Goal: Contribute content: Contribute content

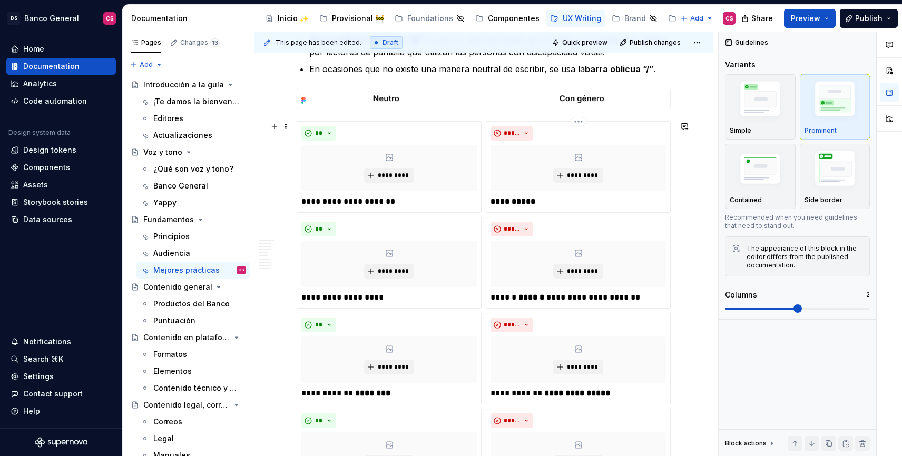
scroll to position [1070, 0]
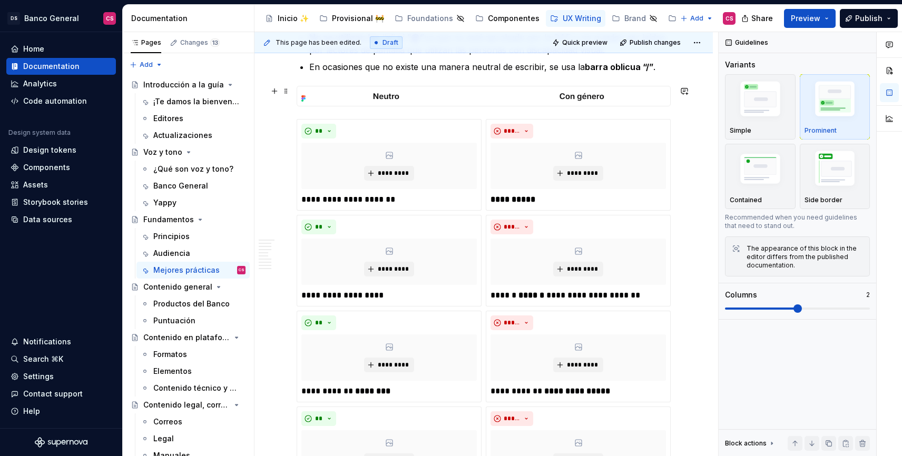
type textarea "*"
click at [399, 97] on img at bounding box center [483, 96] width 373 height 20
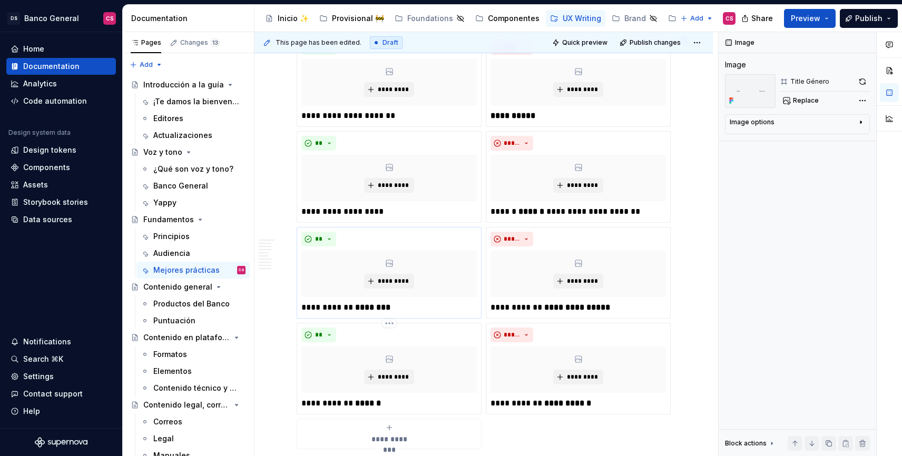
scroll to position [1163, 0]
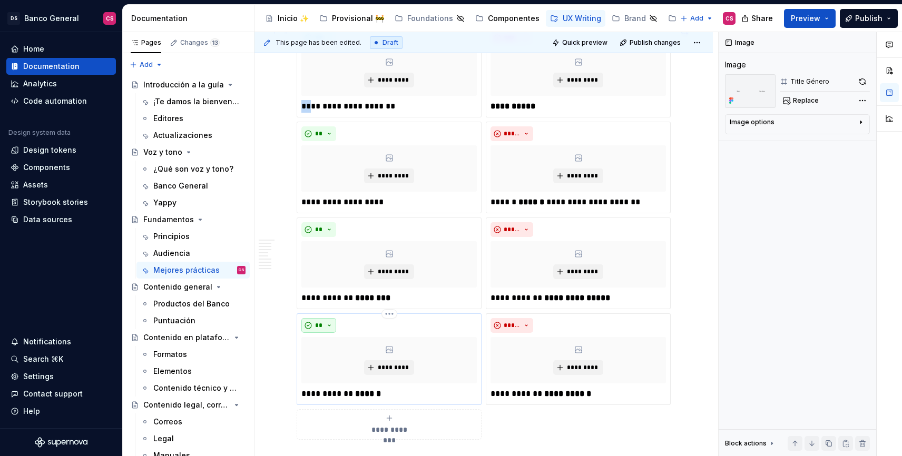
click at [310, 322] on button "**" at bounding box center [319, 325] width 35 height 15
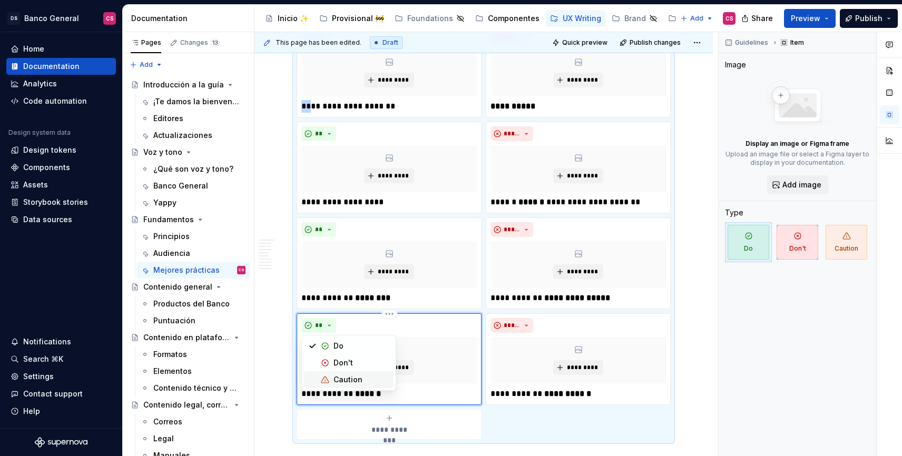
click at [346, 382] on div "Caution" at bounding box center [348, 380] width 29 height 11
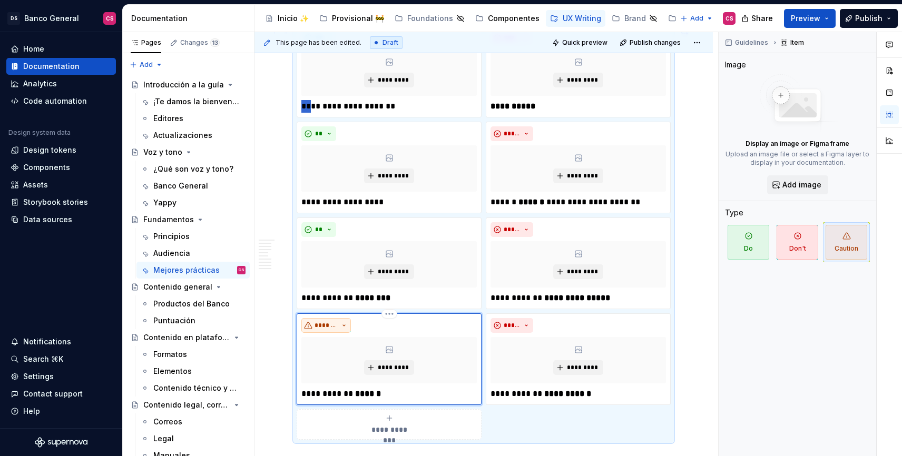
click at [335, 328] on span "*******" at bounding box center [326, 326] width 23 height 8
click at [348, 348] on div "Do" at bounding box center [362, 346] width 56 height 11
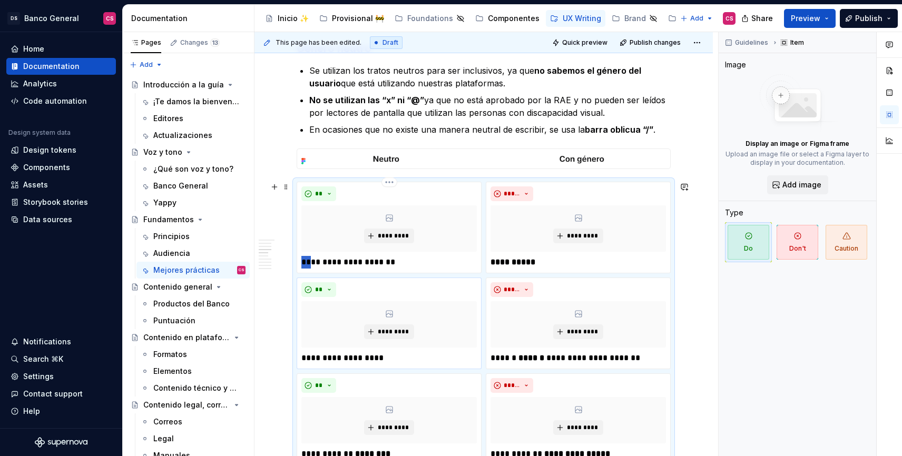
scroll to position [967, 0]
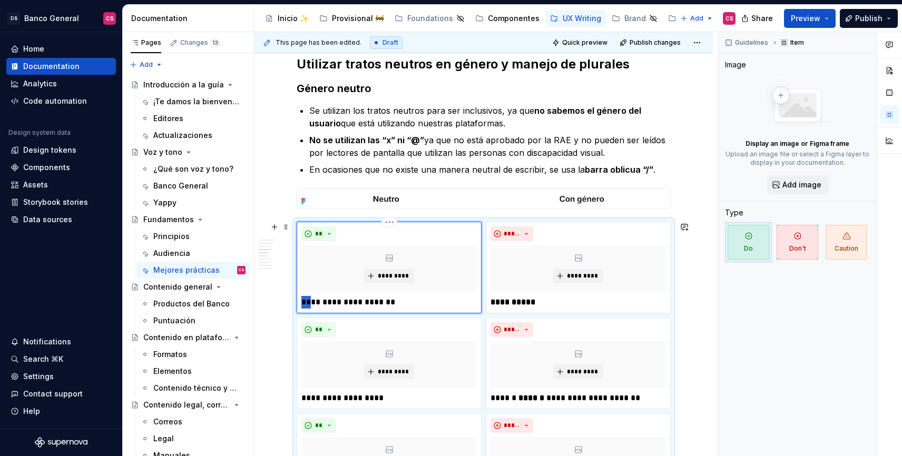
click at [445, 242] on div "**********" at bounding box center [390, 268] width 176 height 82
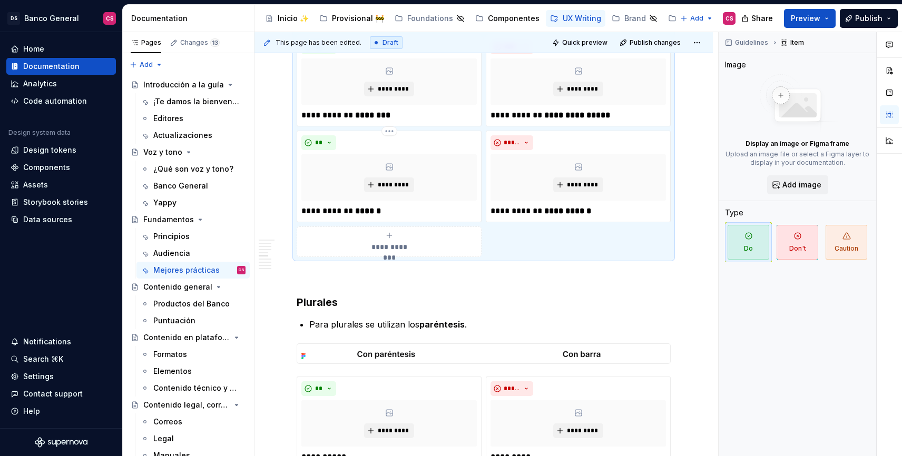
scroll to position [1375, 0]
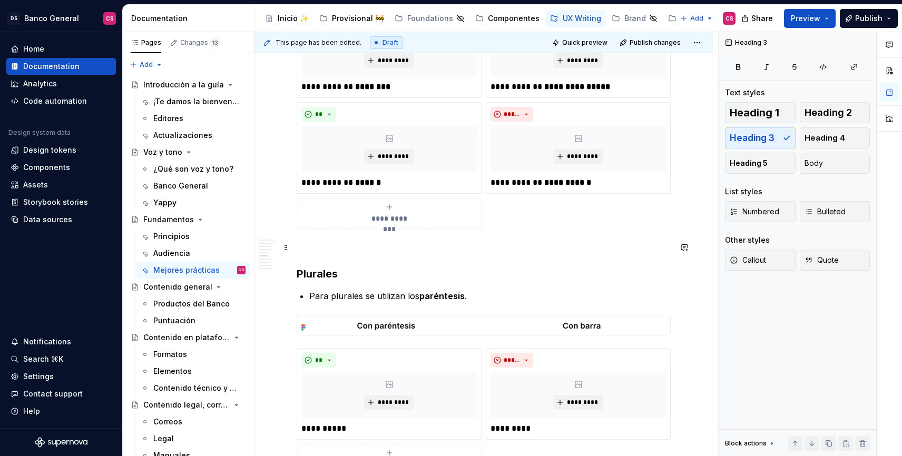
click at [373, 253] on p at bounding box center [484, 247] width 374 height 13
click at [741, 140] on span "Heading 3" at bounding box center [752, 138] width 45 height 11
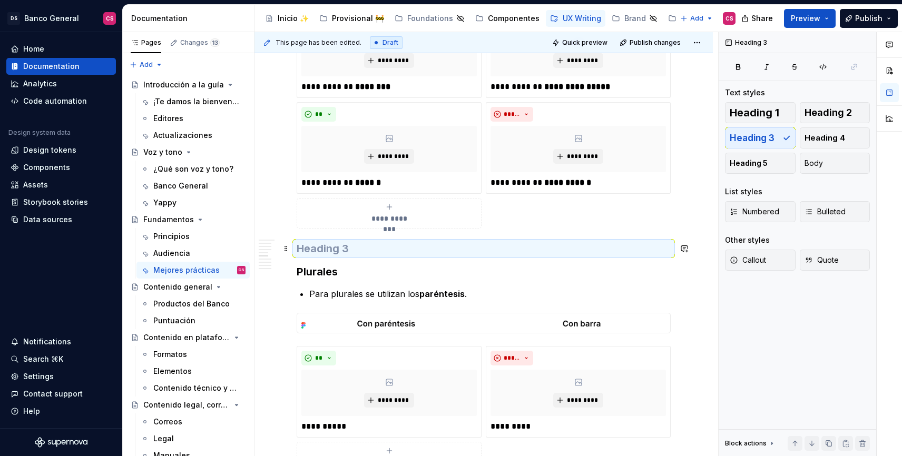
click at [351, 249] on h3 at bounding box center [484, 248] width 374 height 15
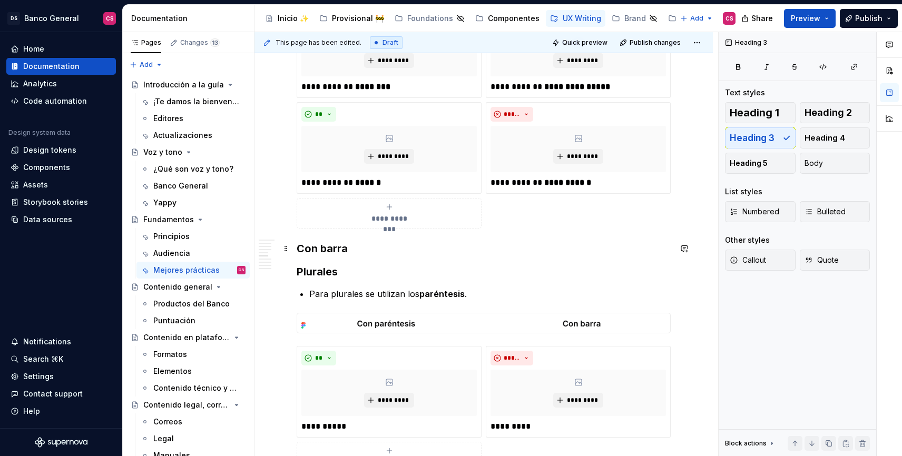
click at [402, 250] on h3 "Con barra" at bounding box center [484, 248] width 374 height 15
click at [482, 290] on p "Para plurales se utilizan los paréntesis ." at bounding box center [490, 294] width 362 height 13
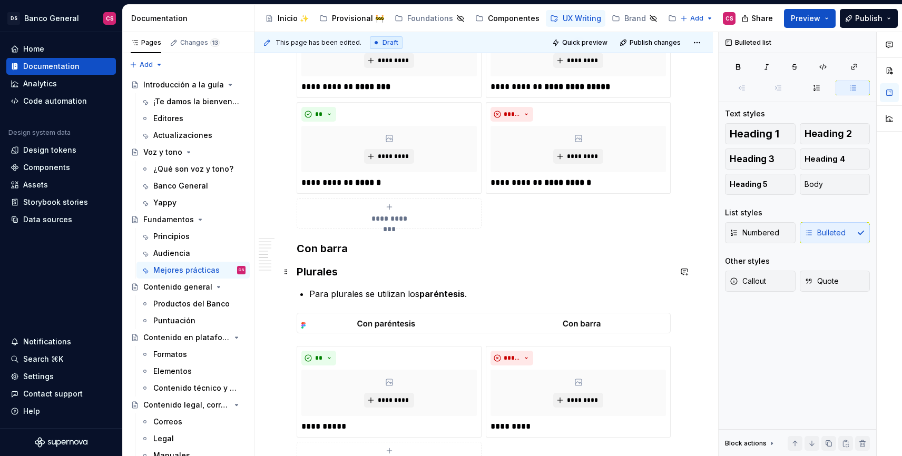
scroll to position [1369, 0]
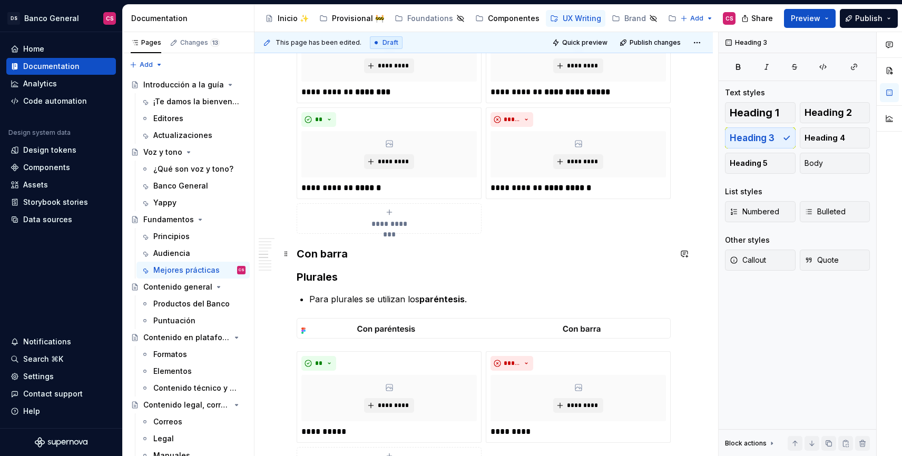
click at [319, 253] on h3 "Con barra" at bounding box center [484, 254] width 374 height 15
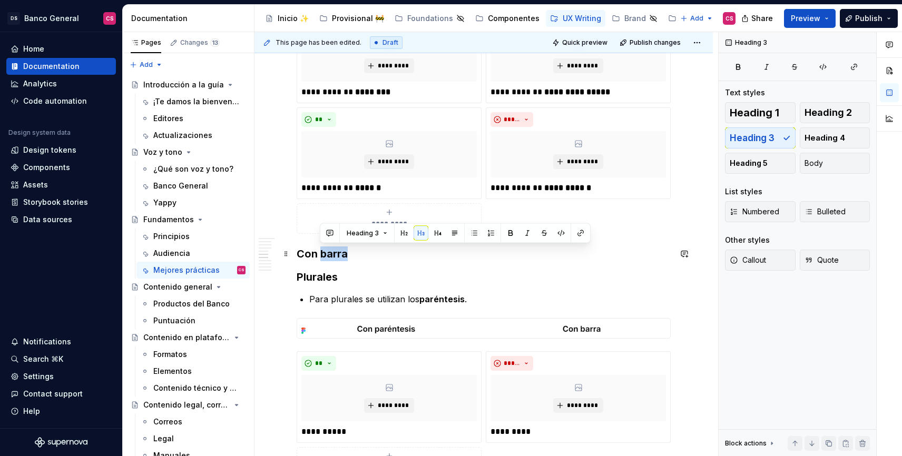
click at [319, 253] on h3 "Con barra" at bounding box center [484, 254] width 374 height 15
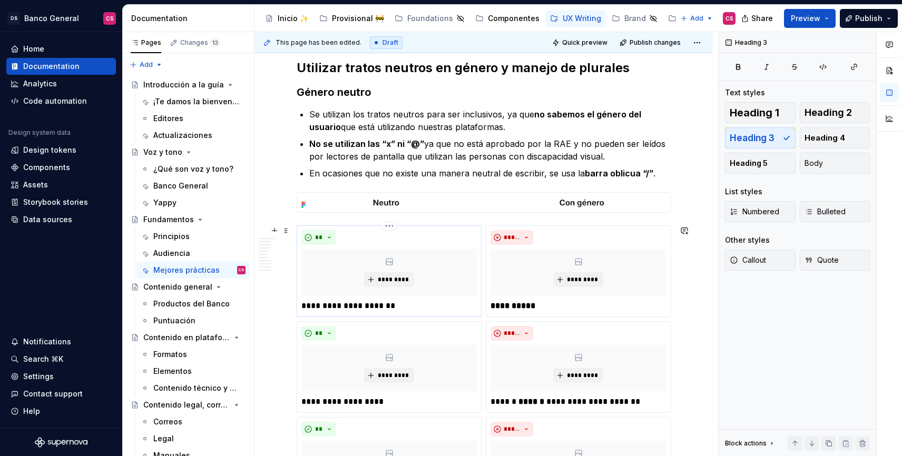
scroll to position [909, 0]
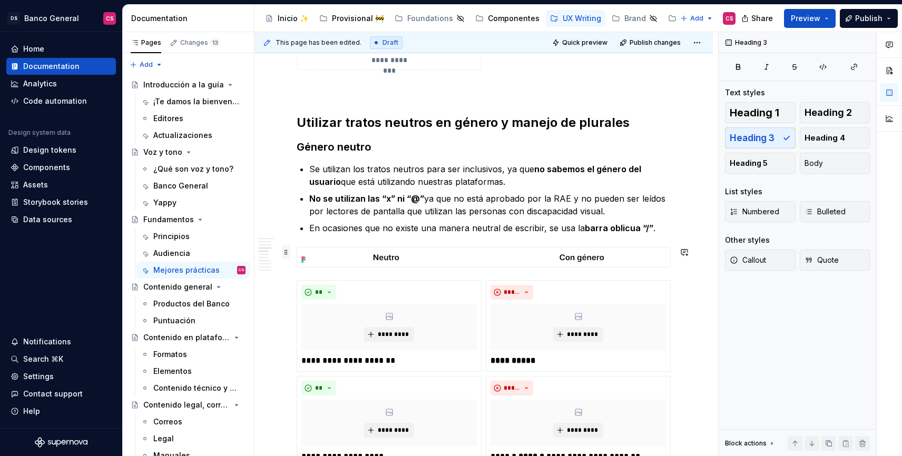
click at [287, 252] on span at bounding box center [286, 252] width 8 height 15
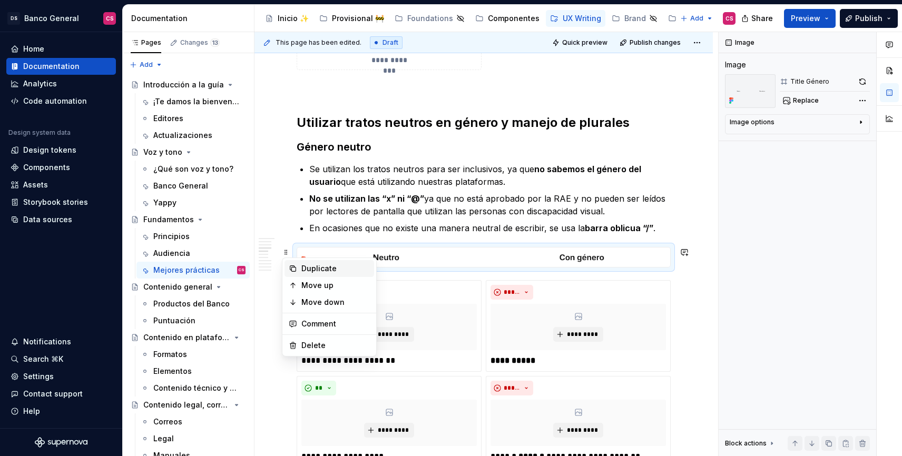
click at [299, 269] on div "Duplicate" at bounding box center [330, 268] width 90 height 17
type textarea "*"
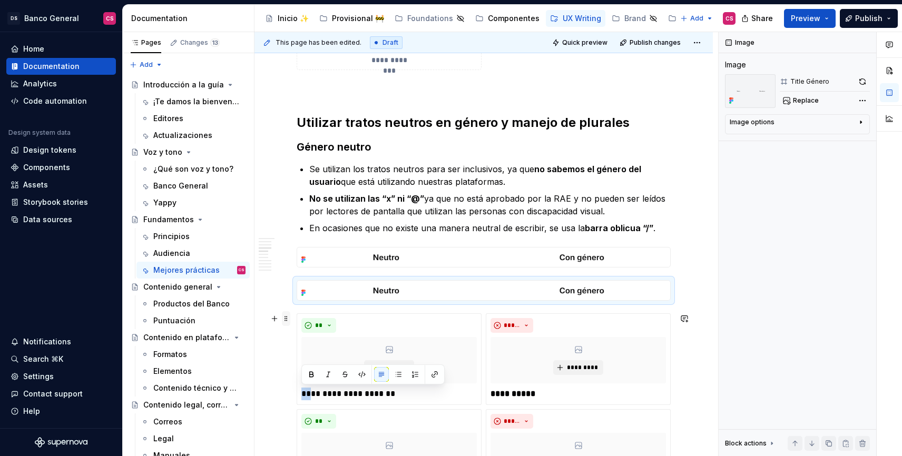
click at [283, 320] on span at bounding box center [286, 319] width 8 height 15
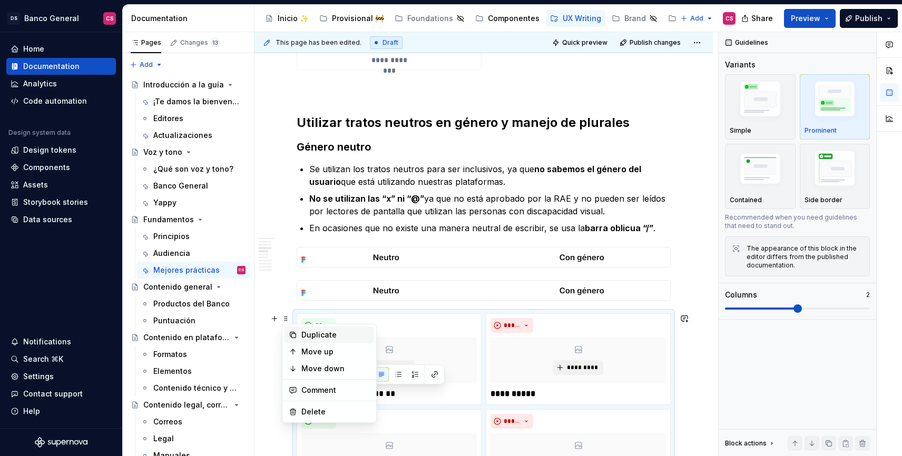
click at [307, 335] on div "Duplicate" at bounding box center [336, 335] width 69 height 11
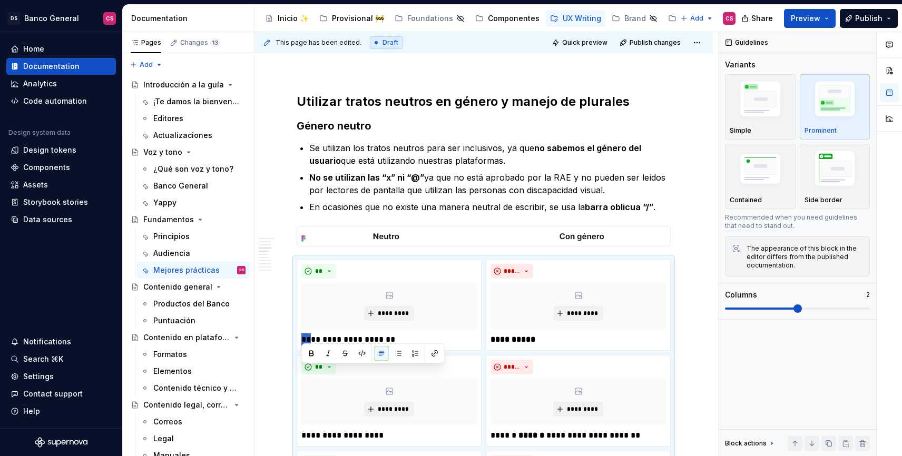
scroll to position [897, 0]
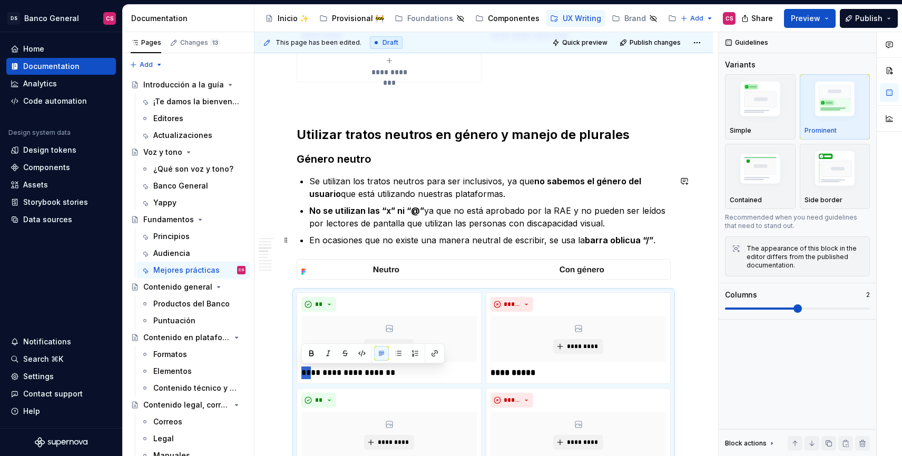
click at [370, 237] on p "En ocasiones que no existe una manera neutral de escribir, se usa la barra obli…" at bounding box center [490, 240] width 362 height 13
click at [666, 238] on p "En ocasiones que no existe una manera neutral de escribir, se usa la barra obli…" at bounding box center [490, 240] width 362 height 13
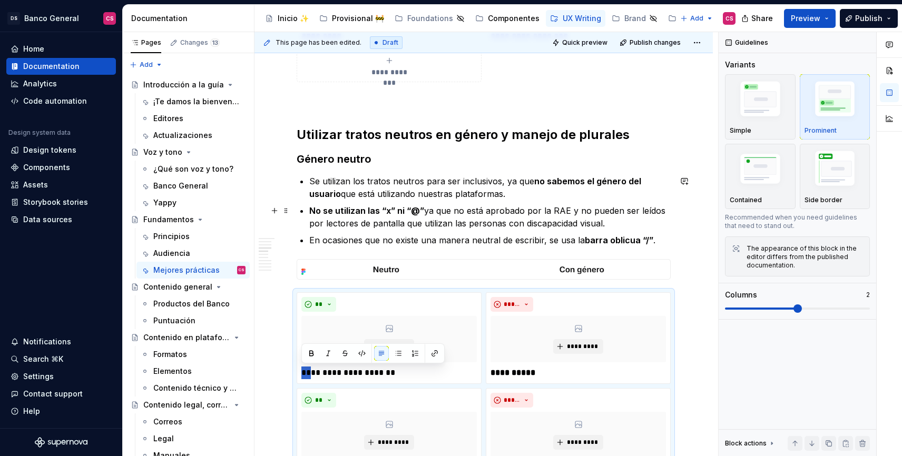
click at [405, 209] on strong "No se utilizan las “x” ni “@”" at bounding box center [366, 211] width 115 height 11
drag, startPoint x: 316, startPoint y: 371, endPoint x: 323, endPoint y: 372, distance: 7.5
click at [316, 371] on p "**********" at bounding box center [390, 373] width 176 height 13
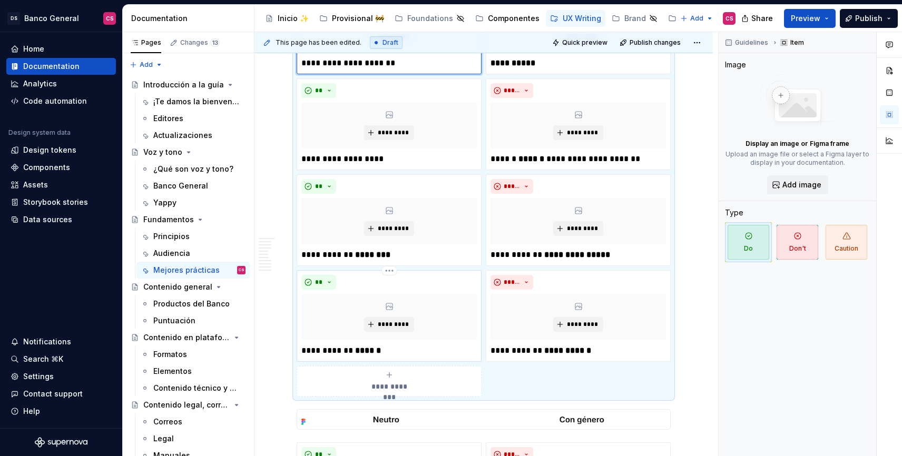
scroll to position [1210, 0]
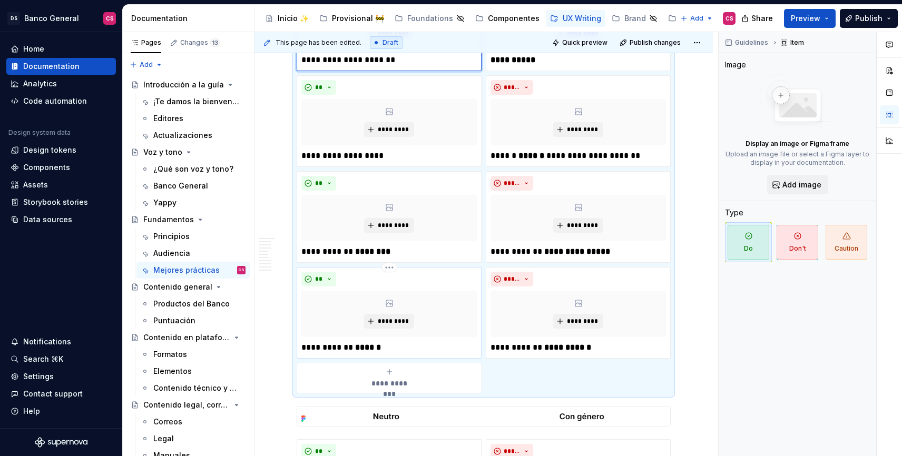
click at [379, 279] on div "**" at bounding box center [390, 279] width 176 height 15
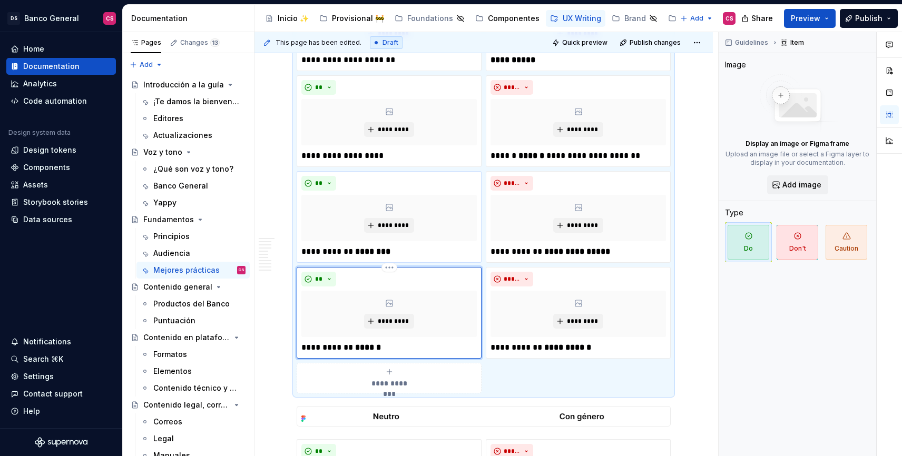
scroll to position [1180, 0]
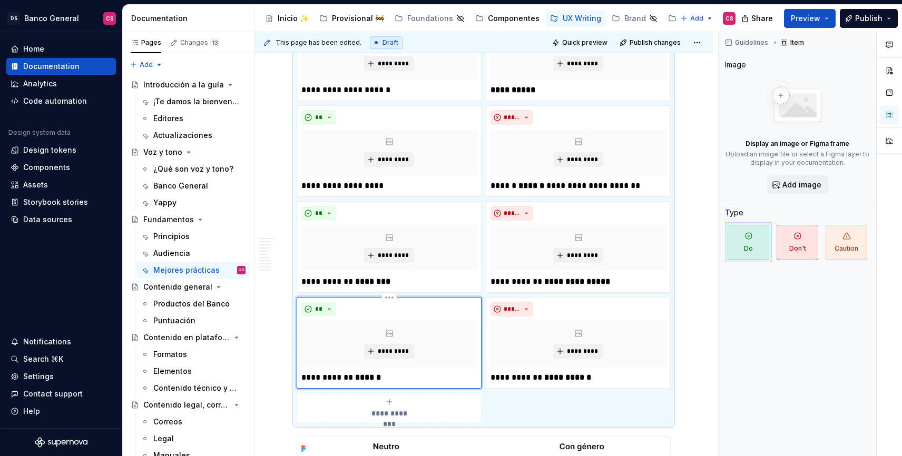
click at [357, 318] on div "**********" at bounding box center [390, 343] width 176 height 82
click at [387, 296] on html "DS Banco General CS Home Documentation Analytics Code automation Design system …" at bounding box center [451, 228] width 902 height 456
click at [395, 308] on div "Delete item" at bounding box center [429, 315] width 90 height 17
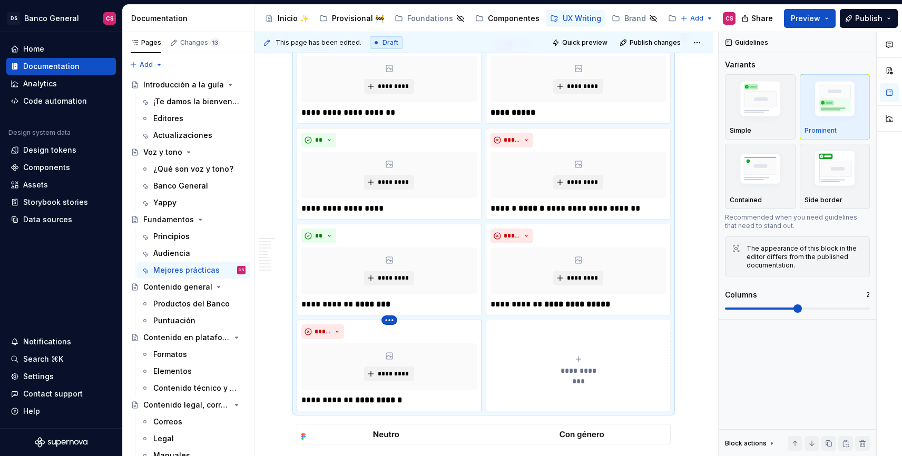
click at [387, 320] on html "DS Banco General CS Home Documentation Analytics Code automation Design system …" at bounding box center [451, 228] width 902 height 456
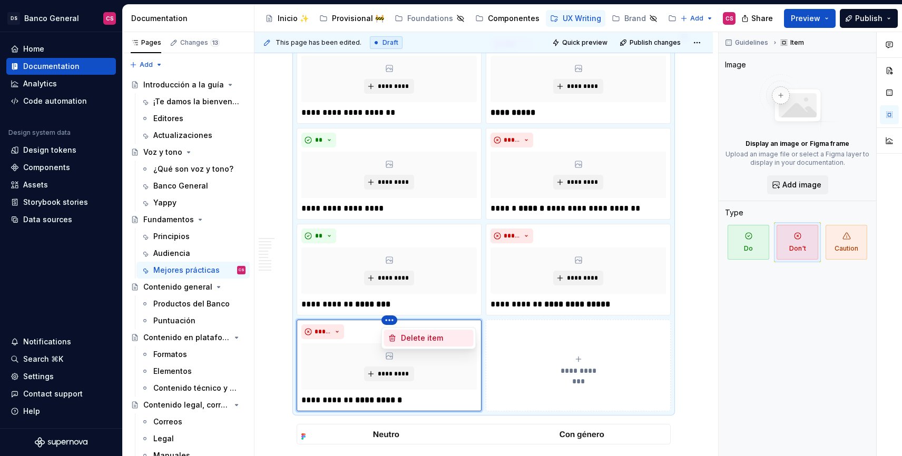
click at [396, 334] on div "Delete item" at bounding box center [429, 338] width 90 height 17
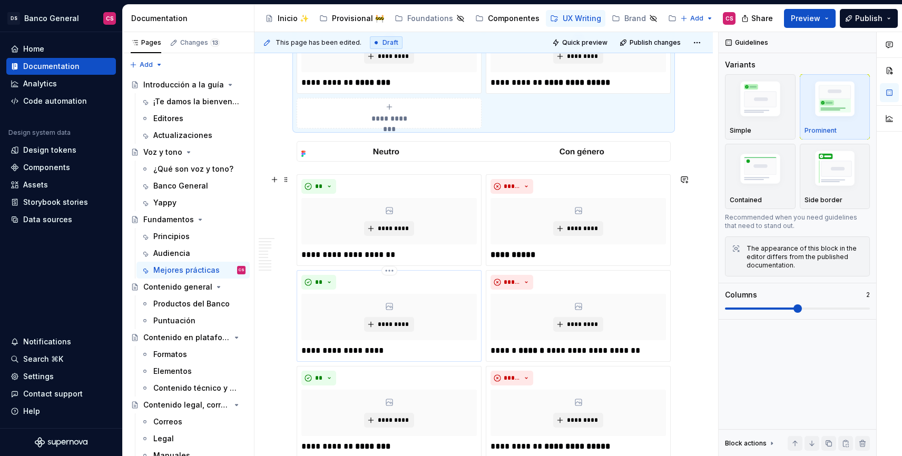
scroll to position [1433, 0]
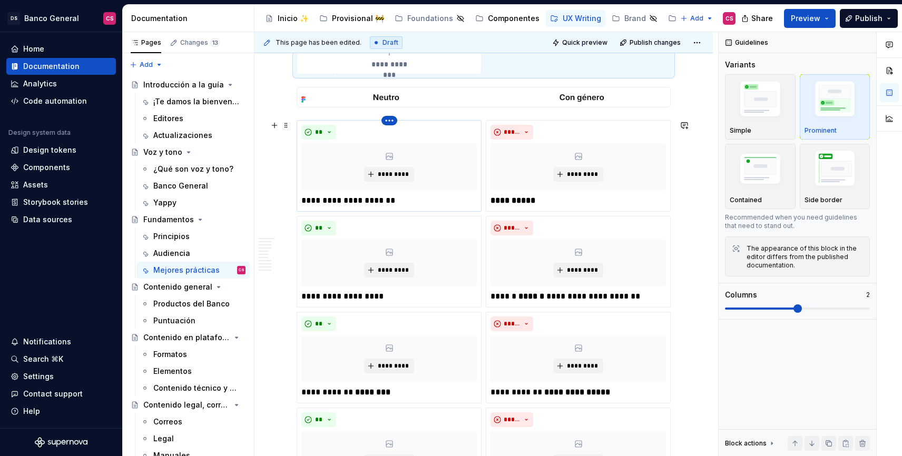
click at [386, 122] on html "DS Banco General CS Home Documentation Analytics Code automation Design system …" at bounding box center [451, 228] width 902 height 456
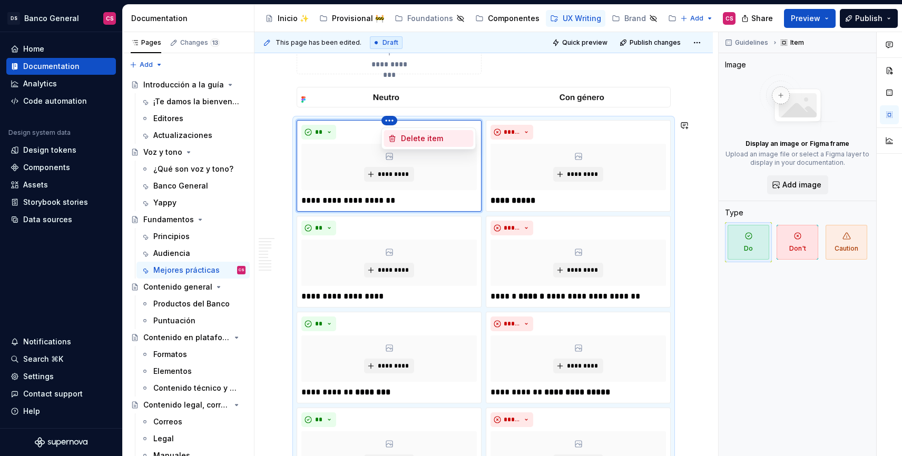
click at [399, 137] on div "Delete item" at bounding box center [429, 138] width 90 height 17
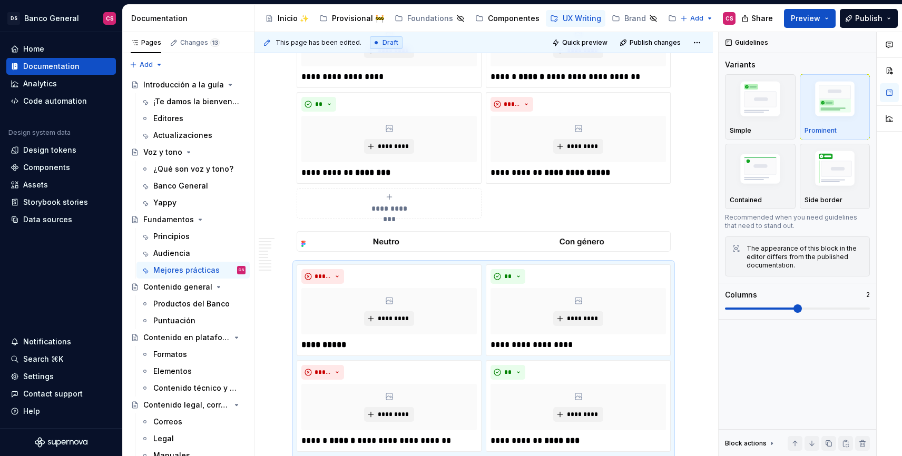
scroll to position [1290, 0]
click at [385, 265] on html "DS Banco General CS Home Documentation Analytics Code automation Design system …" at bounding box center [451, 228] width 902 height 456
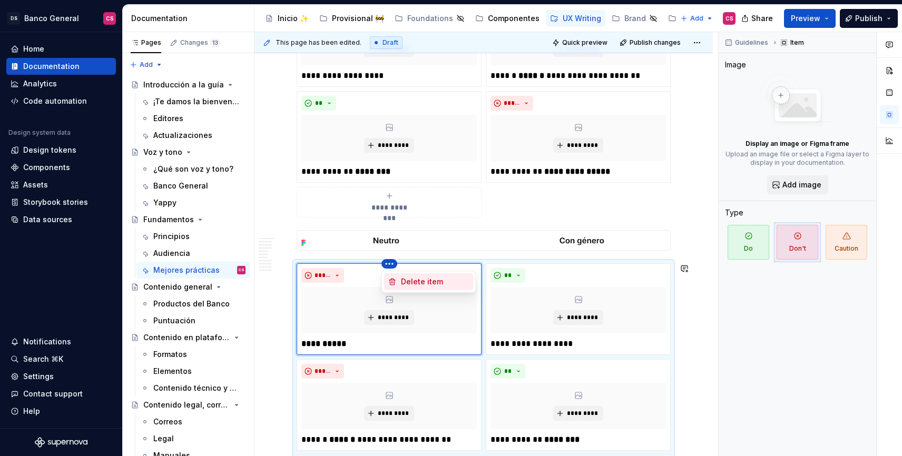
click at [397, 276] on div "Delete item" at bounding box center [429, 282] width 90 height 17
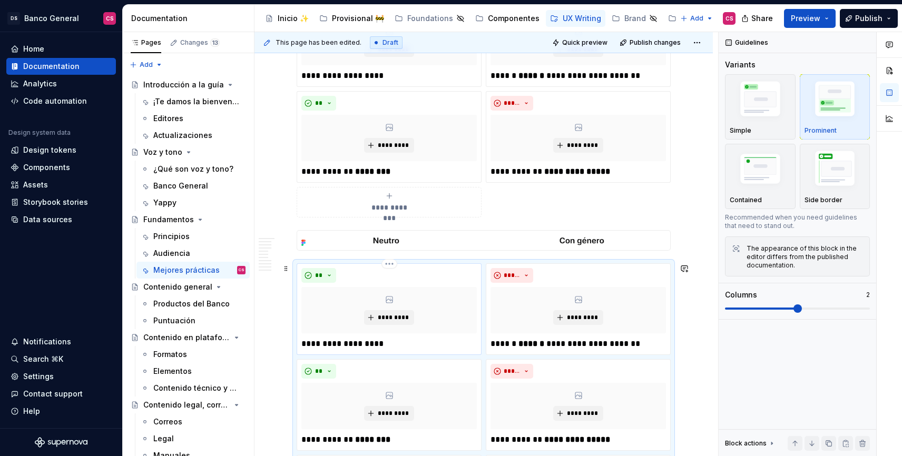
scroll to position [1415, 0]
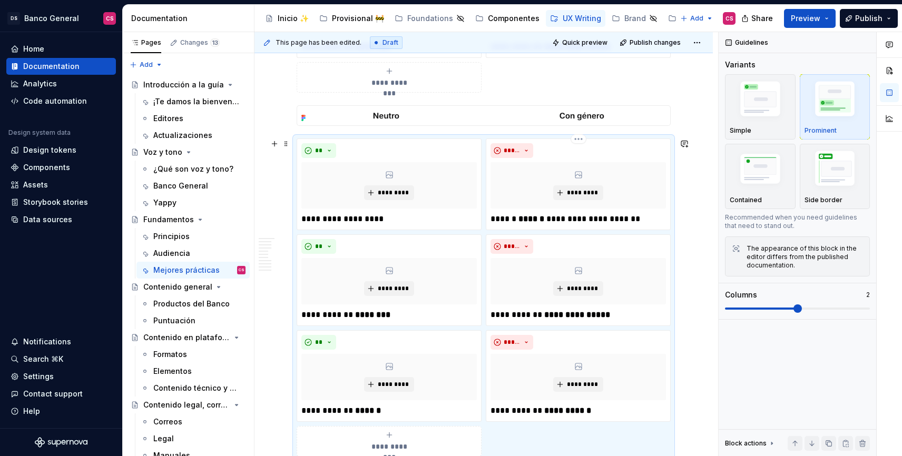
click at [578, 140] on html "DS Banco General CS Home Documentation Analytics Code automation Design system …" at bounding box center [451, 228] width 902 height 456
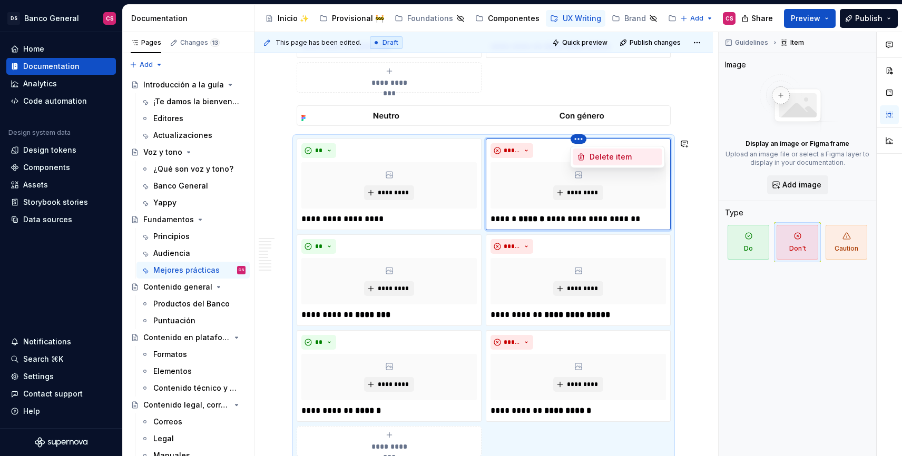
click at [584, 150] on div "Delete item" at bounding box center [618, 157] width 90 height 17
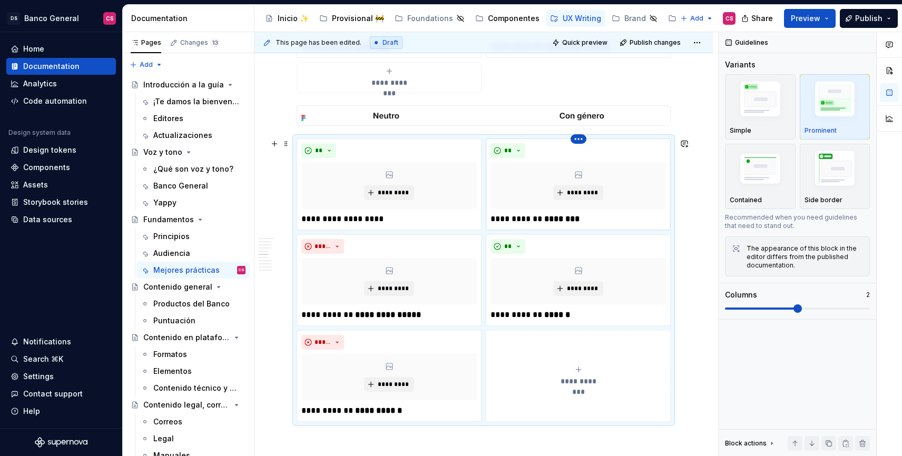
click at [577, 141] on html "DS Banco General CS Home Documentation Analytics Code automation Design system …" at bounding box center [451, 228] width 902 height 456
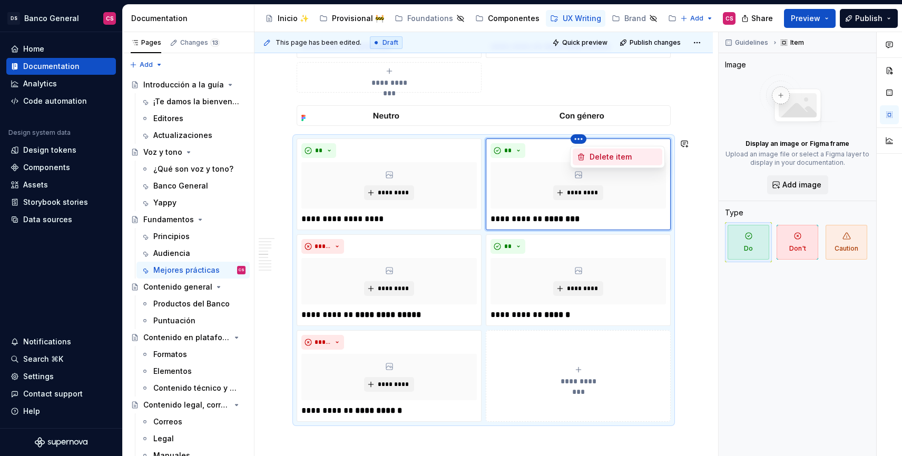
click at [580, 151] on div "Delete item" at bounding box center [618, 157] width 90 height 17
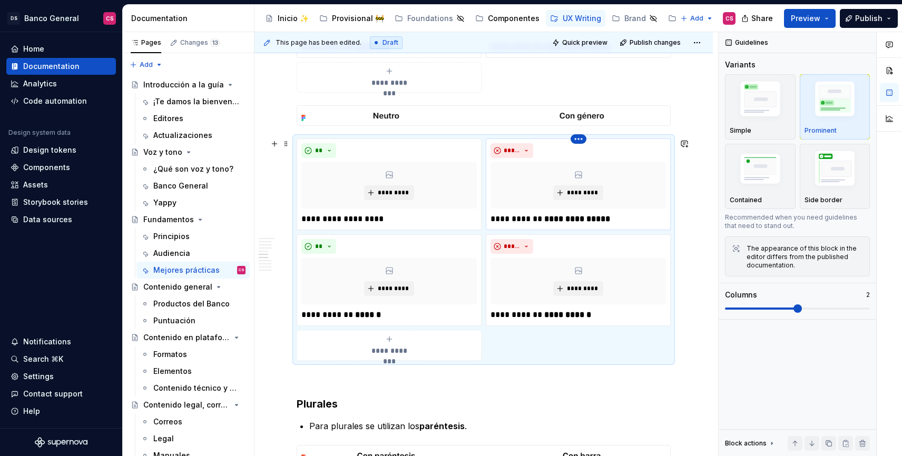
click at [577, 142] on html "DS Banco General CS Home Documentation Analytics Code automation Design system …" at bounding box center [451, 228] width 902 height 456
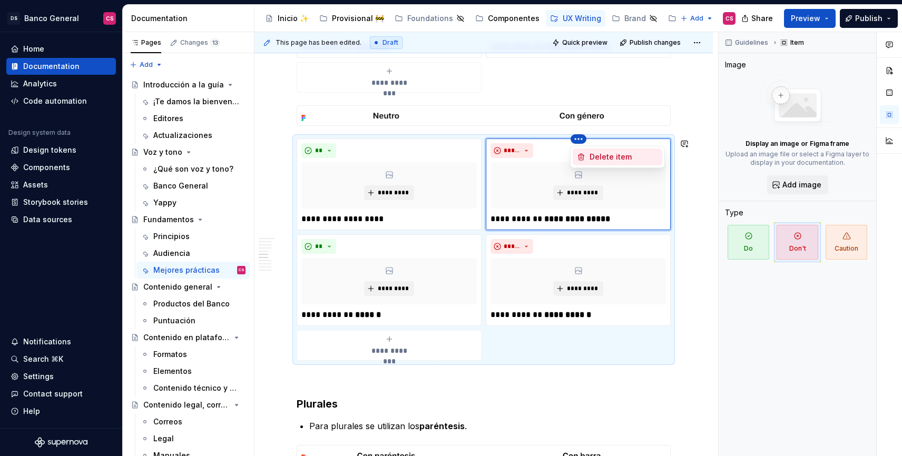
click at [581, 154] on icon at bounding box center [581, 157] width 8 height 8
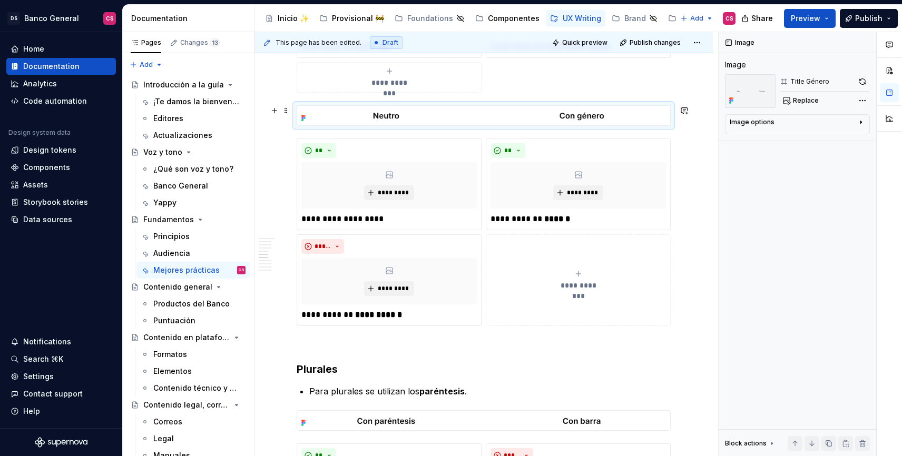
click at [553, 114] on img at bounding box center [483, 116] width 373 height 20
click at [797, 101] on span "Replace" at bounding box center [806, 100] width 26 height 8
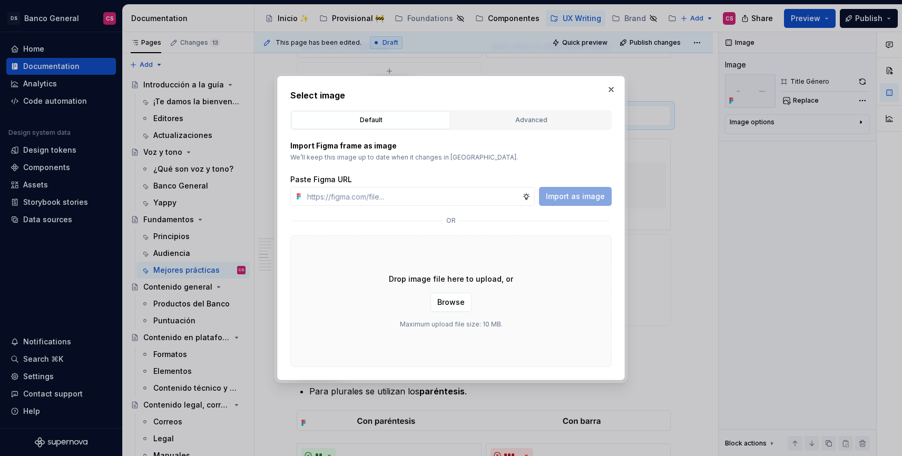
type textarea "*"
type input "[URL][DOMAIN_NAME]"
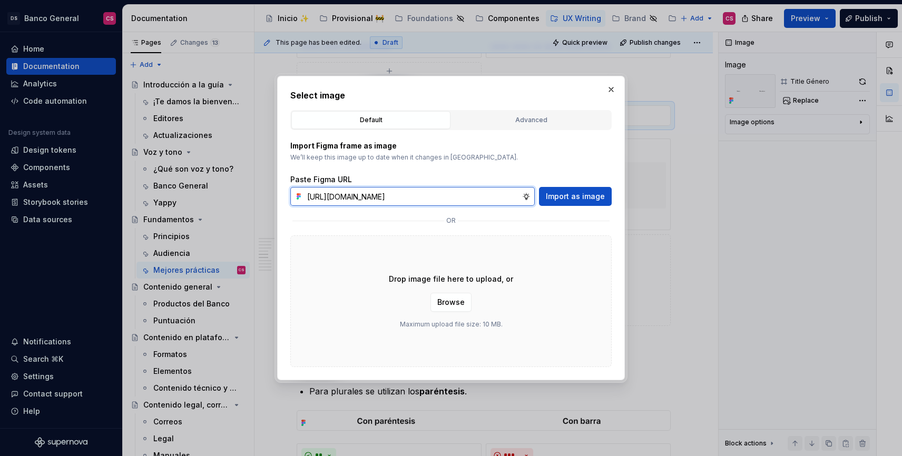
click at [409, 196] on input "[URL][DOMAIN_NAME]" at bounding box center [412, 196] width 219 height 19
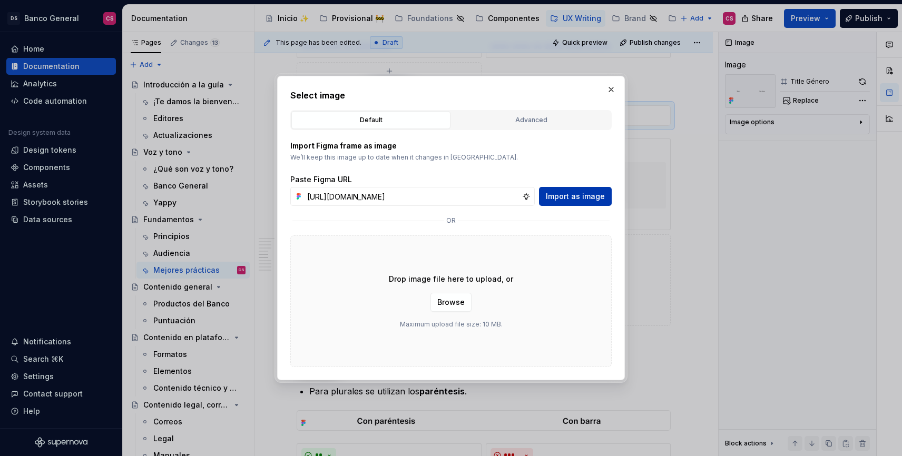
click at [566, 198] on span "Import as image" at bounding box center [575, 196] width 59 height 11
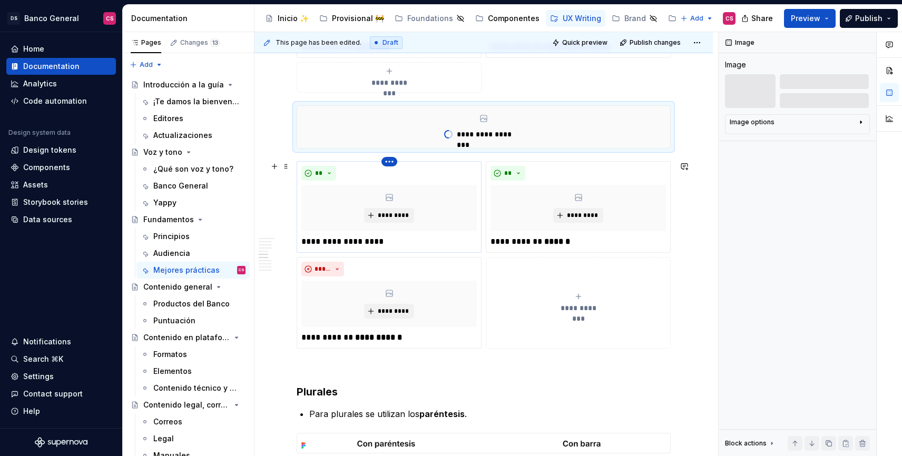
click at [385, 161] on html "DS Banco General CS Home Documentation Analytics Code automation Design system …" at bounding box center [451, 228] width 902 height 456
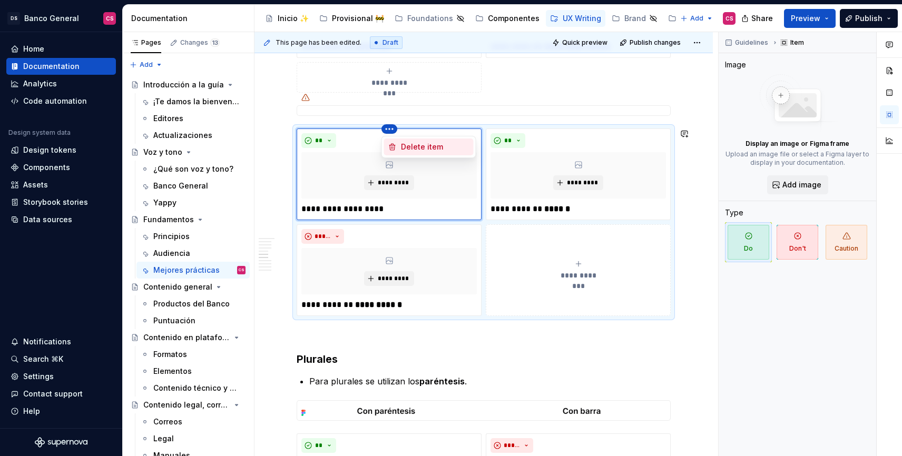
click at [420, 149] on div "Delete item" at bounding box center [435, 147] width 69 height 11
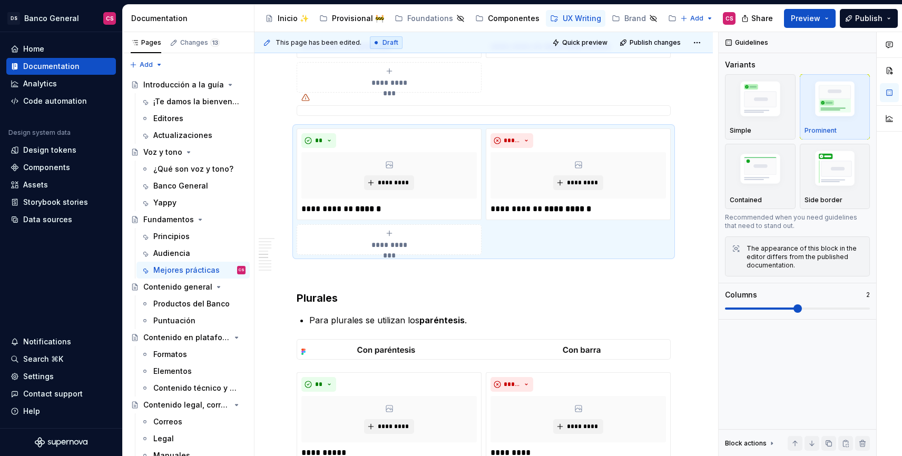
click at [345, 92] on button "**********" at bounding box center [389, 77] width 185 height 31
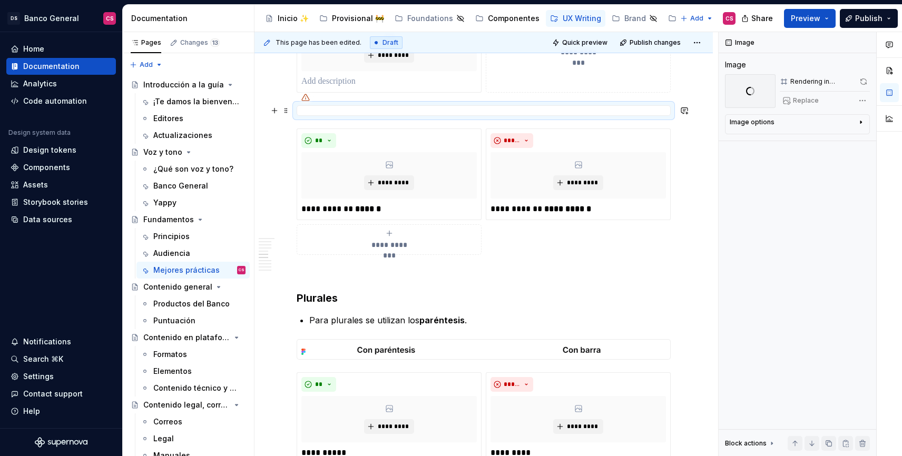
click at [355, 108] on div at bounding box center [484, 110] width 374 height 11
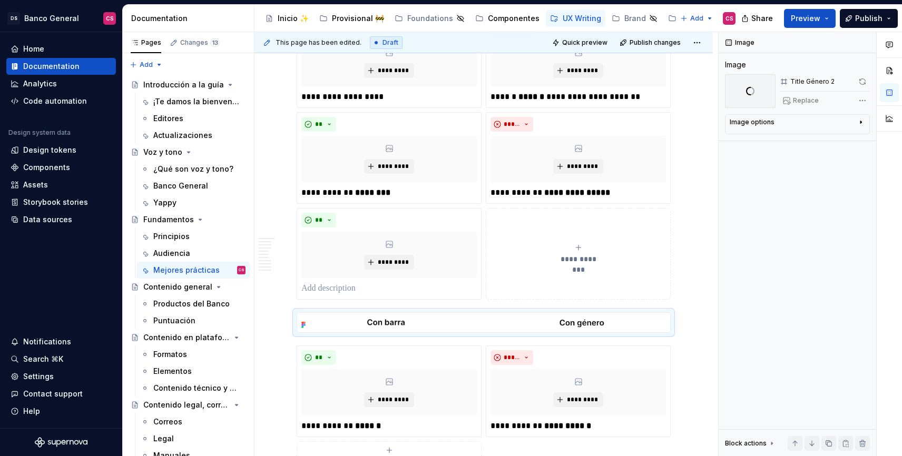
scroll to position [1270, 0]
click at [297, 299] on div "**********" at bounding box center [484, 109] width 374 height 380
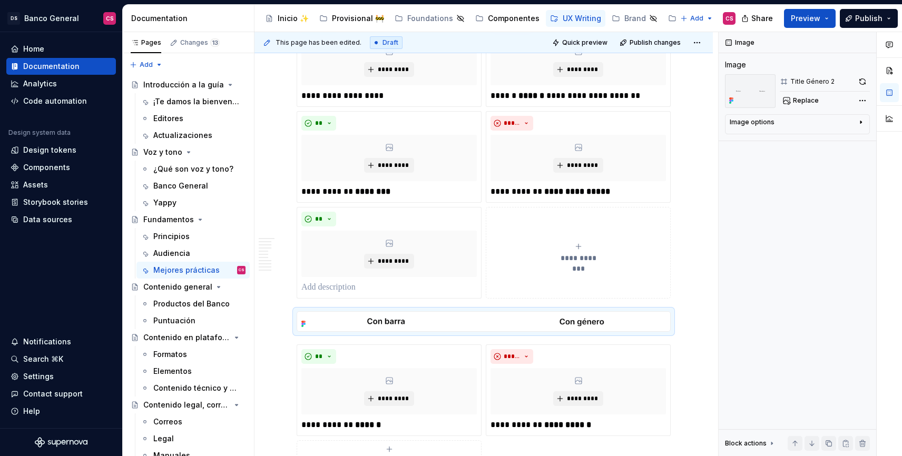
click at [671, 280] on div "**********" at bounding box center [484, 109] width 374 height 380
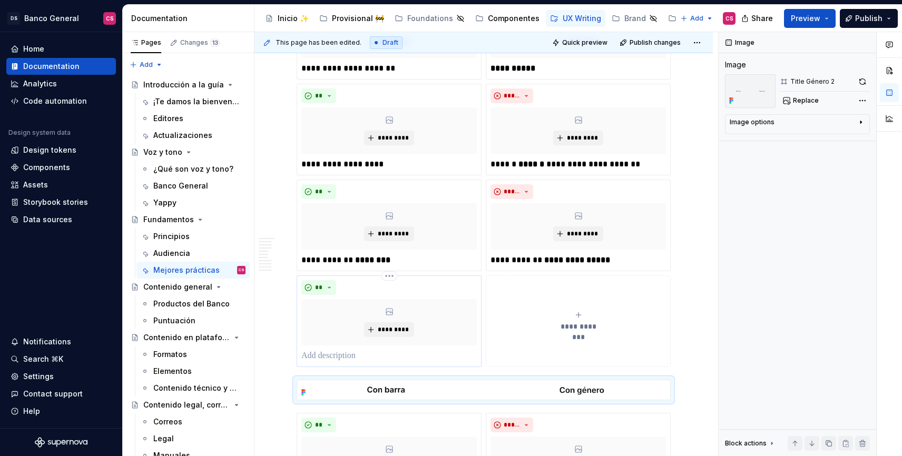
scroll to position [1206, 0]
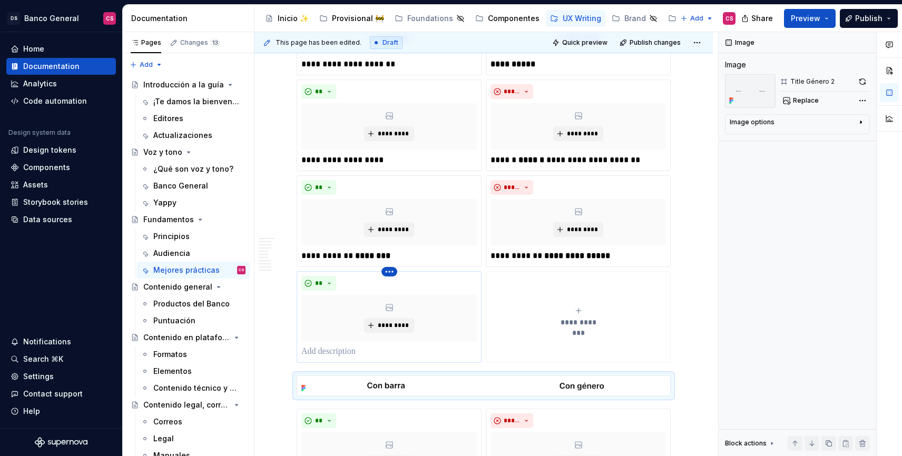
click at [386, 272] on html "DS Banco General CS Home Documentation Analytics Code automation Design system …" at bounding box center [451, 228] width 902 height 456
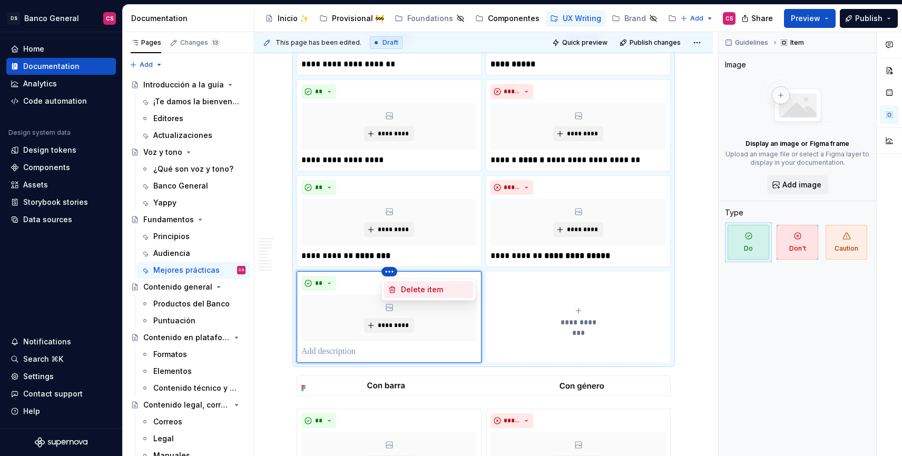
click at [413, 289] on div "Delete item" at bounding box center [435, 290] width 69 height 11
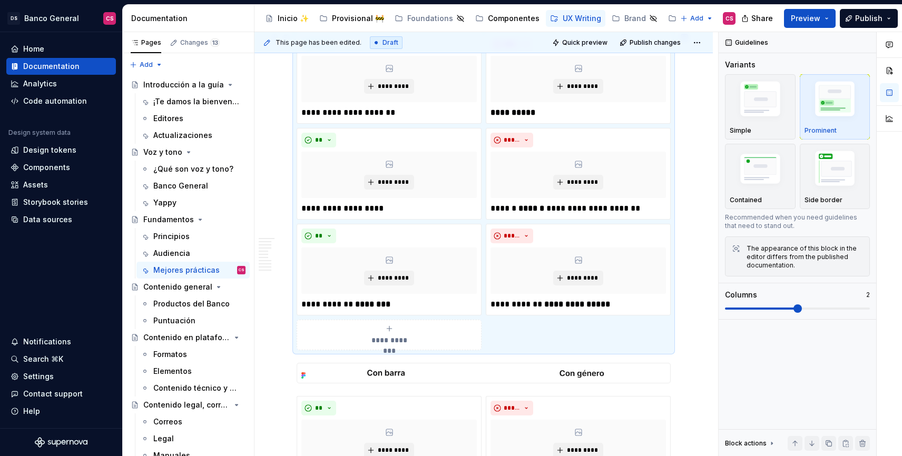
click at [275, 370] on button "button" at bounding box center [274, 368] width 15 height 15
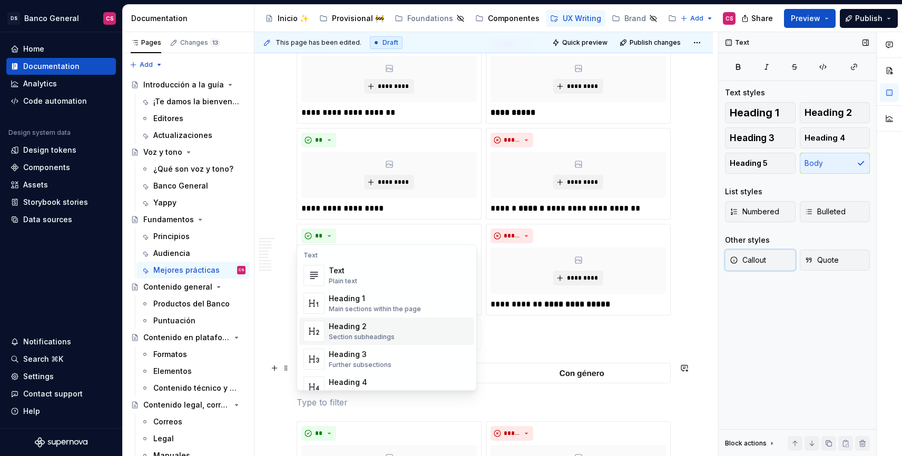
click at [765, 255] on span "Callout" at bounding box center [748, 260] width 36 height 11
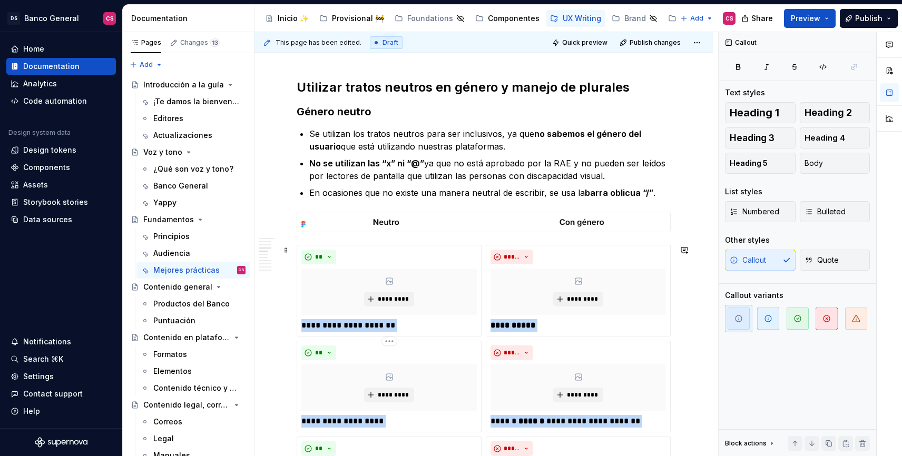
scroll to position [929, 0]
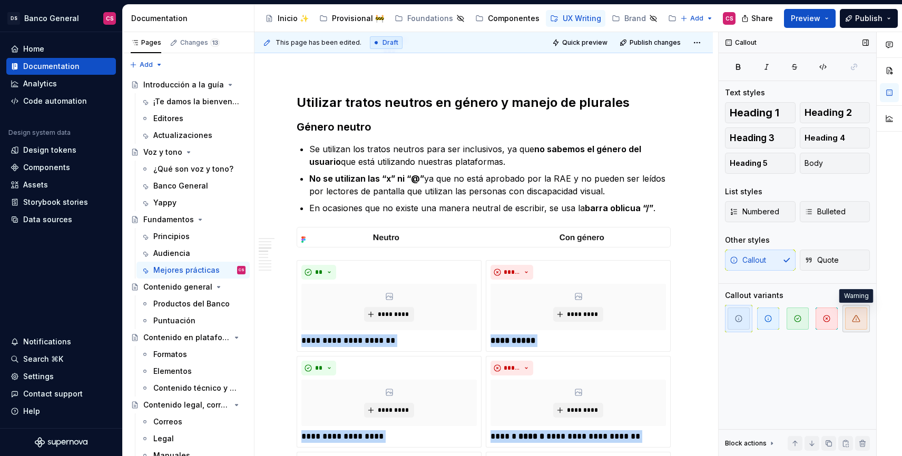
click at [854, 319] on icon "button" at bounding box center [856, 319] width 8 height 8
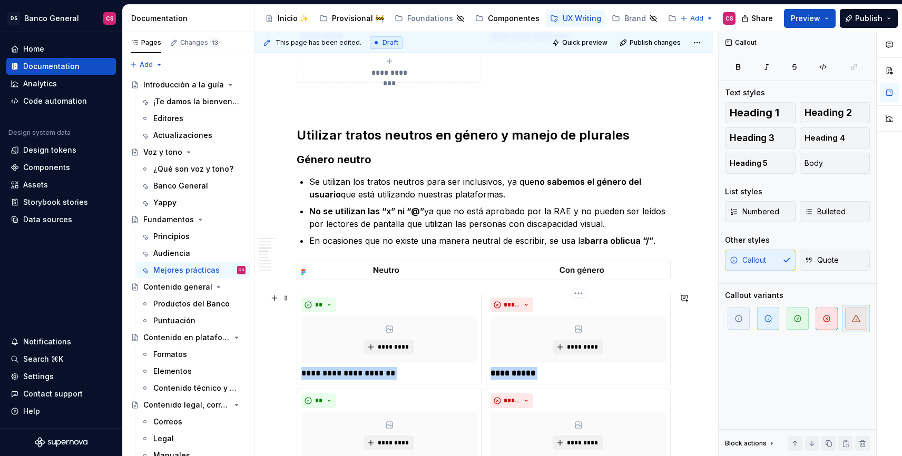
scroll to position [860, 0]
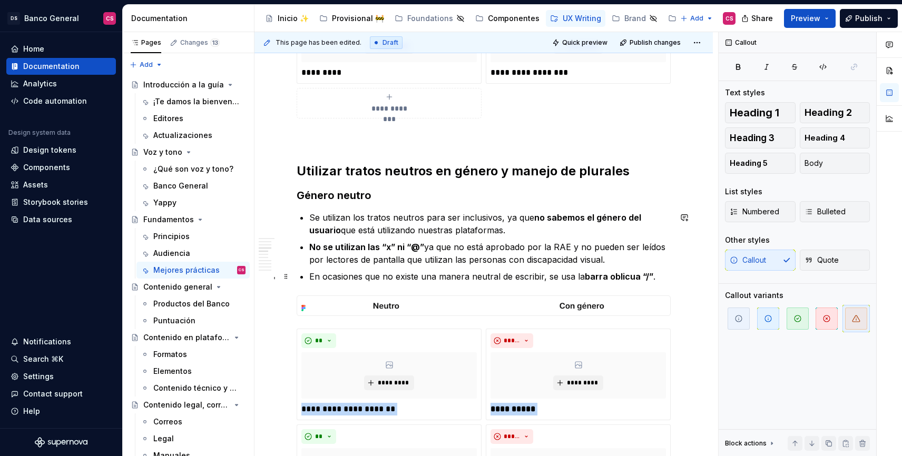
click at [345, 281] on p "En ocasiones que no existe una manera neutral de escribir, se usa la barra obli…" at bounding box center [490, 276] width 362 height 13
click at [346, 277] on p "En ocasiones que no existe una manera neutral de escribir, se usa la barra obli…" at bounding box center [490, 276] width 362 height 13
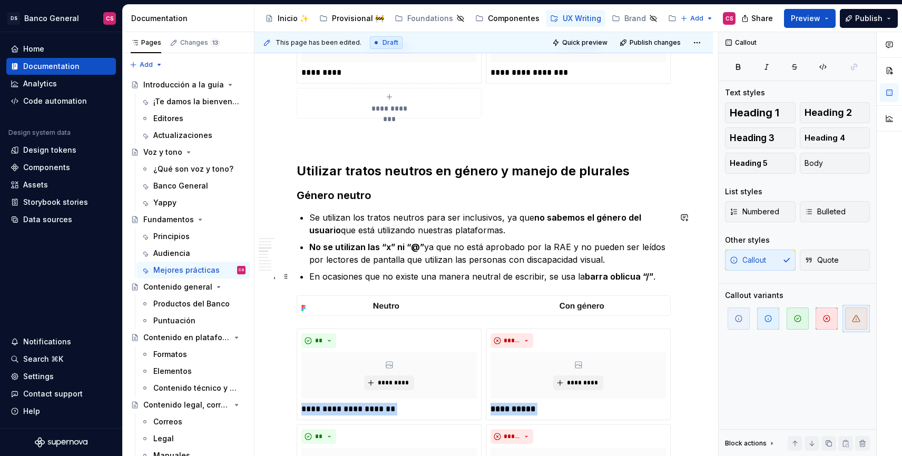
click at [320, 280] on p "En ocasiones que no existe una manera neutral de escribir, se usa la barra obli…" at bounding box center [490, 276] width 362 height 13
click at [462, 229] on p "Se utilizan los tratos neutros para ser inclusivos, ya que no sabemos el género…" at bounding box center [490, 223] width 362 height 25
click at [414, 224] on p "Se utilizan los tratos neutros para ser inclusivos, ya que no sabemos el género…" at bounding box center [490, 223] width 362 height 25
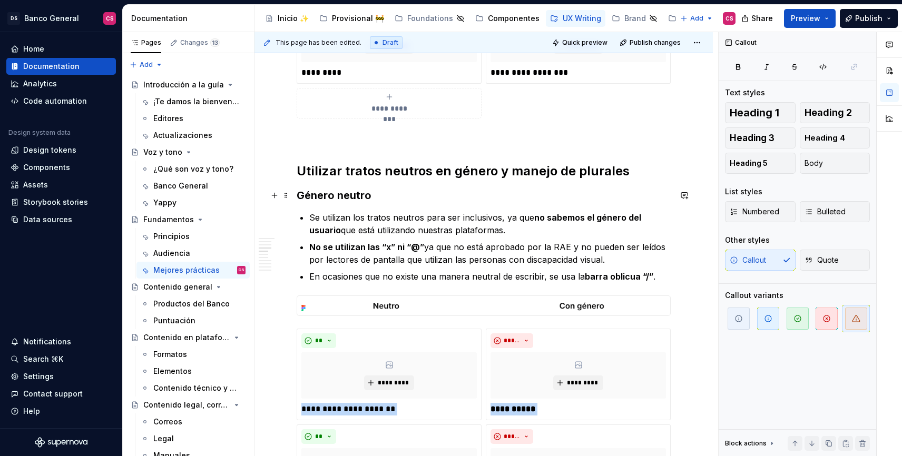
click at [688, 193] on button "button" at bounding box center [684, 195] width 15 height 15
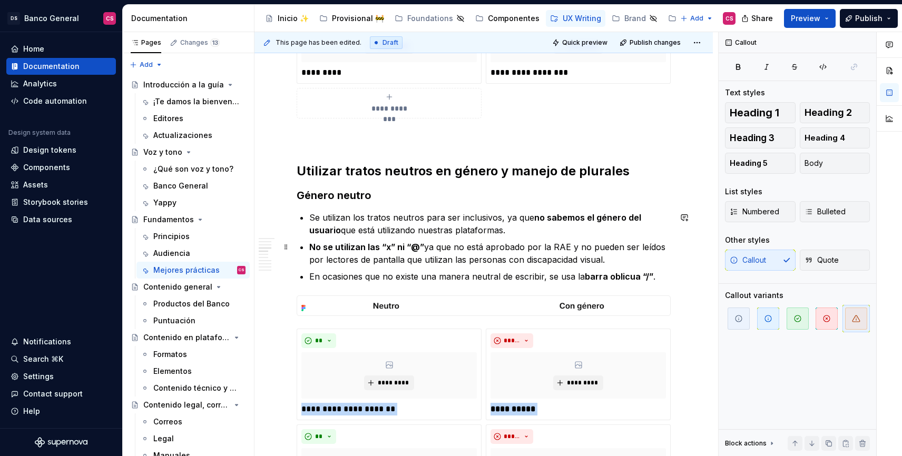
click at [614, 254] on p "No se utilizan las “x” ni “@” ya que no está aprobado por la RAE y no pueden se…" at bounding box center [490, 253] width 362 height 25
click at [582, 277] on p "En ocasiones que no existe una manera neutral de escribir, se usa la barra obli…" at bounding box center [490, 276] width 362 height 13
drag, startPoint x: 851, startPoint y: 365, endPoint x: 858, endPoint y: 336, distance: 29.9
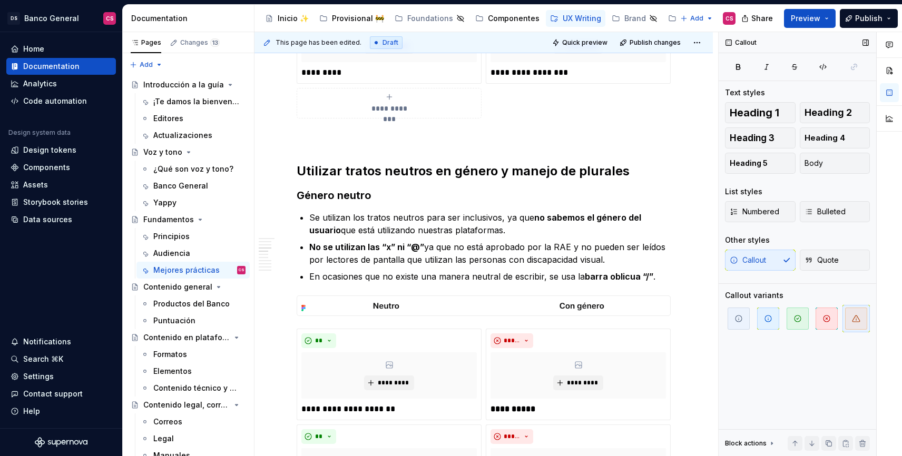
click at [851, 364] on div "Callout Text styles Heading 1 Heading 2 Heading 3 Heading 4 Heading 5 Body List…" at bounding box center [798, 244] width 158 height 425
click at [860, 318] on icon "button" at bounding box center [856, 319] width 8 height 8
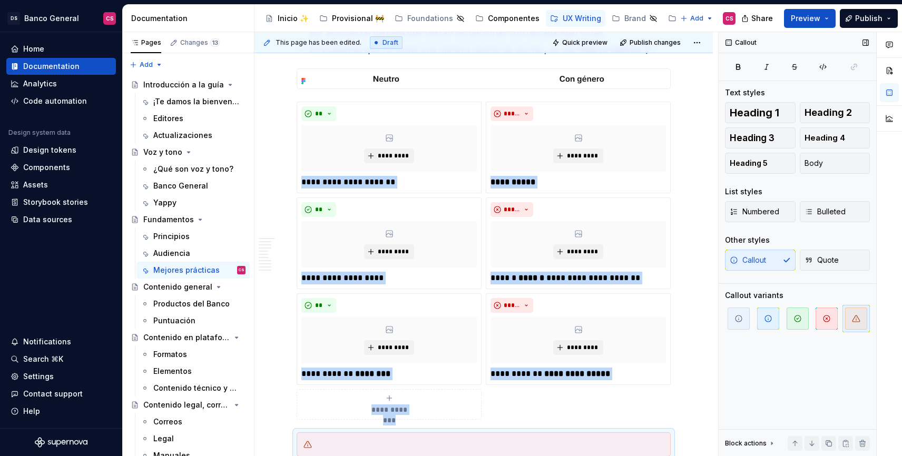
click at [859, 317] on icon "button" at bounding box center [856, 319] width 8 height 8
click at [587, 444] on div at bounding box center [490, 445] width 348 height 11
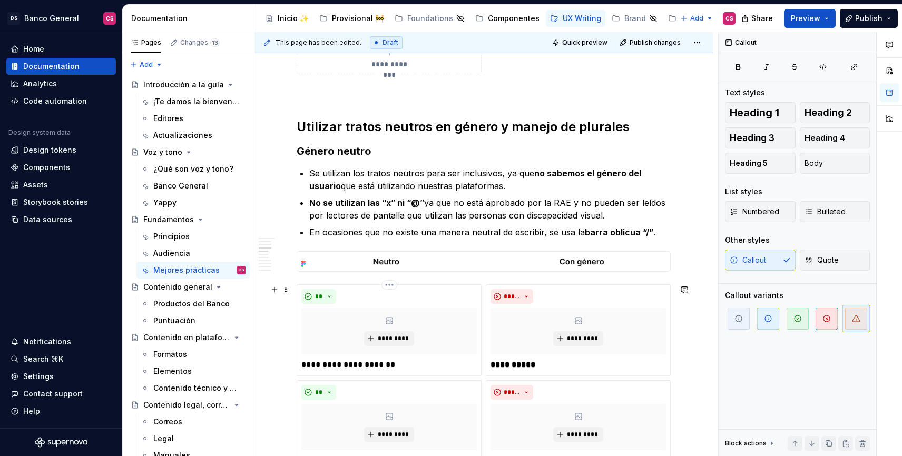
scroll to position [902, 0]
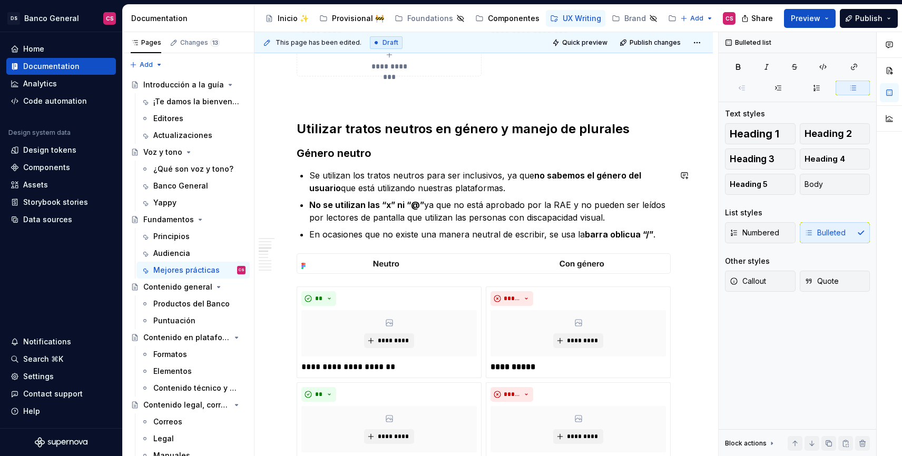
click at [355, 235] on p "En ocasiones que no existe una manera neutral de escribir, se usa la barra obli…" at bounding box center [490, 234] width 362 height 13
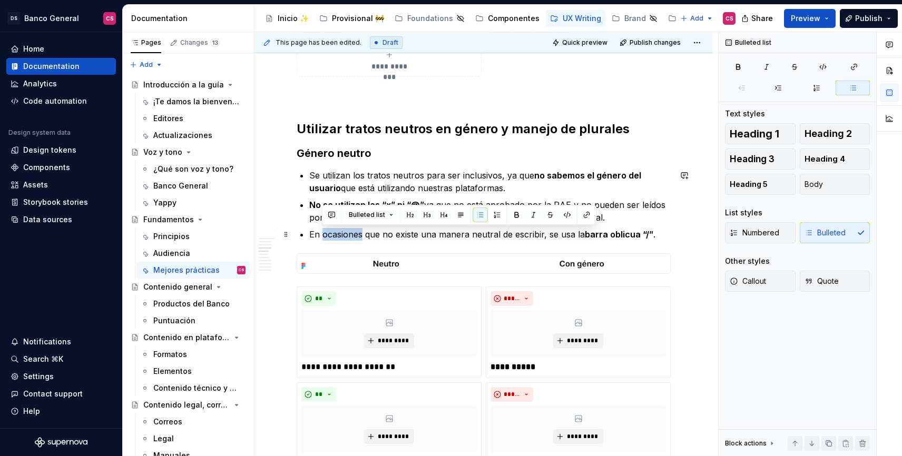
click at [355, 235] on p "En ocasiones que no existe una manera neutral de escribir, se usa la barra obli…" at bounding box center [490, 234] width 362 height 13
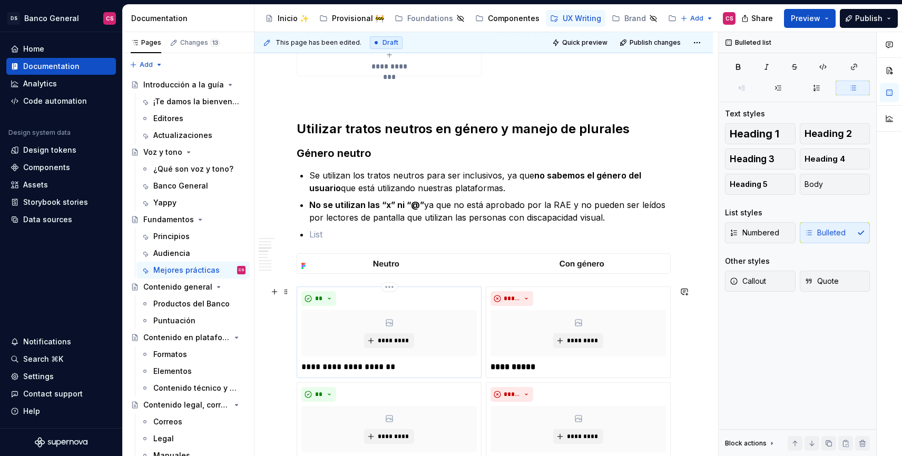
type textarea "*"
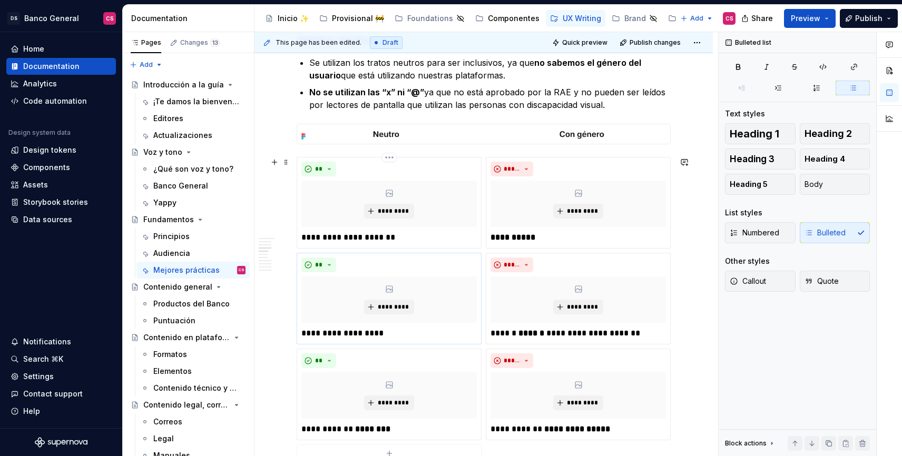
scroll to position [1187, 0]
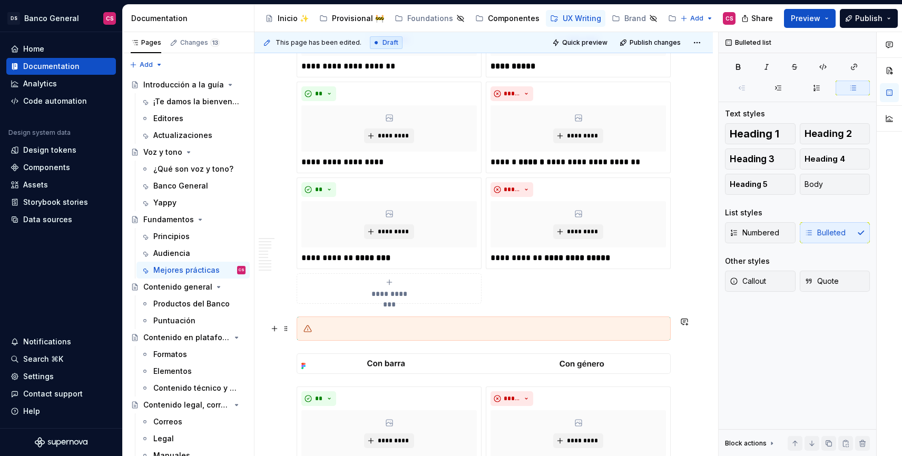
click at [344, 333] on div at bounding box center [490, 329] width 348 height 11
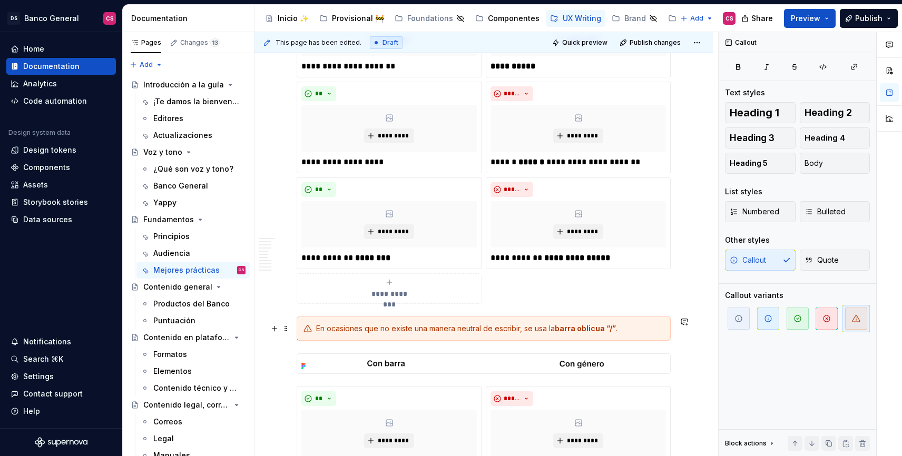
click at [380, 330] on div "En ocasiones que no existe una manera neutral de escribir, se usa la barra obli…" at bounding box center [490, 329] width 348 height 11
drag, startPoint x: 380, startPoint y: 330, endPoint x: 464, endPoint y: 327, distance: 84.4
click at [464, 327] on div "En ocasiones que no existe una manera neutral de escribir, se usa la barra obli…" at bounding box center [490, 329] width 348 height 11
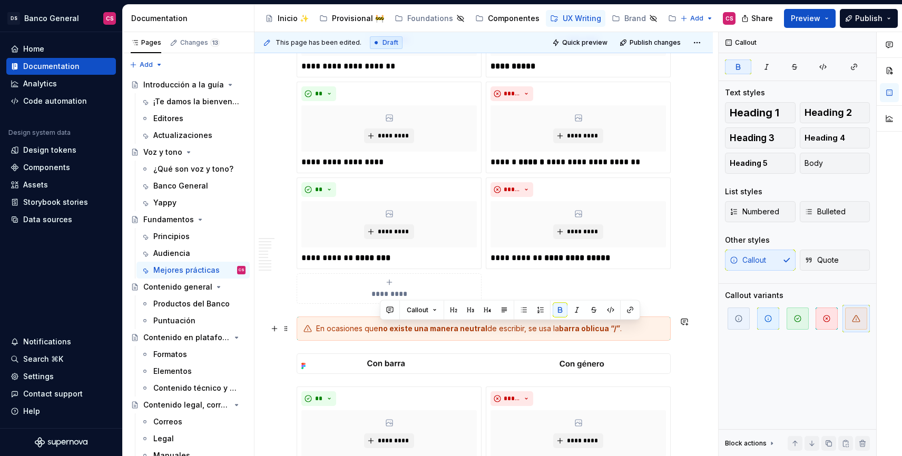
click at [523, 331] on div "En ocasiones que no existe una manera neutral de escribir, se usa la barra obli…" at bounding box center [490, 329] width 348 height 11
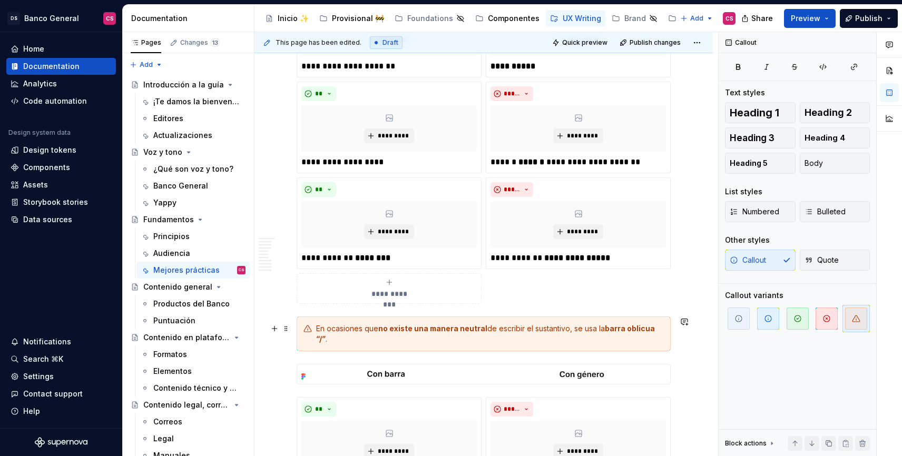
click at [369, 329] on div "En ocasiones que no existe una manera neutral de escribir el sustantivo, se usa…" at bounding box center [490, 334] width 348 height 21
drag, startPoint x: 369, startPoint y: 329, endPoint x: 315, endPoint y: 326, distance: 54.4
click at [315, 326] on div "En ocasiones que no existe una manera neutral de escribir el sustantivo, se usa…" at bounding box center [484, 334] width 374 height 35
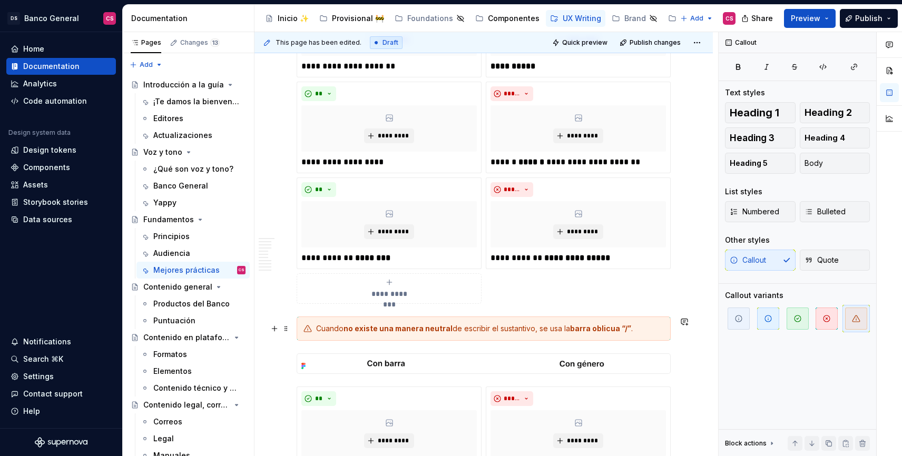
click at [646, 327] on div "Cuando no existe una manera neutral de escribir el sustantivo, se usa la barra …" at bounding box center [490, 329] width 348 height 11
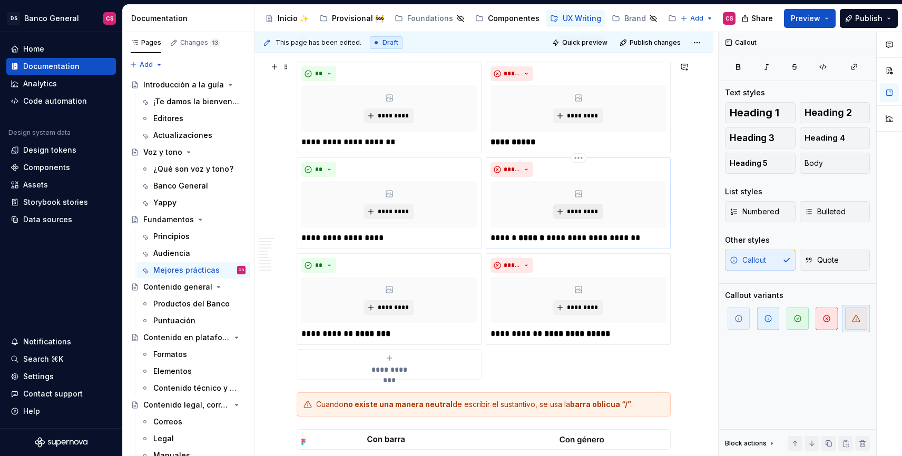
scroll to position [1064, 0]
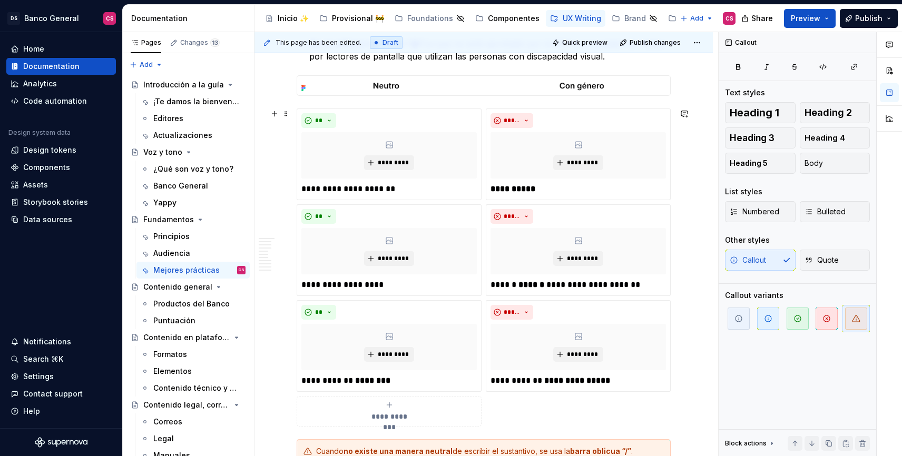
click at [357, 405] on div "**********" at bounding box center [390, 411] width 176 height 21
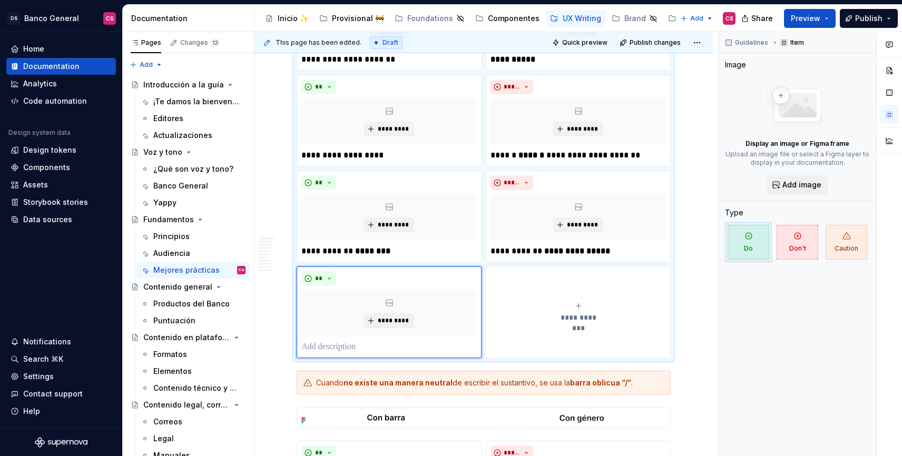
scroll to position [1221, 0]
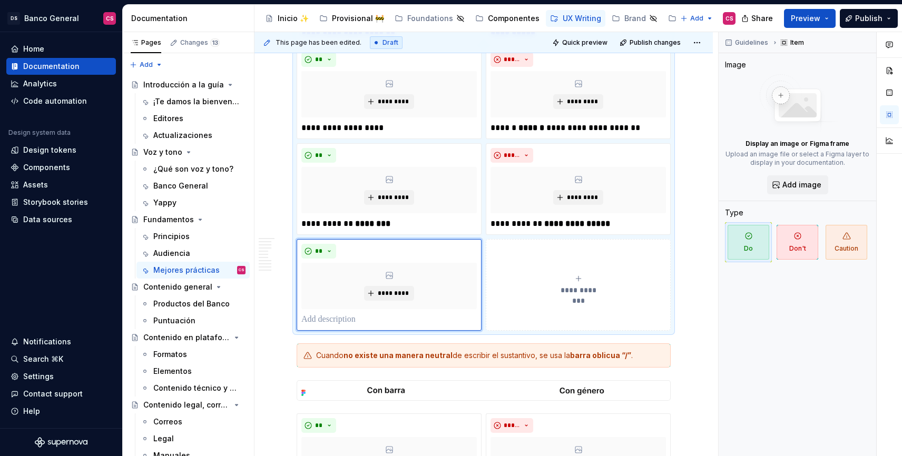
click at [583, 271] on button "**********" at bounding box center [578, 285] width 185 height 92
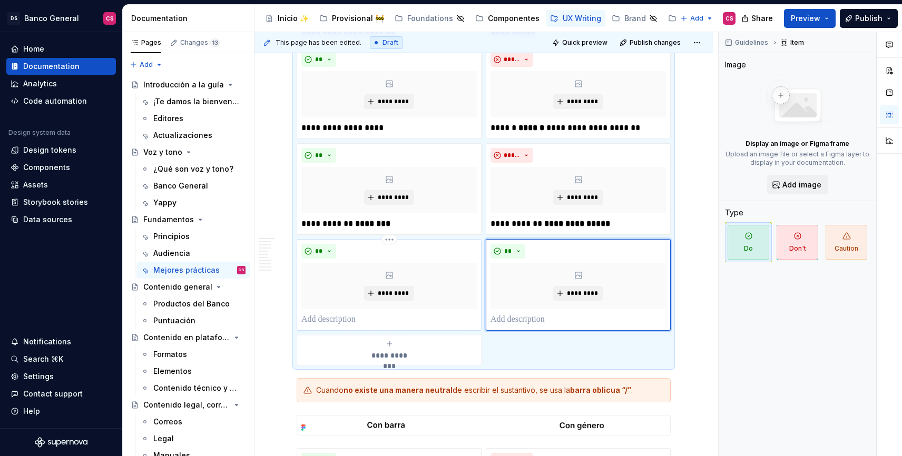
click at [337, 314] on p at bounding box center [390, 320] width 176 height 13
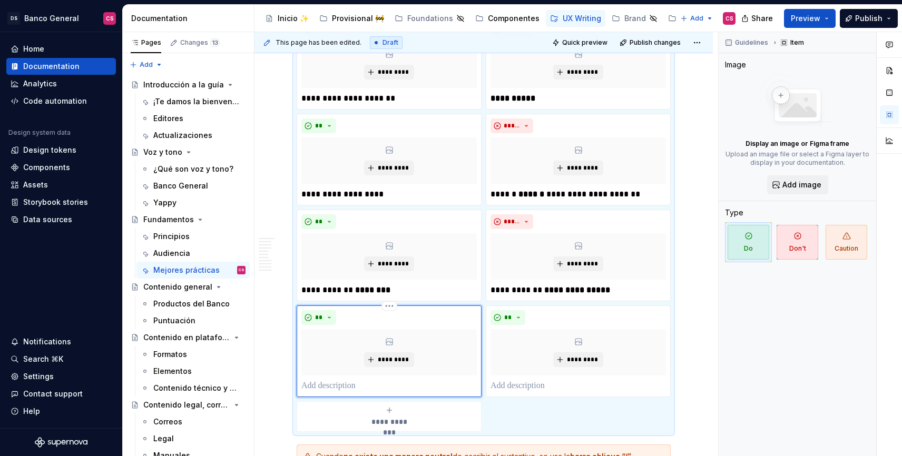
scroll to position [1172, 0]
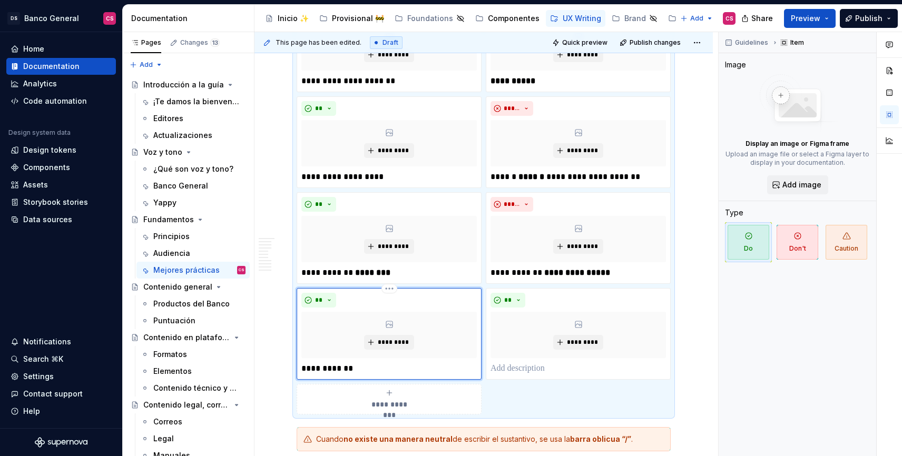
click at [344, 368] on p "**********" at bounding box center [390, 369] width 176 height 13
click at [345, 368] on p "**********" at bounding box center [390, 369] width 176 height 13
type textarea "*"
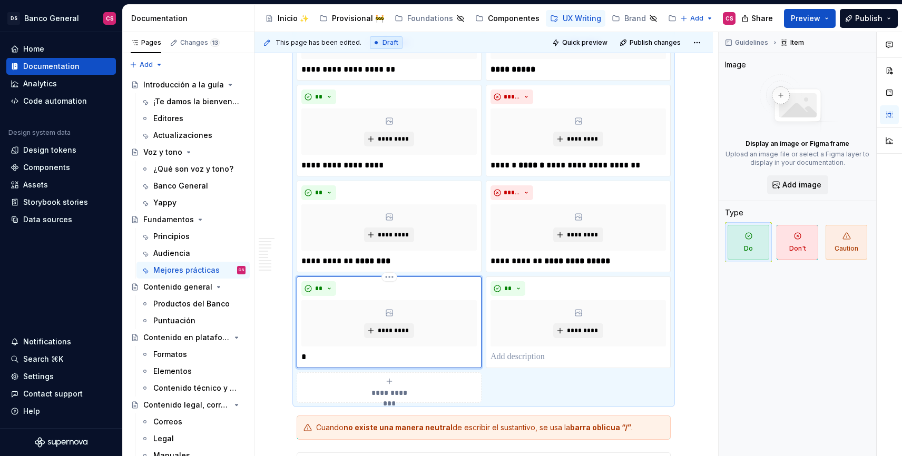
scroll to position [1194, 0]
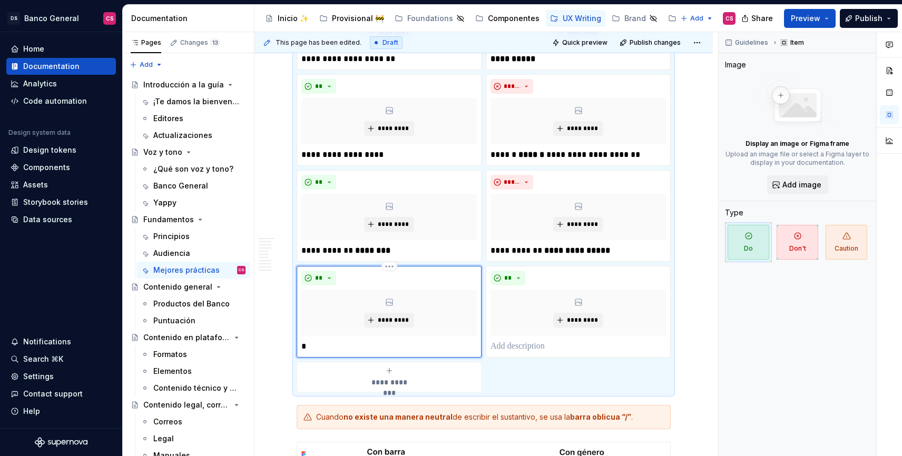
click at [316, 342] on p "*" at bounding box center [390, 347] width 176 height 13
click at [322, 344] on p "**********" at bounding box center [390, 347] width 176 height 13
click at [360, 347] on p "**********" at bounding box center [390, 347] width 176 height 13
drag, startPoint x: 360, startPoint y: 347, endPoint x: 403, endPoint y: 347, distance: 42.7
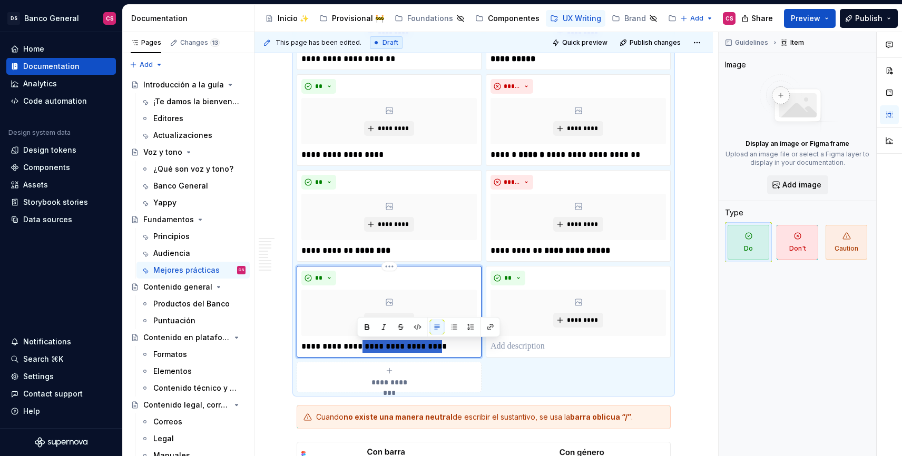
click at [403, 347] on p "**********" at bounding box center [390, 347] width 176 height 13
click at [351, 350] on p "**********" at bounding box center [390, 347] width 176 height 13
click at [363, 344] on p "**********" at bounding box center [390, 347] width 176 height 13
click at [518, 343] on p at bounding box center [579, 347] width 176 height 13
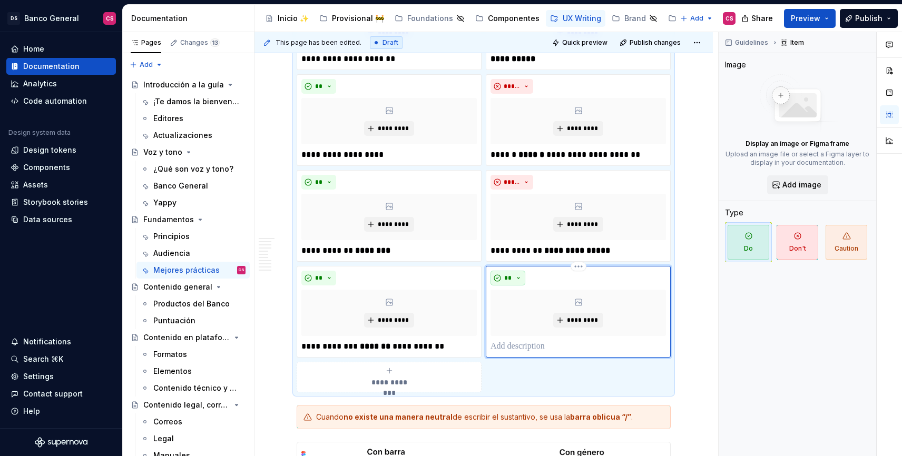
click at [516, 279] on button "**" at bounding box center [508, 278] width 35 height 15
click at [533, 321] on span "Don't" at bounding box center [538, 315] width 90 height 17
click at [514, 345] on p at bounding box center [579, 347] width 176 height 13
type textarea "*"
click at [360, 347] on strong "*******" at bounding box center [375, 347] width 31 height 8
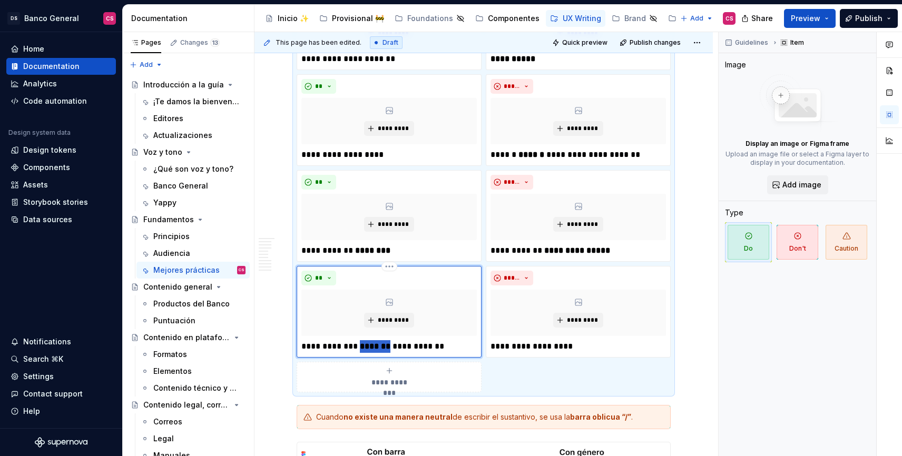
click at [360, 346] on strong "*******" at bounding box center [375, 347] width 31 height 8
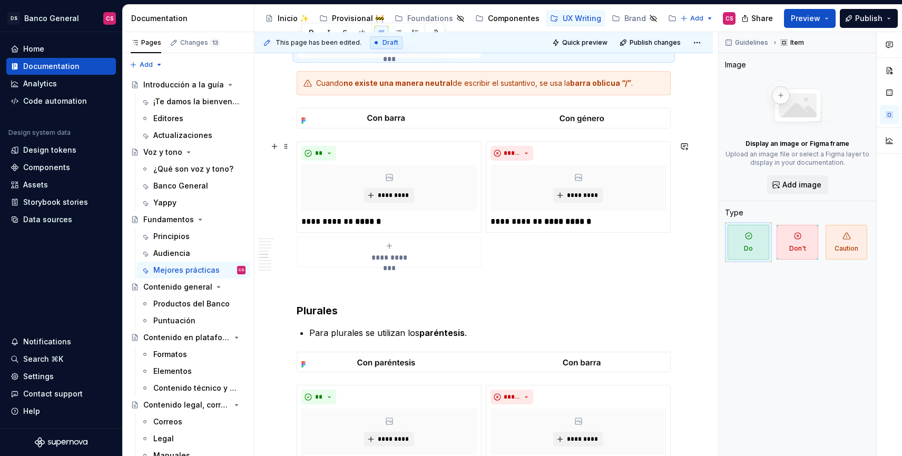
scroll to position [1521, 0]
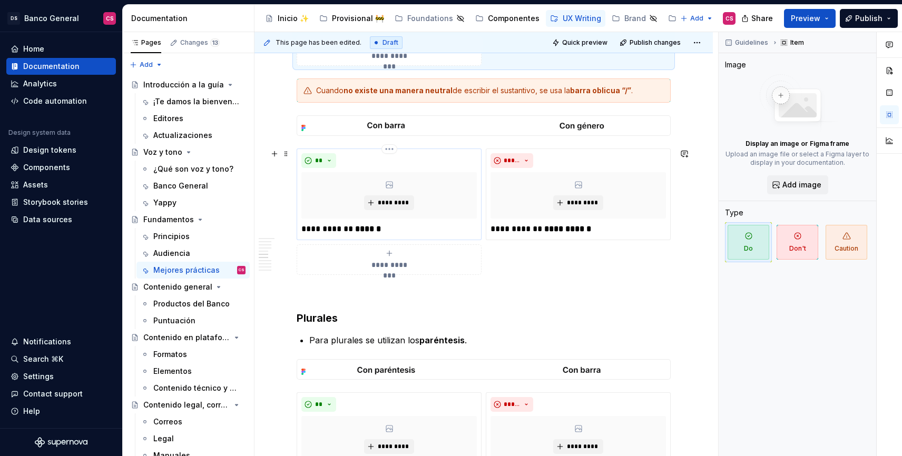
click at [316, 224] on p "**********" at bounding box center [390, 229] width 176 height 13
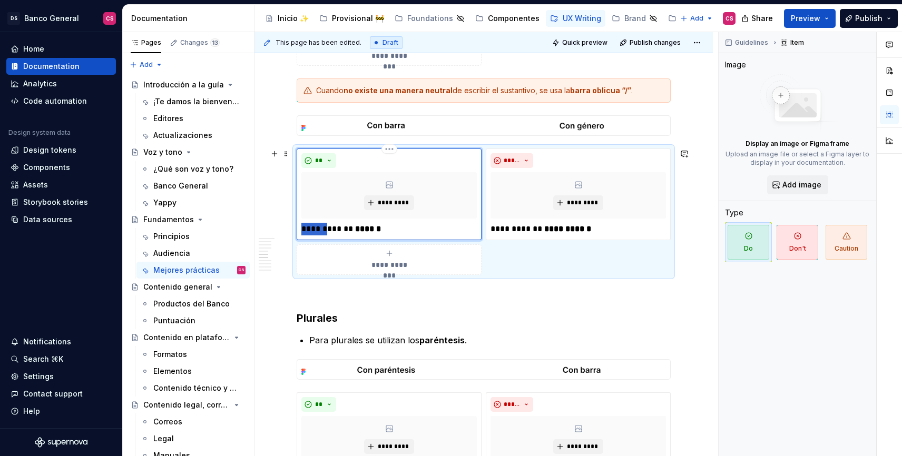
click at [316, 224] on p "**********" at bounding box center [390, 229] width 176 height 13
click at [498, 229] on p "**********" at bounding box center [579, 229] width 176 height 13
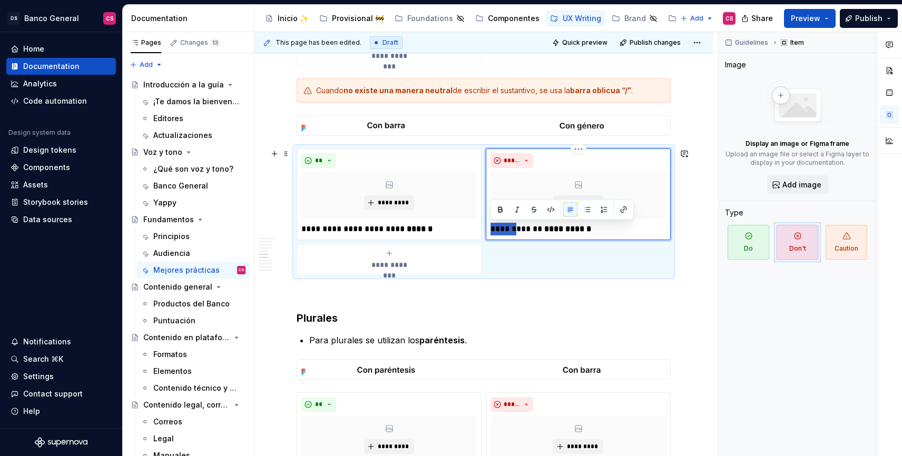
click at [498, 229] on p "**********" at bounding box center [579, 229] width 176 height 13
click at [652, 230] on p "**********" at bounding box center [579, 229] width 176 height 13
click at [462, 226] on p "**********" at bounding box center [390, 229] width 176 height 13
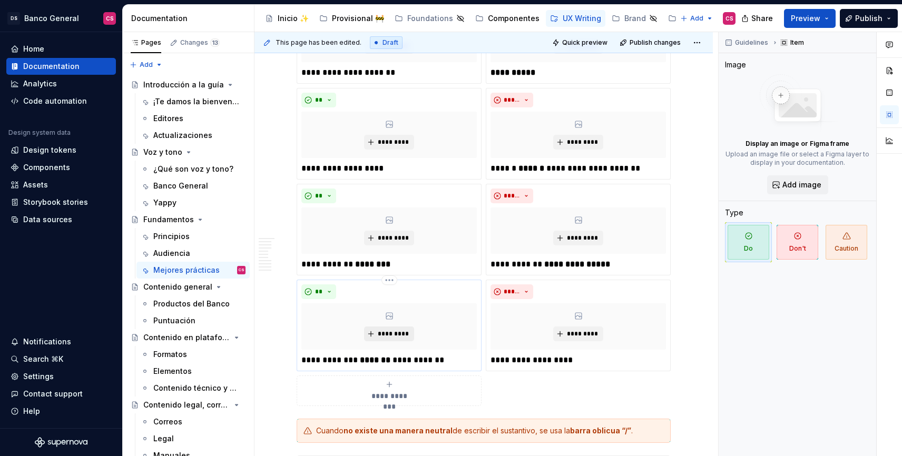
scroll to position [1188, 0]
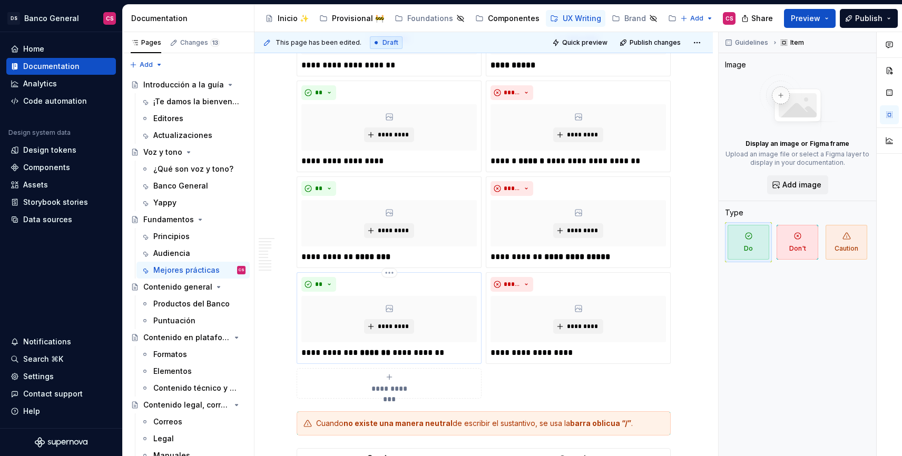
click at [356, 348] on p "**********" at bounding box center [390, 353] width 176 height 13
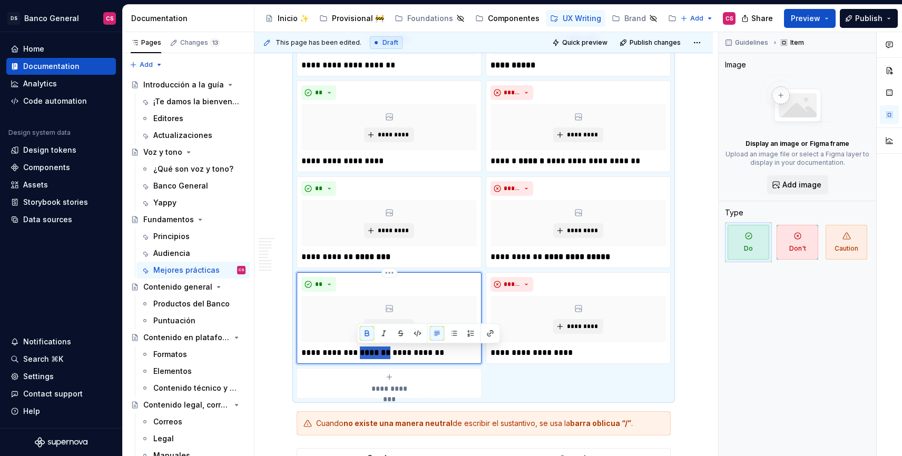
click at [356, 348] on p "**********" at bounding box center [390, 353] width 176 height 13
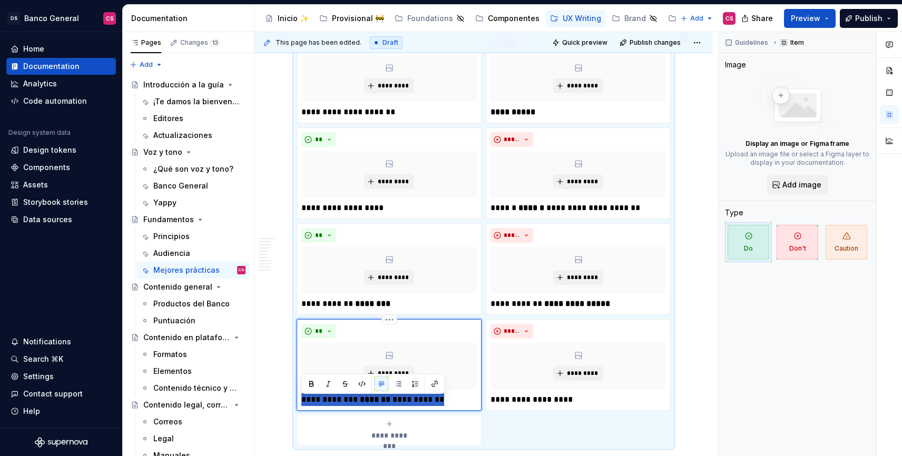
scroll to position [1135, 0]
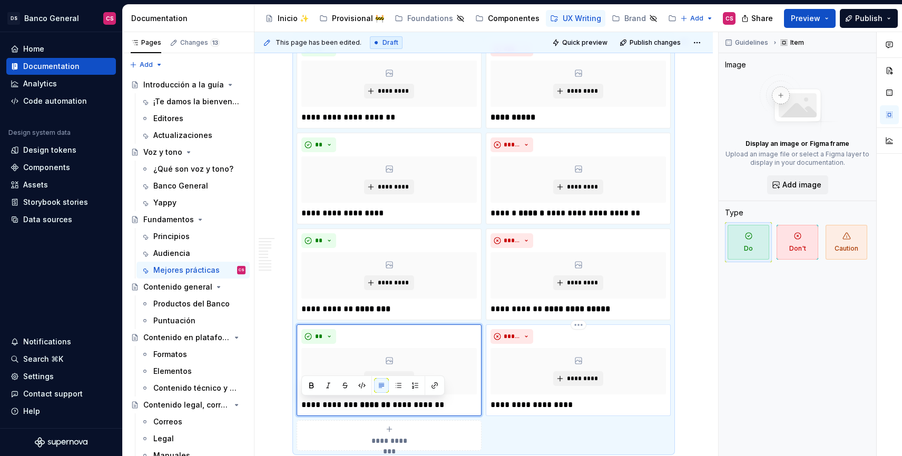
click at [542, 403] on p "**********" at bounding box center [579, 405] width 176 height 13
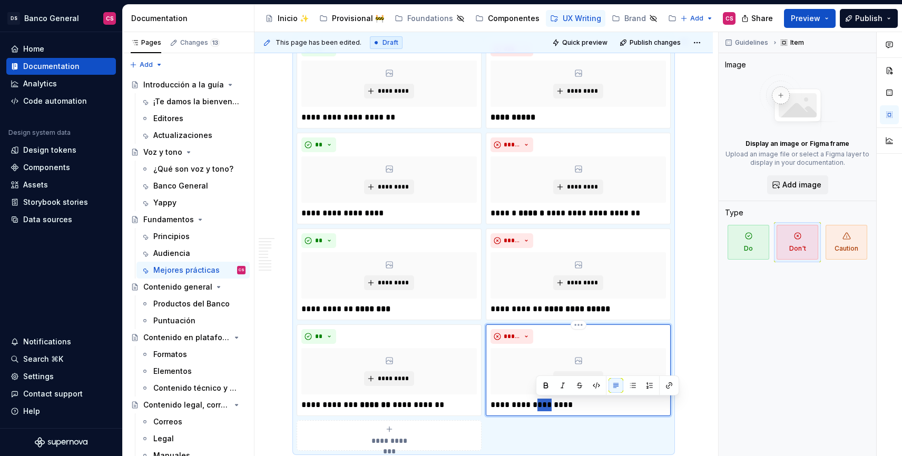
click at [542, 403] on p "**********" at bounding box center [579, 405] width 176 height 13
click at [579, 405] on p "**********" at bounding box center [579, 405] width 176 height 13
click at [345, 404] on p "**********" at bounding box center [390, 405] width 176 height 13
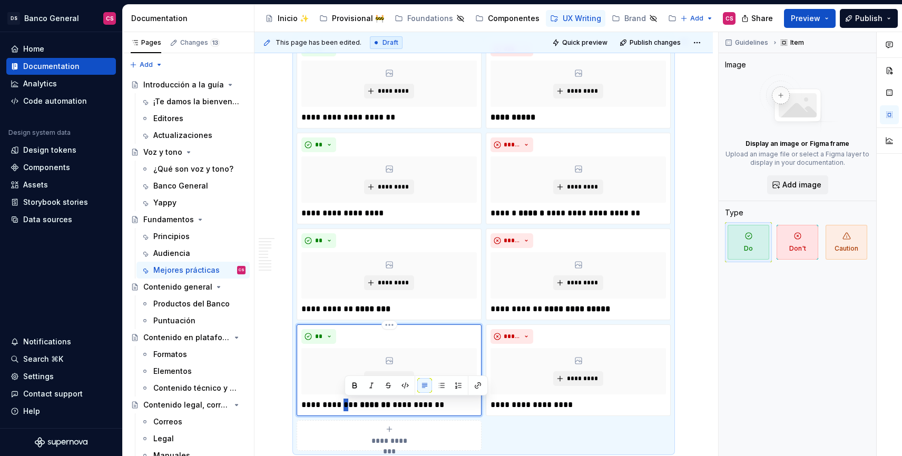
click at [345, 404] on p "**********" at bounding box center [390, 405] width 176 height 13
click at [510, 410] on p "**********" at bounding box center [579, 405] width 176 height 13
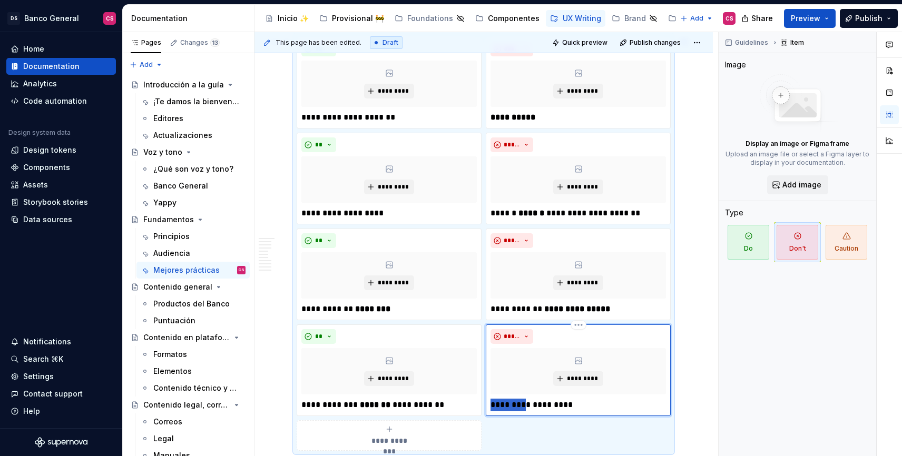
click at [510, 410] on p "**********" at bounding box center [579, 405] width 176 height 13
click at [557, 404] on p "**********" at bounding box center [579, 405] width 176 height 13
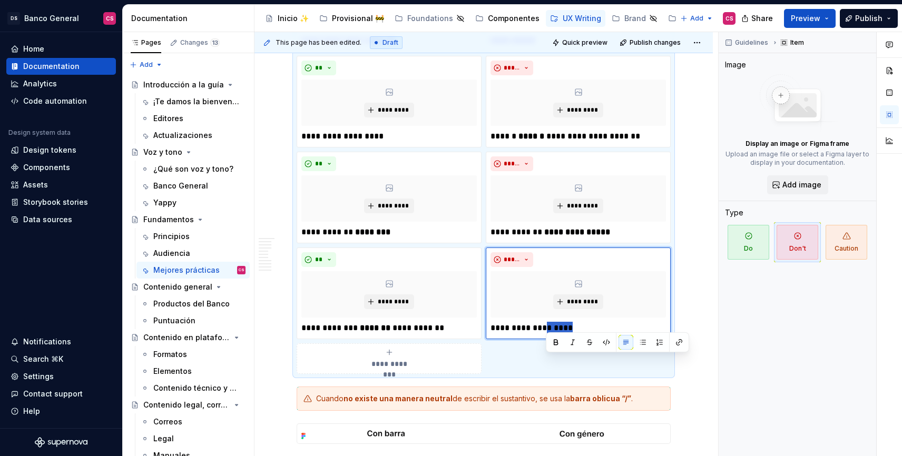
scroll to position [1214, 0]
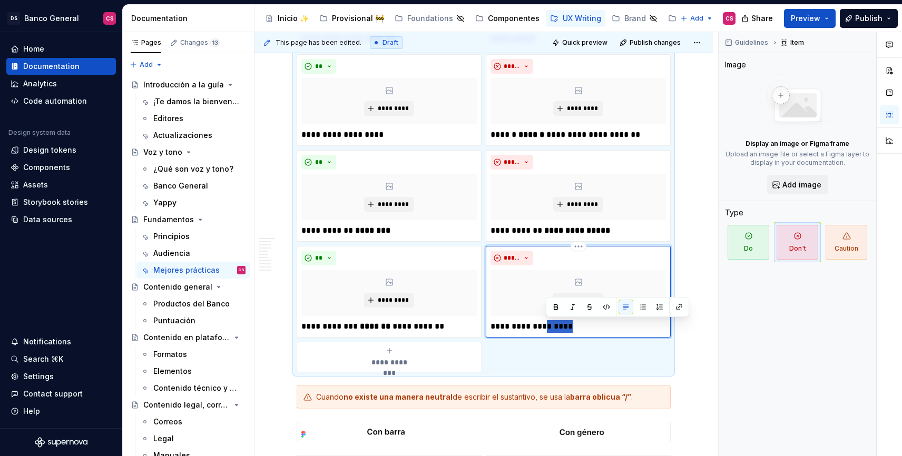
drag, startPoint x: 546, startPoint y: 406, endPoint x: 592, endPoint y: 324, distance: 94.4
click at [592, 324] on p "**********" at bounding box center [579, 326] width 176 height 13
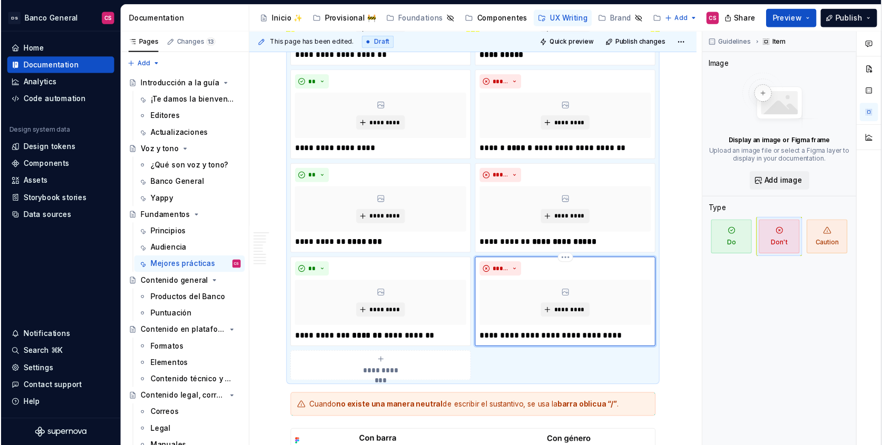
scroll to position [1212, 0]
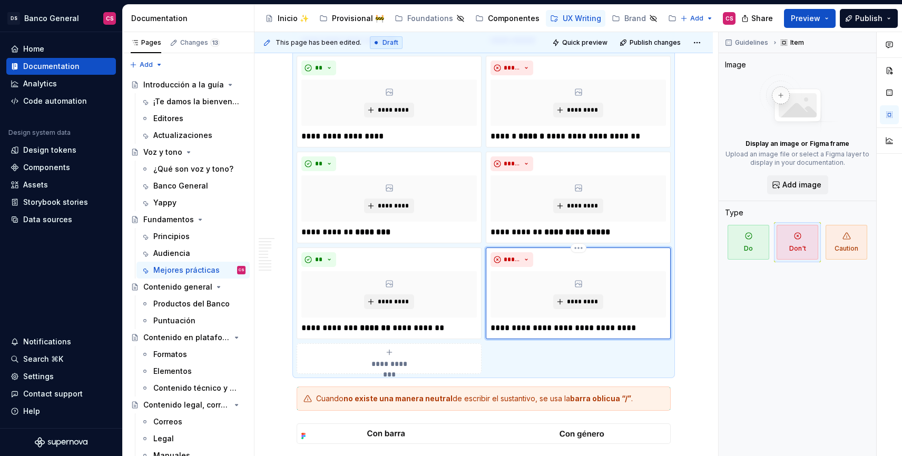
click at [566, 329] on p "**********" at bounding box center [579, 328] width 176 height 13
click at [567, 329] on p "**********" at bounding box center [579, 328] width 176 height 13
drag, startPoint x: 589, startPoint y: 328, endPoint x: 549, endPoint y: 327, distance: 40.6
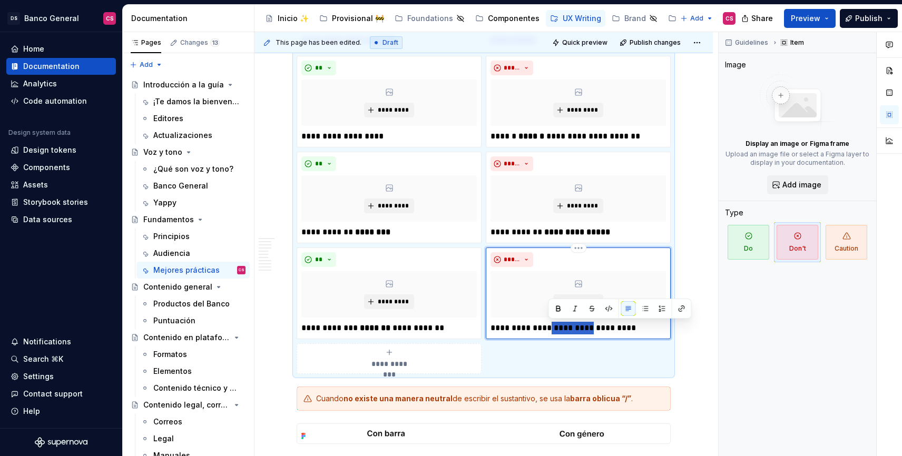
click at [549, 327] on p "**********" at bounding box center [579, 328] width 176 height 13
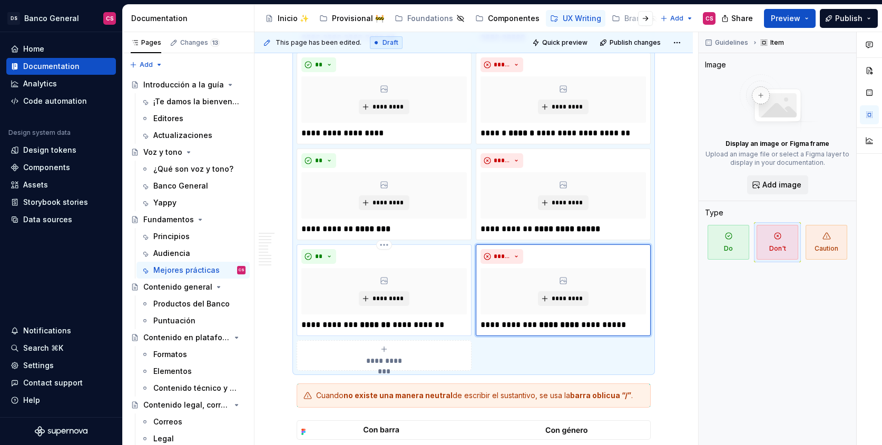
click at [361, 326] on strong "*******" at bounding box center [375, 325] width 31 height 8
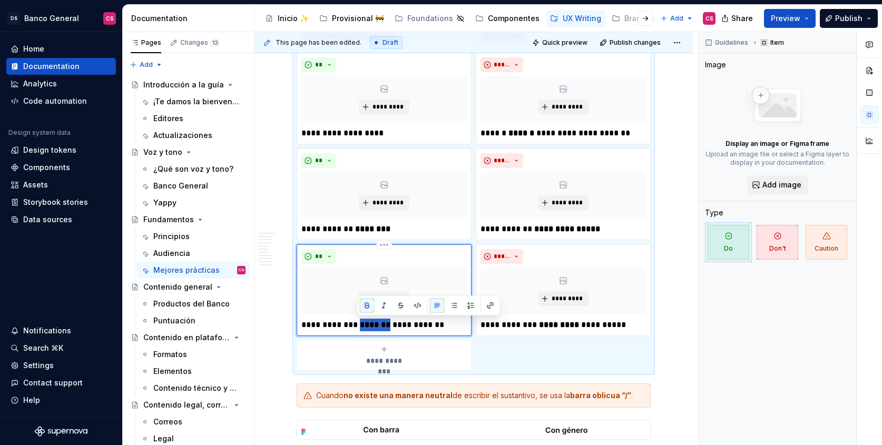
click at [361, 326] on strong "*******" at bounding box center [375, 325] width 31 height 8
click at [415, 326] on p "**********" at bounding box center [385, 325] width 166 height 13
click at [611, 325] on p "**********" at bounding box center [564, 325] width 166 height 13
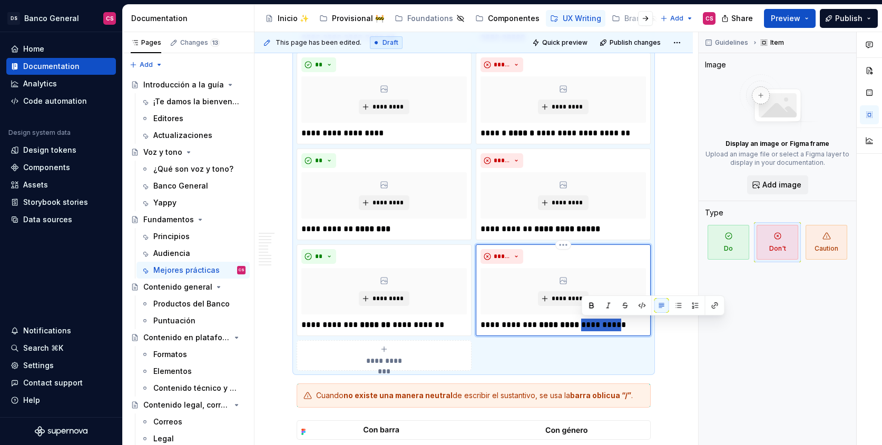
drag, startPoint x: 611, startPoint y: 325, endPoint x: 592, endPoint y: 321, distance: 18.9
click at [592, 321] on p "**********" at bounding box center [564, 325] width 166 height 13
click at [526, 322] on p "**********" at bounding box center [564, 325] width 166 height 13
click at [609, 332] on div "**********" at bounding box center [563, 291] width 175 height 92
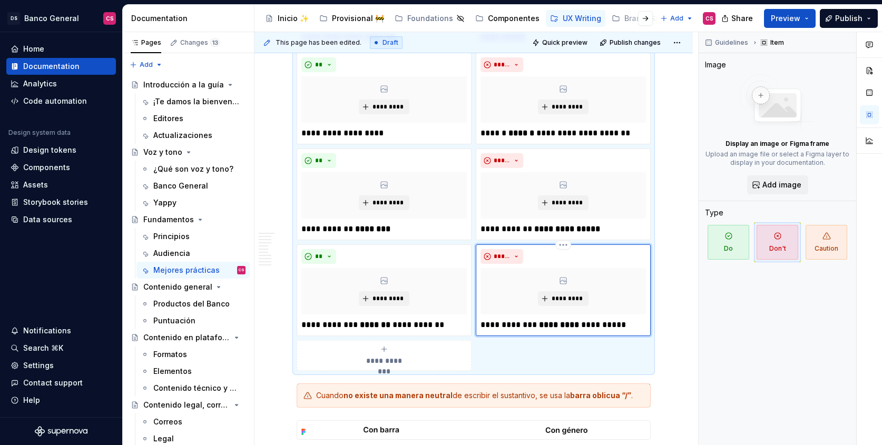
click at [609, 332] on div "**********" at bounding box center [563, 291] width 175 height 92
click at [607, 328] on p "**********" at bounding box center [564, 325] width 166 height 13
click at [430, 327] on p "**********" at bounding box center [385, 325] width 166 height 13
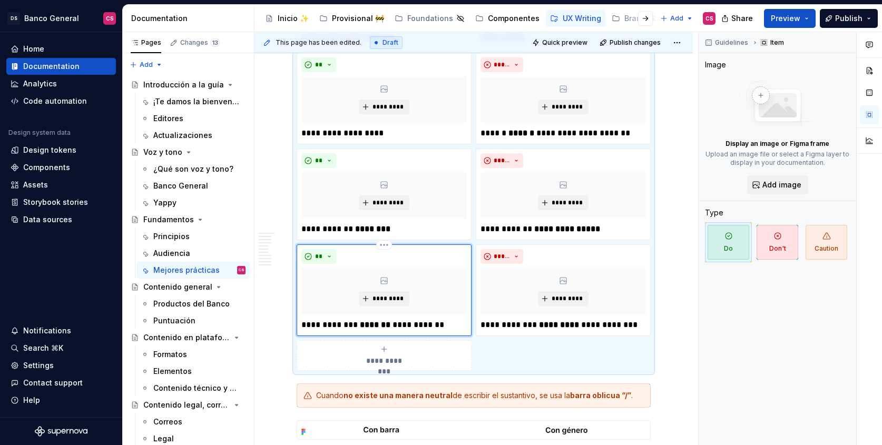
click at [348, 322] on p "**********" at bounding box center [385, 325] width 166 height 13
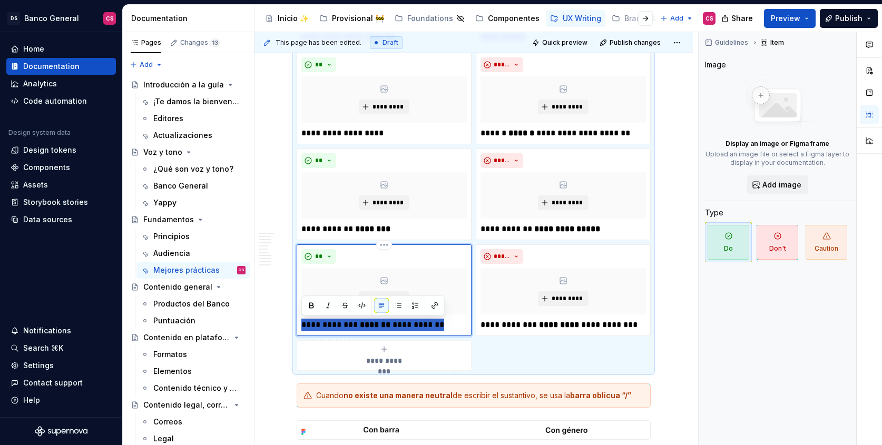
click at [348, 322] on p "**********" at bounding box center [385, 325] width 166 height 13
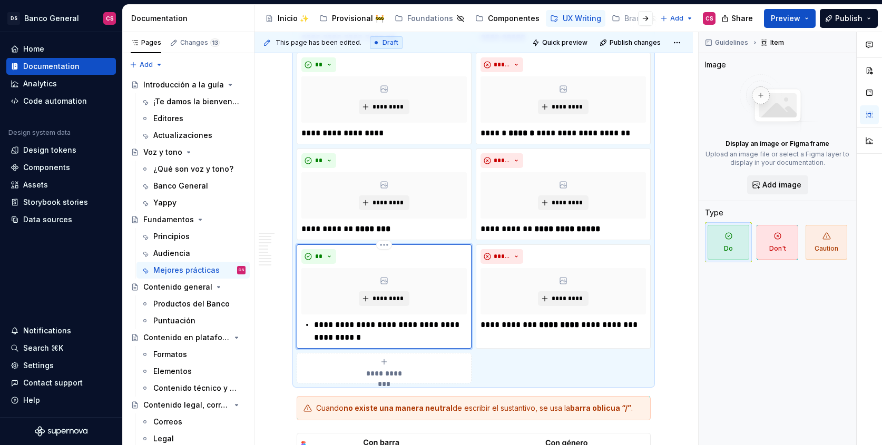
click at [318, 339] on p "**********" at bounding box center [390, 331] width 153 height 25
drag, startPoint x: 318, startPoint y: 339, endPoint x: 364, endPoint y: 337, distance: 45.9
click at [364, 337] on p "**********" at bounding box center [390, 331] width 153 height 25
click at [511, 324] on p "**********" at bounding box center [564, 325] width 166 height 13
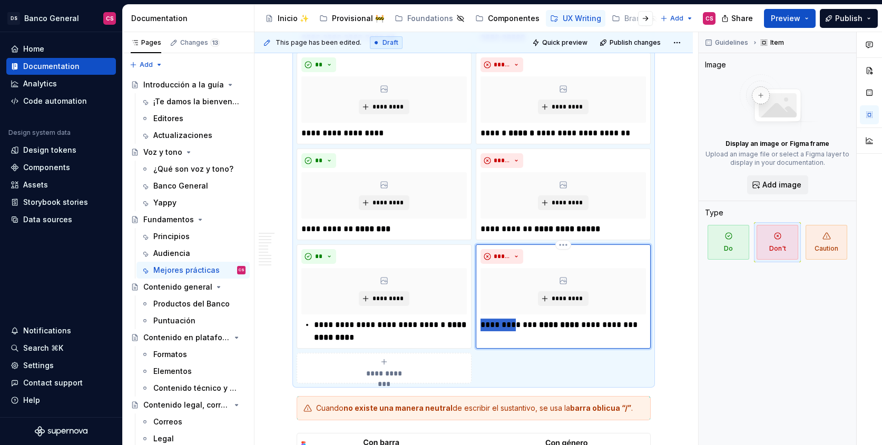
click at [511, 324] on p "**********" at bounding box center [564, 325] width 166 height 13
click at [315, 327] on p "**********" at bounding box center [390, 331] width 153 height 25
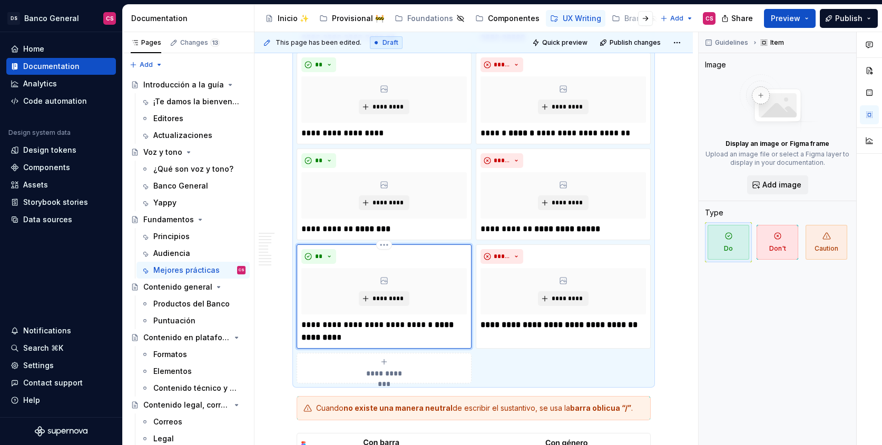
click at [333, 323] on p "**********" at bounding box center [385, 331] width 166 height 25
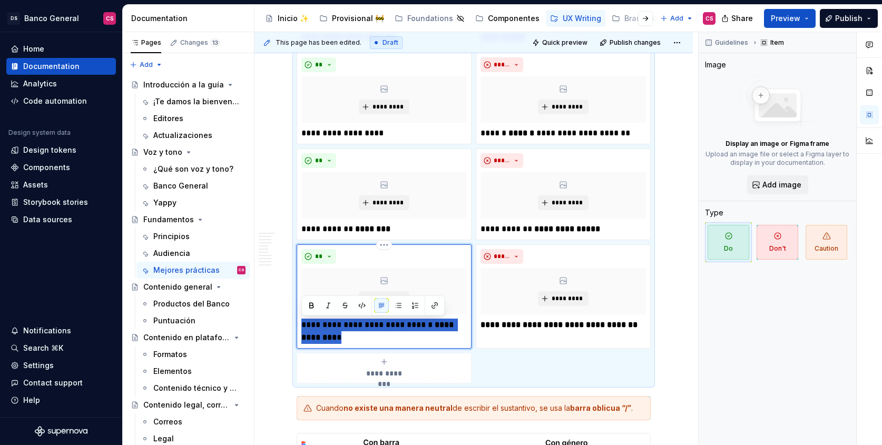
click at [333, 323] on p "**********" at bounding box center [385, 331] width 166 height 25
click at [538, 329] on strong "**********" at bounding box center [559, 325] width 157 height 8
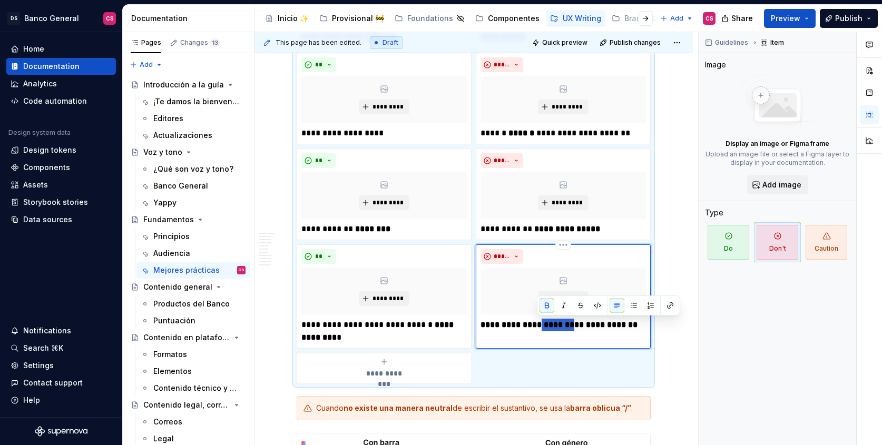
click at [538, 329] on strong "**********" at bounding box center [559, 325] width 157 height 8
click at [628, 325] on strong "**********" at bounding box center [558, 331] width 154 height 21
drag, startPoint x: 628, startPoint y: 325, endPoint x: 525, endPoint y: 345, distance: 105.3
click at [525, 345] on div "**********" at bounding box center [563, 297] width 175 height 104
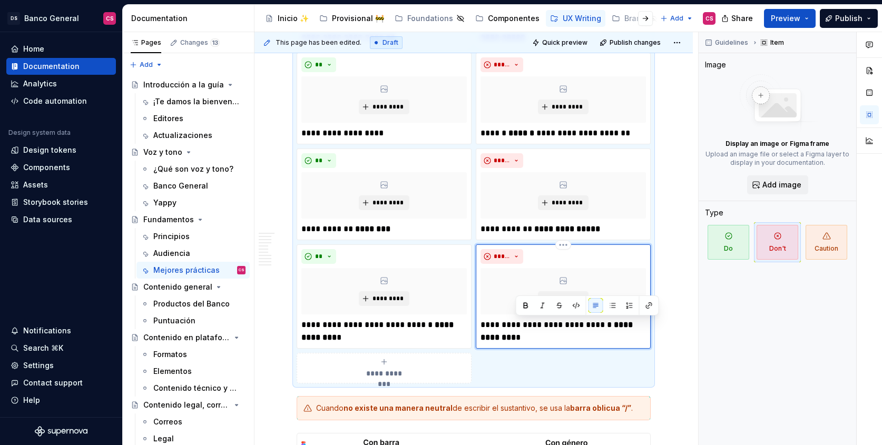
click at [513, 343] on div "**********" at bounding box center [563, 297] width 175 height 104
click at [510, 337] on strong "**********" at bounding box center [558, 331] width 154 height 21
drag, startPoint x: 510, startPoint y: 337, endPoint x: 624, endPoint y: 325, distance: 114.4
click at [624, 325] on strong "**********" at bounding box center [558, 331] width 154 height 21
click at [704, 360] on div "Guidelines Item Image Display an image or Figma frame Upload an image file or s…" at bounding box center [778, 239] width 158 height 414
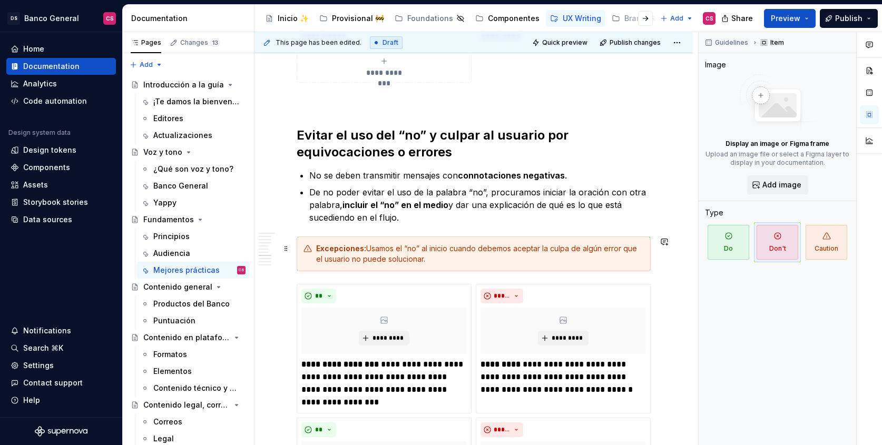
scroll to position [1962, 0]
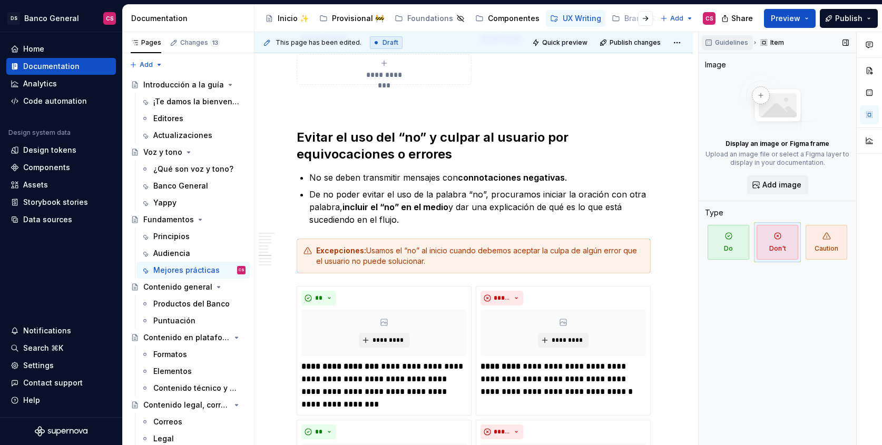
click at [720, 41] on span "Guidelines" at bounding box center [731, 42] width 33 height 8
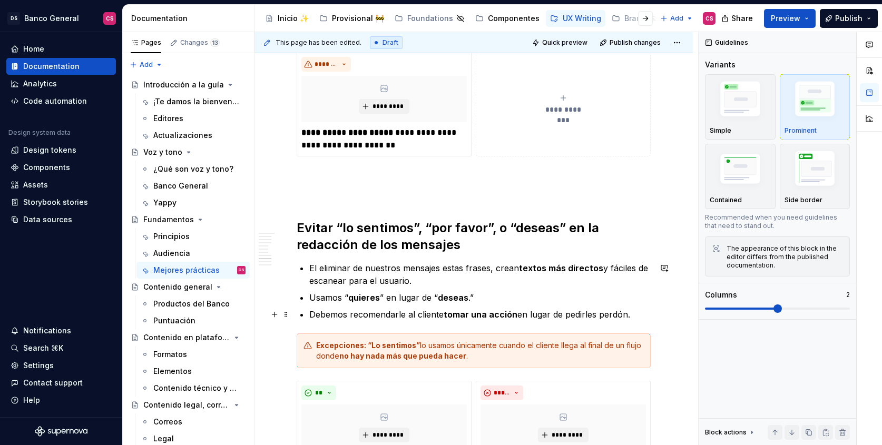
scroll to position [2457, 0]
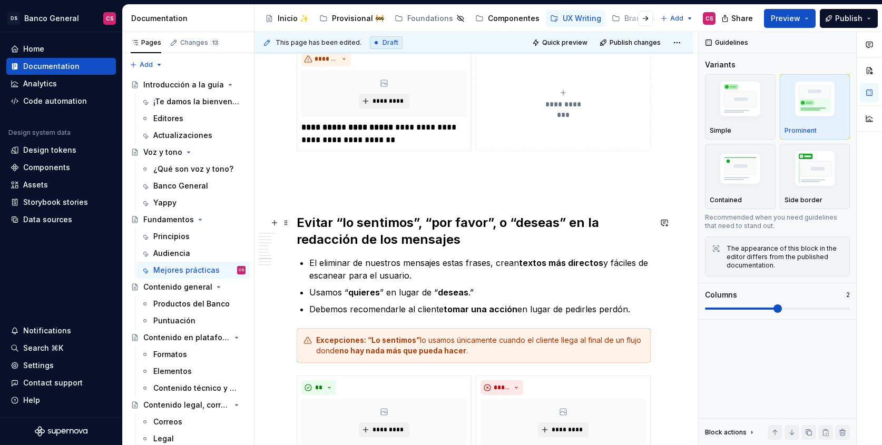
click at [372, 222] on h2 "Evitar “lo sentimos”, “por favor”, o “deseas” en la redacción de los mensajes" at bounding box center [474, 232] width 354 height 34
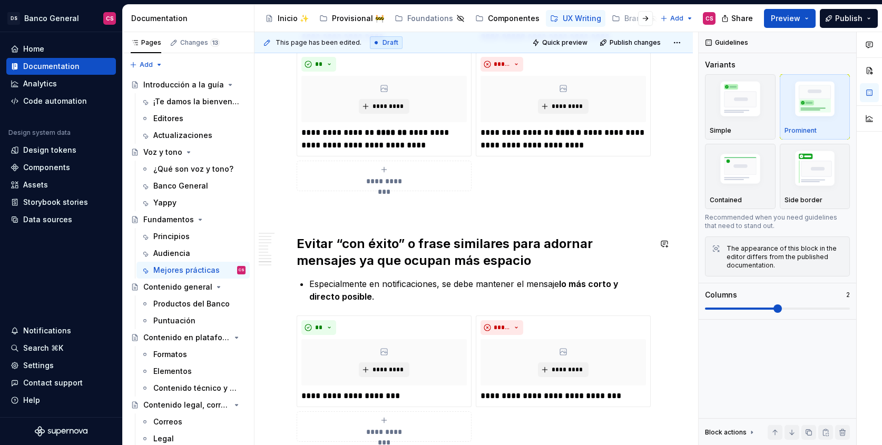
scroll to position [3012, 0]
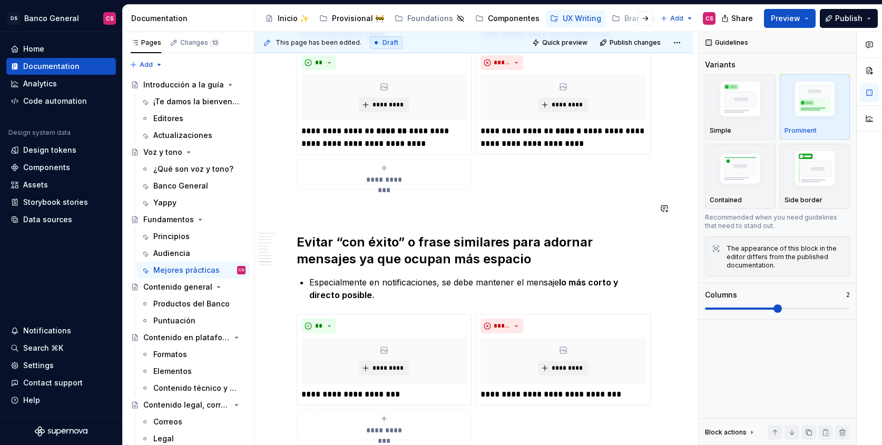
click at [485, 205] on p at bounding box center [474, 208] width 354 height 13
click at [302, 211] on p at bounding box center [474, 208] width 354 height 13
click at [321, 209] on p at bounding box center [474, 208] width 354 height 13
click at [322, 209] on p at bounding box center [474, 208] width 354 height 13
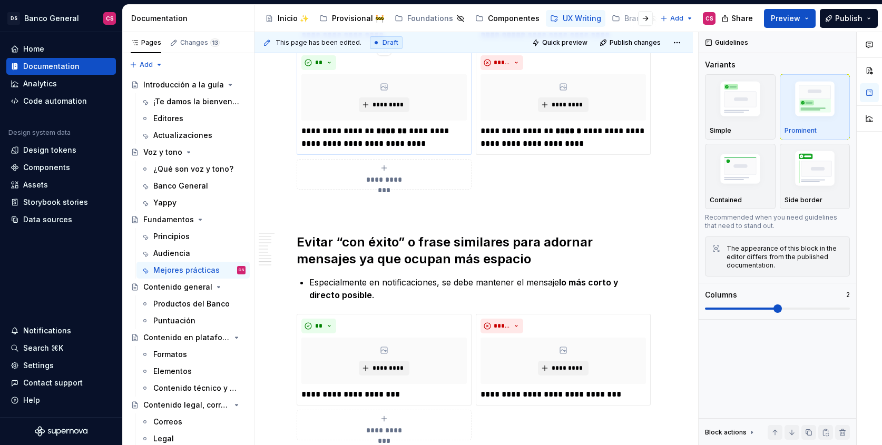
click at [393, 138] on p "**********" at bounding box center [385, 137] width 166 height 25
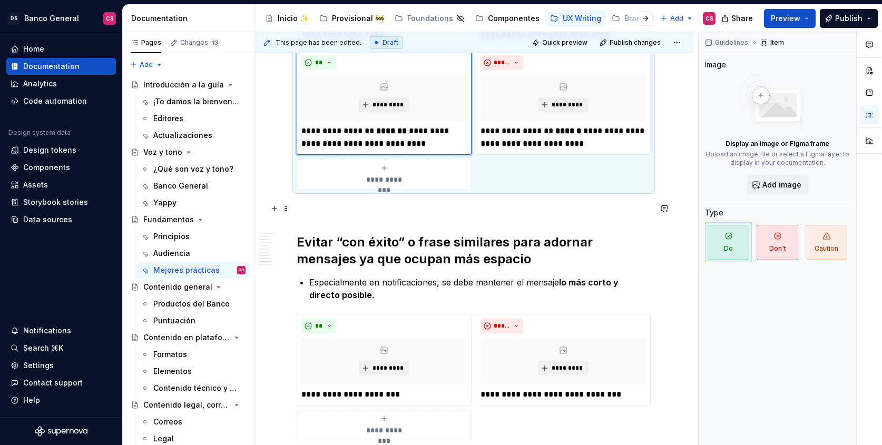
click at [332, 213] on p at bounding box center [474, 208] width 354 height 13
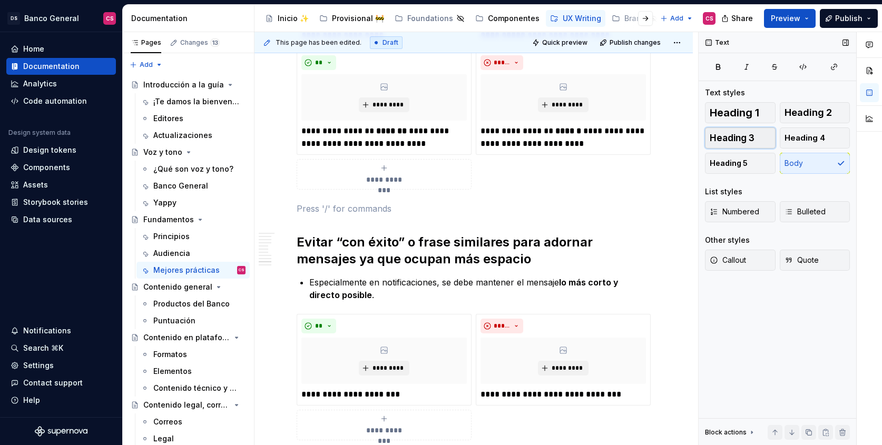
click at [739, 143] on button "Heading 3" at bounding box center [740, 138] width 71 height 21
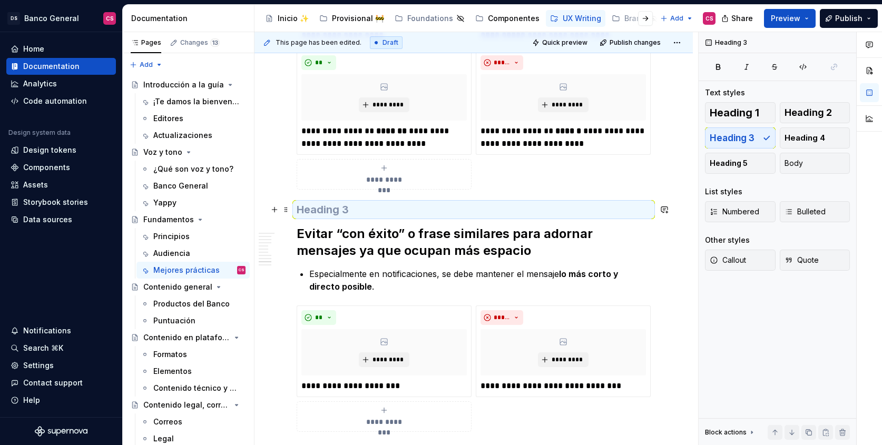
click at [329, 205] on h3 at bounding box center [474, 209] width 354 height 15
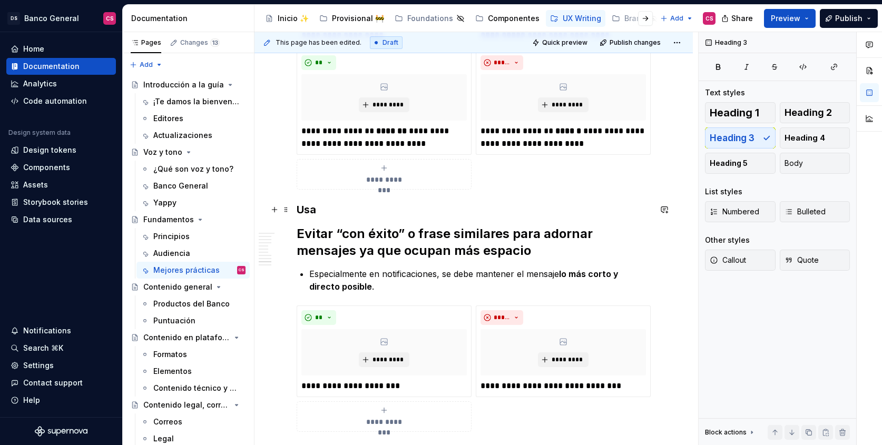
click at [301, 208] on h3 "Usa" at bounding box center [474, 209] width 354 height 15
click at [342, 212] on h3 "Correcto. Incorrecto" at bounding box center [474, 209] width 354 height 15
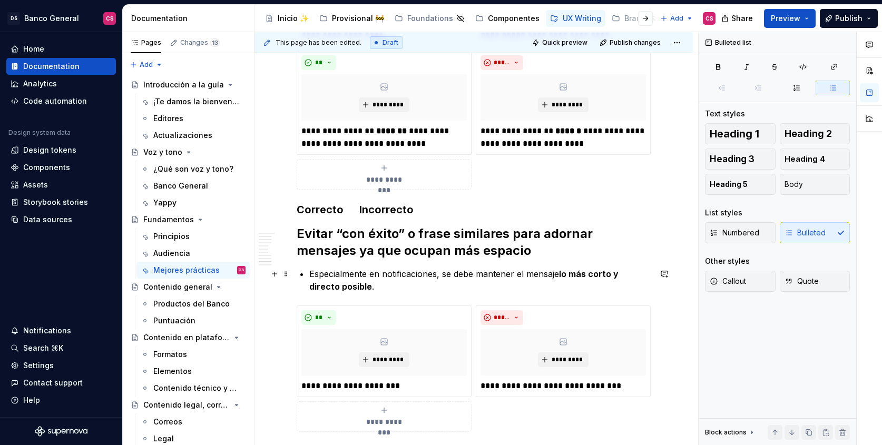
click at [470, 268] on p "Especialmente en notificaciones, se debe mantener el mensaje lo más corto y dir…" at bounding box center [480, 280] width 342 height 25
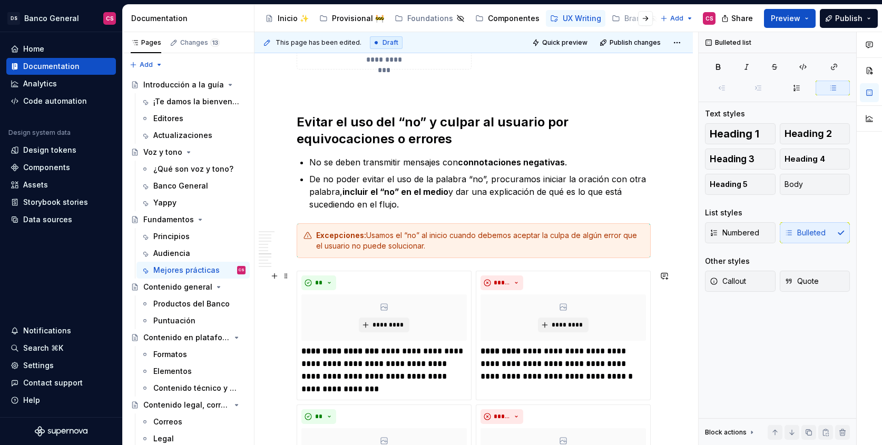
scroll to position [2005, 0]
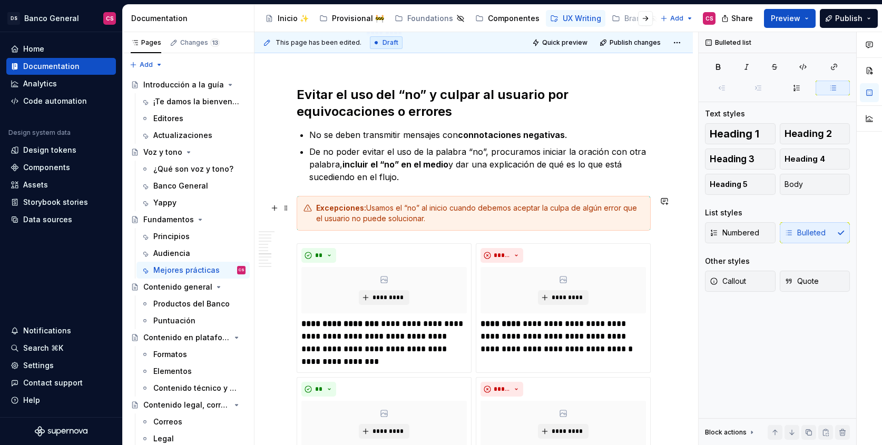
click at [660, 223] on div "This page has been edited. Draft Quick preview Publish changes Fundamentos Debe…" at bounding box center [477, 239] width 444 height 414
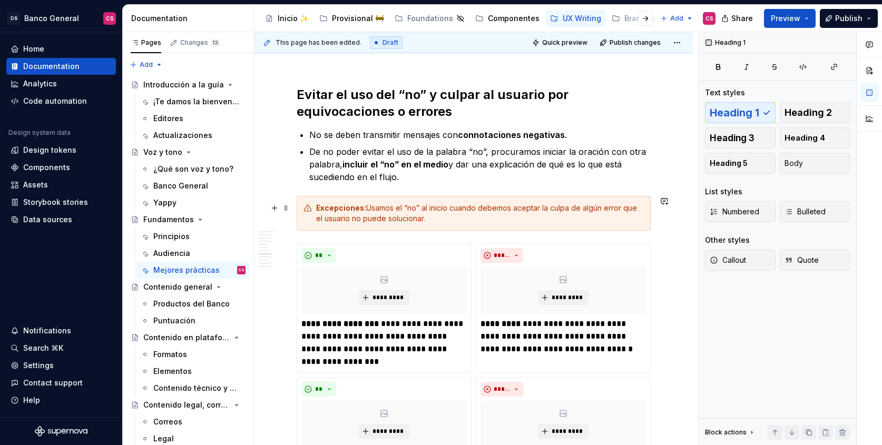
click at [654, 230] on div "**********" at bounding box center [474, 132] width 439 height 3885
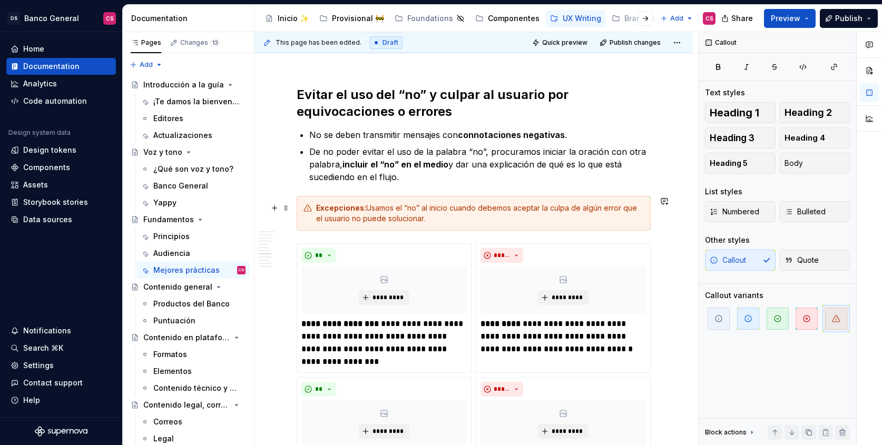
click at [317, 231] on div "**********" at bounding box center [474, 73] width 354 height 3714
click at [285, 254] on span at bounding box center [286, 248] width 8 height 15
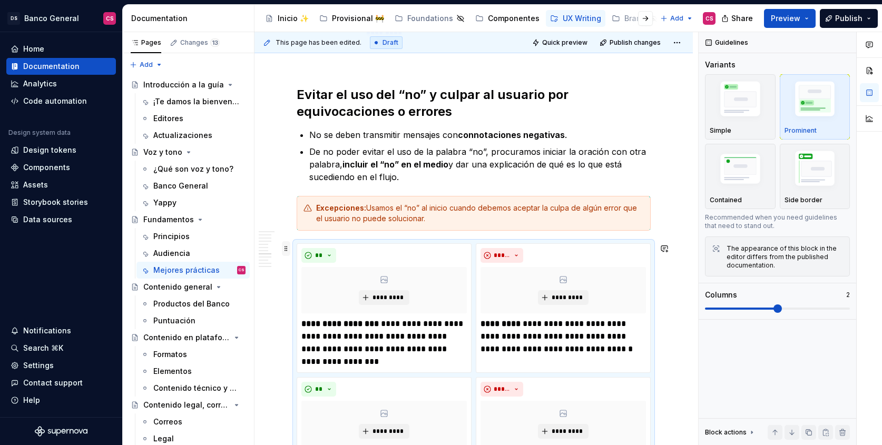
click at [285, 247] on div "**********" at bounding box center [474, 132] width 439 height 3885
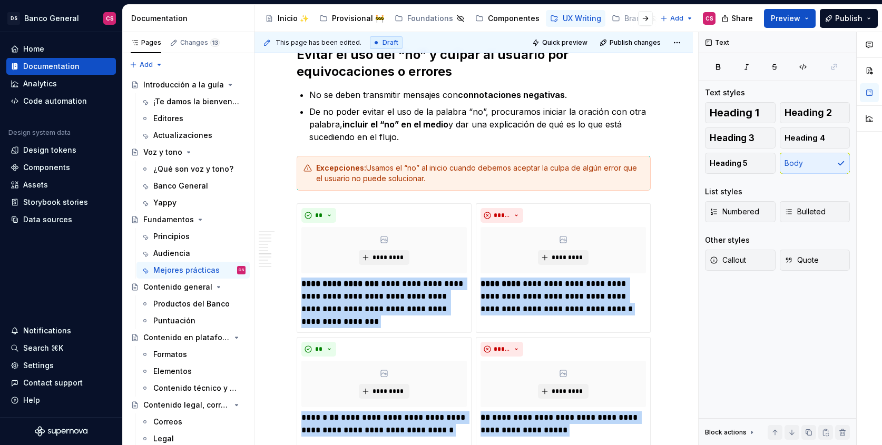
scroll to position [2042, 0]
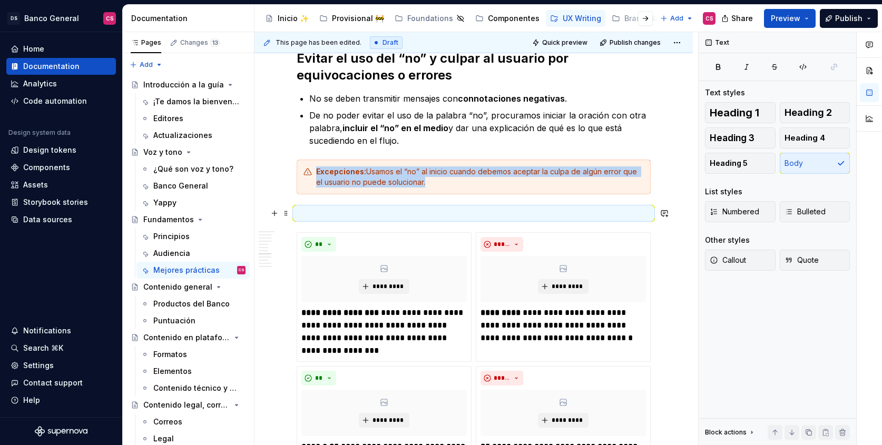
click at [585, 207] on p at bounding box center [474, 213] width 354 height 13
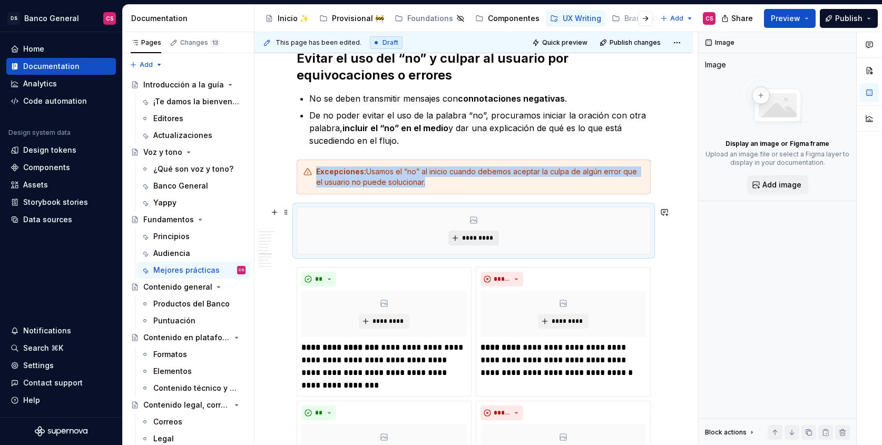
click at [487, 237] on span "*********" at bounding box center [478, 238] width 32 height 8
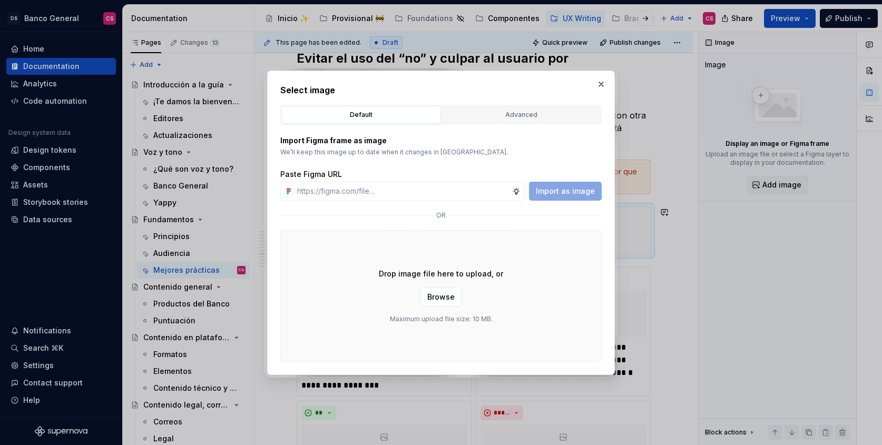
type textarea "*"
type input "[URL][DOMAIN_NAME]"
click at [573, 195] on span "Import as image" at bounding box center [565, 191] width 59 height 11
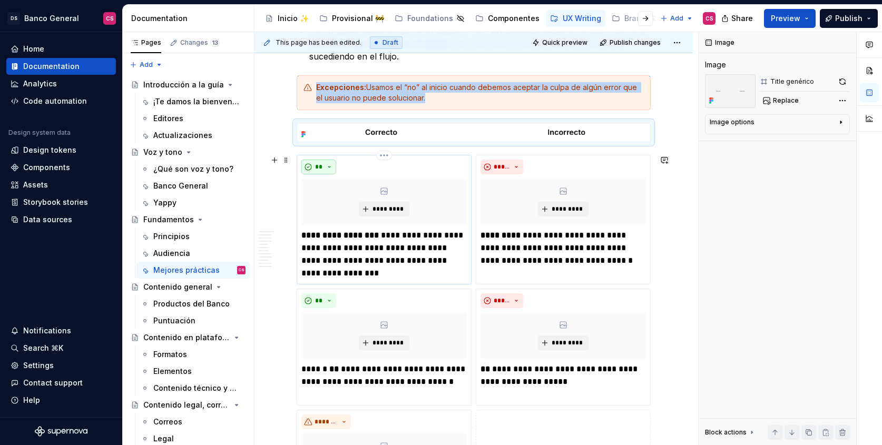
scroll to position [2129, 0]
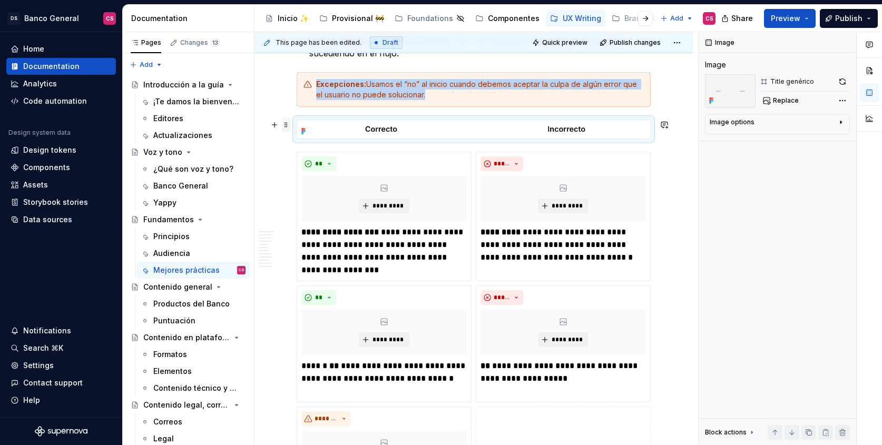
click at [285, 129] on span at bounding box center [286, 125] width 8 height 15
click at [297, 139] on div "Duplicate" at bounding box center [330, 141] width 90 height 17
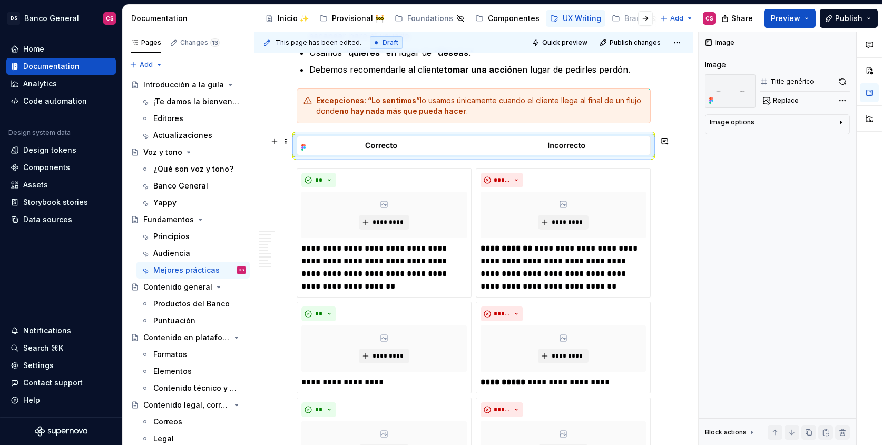
scroll to position [2710, 0]
click at [285, 143] on span at bounding box center [286, 140] width 8 height 15
click at [297, 158] on div "Duplicate" at bounding box center [330, 157] width 90 height 17
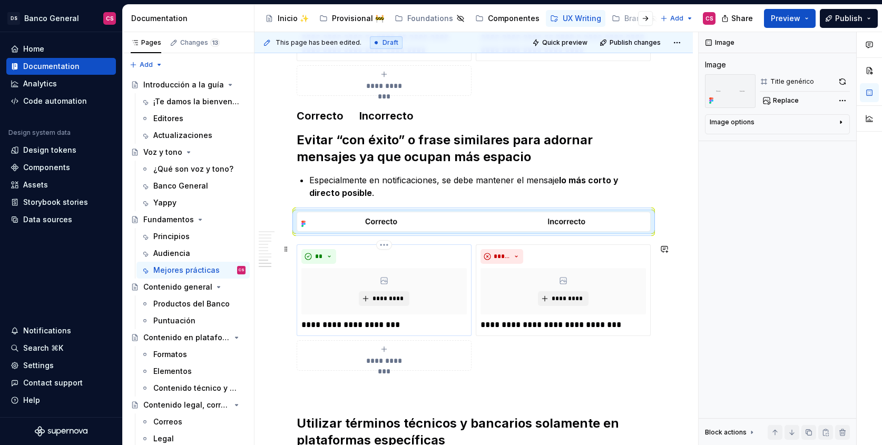
scroll to position [3150, 0]
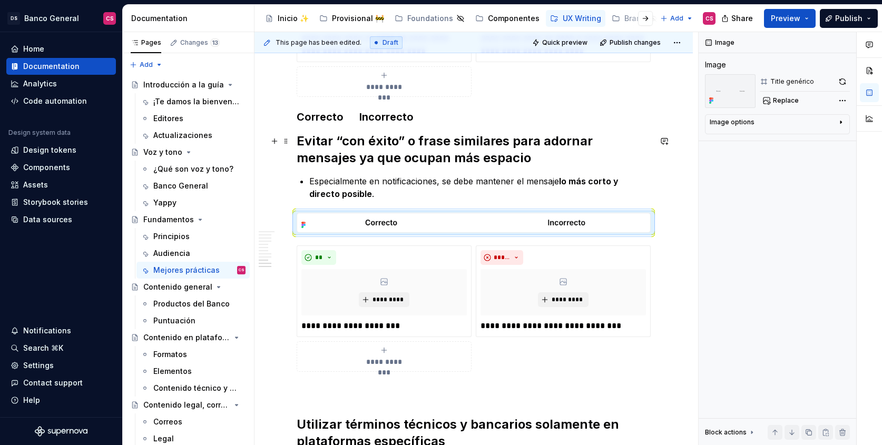
click at [309, 152] on h2 "Evitar “con éxito” o frase similares para adornar mensajes ya que ocupan más es…" at bounding box center [474, 150] width 354 height 34
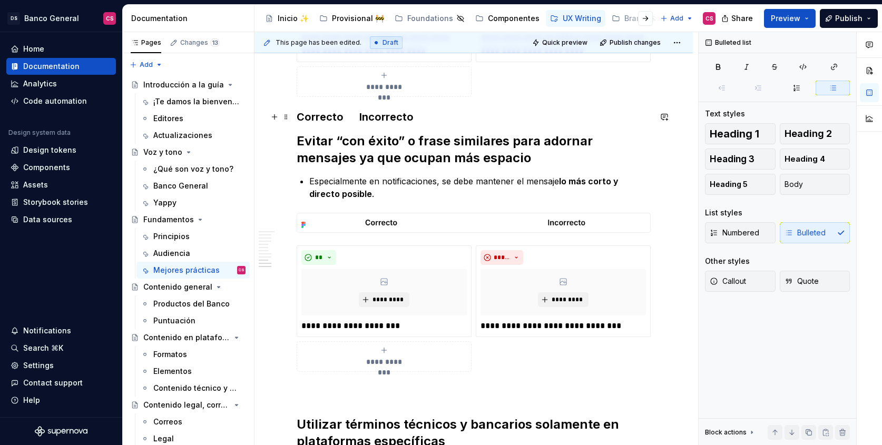
click at [425, 120] on h3 "Correcto Incorrecto" at bounding box center [474, 117] width 354 height 15
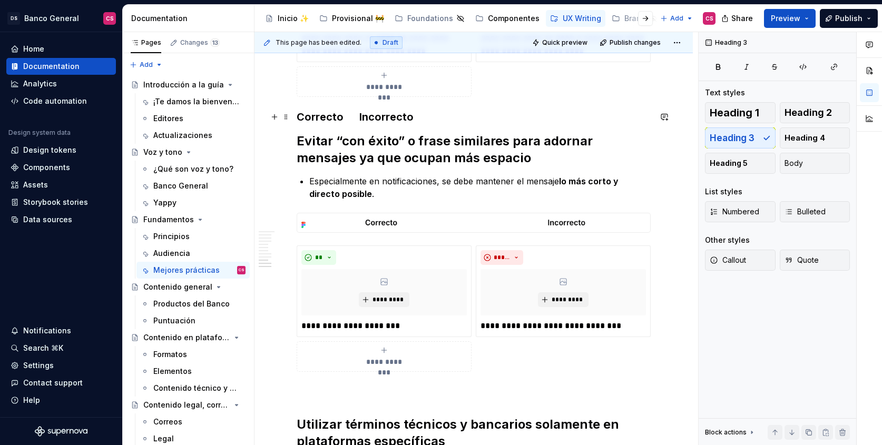
click at [425, 120] on h3 "Correcto Incorrecto" at bounding box center [474, 117] width 354 height 15
click at [800, 169] on button "Body" at bounding box center [815, 163] width 71 height 21
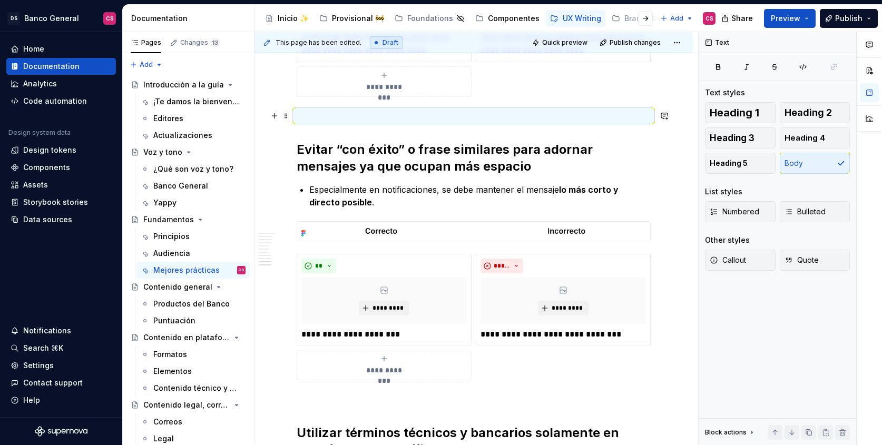
click at [309, 117] on p at bounding box center [474, 116] width 354 height 13
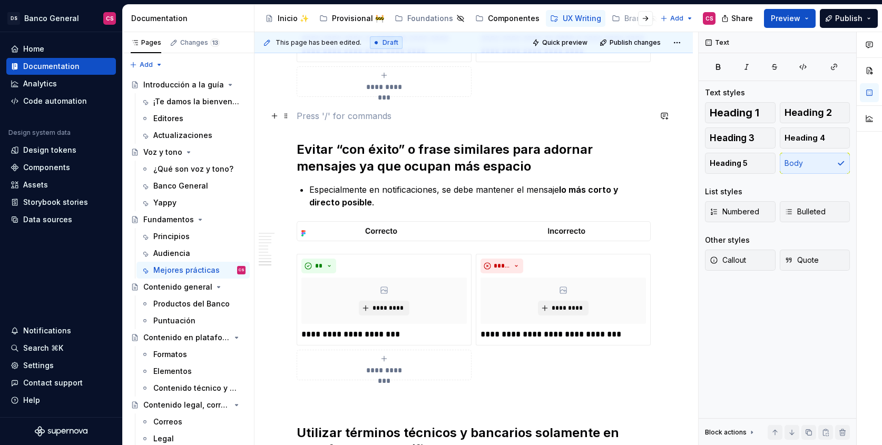
click at [310, 121] on p at bounding box center [474, 116] width 354 height 13
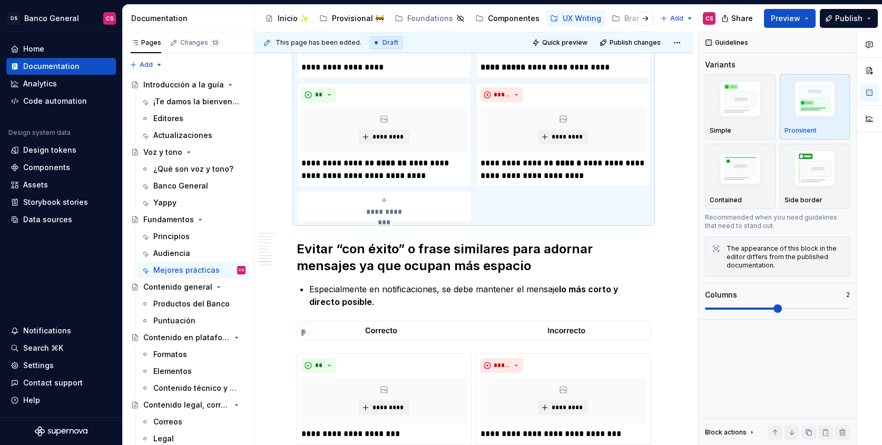
scroll to position [3032, 0]
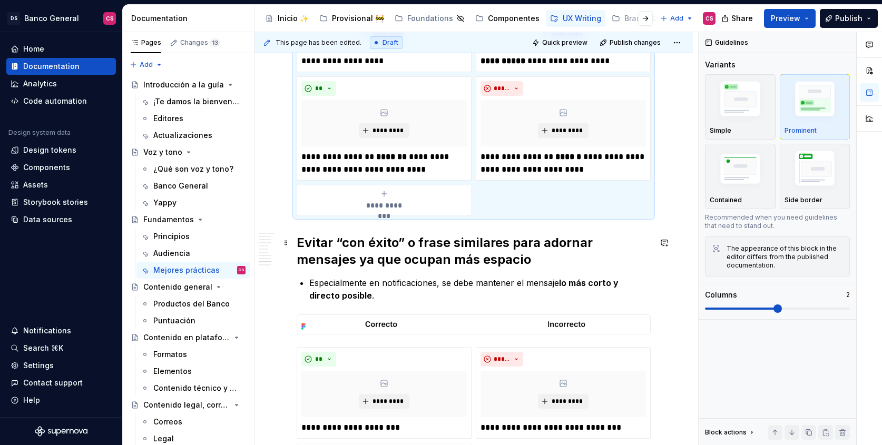
click at [298, 246] on h2 "Evitar “con éxito” o frase similares para adornar mensajes ya que ocupan más es…" at bounding box center [474, 252] width 354 height 34
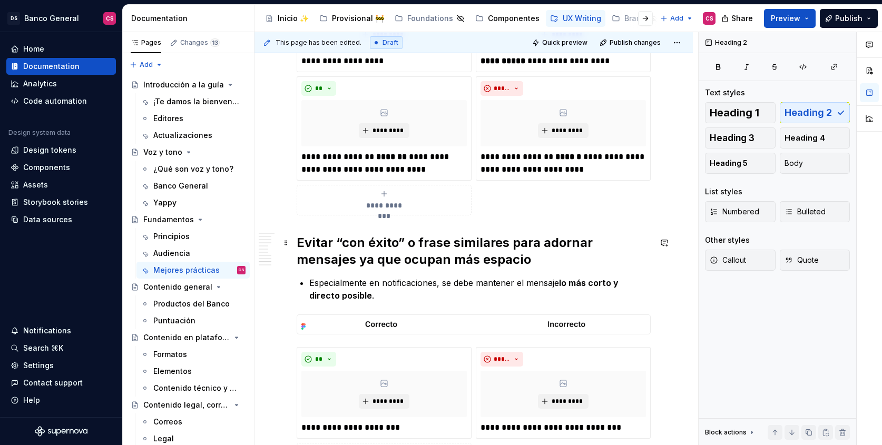
click at [425, 240] on h2 "Evitar “con éxito” o frase similares para adornar mensajes ya que ocupan más es…" at bounding box center [474, 252] width 354 height 34
click at [375, 238] on h2 "Evitar “con éxito” o frase similares para adornar mensajes ya que ocupan más es…" at bounding box center [474, 252] width 354 height 34
click at [297, 242] on h2 "Evitar “con éxito” o frase similares para adornar mensajes ya que ocupan más es…" at bounding box center [474, 252] width 354 height 34
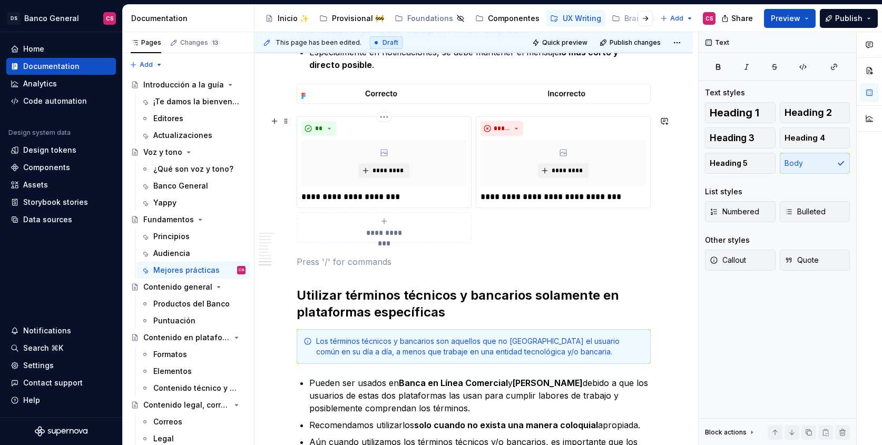
scroll to position [3287, 0]
click at [287, 90] on span at bounding box center [286, 89] width 8 height 15
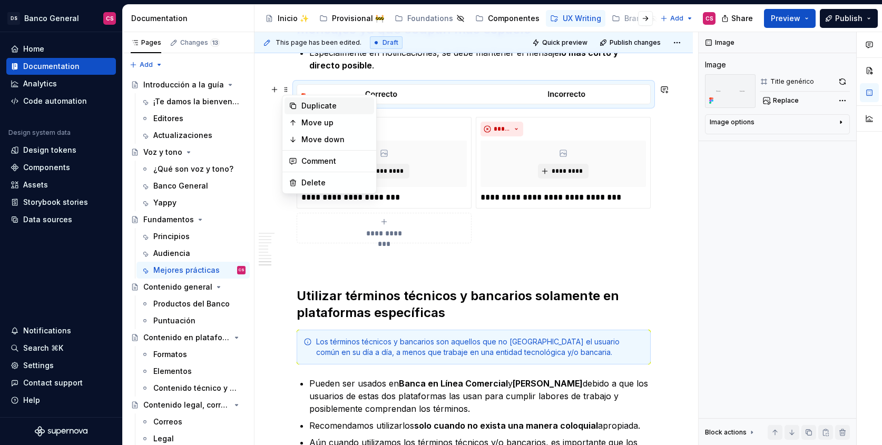
click at [327, 107] on div "Duplicate" at bounding box center [336, 106] width 69 height 11
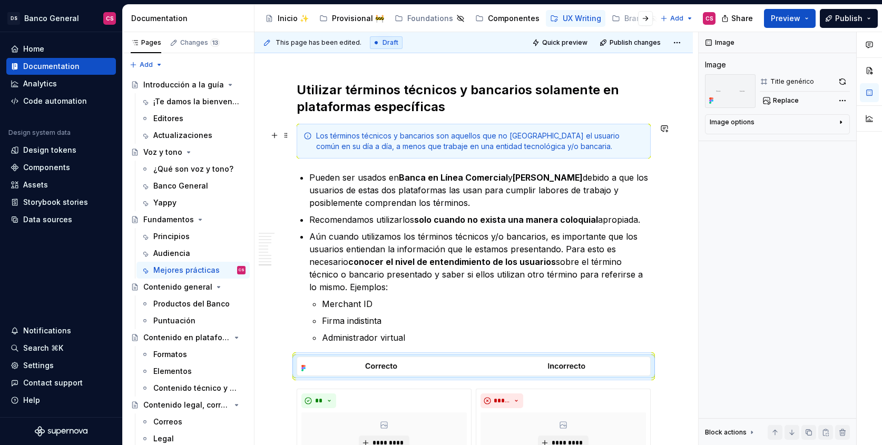
scroll to position [3494, 0]
click at [319, 302] on li "Aún cuando utilizamos los términos técnicos y/o bancarios, es importante que lo…" at bounding box center [480, 287] width 342 height 114
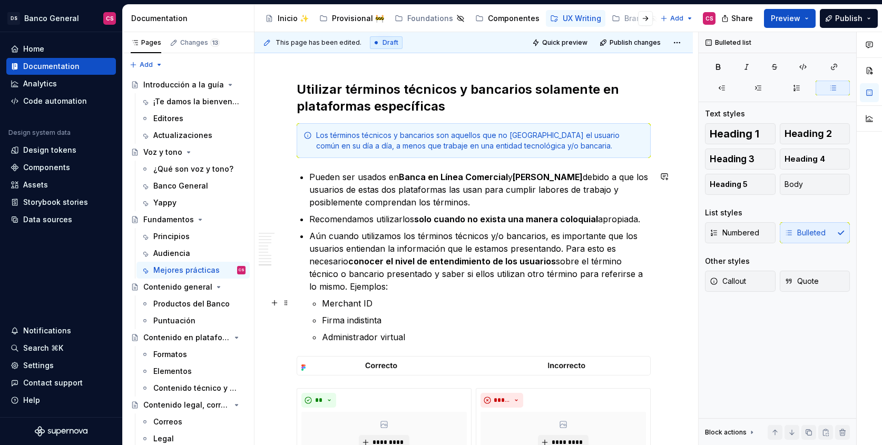
click at [326, 302] on p "Merchant ID" at bounding box center [486, 303] width 329 height 13
click at [425, 322] on p "Firma indistinta" at bounding box center [486, 320] width 329 height 13
click at [415, 340] on p "Administrador virtual" at bounding box center [486, 337] width 329 height 13
click at [398, 316] on p "Firma indistinta" at bounding box center [486, 320] width 329 height 13
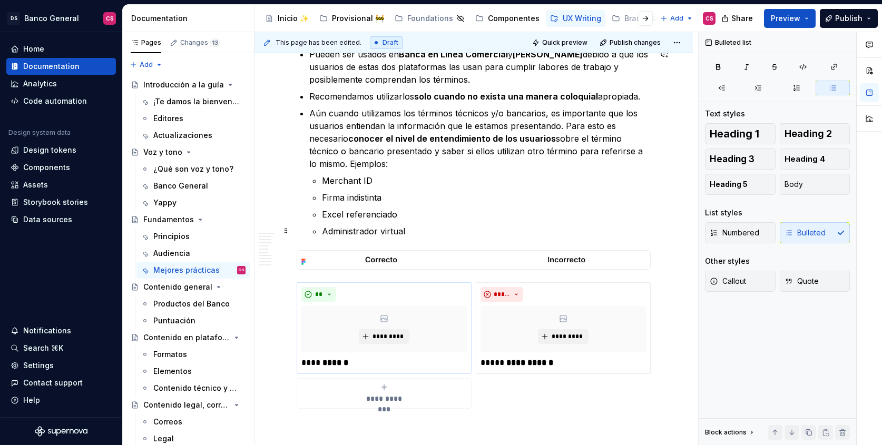
scroll to position [3769, 0]
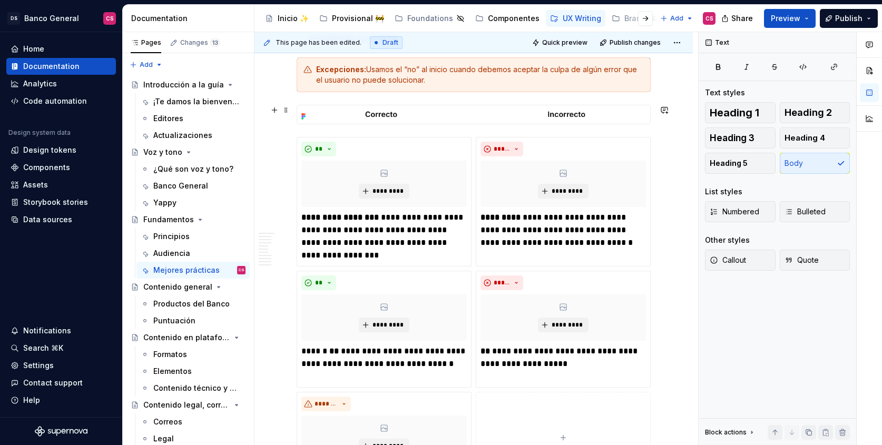
scroll to position [2162, 0]
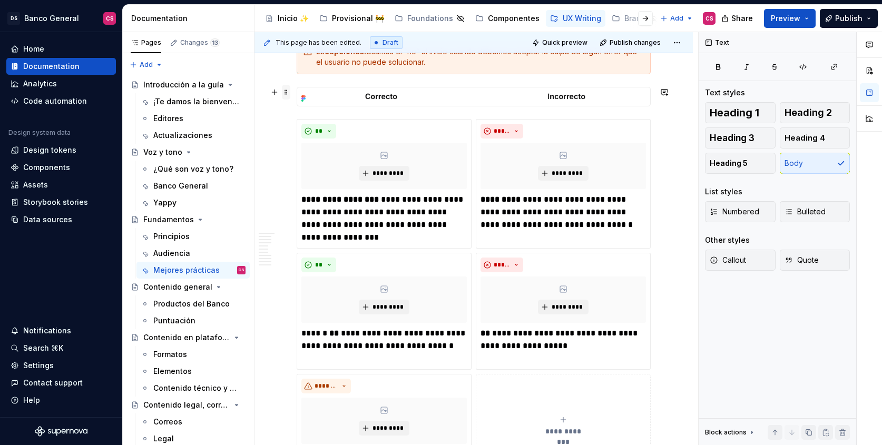
click at [287, 94] on span at bounding box center [286, 92] width 8 height 15
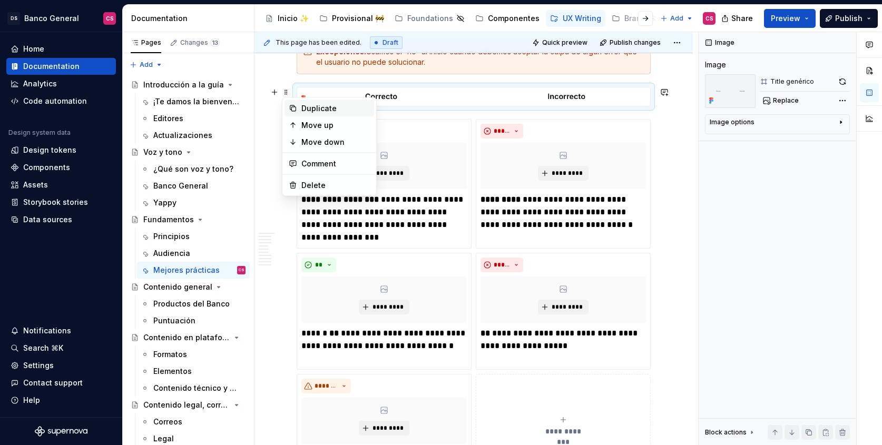
click at [302, 106] on div "Duplicate" at bounding box center [336, 108] width 69 height 11
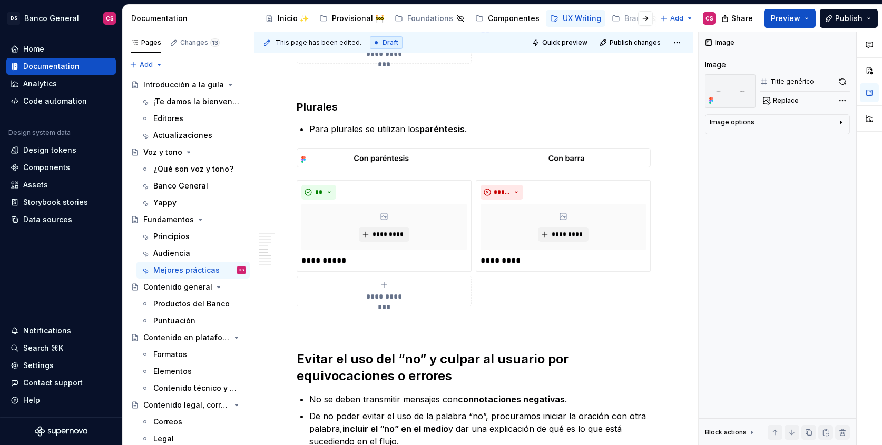
scroll to position [1742, 0]
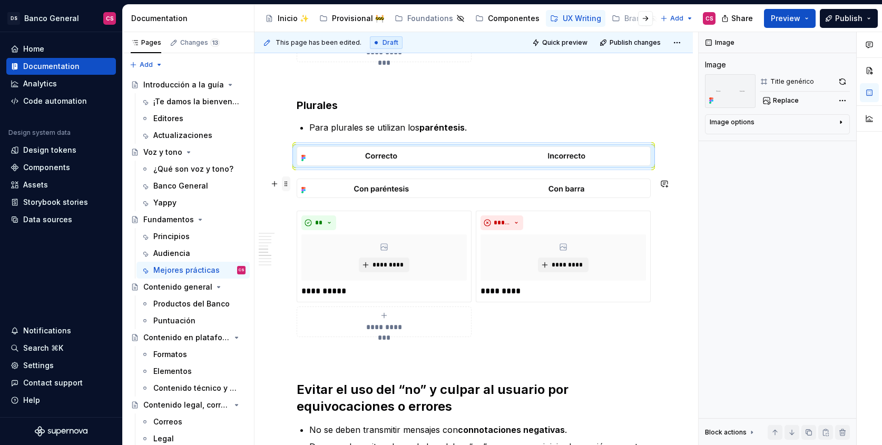
click at [287, 181] on span at bounding box center [286, 184] width 8 height 15
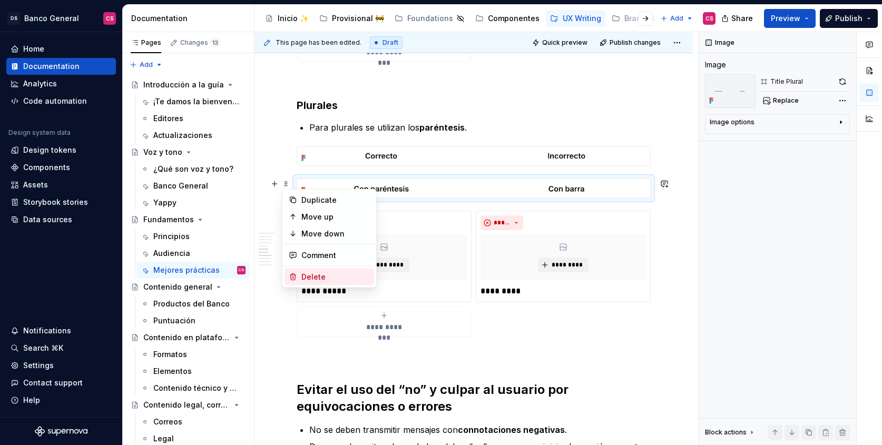
click at [334, 276] on div "Delete" at bounding box center [336, 277] width 69 height 11
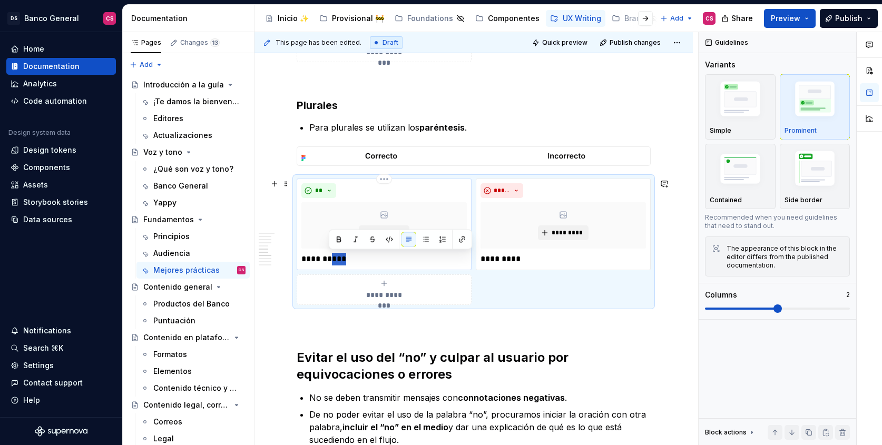
drag, startPoint x: 327, startPoint y: 259, endPoint x: 348, endPoint y: 259, distance: 21.1
click at [348, 259] on p "**********" at bounding box center [385, 259] width 166 height 13
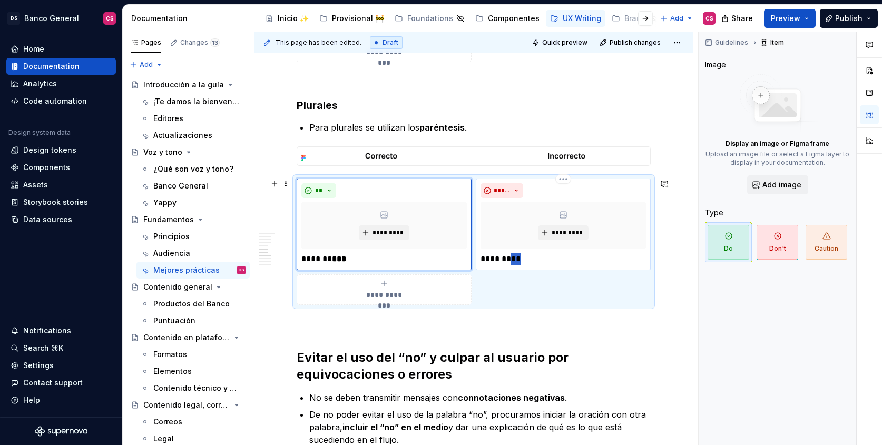
drag, startPoint x: 508, startPoint y: 257, endPoint x: 526, endPoint y: 257, distance: 17.9
click at [526, 257] on p "*********" at bounding box center [564, 259] width 166 height 13
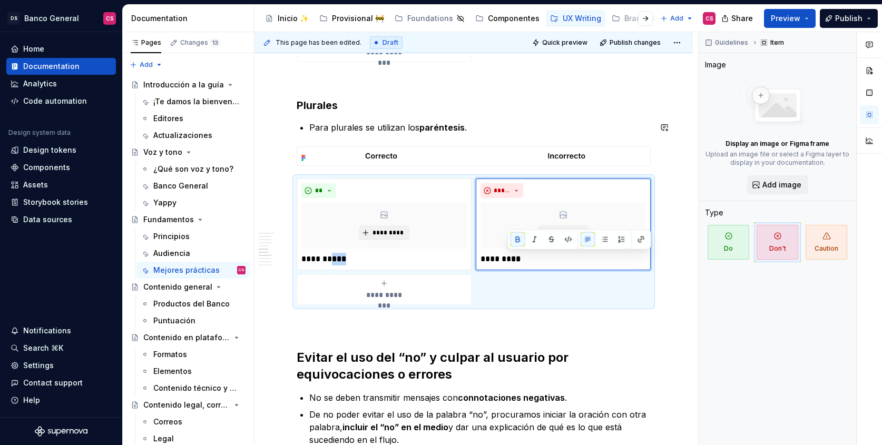
click at [533, 116] on div "**********" at bounding box center [474, 403] width 354 height 3849
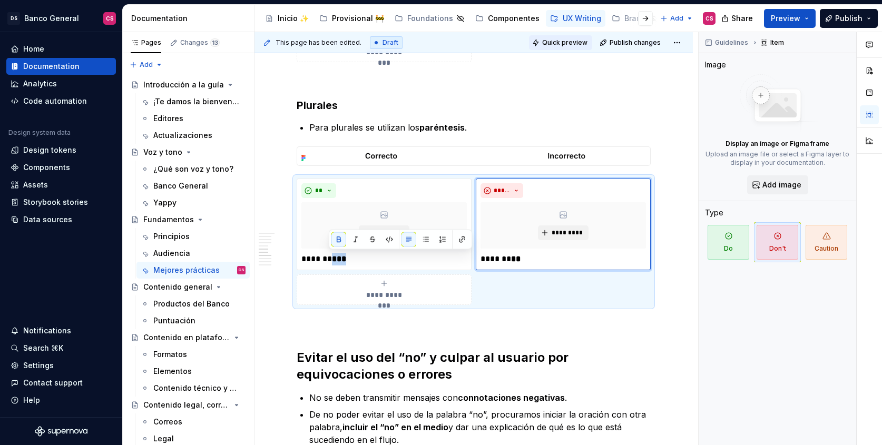
click at [545, 43] on button "Quick preview" at bounding box center [560, 42] width 63 height 15
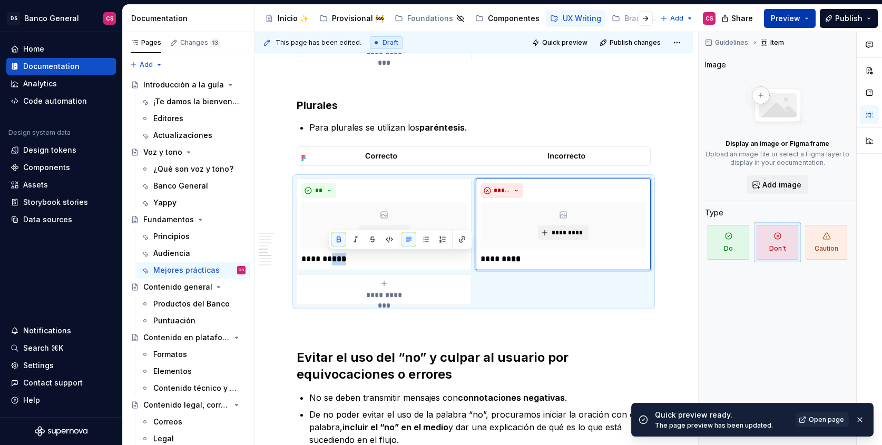
click at [779, 22] on span "Preview" at bounding box center [786, 18] width 30 height 11
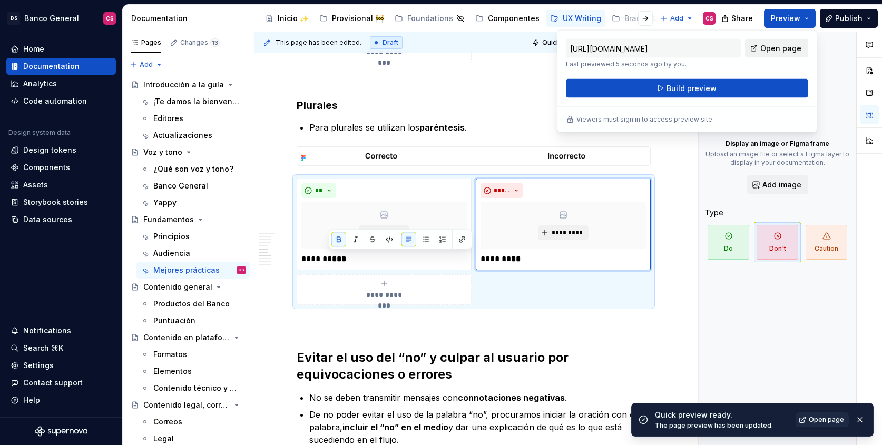
click at [777, 44] on span "Open page" at bounding box center [781, 48] width 41 height 11
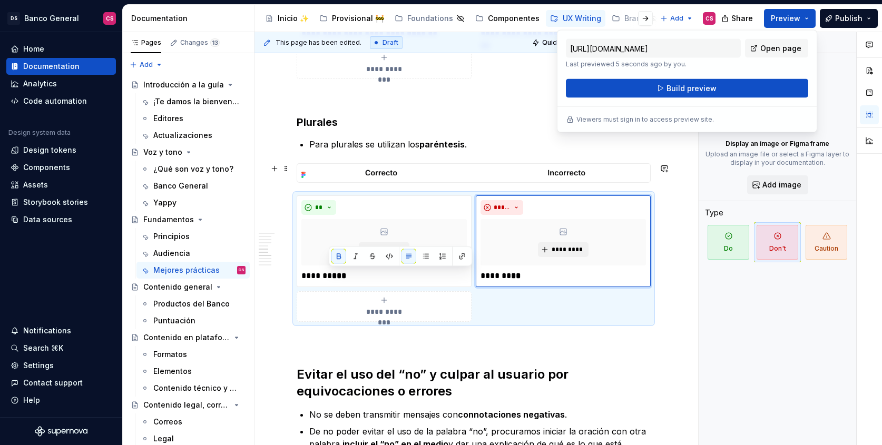
scroll to position [1749, 0]
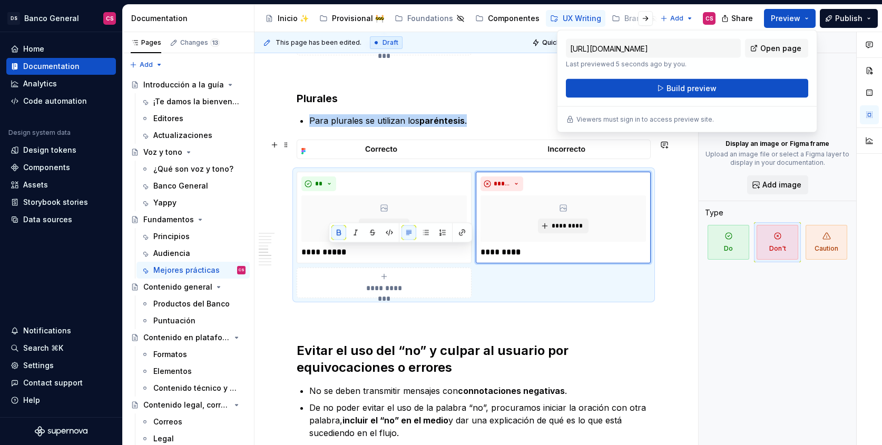
click at [455, 149] on img at bounding box center [473, 149] width 353 height 18
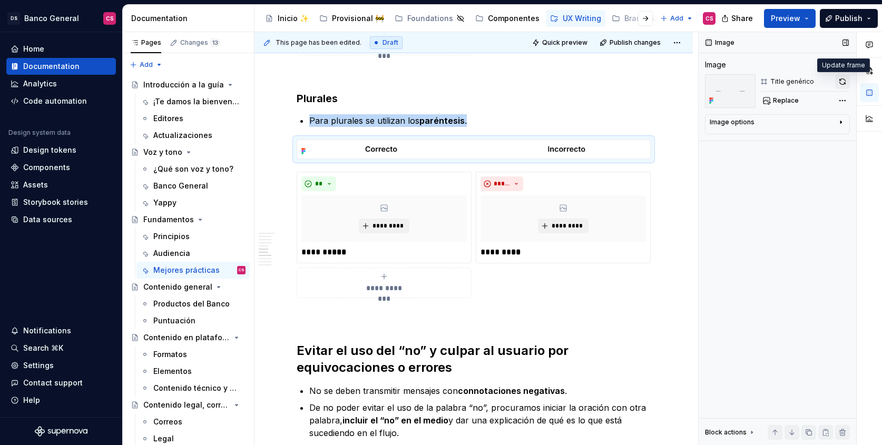
click at [841, 78] on button "button" at bounding box center [842, 81] width 15 height 15
click at [564, 44] on span "Quick preview" at bounding box center [564, 42] width 45 height 8
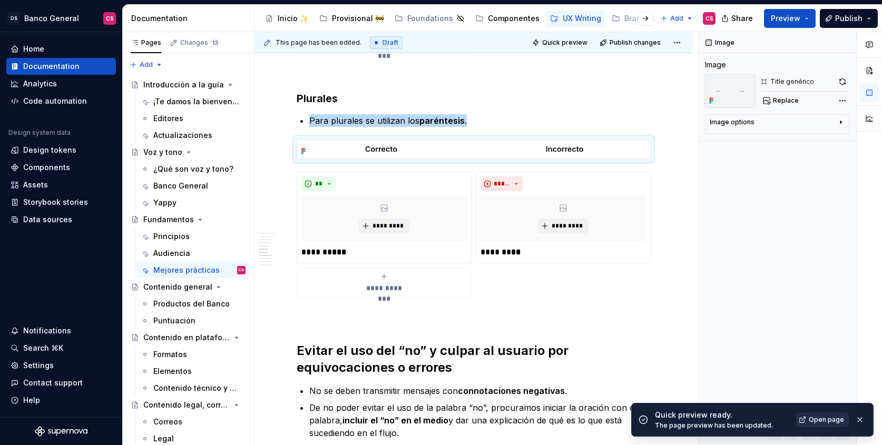
click at [828, 414] on link "Open page" at bounding box center [822, 420] width 53 height 15
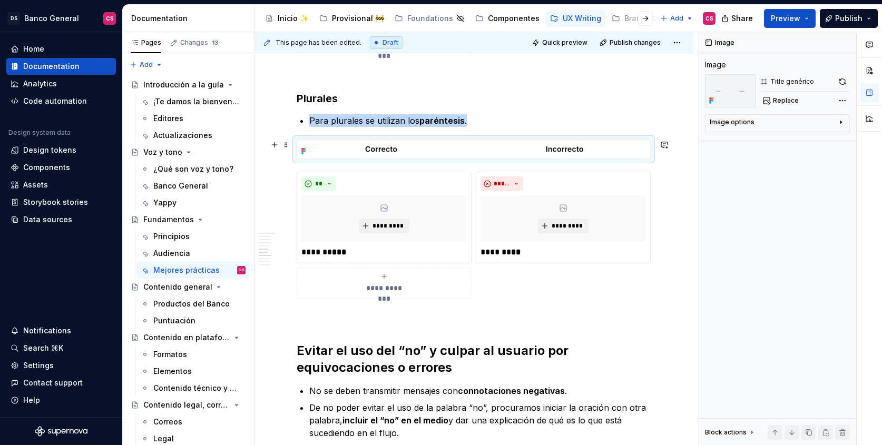
click at [601, 152] on img at bounding box center [473, 149] width 353 height 18
click at [838, 82] on button "button" at bounding box center [842, 81] width 15 height 15
click at [284, 144] on span at bounding box center [286, 145] width 8 height 15
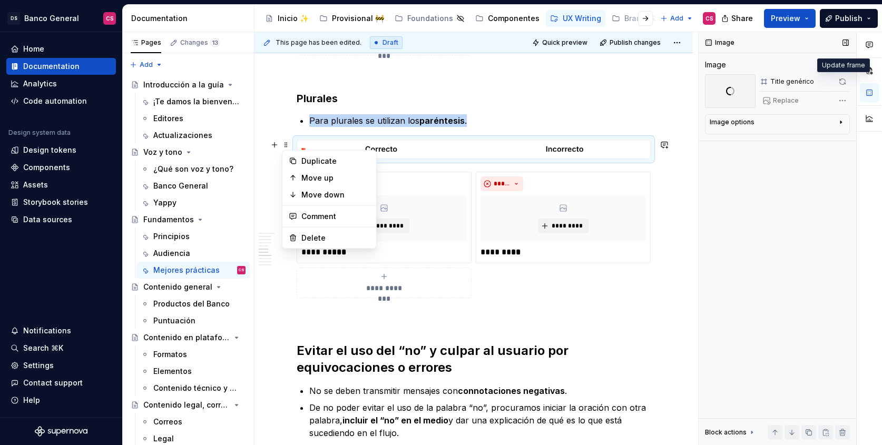
click at [844, 80] on span at bounding box center [842, 81] width 15 height 15
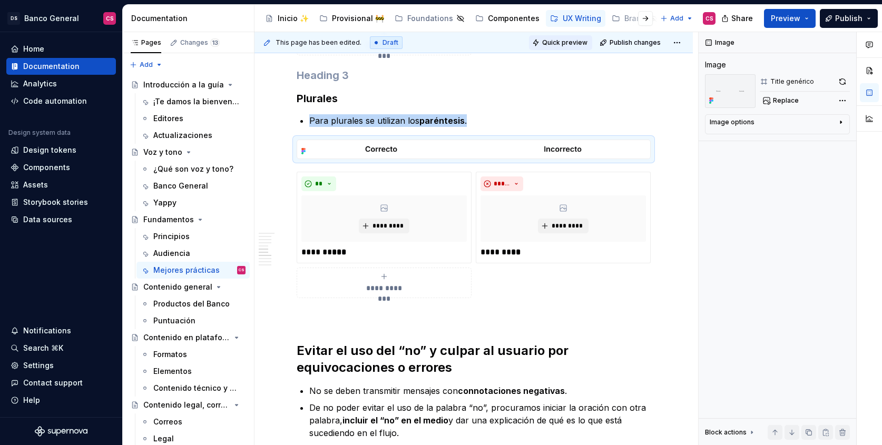
click at [563, 41] on span "Quick preview" at bounding box center [564, 42] width 45 height 8
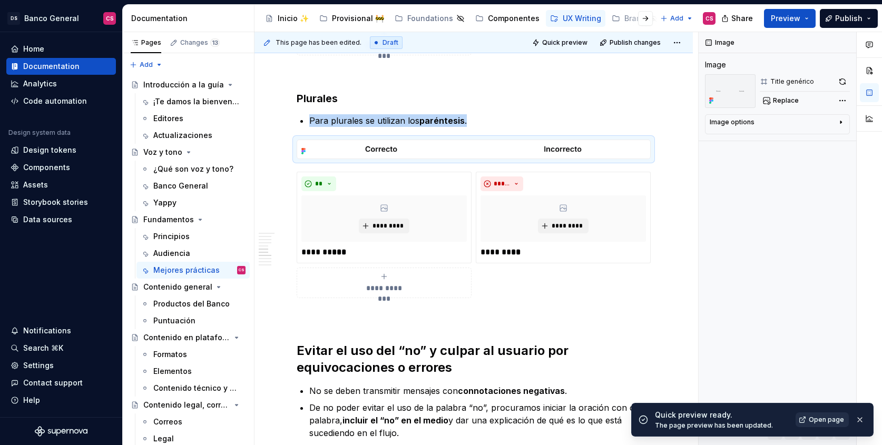
click at [832, 423] on span "Open page" at bounding box center [826, 420] width 35 height 8
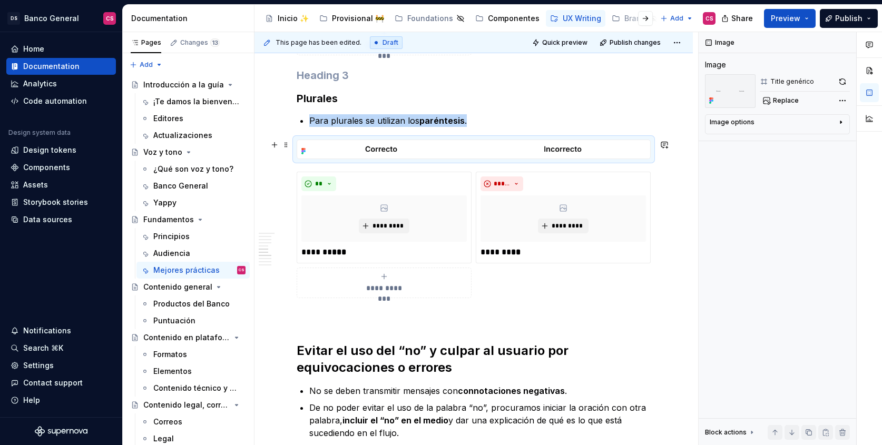
click at [612, 149] on img at bounding box center [473, 149] width 353 height 18
click at [844, 81] on button "button" at bounding box center [842, 81] width 15 height 15
click at [569, 42] on span "Quick preview" at bounding box center [564, 42] width 45 height 8
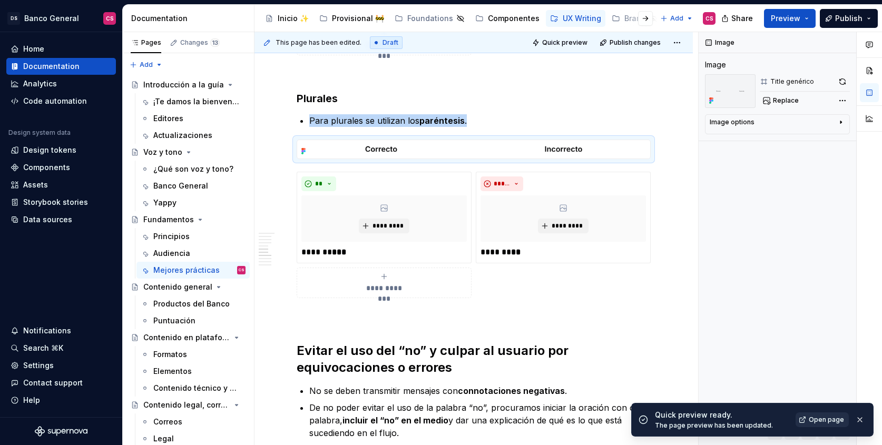
click at [823, 421] on span "Open page" at bounding box center [826, 420] width 35 height 8
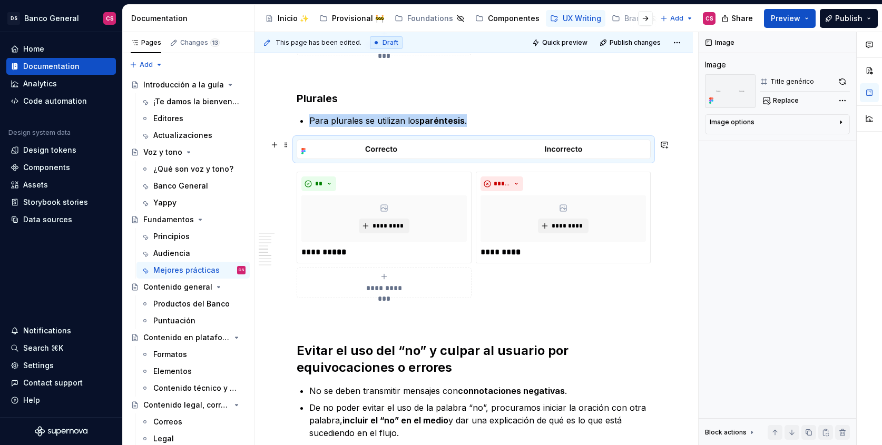
click at [413, 141] on img at bounding box center [473, 149] width 353 height 18
click at [846, 85] on button "button" at bounding box center [842, 81] width 15 height 15
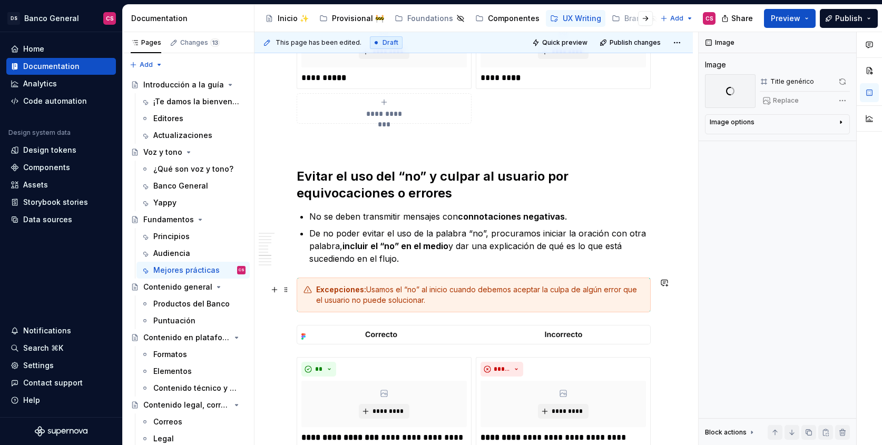
scroll to position [1928, 0]
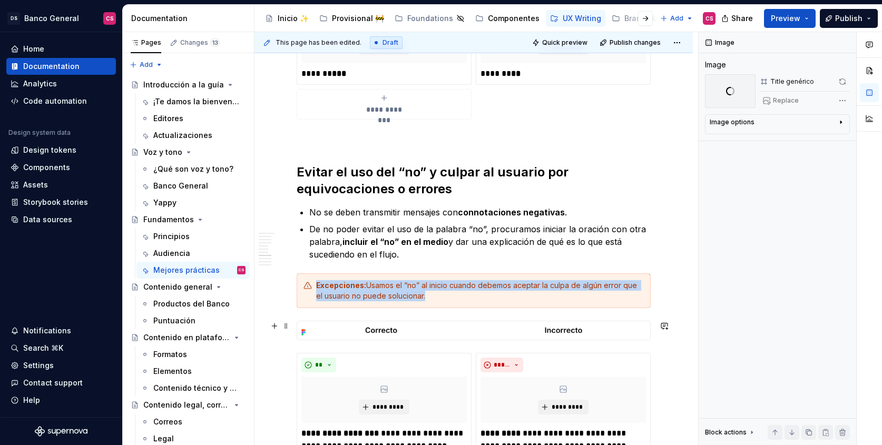
click at [488, 330] on img at bounding box center [473, 331] width 353 height 18
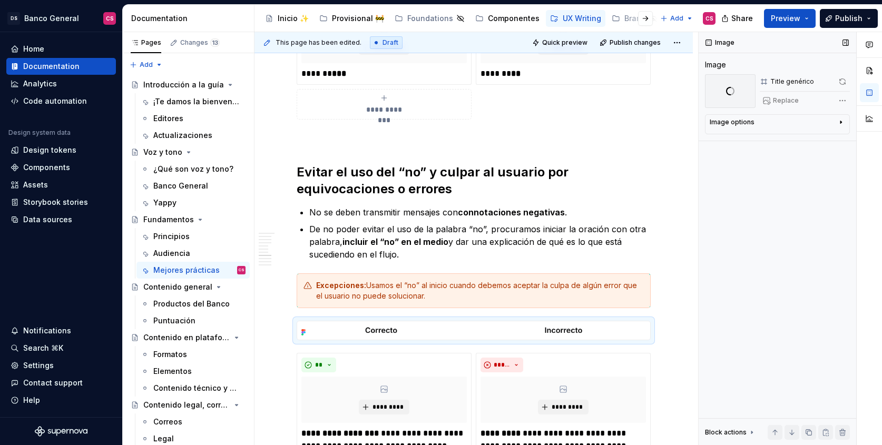
click at [842, 81] on span at bounding box center [842, 81] width 15 height 15
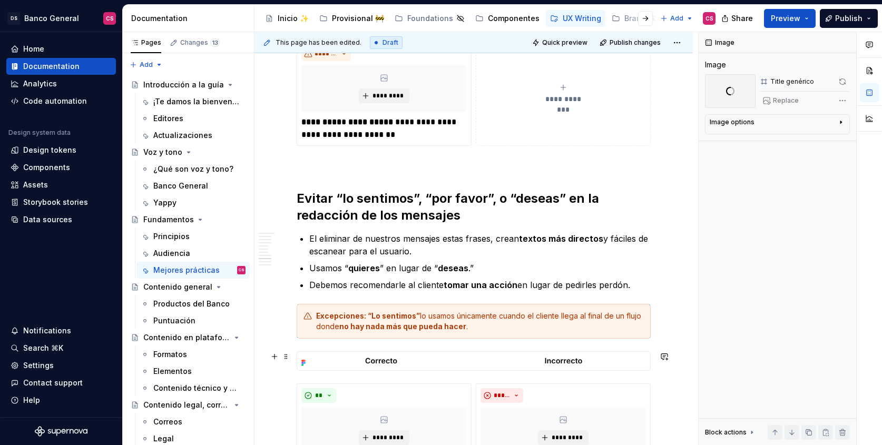
scroll to position [2518, 0]
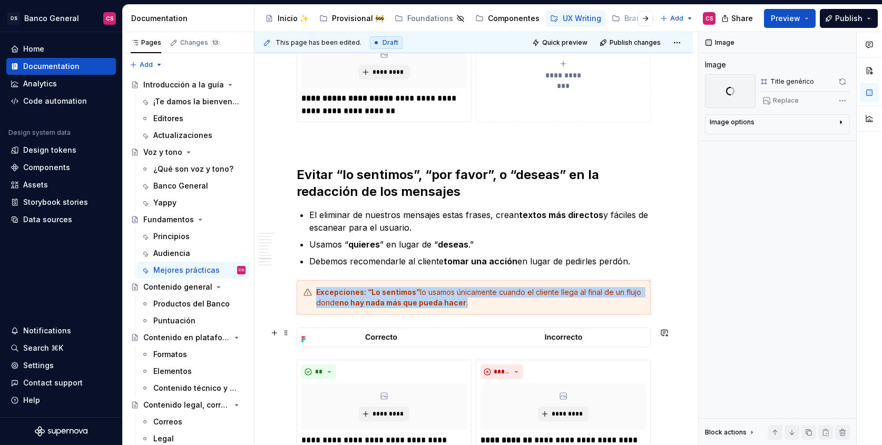
click at [398, 334] on img at bounding box center [473, 337] width 353 height 18
click at [545, 338] on img at bounding box center [473, 337] width 353 height 18
click at [842, 81] on button "button" at bounding box center [842, 81] width 15 height 15
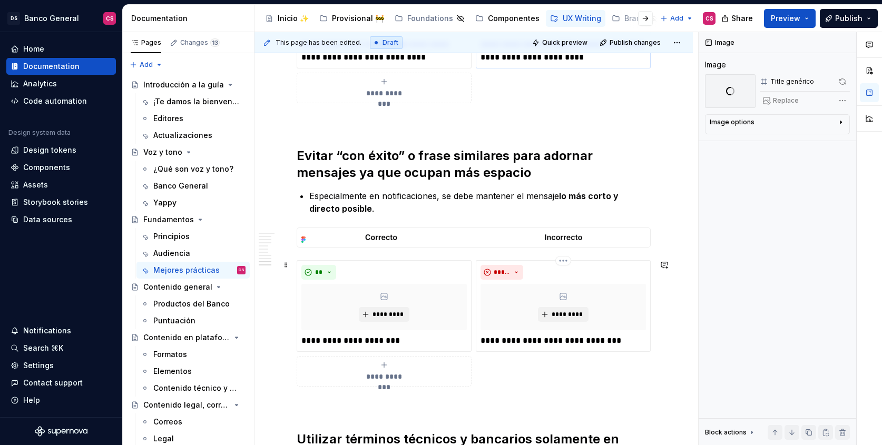
scroll to position [3170, 0]
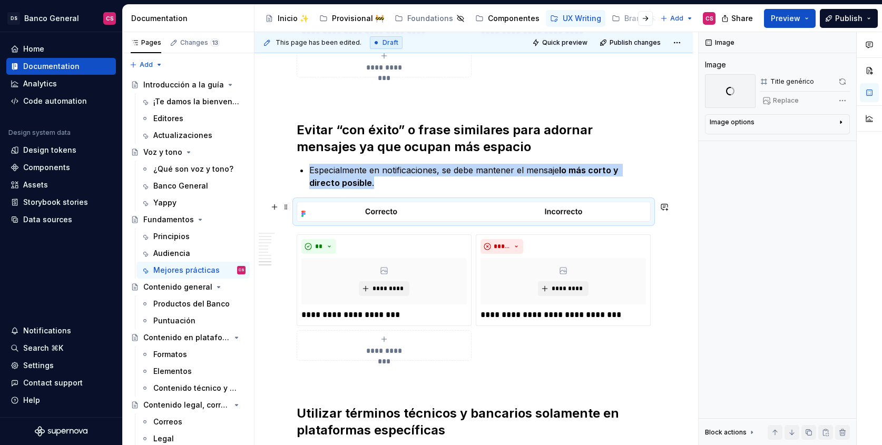
click at [443, 210] on img at bounding box center [473, 211] width 353 height 18
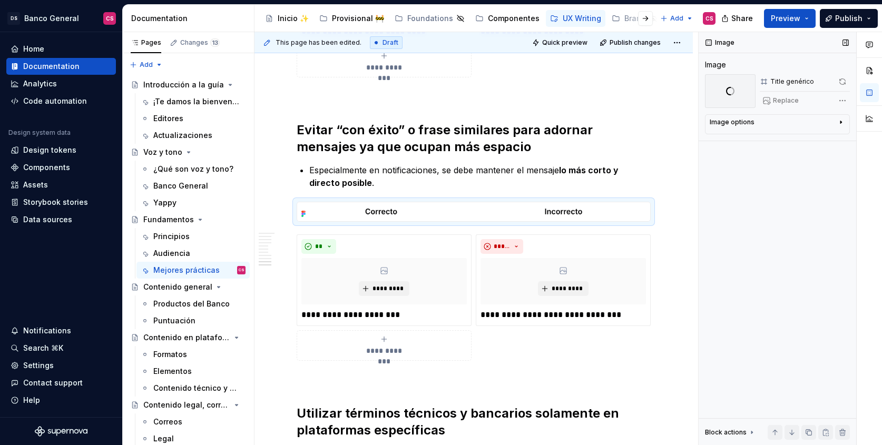
click at [841, 82] on span at bounding box center [842, 81] width 15 height 15
click at [842, 83] on button "button" at bounding box center [842, 81] width 15 height 15
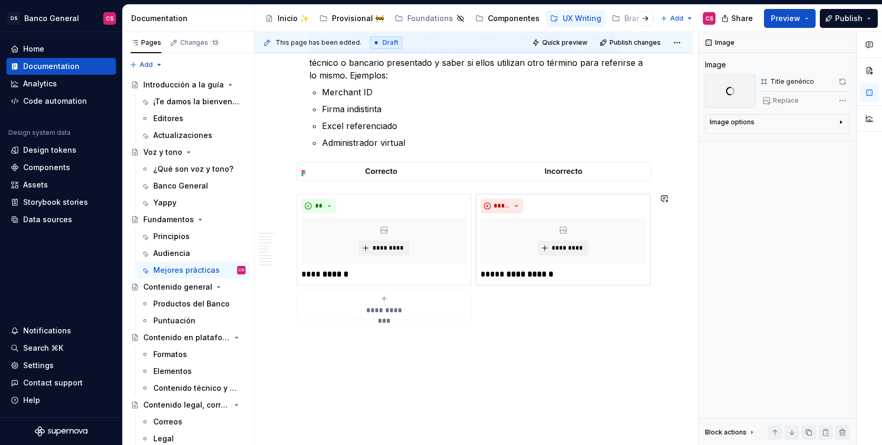
scroll to position [3728, 0]
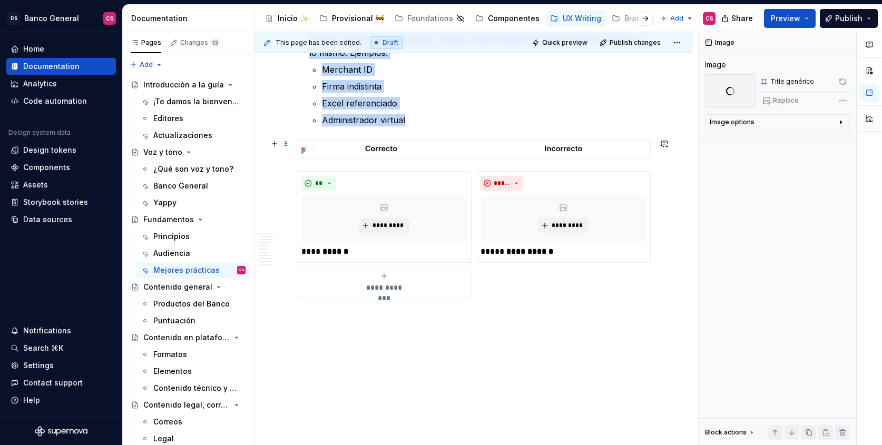
click at [528, 140] on img at bounding box center [473, 149] width 353 height 18
click at [847, 78] on button "button" at bounding box center [842, 81] width 15 height 15
click at [450, 152] on img at bounding box center [473, 149] width 353 height 18
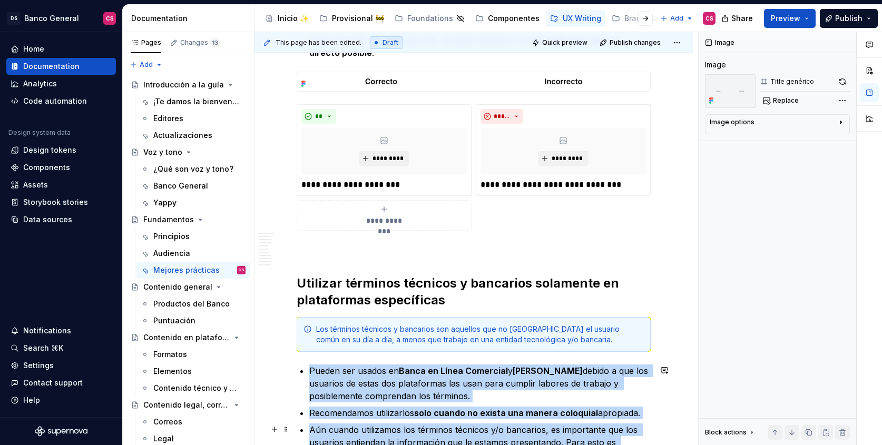
type textarea "*"
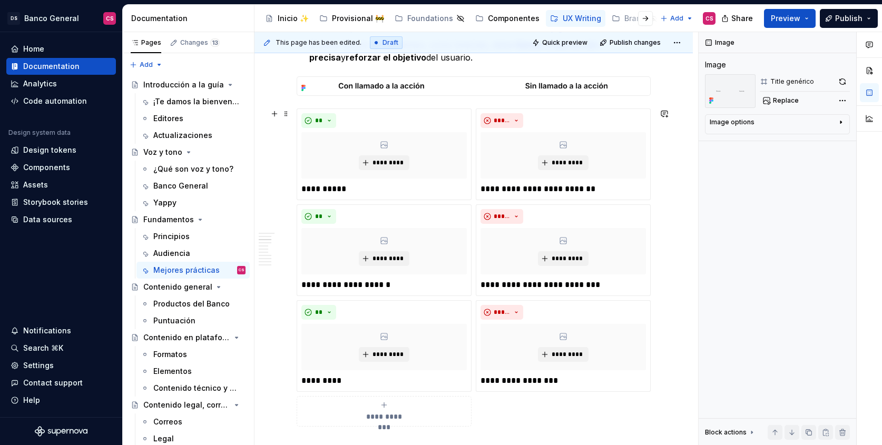
scroll to position [553, 0]
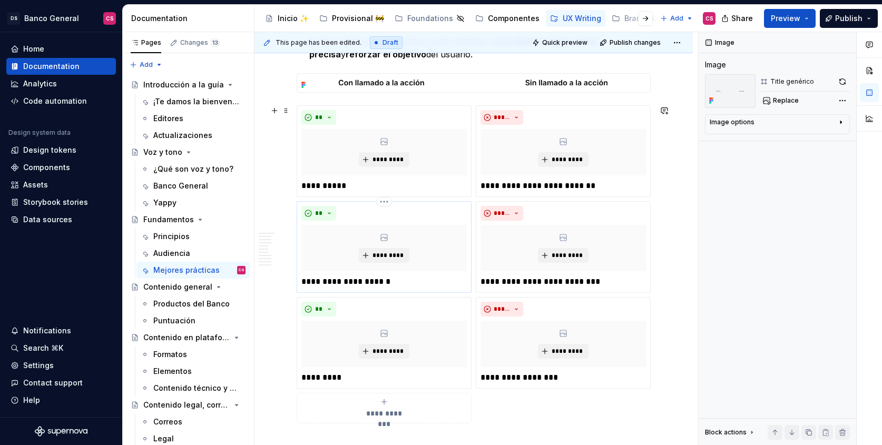
click at [342, 285] on p "**********" at bounding box center [385, 282] width 166 height 13
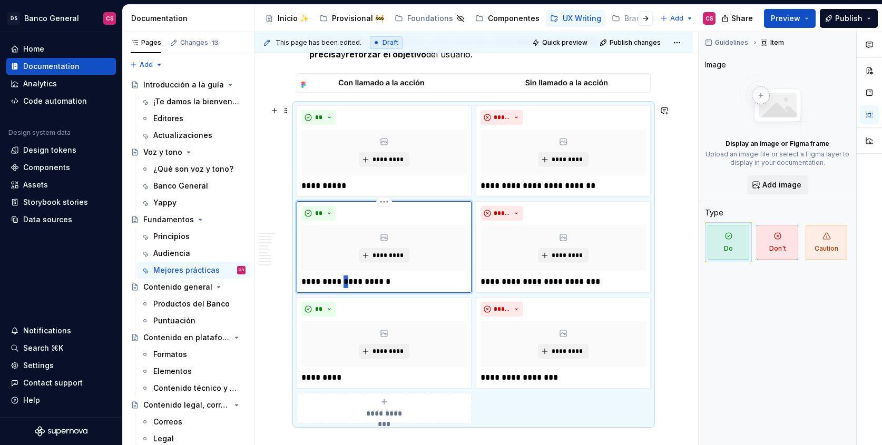
click at [342, 285] on p "**********" at bounding box center [385, 282] width 166 height 13
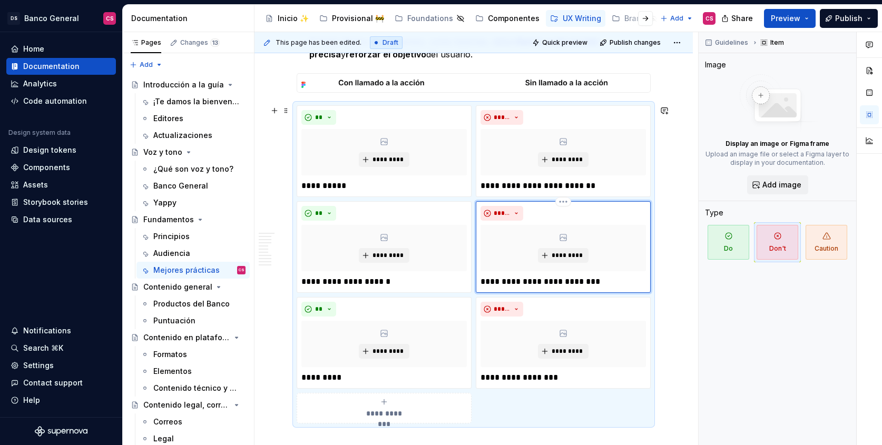
click at [532, 275] on div "**********" at bounding box center [564, 247] width 166 height 82
click at [531, 279] on p "**********" at bounding box center [564, 282] width 166 height 13
click at [402, 281] on p "**********" at bounding box center [385, 282] width 166 height 13
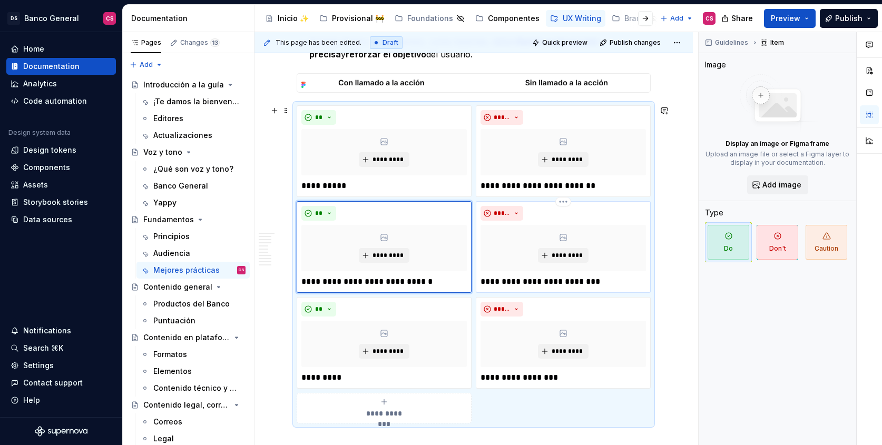
click at [561, 284] on p "**********" at bounding box center [564, 282] width 166 height 13
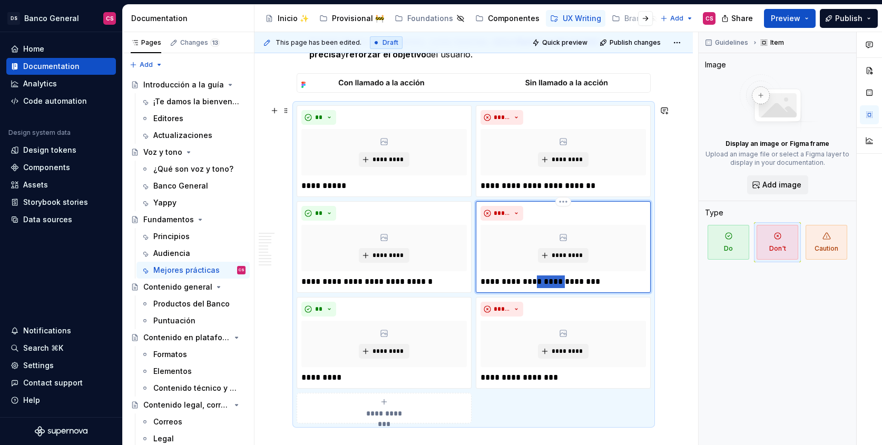
click at [561, 284] on p "**********" at bounding box center [564, 282] width 166 height 13
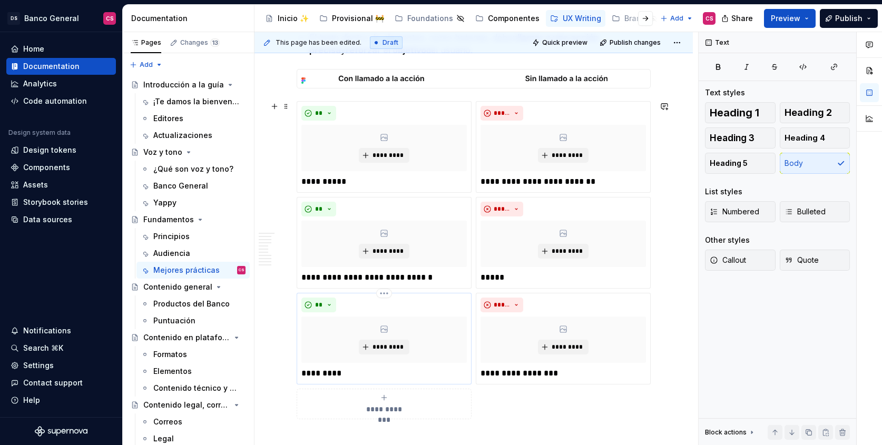
click at [310, 373] on p "*********" at bounding box center [385, 373] width 166 height 13
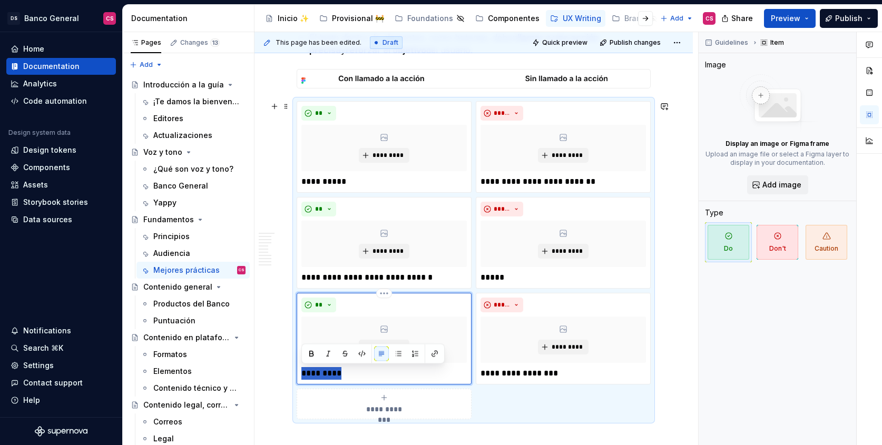
click at [310, 373] on p "*********" at bounding box center [385, 373] width 166 height 13
click at [440, 376] on p "*********" at bounding box center [385, 373] width 166 height 13
click at [340, 371] on p "*********" at bounding box center [385, 373] width 166 height 13
click at [339, 372] on p "*********" at bounding box center [385, 373] width 166 height 13
click at [317, 377] on p "*********" at bounding box center [385, 373] width 166 height 13
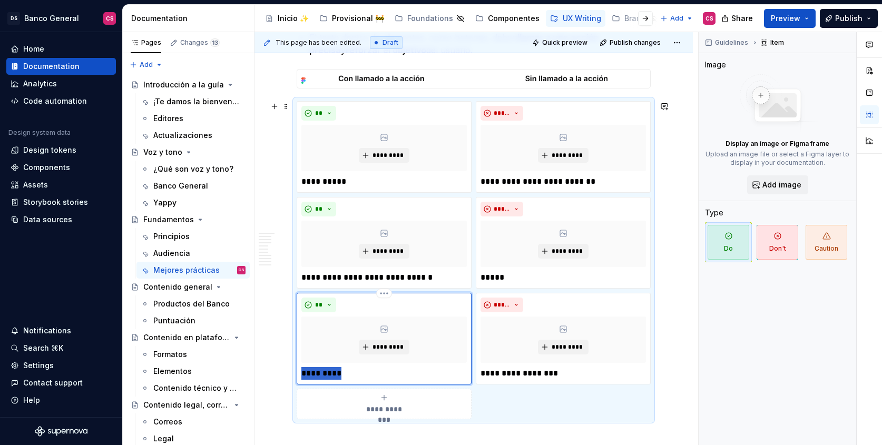
click at [317, 377] on p "*********" at bounding box center [385, 373] width 166 height 13
click at [500, 373] on p "**********" at bounding box center [564, 373] width 166 height 13
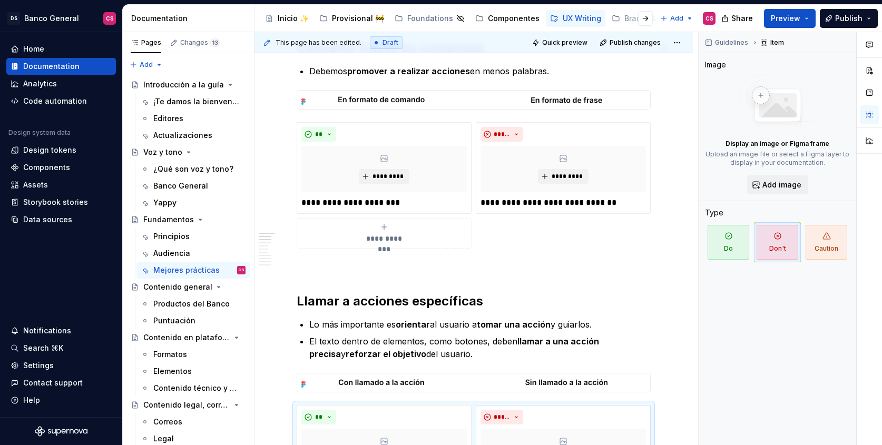
scroll to position [0, 0]
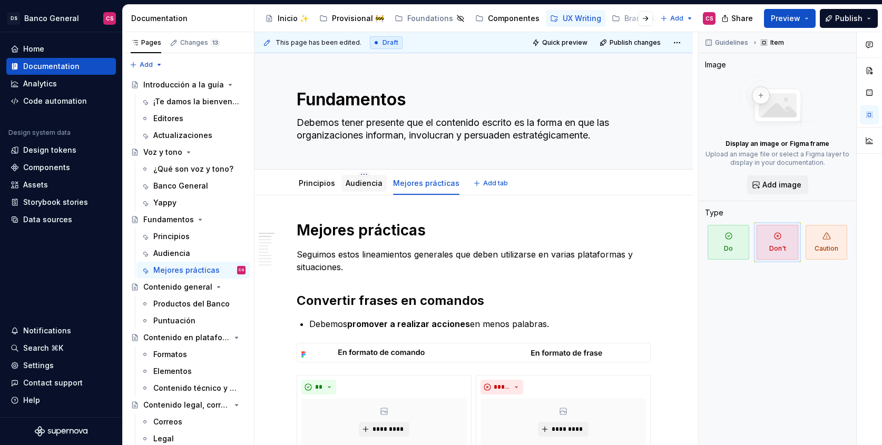
click at [365, 183] on link "Audiencia" at bounding box center [364, 183] width 37 height 9
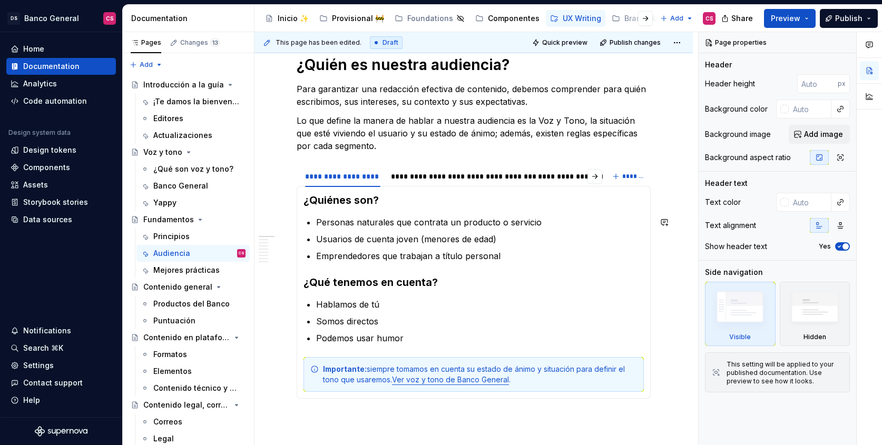
scroll to position [130, 0]
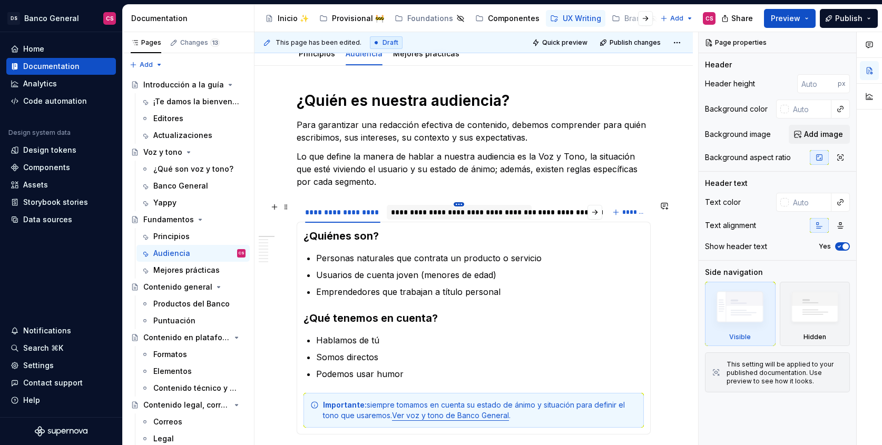
click at [455, 206] on html "DS Banco General CS Home Documentation Analytics Code automation Design system …" at bounding box center [441, 222] width 882 height 445
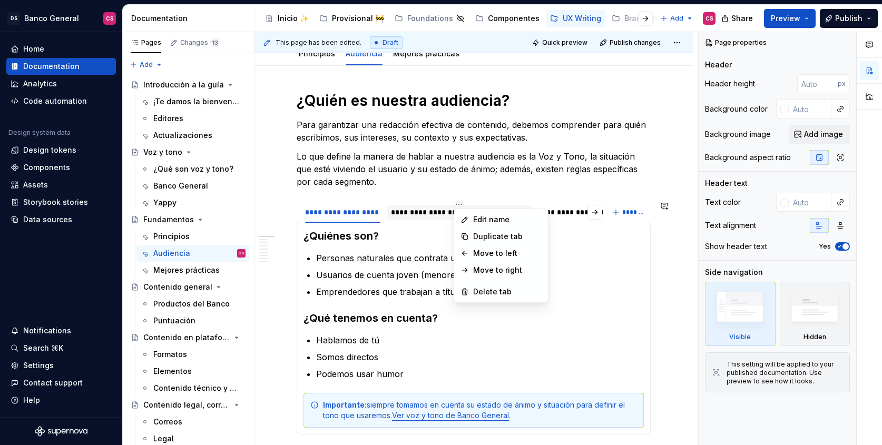
click at [404, 215] on html "DS Banco General CS Home Documentation Analytics Code automation Design system …" at bounding box center [441, 222] width 882 height 445
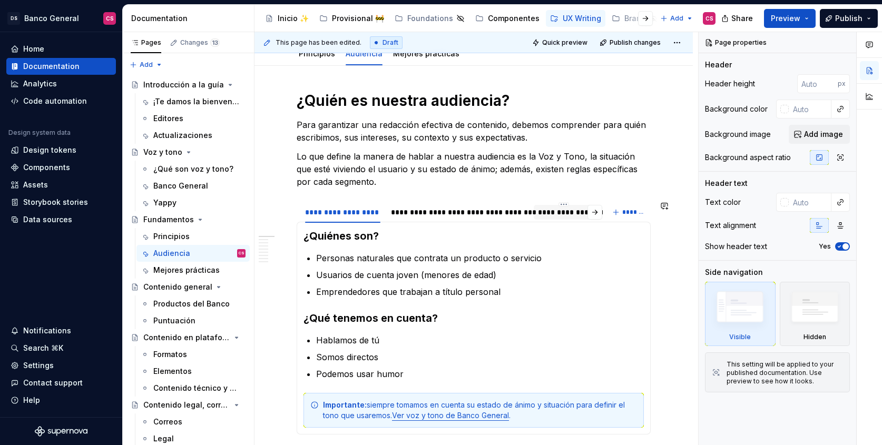
click at [556, 212] on div "**********" at bounding box center [564, 212] width 53 height 11
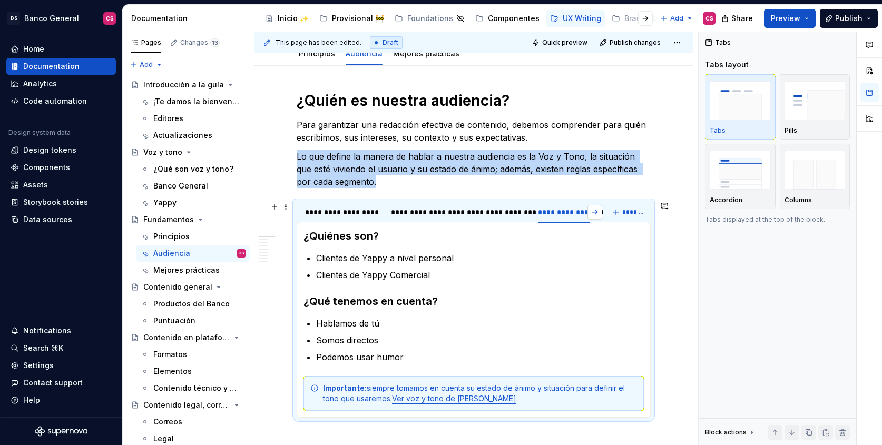
click at [595, 211] on button "button" at bounding box center [595, 212] width 15 height 15
click at [551, 213] on div "**********" at bounding box center [563, 212] width 62 height 11
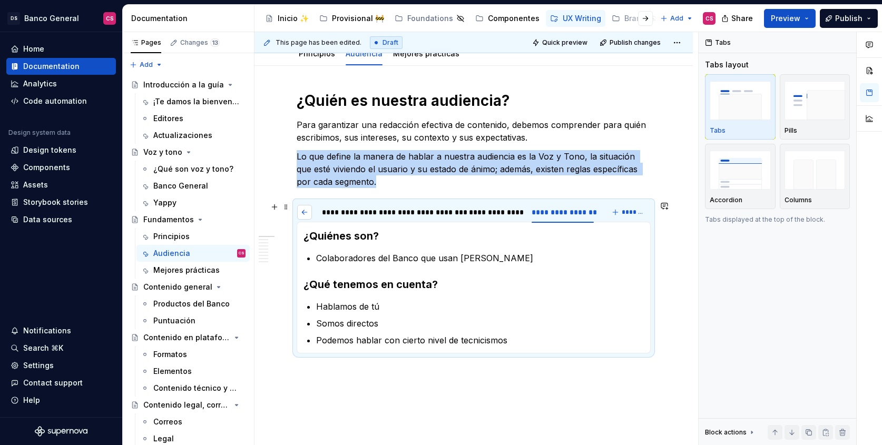
click at [306, 209] on button "button" at bounding box center [304, 212] width 15 height 15
click at [180, 237] on div "Principios" at bounding box center [171, 236] width 36 height 11
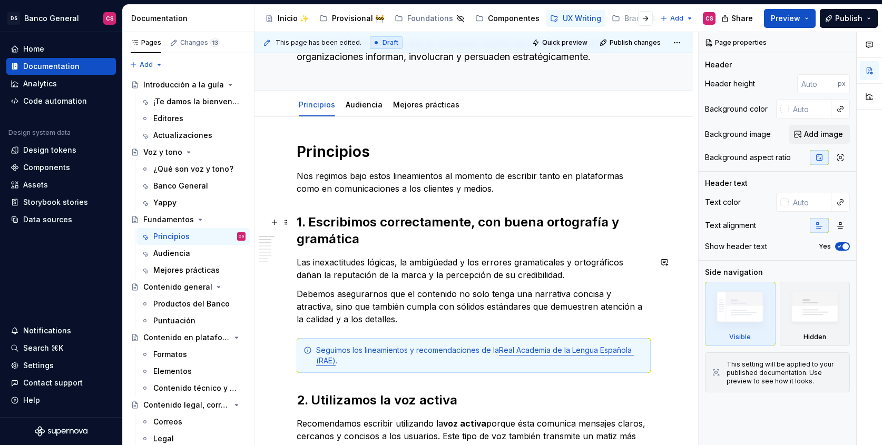
scroll to position [61, 0]
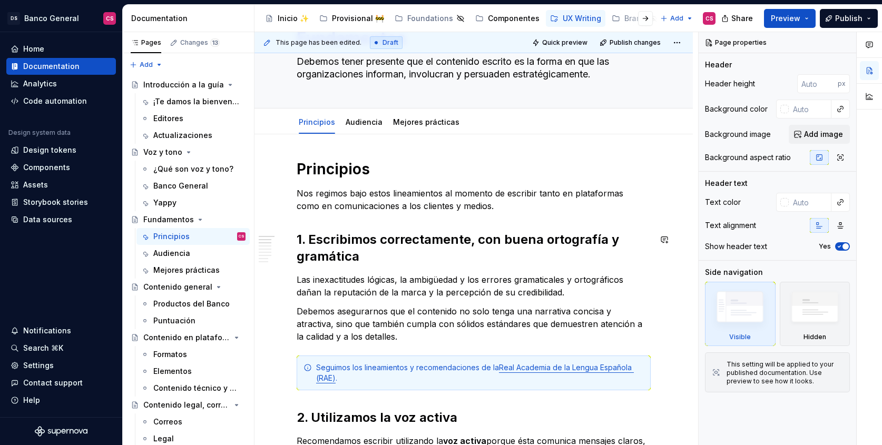
type textarea "*"
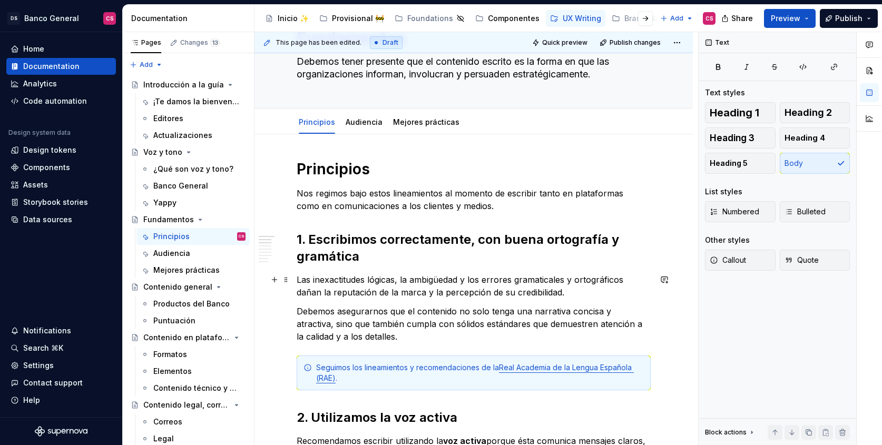
click at [794, 208] on span "Bulleted" at bounding box center [805, 212] width 41 height 11
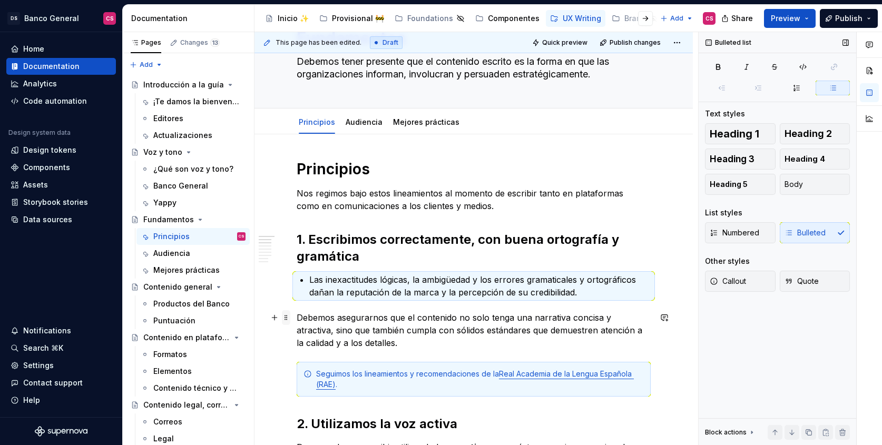
click at [287, 316] on span at bounding box center [286, 317] width 8 height 15
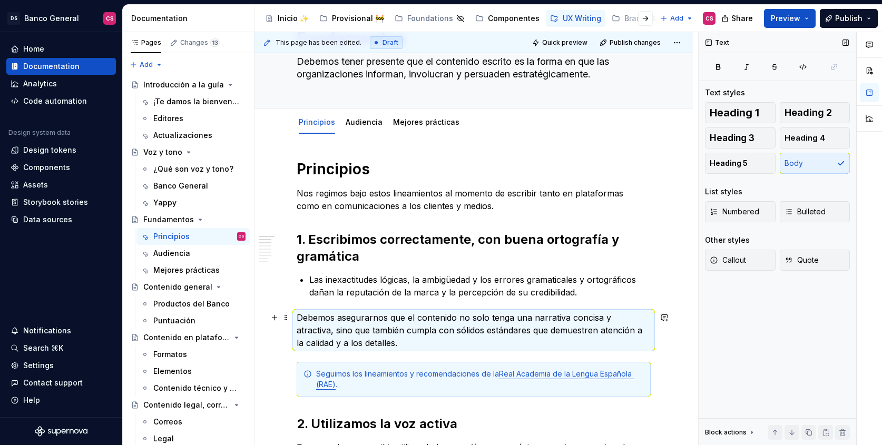
click at [575, 339] on p "Debemos asegurarnos que el contenido no solo tenga una narrativa concisa y atra…" at bounding box center [474, 331] width 354 height 38
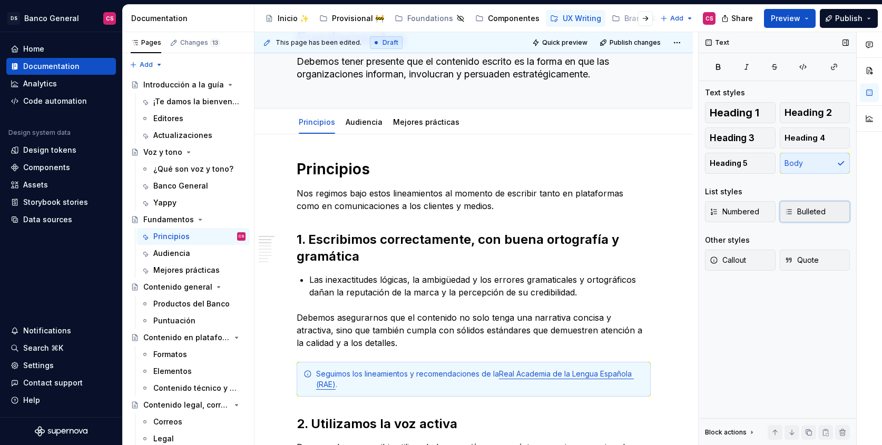
click at [808, 207] on span "Bulleted" at bounding box center [805, 212] width 41 height 11
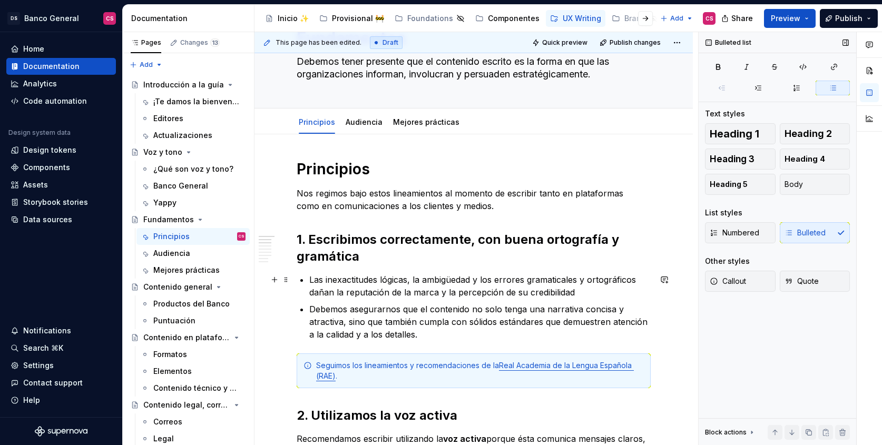
click at [338, 289] on p "Las inexactitudes lógicas, la ambigüedad y los errores gramaticales y ortográfi…" at bounding box center [480, 286] width 342 height 25
click at [596, 296] on p "Las inexactitudes lógicas, la ambigüedad y los errores gramaticales y ortográfi…" at bounding box center [480, 286] width 342 height 25
click at [568, 309] on p "Debemos asegurarnos que el contenido no solo tenga una narrativa concisa y atra…" at bounding box center [480, 322] width 342 height 38
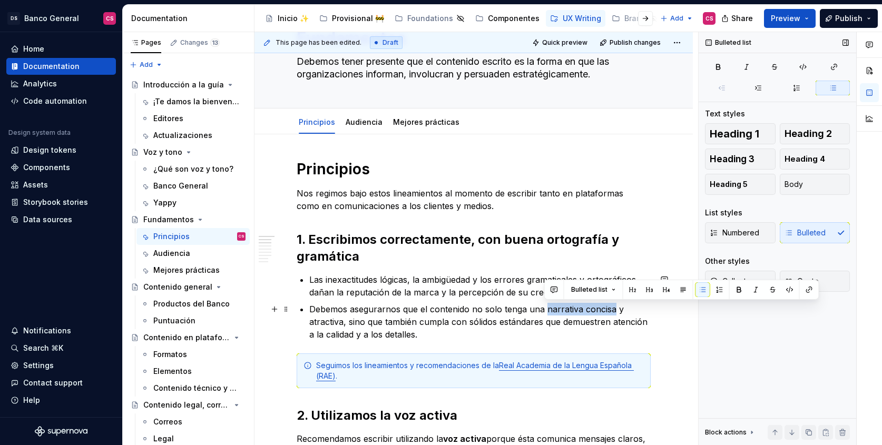
drag, startPoint x: 568, startPoint y: 309, endPoint x: 594, endPoint y: 307, distance: 26.0
click at [594, 307] on p "Debemos asegurarnos que el contenido no solo tenga una narrativa concisa y atra…" at bounding box center [480, 322] width 342 height 38
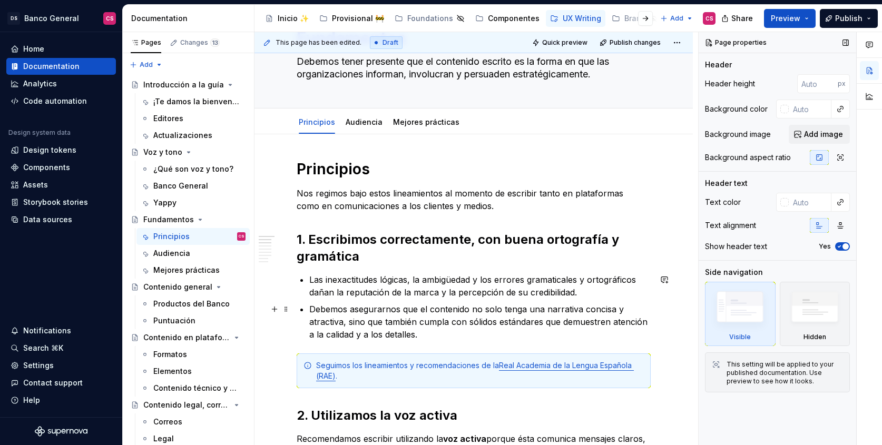
click at [570, 313] on p "Debemos asegurarnos que el contenido no solo tenga una narrativa concisa y atra…" at bounding box center [480, 322] width 342 height 38
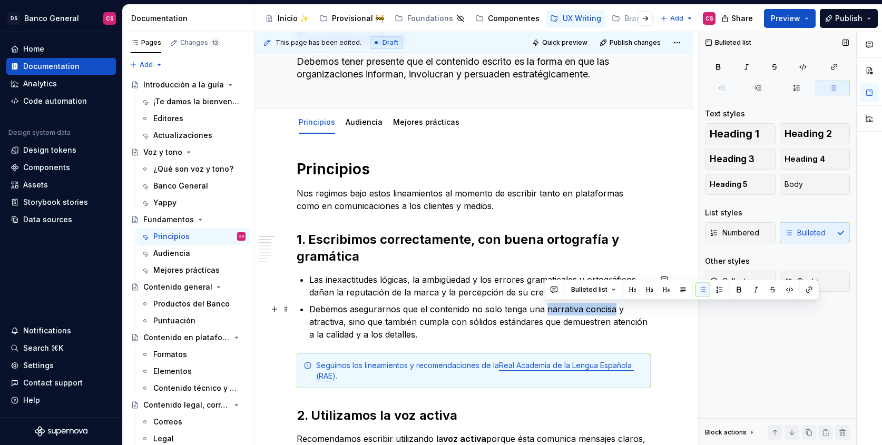
drag, startPoint x: 570, startPoint y: 313, endPoint x: 589, endPoint y: 309, distance: 18.7
click at [589, 309] on p "Debemos asegurarnos que el contenido no solo tenga una narrativa concisa y atra…" at bounding box center [480, 322] width 342 height 38
click at [514, 326] on p "Debemos asegurarnos que el contenido no solo tenga una narrativa concisa y atra…" at bounding box center [480, 322] width 342 height 38
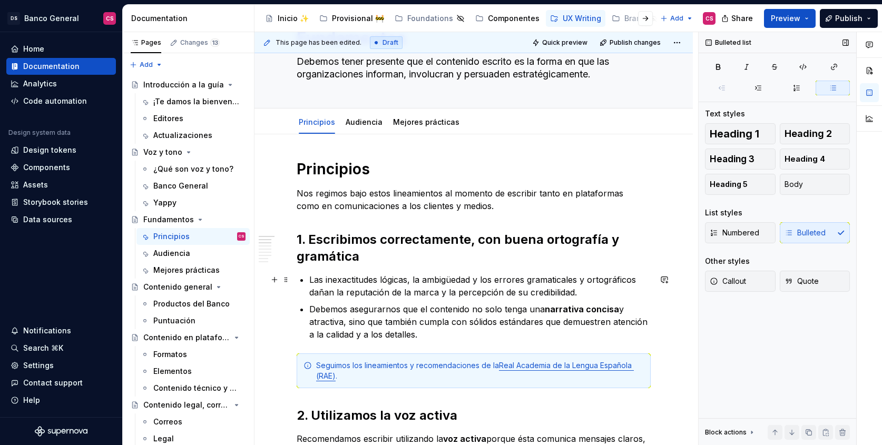
click at [320, 294] on p "Las inexactitudes lógicas, la ambigüedad y los errores gramaticales y ortográfi…" at bounding box center [480, 286] width 342 height 25
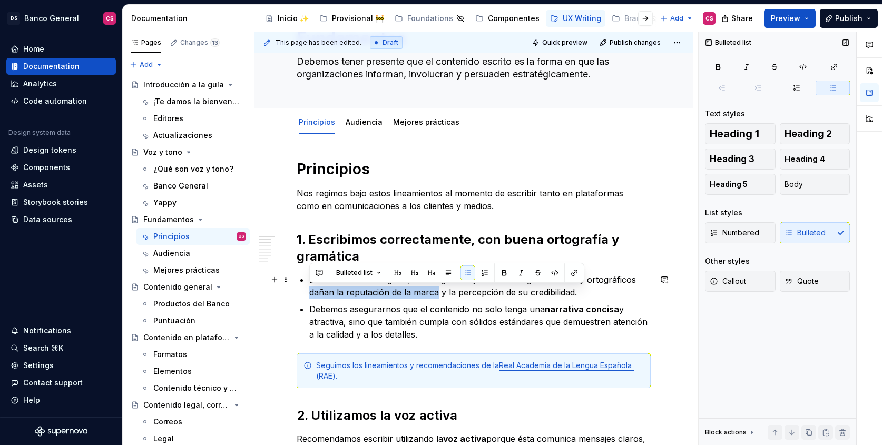
drag, startPoint x: 320, startPoint y: 294, endPoint x: 414, endPoint y: 298, distance: 93.9
click at [414, 298] on p "Las inexactitudes lógicas, la ambigüedad y los errores gramaticales y ortográfi…" at bounding box center [480, 286] width 342 height 25
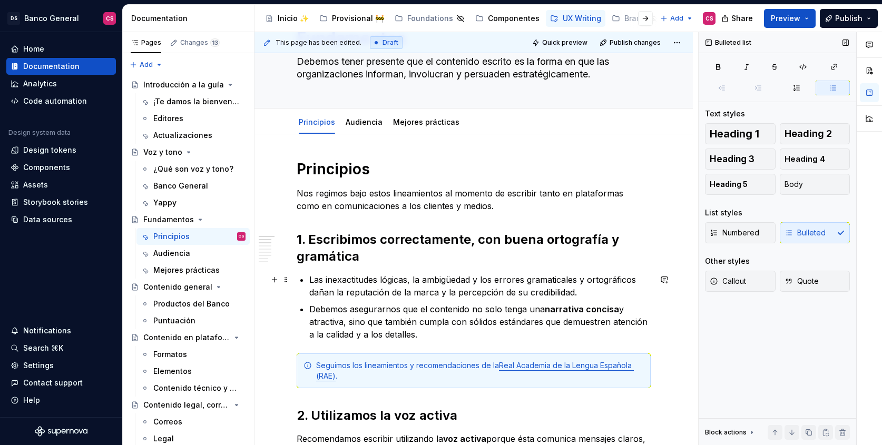
click at [482, 298] on p "Las inexactitudes lógicas, la ambigüedad y los errores gramaticales y ortográfi…" at bounding box center [480, 286] width 342 height 25
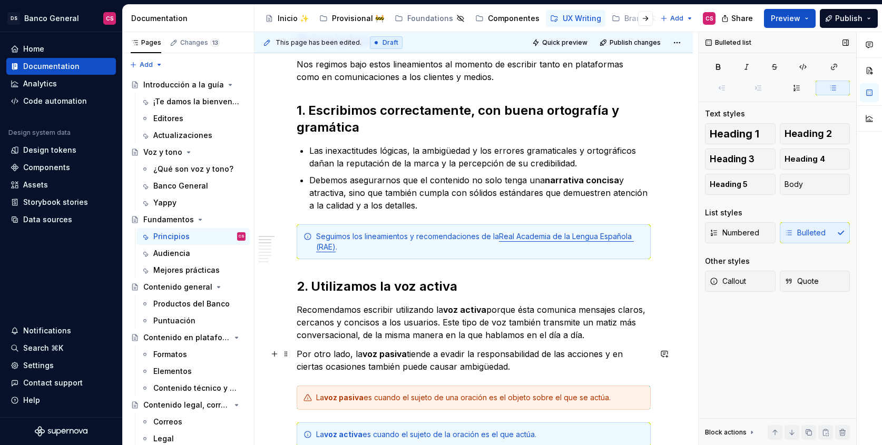
scroll to position [221, 0]
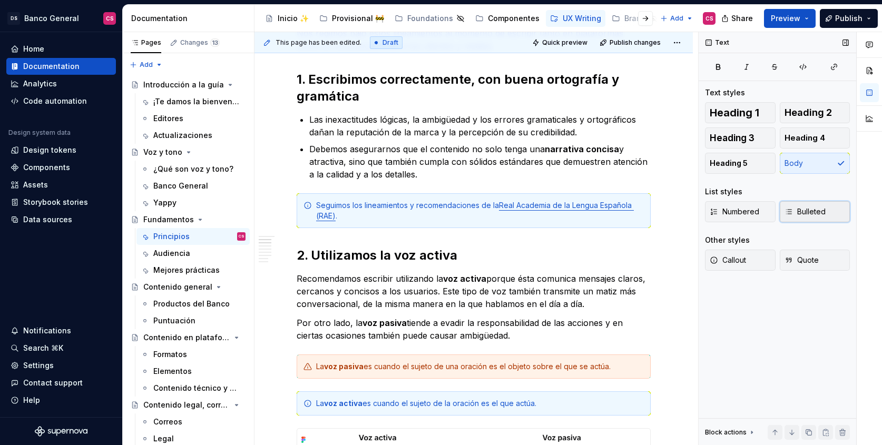
click at [793, 216] on span "Bulleted" at bounding box center [805, 212] width 41 height 11
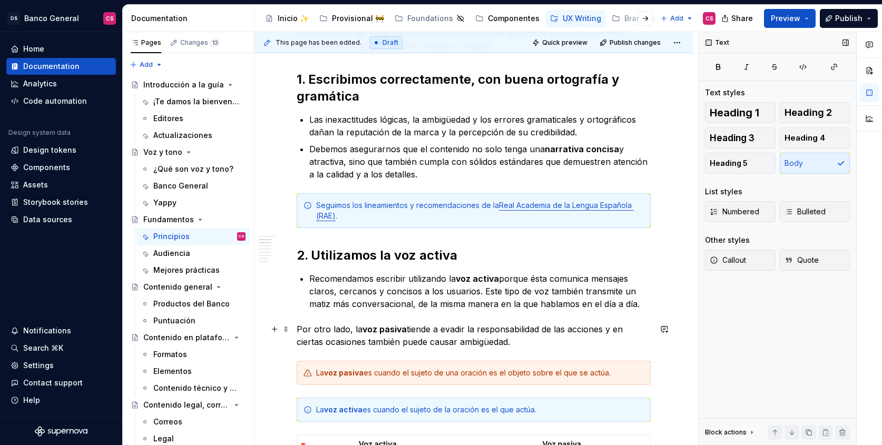
click at [305, 339] on p "Por otro lado, la voz pasiva tiende a evadir la responsabilidad de las acciones…" at bounding box center [474, 335] width 354 height 25
click at [393, 336] on p "Por otro lado, la voz pasiva tiende a evadir la responsabilidad de las acciones…" at bounding box center [474, 335] width 354 height 25
click at [818, 205] on button "Bulleted" at bounding box center [815, 211] width 71 height 21
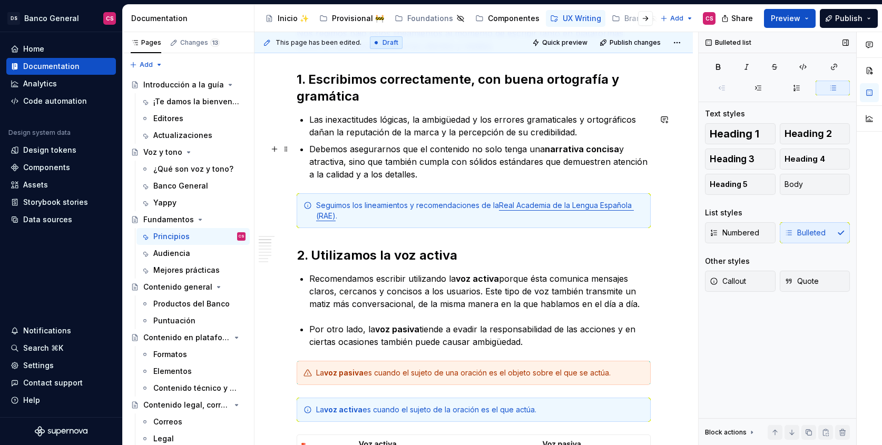
click at [317, 149] on p "Debemos asegurarnos que el contenido no solo tenga una narrativa concisa y atra…" at bounding box center [480, 162] width 342 height 38
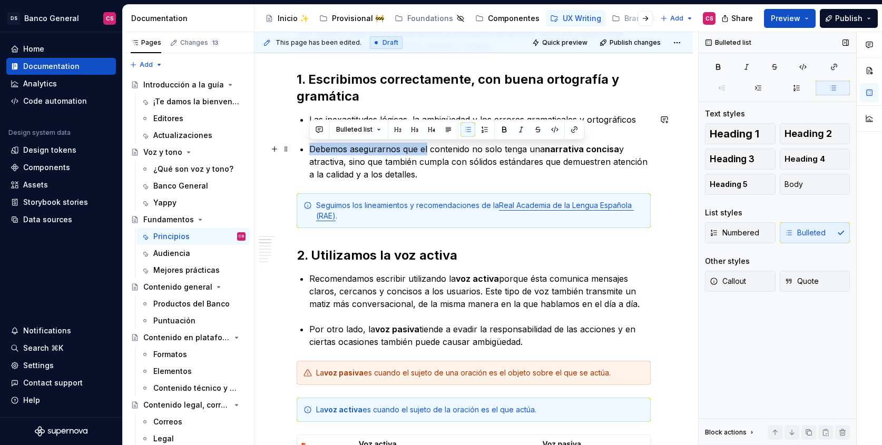
drag, startPoint x: 317, startPoint y: 149, endPoint x: 420, endPoint y: 152, distance: 102.3
click at [421, 152] on p "Debemos asegurarnos que el contenido no solo tenga una narrativa concisa y atra…" at bounding box center [480, 162] width 342 height 38
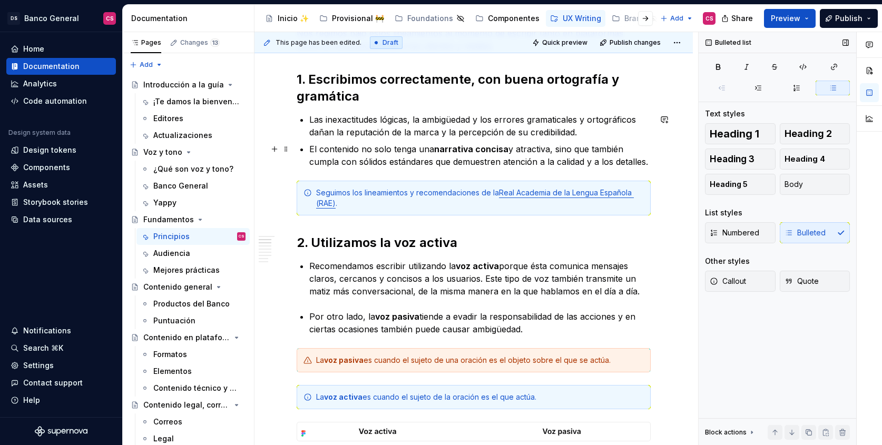
click at [365, 151] on p "El contenido no solo tenga una narrativa concisa y atractiva, sino que también …" at bounding box center [480, 155] width 342 height 25
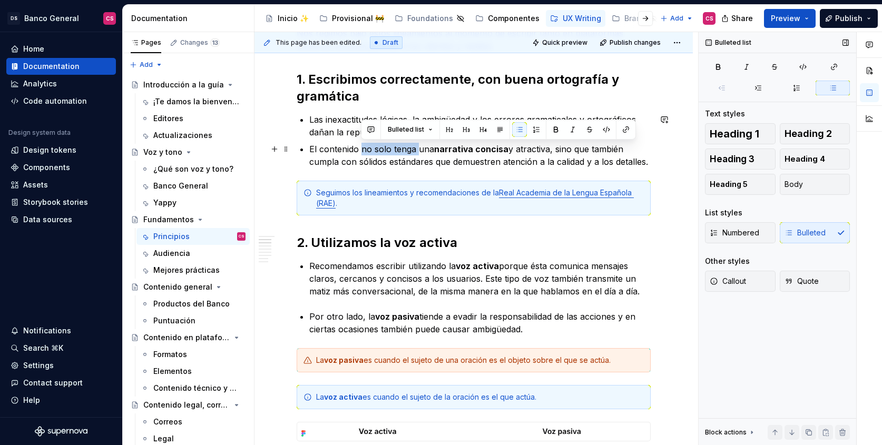
drag, startPoint x: 365, startPoint y: 151, endPoint x: 461, endPoint y: 198, distance: 106.1
click at [416, 154] on p "El contenido no solo tenga una narrativa concisa y atractiva, sino que también …" at bounding box center [480, 155] width 342 height 25
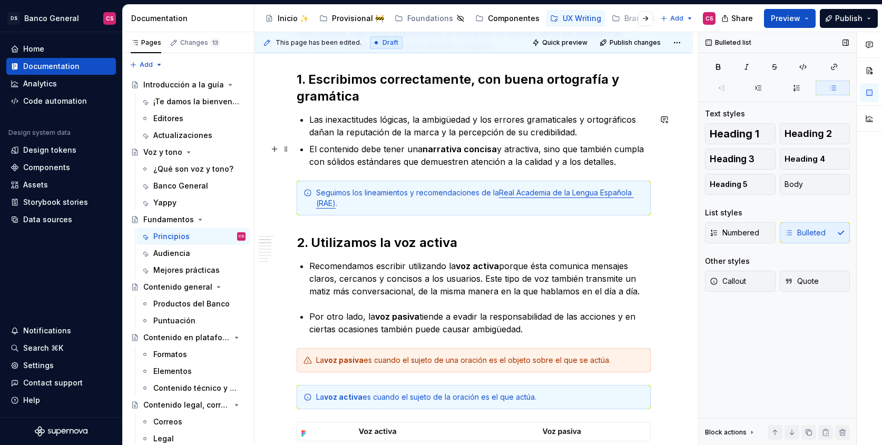
click at [540, 153] on p "El contenido debe tener una narrativa concisa y atractiva, sino que también cum…" at bounding box center [480, 155] width 342 height 25
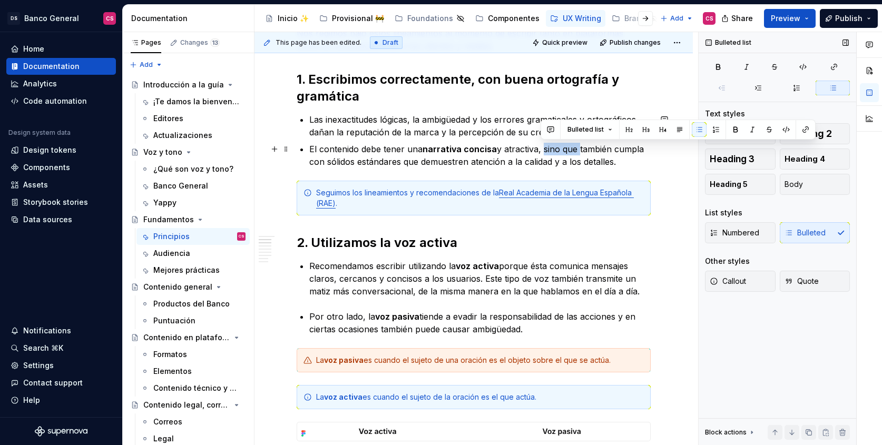
drag, startPoint x: 540, startPoint y: 153, endPoint x: 571, endPoint y: 151, distance: 31.1
click at [571, 151] on p "El contenido debe tener una narrativa concisa y atractiva, sino que también cum…" at bounding box center [480, 155] width 342 height 25
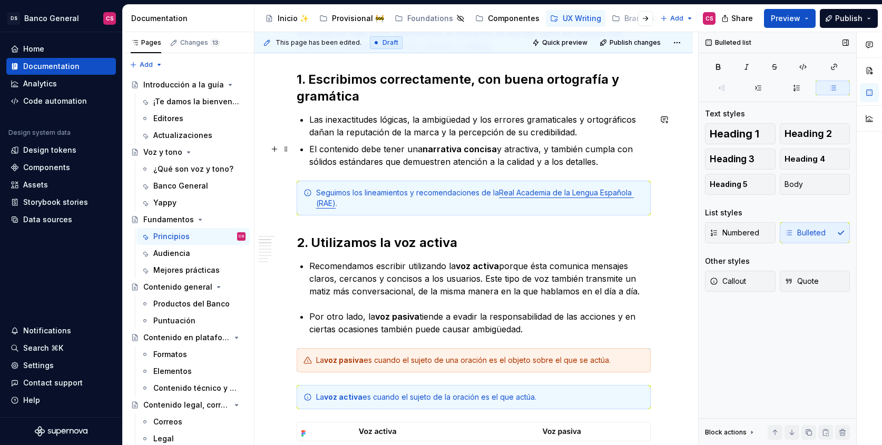
drag, startPoint x: 613, startPoint y: 149, endPoint x: 665, endPoint y: 182, distance: 61.4
click at [613, 149] on p "El contenido debe tener una narrativa concisa y atractiva, y también cumpla con…" at bounding box center [480, 155] width 342 height 25
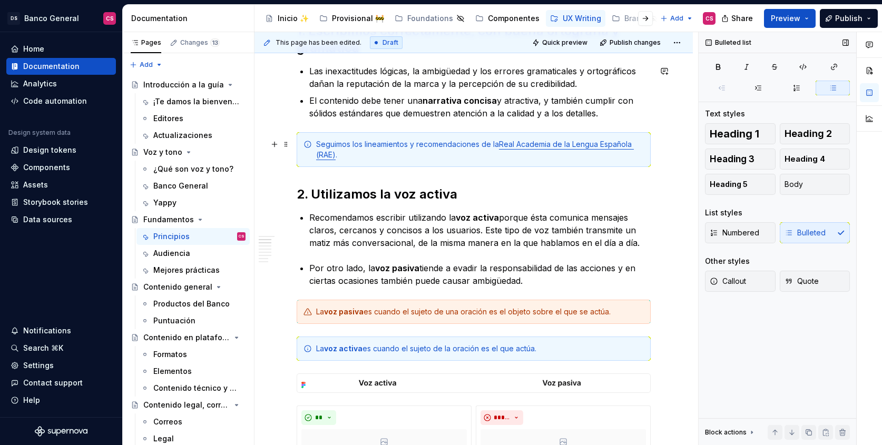
scroll to position [285, 0]
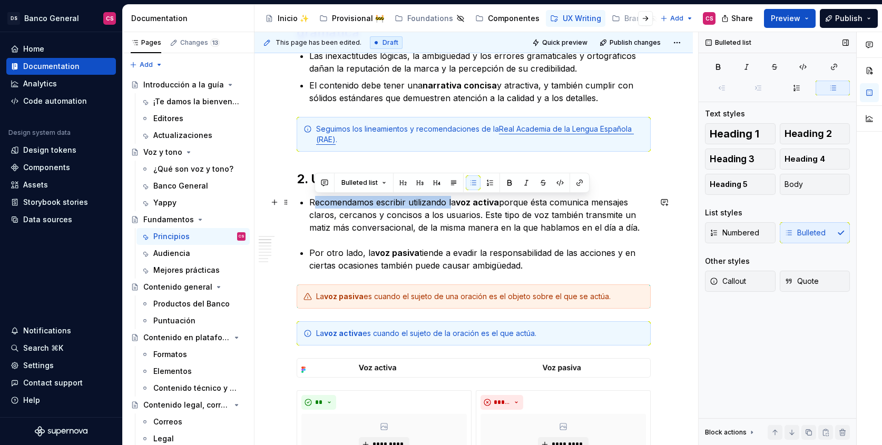
drag, startPoint x: 452, startPoint y: 201, endPoint x: 313, endPoint y: 202, distance: 139.2
click at [313, 202] on p "Recomendamos escribir utilizando la voz activa porque ésta comunica mensajes cl…" at bounding box center [480, 215] width 342 height 38
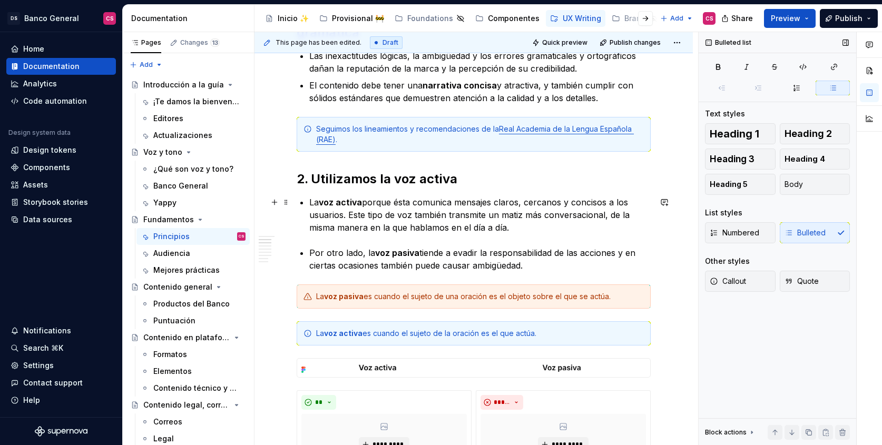
click at [402, 199] on p "La voz activa porque ésta comunica mensajes claros, cercanos y concisos a los u…" at bounding box center [480, 215] width 342 height 38
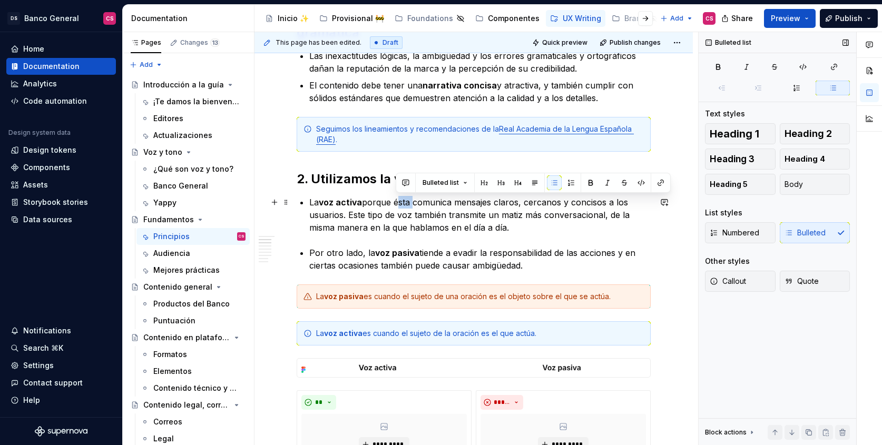
click at [402, 199] on p "La voz activa porque ésta comunica mensajes claros, cercanos y concisos a los u…" at bounding box center [480, 215] width 342 height 38
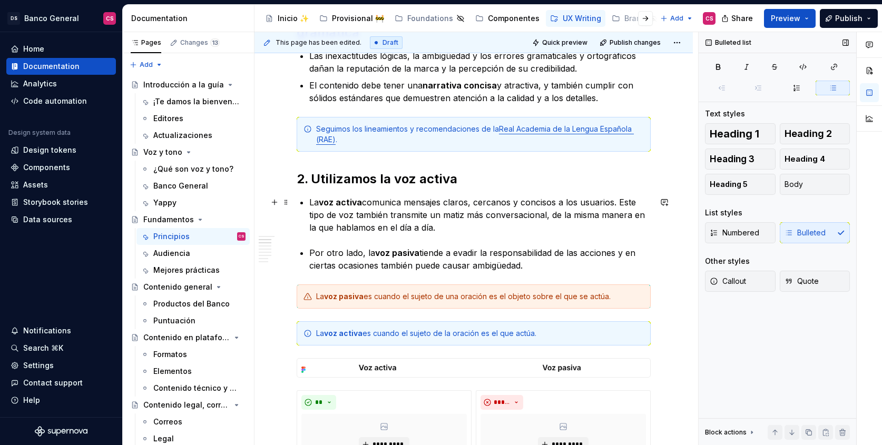
click at [623, 201] on p "La voz activa comunica mensajes claros, cercanos y concisos a los usuarios. Est…" at bounding box center [480, 215] width 342 height 38
click at [623, 203] on p "La voz activa comunica mensajes claros, cercanos y concisos a los usuarios. Est…" at bounding box center [480, 215] width 342 height 38
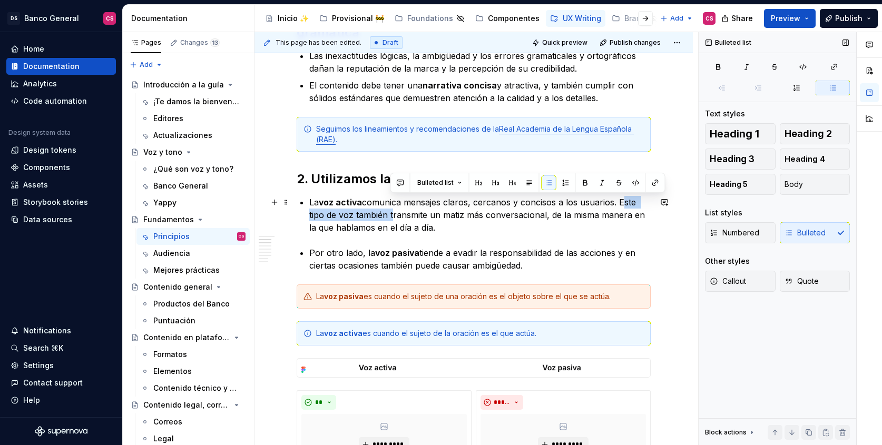
drag, startPoint x: 623, startPoint y: 203, endPoint x: 388, endPoint y: 217, distance: 235.5
click at [388, 217] on p "La voz activa comunica mensajes claros, cercanos y concisos a los usuarios. Est…" at bounding box center [480, 215] width 342 height 38
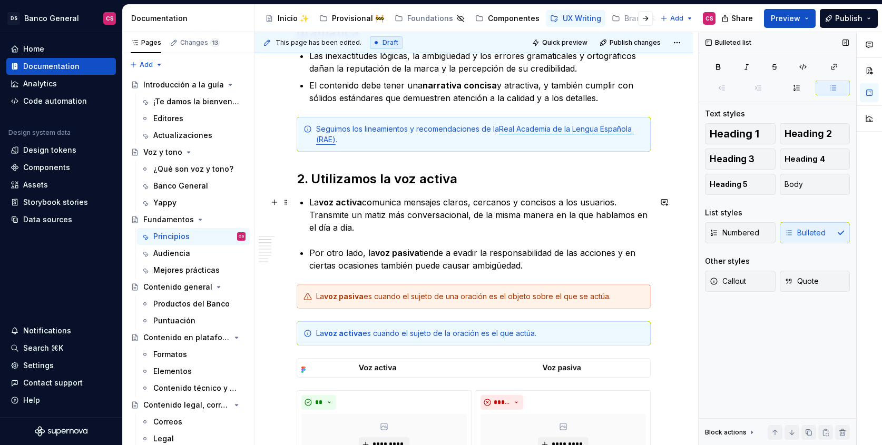
click at [362, 214] on p "La voz activa comunica mensajes claros, cercanos y concisos a los usuarios. Tra…" at bounding box center [480, 215] width 342 height 38
click at [428, 220] on p "La voz activa comunica mensajes claros, cercanos y concisos a los usuarios. Tra…" at bounding box center [480, 215] width 342 height 38
click at [327, 211] on p "La voz activa comunica mensajes claros, cercanos y concisos a los usuarios. Tra…" at bounding box center [480, 215] width 342 height 38
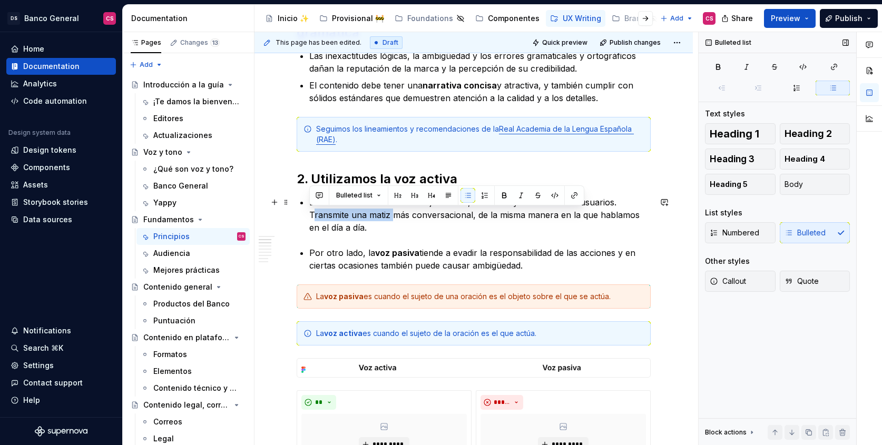
drag, startPoint x: 327, startPoint y: 211, endPoint x: 375, endPoint y: 214, distance: 47.5
click at [375, 214] on p "La voz activa comunica mensajes claros, cercanos y concisos a los usuarios. Tra…" at bounding box center [480, 215] width 342 height 38
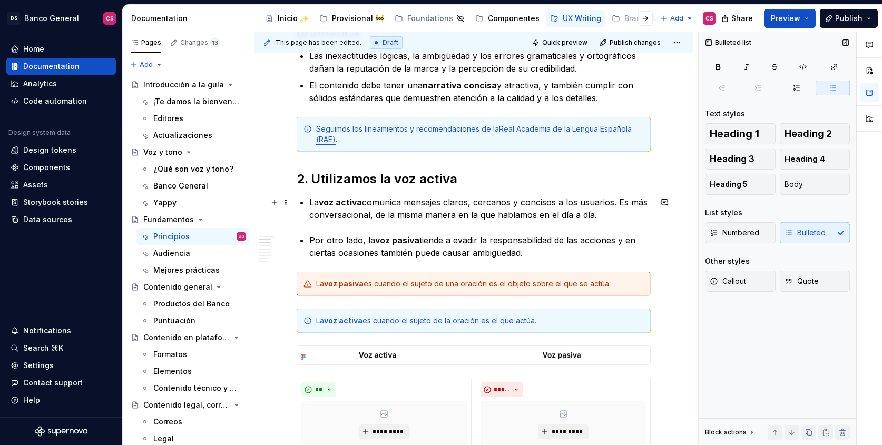
click at [396, 216] on p "La voz activa comunica mensajes claros, cercanos y concisos a los usuarios. Es …" at bounding box center [480, 208] width 342 height 25
drag, startPoint x: 396, startPoint y: 216, endPoint x: 488, endPoint y: 213, distance: 92.3
click at [488, 213] on p "La voz activa comunica mensajes claros, cercanos y concisos a los usuarios. Es …" at bounding box center [480, 208] width 342 height 25
click at [455, 214] on p "La voz activa comunica mensajes claros, cercanos y concisos a los usuarios. Es …" at bounding box center [480, 208] width 342 height 25
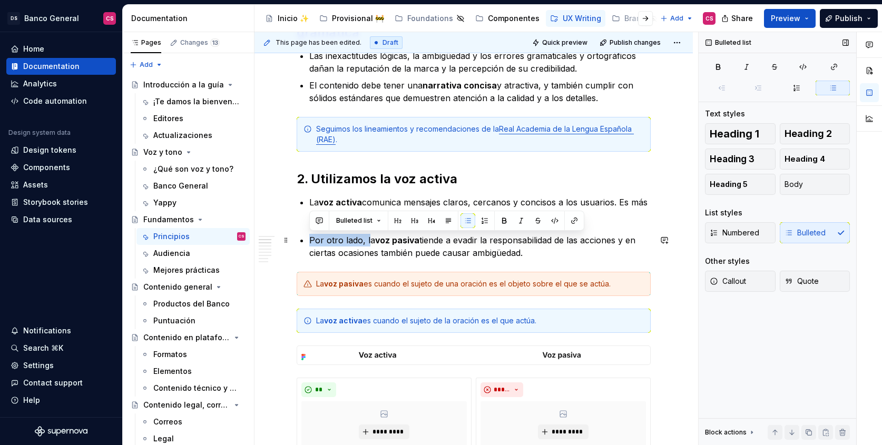
drag, startPoint x: 369, startPoint y: 240, endPoint x: 309, endPoint y: 244, distance: 59.7
click at [309, 244] on p "Por otro lado, la voz pasiva tiende a evadir la responsabilidad de las acciones…" at bounding box center [480, 246] width 342 height 25
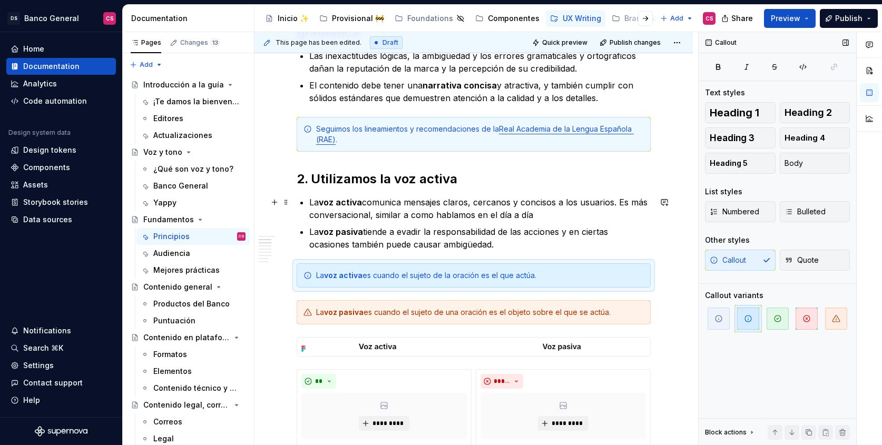
click at [567, 216] on p "La voz activa comunica mensajes claros, cercanos y concisos a los usuarios. Es …" at bounding box center [480, 208] width 342 height 25
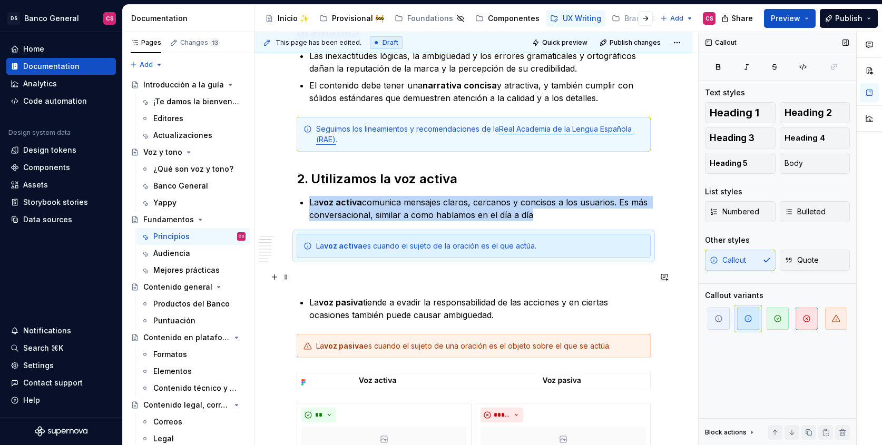
click at [320, 274] on p at bounding box center [474, 277] width 354 height 13
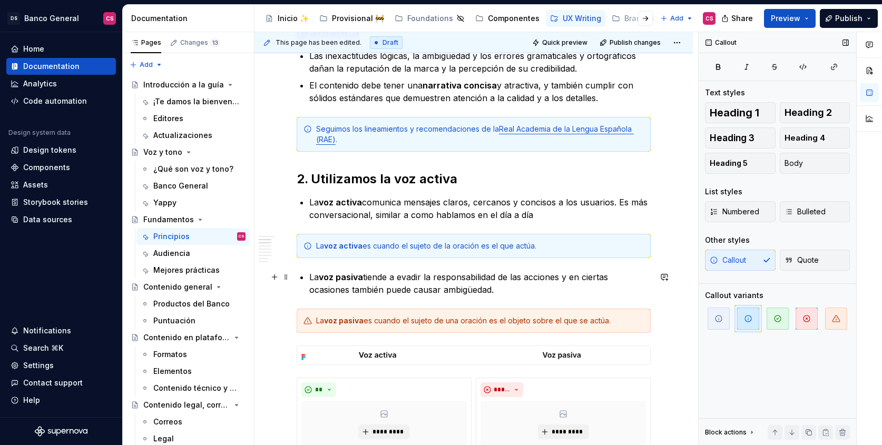
click at [381, 278] on p "La voz pasiva tiende a evadir la responsabilidad de las acciones y en ciertas o…" at bounding box center [480, 283] width 342 height 25
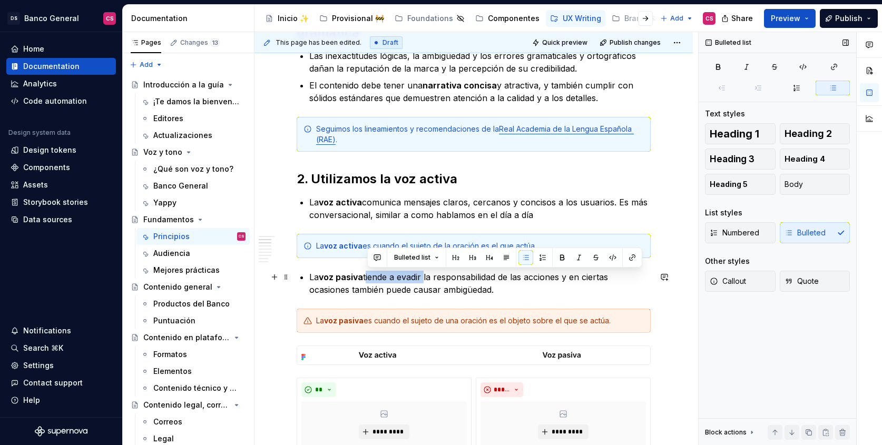
drag, startPoint x: 381, startPoint y: 278, endPoint x: 413, endPoint y: 277, distance: 32.7
click at [413, 277] on p "La voz pasiva tiende a evadir la responsabilidad de las acciones y en ciertas o…" at bounding box center [480, 283] width 342 height 25
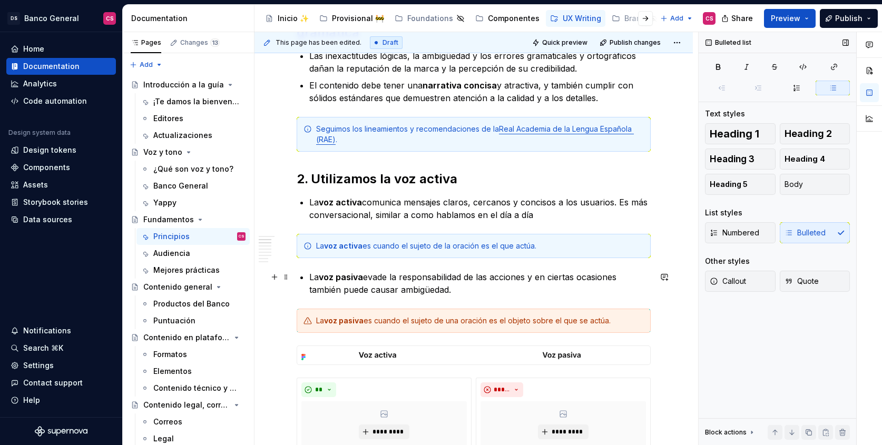
click at [468, 289] on p "La voz pasiva evade la responsabilidad de las acciones y en ciertas ocasiones t…" at bounding box center [480, 283] width 342 height 25
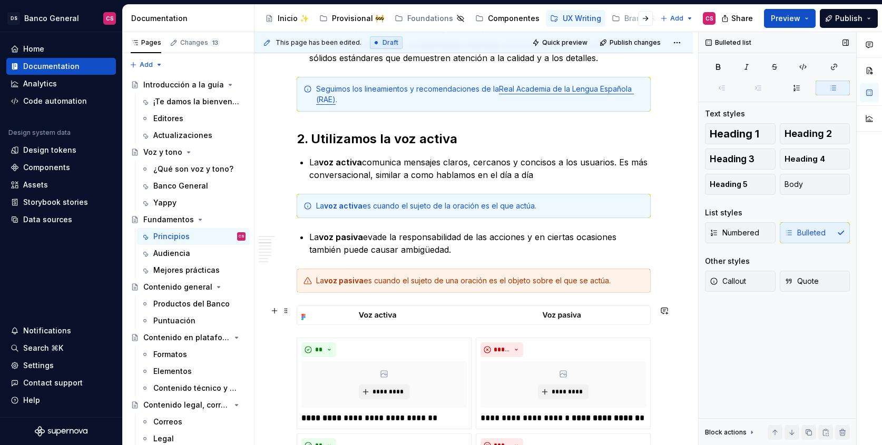
scroll to position [334, 0]
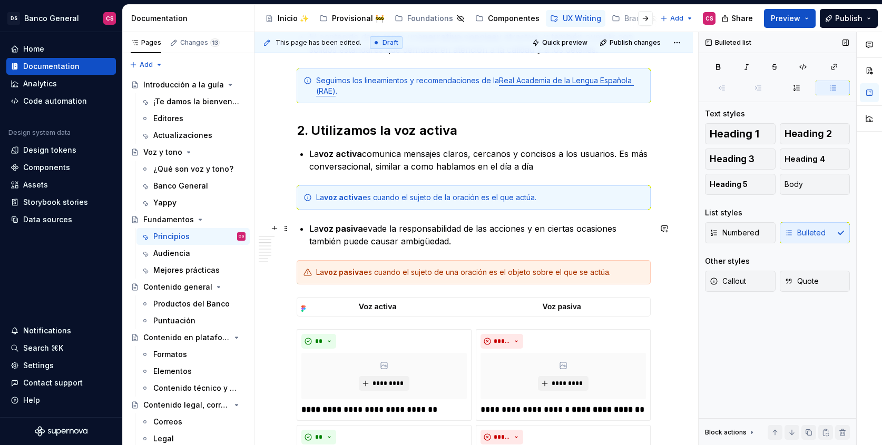
click at [549, 230] on p "La voz pasiva evade la responsabilidad de las acciones y en ciertas ocasiones t…" at bounding box center [480, 234] width 342 height 25
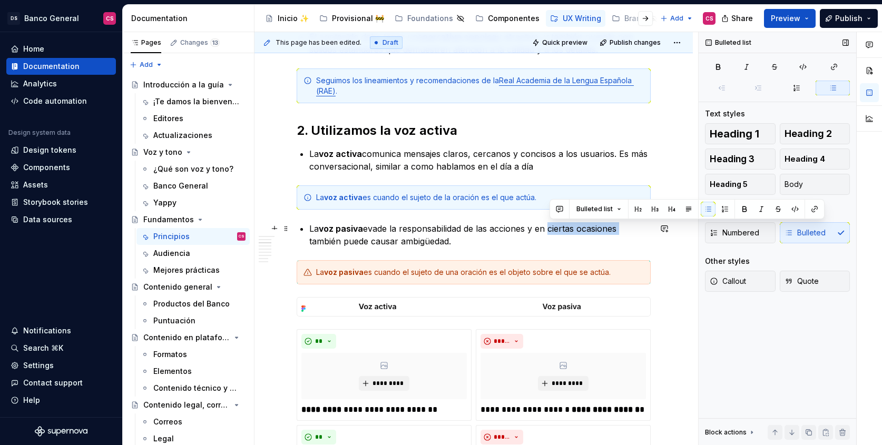
drag, startPoint x: 549, startPoint y: 230, endPoint x: 601, endPoint y: 234, distance: 52.3
click at [601, 234] on p "La voz pasiva evade la responsabilidad de las acciones y en ciertas ocasiones t…" at bounding box center [480, 234] width 342 height 25
click at [534, 234] on p "La voz pasiva evade la responsabilidad de las acciones y en ciertas ocasiones t…" at bounding box center [480, 234] width 342 height 25
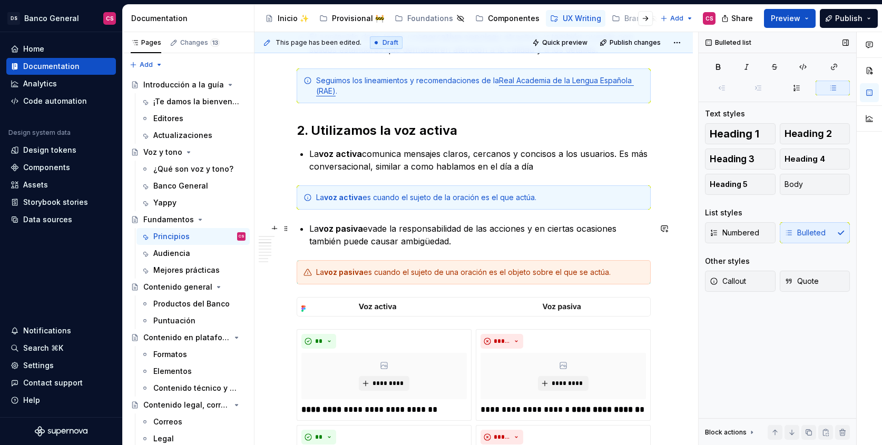
click at [539, 229] on p "La voz pasiva evade la responsabilidad de las acciones y en ciertas ocasiones t…" at bounding box center [480, 234] width 342 height 25
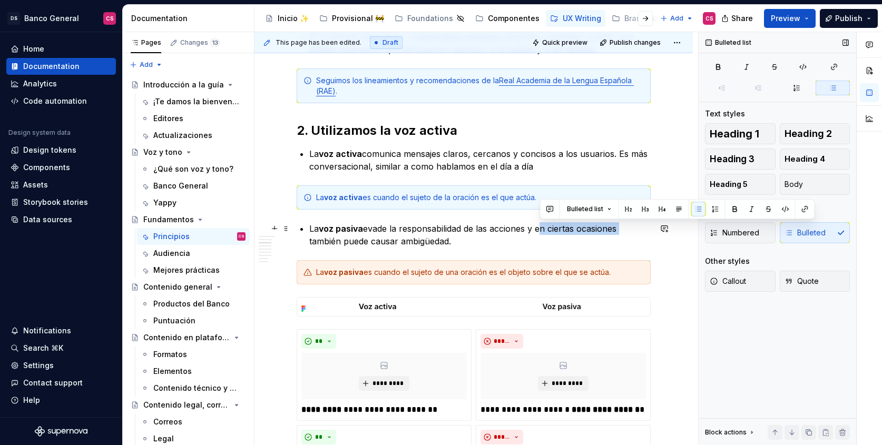
drag, startPoint x: 539, startPoint y: 229, endPoint x: 599, endPoint y: 229, distance: 60.1
click at [599, 229] on p "La voz pasiva evade la responsabilidad de las acciones y en ciertas ocasiones t…" at bounding box center [480, 234] width 342 height 25
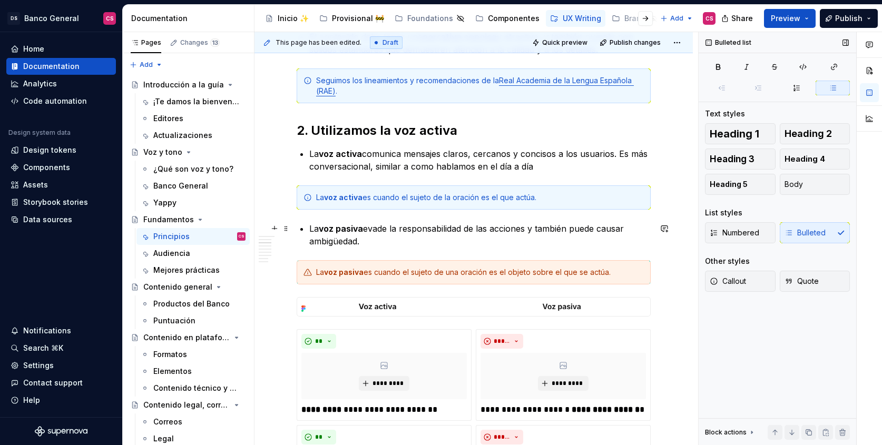
click at [560, 228] on p "La voz pasiva evade la responsabilidad de las acciones y también puede causar a…" at bounding box center [480, 234] width 342 height 25
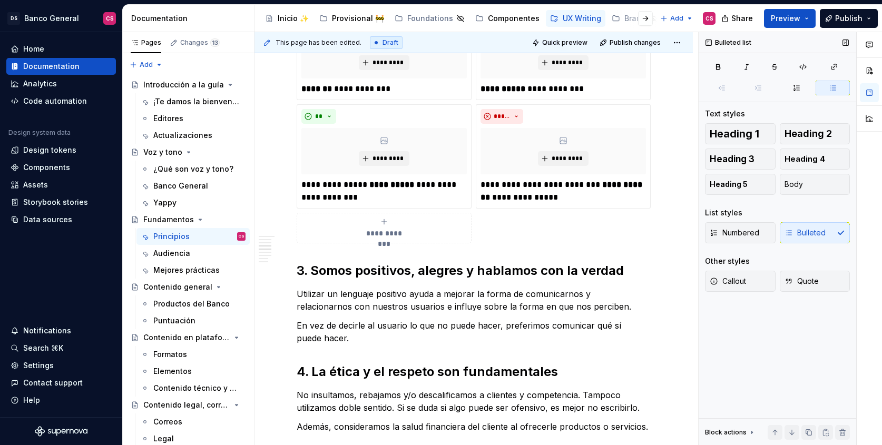
scroll to position [899, 0]
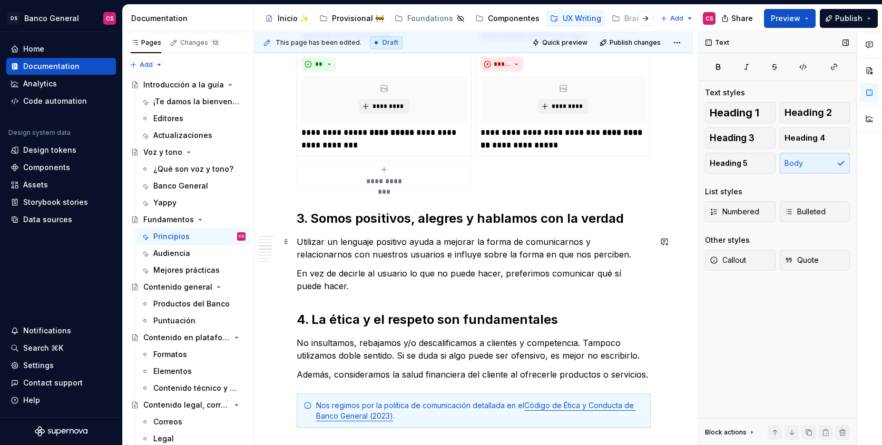
click at [297, 242] on p "Utilizar un lenguaje positivo ayuda a mejorar la forma de comunicarnos y relaci…" at bounding box center [474, 248] width 354 height 25
click at [815, 210] on span "Bulleted" at bounding box center [805, 212] width 41 height 11
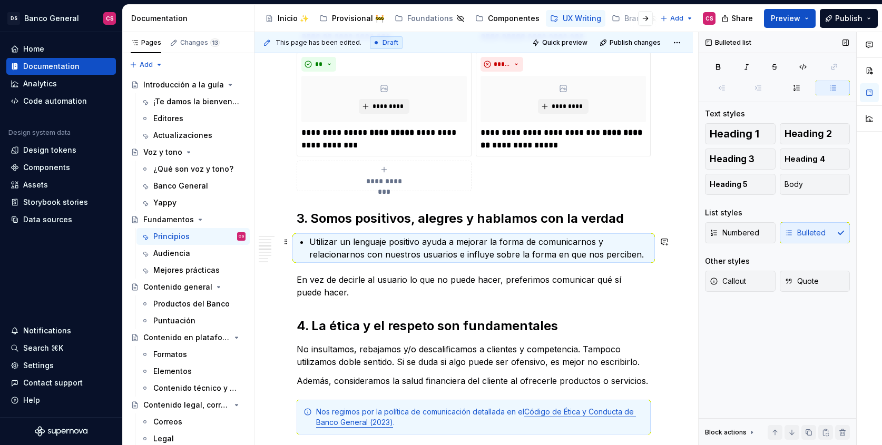
click at [415, 246] on p "Utilizar un lenguaje positivo ayuda a mejorar la forma de comunicarnos y relaci…" at bounding box center [480, 248] width 342 height 25
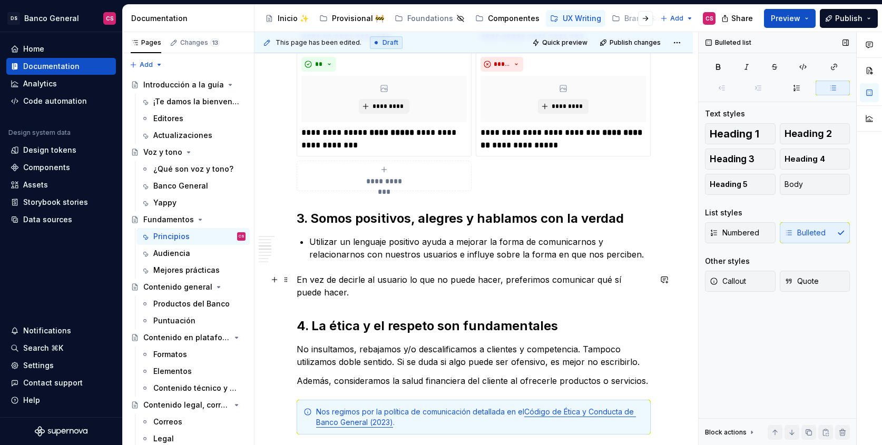
click at [296, 280] on div "**********" at bounding box center [474, 151] width 439 height 1708
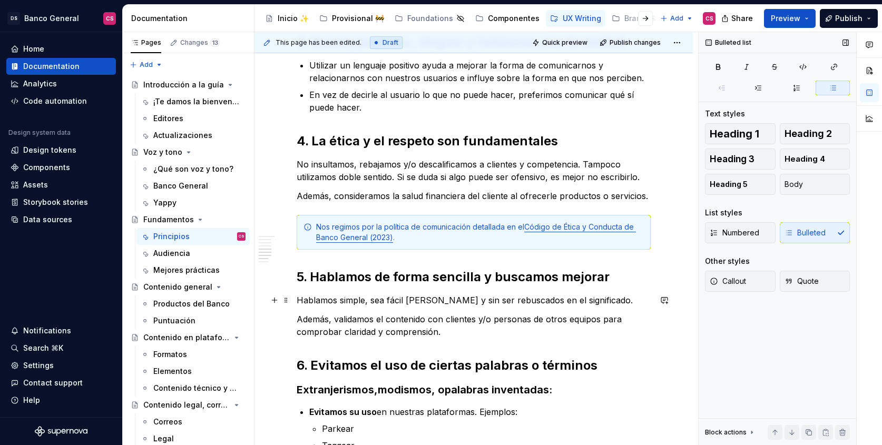
scroll to position [931, 0]
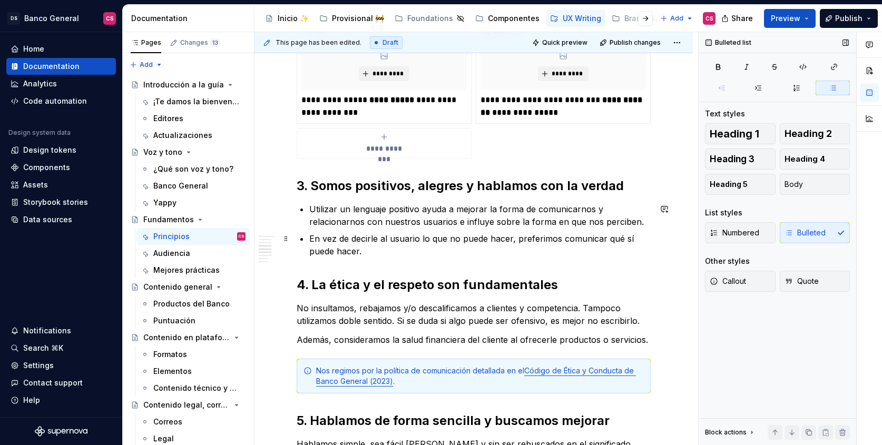
click at [493, 238] on p "En vez de decirle al usuario lo que no puede hacer, preferimos comunicar qué sí…" at bounding box center [480, 244] width 342 height 25
click at [578, 239] on p "En vez de decirle al usuario lo que no puede hacer, preferimos comunicar qué sí…" at bounding box center [480, 244] width 342 height 25
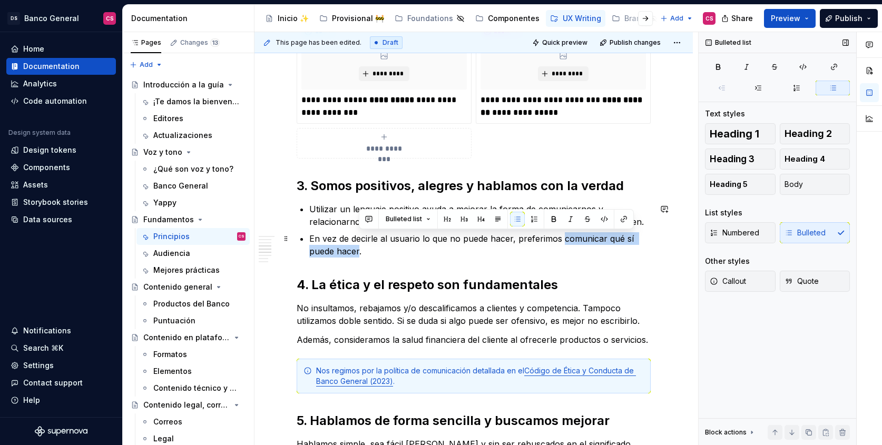
drag, startPoint x: 578, startPoint y: 239, endPoint x: 350, endPoint y: 250, distance: 228.5
click at [350, 250] on p "En vez de decirle al usuario lo que no puede hacer, preferimos comunicar qué sí…" at bounding box center [480, 244] width 342 height 25
click at [395, 257] on p "En vez de decirle al usuario lo que no puede hacer, preferimos comunicar qué sí…" at bounding box center [480, 244] width 342 height 25
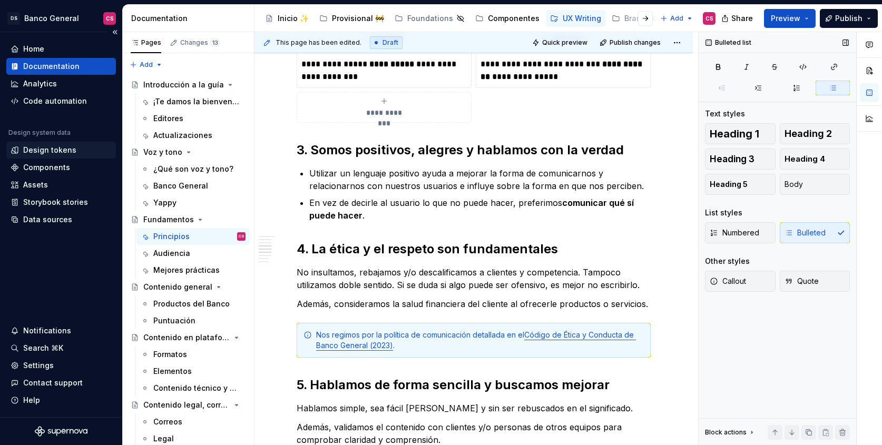
scroll to position [964, 0]
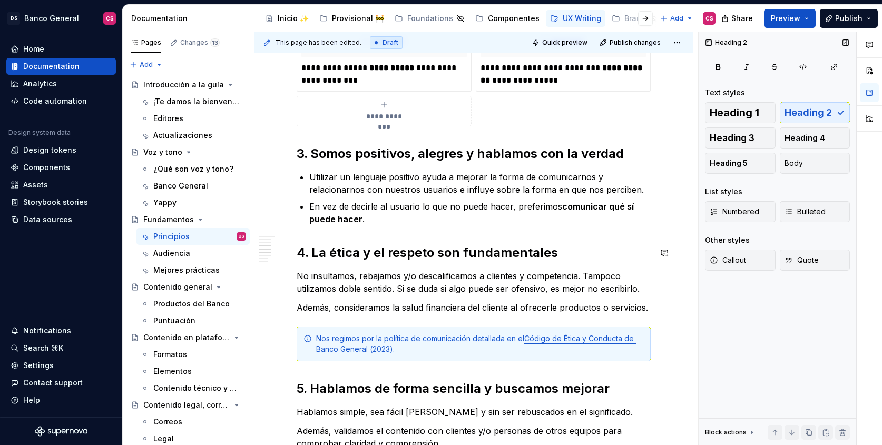
click at [363, 231] on div "**********" at bounding box center [474, 21] width 354 height 1528
click at [377, 225] on p "En vez de decirle al usuario lo que no puede hacer, preferimos comunicar qué sí…" at bounding box center [480, 212] width 342 height 25
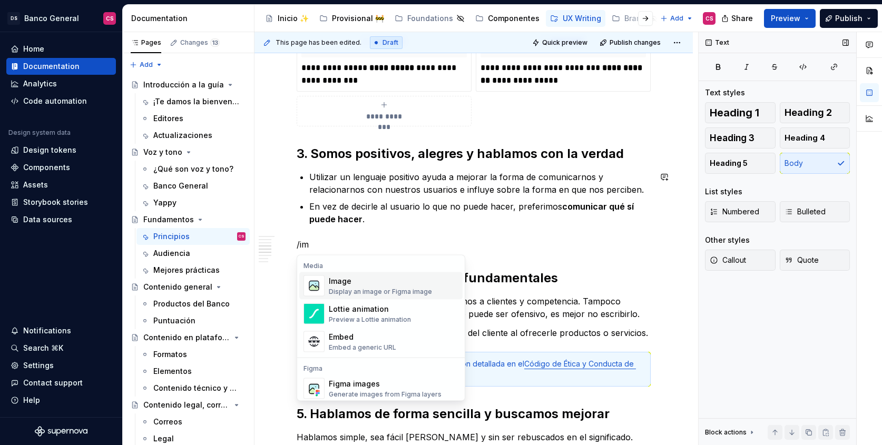
click at [407, 274] on span "Image Display an image or Figma image" at bounding box center [380, 286] width 163 height 27
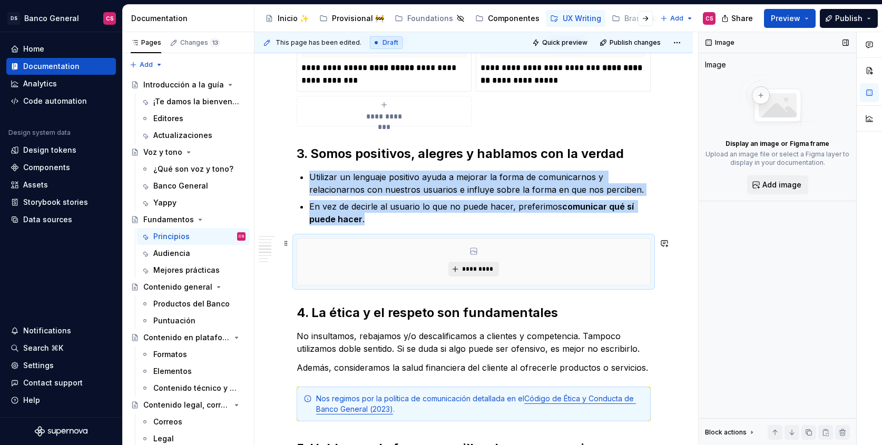
click at [487, 269] on span "*********" at bounding box center [478, 269] width 32 height 8
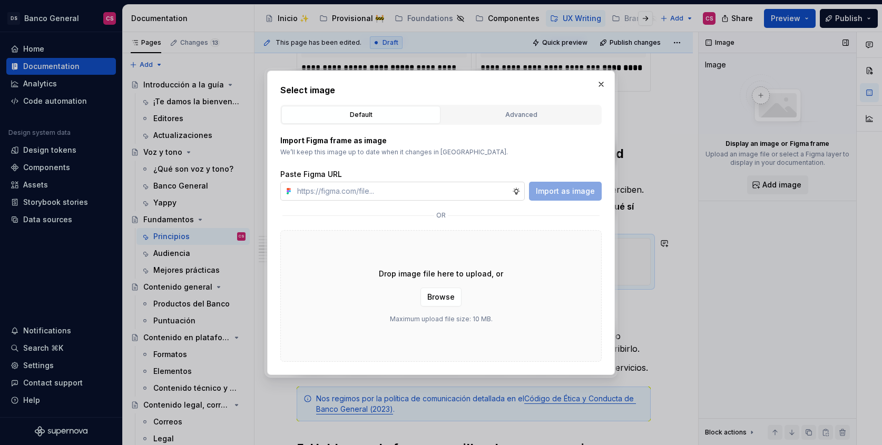
type textarea "*"
click at [378, 183] on input "text" at bounding box center [402, 191] width 219 height 19
type input "[URL][DOMAIN_NAME]"
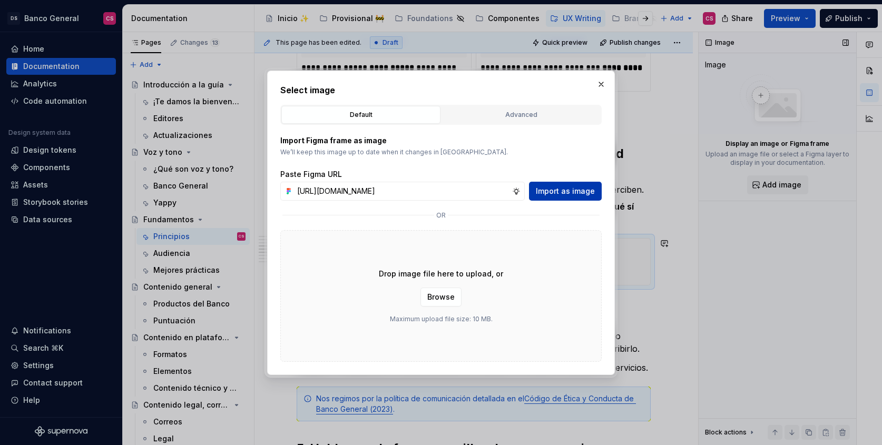
click at [569, 192] on span "Import as image" at bounding box center [565, 191] width 59 height 11
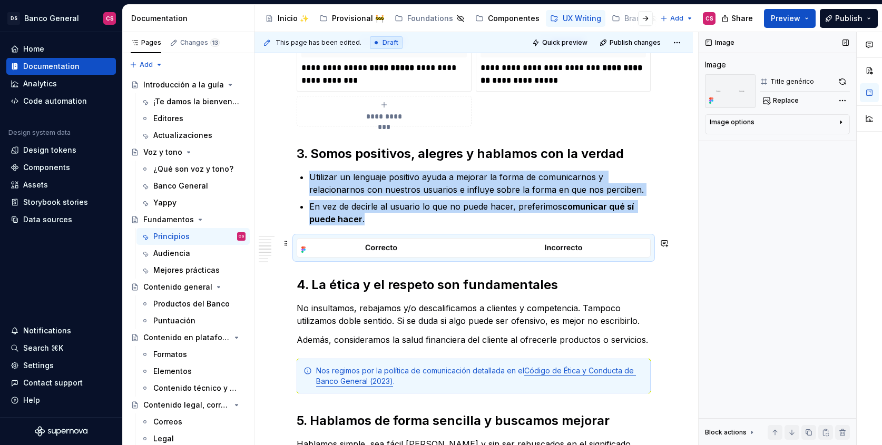
click at [664, 250] on button "button" at bounding box center [664, 243] width 15 height 15
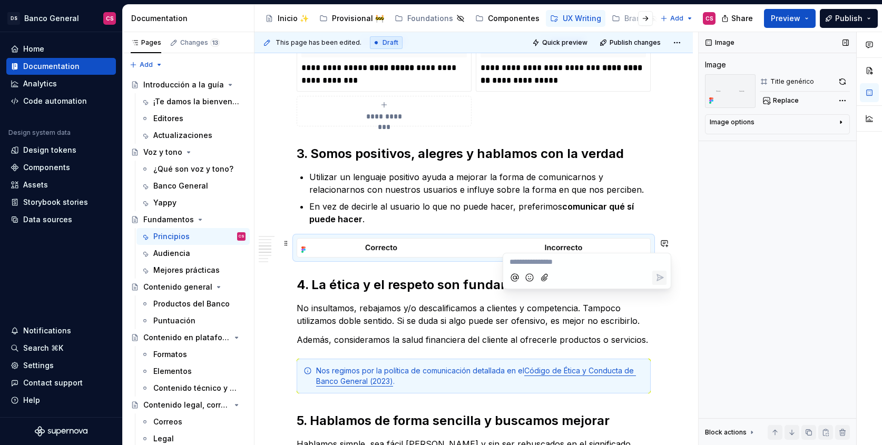
click at [661, 209] on div "**********" at bounding box center [474, 98] width 439 height 1732
click at [659, 247] on button "button" at bounding box center [664, 243] width 15 height 15
click at [675, 246] on div "**********" at bounding box center [474, 98] width 439 height 1732
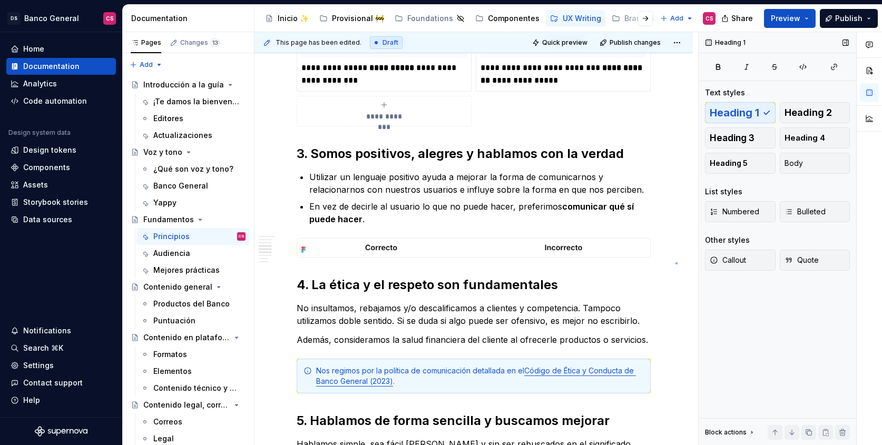
click at [676, 263] on div "This page has been edited. Draft Quick preview Publish changes Fundamentos Debe…" at bounding box center [477, 239] width 444 height 414
click at [326, 273] on div "**********" at bounding box center [474, 37] width 354 height 1560
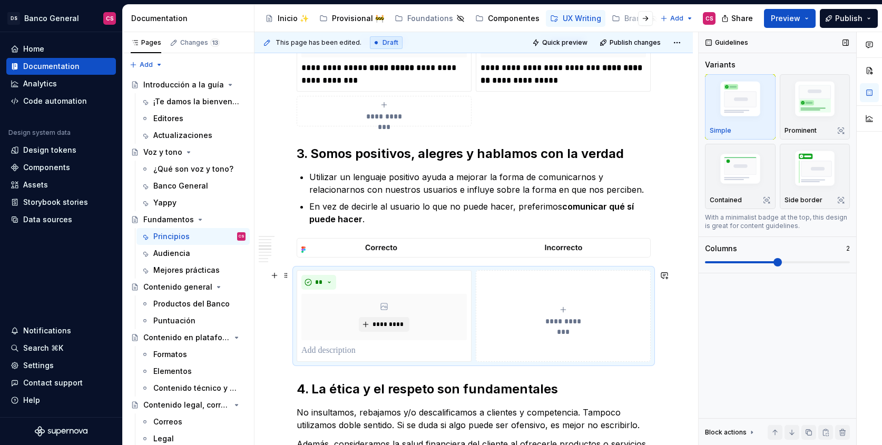
click at [570, 320] on span "**********" at bounding box center [563, 321] width 48 height 11
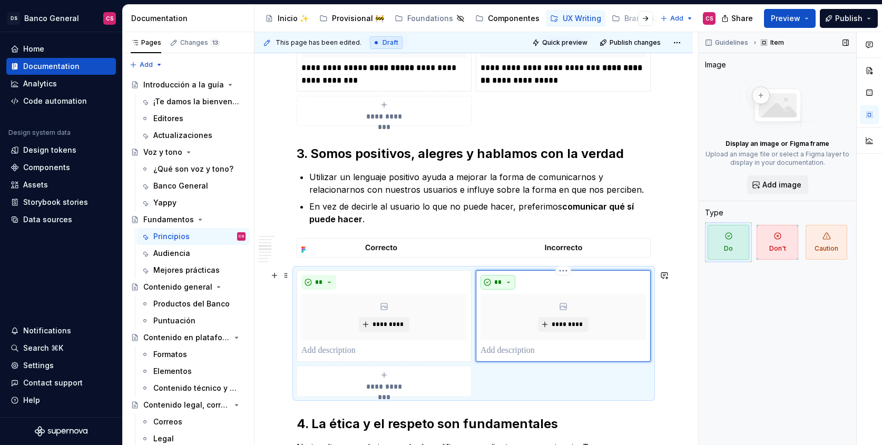
click at [508, 281] on button "**" at bounding box center [498, 282] width 35 height 15
click at [518, 315] on div "Don't" at bounding box center [523, 320] width 20 height 11
click at [380, 352] on p at bounding box center [385, 351] width 166 height 13
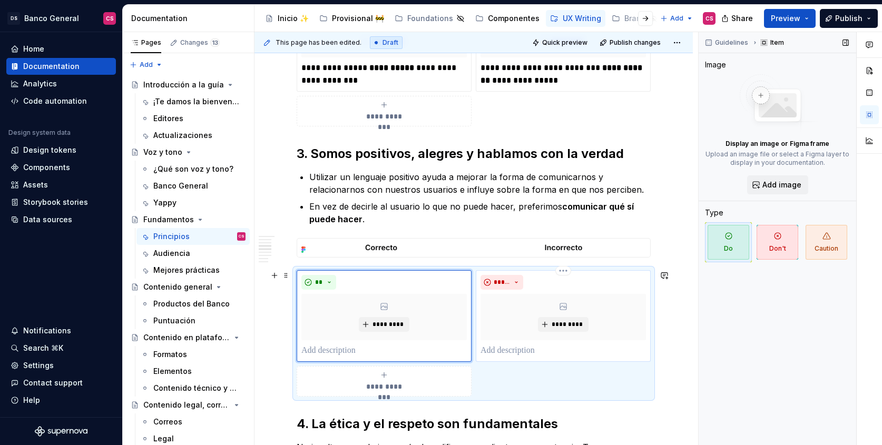
click at [498, 354] on p at bounding box center [564, 351] width 166 height 13
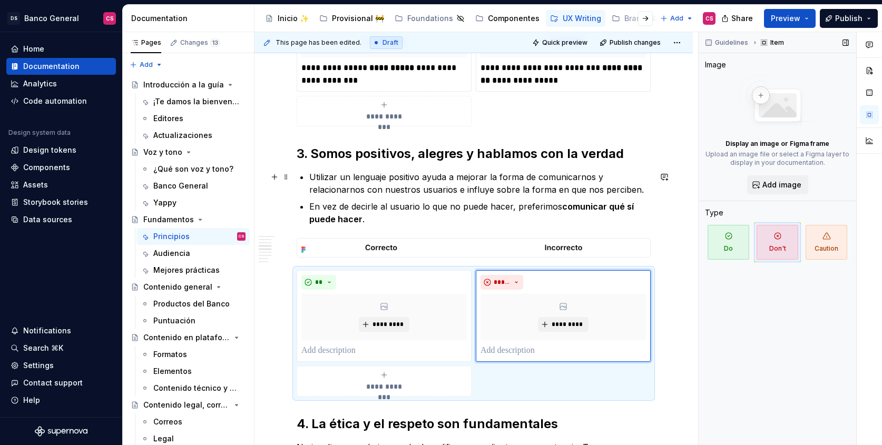
type textarea "*"
click at [333, 351] on p at bounding box center [385, 351] width 166 height 13
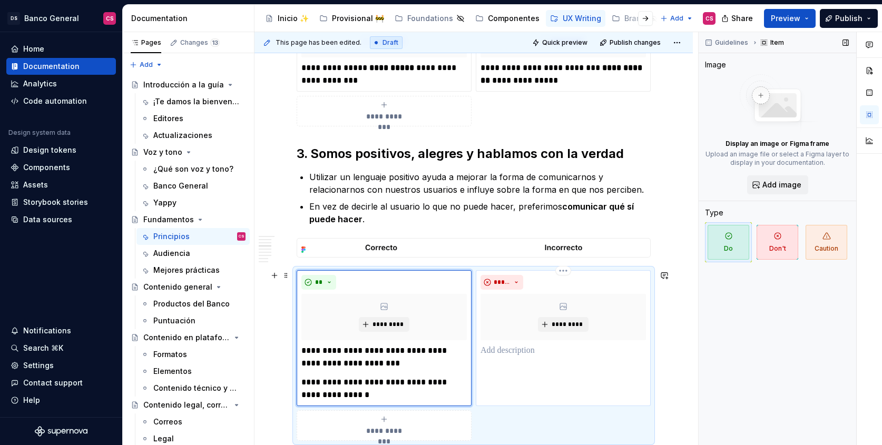
click at [529, 353] on p at bounding box center [564, 351] width 166 height 13
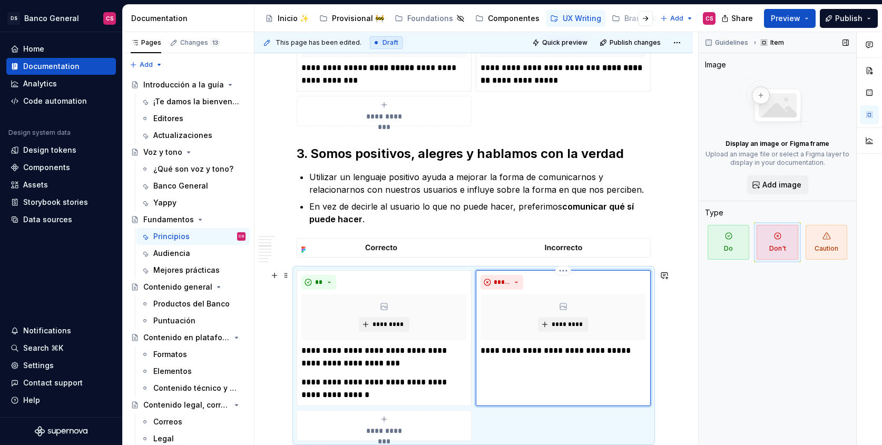
click at [484, 350] on p "**********" at bounding box center [564, 351] width 166 height 13
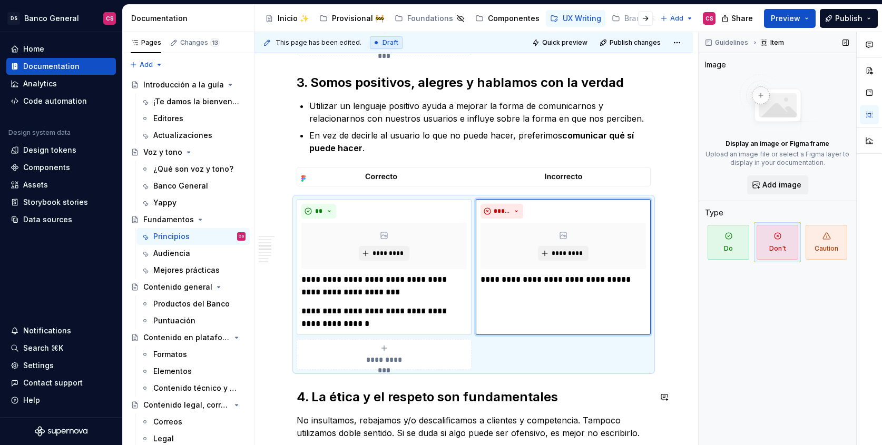
scroll to position [1043, 0]
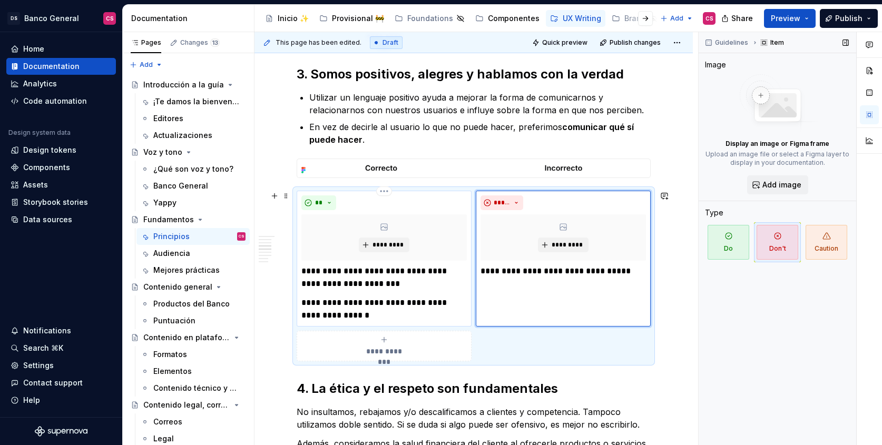
click at [363, 314] on p "**********" at bounding box center [385, 309] width 166 height 25
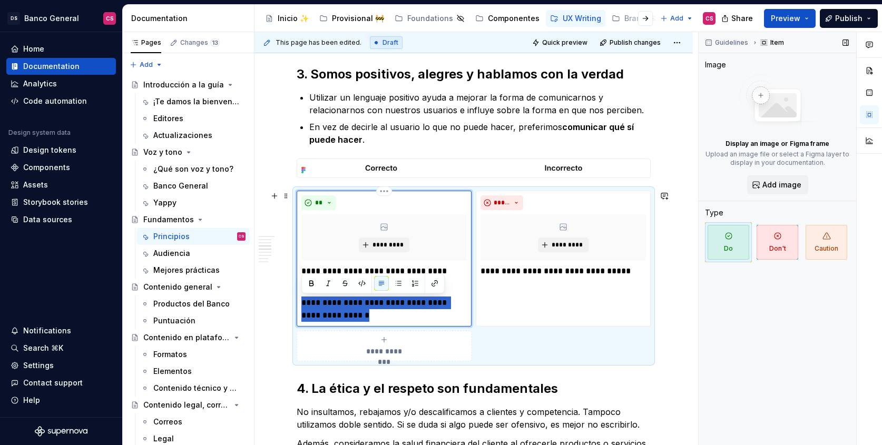
drag, startPoint x: 363, startPoint y: 314, endPoint x: 298, endPoint y: 294, distance: 68.0
click at [298, 294] on div "**********" at bounding box center [384, 259] width 175 height 136
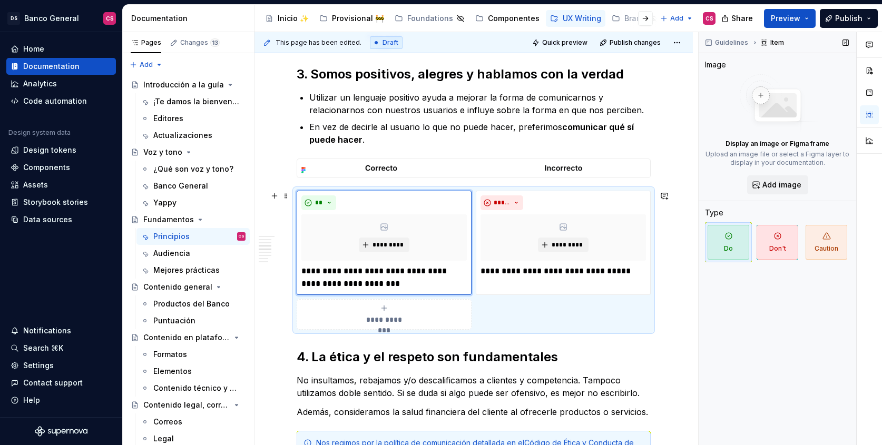
click at [397, 311] on div "**********" at bounding box center [385, 314] width 166 height 21
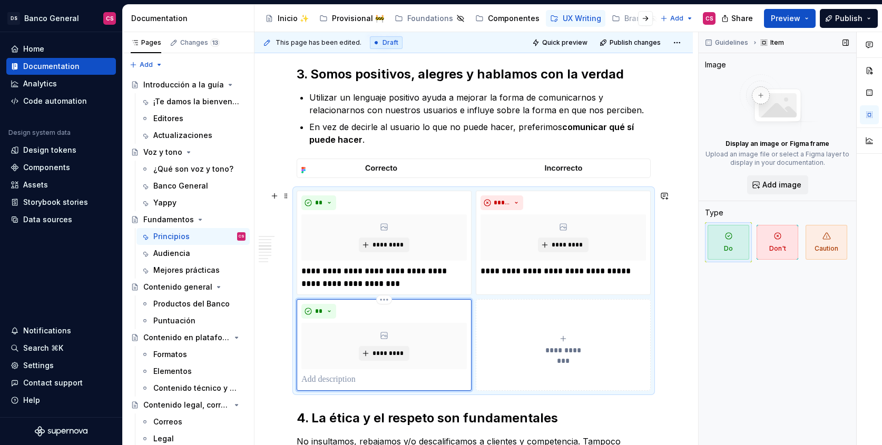
click at [345, 377] on p at bounding box center [385, 380] width 166 height 13
click at [533, 344] on div "**********" at bounding box center [564, 345] width 166 height 21
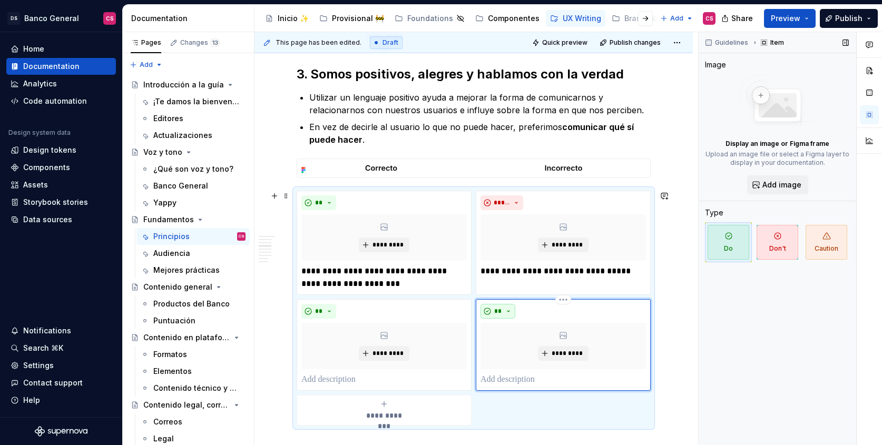
click at [488, 313] on button "**" at bounding box center [498, 311] width 35 height 15
click at [508, 350] on div "Suggestions" at bounding box center [504, 349] width 8 height 8
click at [500, 376] on p at bounding box center [564, 380] width 166 height 13
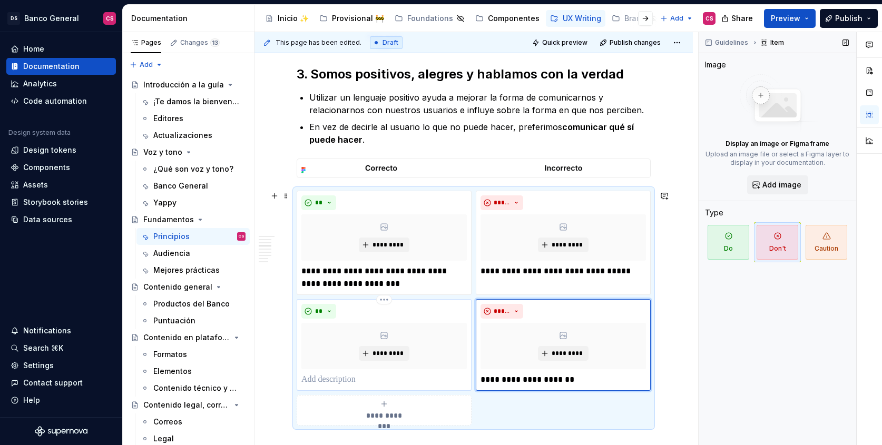
click at [348, 380] on p at bounding box center [385, 380] width 166 height 13
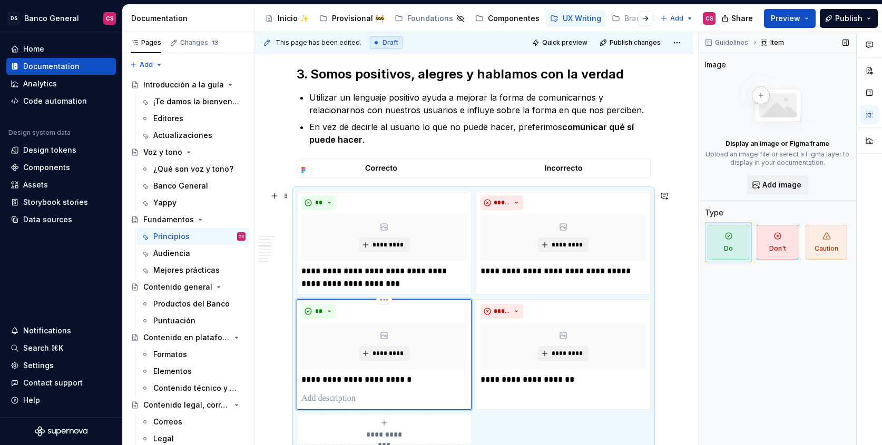
scroll to position [1054, 0]
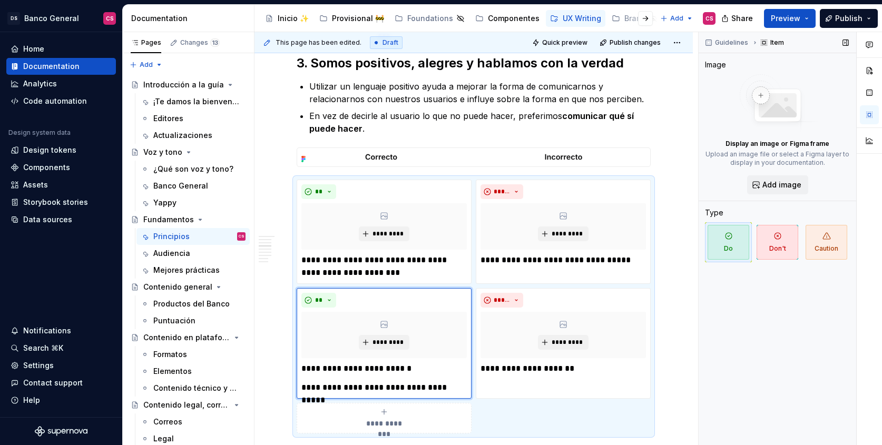
click at [355, 367] on p "**********" at bounding box center [385, 369] width 166 height 13
click at [327, 374] on p "**********" at bounding box center [385, 369] width 166 height 13
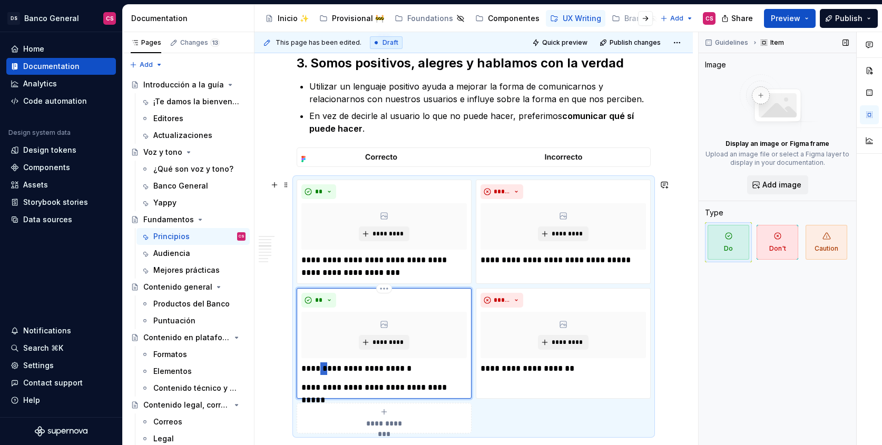
click at [327, 374] on p "**********" at bounding box center [385, 369] width 166 height 13
drag, startPoint x: 327, startPoint y: 374, endPoint x: 459, endPoint y: 394, distance: 133.3
click at [459, 394] on div "**********" at bounding box center [385, 379] width 166 height 32
click at [459, 393] on p "**********" at bounding box center [385, 388] width 166 height 13
click at [465, 390] on p "**********" at bounding box center [385, 388] width 166 height 13
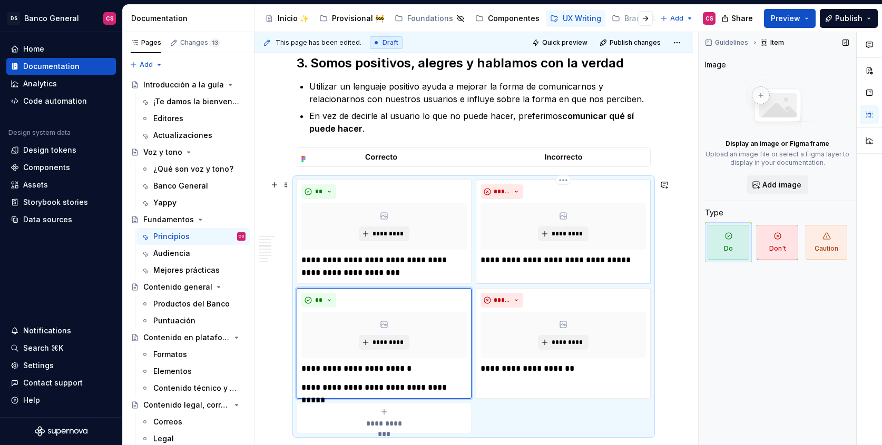
click at [485, 258] on p "**********" at bounding box center [564, 260] width 166 height 13
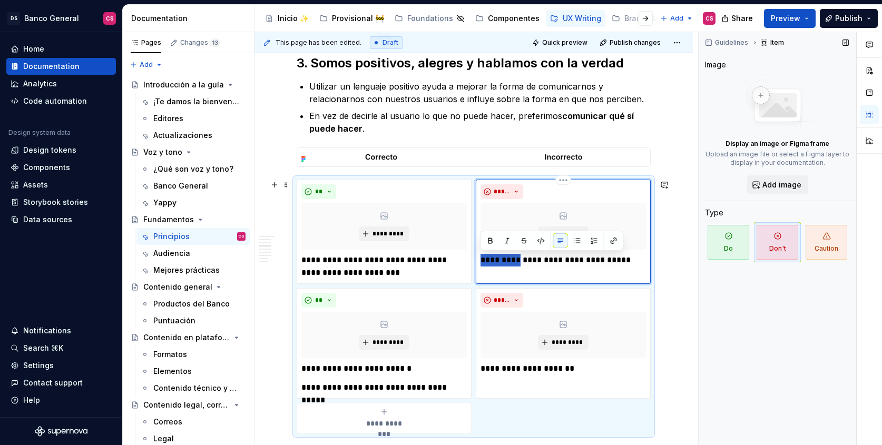
drag, startPoint x: 485, startPoint y: 258, endPoint x: 509, endPoint y: 260, distance: 23.8
click at [509, 260] on p "**********" at bounding box center [564, 260] width 166 height 13
click at [304, 257] on p "**********" at bounding box center [385, 266] width 166 height 25
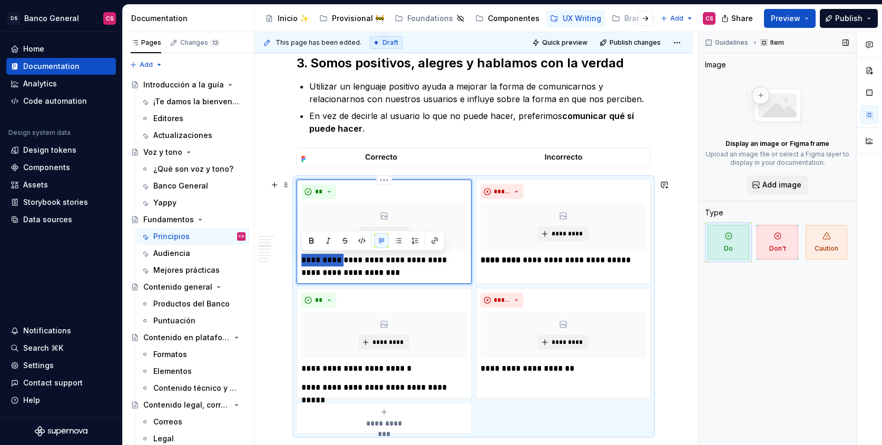
drag, startPoint x: 304, startPoint y: 257, endPoint x: 335, endPoint y: 258, distance: 31.1
click at [335, 258] on p "**********" at bounding box center [385, 266] width 166 height 25
click at [411, 273] on p "**********" at bounding box center [385, 266] width 166 height 25
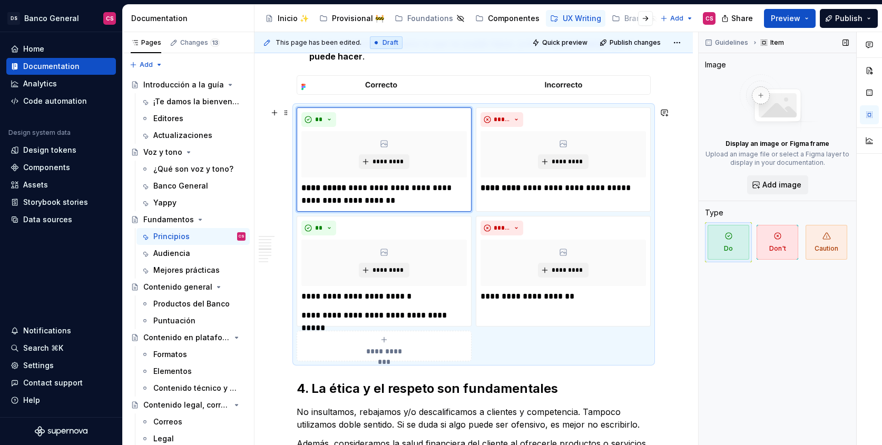
scroll to position [1133, 0]
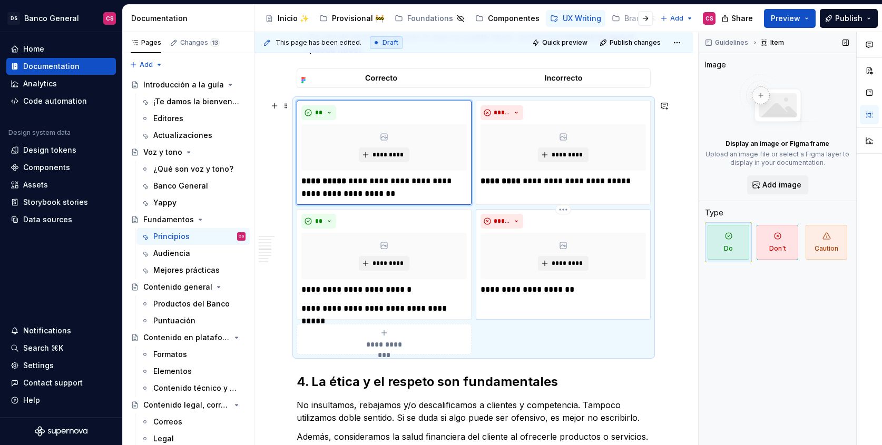
click at [489, 290] on p "**********" at bounding box center [564, 290] width 166 height 13
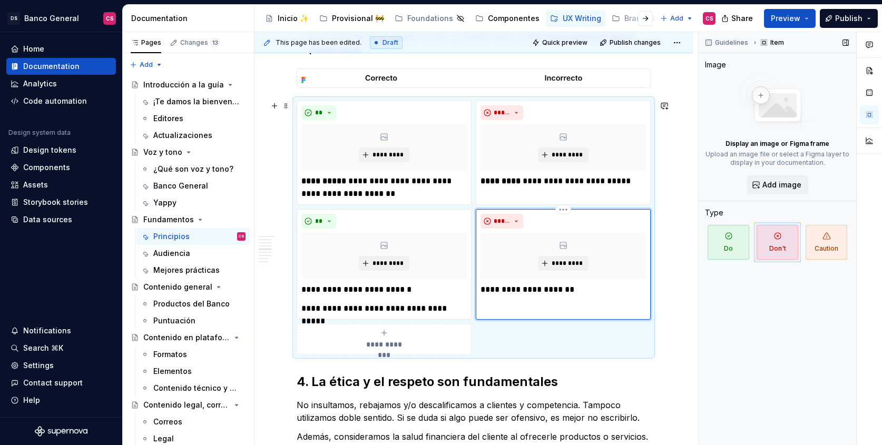
click at [484, 290] on p "**********" at bounding box center [564, 290] width 166 height 13
drag, startPoint x: 484, startPoint y: 290, endPoint x: 542, endPoint y: 292, distance: 58.5
click at [542, 292] on p "**********" at bounding box center [564, 290] width 166 height 13
click at [492, 289] on p "**********" at bounding box center [564, 290] width 166 height 13
click at [484, 288] on p "**********" at bounding box center [564, 290] width 166 height 13
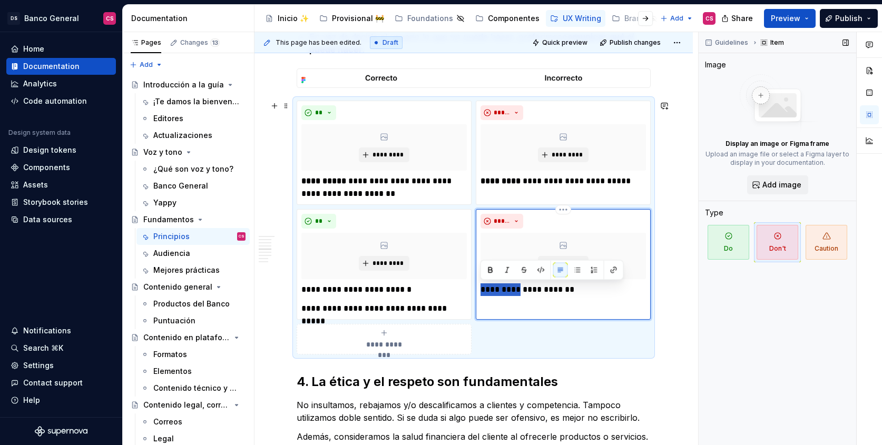
drag, startPoint x: 484, startPoint y: 288, endPoint x: 503, endPoint y: 290, distance: 18.6
click at [503, 290] on p "**********" at bounding box center [564, 290] width 166 height 13
click at [315, 306] on p "**********" at bounding box center [385, 309] width 166 height 13
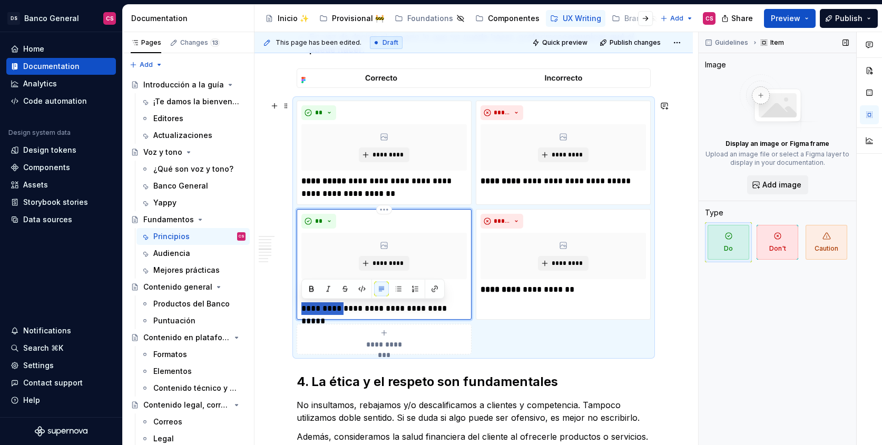
drag, startPoint x: 315, startPoint y: 306, endPoint x: 327, endPoint y: 306, distance: 12.1
click at [327, 306] on p "**********" at bounding box center [385, 309] width 166 height 13
click at [460, 312] on p "**********" at bounding box center [385, 309] width 166 height 13
click at [303, 288] on p "**********" at bounding box center [385, 290] width 166 height 13
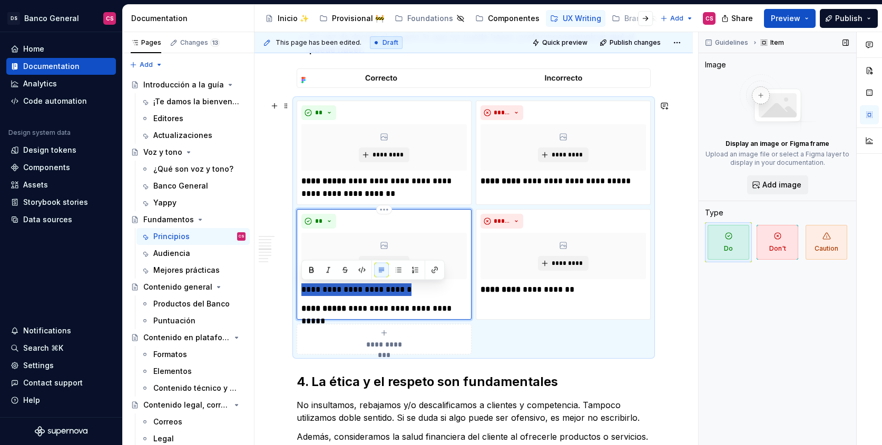
drag, startPoint x: 303, startPoint y: 288, endPoint x: 432, endPoint y: 295, distance: 129.3
click at [432, 295] on p "**********" at bounding box center [385, 290] width 166 height 13
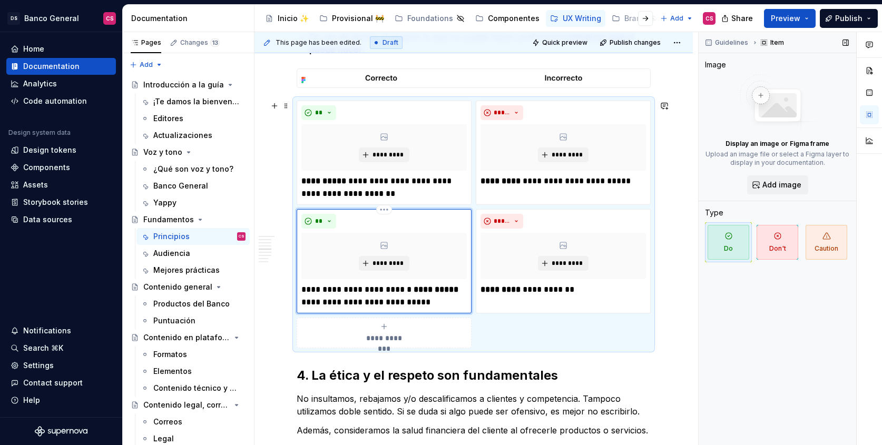
click at [305, 288] on p "**********" at bounding box center [385, 296] width 166 height 25
drag, startPoint x: 305, startPoint y: 288, endPoint x: 335, endPoint y: 290, distance: 30.6
click at [335, 290] on p "**********" at bounding box center [385, 296] width 166 height 25
click at [374, 306] on p "**********" at bounding box center [385, 296] width 166 height 25
click at [416, 287] on strong "**********" at bounding box center [436, 290] width 45 height 8
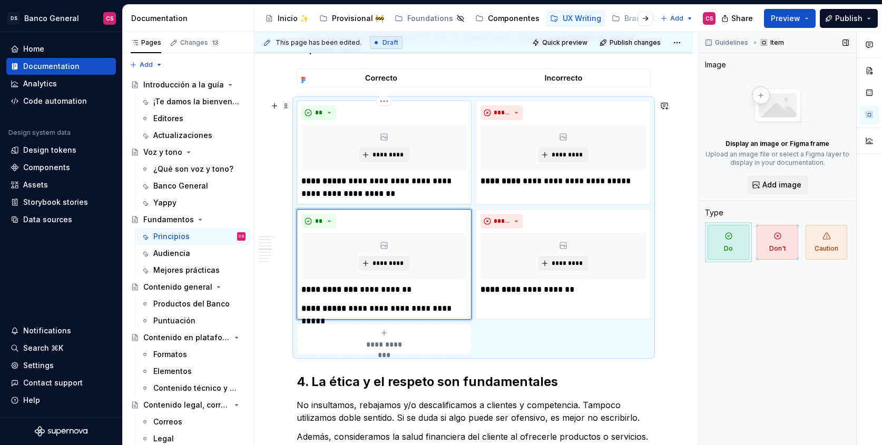
click at [386, 195] on p "**********" at bounding box center [385, 187] width 166 height 25
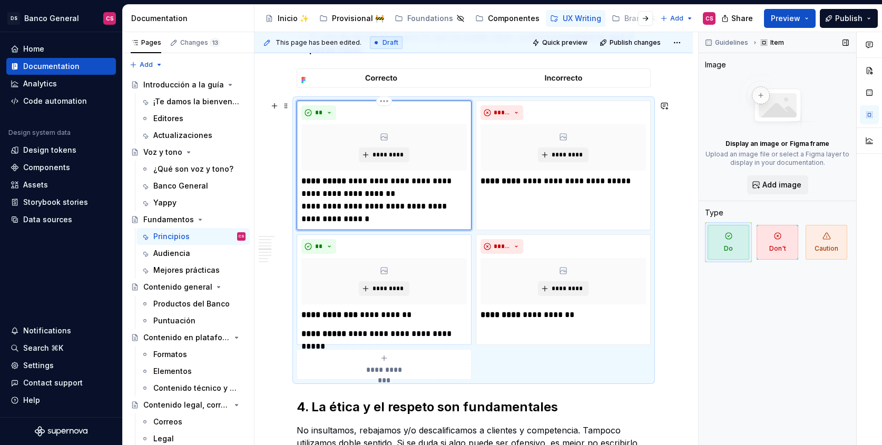
click at [332, 205] on p "**********" at bounding box center [385, 200] width 166 height 51
drag, startPoint x: 332, startPoint y: 205, endPoint x: 303, endPoint y: 207, distance: 29.0
click at [303, 207] on p "**********" at bounding box center [385, 200] width 166 height 51
click at [487, 206] on div "**********" at bounding box center [563, 166] width 175 height 130
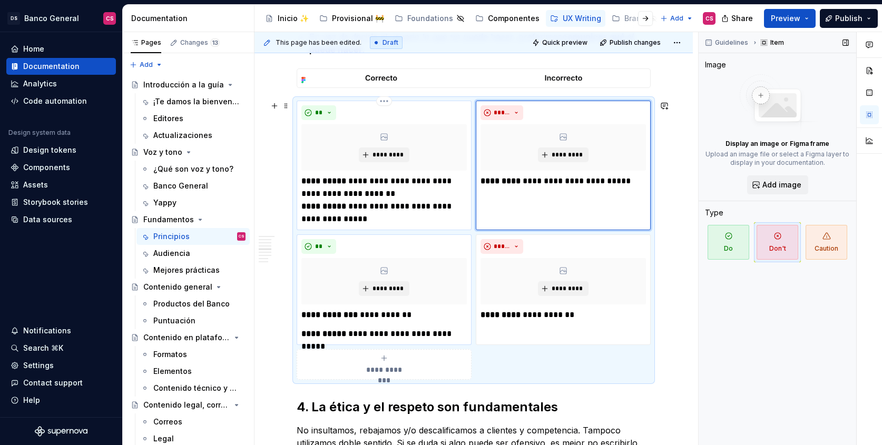
click at [420, 192] on p "**********" at bounding box center [385, 200] width 166 height 51
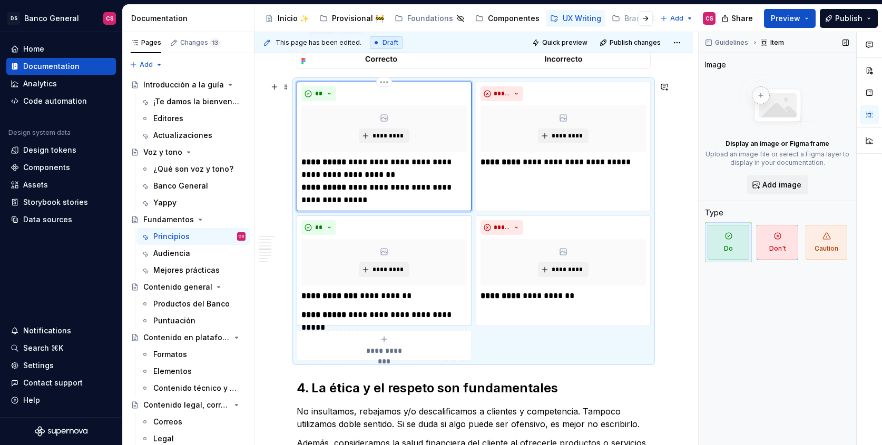
scroll to position [1154, 0]
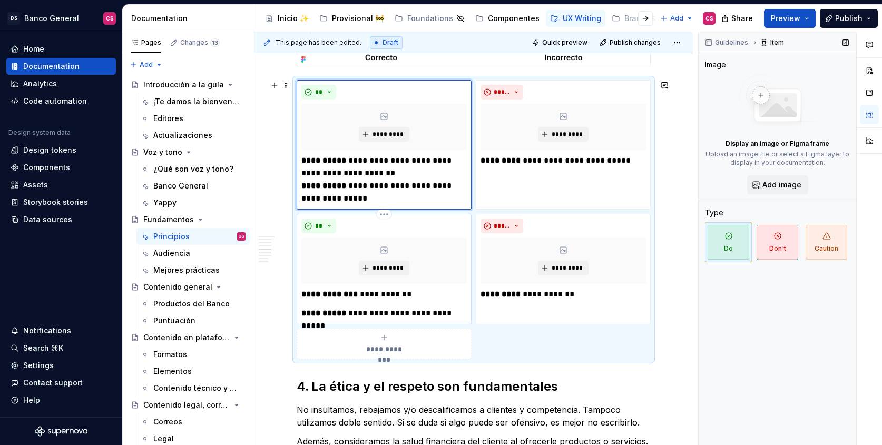
click at [409, 294] on p "**********" at bounding box center [385, 294] width 166 height 13
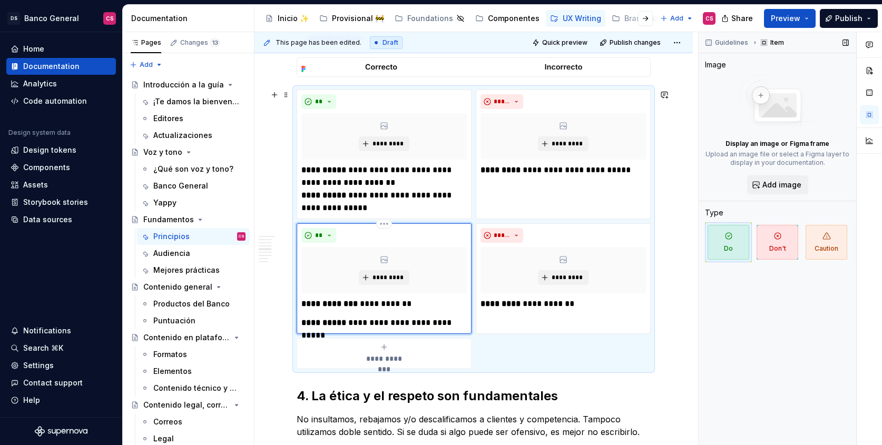
scroll to position [1174, 0]
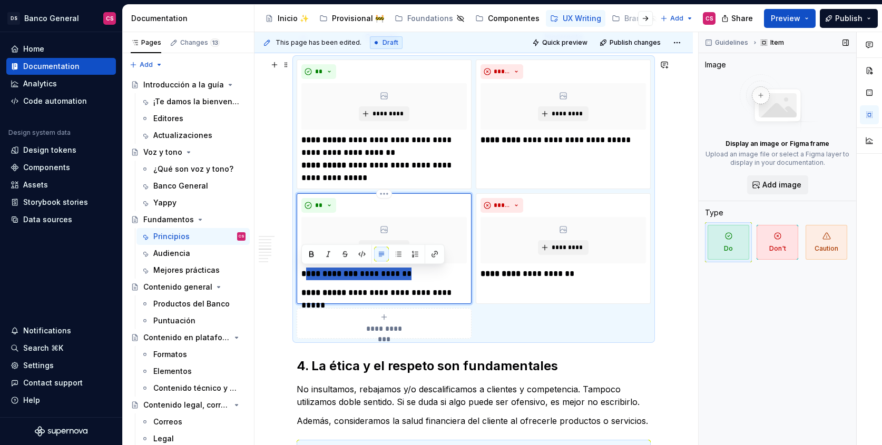
drag, startPoint x: 422, startPoint y: 277, endPoint x: 305, endPoint y: 280, distance: 117.1
click at [305, 280] on div "**********" at bounding box center [385, 284] width 166 height 32
click at [311, 278] on strong "**********" at bounding box center [330, 274] width 56 height 8
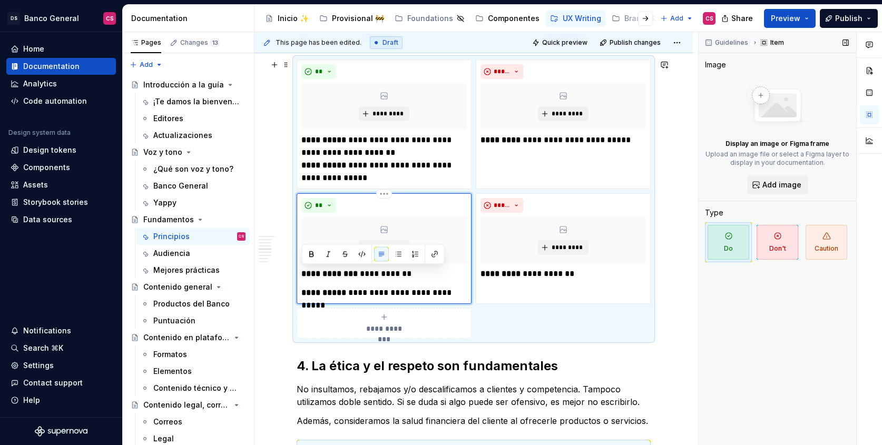
click at [302, 290] on strong "**********" at bounding box center [324, 293] width 45 height 8
click at [404, 149] on p "**********" at bounding box center [385, 159] width 166 height 51
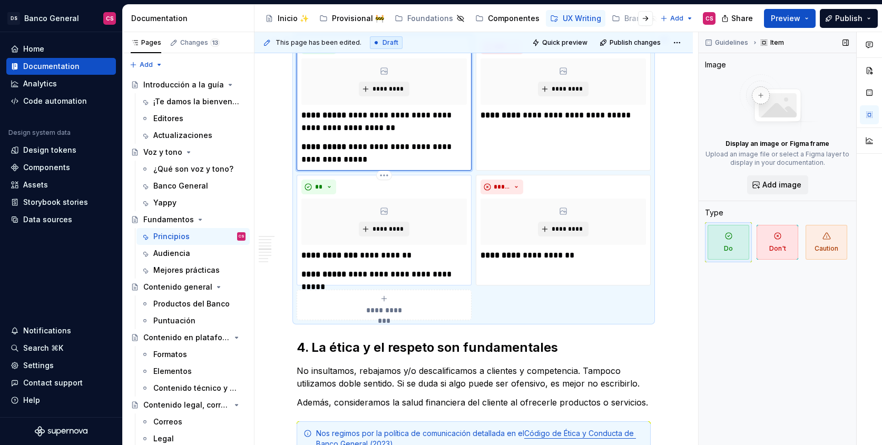
scroll to position [1199, 0]
click at [630, 117] on p "**********" at bounding box center [564, 116] width 166 height 13
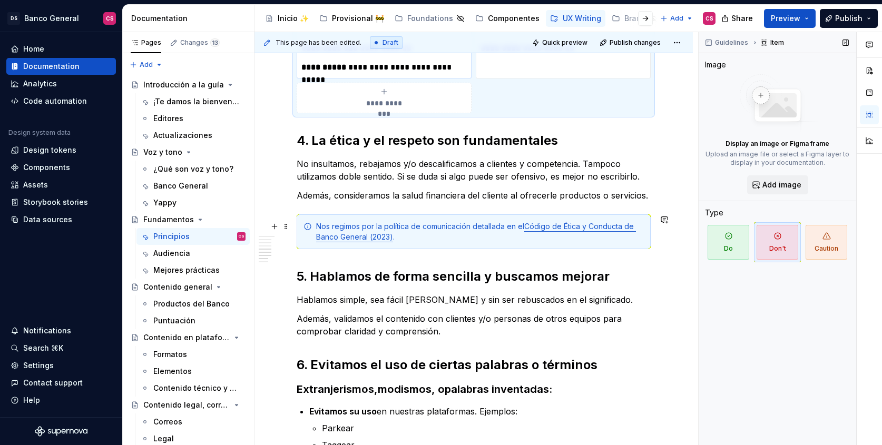
scroll to position [1424, 0]
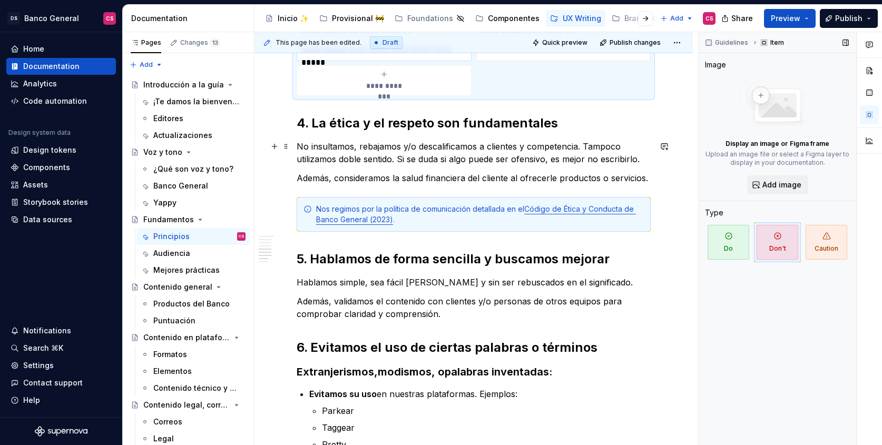
click at [297, 145] on p "No insultamos, rebajamos y/o descalificamos a clientes y competencia. Tampoco u…" at bounding box center [474, 152] width 354 height 25
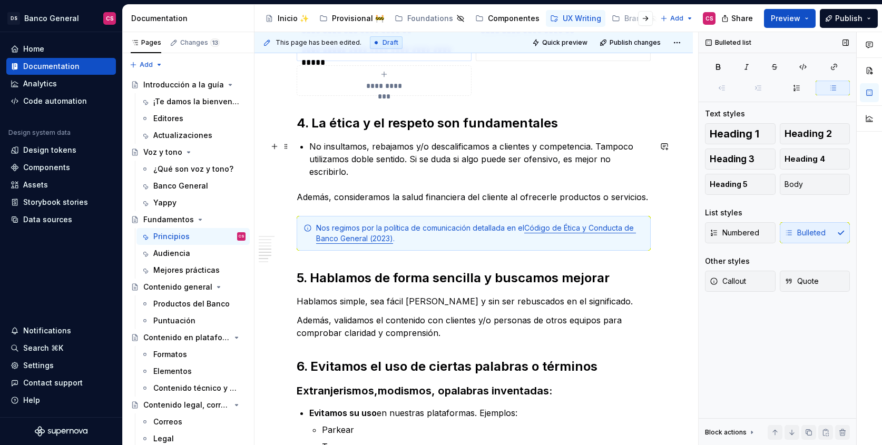
drag, startPoint x: 597, startPoint y: 145, endPoint x: 611, endPoint y: 155, distance: 17.4
click at [596, 145] on p "No insultamos, rebajamos y/o descalificamos a clientes y competencia. Tampoco u…" at bounding box center [480, 159] width 342 height 38
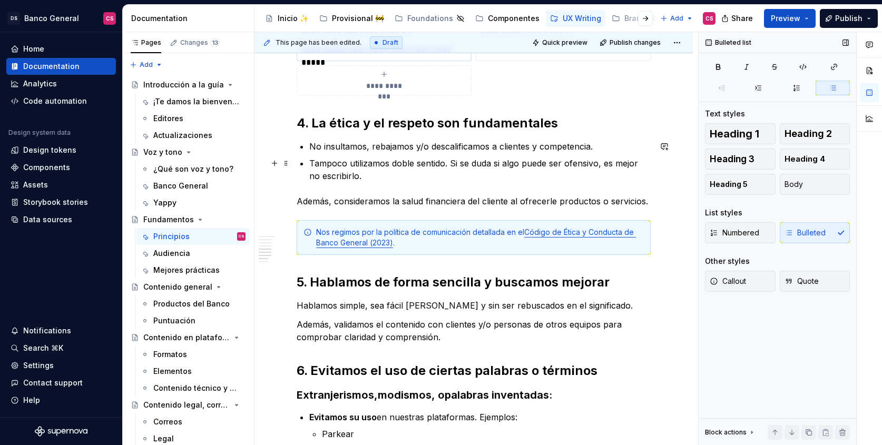
click at [325, 161] on p "Tampoco utilizamos doble sentido. Si se duda si algo puede ser ofensivo, es mej…" at bounding box center [480, 169] width 342 height 25
click at [425, 164] on p "No utilizamos doble sentido. Si se duda si algo puede ser ofensivo, es mejor no…" at bounding box center [480, 169] width 342 height 25
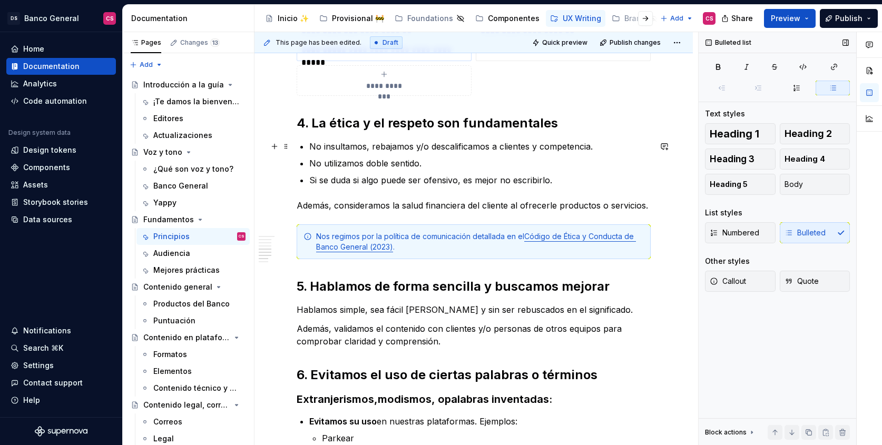
click at [333, 147] on p "No insultamos, rebajamos y/o descalificamos a clientes y competencia." at bounding box center [480, 146] width 342 height 13
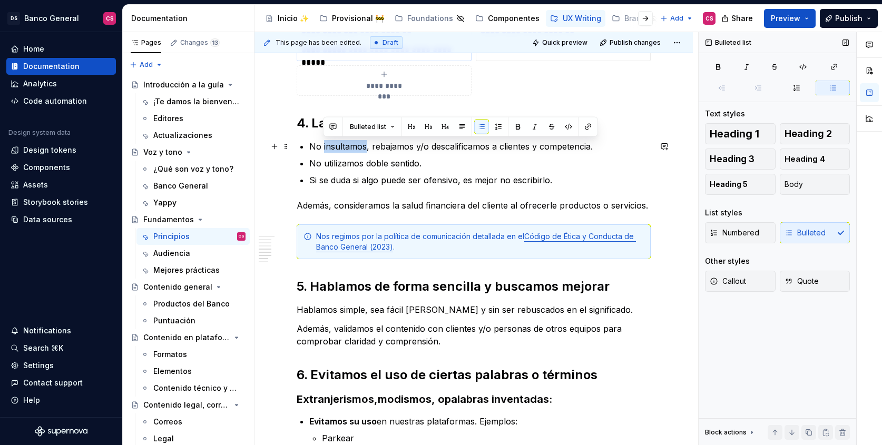
click at [333, 147] on p "No insultamos, rebajamos y/o descalificamos a clientes y competencia." at bounding box center [480, 146] width 342 height 13
click at [374, 159] on p "No utilizamos doble sentido." at bounding box center [480, 163] width 342 height 13
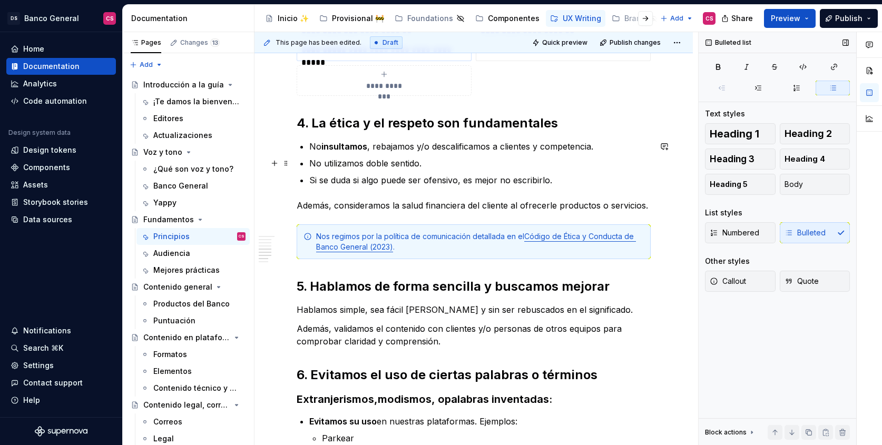
click at [371, 164] on p "No utilizamos doble sentido." at bounding box center [480, 163] width 342 height 13
drag, startPoint x: 371, startPoint y: 164, endPoint x: 399, endPoint y: 163, distance: 27.9
click at [399, 163] on p "No utilizamos doble sentido." at bounding box center [480, 163] width 342 height 13
click at [465, 180] on p "Si se duda si algo puede ser ofensivo, es mejor no escribirlo." at bounding box center [480, 180] width 342 height 13
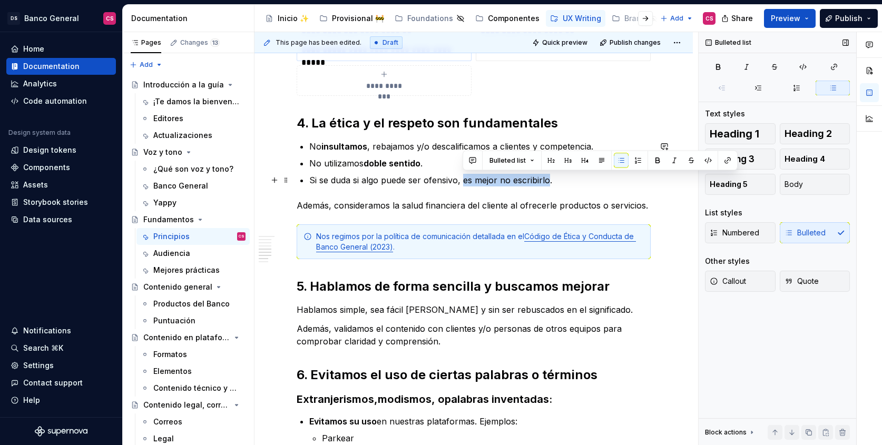
drag, startPoint x: 465, startPoint y: 180, endPoint x: 530, endPoint y: 183, distance: 64.9
click at [530, 183] on p "Si se duda si algo puede ser ofensivo, es mejor no escribirlo." at bounding box center [480, 180] width 342 height 13
drag, startPoint x: 562, startPoint y: 187, endPoint x: 571, endPoint y: 188, distance: 8.5
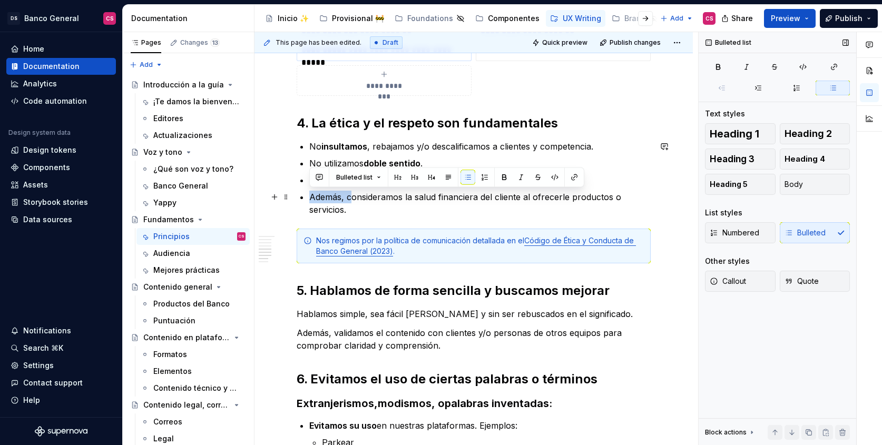
drag, startPoint x: 351, startPoint y: 198, endPoint x: 309, endPoint y: 197, distance: 41.1
click at [309, 197] on p "Además, consideramos la salud financiera del cliente al ofrecerle productos o s…" at bounding box center [480, 203] width 342 height 25
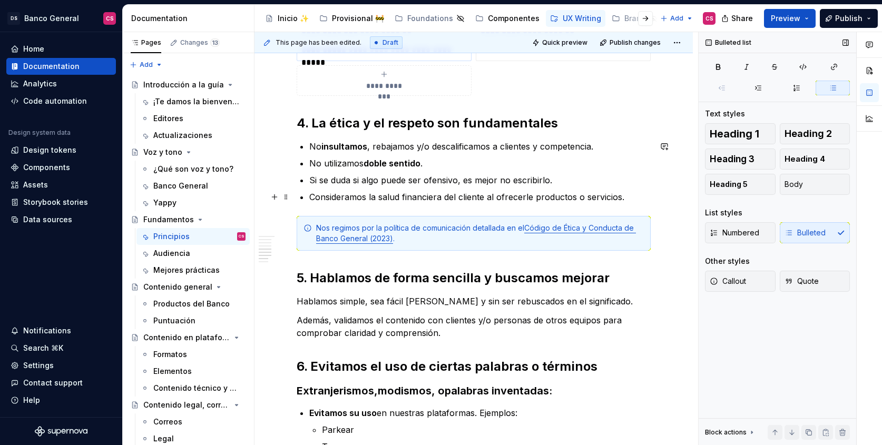
click at [639, 196] on p "Consideramos la salud financiera del cliente al ofrecerle productos o servicios." at bounding box center [480, 197] width 342 height 13
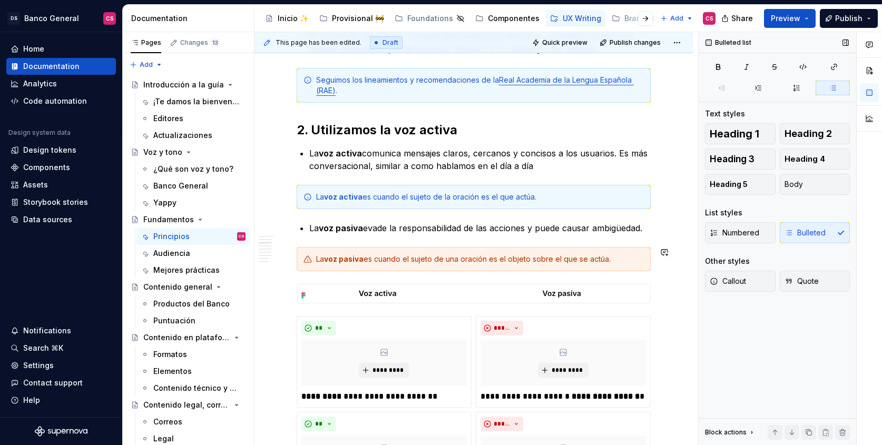
scroll to position [186, 0]
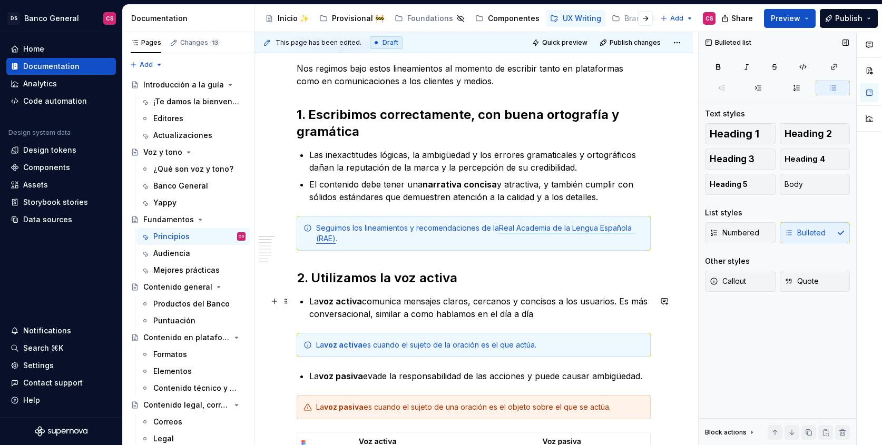
click at [563, 316] on p "La voz activa comunica mensajes claros, cercanos y concisos a los usuarios. Es …" at bounding box center [480, 307] width 342 height 25
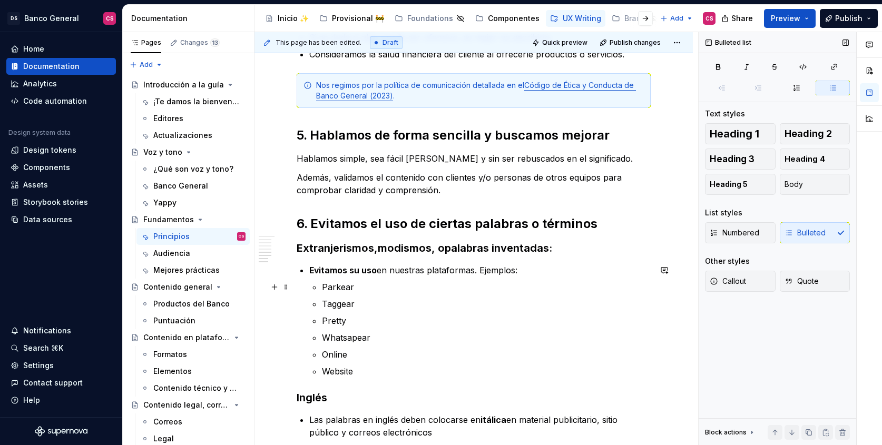
scroll to position [1425, 0]
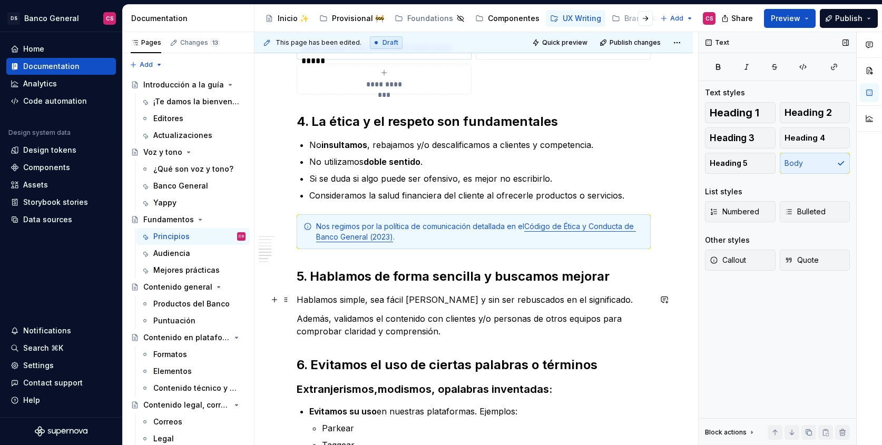
click at [299, 299] on p "Hablamos simple, sea fácil [PERSON_NAME] y sin ser rebuscados en el significado." at bounding box center [474, 300] width 354 height 13
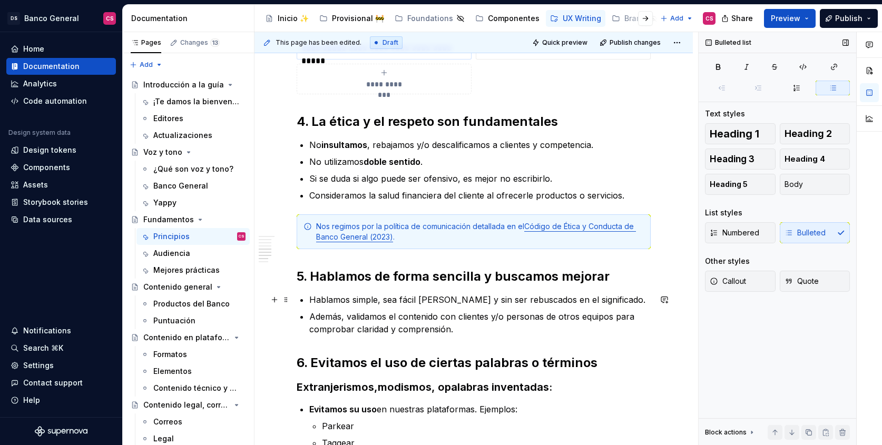
click at [603, 299] on p "Hablamos simple, sea fácil [PERSON_NAME] y sin ser rebuscados en el significado." at bounding box center [480, 300] width 342 height 13
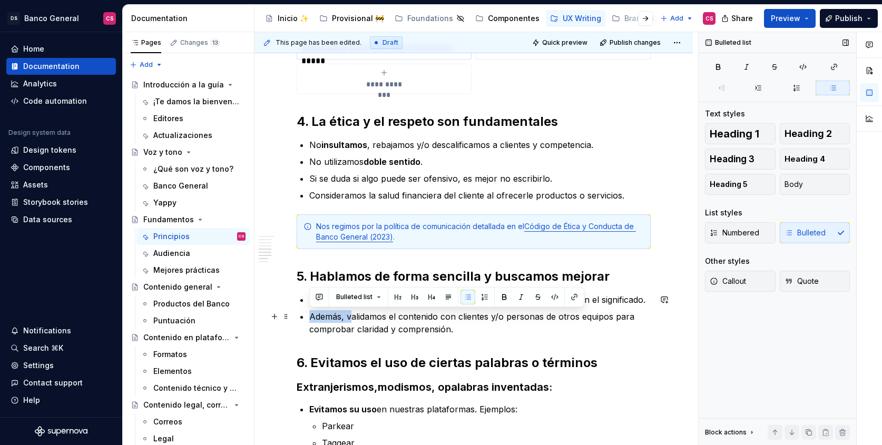
drag, startPoint x: 349, startPoint y: 317, endPoint x: 312, endPoint y: 318, distance: 37.4
click at [312, 318] on p "Además, validamos el contenido con clientes y/o personas de otros equipos para …" at bounding box center [480, 322] width 342 height 25
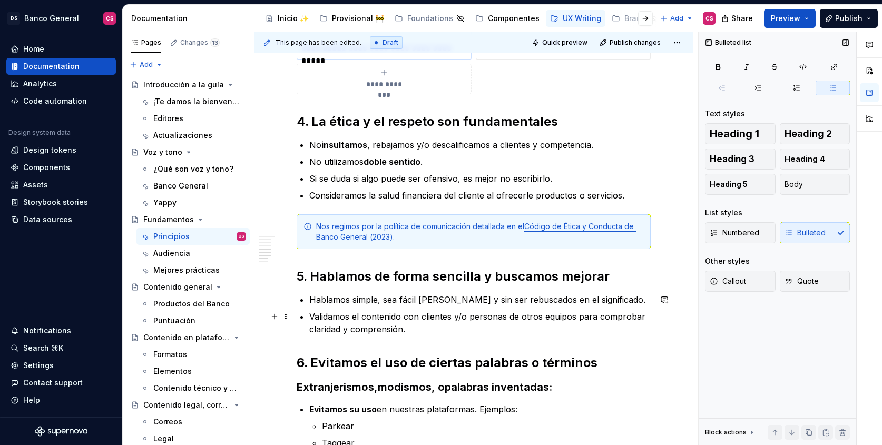
click at [420, 333] on p "Validamos el contenido con clientes y/o personas de otros equipos para comproba…" at bounding box center [480, 322] width 342 height 25
click at [323, 331] on p "Validamos el contenido con clientes y/o personas de otros equipos para comproba…" at bounding box center [480, 322] width 342 height 25
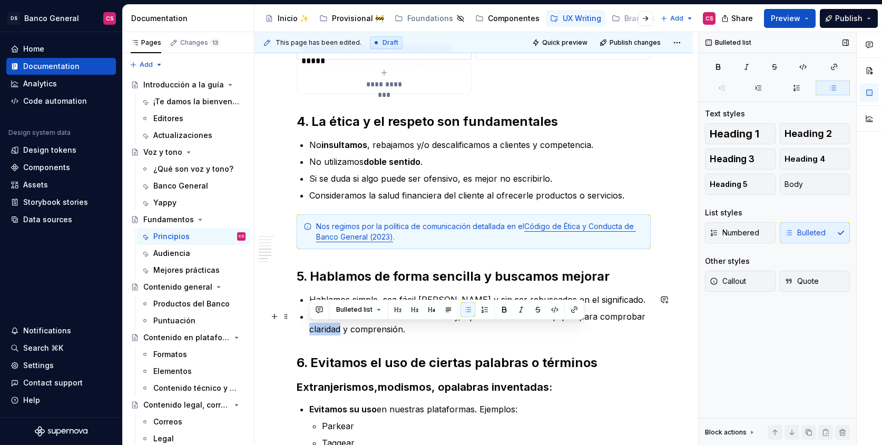
click at [323, 331] on p "Validamos el contenido con clientes y/o personas de otros equipos para comproba…" at bounding box center [480, 322] width 342 height 25
click at [474, 332] on p "Validamos el contenido con clientes y/o personas de otros equipos para comproba…" at bounding box center [480, 322] width 342 height 25
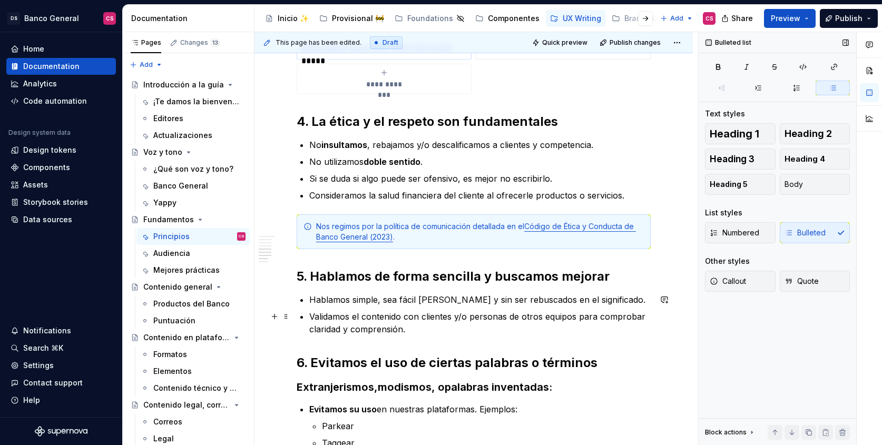
click at [325, 316] on p "Validamos el contenido con clientes y/o personas de otros equipos para comproba…" at bounding box center [480, 322] width 342 height 25
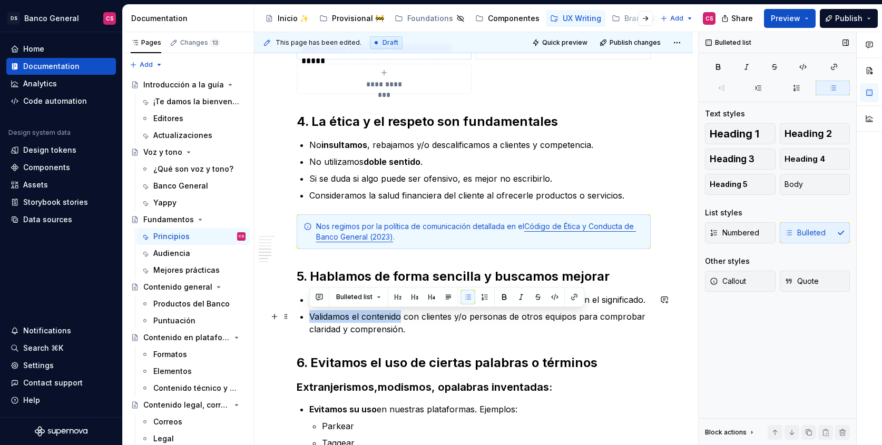
drag, startPoint x: 325, startPoint y: 316, endPoint x: 406, endPoint y: 331, distance: 82.5
click at [380, 318] on p "Validamos el contenido con clientes y/o personas de otros equipos para comproba…" at bounding box center [480, 322] width 342 height 25
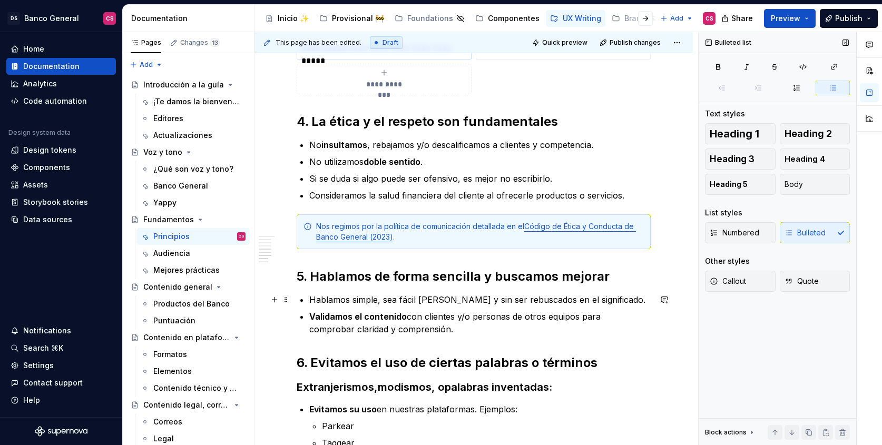
click at [367, 300] on p "Hablamos simple, sea fácil [PERSON_NAME] y sin ser rebuscados en el significado." at bounding box center [480, 300] width 342 height 13
click at [410, 299] on p "Hablamos simple , sea fácil [PERSON_NAME] y sin ser rebuscados en el significad…" at bounding box center [480, 300] width 342 height 13
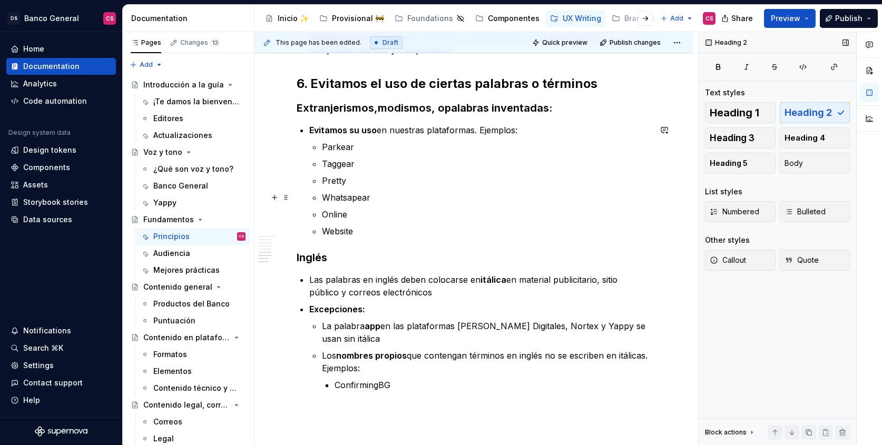
scroll to position [1796, 0]
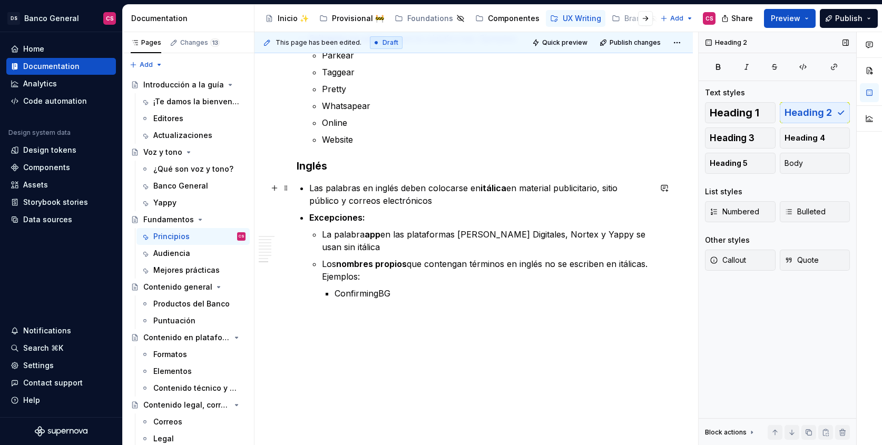
click at [454, 201] on p "Las palabras en inglés deben colocarse en itálica en material publicitario, sit…" at bounding box center [480, 194] width 342 height 25
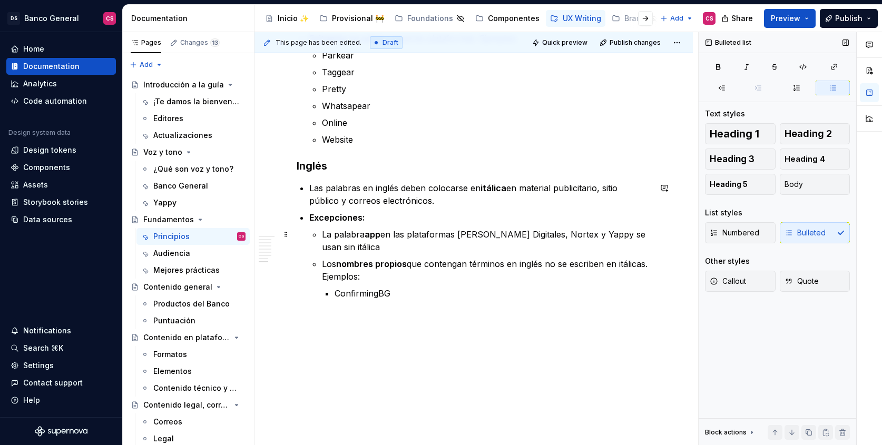
click at [408, 249] on p "La palabra app en las plataformas [PERSON_NAME] Digitales, Nortex y Yappy se us…" at bounding box center [486, 240] width 329 height 25
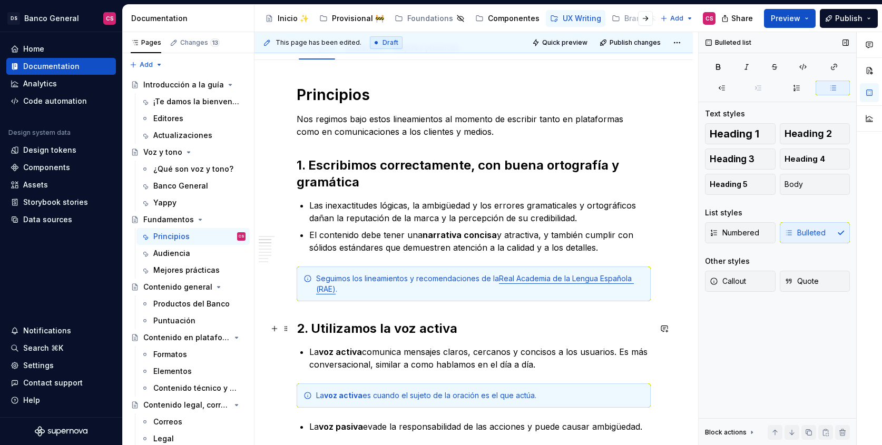
scroll to position [0, 0]
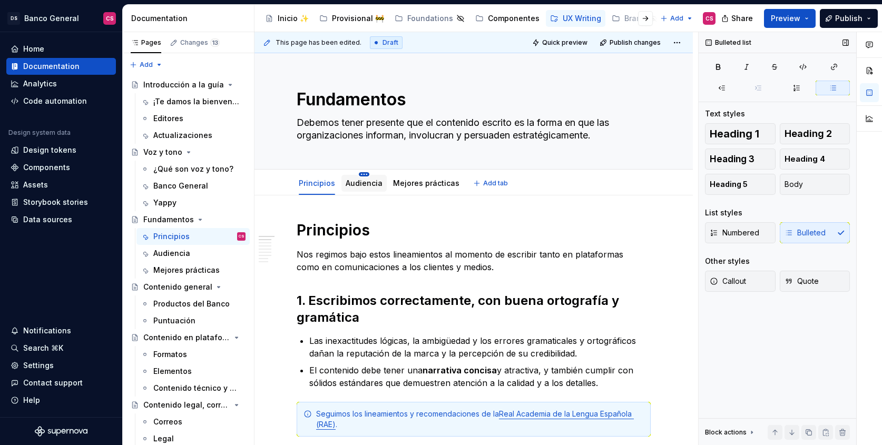
click at [360, 173] on html "DS Banco General CS Home Documentation Analytics Code automation Design system …" at bounding box center [441, 222] width 882 height 445
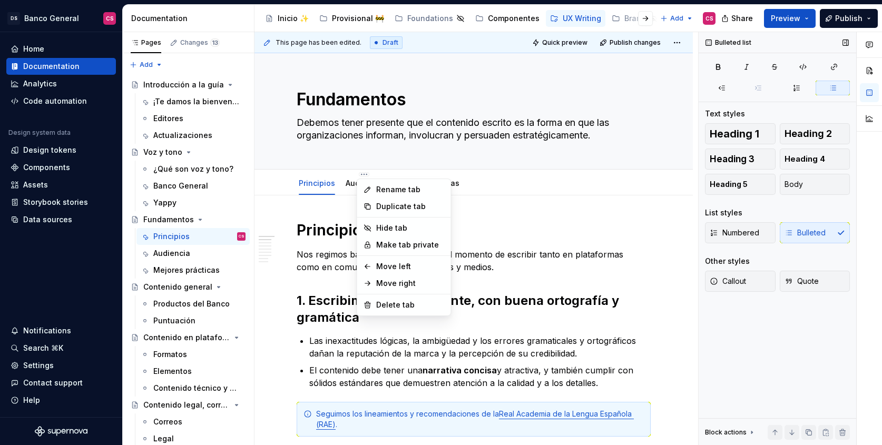
click at [353, 179] on html "DS Banco General CS Home Documentation Analytics Code automation Design system …" at bounding box center [441, 222] width 882 height 445
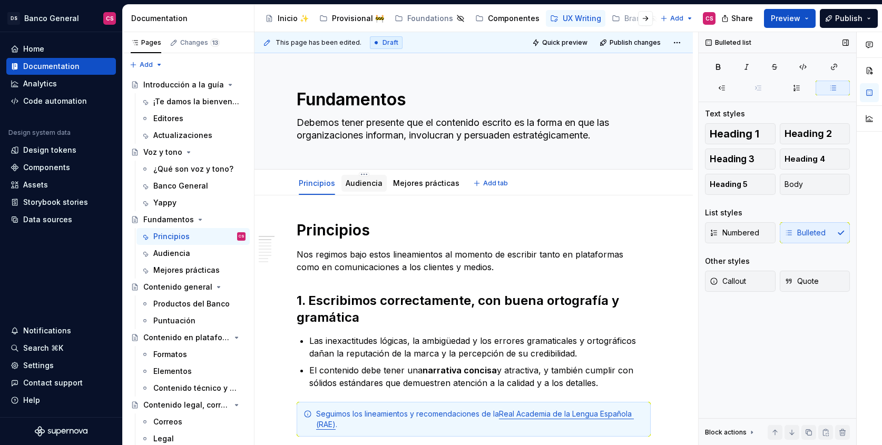
click at [350, 183] on link "Audiencia" at bounding box center [364, 183] width 37 height 9
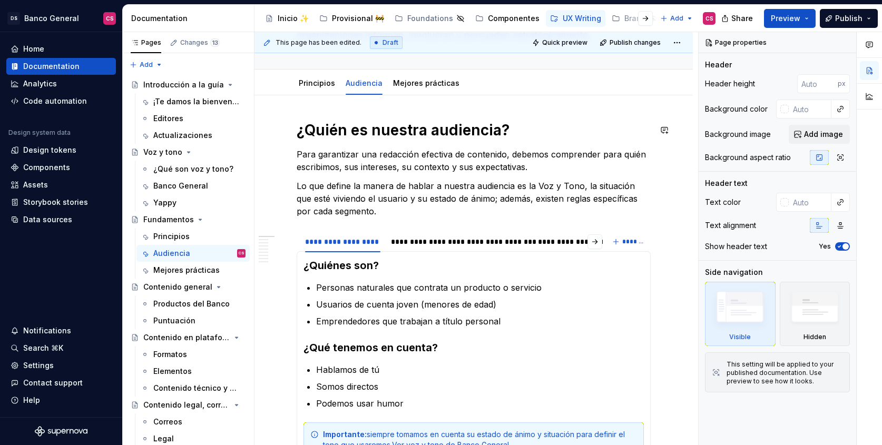
scroll to position [59, 0]
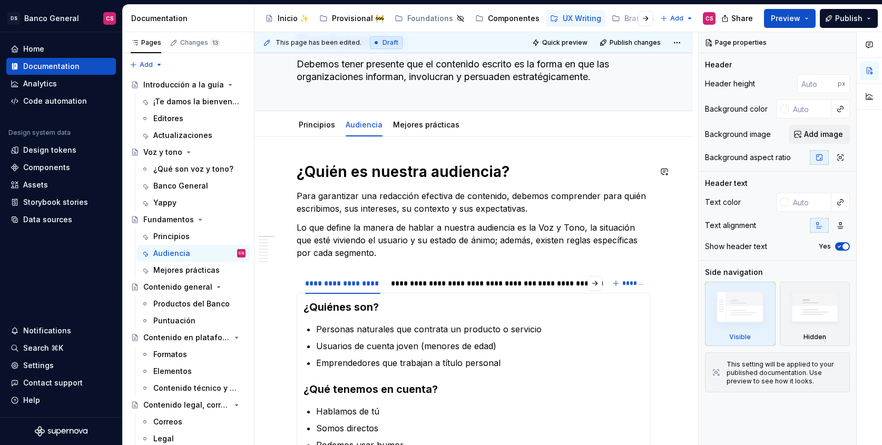
type textarea "*"
click at [568, 193] on p "Para garantizar una redacción efectiva de contenido, debemos comprender para qu…" at bounding box center [474, 202] width 354 height 25
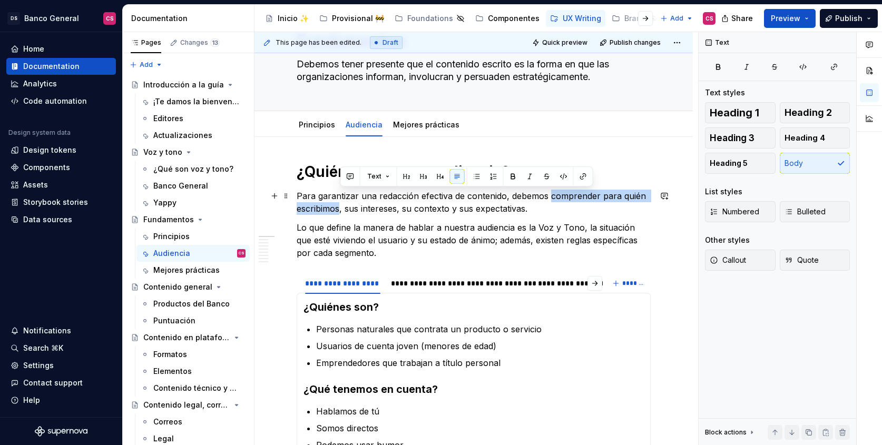
drag, startPoint x: 568, startPoint y: 193, endPoint x: 327, endPoint y: 210, distance: 242.0
click at [327, 210] on p "Para garantizar una redacción efectiva de contenido, debemos comprender para qu…" at bounding box center [474, 202] width 354 height 25
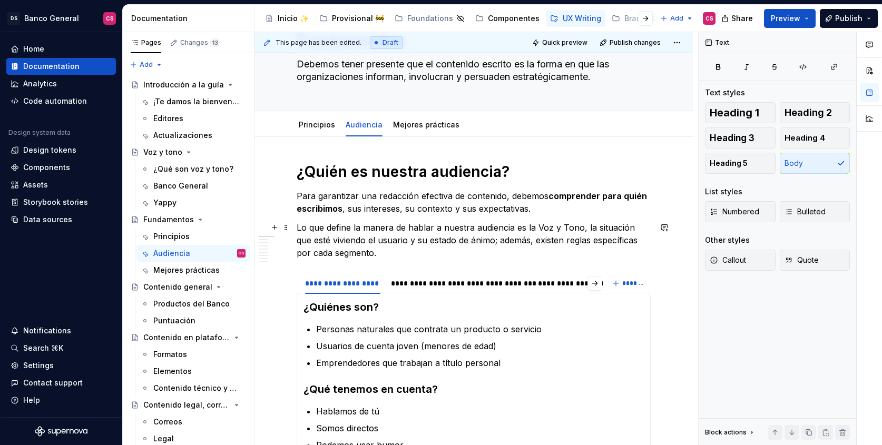
click at [442, 222] on p "Lo que define la manera de hablar a nuestra audiencia es la Voz y Tono, la situ…" at bounding box center [474, 240] width 354 height 38
click at [536, 228] on p "Lo que define la manera de hablar a nuestra audiencia es la Voz y Tono, la situ…" at bounding box center [474, 240] width 354 height 38
drag, startPoint x: 536, startPoint y: 228, endPoint x: 573, endPoint y: 224, distance: 37.7
click at [573, 224] on p "Lo que define la manera de hablar a nuestra audiencia es la Voz y Tono, la situ…" at bounding box center [474, 240] width 354 height 38
click at [782, 210] on button "button" at bounding box center [779, 208] width 15 height 15
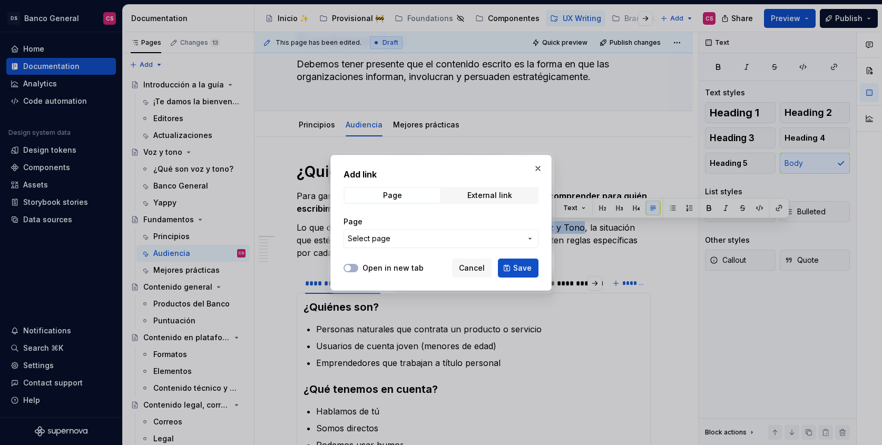
click at [406, 241] on span "Select page" at bounding box center [435, 239] width 174 height 11
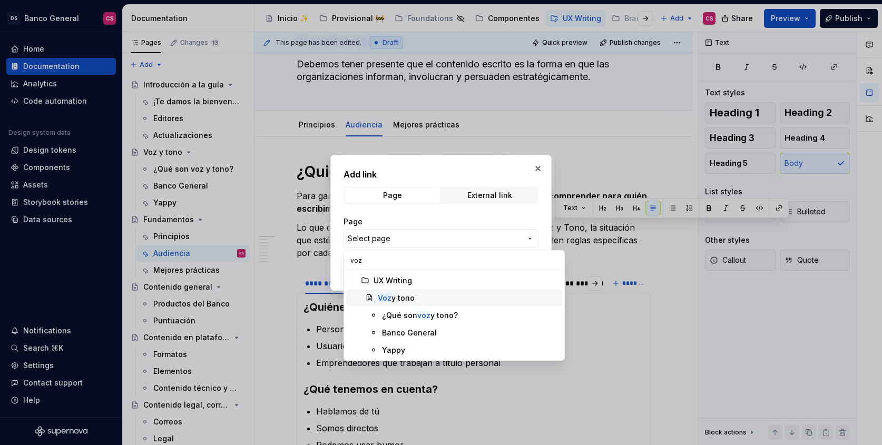
type input "voz"
click at [395, 296] on div "Voz y tono" at bounding box center [396, 298] width 37 height 11
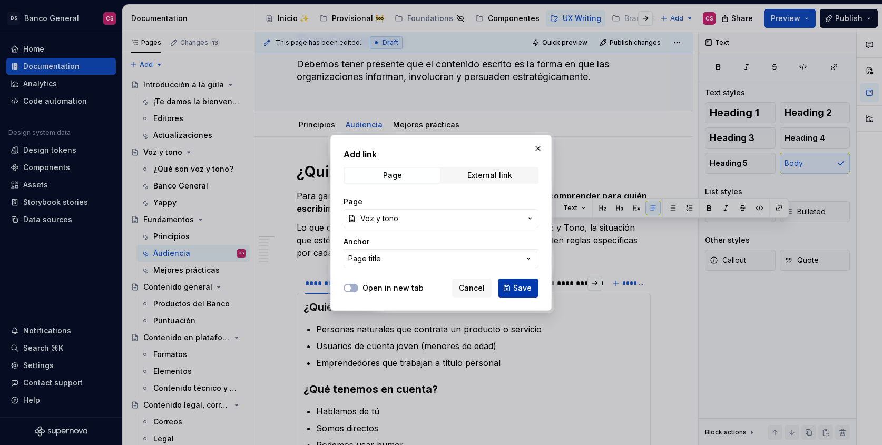
click at [516, 287] on span "Save" at bounding box center [522, 288] width 18 height 11
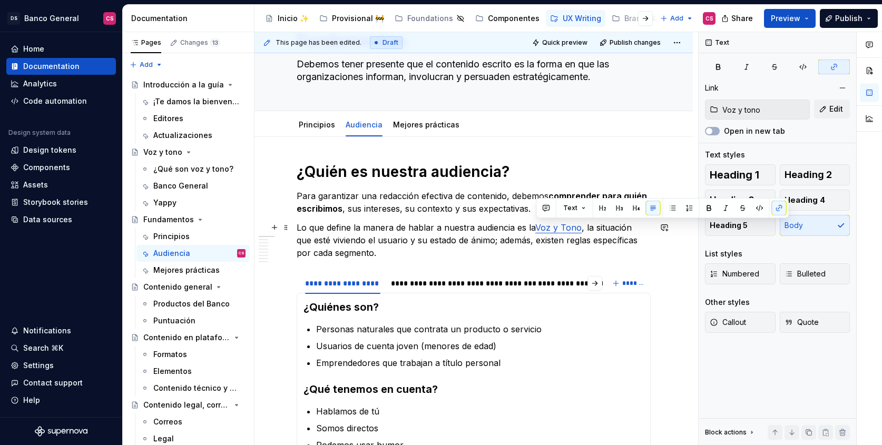
click at [459, 221] on p "Lo que define la manera de hablar a nuestra audiencia es la Voz y Tono , la sit…" at bounding box center [474, 240] width 354 height 38
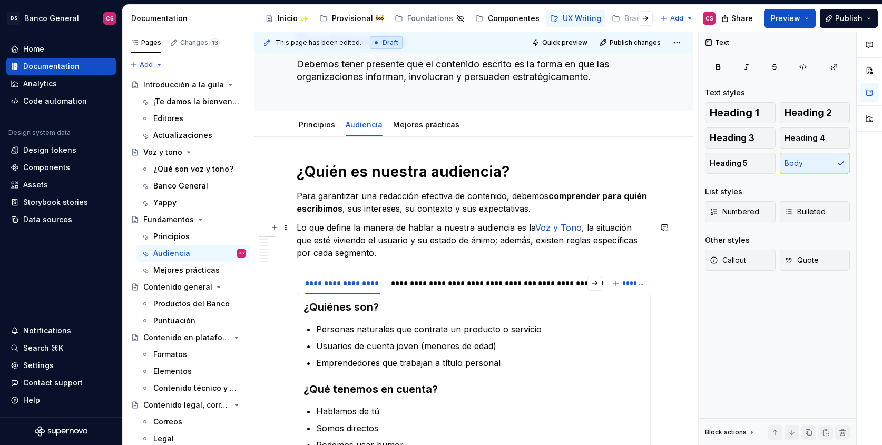
click at [325, 238] on p "Lo que define la manera de hablar a nuestra audiencia es la Voz y Tono , la sit…" at bounding box center [474, 240] width 354 height 38
click at [409, 251] on p "Lo que define la manera de hablar a nuestra audiencia es la Voz y Tono , la sit…" at bounding box center [474, 240] width 354 height 38
click at [417, 238] on p "Lo que define la manera de hablar a nuestra audiencia es la Voz y Tono , la sit…" at bounding box center [474, 240] width 354 height 38
click at [510, 227] on p "Lo que define la manera de hablar a nuestra audiencia es la Voz y Tono , la sit…" at bounding box center [474, 240] width 354 height 38
click at [513, 225] on p "Lo que define la manera de hablar a nuestra audiencia es la Voz y Tono , la sit…" at bounding box center [474, 240] width 354 height 38
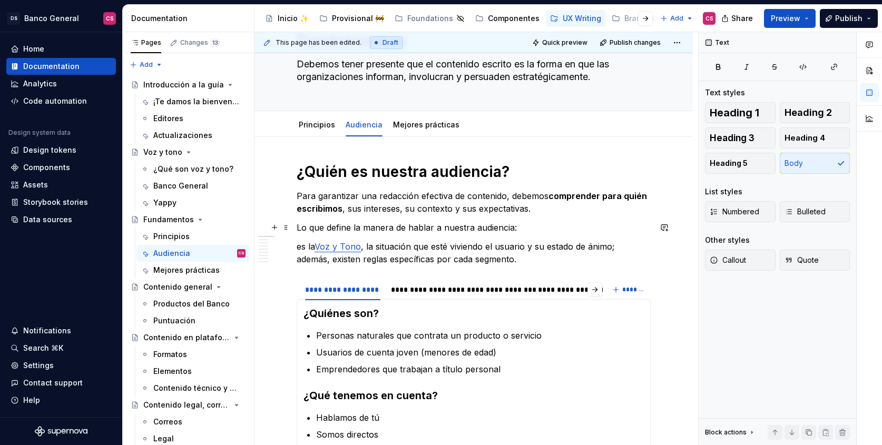
click at [391, 229] on p "Lo que define la manera de hablar a nuestra audiencia:" at bounding box center [474, 227] width 354 height 13
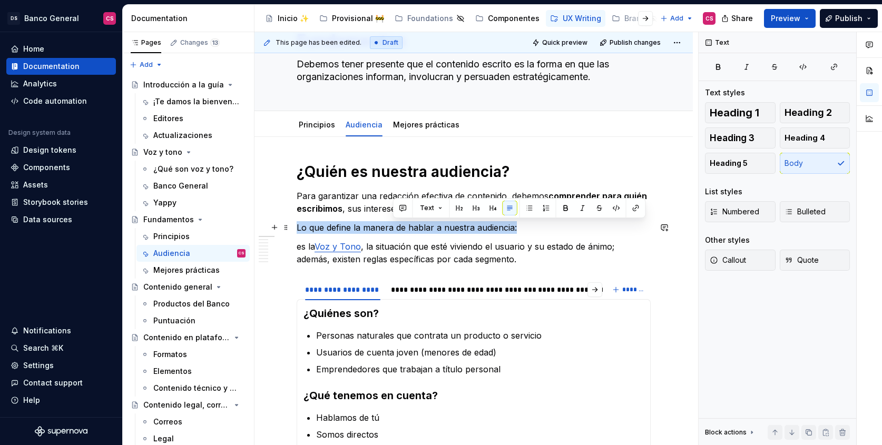
click at [391, 229] on p "Lo que define la manera de hablar a nuestra audiencia:" at bounding box center [474, 227] width 354 height 13
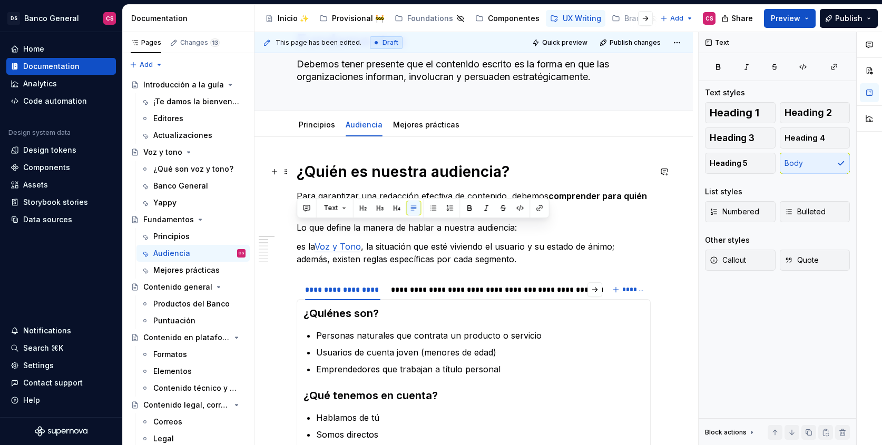
click at [494, 177] on h1 "¿Quién es nuestra audiencia?" at bounding box center [474, 171] width 354 height 19
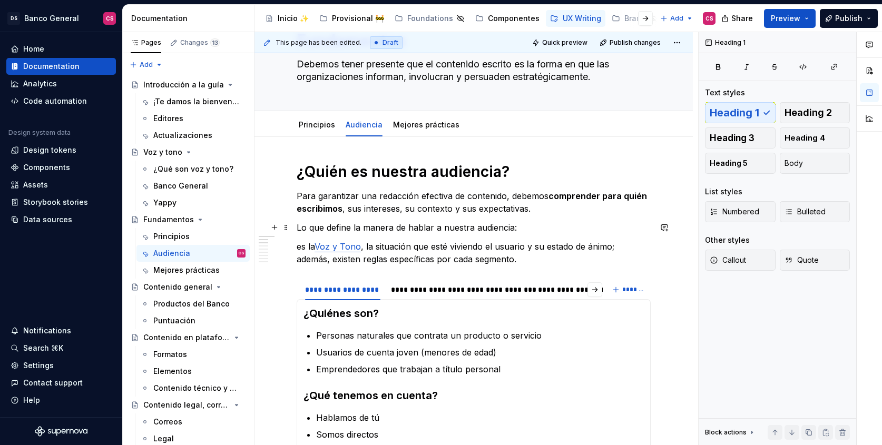
click at [452, 228] on p "Lo que define la manera de hablar a nuestra audiencia:" at bounding box center [474, 227] width 354 height 13
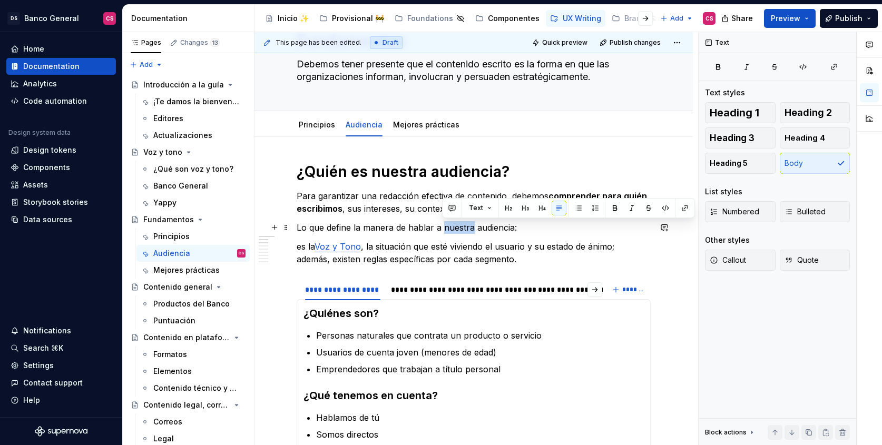
click at [452, 228] on p "Lo que define la manera de hablar a nuestra audiencia:" at bounding box center [474, 227] width 354 height 13
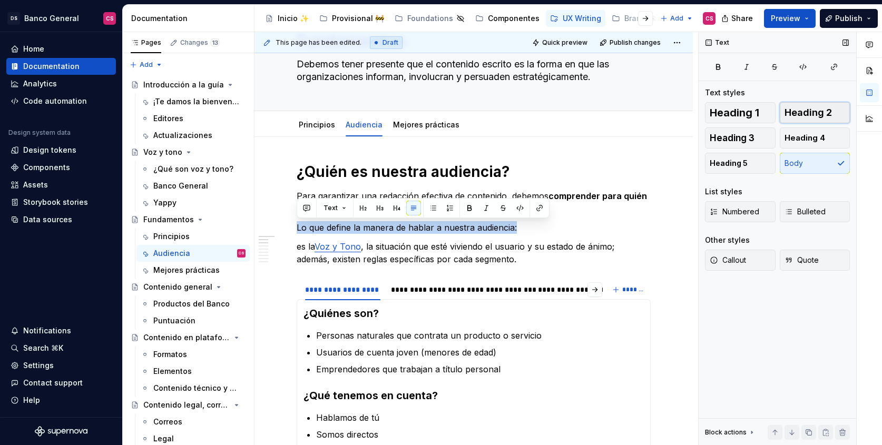
click at [810, 117] on span "Heading 2" at bounding box center [808, 113] width 47 height 11
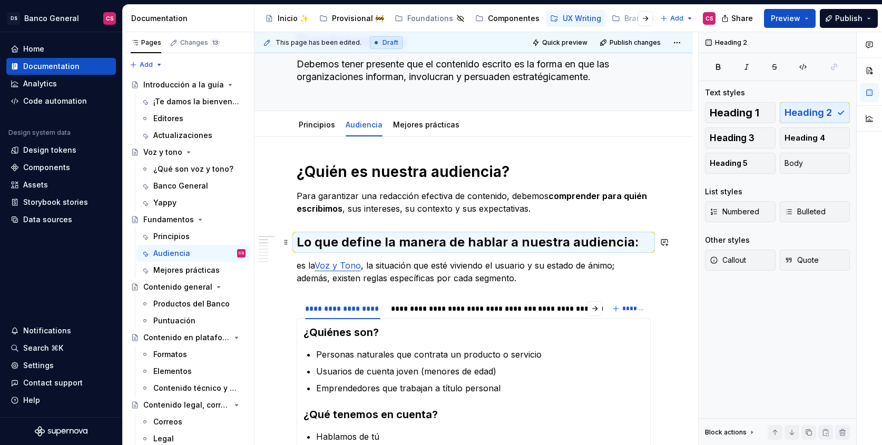
click at [368, 245] on h2 "Lo que define la manera de hablar a nuestra audiencia:" at bounding box center [474, 242] width 354 height 17
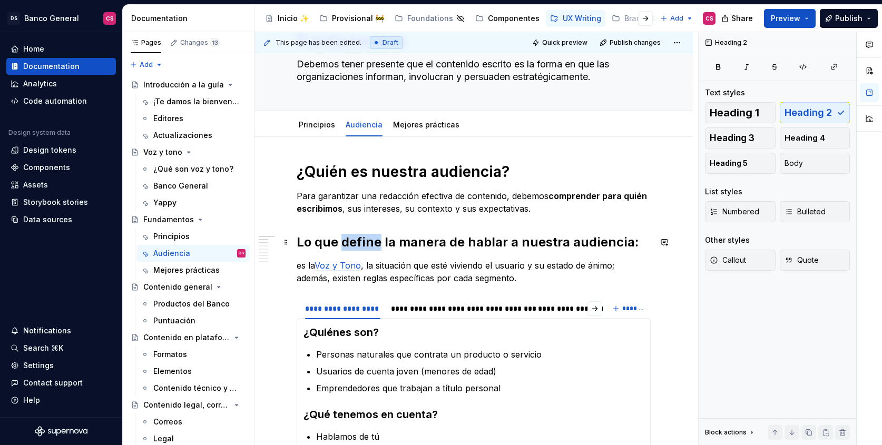
click at [368, 245] on h2 "Lo que define la manera de hablar a nuestra audiencia:" at bounding box center [474, 242] width 354 height 17
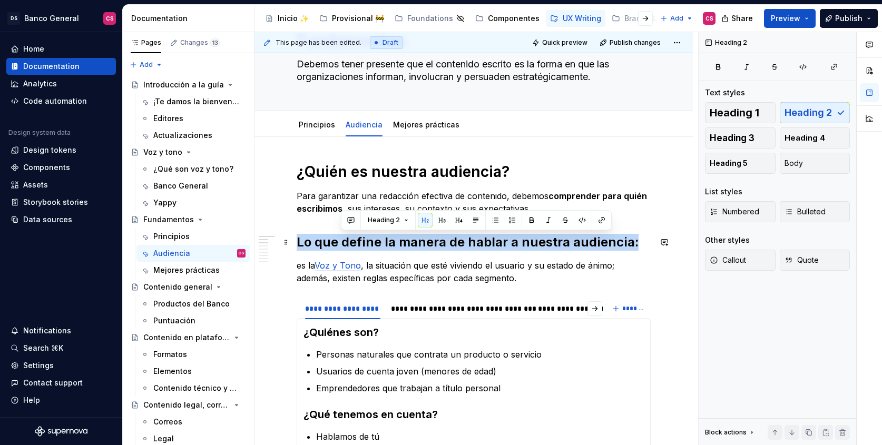
click at [368, 245] on h2 "Lo que define la manera de hablar a nuestra audiencia:" at bounding box center [474, 242] width 354 height 17
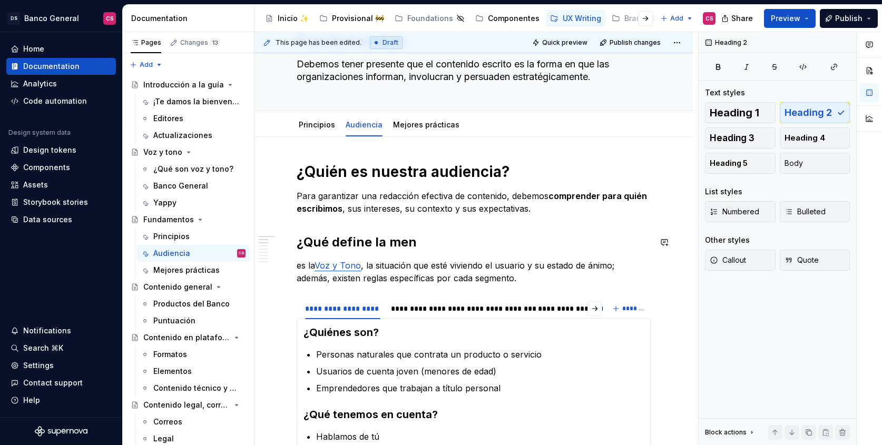
type textarea "*"
click at [589, 244] on h2 "¿Qué define la manera en que el hablamos al usuario?" at bounding box center [474, 242] width 354 height 17
click at [388, 260] on p "es la Voz y Tono , la situación que esté viviendo el usuario y su estado de áni…" at bounding box center [474, 271] width 354 height 25
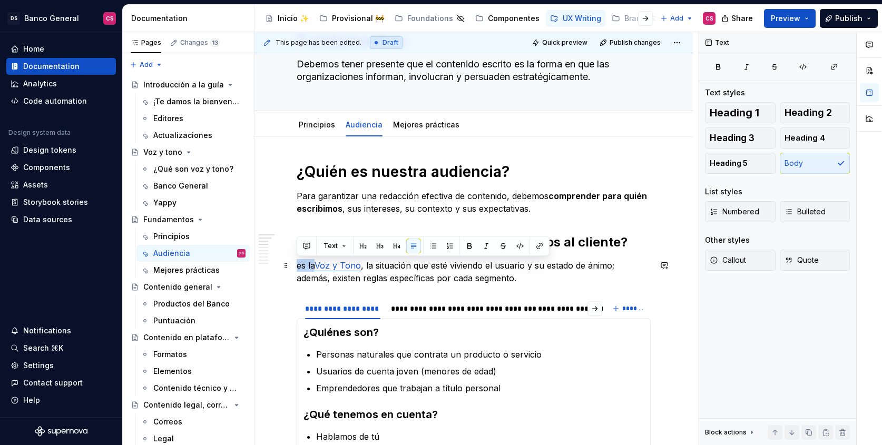
drag, startPoint x: 314, startPoint y: 263, endPoint x: 295, endPoint y: 265, distance: 19.6
click at [295, 265] on div "**********" at bounding box center [474, 420] width 439 height 566
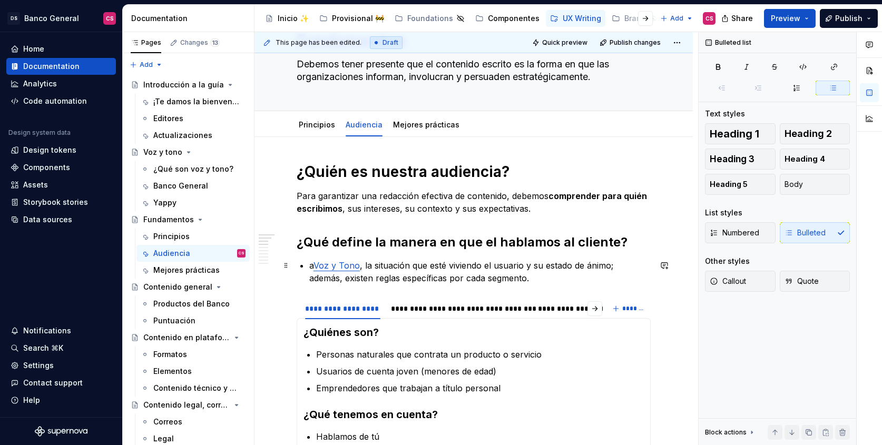
click at [309, 260] on div "**********" at bounding box center [474, 359] width 354 height 394
drag, startPoint x: 367, startPoint y: 268, endPoint x: 381, endPoint y: 271, distance: 14.1
click at [367, 268] on p "La Voz y Tono , la situación que esté viviendo el usuario y su estado de ánimo;…" at bounding box center [480, 271] width 342 height 25
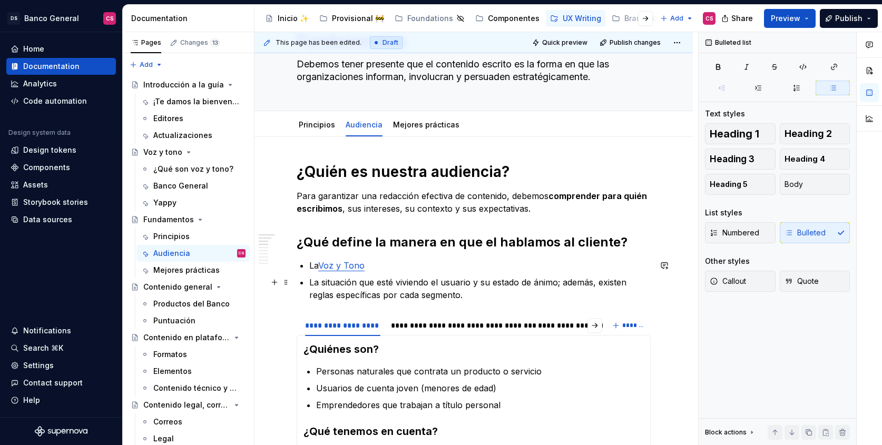
click at [485, 284] on p "La situación que esté viviendo el usuario y su estado de ánimo; además, existen…" at bounding box center [480, 288] width 342 height 25
drag, startPoint x: 485, startPoint y: 284, endPoint x: 474, endPoint y: 285, distance: 11.1
click at [474, 285] on p "La situación que esté viviendo el usuario y su estado de ánimo; además, existen…" at bounding box center [480, 288] width 342 height 25
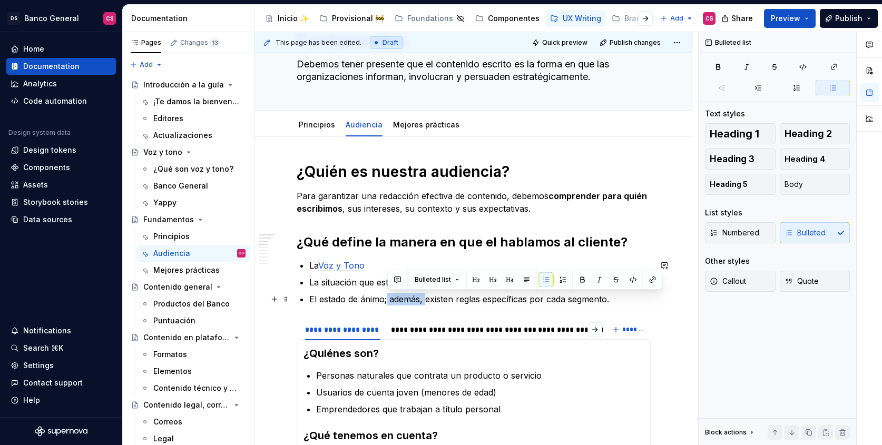
drag, startPoint x: 388, startPoint y: 300, endPoint x: 425, endPoint y: 299, distance: 37.4
click at [425, 299] on p "El estado de ánimo; además, existen reglas específicas por cada segmento." at bounding box center [480, 299] width 342 height 13
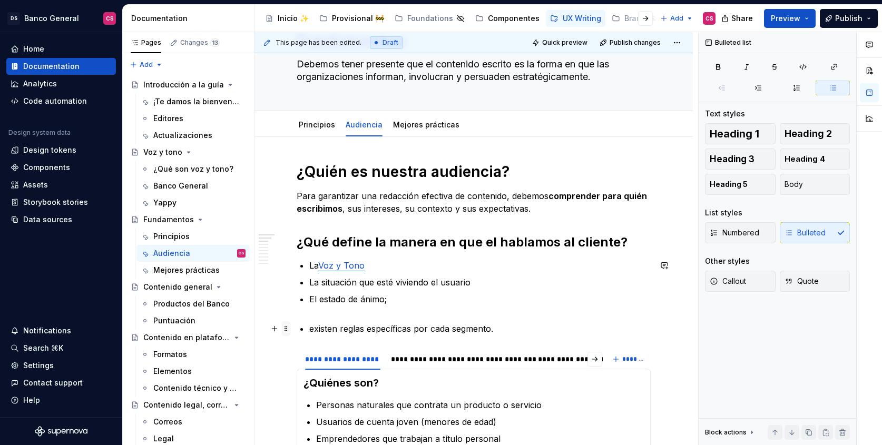
click at [288, 330] on span at bounding box center [286, 329] width 8 height 15
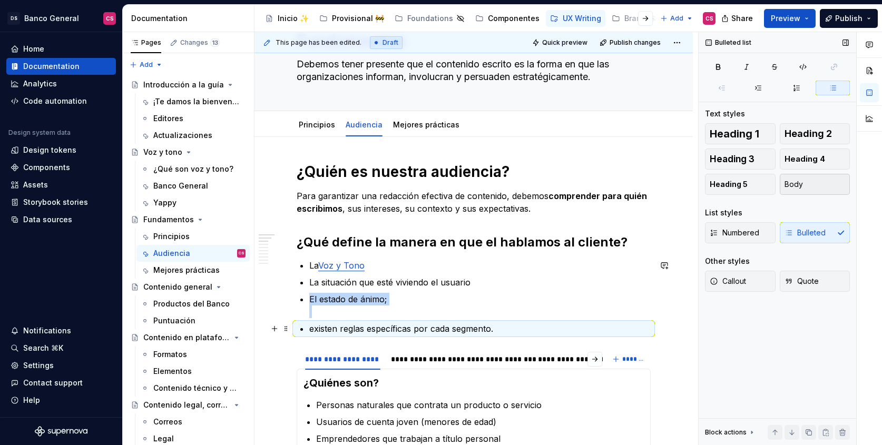
click at [793, 182] on span "Body" at bounding box center [794, 184] width 18 height 11
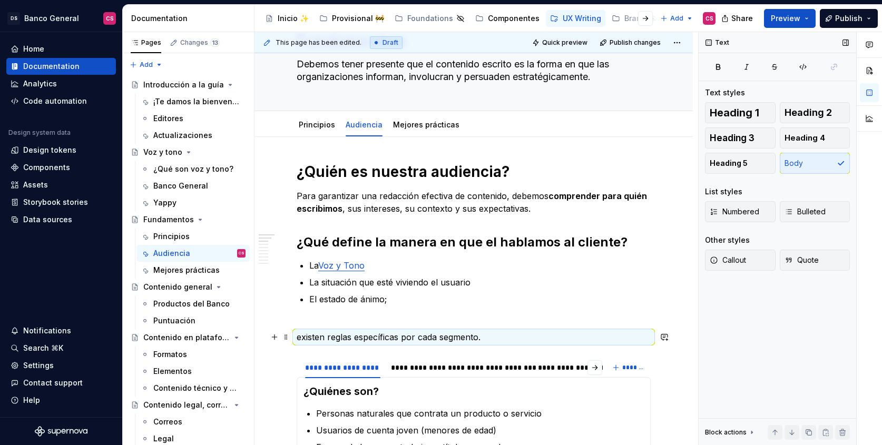
click at [374, 343] on p "existen reglas específicas por cada segmento." at bounding box center [474, 337] width 354 height 13
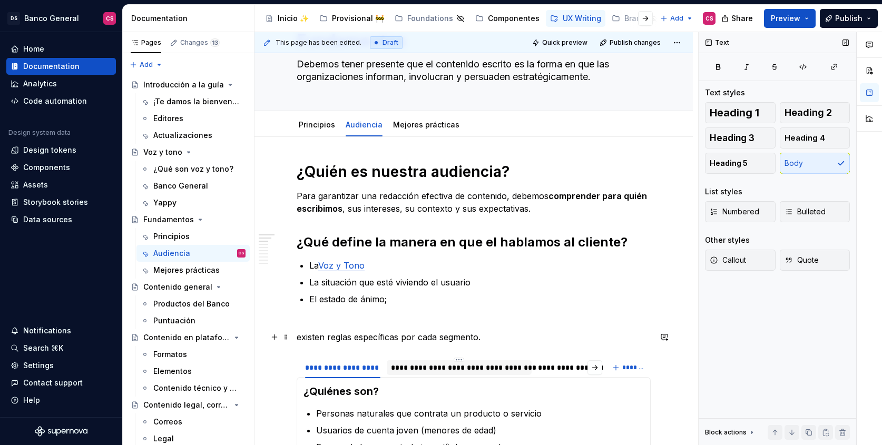
drag, startPoint x: 303, startPoint y: 335, endPoint x: 395, endPoint y: 372, distance: 99.4
click at [303, 334] on p "existen reglas específicas por cada segmento." at bounding box center [474, 337] width 354 height 13
click at [486, 334] on p "Existen reglas específicas por cada segmento." at bounding box center [474, 337] width 354 height 13
click at [427, 337] on p "Existen reglas específicas por cada segmento" at bounding box center [474, 337] width 354 height 13
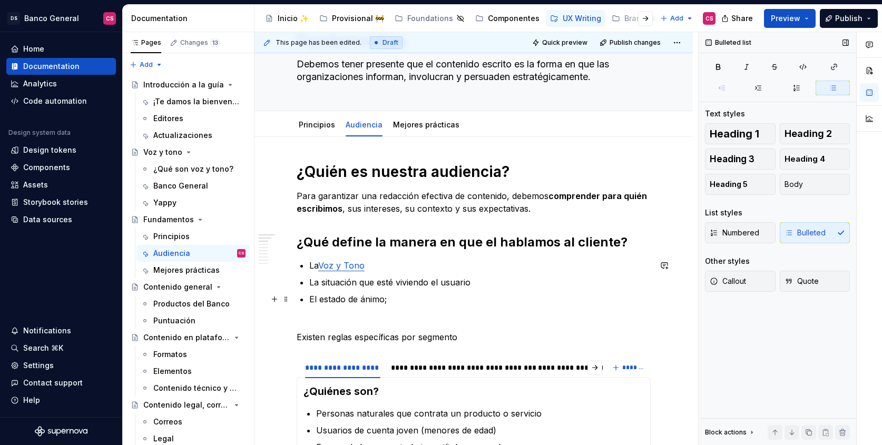
click at [390, 296] on p "El estado de ánimo;" at bounding box center [480, 305] width 342 height 25
click at [394, 243] on h2 "¿Qué define la manera en que el hablamos al cliente?" at bounding box center [474, 242] width 354 height 17
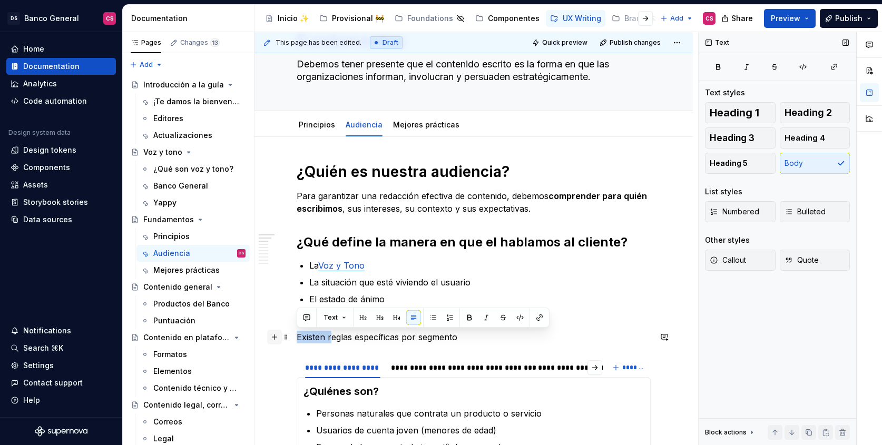
drag, startPoint x: 331, startPoint y: 337, endPoint x: 275, endPoint y: 335, distance: 55.9
click at [297, 335] on div "**********" at bounding box center [474, 395] width 354 height 466
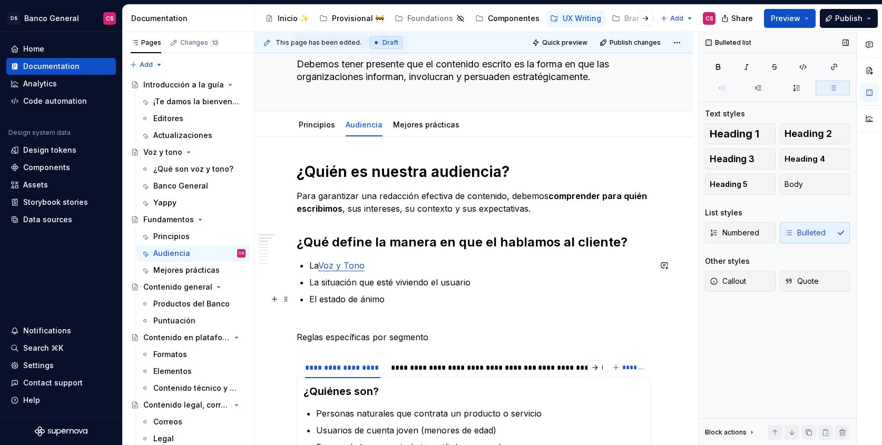
click at [349, 315] on p "El estado de ánimo" at bounding box center [480, 305] width 342 height 25
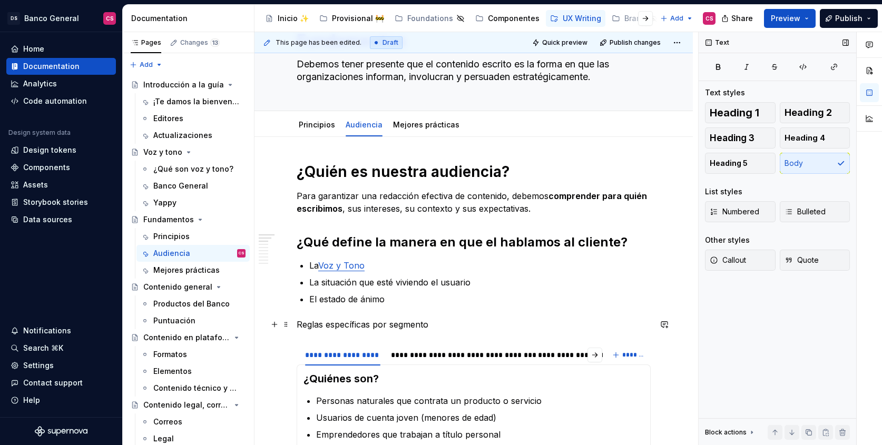
click at [358, 326] on p "Reglas específicas por segmento" at bounding box center [474, 324] width 354 height 13
click at [391, 318] on p "Reglas por segmento" at bounding box center [474, 324] width 354 height 13
click at [348, 325] on p "Reglas por segmento" at bounding box center [474, 324] width 354 height 13
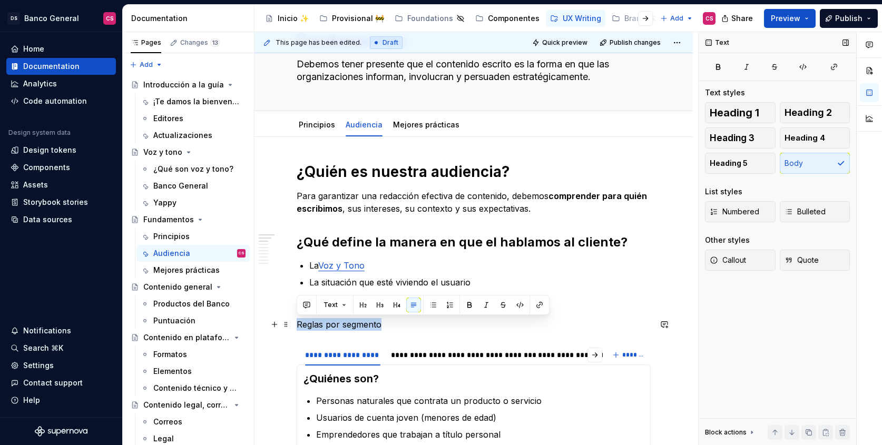
click at [348, 325] on p "Reglas por segmento" at bounding box center [474, 324] width 354 height 13
click at [773, 138] on button "Heading 3" at bounding box center [740, 138] width 71 height 21
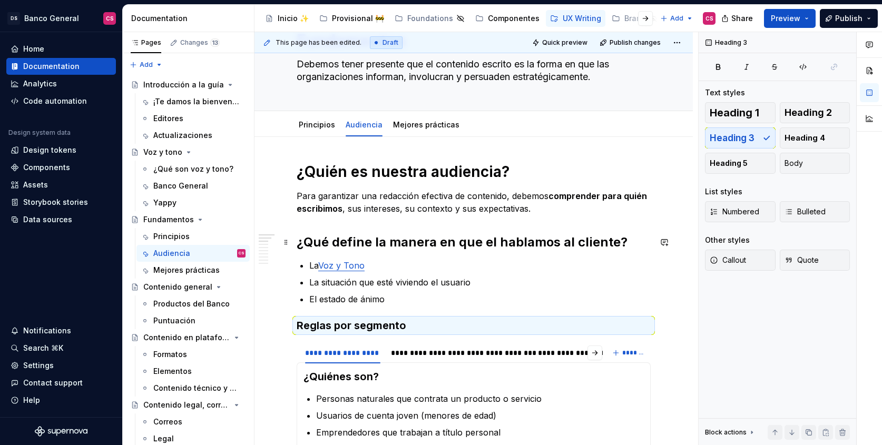
click at [496, 236] on h2 "¿Qué define la manera en que el hablamos al cliente?" at bounding box center [474, 242] width 354 height 17
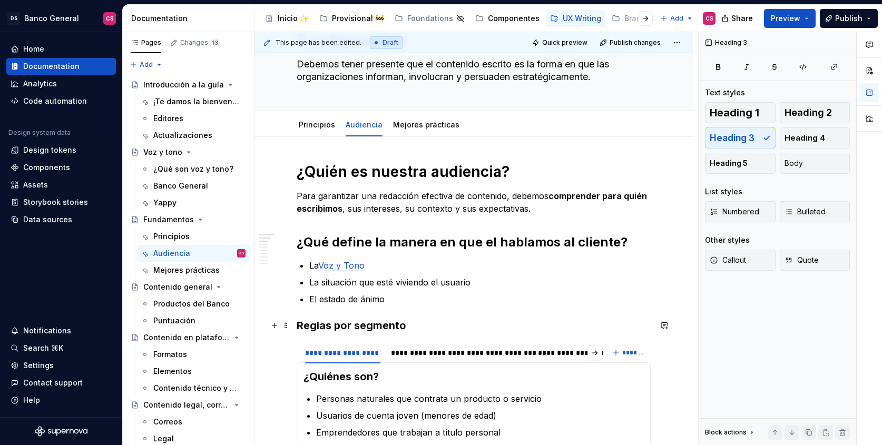
click at [349, 329] on h3 "Reglas por segmento" at bounding box center [474, 325] width 354 height 15
click at [331, 301] on p "El estado de ánimo" at bounding box center [480, 299] width 342 height 13
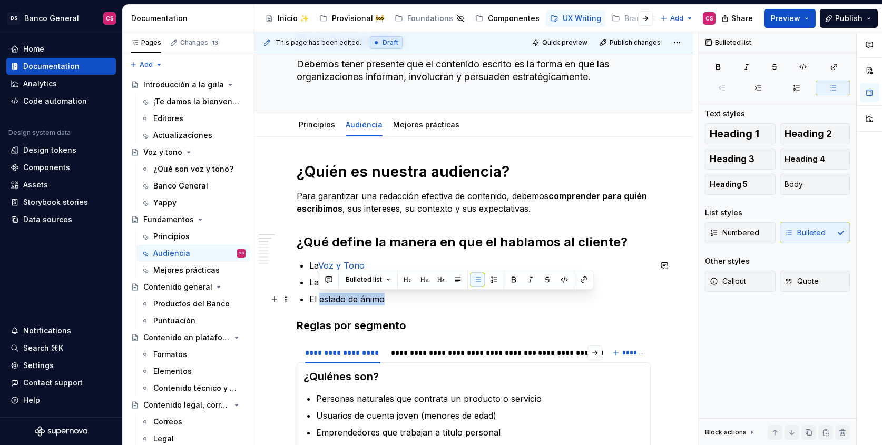
drag, startPoint x: 331, startPoint y: 301, endPoint x: 363, endPoint y: 297, distance: 32.4
click at [363, 297] on p "El estado de ánimo" at bounding box center [480, 299] width 342 height 13
click at [588, 282] on button "button" at bounding box center [584, 280] width 15 height 15
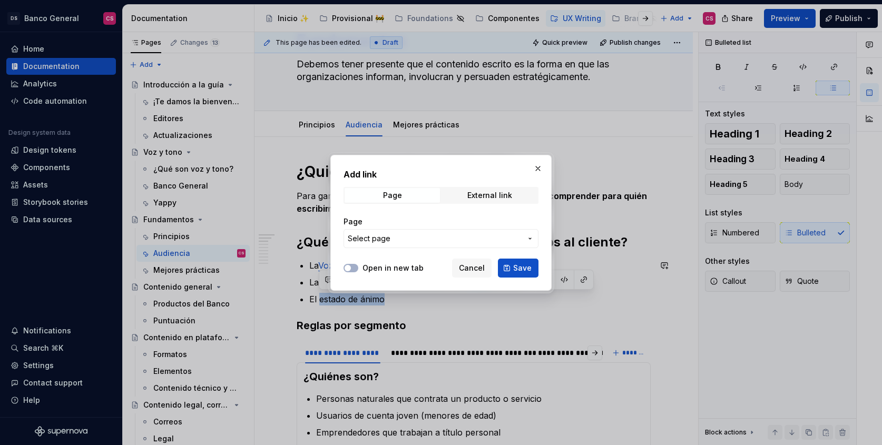
click at [495, 238] on span "Select page" at bounding box center [435, 239] width 174 height 11
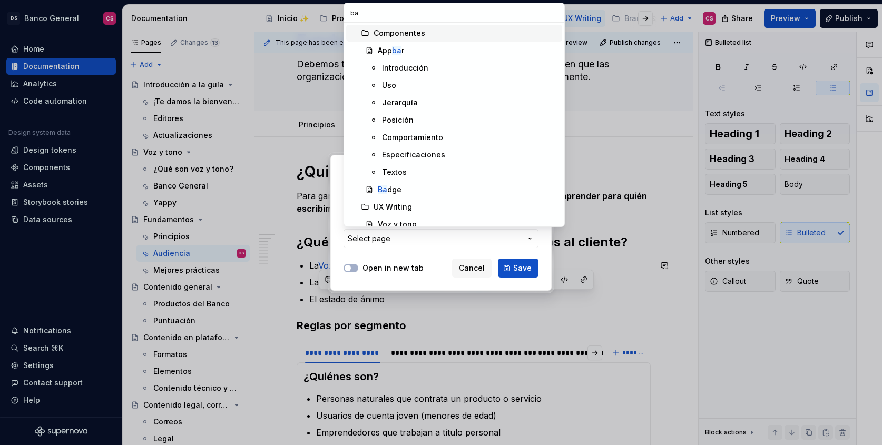
type input "ban"
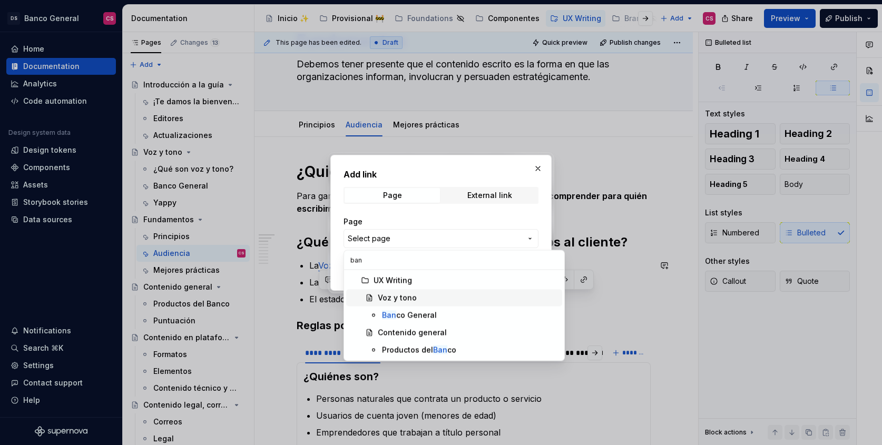
click at [299, 294] on div at bounding box center [441, 222] width 882 height 445
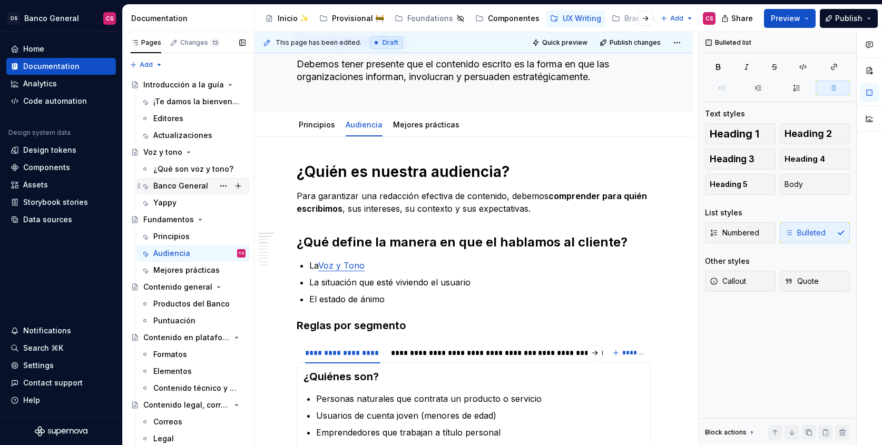
click at [200, 184] on div "Banco General" at bounding box center [180, 186] width 55 height 11
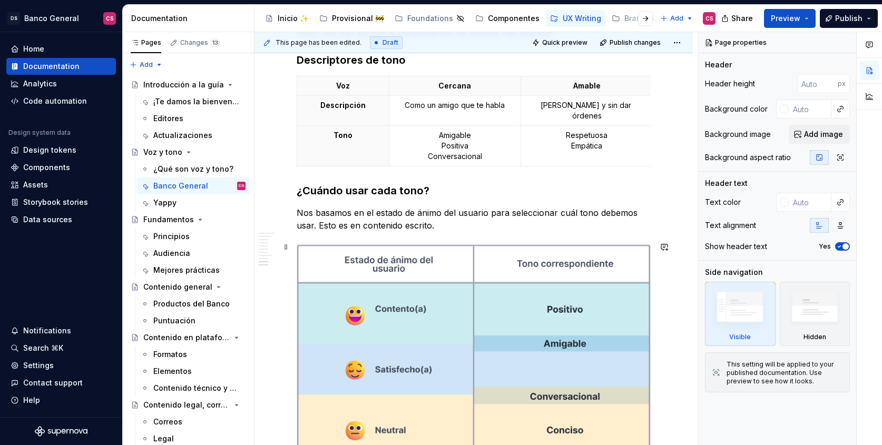
scroll to position [635, 0]
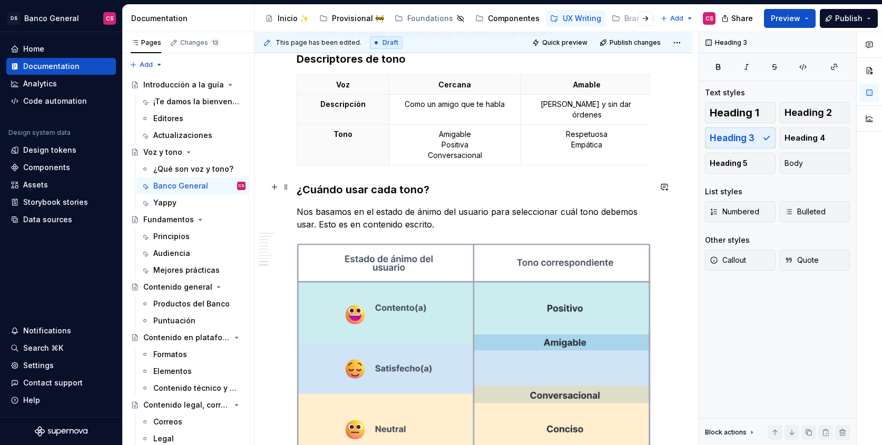
click at [318, 186] on h3 "¿Cuándo usar cada tono?" at bounding box center [474, 189] width 354 height 15
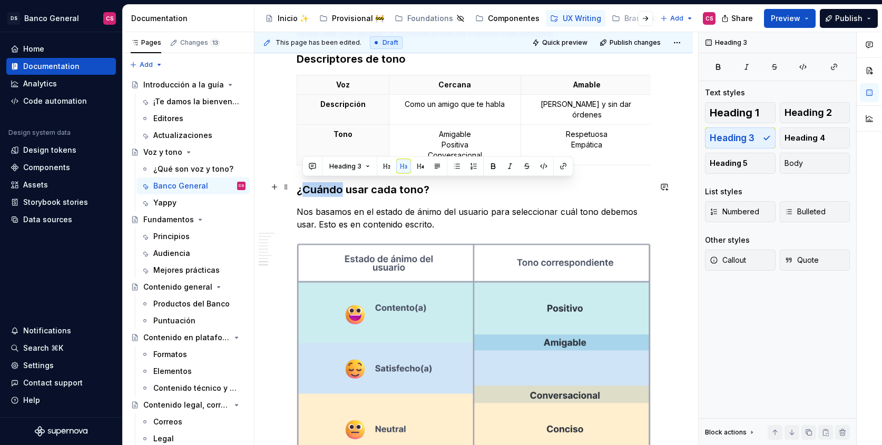
click at [318, 186] on h3 "¿Cuándo usar cada tono?" at bounding box center [474, 189] width 354 height 15
click at [558, 169] on button "button" at bounding box center [557, 166] width 15 height 15
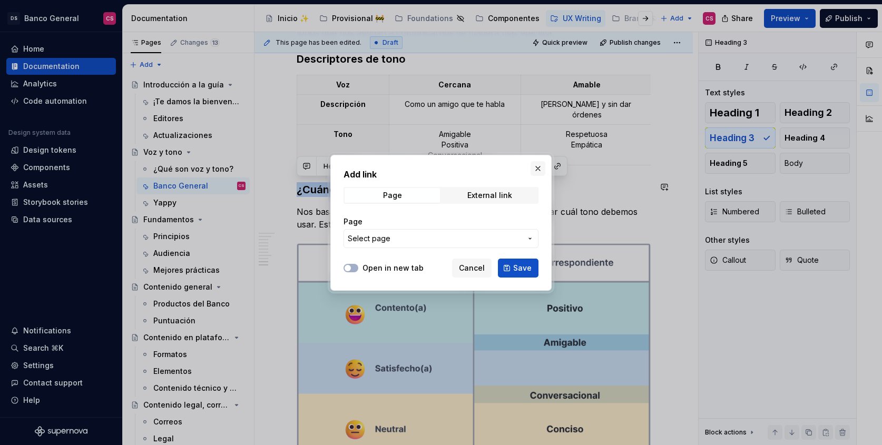
click at [543, 172] on button "button" at bounding box center [538, 168] width 15 height 15
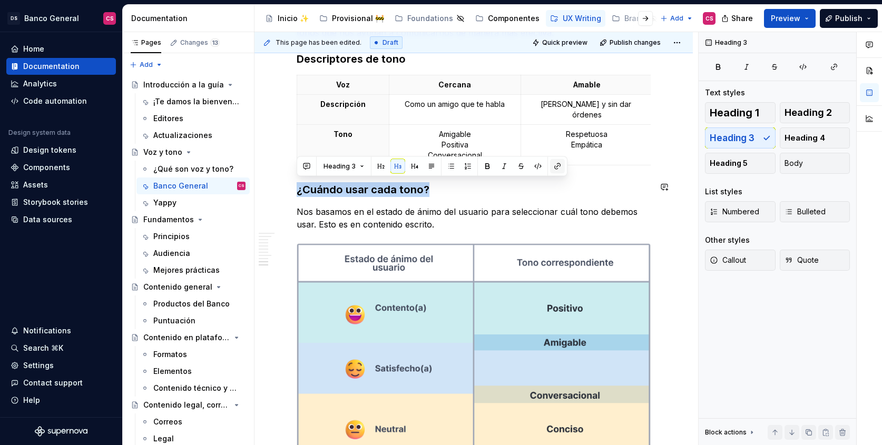
click at [555, 169] on button "button" at bounding box center [557, 166] width 15 height 15
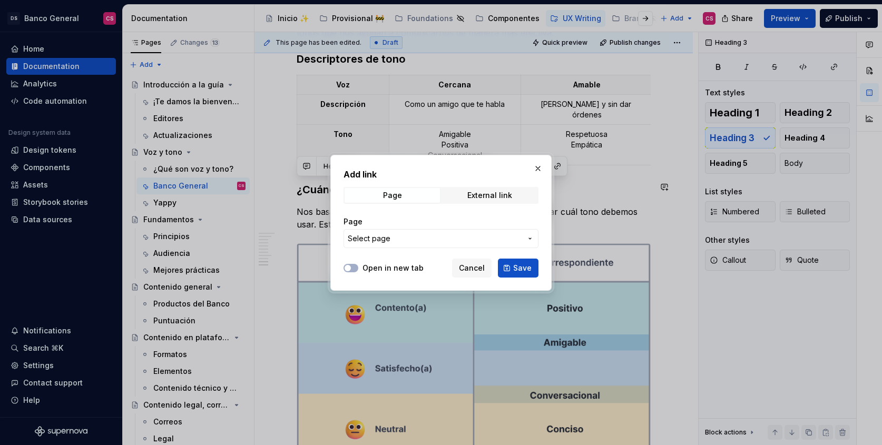
click at [546, 171] on div "Add link Page External link Page Select page Open in new tab Cancel Save" at bounding box center [441, 223] width 221 height 136
click at [540, 170] on button "button" at bounding box center [538, 168] width 15 height 15
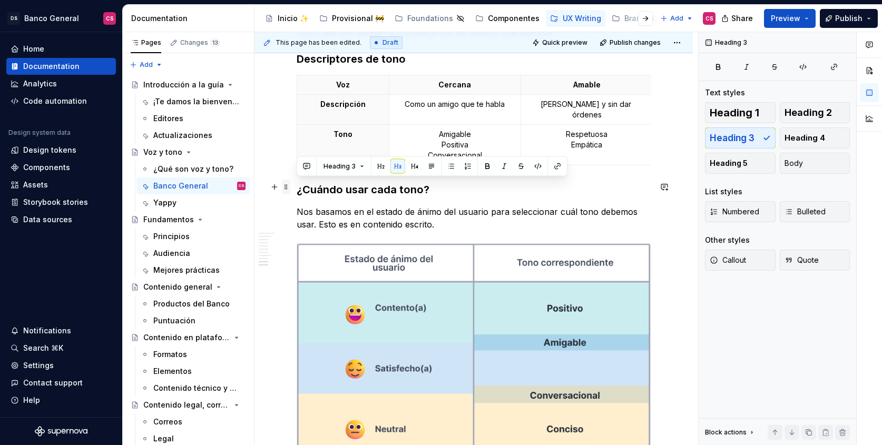
click at [283, 184] on span at bounding box center [286, 187] width 8 height 15
click at [424, 186] on h3 "¿Cuándo usar cada tono?" at bounding box center [474, 189] width 354 height 15
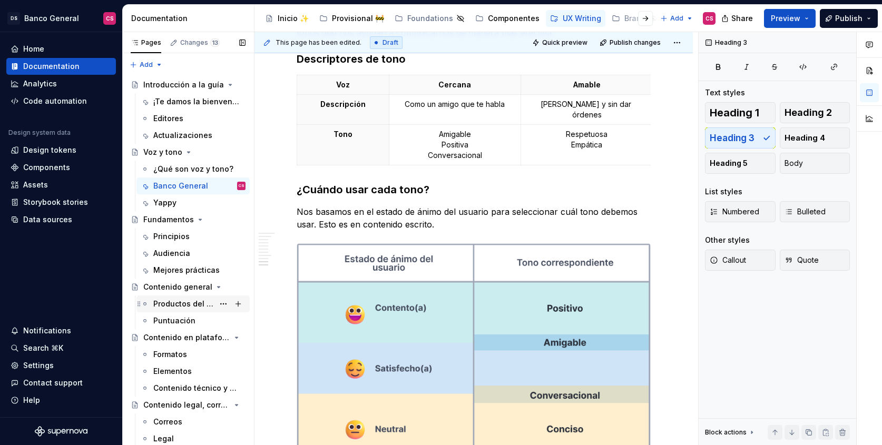
scroll to position [50, 0]
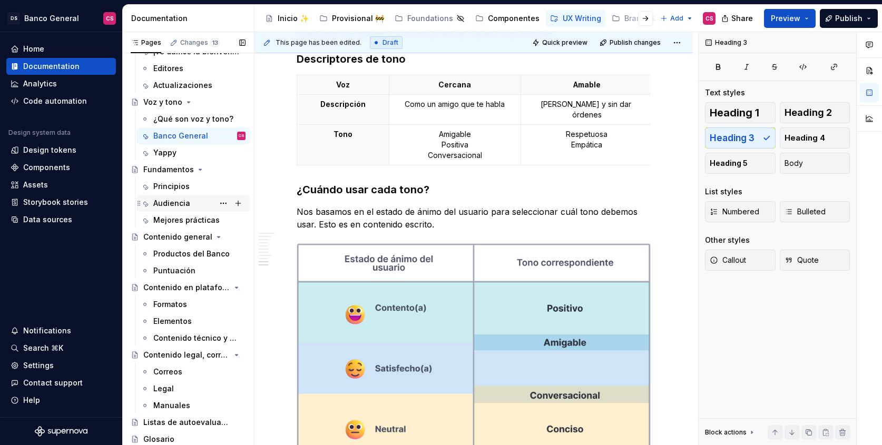
click at [183, 199] on div "Audiencia" at bounding box center [171, 203] width 37 height 11
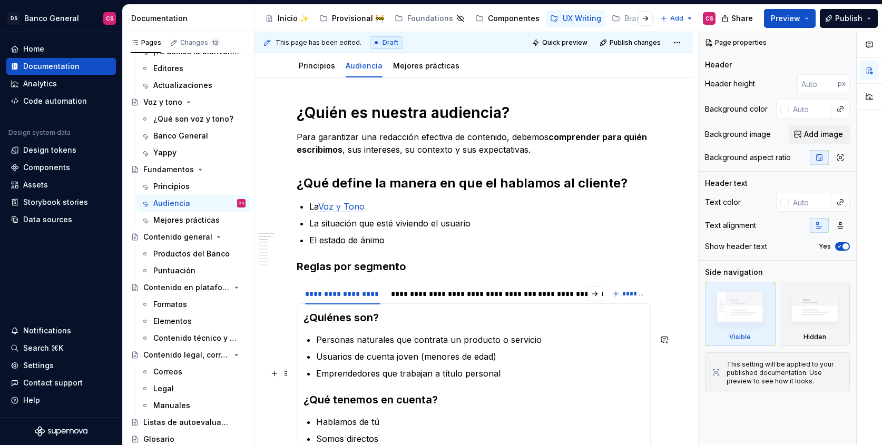
scroll to position [193, 0]
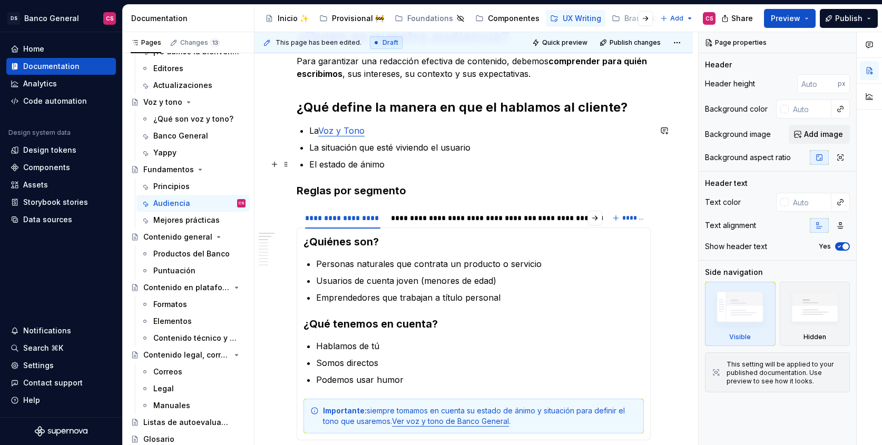
type textarea "*"
click at [327, 164] on p "El estado de ánimo" at bounding box center [480, 164] width 342 height 13
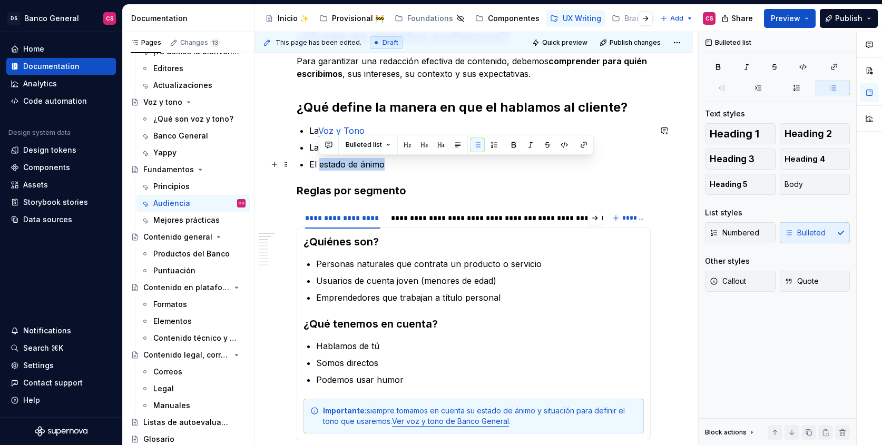
drag, startPoint x: 327, startPoint y: 164, endPoint x: 363, endPoint y: 164, distance: 35.8
click at [363, 164] on p "El estado de ánimo" at bounding box center [480, 164] width 342 height 13
click at [581, 143] on button "button" at bounding box center [584, 145] width 15 height 15
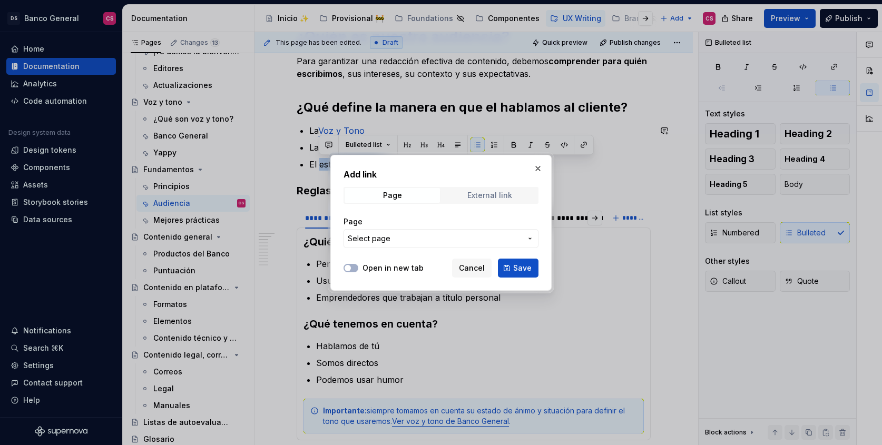
click at [485, 200] on span "External link" at bounding box center [489, 195] width 95 height 15
click at [373, 236] on input "URL" at bounding box center [441, 238] width 195 height 19
paste input "[URL][DOMAIN_NAME]"
type input "[URL][DOMAIN_NAME]"
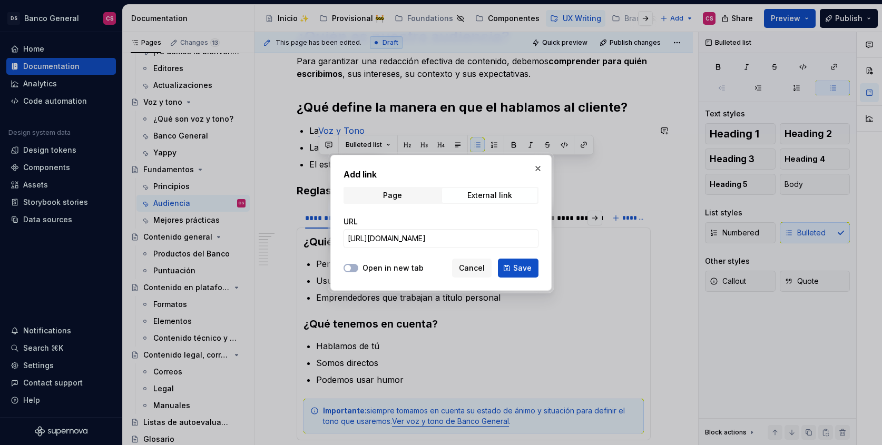
click at [414, 220] on div "URL" at bounding box center [441, 222] width 195 height 11
click at [410, 195] on span "Page" at bounding box center [392, 195] width 95 height 15
click at [403, 240] on span "Select page" at bounding box center [435, 239] width 174 height 11
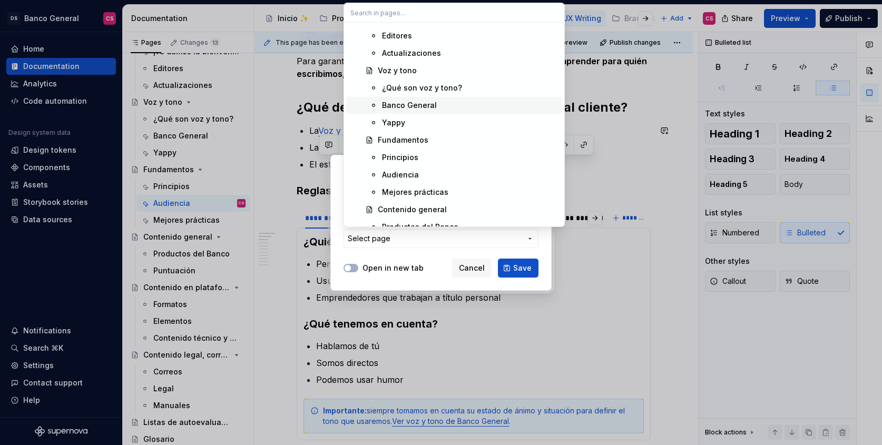
scroll to position [1984, 0]
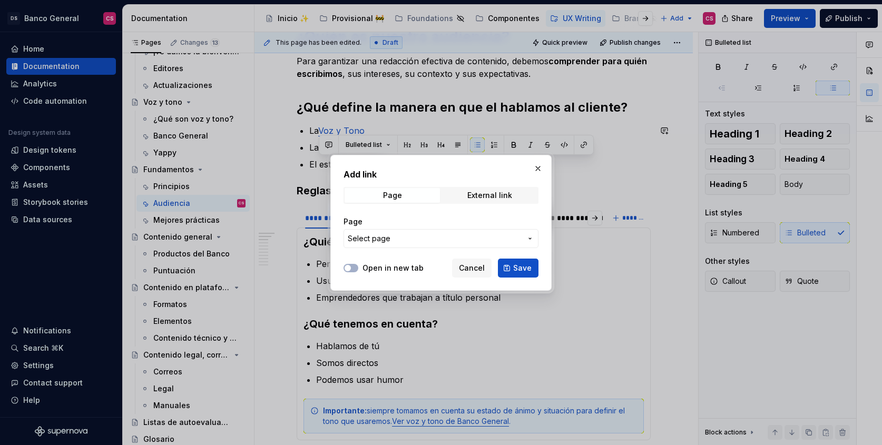
click at [403, 271] on div "Add link Page External link Page Select page Open in new tab Cancel Save" at bounding box center [441, 222] width 882 height 445
click at [476, 200] on span "External link" at bounding box center [489, 195] width 95 height 15
click at [522, 264] on span "Save" at bounding box center [522, 268] width 18 height 11
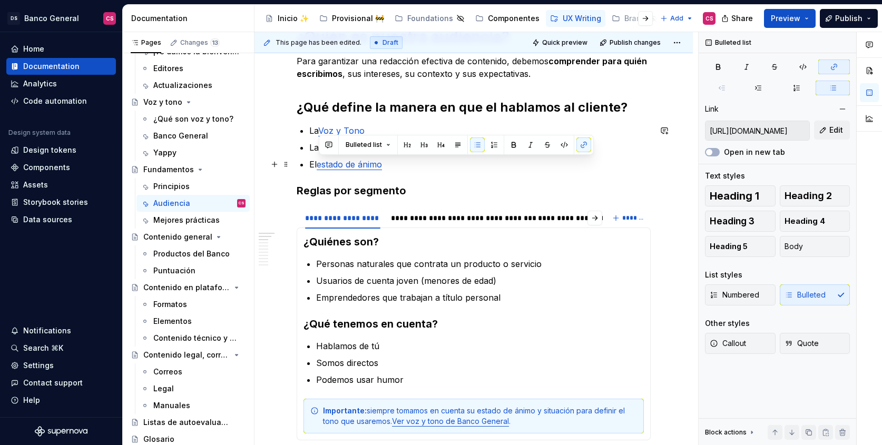
click at [439, 168] on p "El estado de ánimo" at bounding box center [480, 164] width 342 height 13
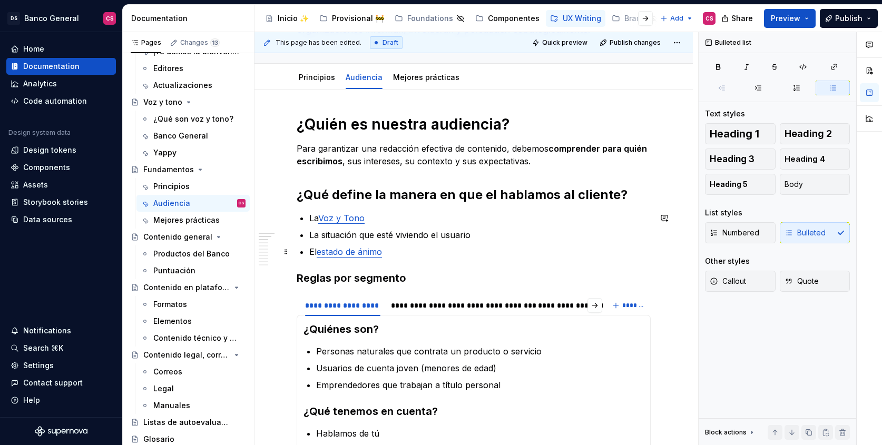
scroll to position [99, 0]
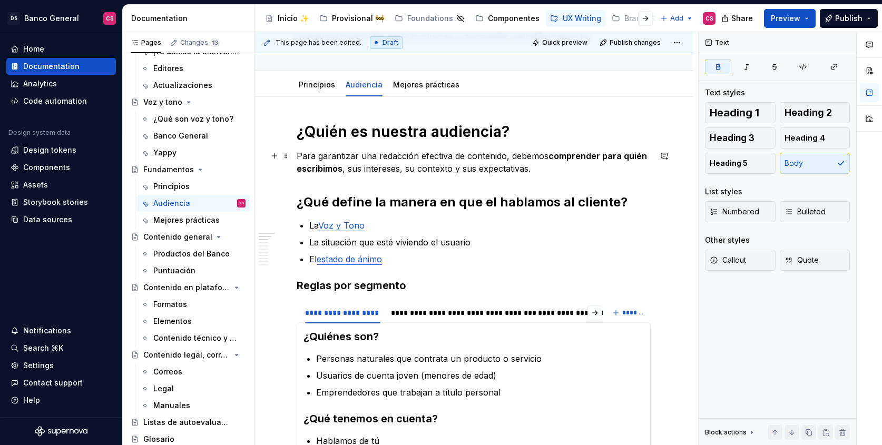
click at [600, 157] on strong "comprender para quién escribimos" at bounding box center [473, 162] width 353 height 23
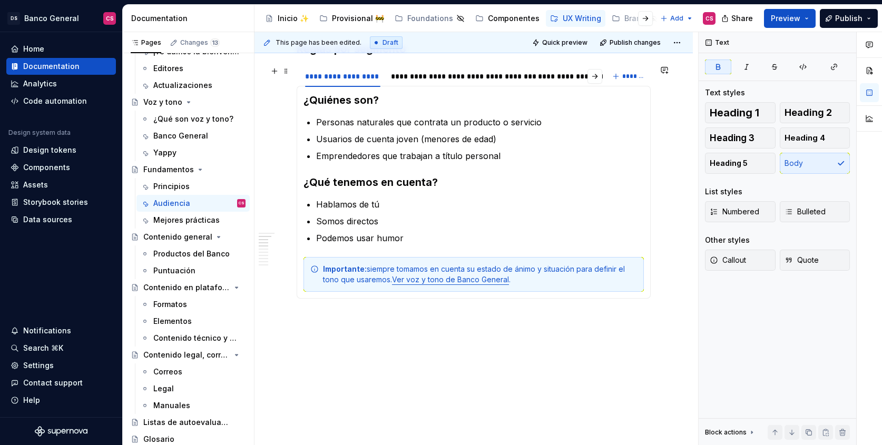
scroll to position [360, 0]
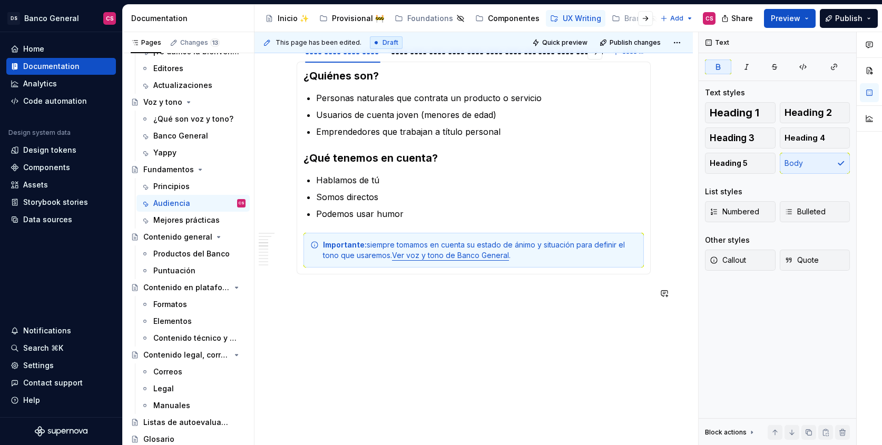
click at [419, 364] on div "**********" at bounding box center [474, 141] width 439 height 610
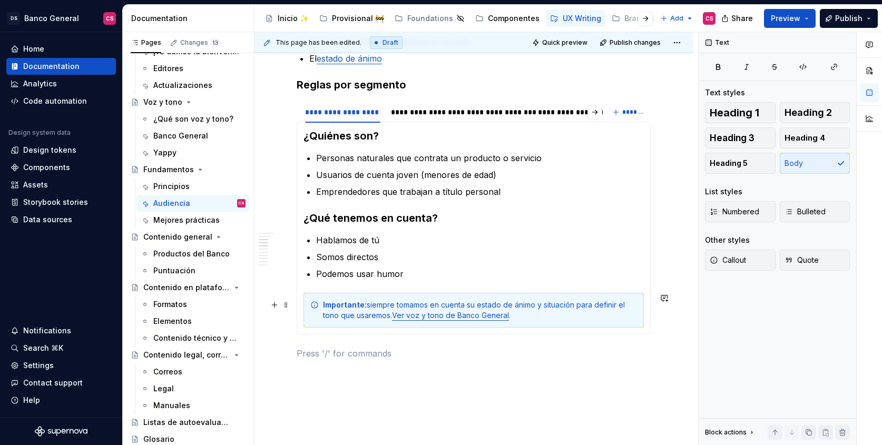
scroll to position [258, 0]
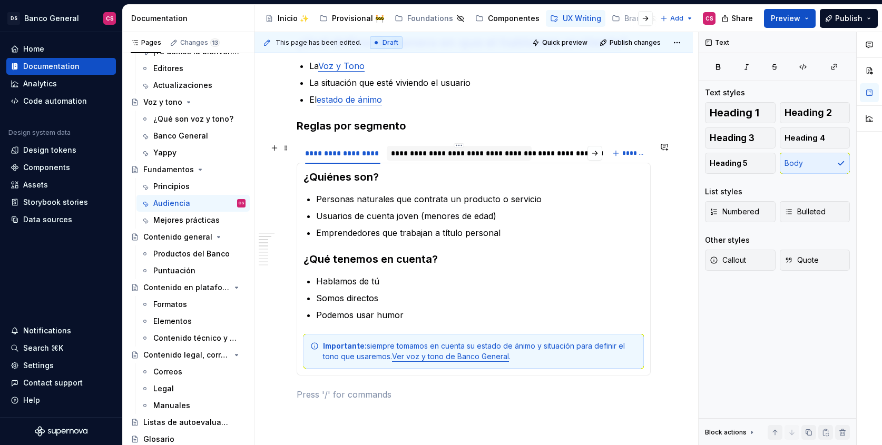
click at [429, 159] on div "**********" at bounding box center [459, 153] width 145 height 15
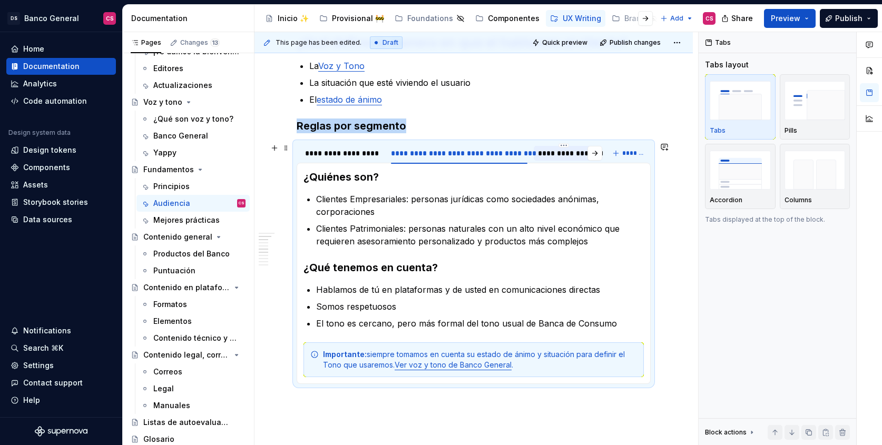
click at [549, 152] on div "**********" at bounding box center [564, 153] width 53 height 11
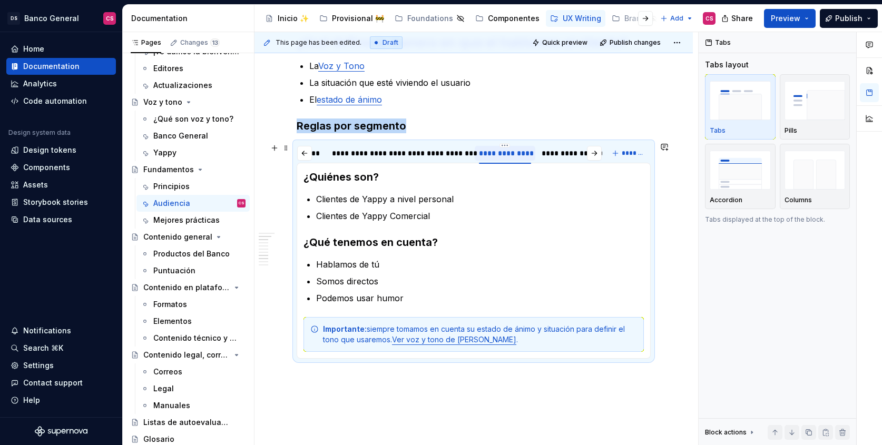
scroll to position [0, 69]
click at [549, 152] on div "**********" at bounding box center [563, 153] width 62 height 11
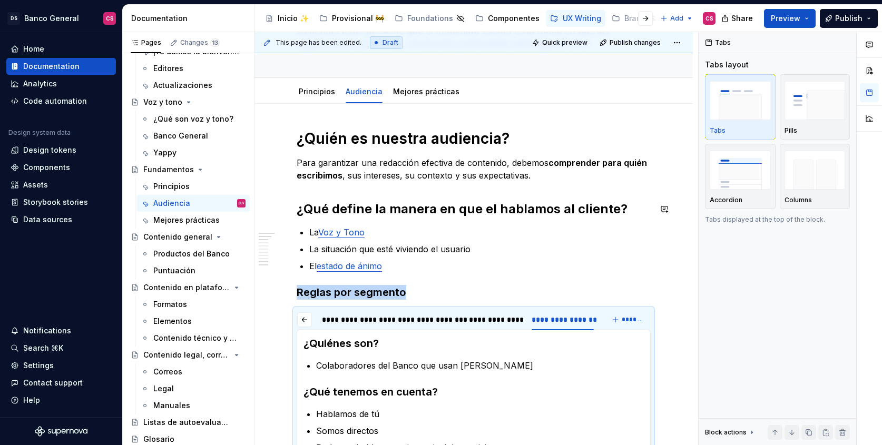
scroll to position [0, 0]
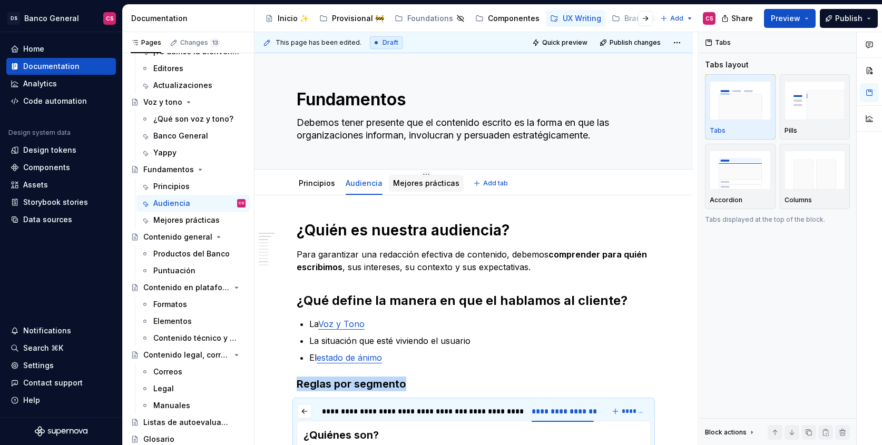
click at [424, 183] on link "Mejores prácticas" at bounding box center [426, 183] width 66 height 9
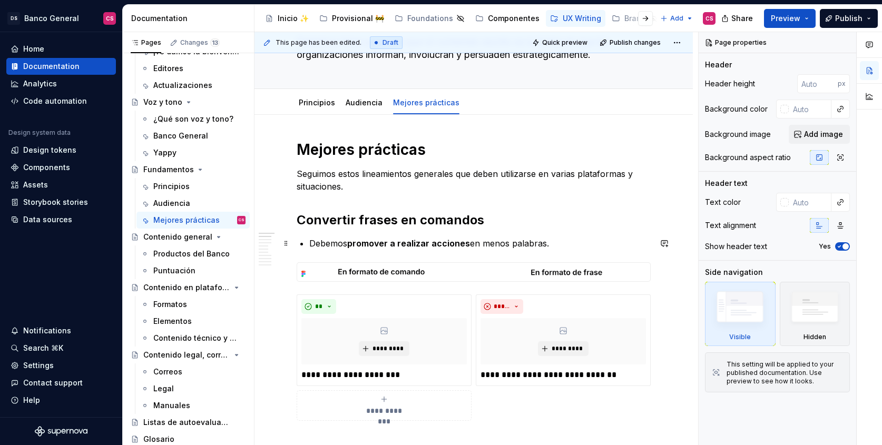
scroll to position [85, 0]
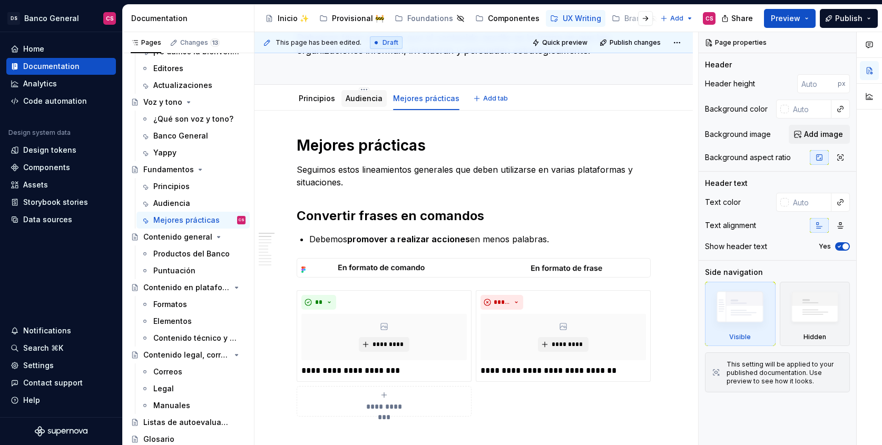
click at [361, 100] on link "Audiencia" at bounding box center [364, 98] width 37 height 9
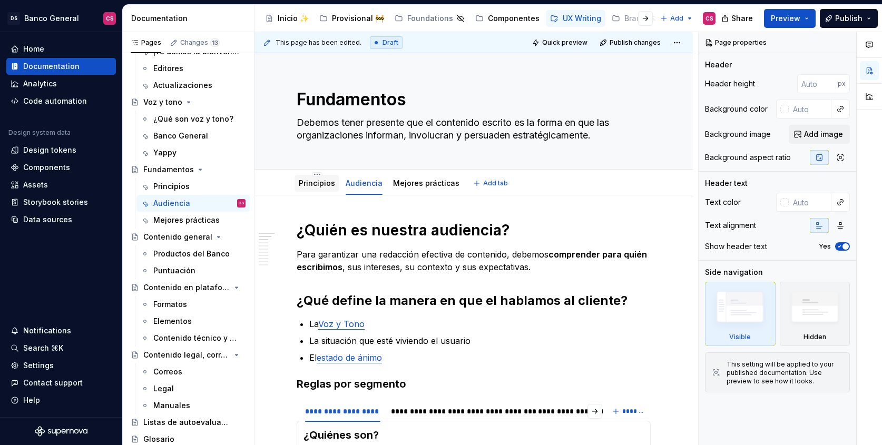
click at [319, 181] on link "Principios" at bounding box center [317, 183] width 36 height 9
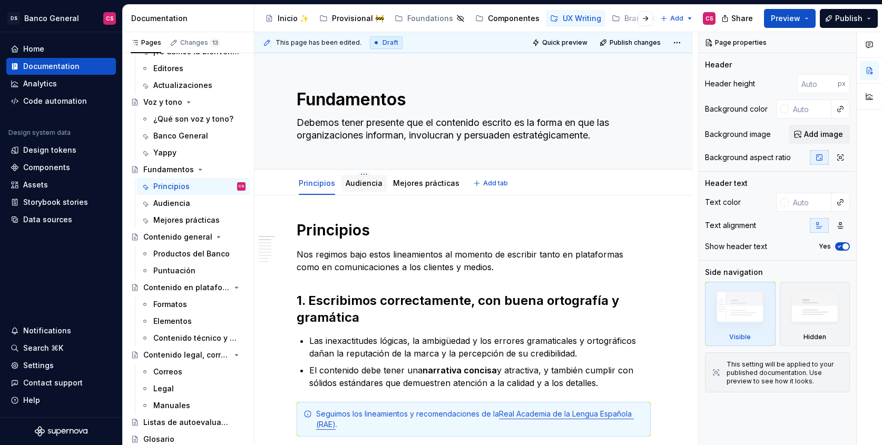
click at [375, 188] on link "Audiencia" at bounding box center [364, 183] width 37 height 9
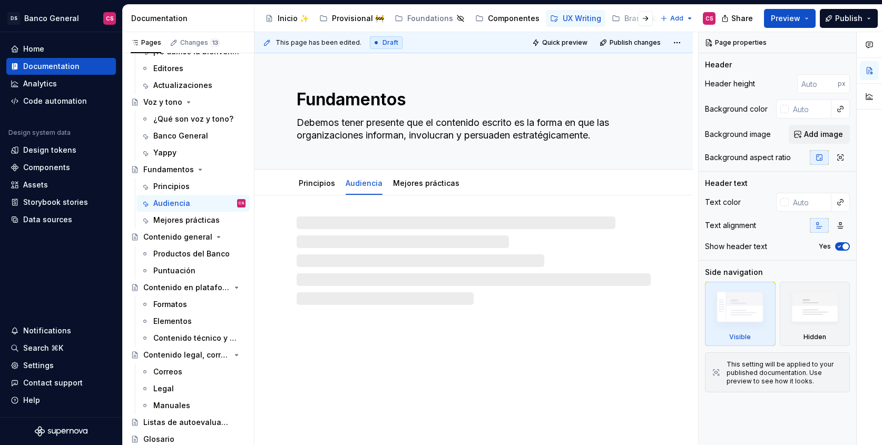
type textarea "*"
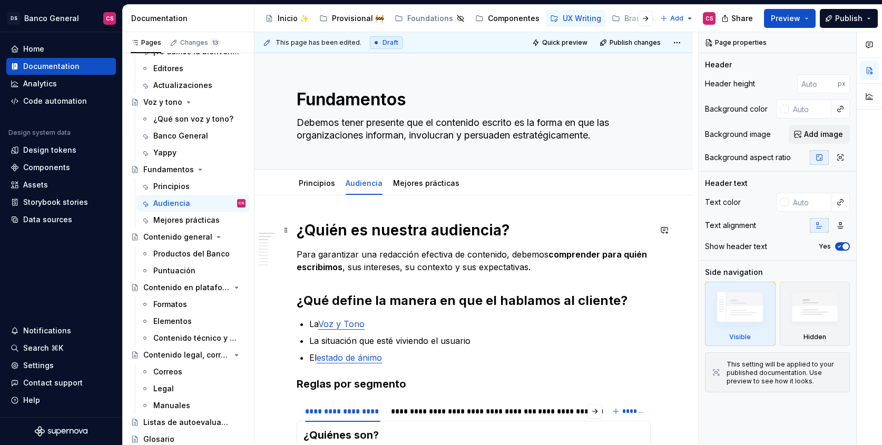
click at [376, 233] on h1 "¿Quién es nuestra audiencia?" at bounding box center [474, 230] width 354 height 19
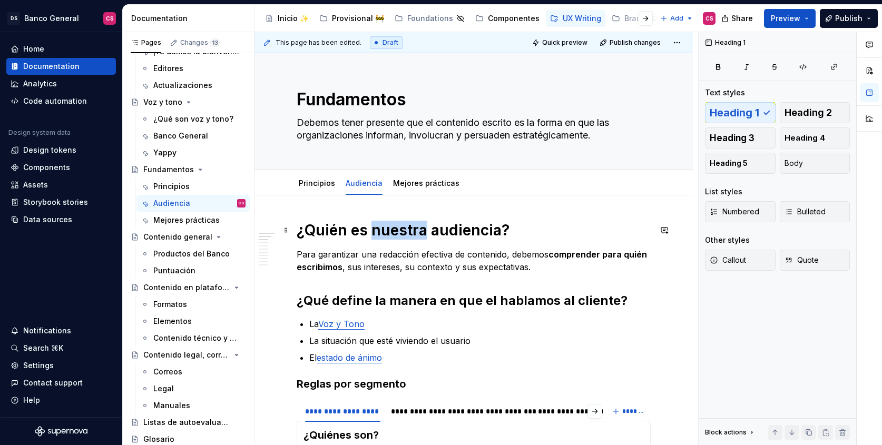
click at [377, 233] on h1 "¿Quién es nuestra audiencia?" at bounding box center [474, 230] width 354 height 19
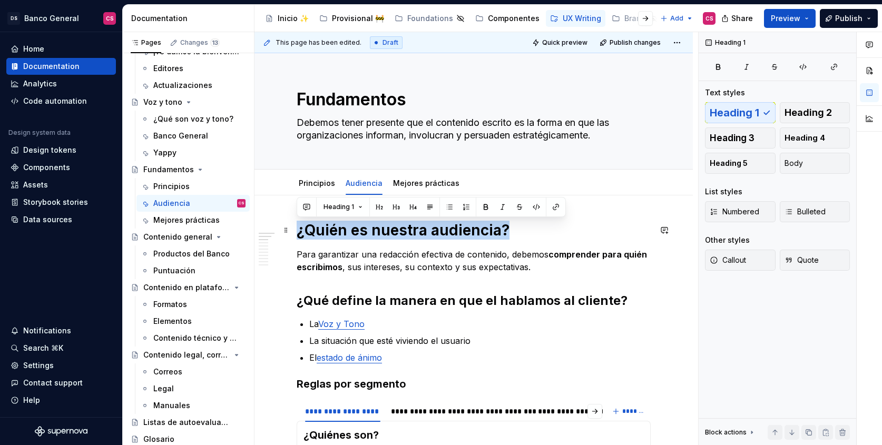
click at [377, 233] on h1 "¿Quién es nuestra audiencia?" at bounding box center [474, 230] width 354 height 19
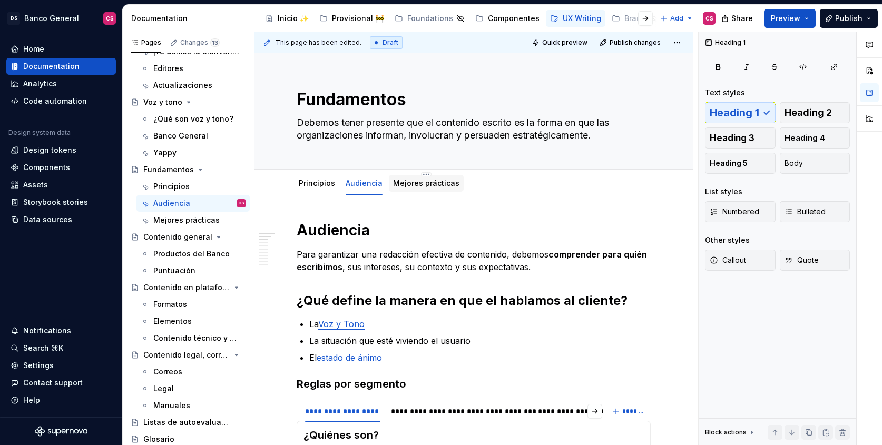
click at [443, 193] on div "Principios Audiencia Mejores prácticas" at bounding box center [379, 186] width 178 height 28
click at [440, 187] on link "Mejores prácticas" at bounding box center [426, 183] width 66 height 9
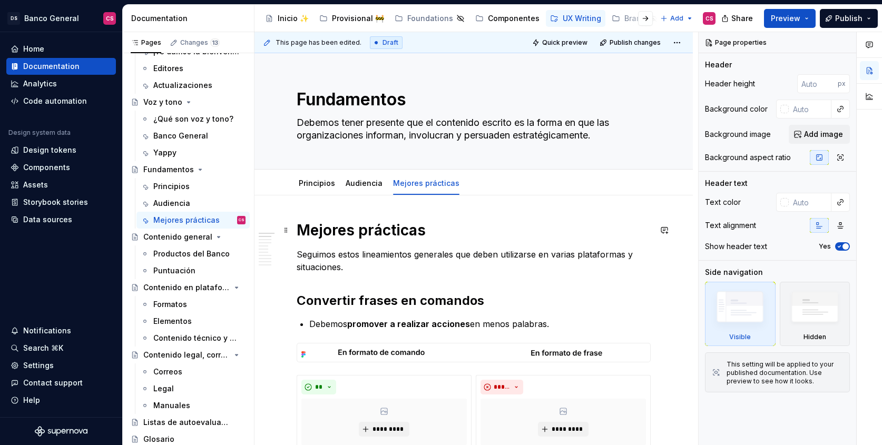
click at [333, 225] on h1 "Mejores prácticas" at bounding box center [474, 230] width 354 height 19
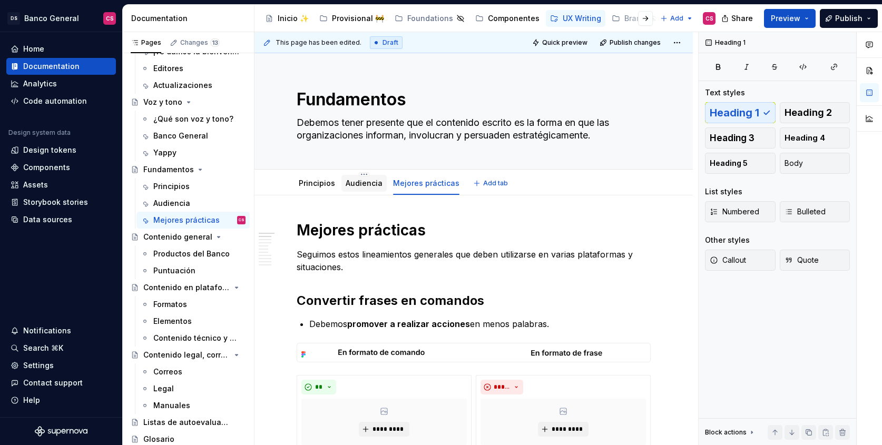
click at [361, 182] on link "Audiencia" at bounding box center [364, 183] width 37 height 9
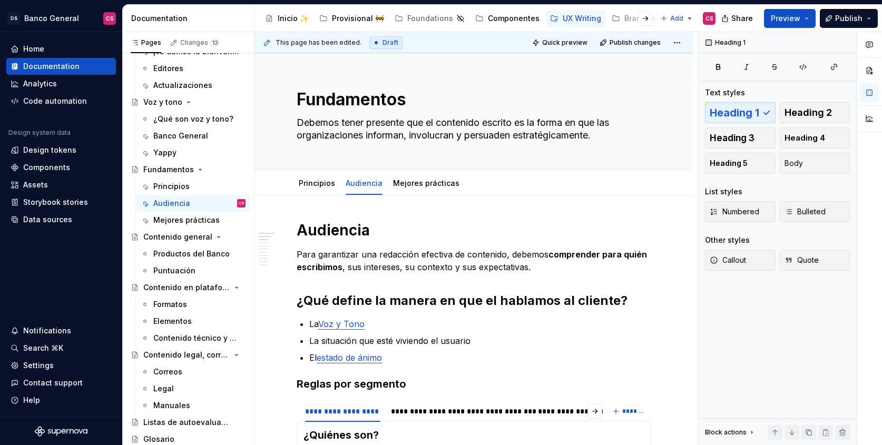
click at [347, 225] on h1 "Audiencia" at bounding box center [474, 230] width 354 height 19
click at [307, 190] on div "Principios" at bounding box center [317, 183] width 45 height 17
click at [309, 182] on link "Principios" at bounding box center [317, 183] width 36 height 9
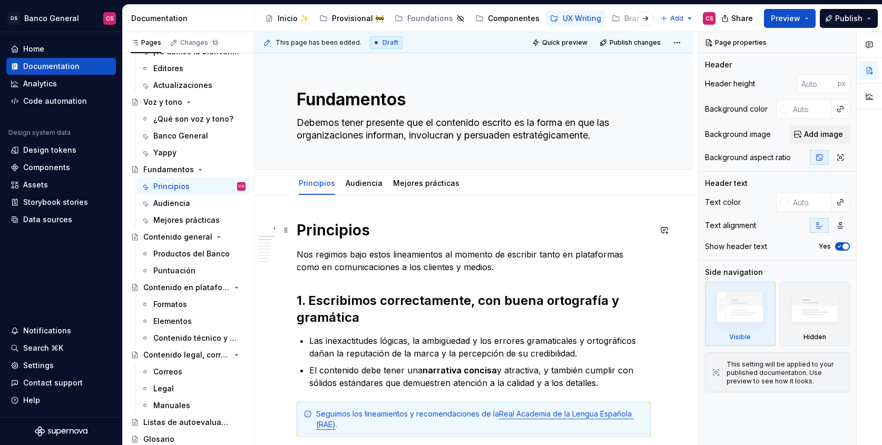
click at [330, 229] on h1 "Principios" at bounding box center [474, 230] width 354 height 19
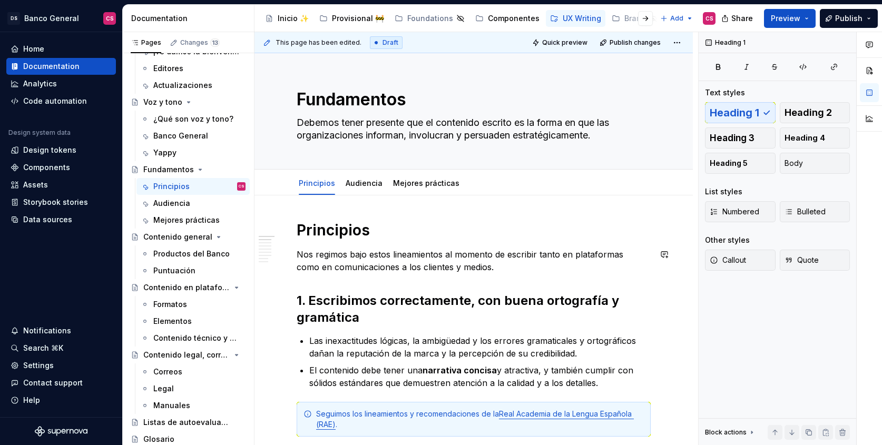
click at [326, 319] on h2 "1. Escribimos correctamente, con buena ortografía y gramática" at bounding box center [474, 310] width 354 height 34
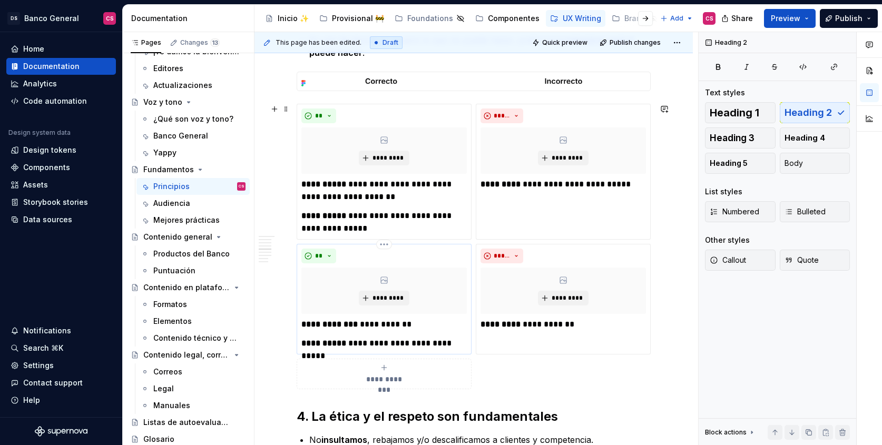
scroll to position [1108, 0]
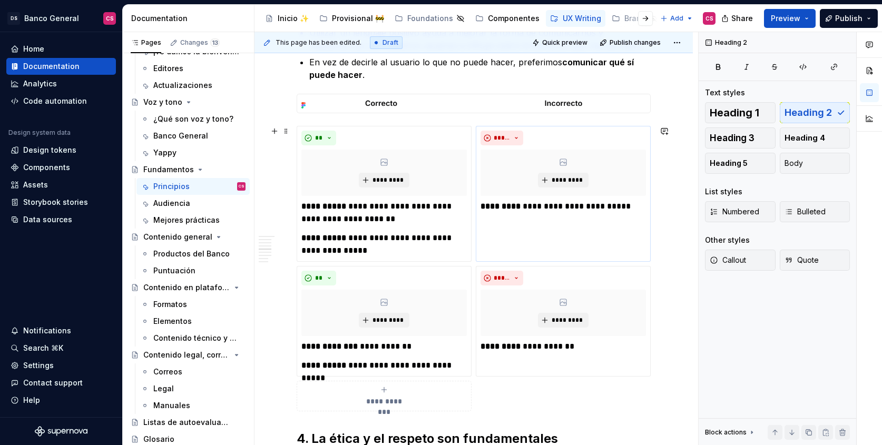
click at [476, 260] on div "**********" at bounding box center [563, 194] width 175 height 136
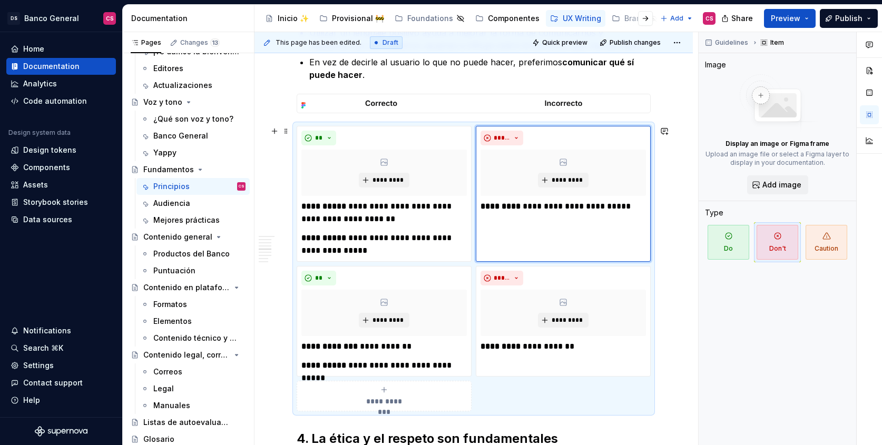
click at [473, 263] on div "**********" at bounding box center [474, 269] width 354 height 286
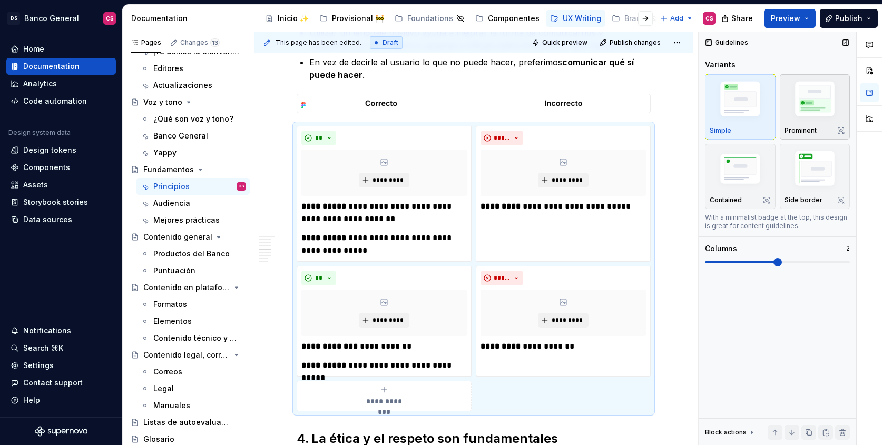
click at [796, 129] on p "Prominent" at bounding box center [801, 131] width 32 height 8
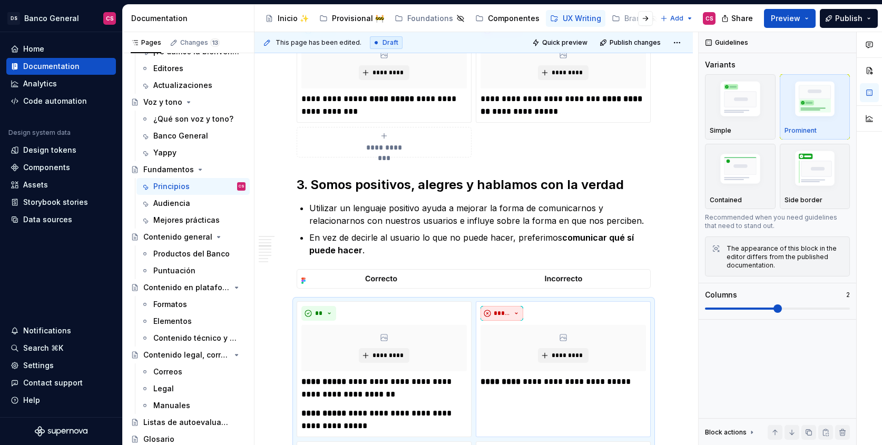
scroll to position [802, 0]
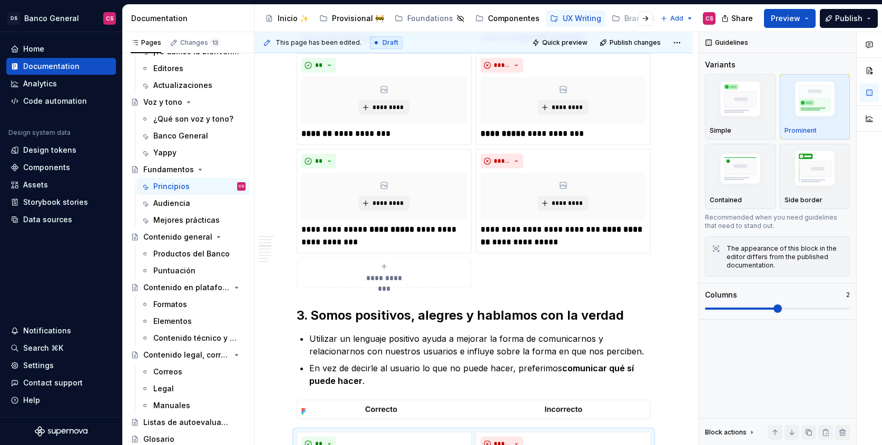
click at [481, 264] on div "**********" at bounding box center [474, 69] width 354 height 440
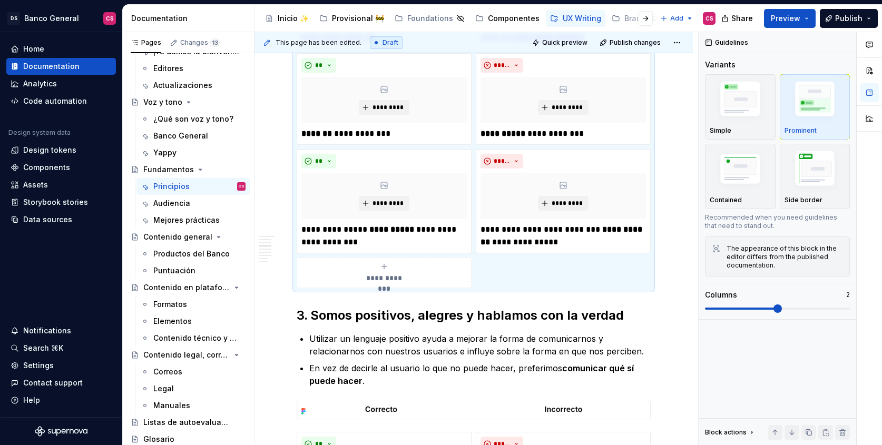
click at [483, 267] on div "**********" at bounding box center [474, 69] width 354 height 440
click at [818, 124] on div "Prominent" at bounding box center [815, 107] width 61 height 56
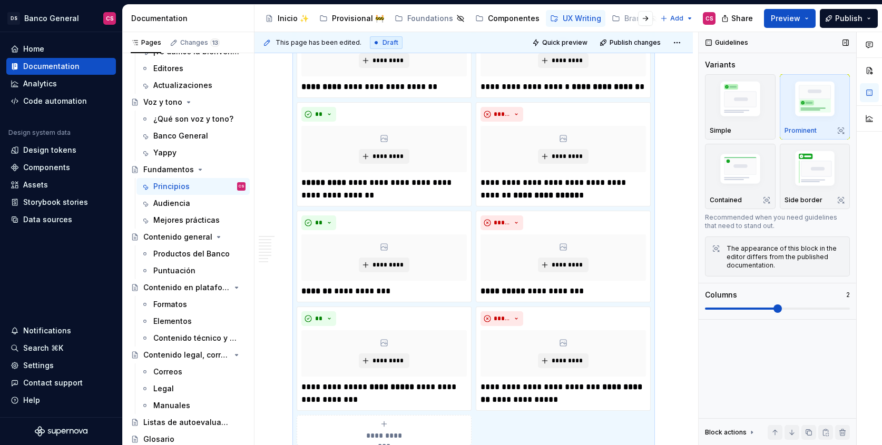
click at [818, 124] on div "Prominent" at bounding box center [815, 107] width 61 height 56
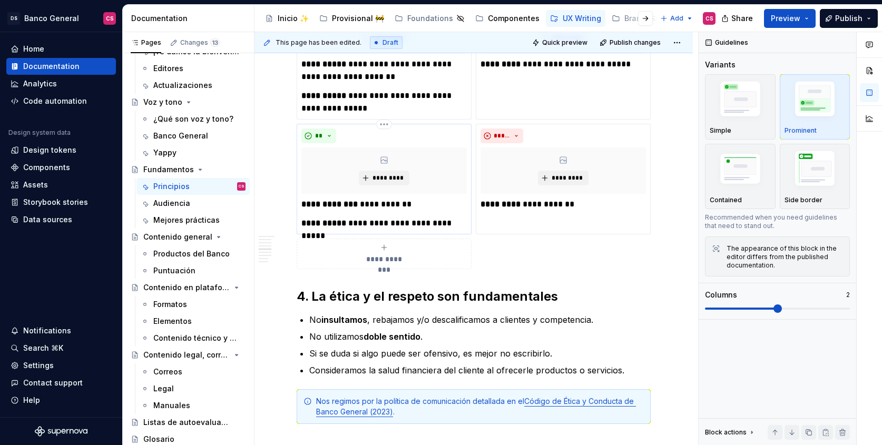
scroll to position [1199, 0]
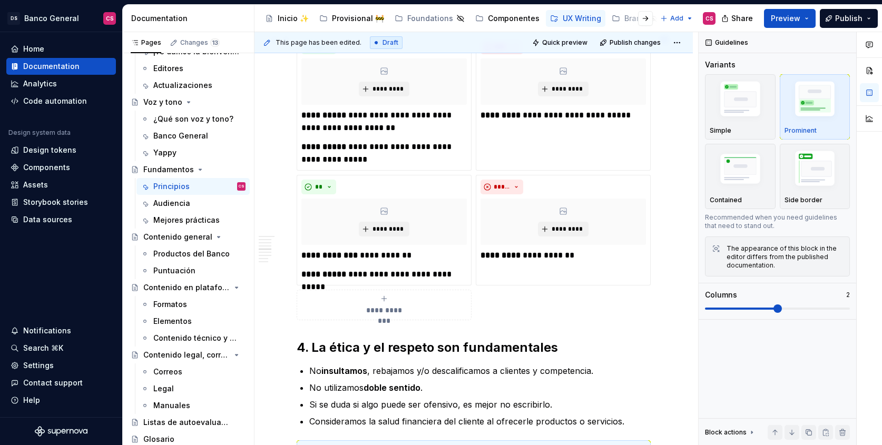
click at [496, 297] on div "**********" at bounding box center [474, 178] width 354 height 286
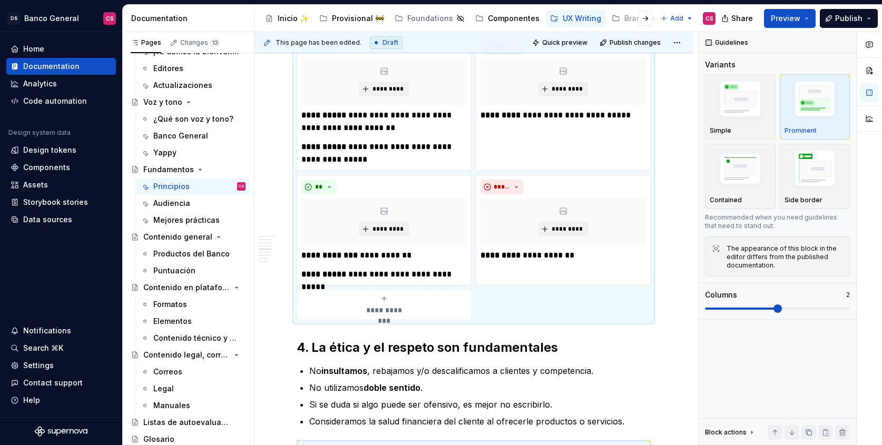
click at [484, 297] on div "**********" at bounding box center [474, 178] width 354 height 286
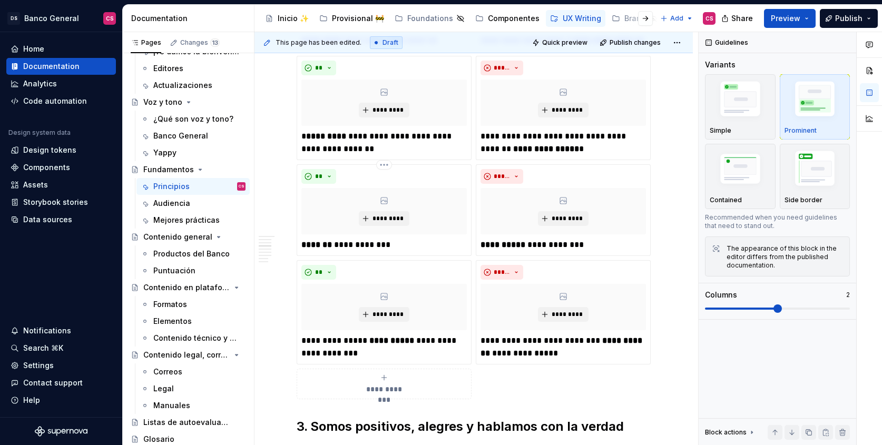
scroll to position [690, 0]
click at [472, 258] on div "**********" at bounding box center [474, 180] width 354 height 440
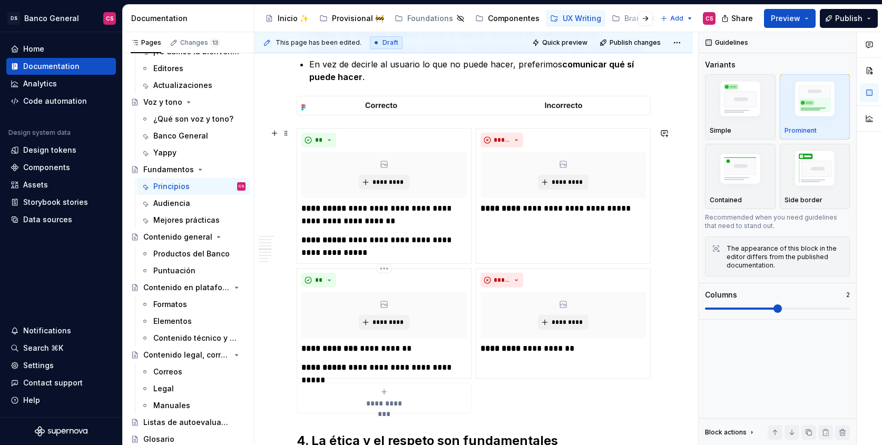
scroll to position [1090, 0]
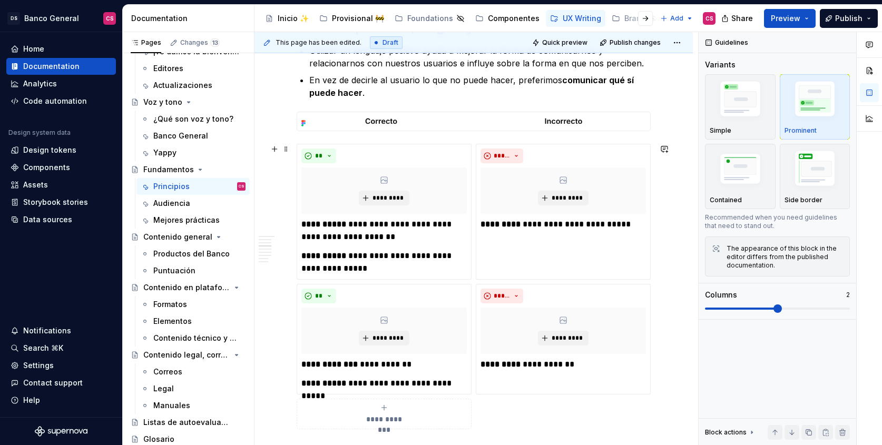
click at [471, 281] on div "**********" at bounding box center [474, 287] width 354 height 286
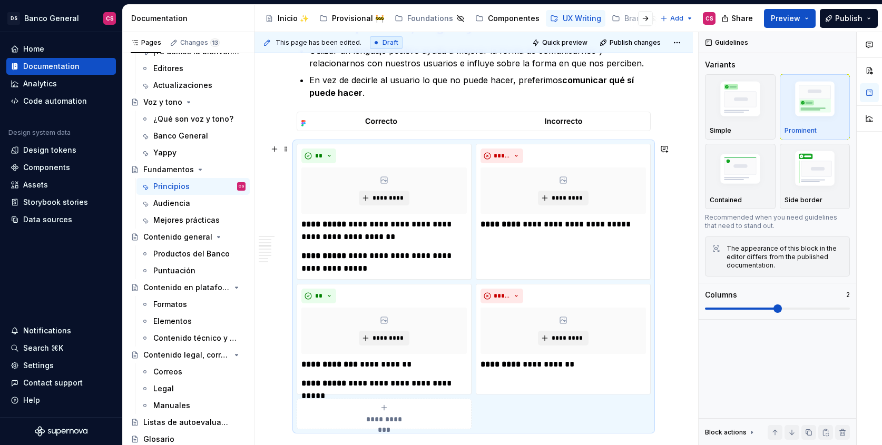
click at [471, 282] on div "**********" at bounding box center [474, 287] width 354 height 286
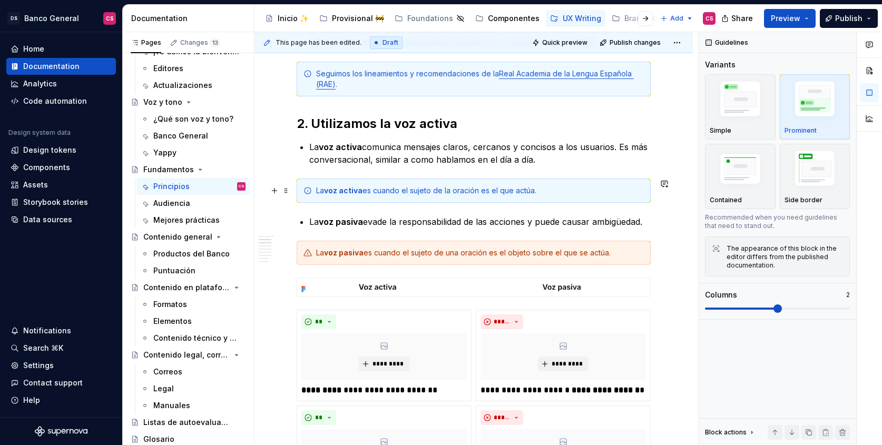
scroll to position [0, 0]
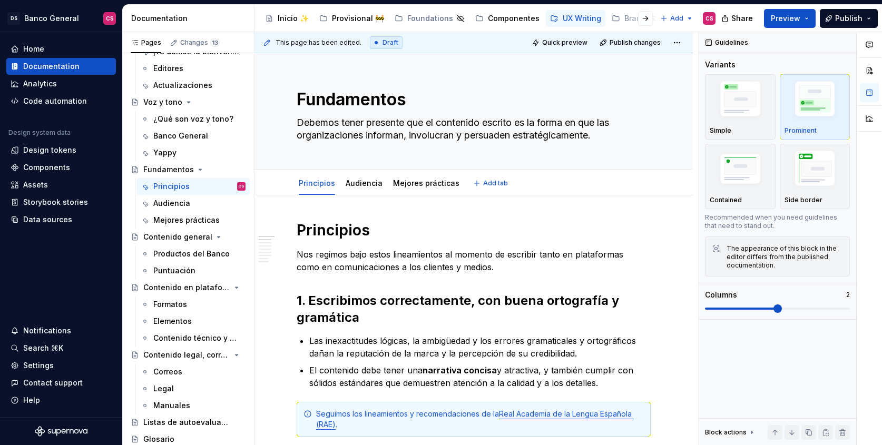
click at [376, 194] on div "Principios Audiencia Mejores prácticas" at bounding box center [379, 186] width 178 height 28
click at [376, 191] on div "Audiencia" at bounding box center [364, 183] width 45 height 17
click at [377, 193] on div at bounding box center [364, 193] width 45 height 1
click at [373, 185] on link "Audiencia" at bounding box center [364, 183] width 37 height 9
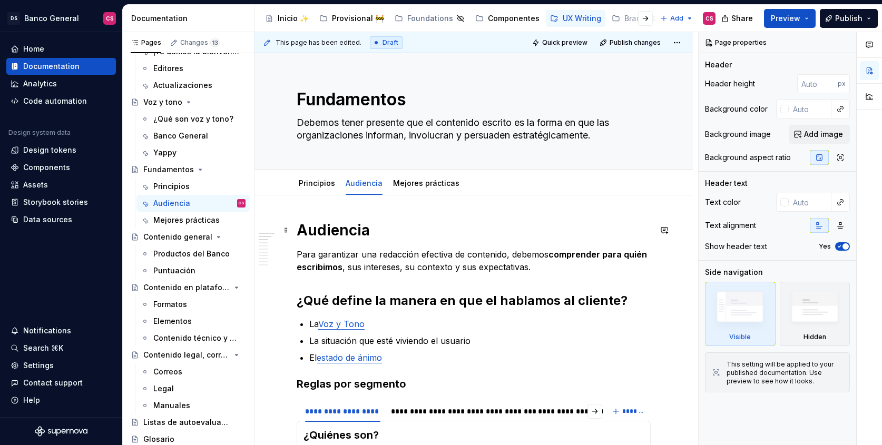
click at [344, 232] on h1 "Audiencia" at bounding box center [474, 230] width 354 height 19
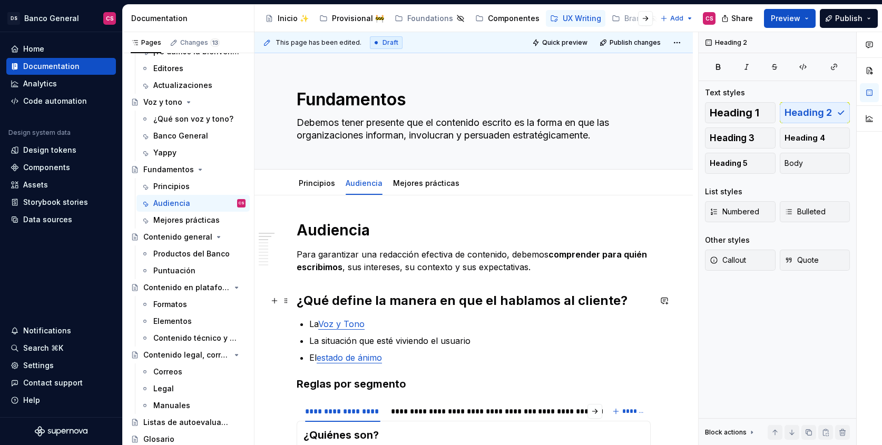
click at [416, 299] on h2 "¿Qué define la manera en que el hablamos al cliente?" at bounding box center [474, 301] width 354 height 17
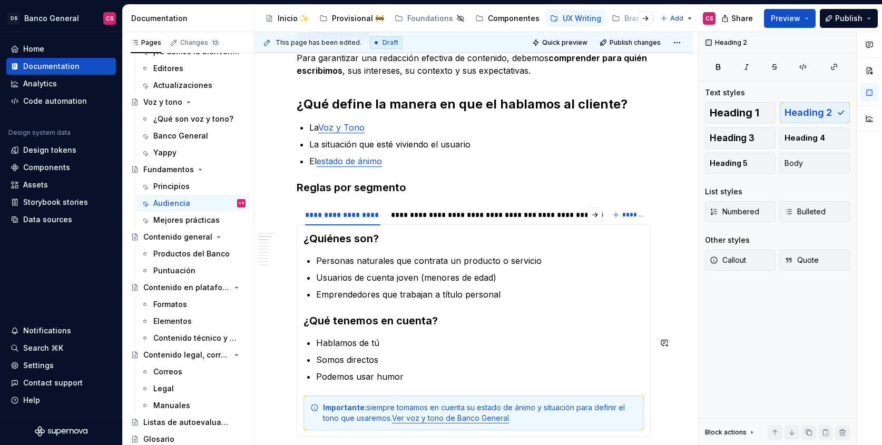
scroll to position [238, 0]
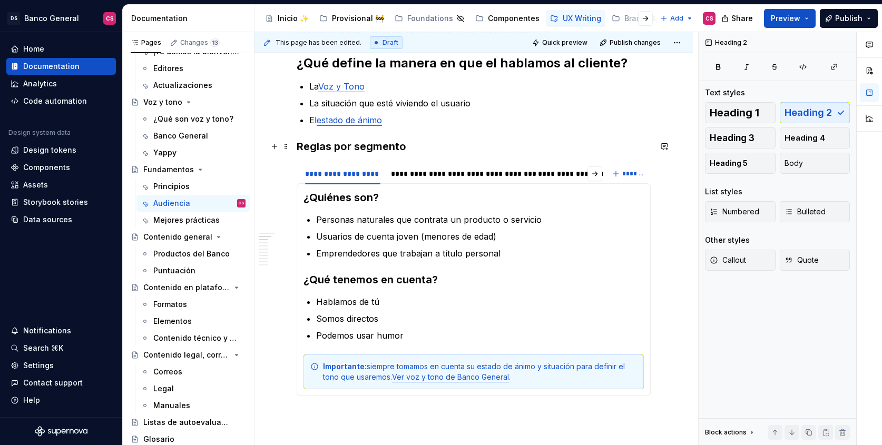
click at [339, 144] on h3 "Reglas por segmento" at bounding box center [474, 146] width 354 height 15
click at [344, 198] on h3 "¿Quiénes son?" at bounding box center [474, 197] width 341 height 15
click at [358, 197] on h3 "¿Quiénes son?" at bounding box center [474, 197] width 341 height 15
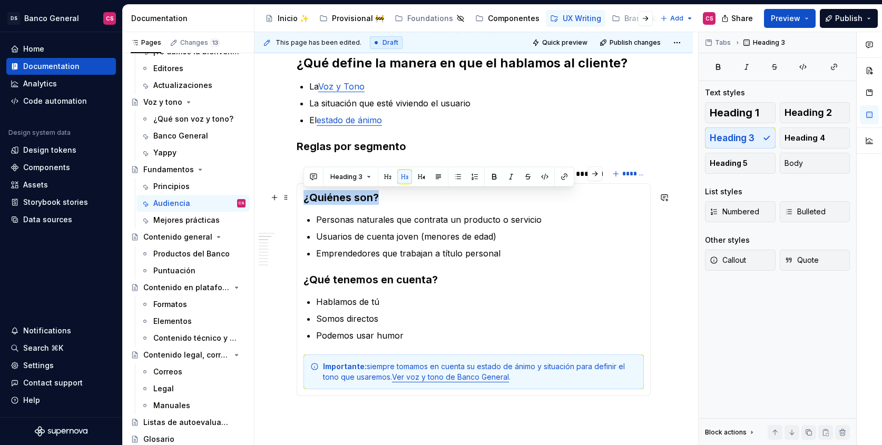
click at [358, 197] on h3 "¿Quiénes son?" at bounding box center [474, 197] width 341 height 15
click at [793, 138] on span "Heading 4" at bounding box center [805, 138] width 41 height 11
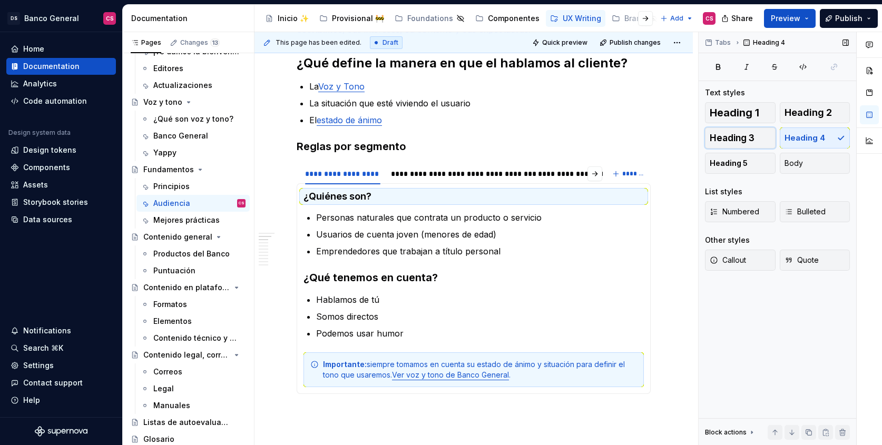
click at [750, 137] on span "Heading 3" at bounding box center [732, 138] width 45 height 11
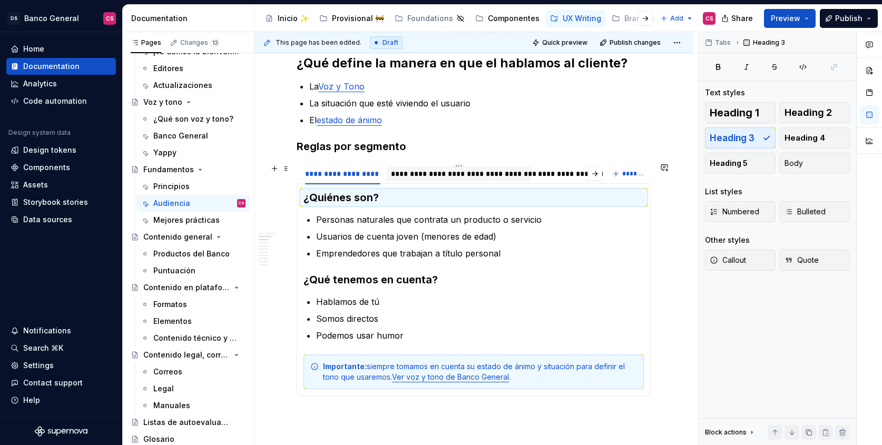
click at [461, 171] on div "**********" at bounding box center [459, 174] width 137 height 11
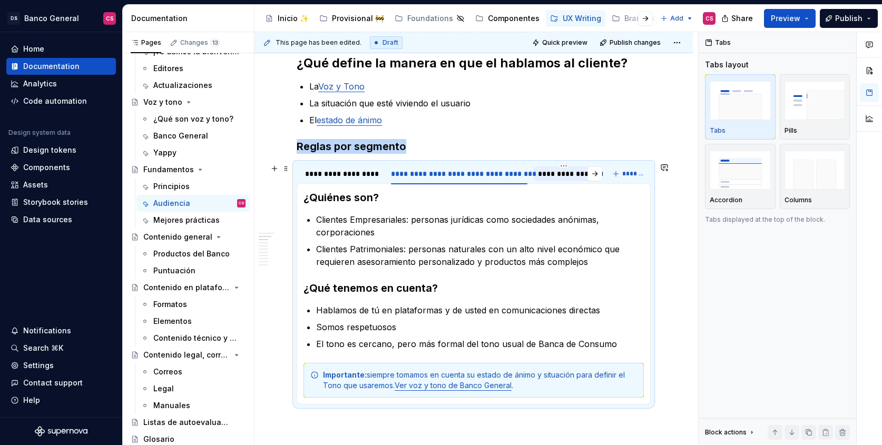
click at [556, 174] on div "**********" at bounding box center [564, 174] width 53 height 11
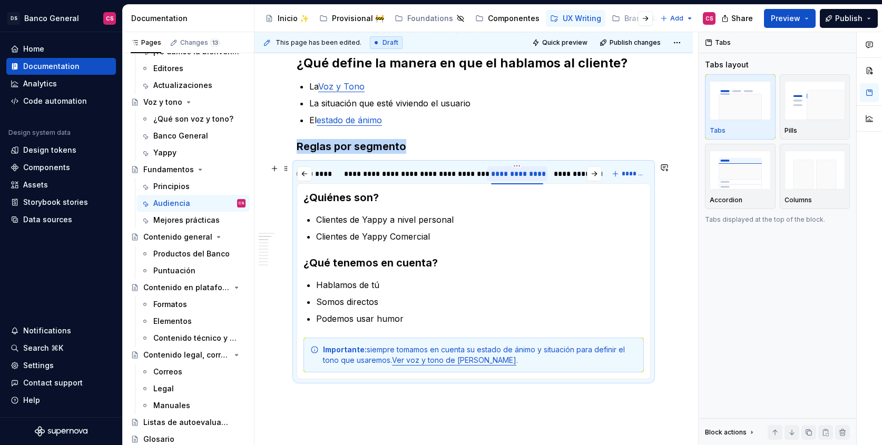
scroll to position [0, 69]
click at [556, 174] on div "**********" at bounding box center [563, 174] width 62 height 11
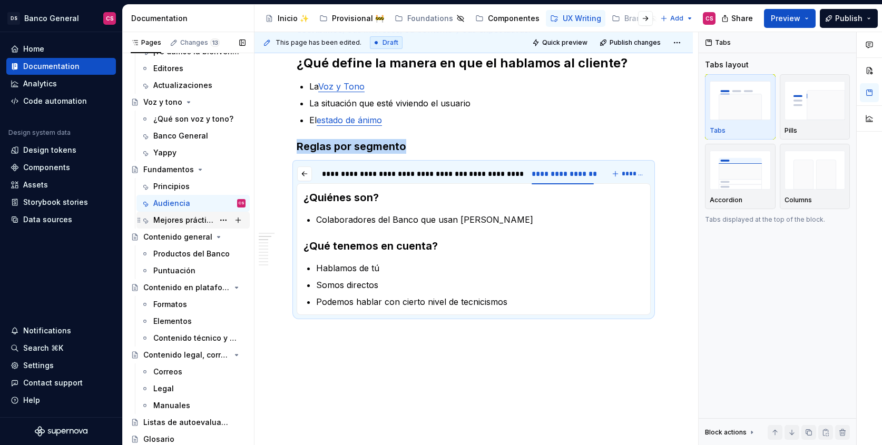
click at [184, 220] on div "Mejores prácticas" at bounding box center [183, 220] width 61 height 11
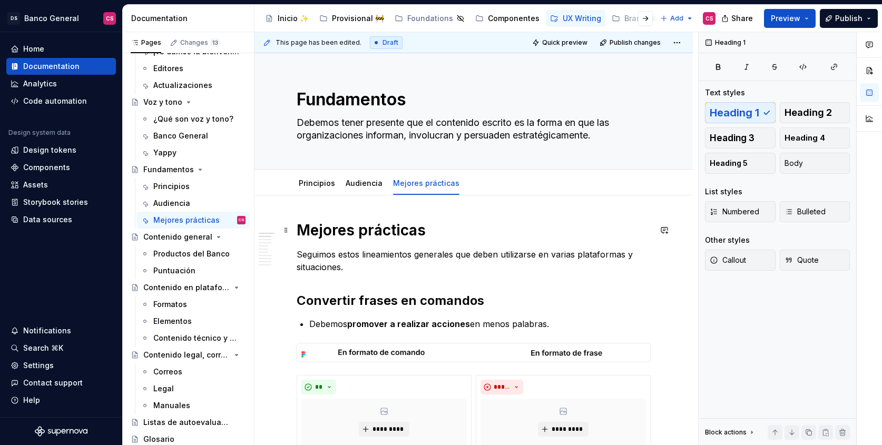
click at [348, 235] on h1 "Mejores prácticas" at bounding box center [474, 230] width 354 height 19
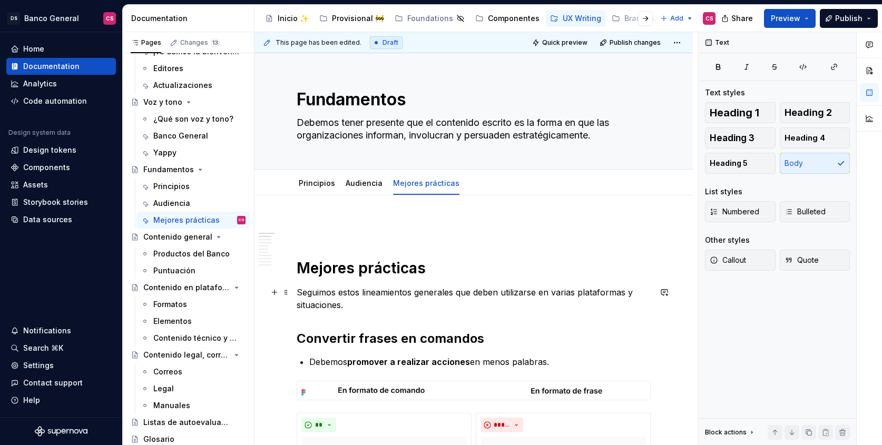
click at [402, 307] on p "Seguimos estos lineamientos generales que deben utilizarse en varias plataforma…" at bounding box center [474, 298] width 354 height 25
click at [317, 228] on p at bounding box center [474, 227] width 354 height 13
click at [280, 225] on button "button" at bounding box center [274, 227] width 15 height 15
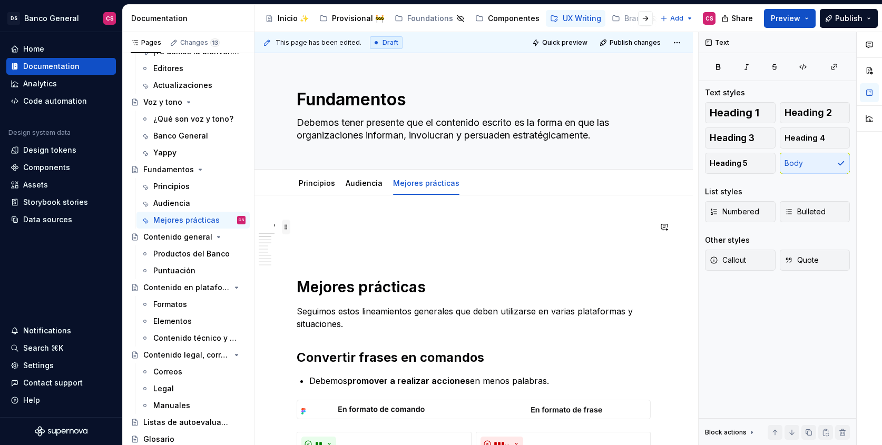
click at [286, 226] on span at bounding box center [286, 227] width 8 height 15
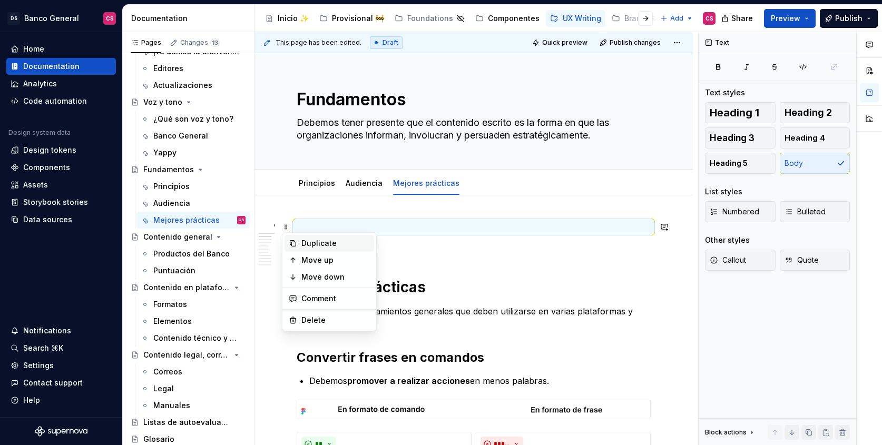
click at [302, 244] on div "Duplicate" at bounding box center [336, 243] width 69 height 11
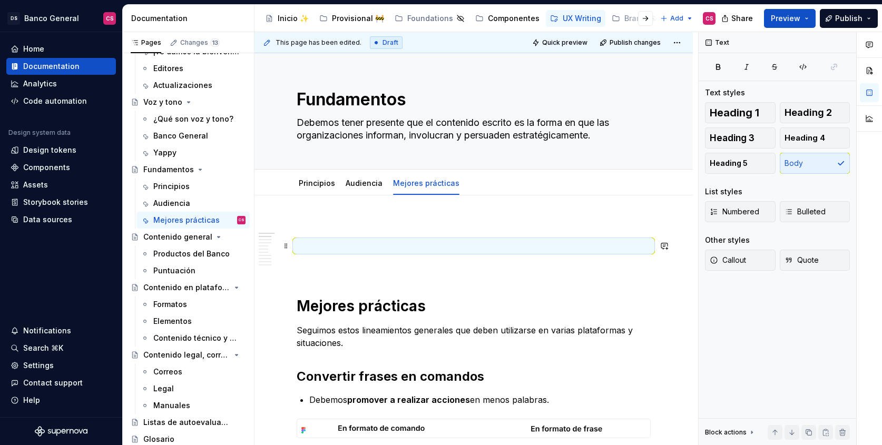
click at [288, 244] on span at bounding box center [286, 246] width 8 height 15
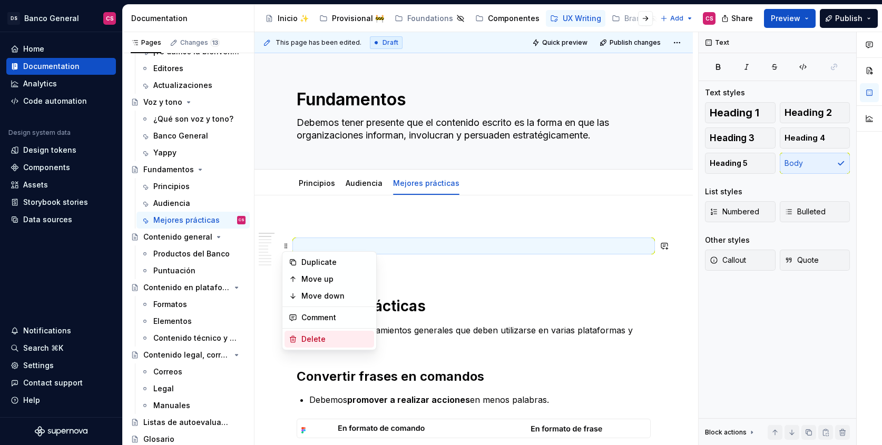
click at [327, 336] on div "Delete" at bounding box center [336, 339] width 69 height 11
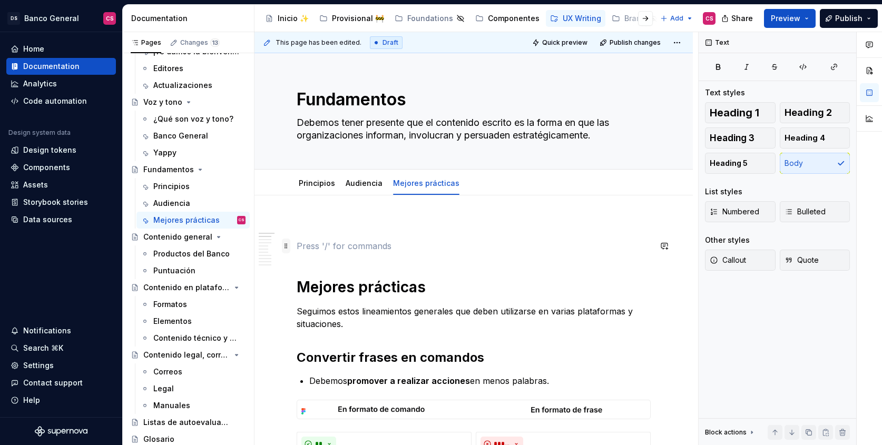
click at [288, 244] on span at bounding box center [286, 246] width 8 height 15
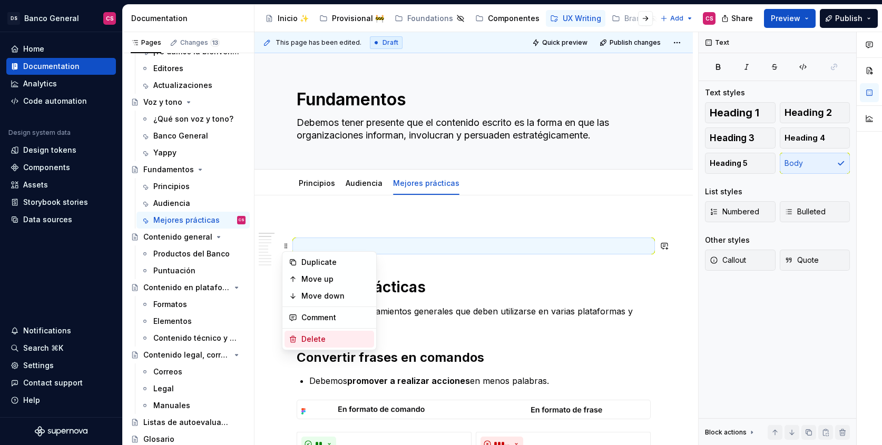
click at [323, 335] on div "Delete" at bounding box center [336, 339] width 69 height 11
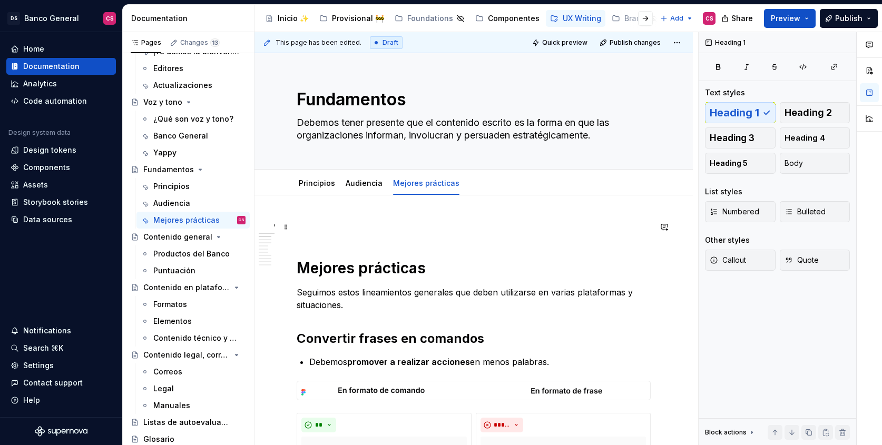
click at [289, 227] on span at bounding box center [286, 227] width 8 height 15
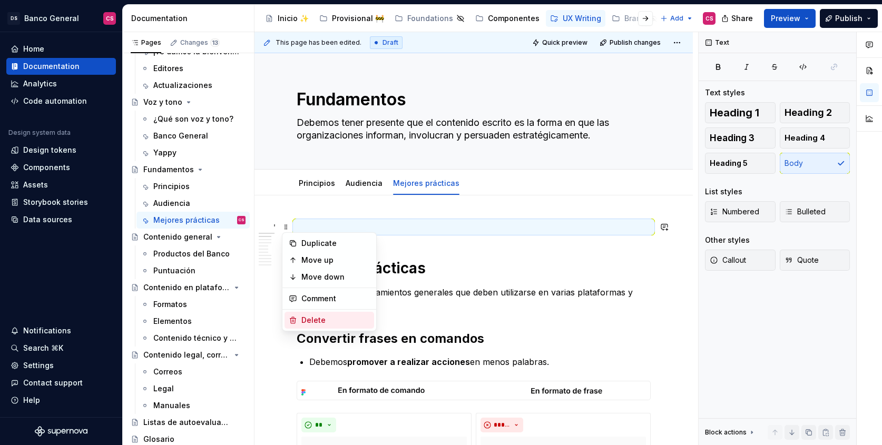
click at [314, 313] on div "Delete" at bounding box center [330, 320] width 90 height 17
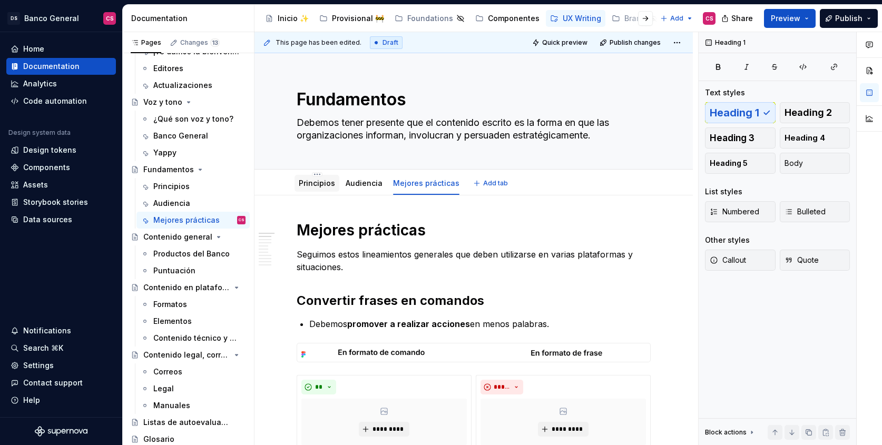
click at [308, 180] on link "Principios" at bounding box center [317, 183] width 36 height 9
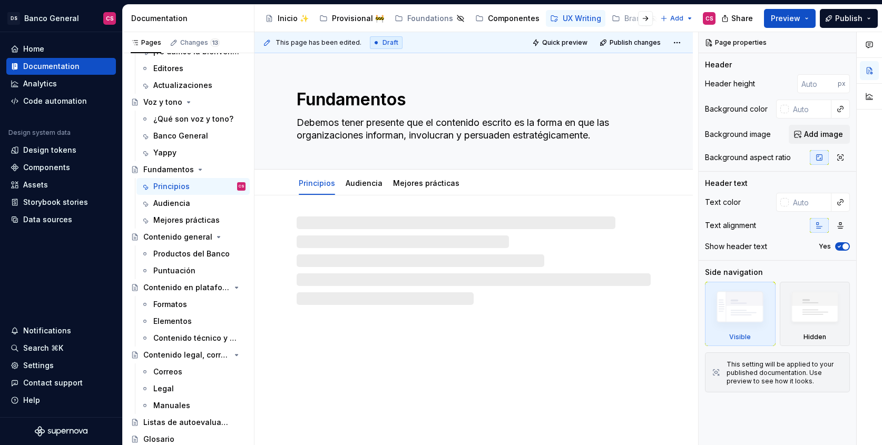
type textarea "*"
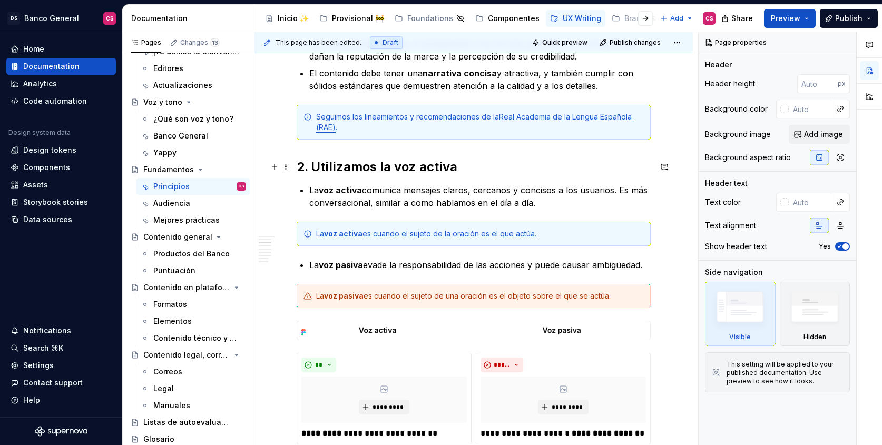
scroll to position [296, 0]
click at [292, 162] on div "This page has been edited. Draft Quick preview Publish changes Fundamentos Debe…" at bounding box center [477, 239] width 444 height 414
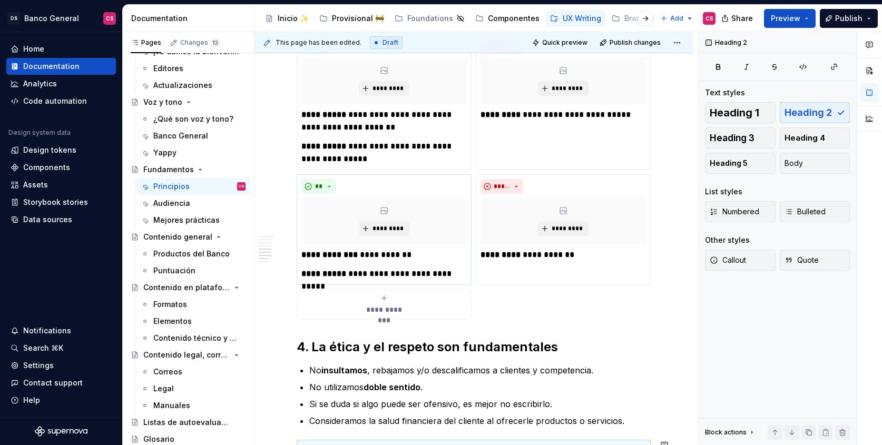
scroll to position [1185, 0]
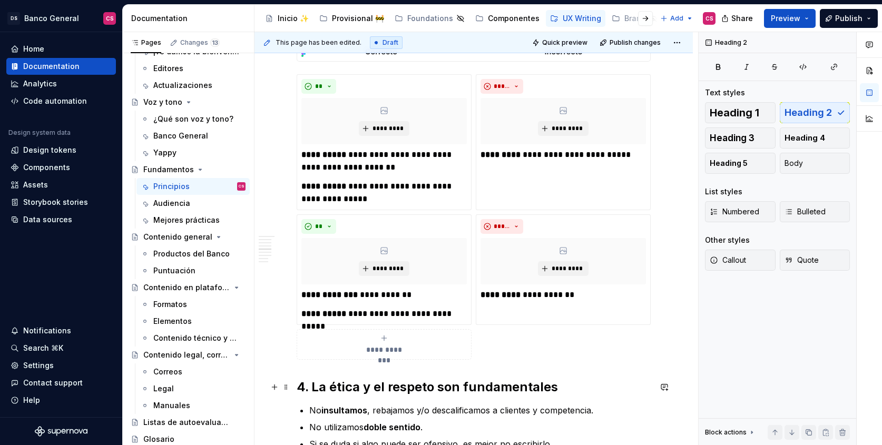
click at [296, 386] on div "This page has been edited. Draft Quick preview Publish changes Fundamentos Debe…" at bounding box center [477, 239] width 444 height 414
click at [300, 385] on h2 "4. La ética y el respeto son fundamentales" at bounding box center [474, 387] width 354 height 17
click at [298, 388] on h2 "4. La ética y el respeto son fundamentales" at bounding box center [474, 387] width 354 height 17
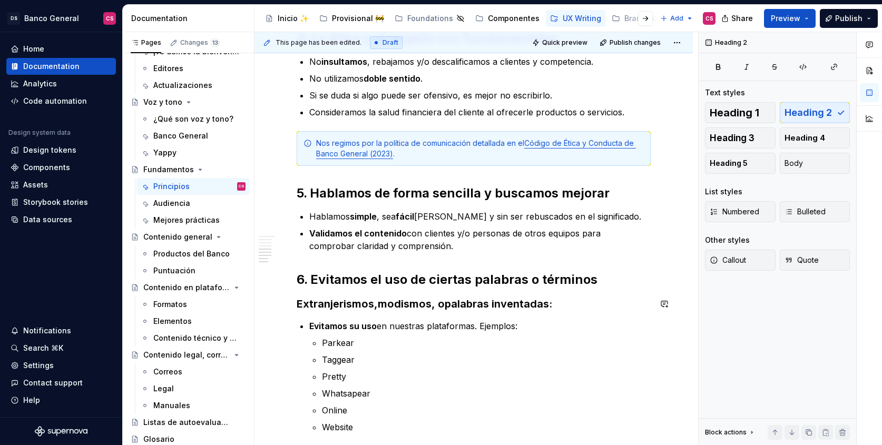
scroll to position [1567, 0]
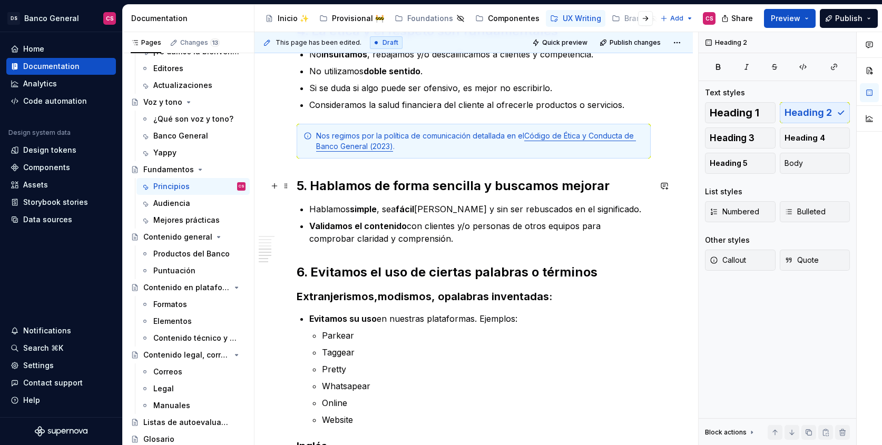
click at [297, 186] on h2 "5. Hablamos de forma sencilla y buscamos mejorar" at bounding box center [474, 186] width 354 height 17
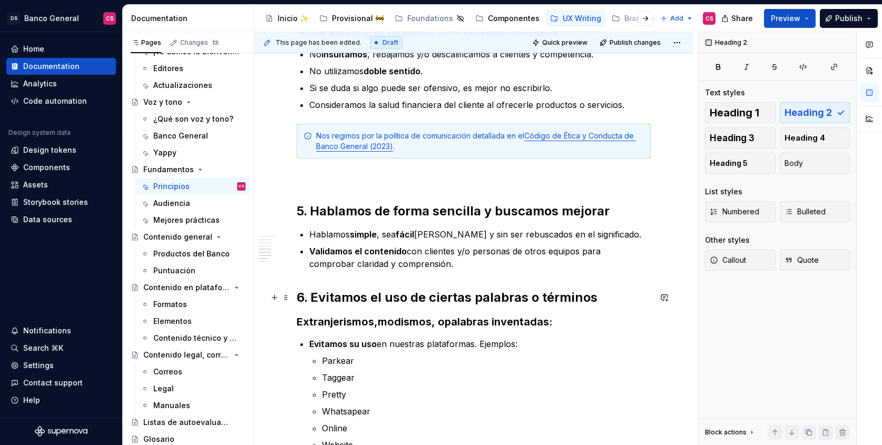
click at [298, 296] on h2 "6. Evitamos el uso de ciertas palabras o términos" at bounding box center [474, 297] width 354 height 17
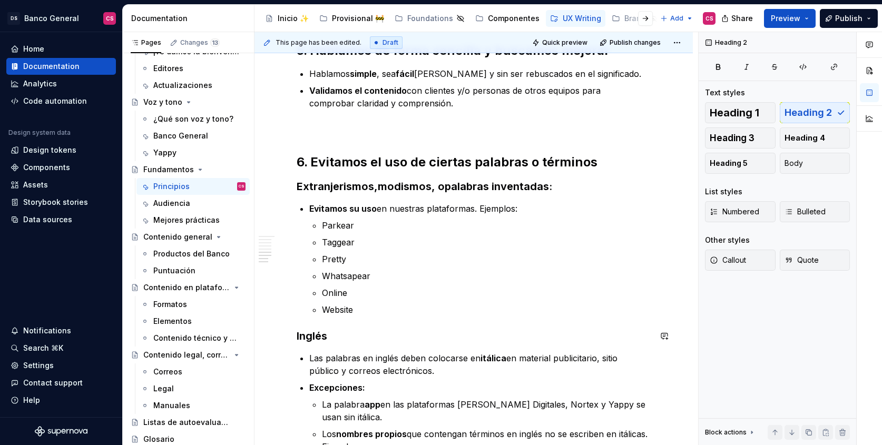
scroll to position [1721, 0]
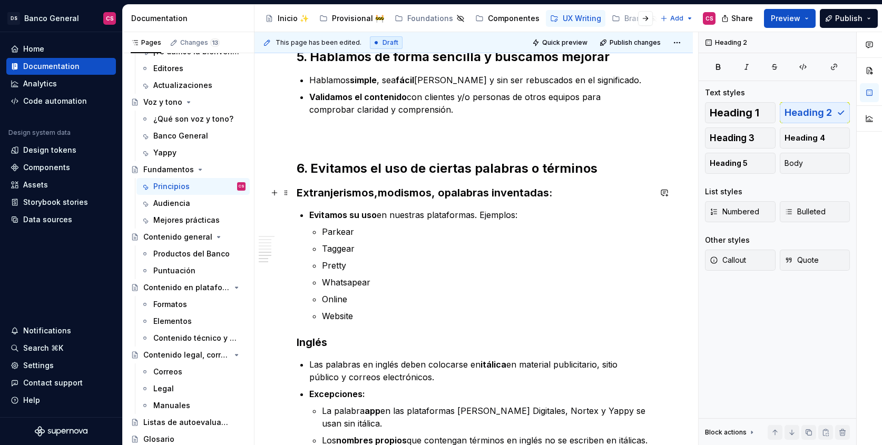
click at [297, 196] on strong "Extranjerismos" at bounding box center [335, 193] width 77 height 13
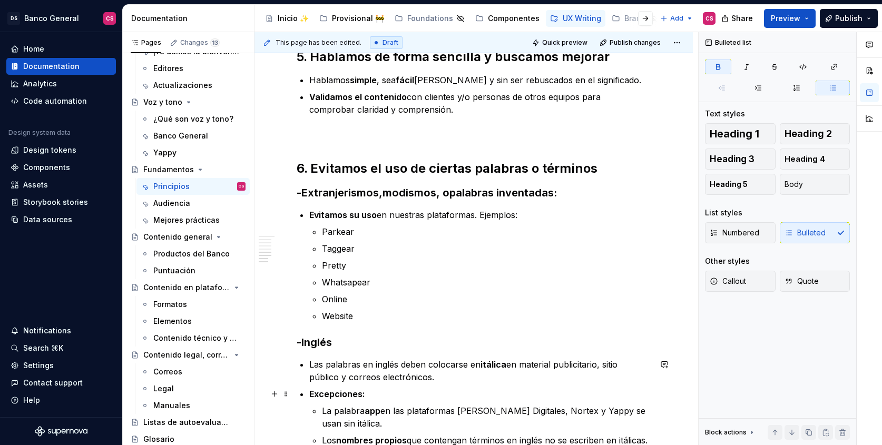
click at [443, 394] on p "Excepciones:" at bounding box center [480, 394] width 342 height 13
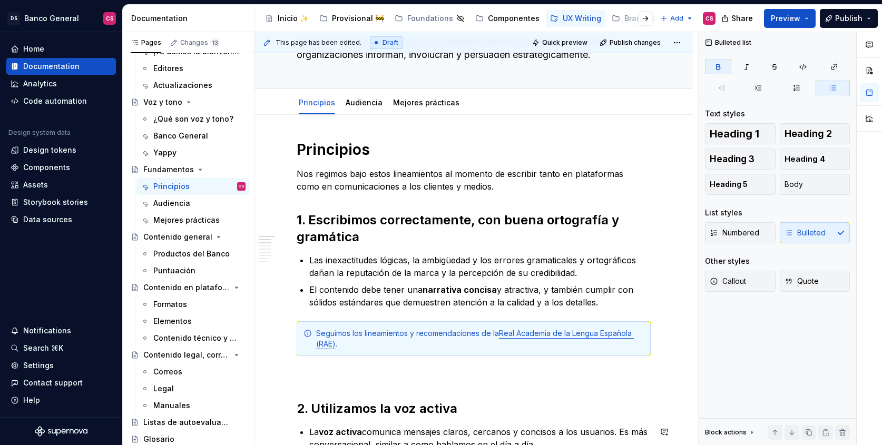
scroll to position [0, 0]
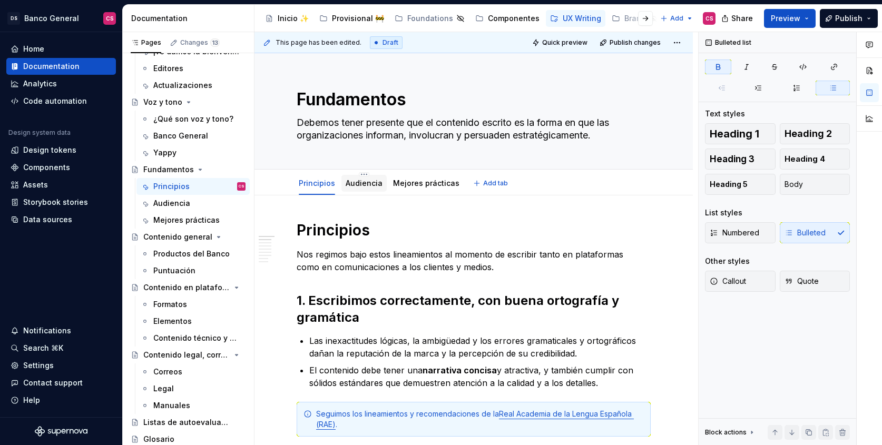
click at [366, 190] on div "Audiencia" at bounding box center [364, 183] width 45 height 17
click at [370, 184] on link "Audiencia" at bounding box center [364, 183] width 37 height 9
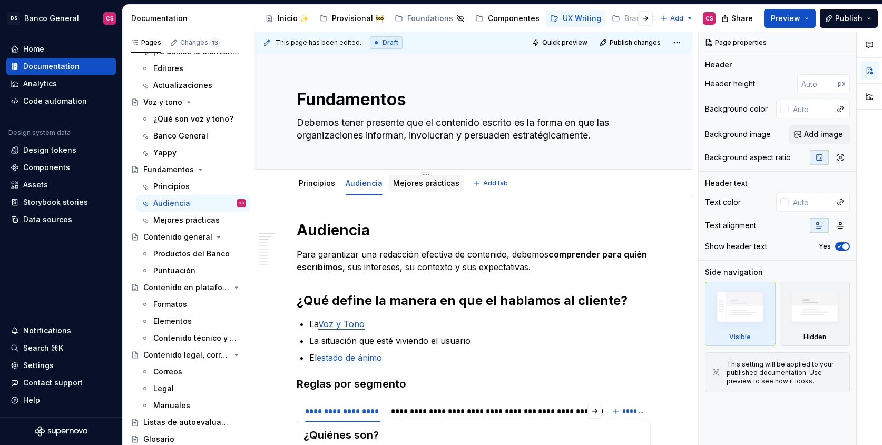
click at [416, 184] on link "Mejores prácticas" at bounding box center [426, 183] width 66 height 9
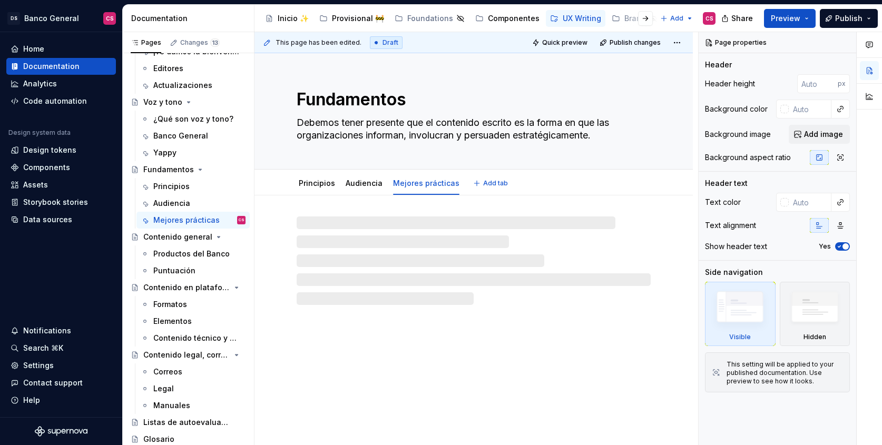
type textarea "*"
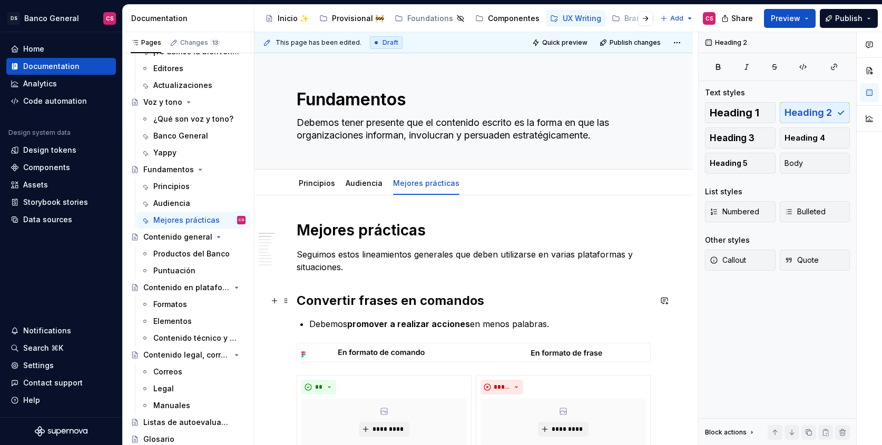
click at [297, 294] on h2 "Convertir frases en comandos" at bounding box center [474, 301] width 354 height 17
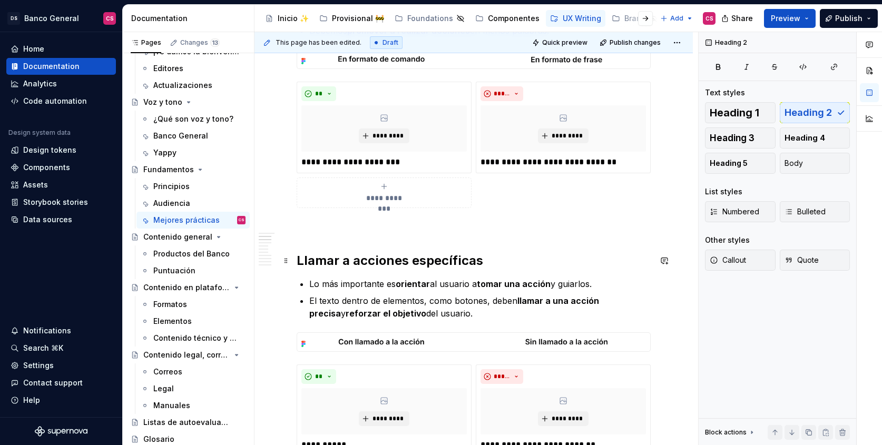
scroll to position [351, 0]
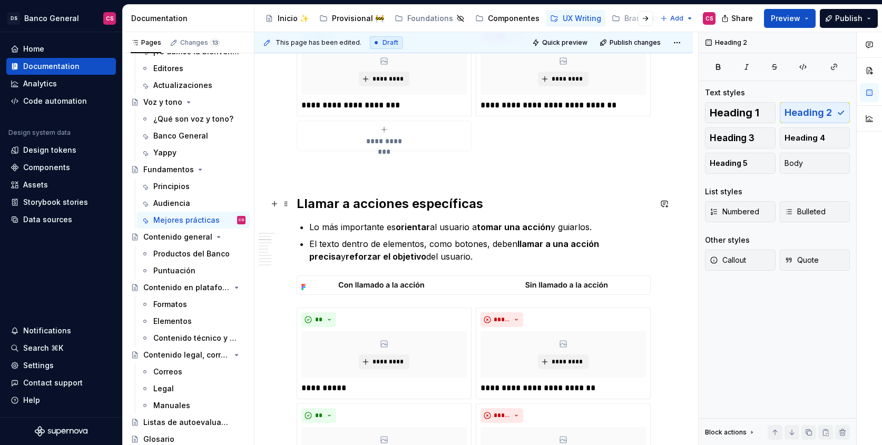
click at [298, 210] on h2 "Llamar a acciones específicas" at bounding box center [474, 204] width 354 height 17
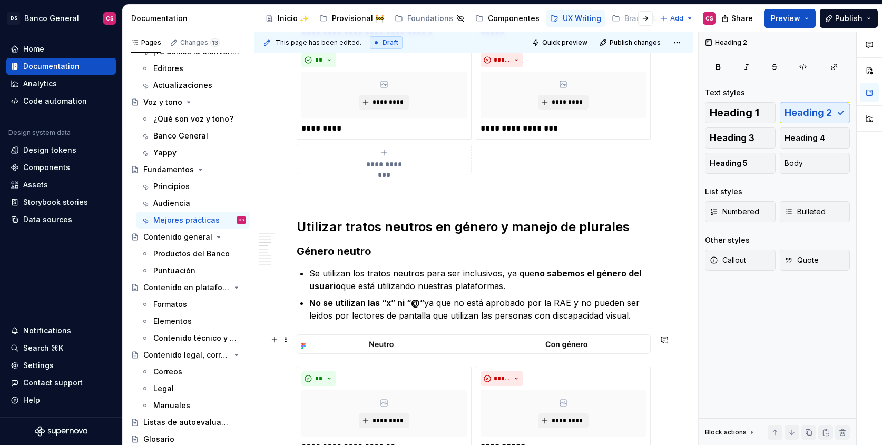
scroll to position [830, 0]
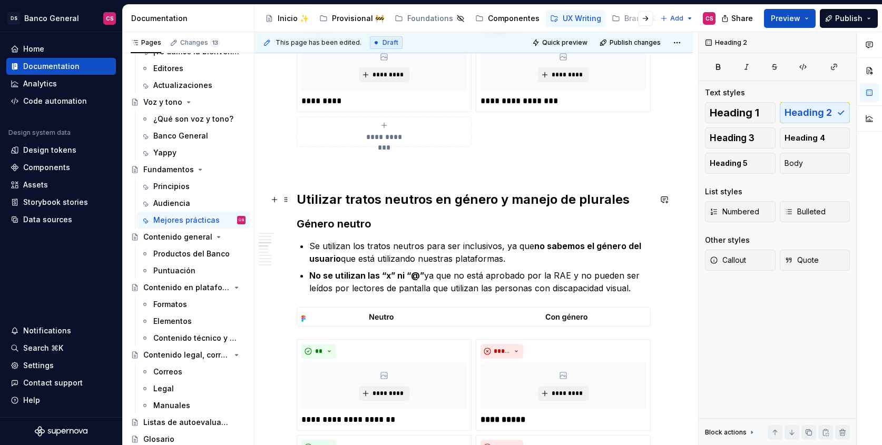
click at [298, 196] on h2 "Utilizar tratos neutros en género y manejo de plurales" at bounding box center [474, 199] width 354 height 17
click at [297, 219] on h3 "Género neutro" at bounding box center [474, 224] width 354 height 15
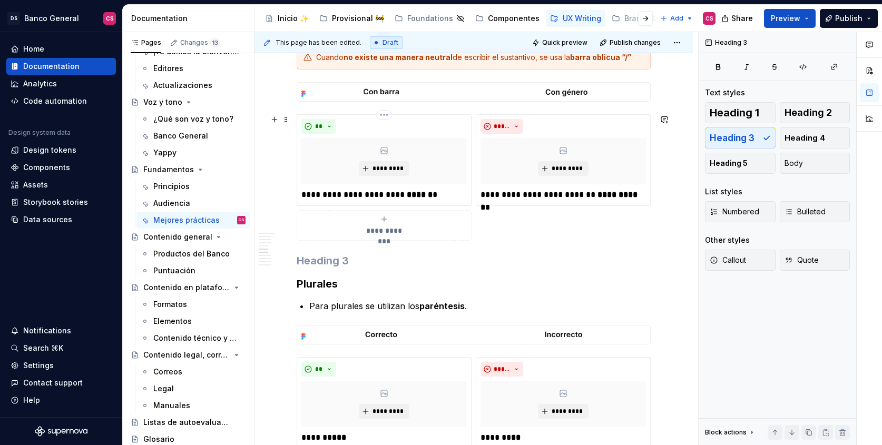
scroll to position [1575, 0]
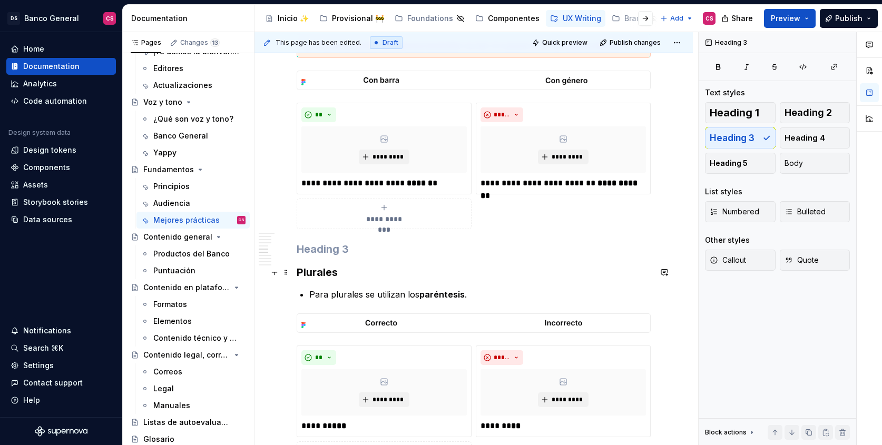
click at [298, 270] on h3 "Plurales" at bounding box center [474, 272] width 354 height 15
click at [374, 244] on h3 at bounding box center [474, 249] width 354 height 15
click at [295, 268] on div "**********" at bounding box center [477, 239] width 444 height 414
click at [302, 247] on h3 at bounding box center [474, 249] width 354 height 15
click at [818, 164] on button "Body" at bounding box center [815, 163] width 71 height 21
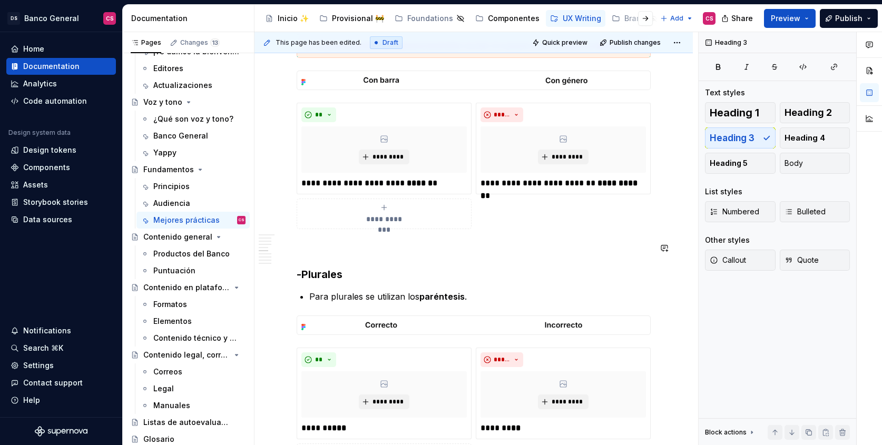
click at [296, 252] on div "**********" at bounding box center [477, 239] width 444 height 414
click at [284, 249] on span at bounding box center [286, 248] width 8 height 15
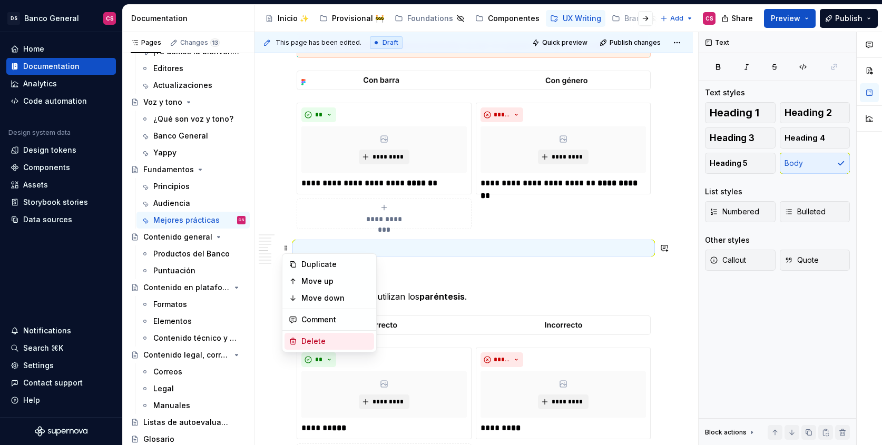
click at [316, 342] on div "Delete" at bounding box center [336, 341] width 69 height 11
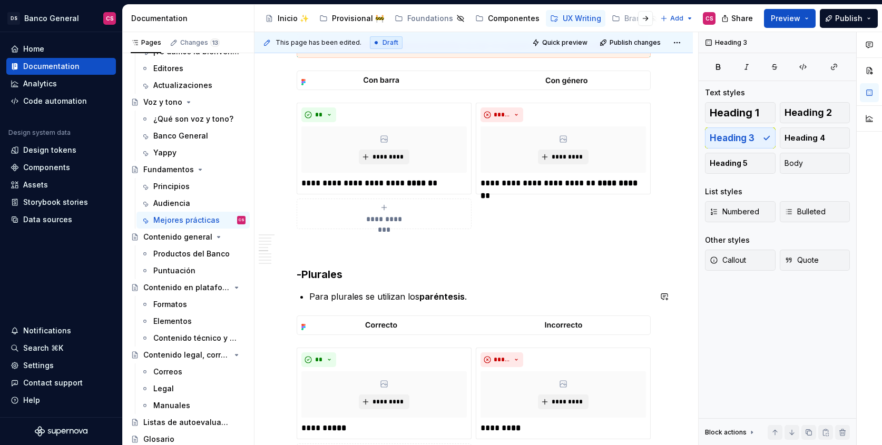
click at [301, 249] on p at bounding box center [474, 248] width 354 height 13
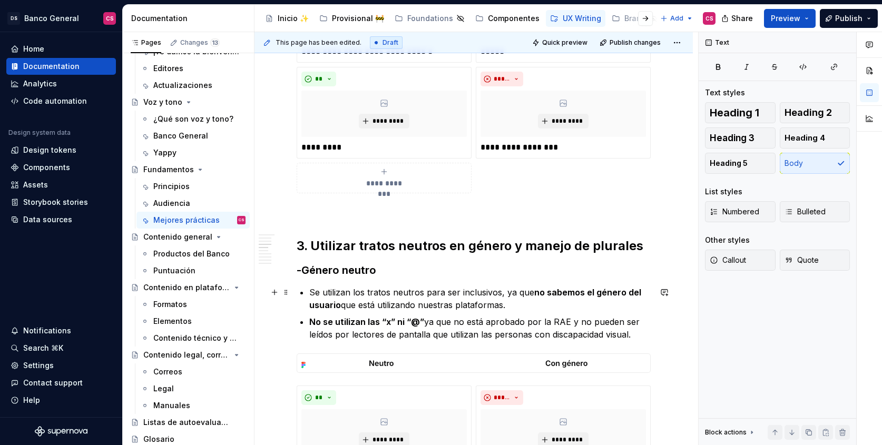
scroll to position [781, 0]
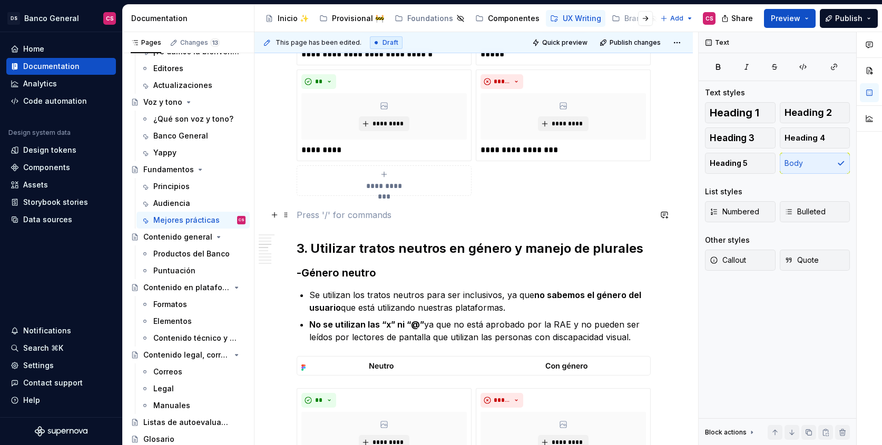
click at [313, 221] on p at bounding box center [474, 215] width 354 height 13
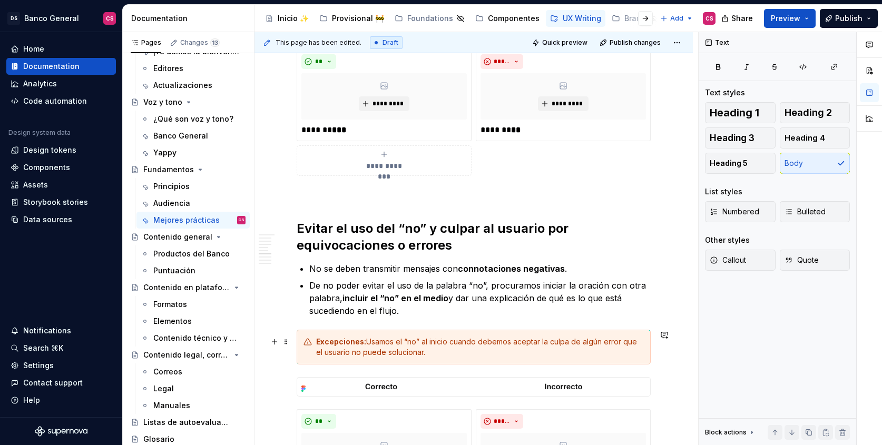
scroll to position [1811, 0]
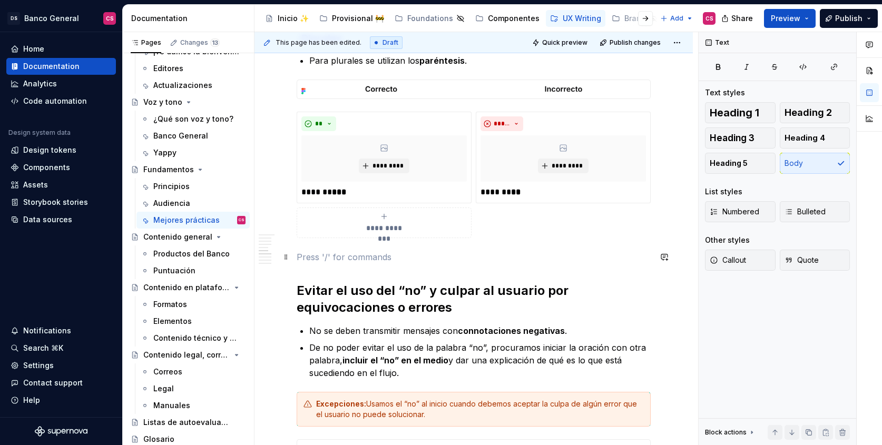
click at [315, 258] on p at bounding box center [474, 257] width 354 height 13
click at [314, 272] on div "**********" at bounding box center [474, 335] width 354 height 3851
click at [319, 265] on div "**********" at bounding box center [474, 335] width 354 height 3851
click at [322, 247] on div "**********" at bounding box center [474, 335] width 354 height 3851
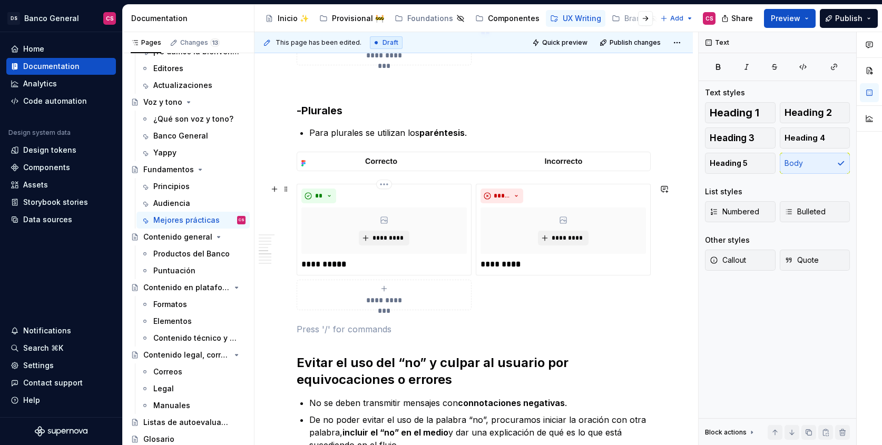
scroll to position [1840, 0]
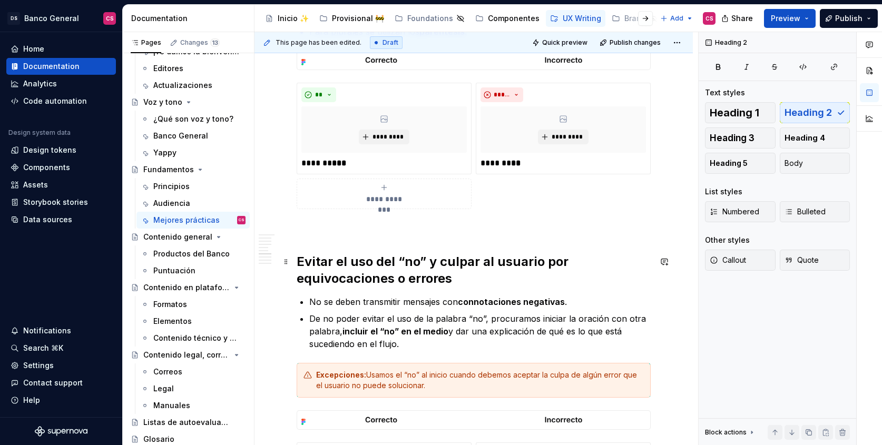
click at [297, 256] on h2 "Evitar el uso del “no” y culpar al usuario por equivocaciones o errores" at bounding box center [474, 271] width 354 height 34
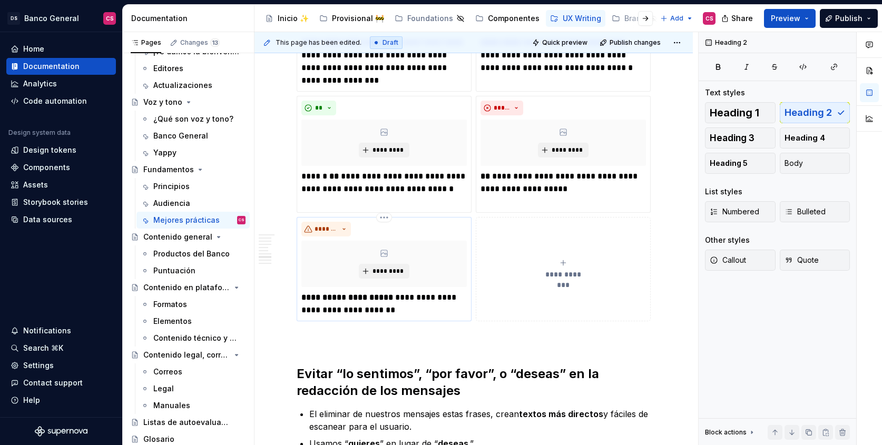
scroll to position [2397, 0]
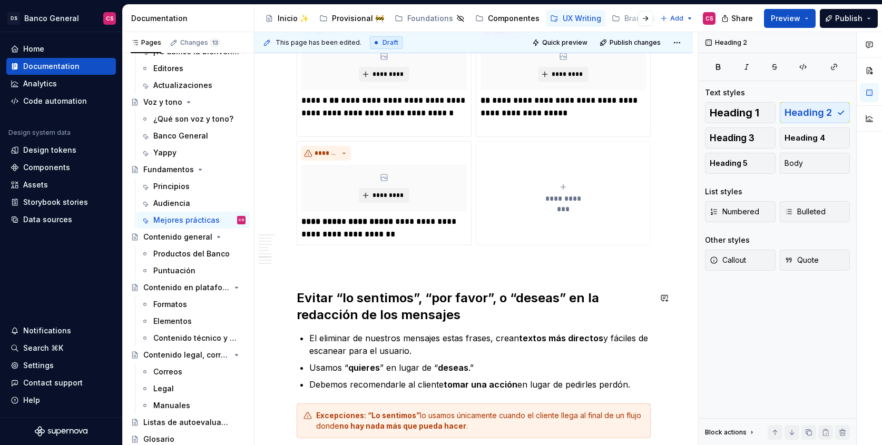
click at [308, 260] on p at bounding box center [474, 264] width 354 height 13
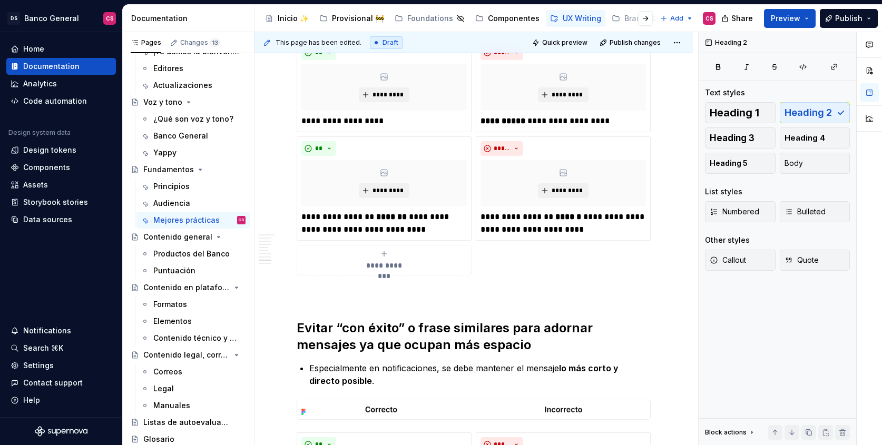
scroll to position [2989, 0]
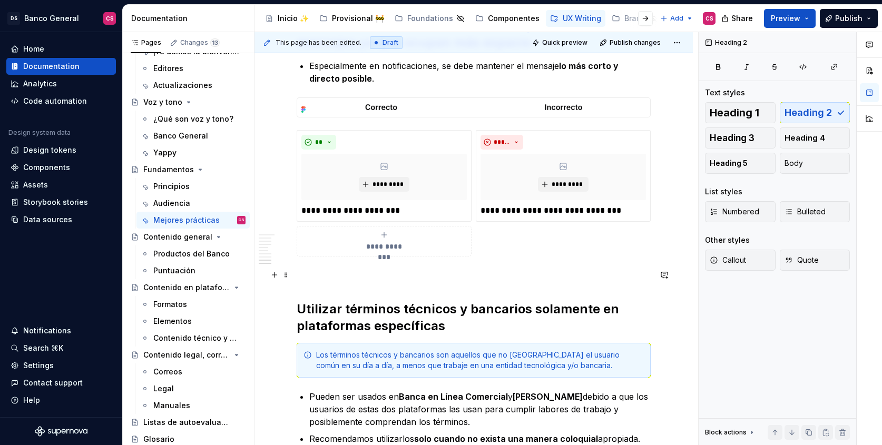
scroll to position [3279, 0]
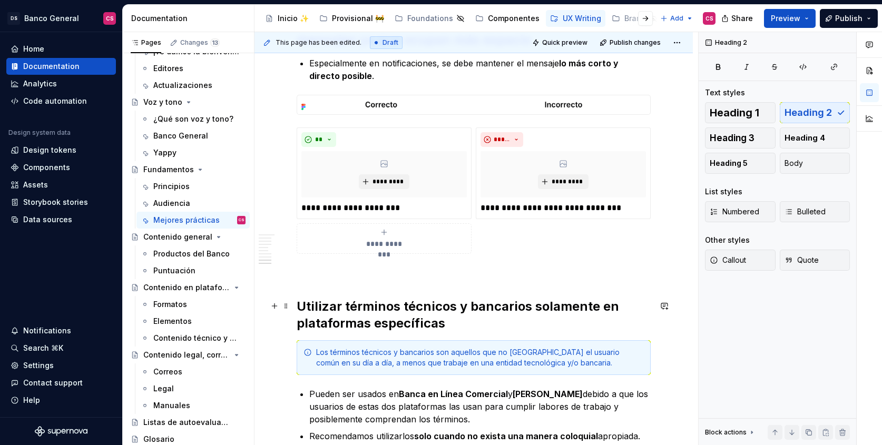
click at [297, 299] on h2 "Utilizar términos técnicos y bancarios solamente en plataformas específicas" at bounding box center [474, 315] width 354 height 34
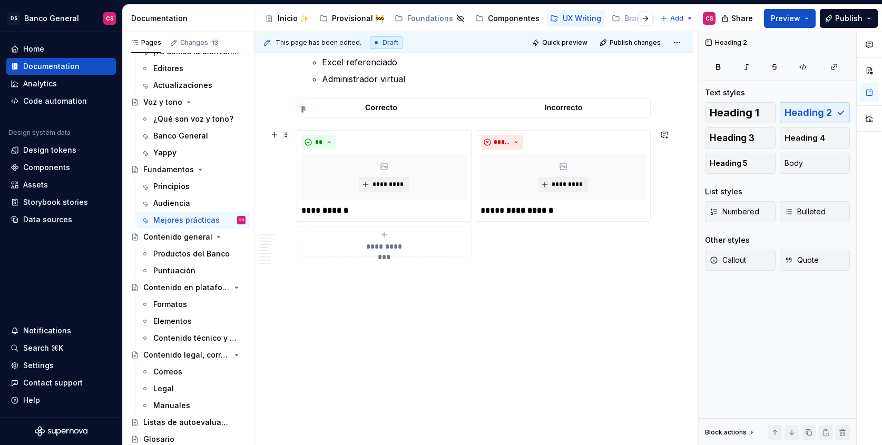
scroll to position [3772, 0]
click at [317, 275] on p at bounding box center [474, 275] width 354 height 13
drag, startPoint x: 319, startPoint y: 288, endPoint x: 345, endPoint y: 363, distance: 79.4
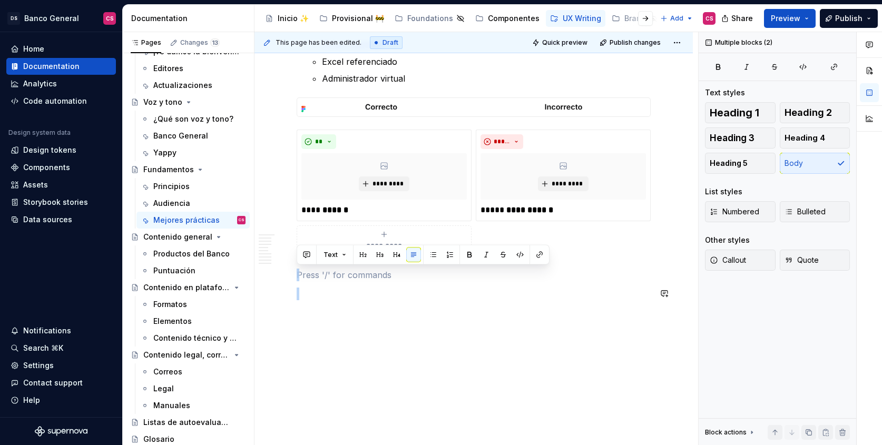
drag, startPoint x: 308, startPoint y: 268, endPoint x: 352, endPoint y: 375, distance: 115.6
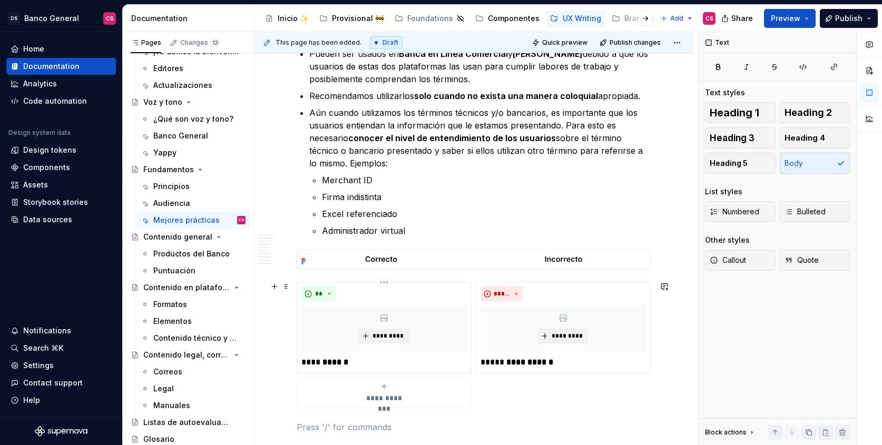
scroll to position [3593, 0]
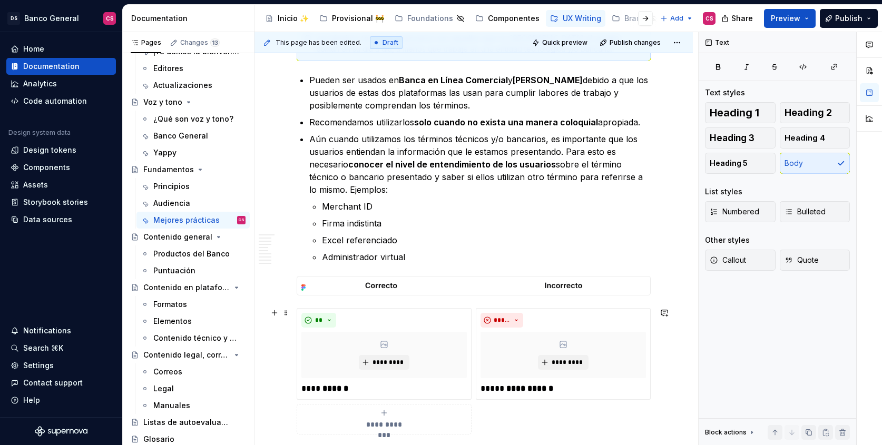
click at [474, 355] on div "**********" at bounding box center [474, 371] width 354 height 127
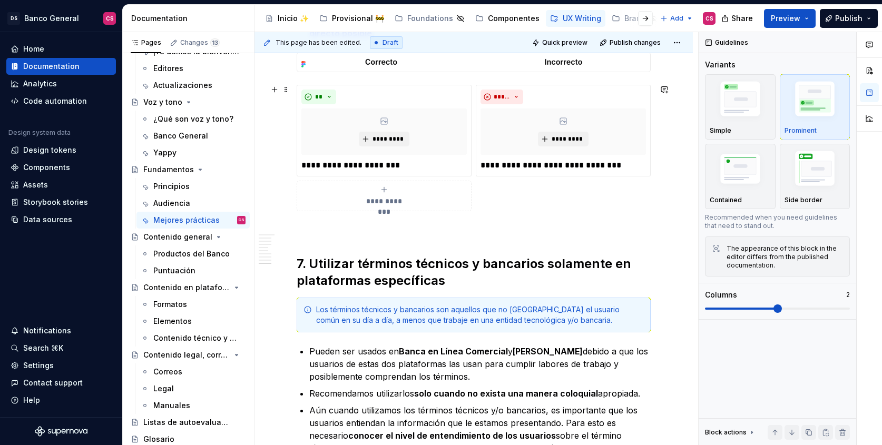
scroll to position [3309, 0]
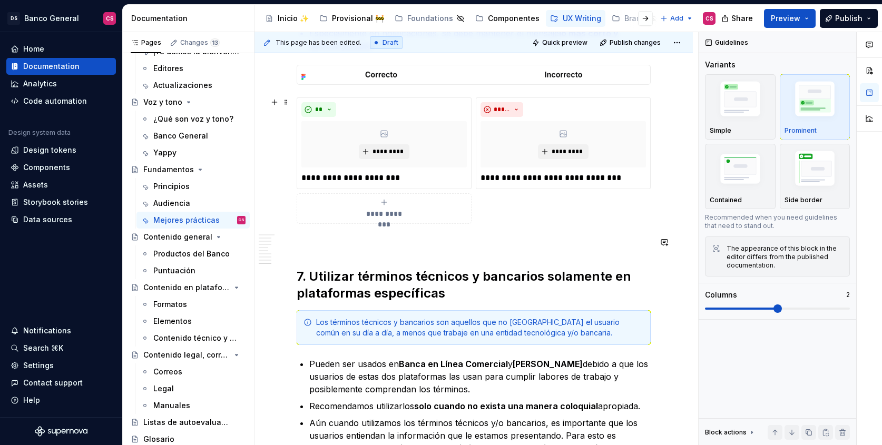
click at [490, 212] on div "**********" at bounding box center [474, 161] width 354 height 127
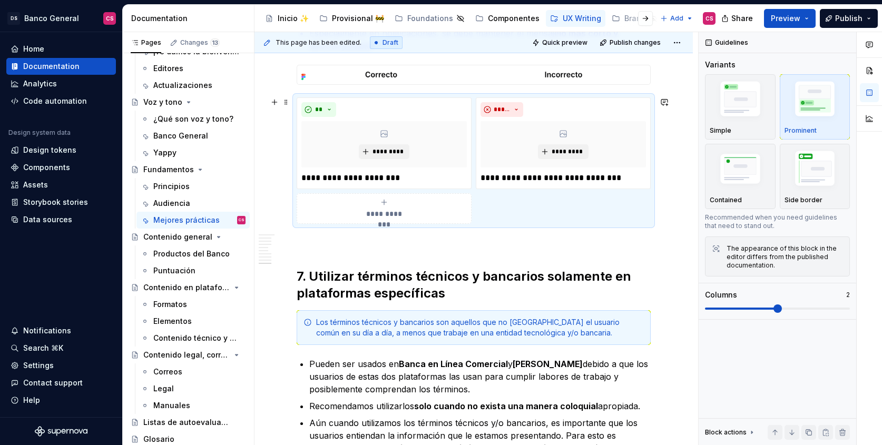
click at [488, 202] on div "**********" at bounding box center [474, 161] width 354 height 127
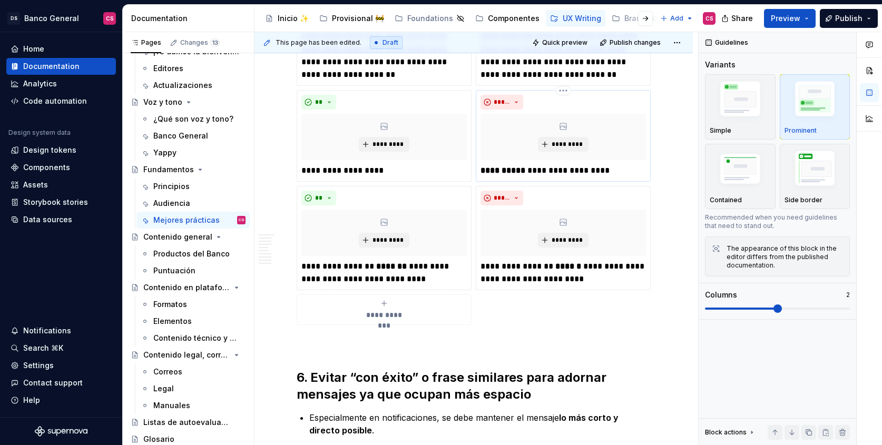
scroll to position [2844, 0]
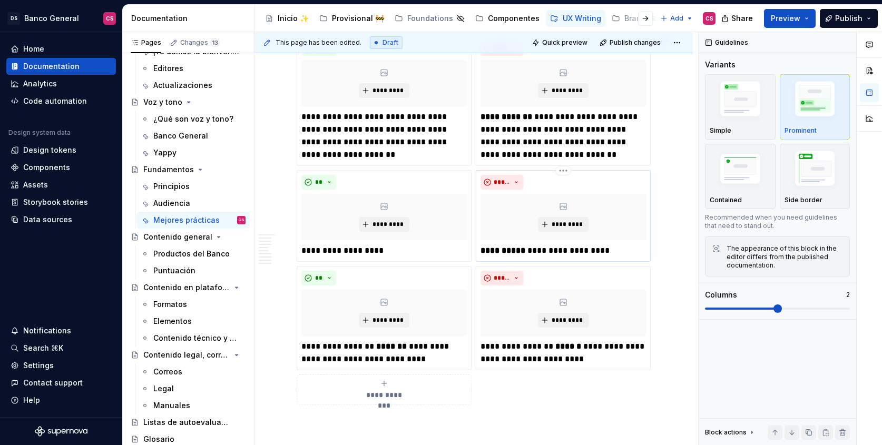
click at [476, 257] on div "**********" at bounding box center [563, 216] width 175 height 92
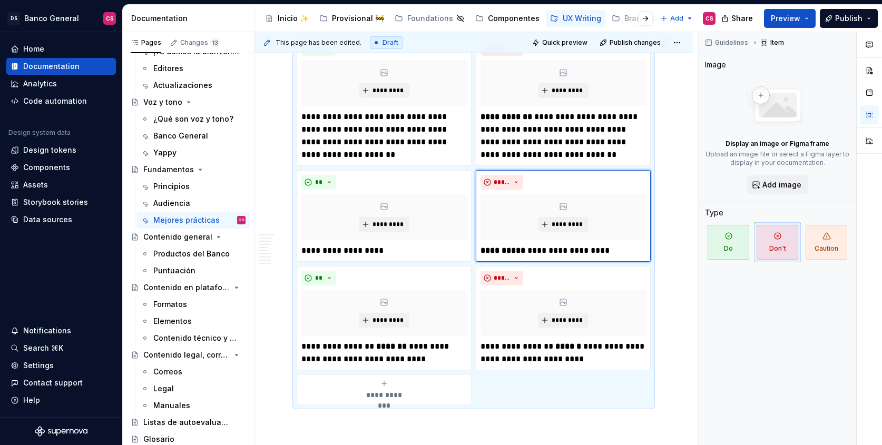
click at [533, 380] on div "**********" at bounding box center [474, 220] width 354 height 369
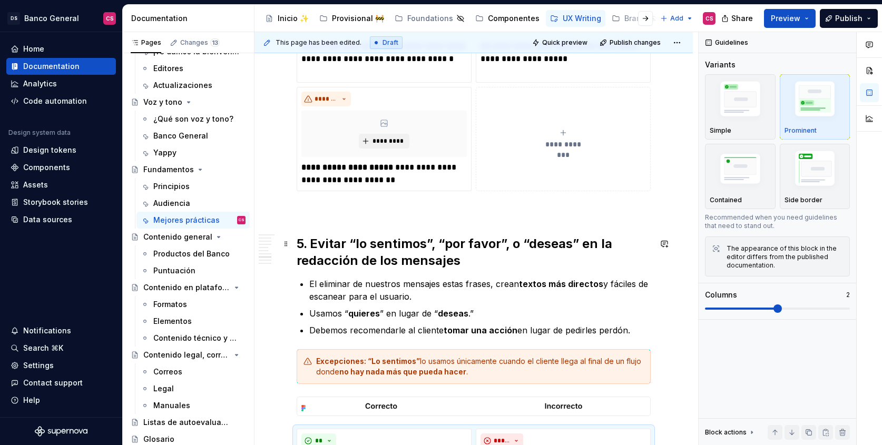
scroll to position [2357, 0]
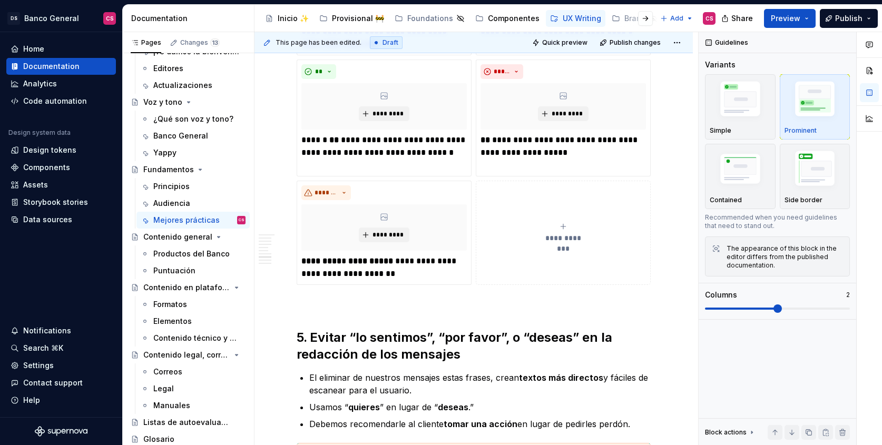
click at [473, 241] on div "**********" at bounding box center [474, 106] width 354 height 360
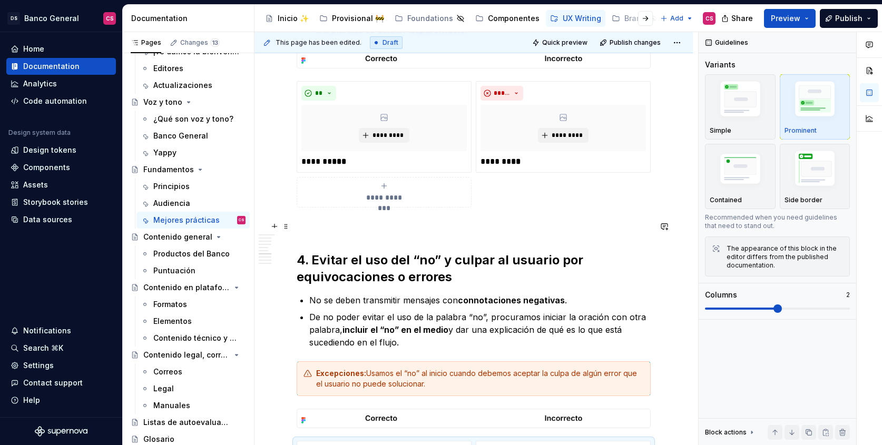
scroll to position [1804, 0]
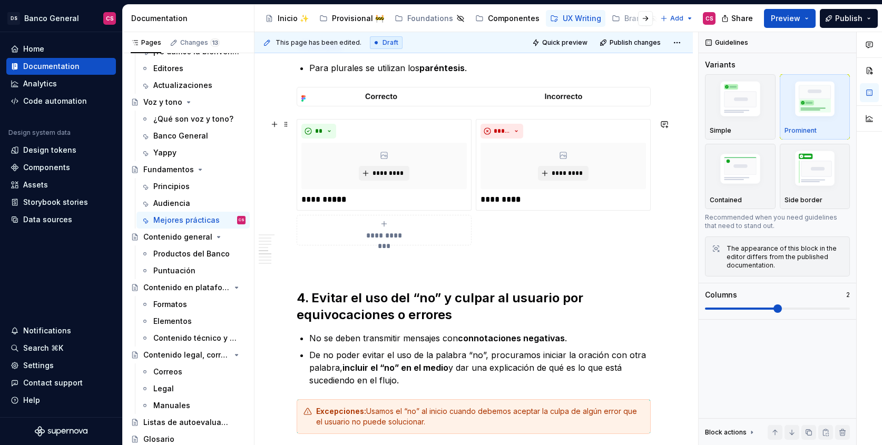
click at [474, 226] on div "**********" at bounding box center [474, 182] width 354 height 127
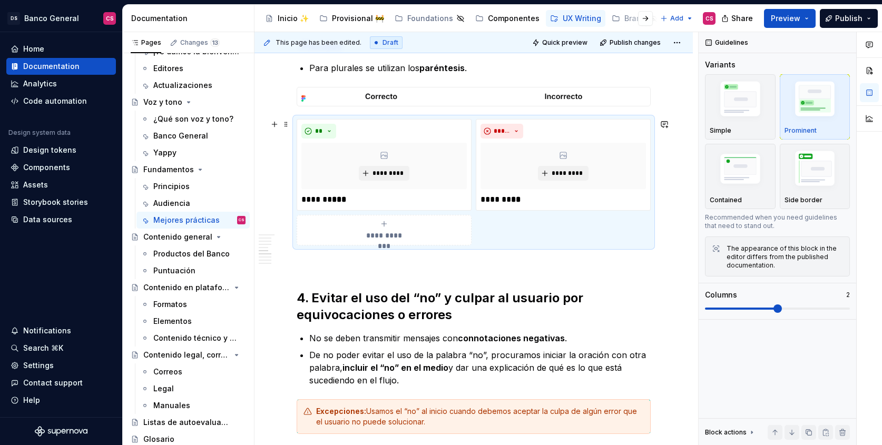
click at [475, 221] on div "**********" at bounding box center [474, 182] width 354 height 127
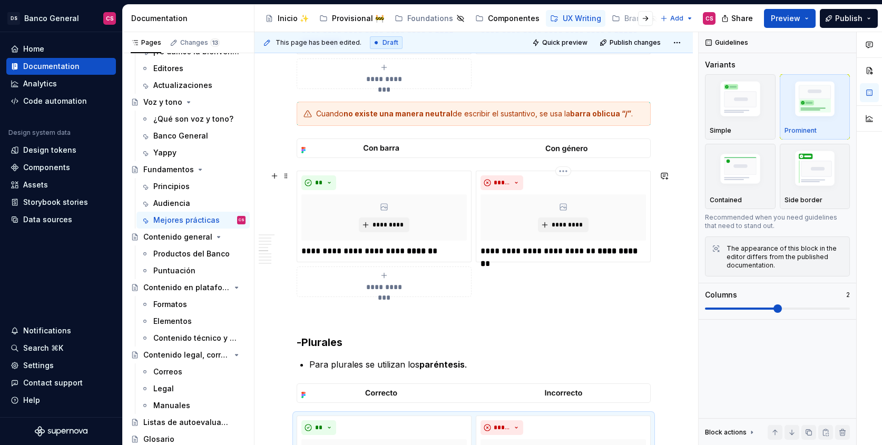
scroll to position [1507, 0]
click at [484, 281] on div "**********" at bounding box center [474, 234] width 354 height 127
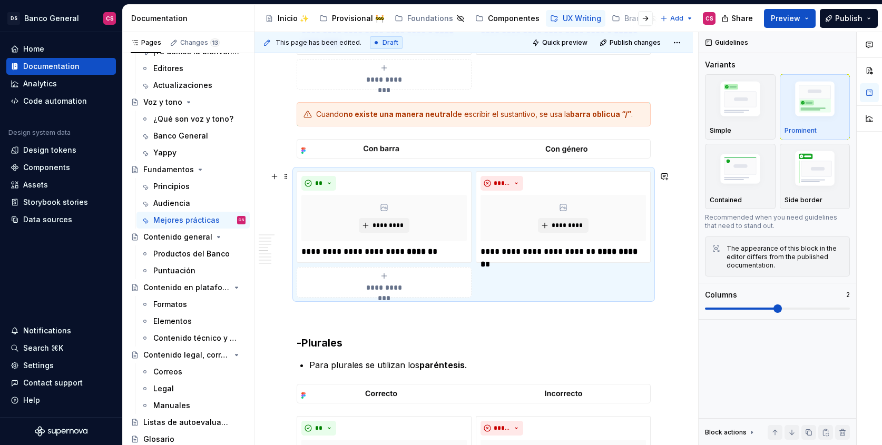
click at [495, 275] on div "**********" at bounding box center [474, 234] width 354 height 127
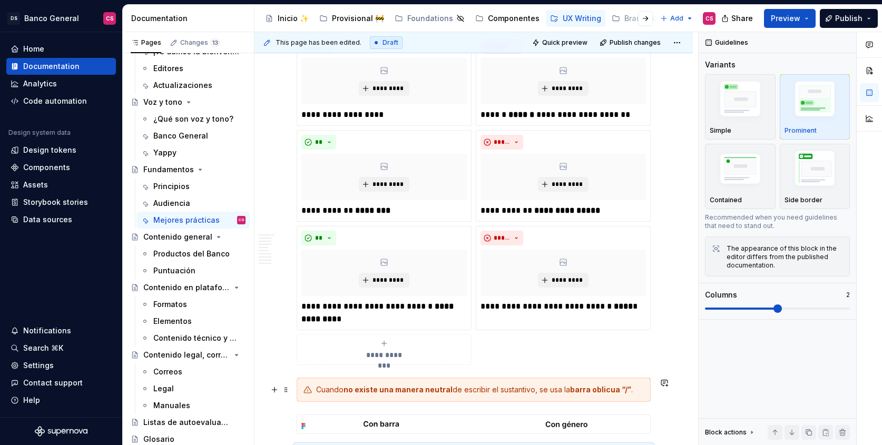
scroll to position [1262, 0]
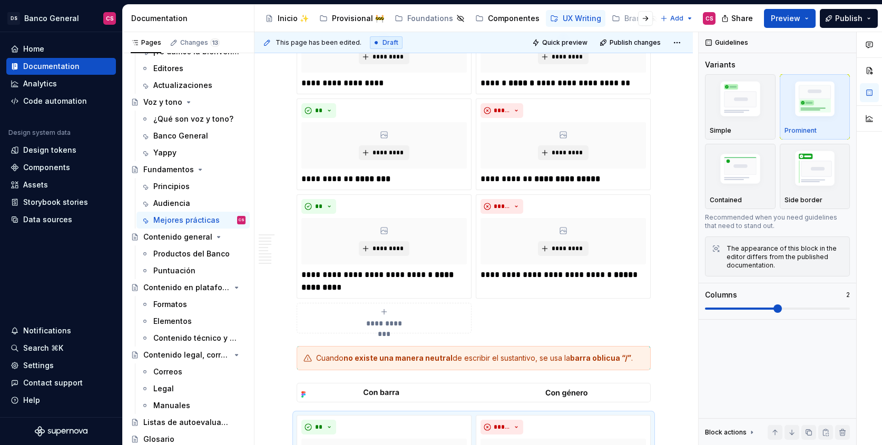
click at [498, 329] on div "**********" at bounding box center [474, 120] width 354 height 427
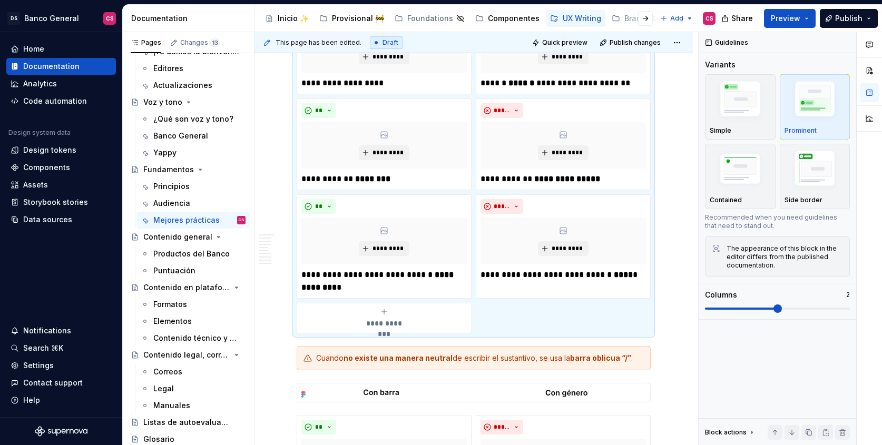
click at [498, 324] on div "**********" at bounding box center [474, 120] width 354 height 427
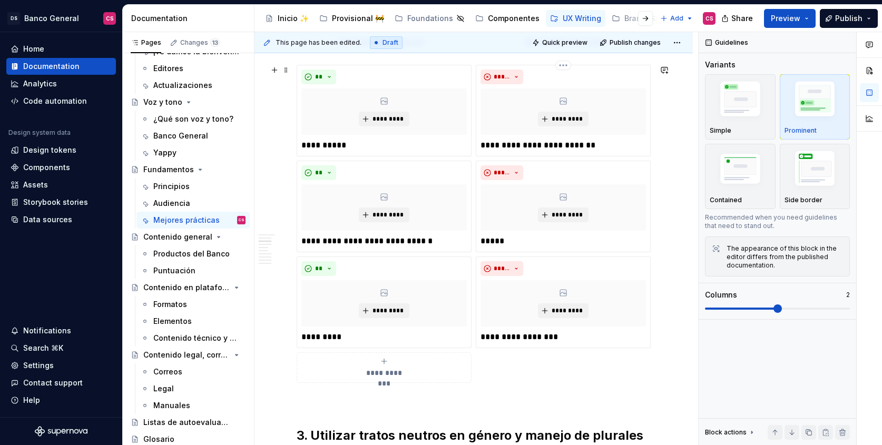
scroll to position [727, 0]
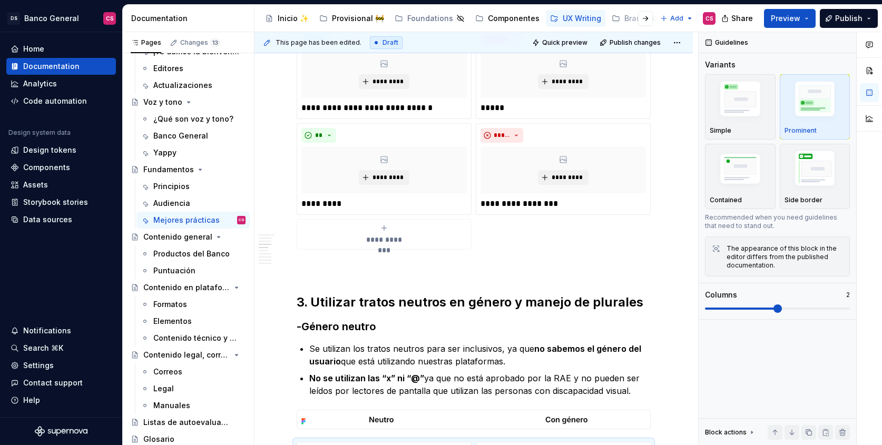
click at [513, 249] on div "**********" at bounding box center [474, 90] width 354 height 318
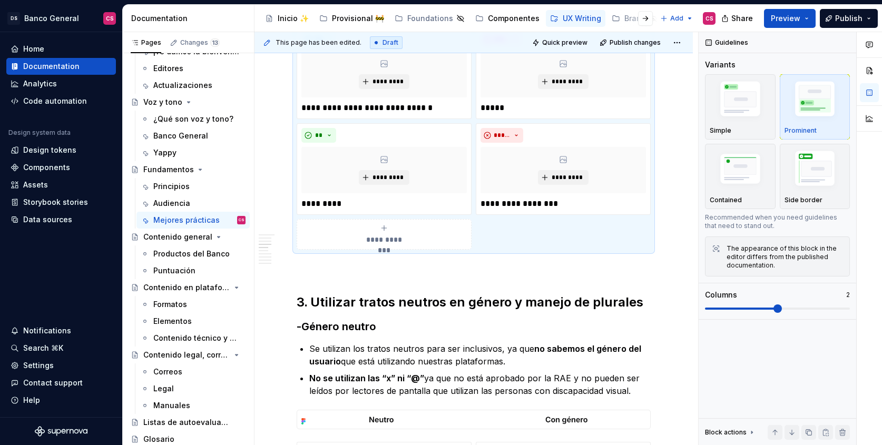
click at [515, 244] on div "**********" at bounding box center [474, 90] width 354 height 318
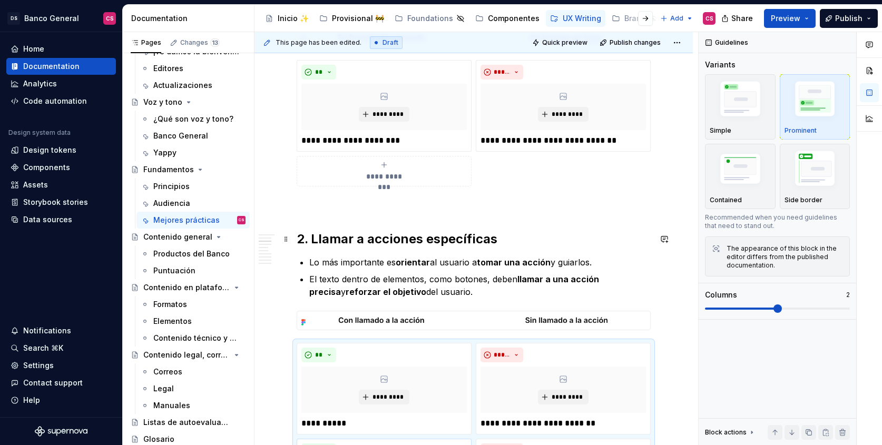
scroll to position [228, 0]
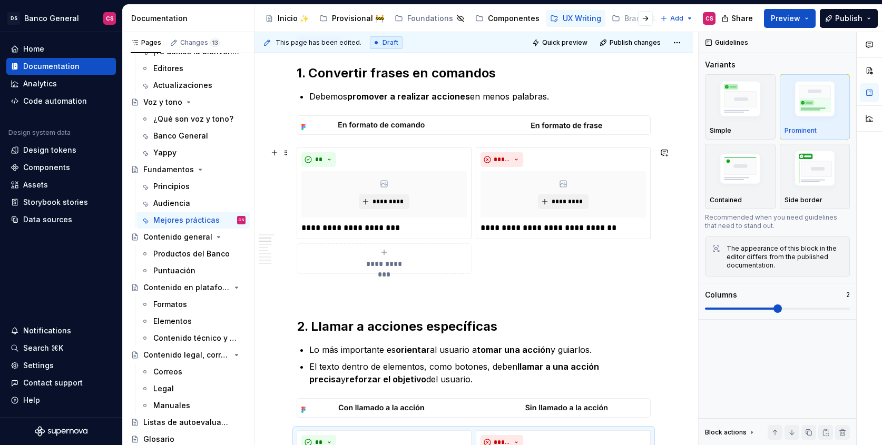
click at [478, 239] on div "**********" at bounding box center [474, 211] width 354 height 127
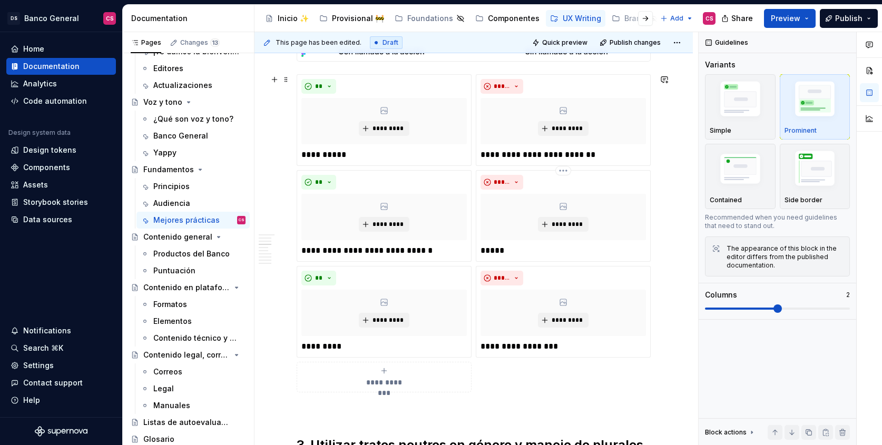
scroll to position [592, 0]
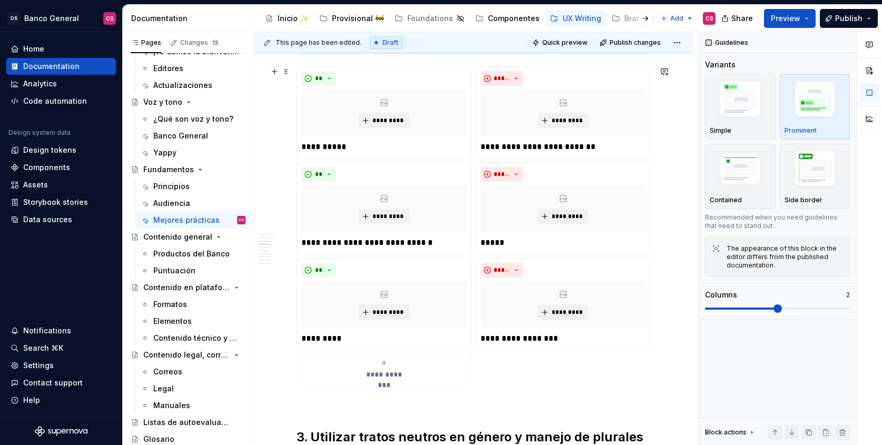
click at [479, 371] on div "**********" at bounding box center [474, 225] width 354 height 318
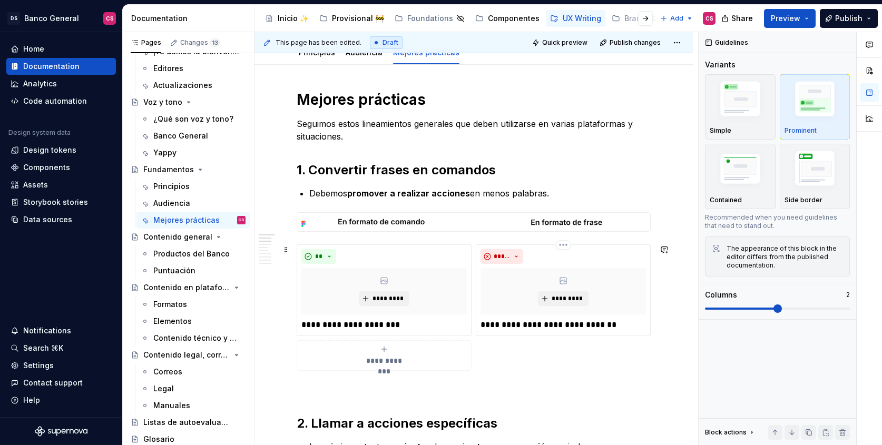
scroll to position [123, 0]
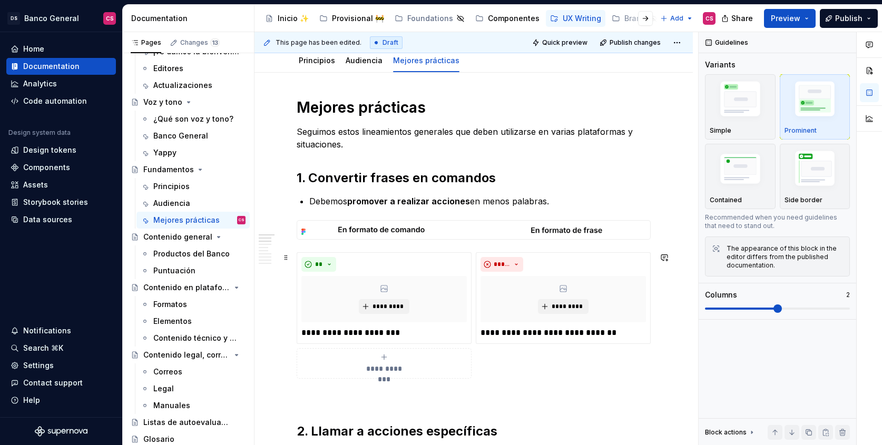
click at [488, 368] on div "**********" at bounding box center [474, 315] width 354 height 127
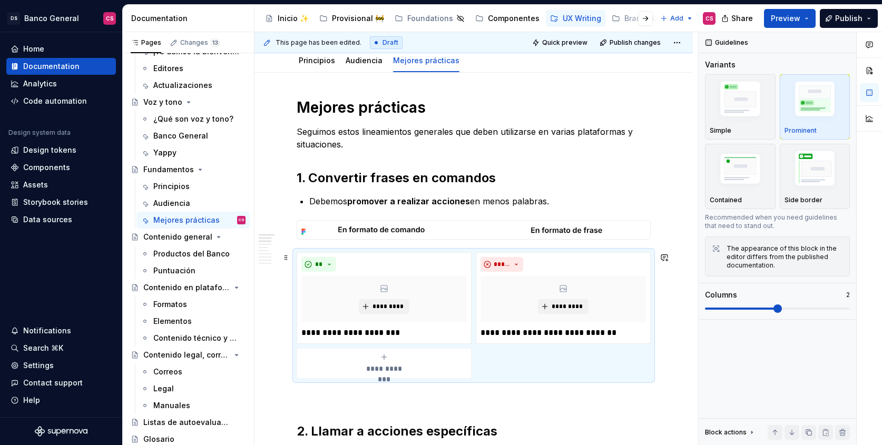
click at [488, 365] on div "**********" at bounding box center [474, 315] width 354 height 127
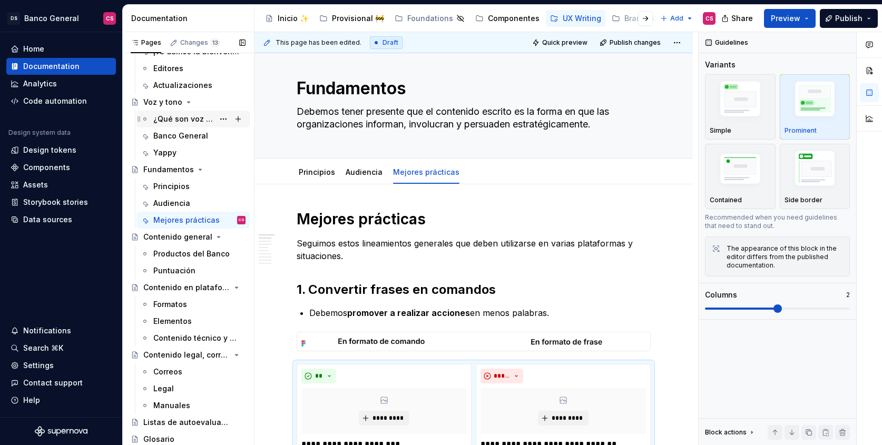
scroll to position [0, 0]
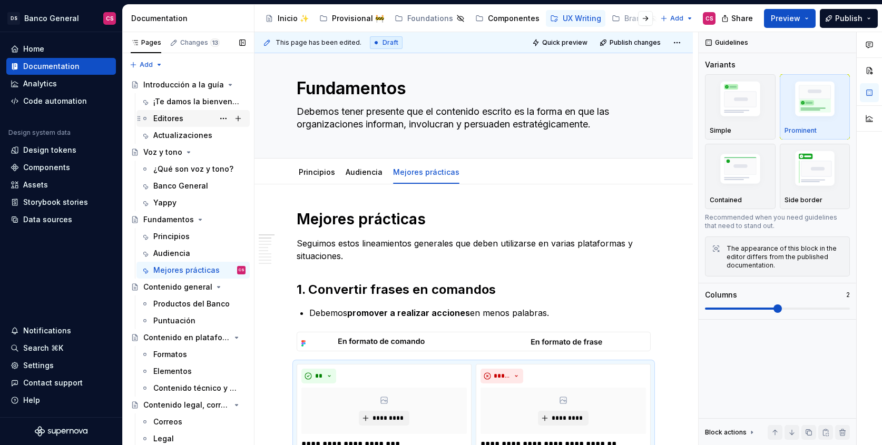
click at [169, 113] on div "Editores" at bounding box center [168, 118] width 30 height 11
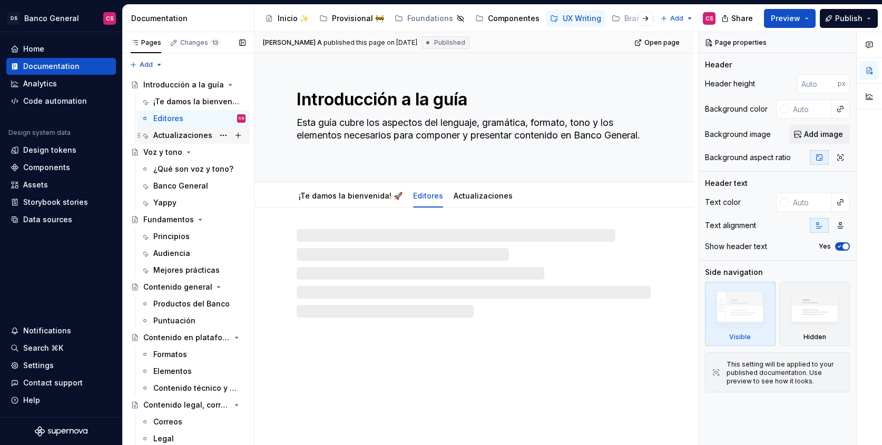
click at [173, 131] on div "Actualizaciones" at bounding box center [182, 135] width 59 height 11
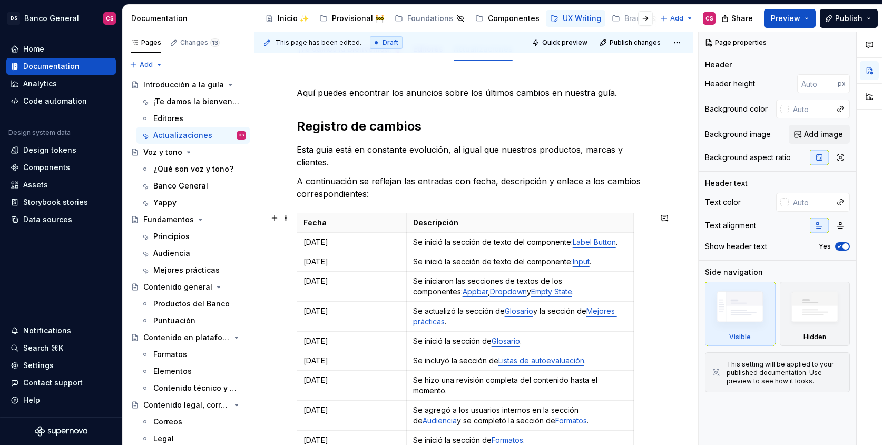
scroll to position [150, 0]
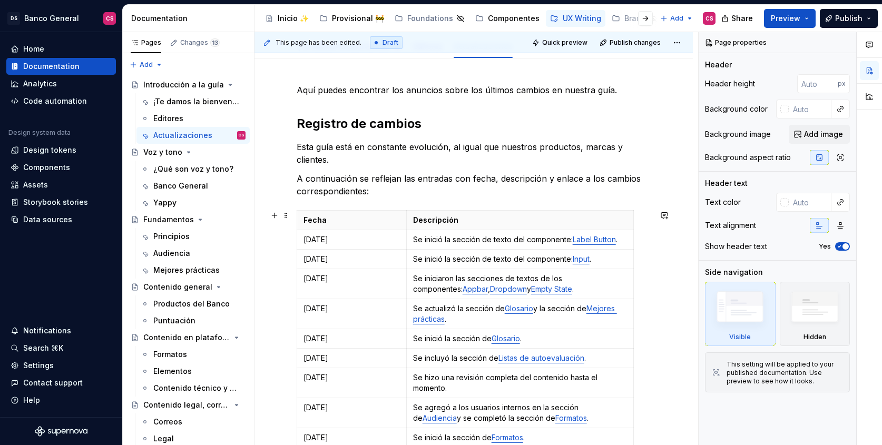
type textarea "*"
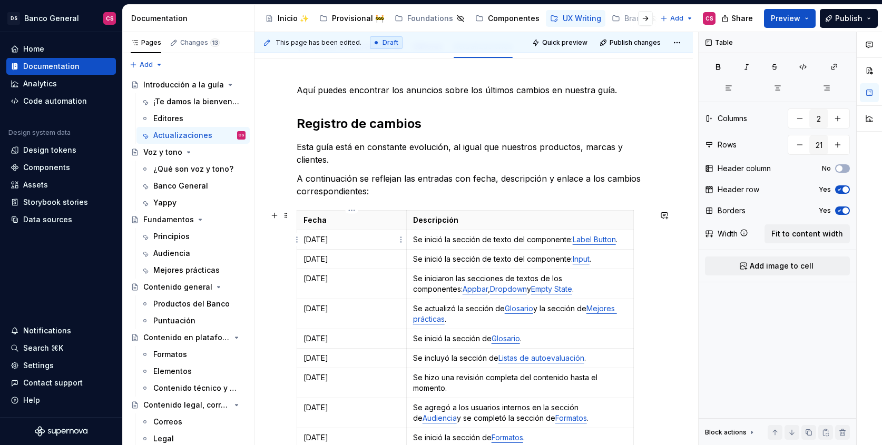
click at [312, 238] on p "[DATE]" at bounding box center [352, 240] width 96 height 11
click at [297, 238] on html "DS Banco General CS Home Documentation Analytics Code automation Design system …" at bounding box center [441, 222] width 882 height 445
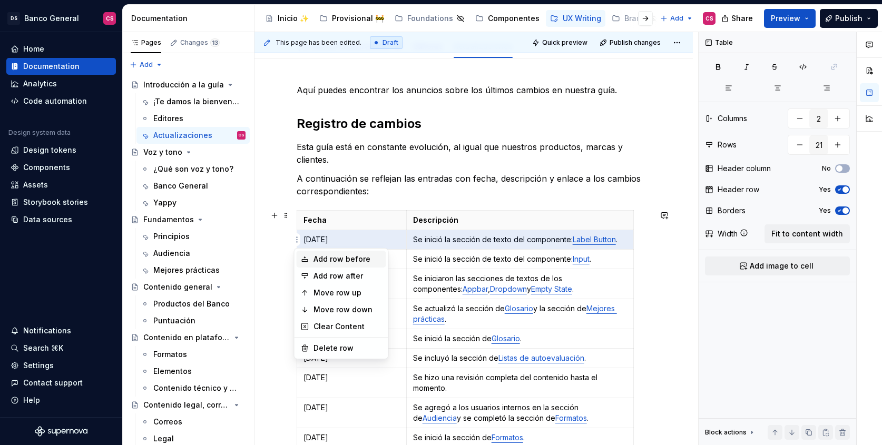
click at [315, 255] on div "Add row before" at bounding box center [348, 259] width 69 height 11
type input "22"
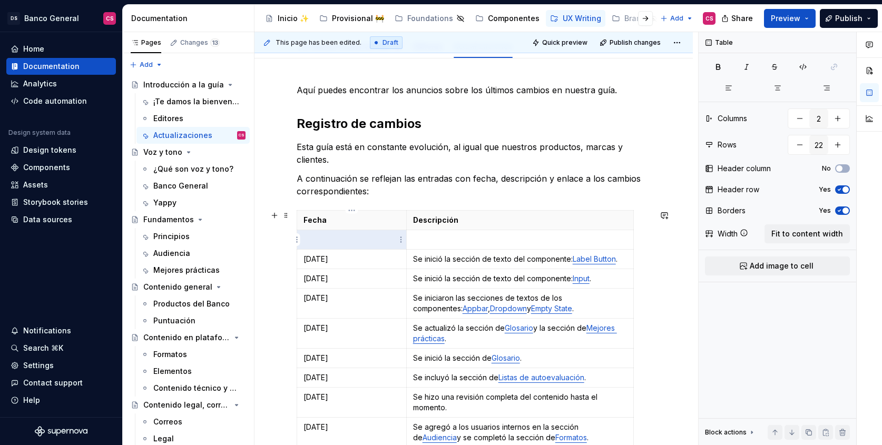
click at [326, 243] on p at bounding box center [352, 240] width 96 height 11
click at [437, 237] on p at bounding box center [520, 240] width 214 height 11
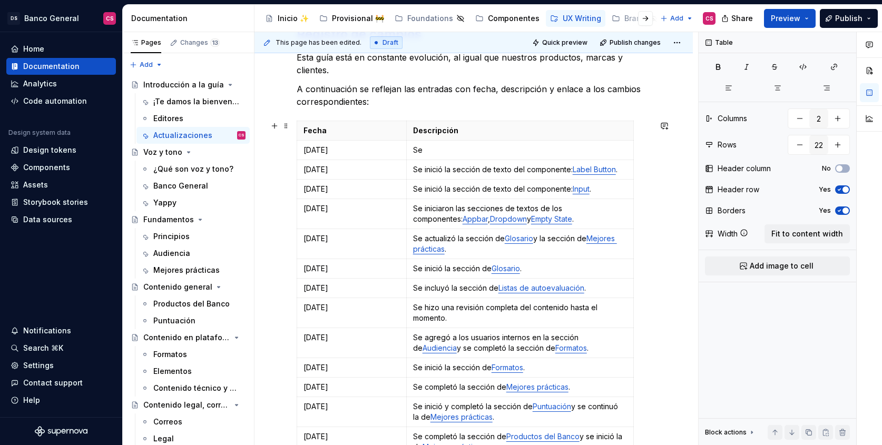
scroll to position [202, 0]
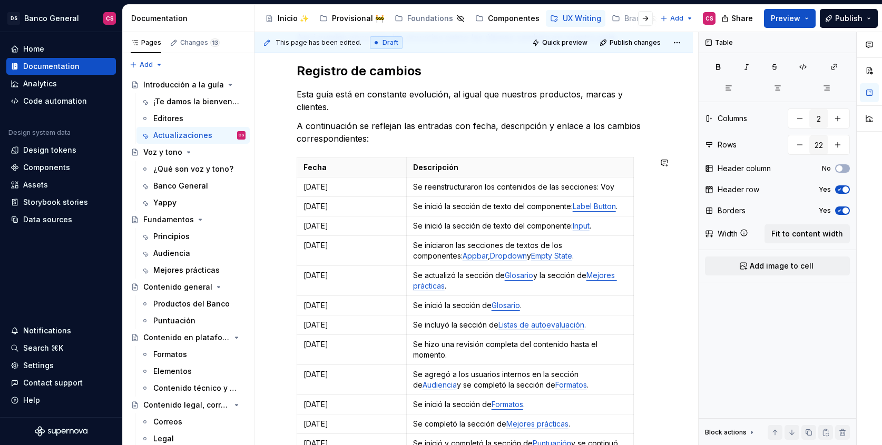
type textarea "*"
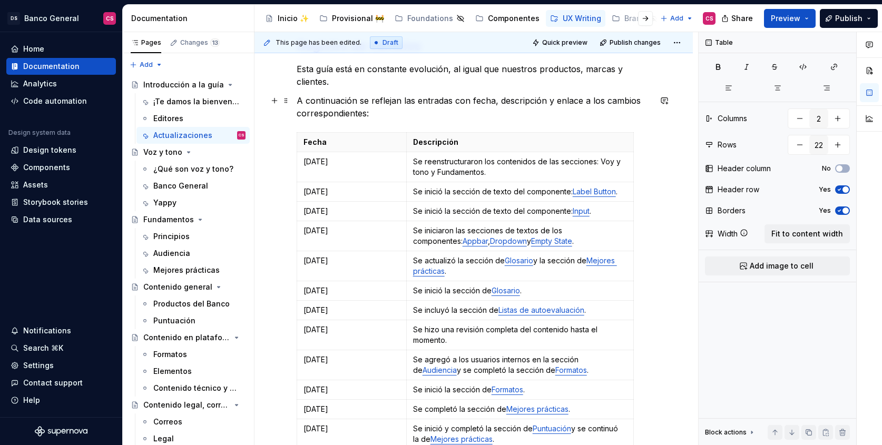
scroll to position [221, 0]
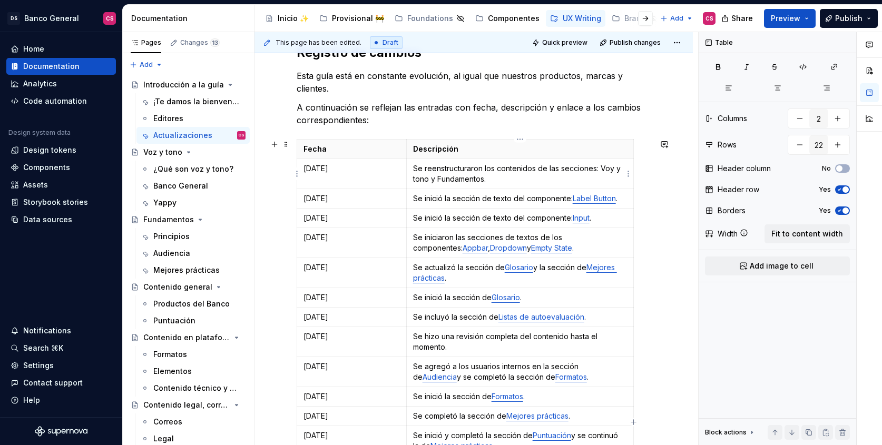
click at [611, 169] on p "Se reenstructuraron los contenidos de las secciones: Voy y tono y Fundamentos." at bounding box center [520, 173] width 214 height 21
click at [597, 168] on p "Se reenstructuraron los contenidos de las secciones: Voz y tono y Fundamentos." at bounding box center [520, 173] width 214 height 21
click at [600, 166] on p "Se reenstructuraron los contenidos de las secciones Voz y tono y Fundamentos." at bounding box center [520, 173] width 214 height 21
drag, startPoint x: 600, startPoint y: 166, endPoint x: 424, endPoint y: 180, distance: 177.2
click at [424, 180] on p "Se reenstructuraron los contenidos de las secciones Voz y tono y Fundamentos." at bounding box center [520, 173] width 214 height 21
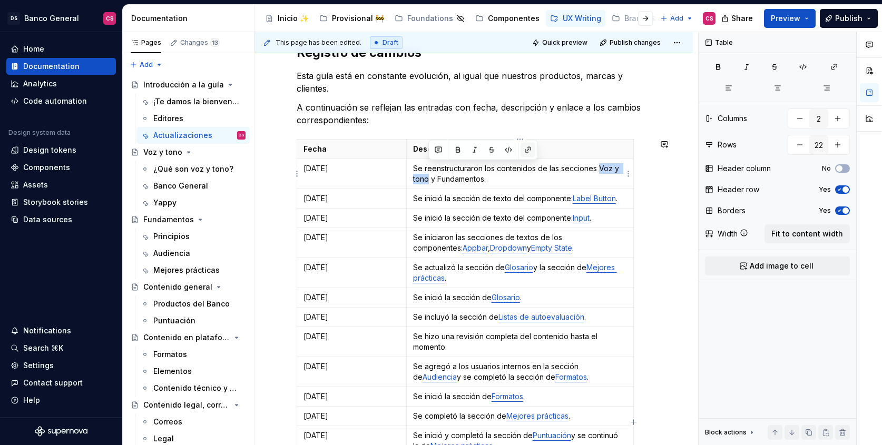
click at [523, 148] on button "button" at bounding box center [528, 150] width 15 height 15
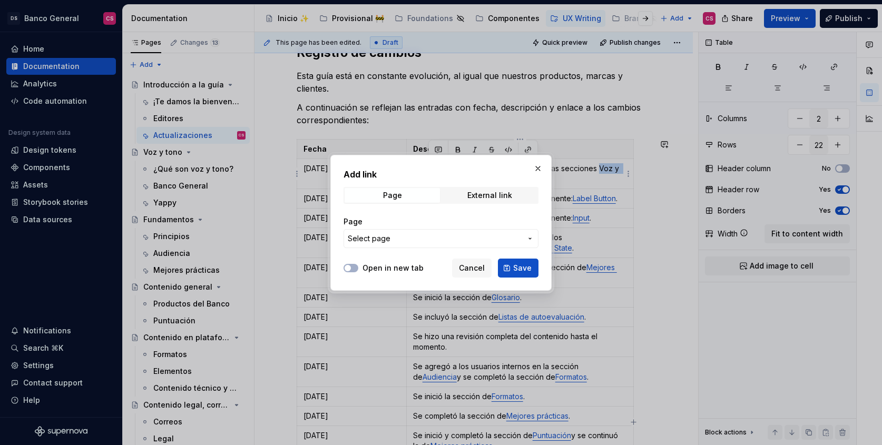
click at [423, 248] on button "Select page" at bounding box center [441, 238] width 195 height 19
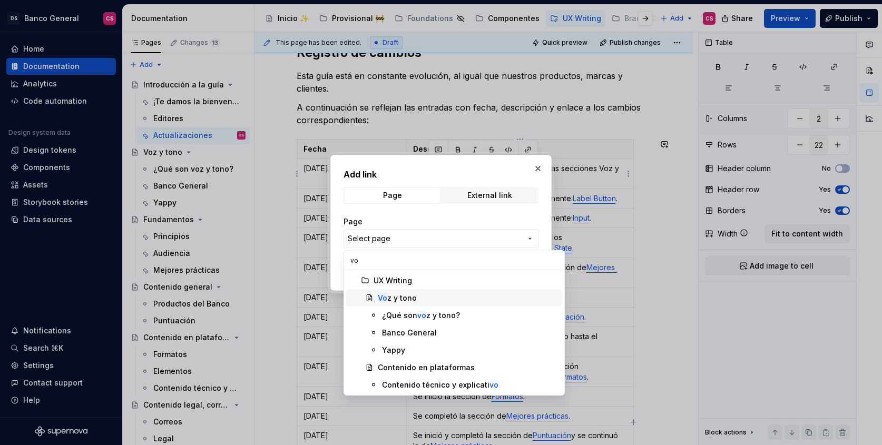
type input "vo"
click at [416, 295] on div "Vo z y tono" at bounding box center [468, 298] width 180 height 11
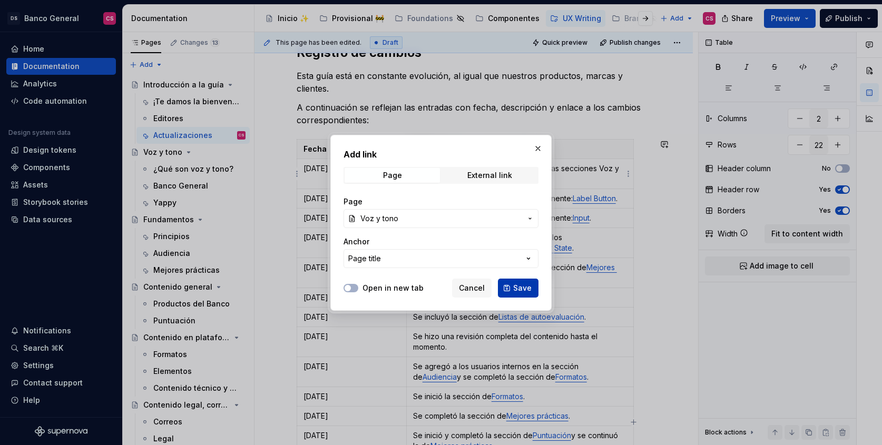
click at [526, 292] on span "Save" at bounding box center [522, 288] width 18 height 11
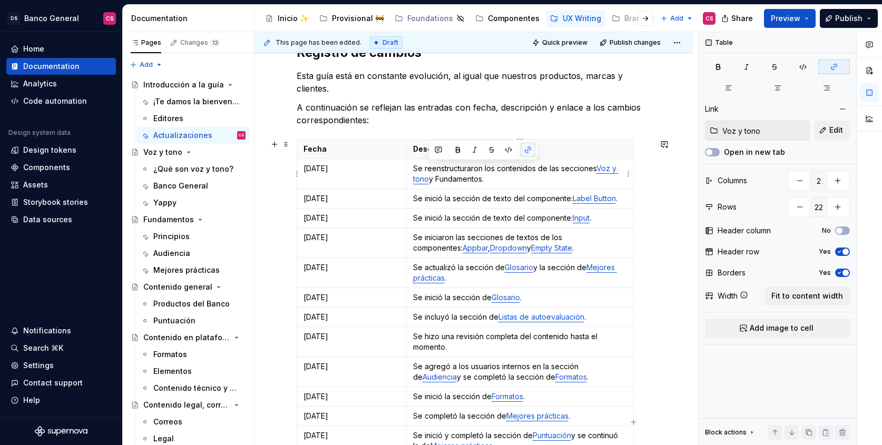
click at [463, 181] on p "Se reenstructuraron los contenidos de las secciones Voz y tono y Fundamentos." at bounding box center [520, 173] width 214 height 21
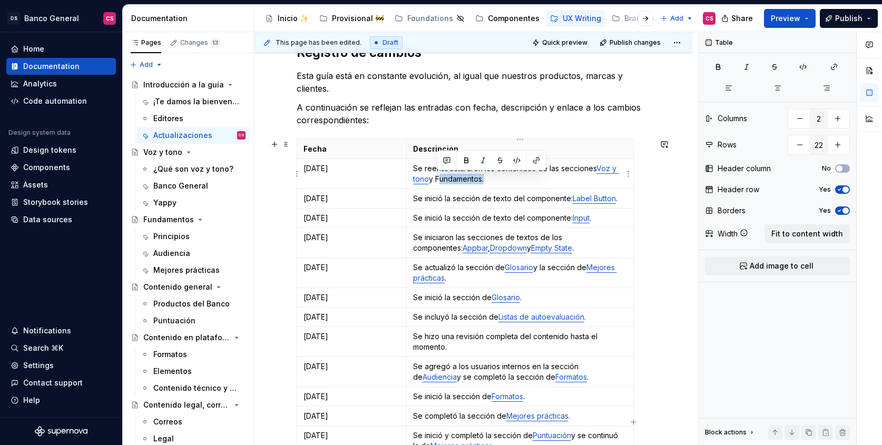
click at [463, 181] on p "Se reenstructuraron los contenidos de las secciones Voz y tono y Fundamentos." at bounding box center [520, 173] width 214 height 21
click at [537, 162] on button "button" at bounding box center [536, 160] width 15 height 15
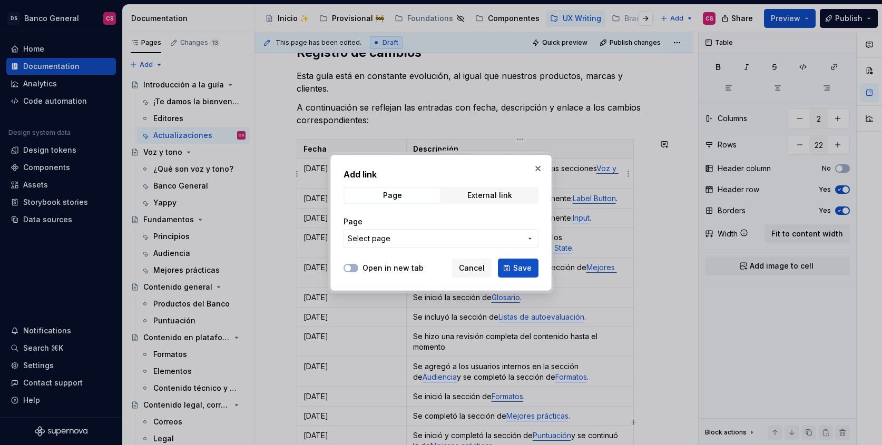
click at [422, 234] on span "Select page" at bounding box center [435, 239] width 174 height 11
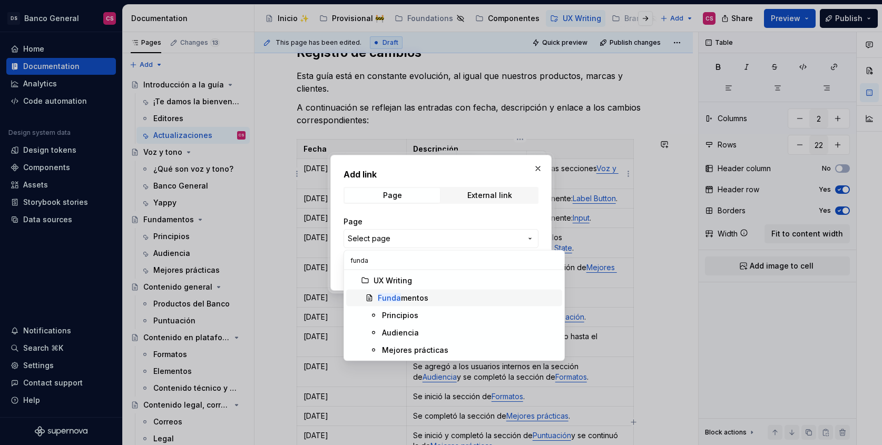
type input "funda"
click at [443, 294] on div "Funda mentos" at bounding box center [468, 298] width 180 height 11
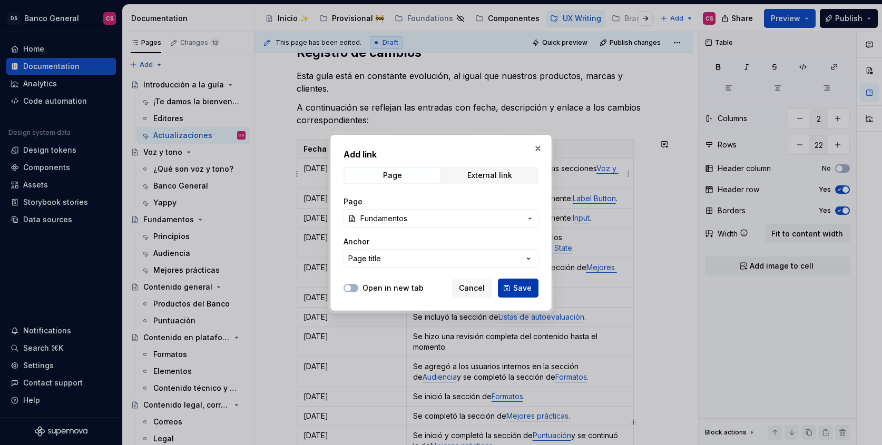
click at [520, 290] on span "Save" at bounding box center [522, 288] width 18 height 11
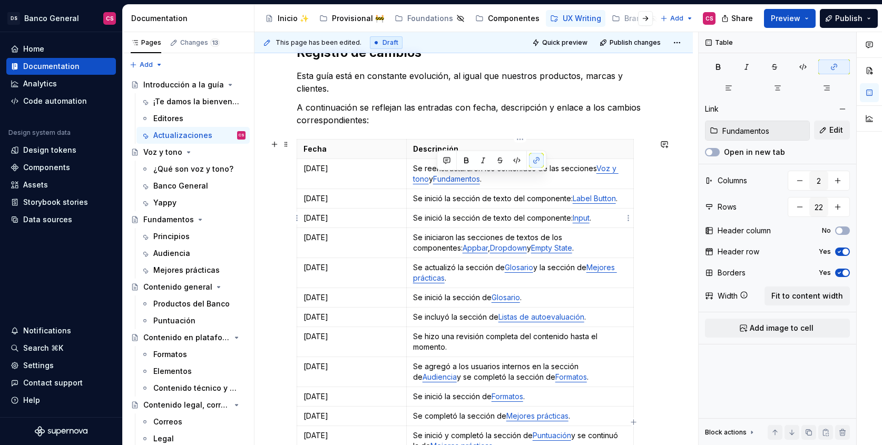
click at [446, 222] on p "Se inició la sección de texto del componente: Input ." at bounding box center [520, 218] width 214 height 11
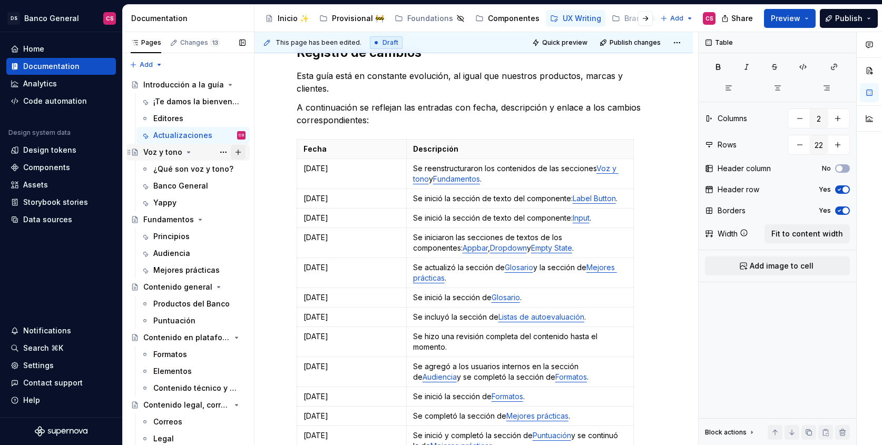
click at [233, 152] on button "Page tree" at bounding box center [238, 152] width 15 height 15
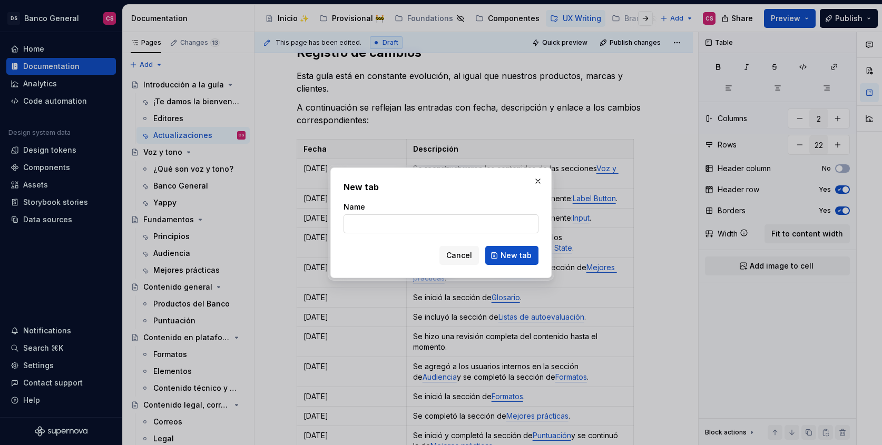
type textarea "*"
type input "[PERSON_NAME]"
click at [513, 256] on span "New tab" at bounding box center [516, 255] width 31 height 11
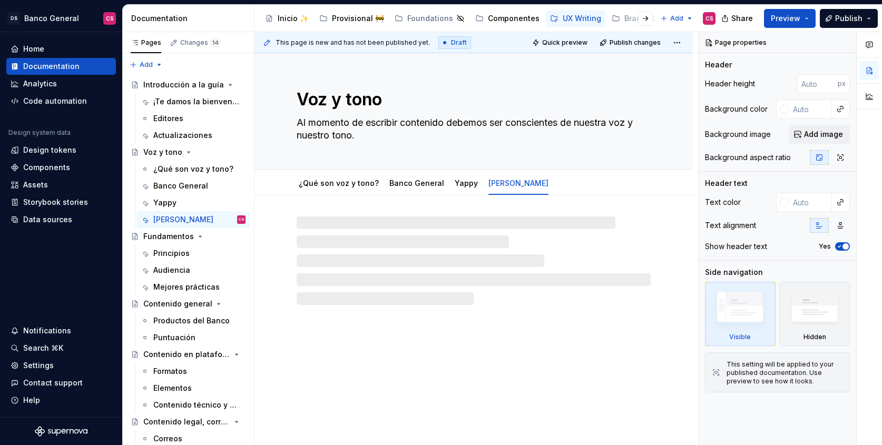
type textarea "*"
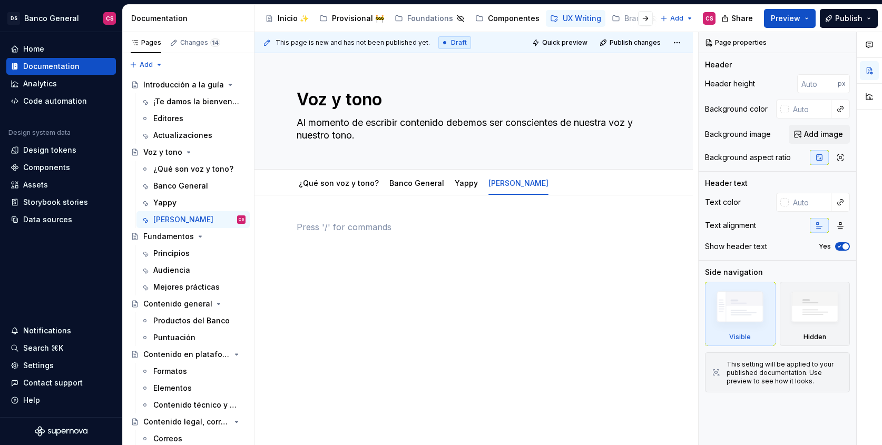
click at [328, 225] on p at bounding box center [474, 227] width 354 height 13
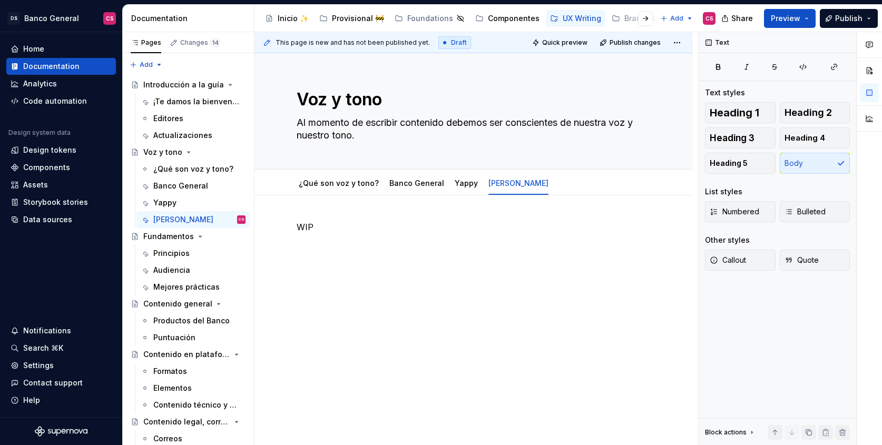
click at [298, 218] on div "WIP" at bounding box center [474, 302] width 439 height 212
click at [305, 243] on p "WIP" at bounding box center [474, 246] width 354 height 13
click at [304, 243] on p "WIP" at bounding box center [474, 246] width 354 height 13
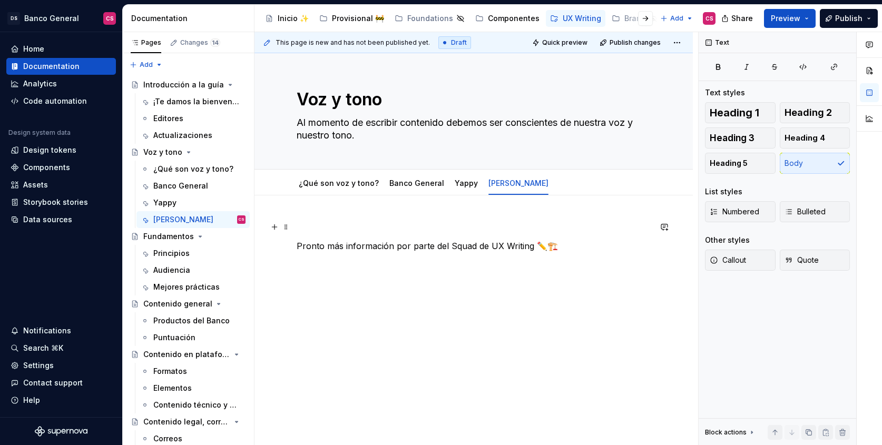
click at [344, 227] on p at bounding box center [474, 227] width 354 height 13
click at [336, 245] on div "Pronto más información por parte del Squad de UX Writing ✏️🏗️" at bounding box center [474, 241] width 354 height 40
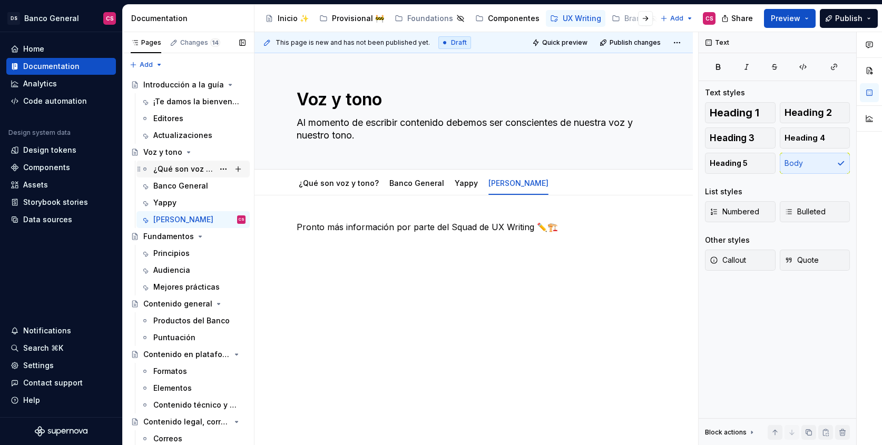
click at [191, 170] on div "¿Qué son voz y tono?" at bounding box center [183, 169] width 61 height 11
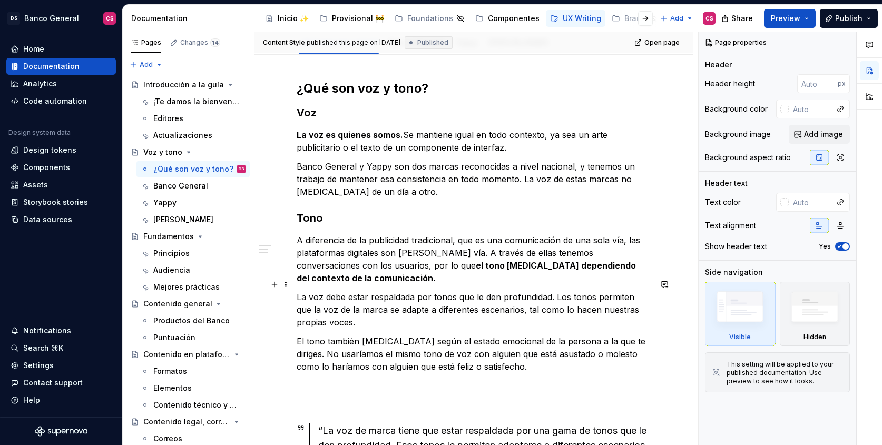
scroll to position [271, 0]
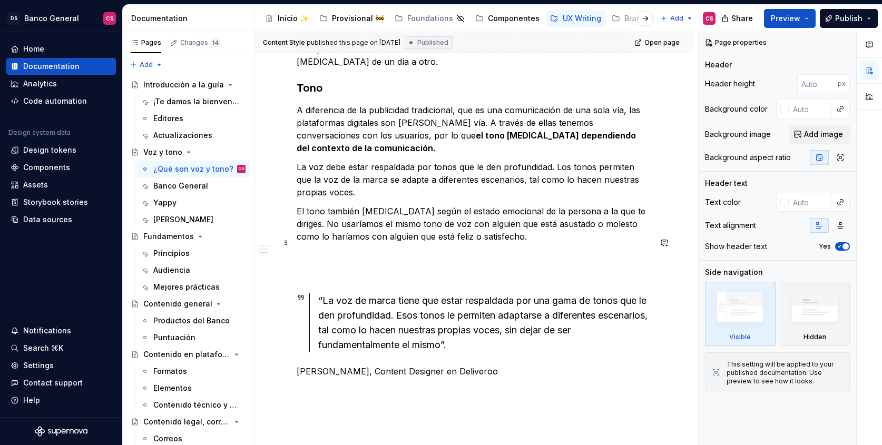
click at [370, 249] on p at bounding box center [474, 255] width 354 height 13
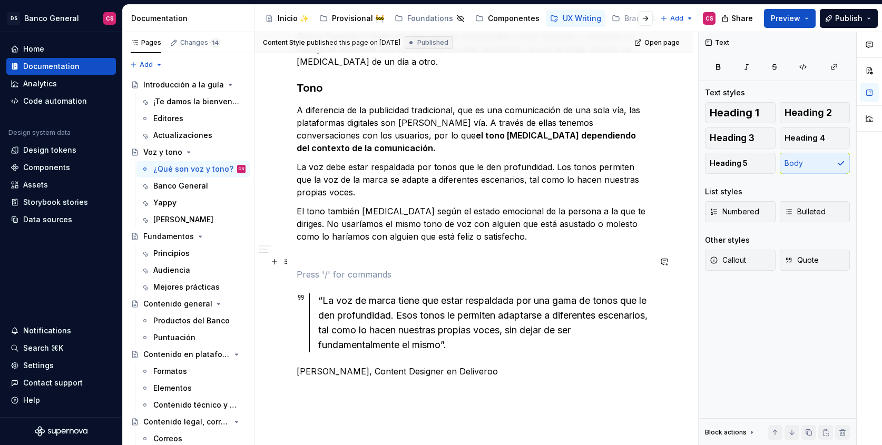
click at [351, 268] on p at bounding box center [474, 274] width 354 height 13
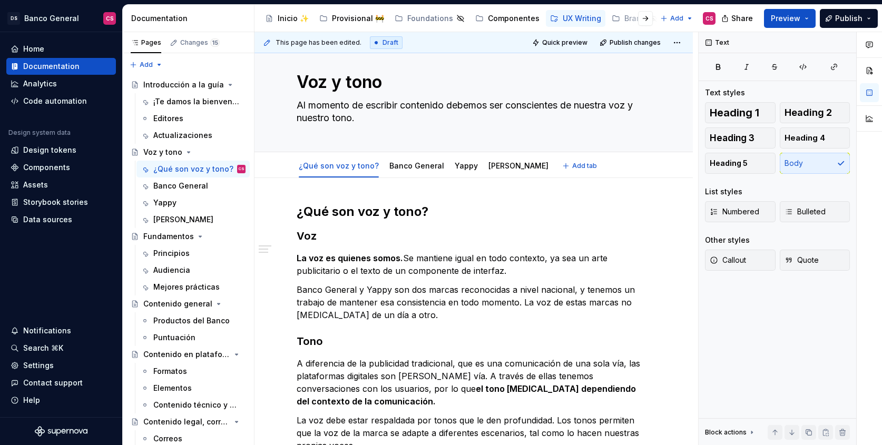
scroll to position [7, 0]
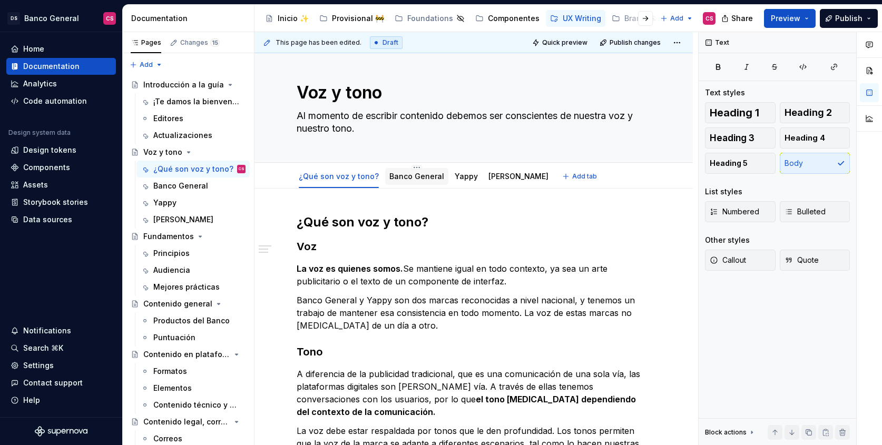
click at [417, 179] on link "Banco General" at bounding box center [417, 176] width 55 height 9
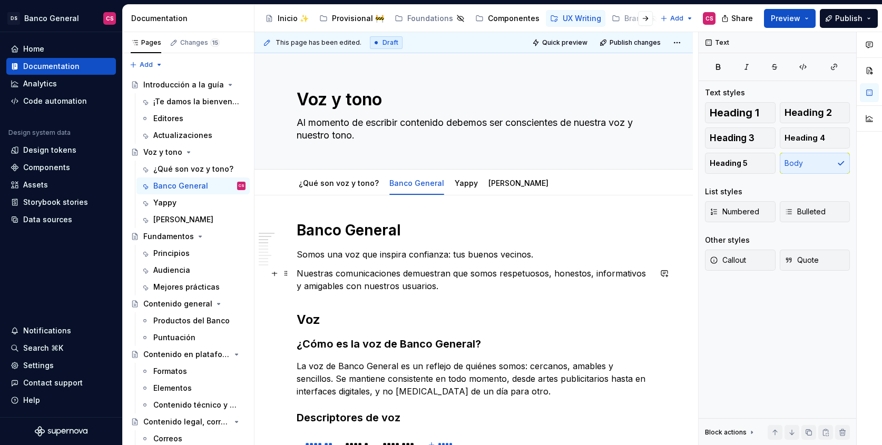
click at [381, 291] on p "Nuestras comunicaciones demuestran que somos respetuosos, honestos, informativo…" at bounding box center [474, 279] width 354 height 25
click at [169, 253] on div "Principios" at bounding box center [171, 253] width 36 height 11
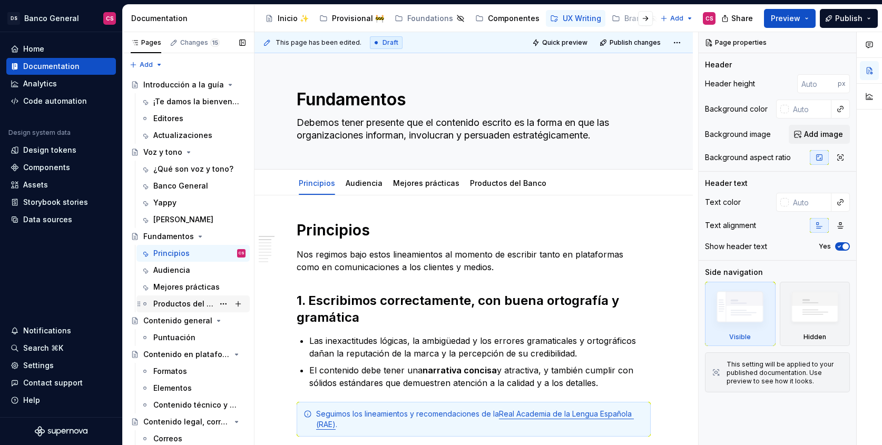
click at [196, 303] on div "Productos del Banco" at bounding box center [183, 304] width 61 height 11
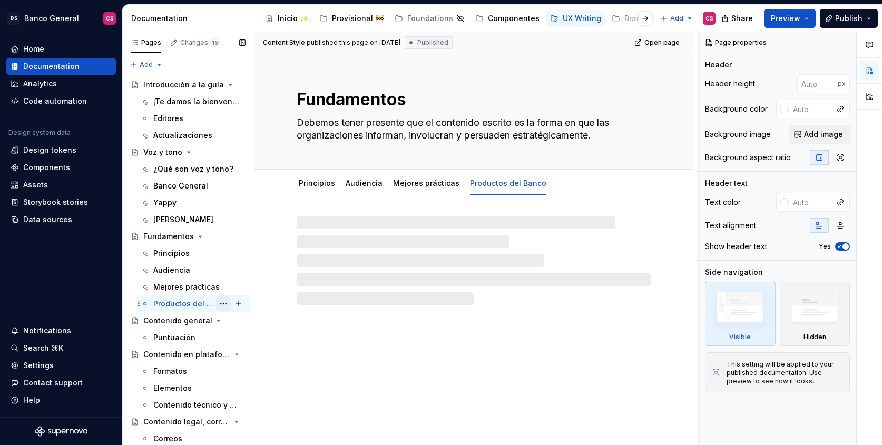
click at [216, 302] on button "Page tree" at bounding box center [223, 304] width 15 height 15
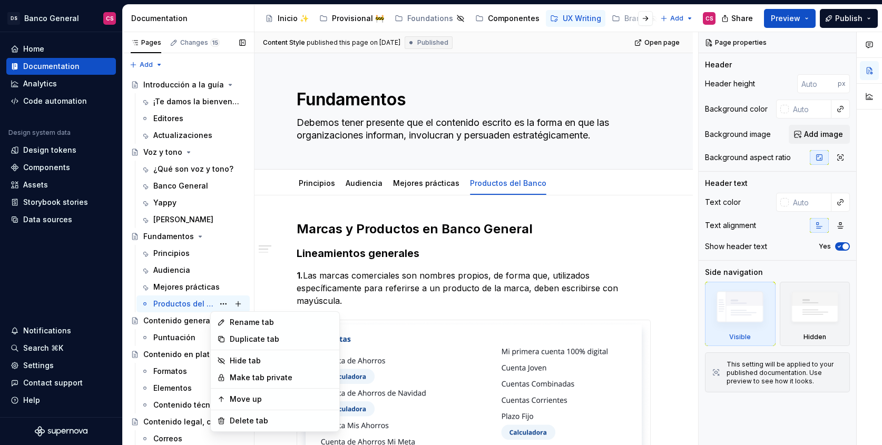
click at [171, 310] on div "Pages Changes 15 Add Accessibility guide for tree Page tree. Navigate the tree …" at bounding box center [188, 241] width 132 height 418
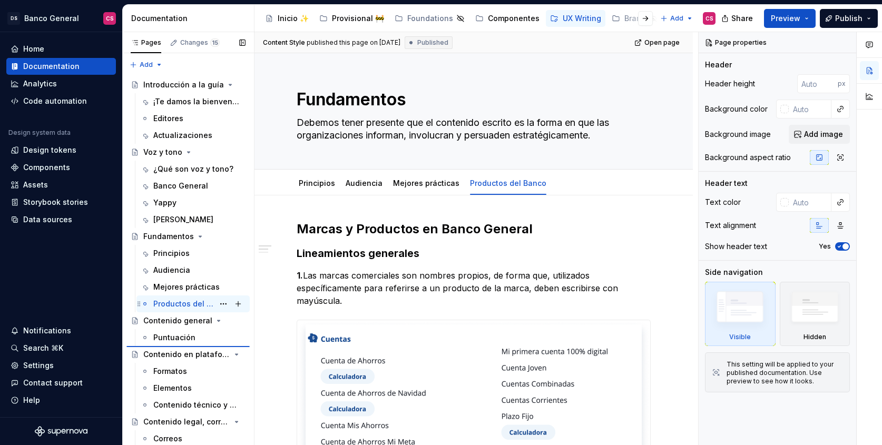
type textarea "*"
type textarea "Productos del Banco"
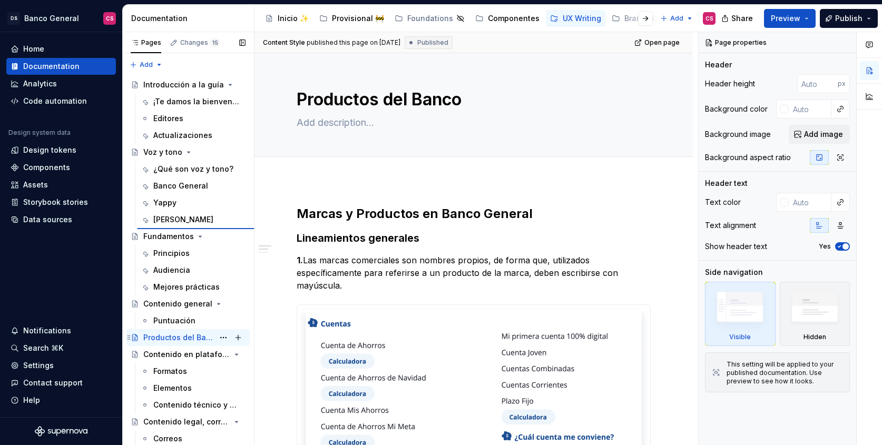
type textarea "*"
type textarea "Voz y tono"
type textarea "Al momento de escribir contenido debemos ser conscientes de nuestra voz y nuest…"
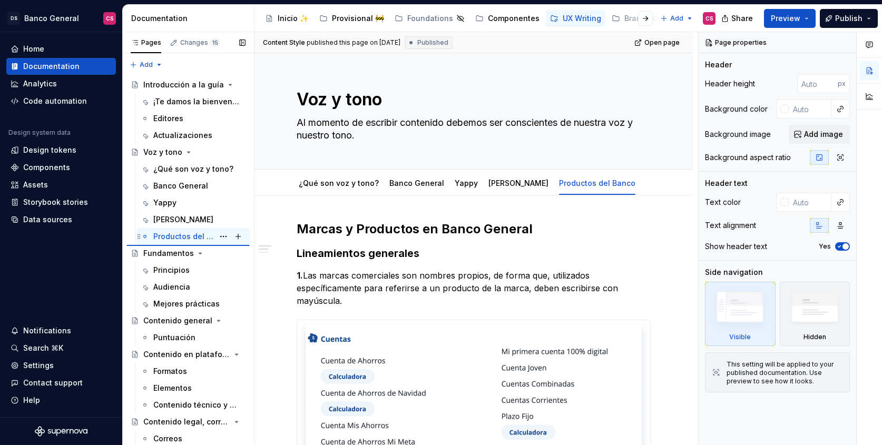
type textarea "*"
type textarea "Productos del Banco"
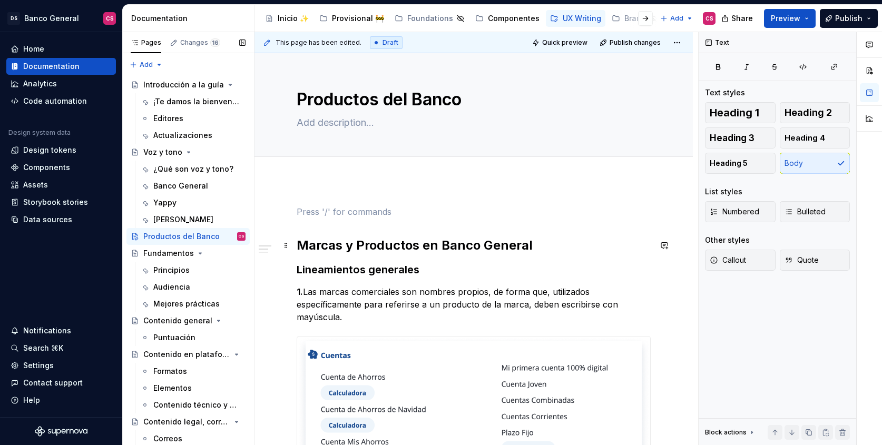
click at [297, 244] on h2 "Marcas y Productos en Banco General" at bounding box center [474, 245] width 354 height 17
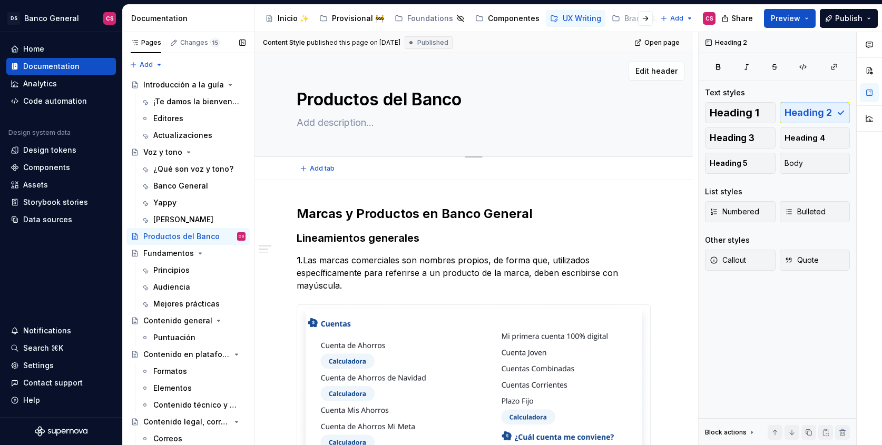
click at [348, 103] on textarea "Productos del Banco" at bounding box center [472, 99] width 354 height 25
click at [362, 91] on textarea "Productos del Banco" at bounding box center [472, 99] width 354 height 25
type textarea "*"
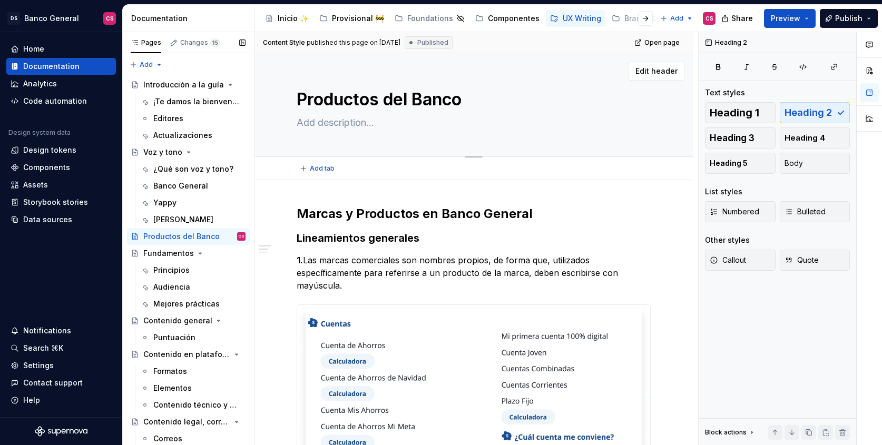
type textarea "M del Banco"
type textarea "*"
type textarea "Ma del Banco"
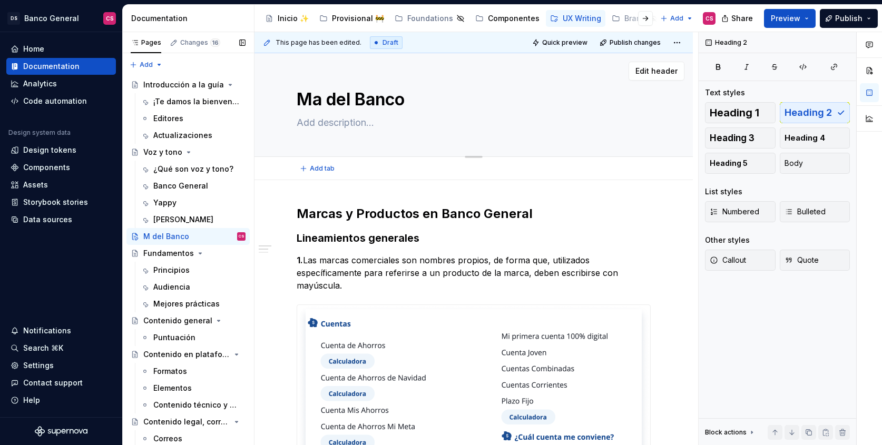
type textarea "*"
type textarea "Mar del Banco"
type textarea "*"
type textarea "[PERSON_NAME]"
type textarea "*"
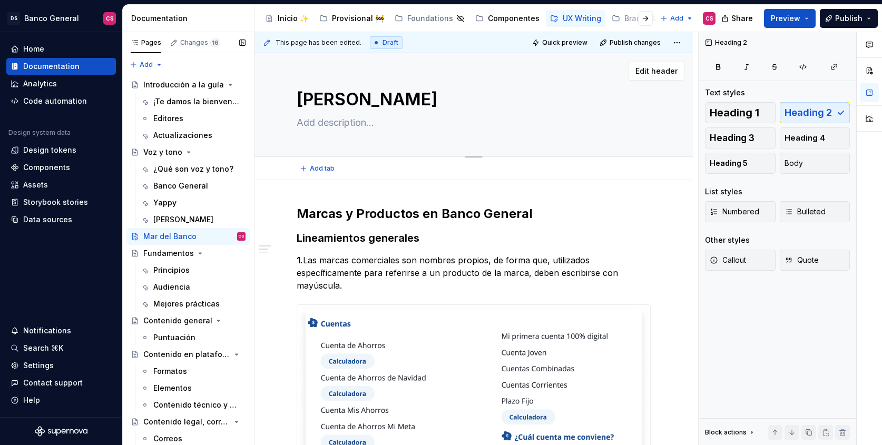
type textarea "Marca del Banco"
type textarea "*"
type textarea "Marcas del Banco"
type textarea "*"
type textarea "Marcas del Banco"
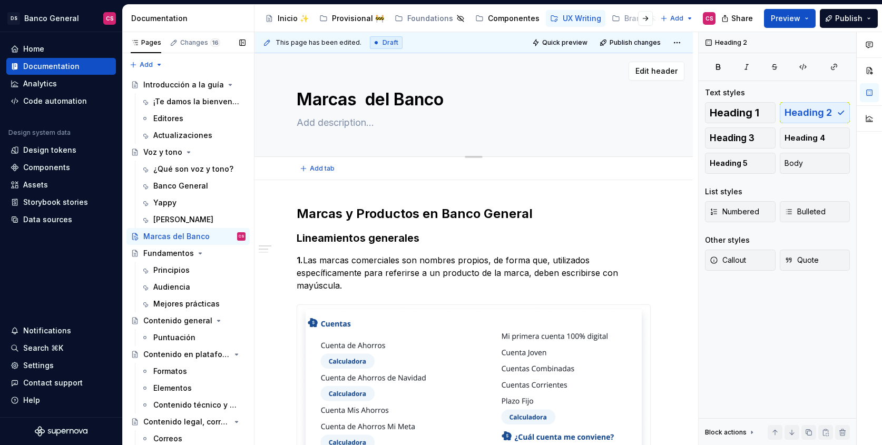
type textarea "*"
type textarea "Marcas y del Banco"
type textarea "*"
type textarea "Marcas y del Banco"
type textarea "*"
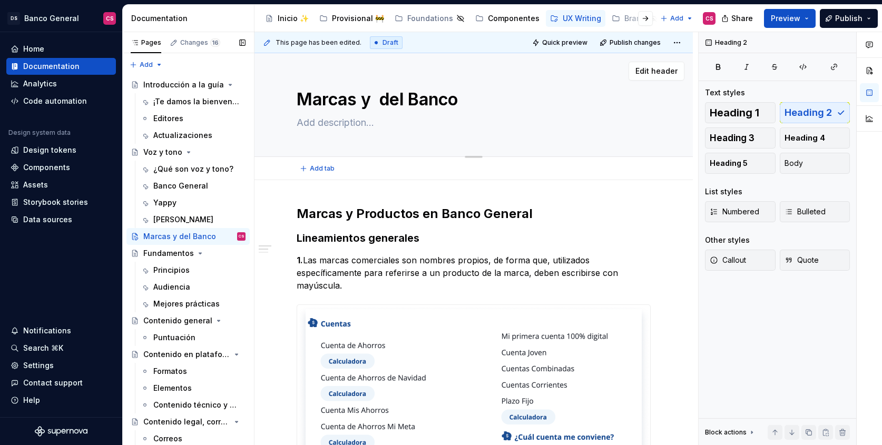
type textarea "Marcas y p del Banco"
type textarea "*"
type textarea "Marcas y pr del Banco"
type textarea "*"
type textarea "Marcas y pro del Banco"
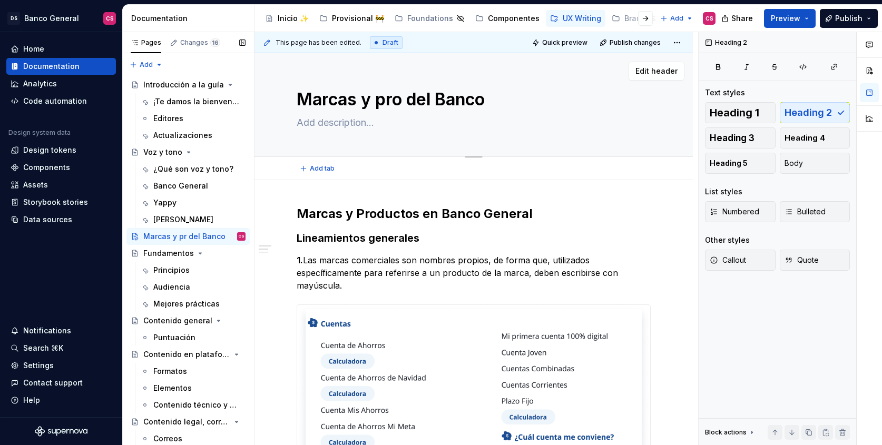
type textarea "*"
type textarea "Marcas y prod del Banco"
type textarea "*"
type textarea "Marcas y produ del Banco"
type textarea "*"
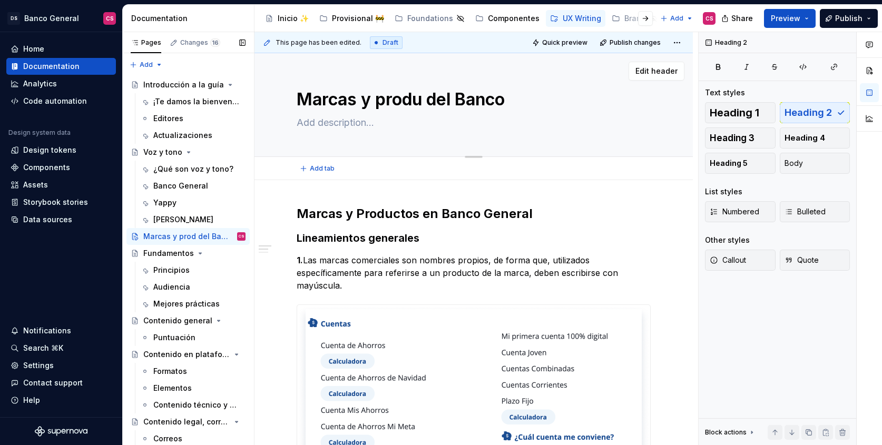
type textarea "Marcas y produc del Banco"
type textarea "*"
type textarea "Marcas y product del Banco"
type textarea "*"
type textarea "Marcas y producto del Banco"
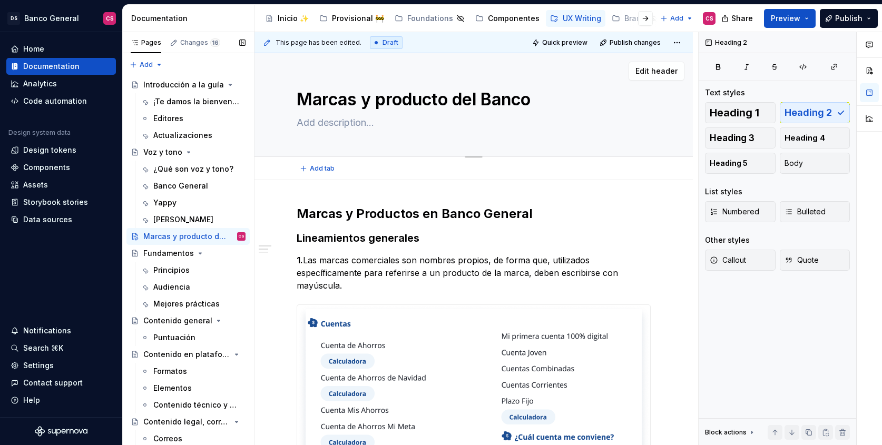
type textarea "*"
type textarea "Marcas y productos del Banco"
click at [464, 100] on textarea "Marcas y productos del Banco" at bounding box center [472, 99] width 354 height 25
type textarea "*"
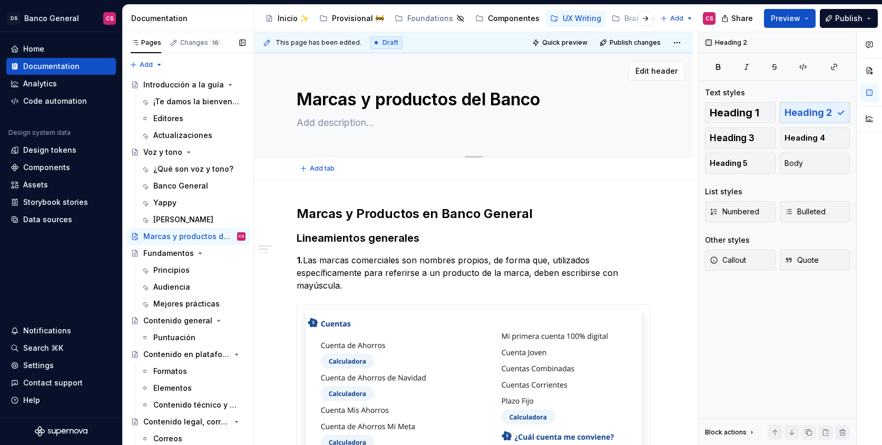
type textarea "Marcas y productos e Banco"
type textarea "*"
type textarea "Marcas y productos en Banco"
click at [569, 101] on textarea "Marcas y productos en Banco" at bounding box center [472, 99] width 354 height 25
type textarea "*"
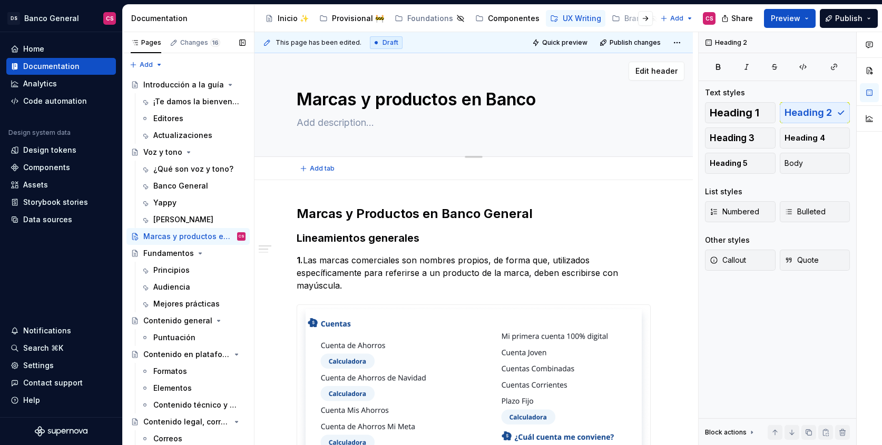
type textarea "Marcas y productos en Banco"
type textarea "*"
type textarea "Marcas y productos en Banco g"
type textarea "*"
type textarea "Marcas y productos en Banco"
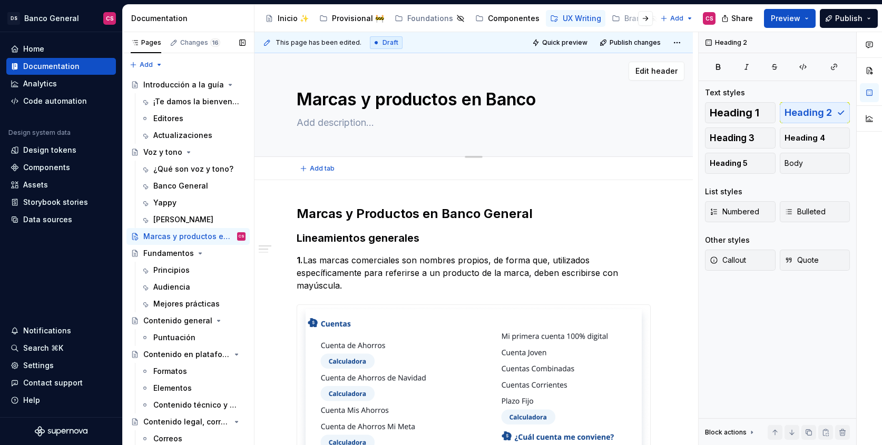
type textarea "*"
type textarea "Marcas y productos en Banco"
type textarea "*"
type textarea "Marcas y productos en Banc"
type textarea "*"
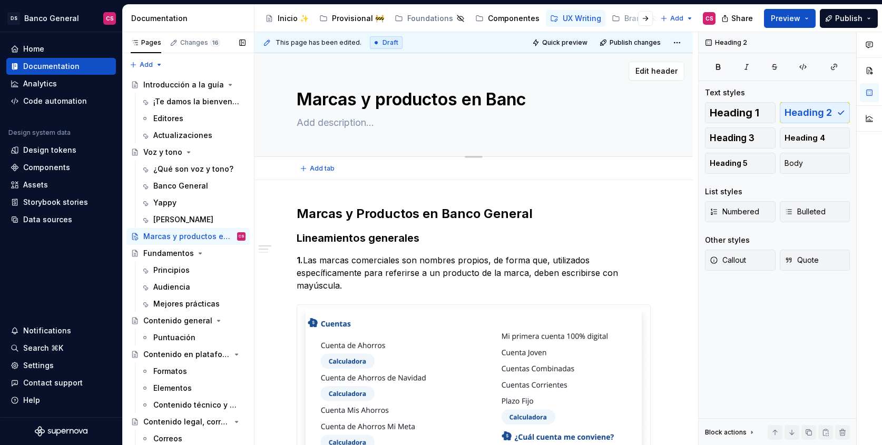
type textarea "Marcas y productos en Ban"
type textarea "*"
type textarea "Marcas y productos en Ba"
type textarea "*"
type textarea "Marcas y productos en B"
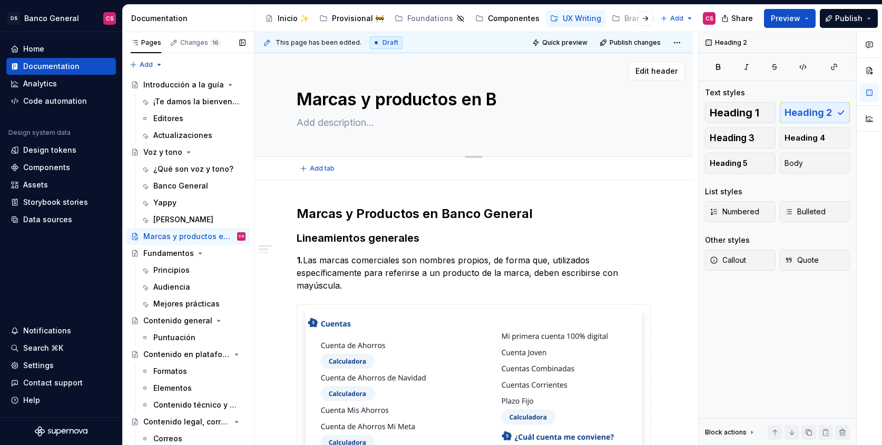
type textarea "*"
type textarea "Marcas y productos en"
type textarea "*"
type textarea "Marcas y productos en"
type textarea "*"
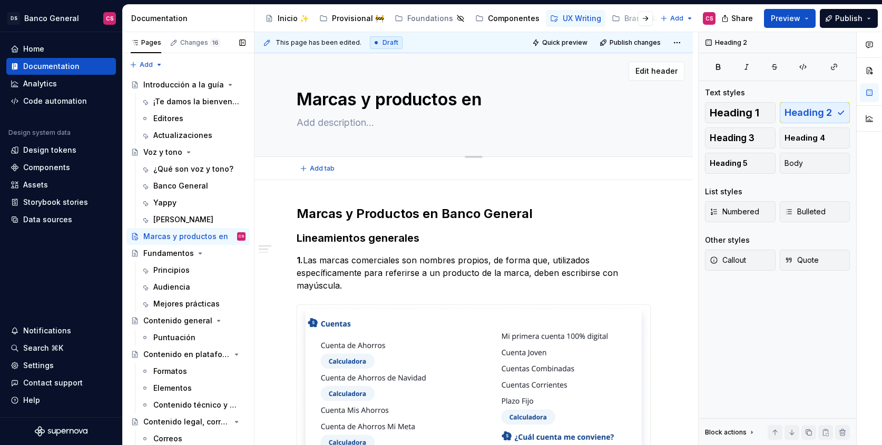
type textarea "Marcas y productos e"
type textarea "*"
type textarea "Marcas y productos"
type textarea "*"
type textarea "Marcas y productos"
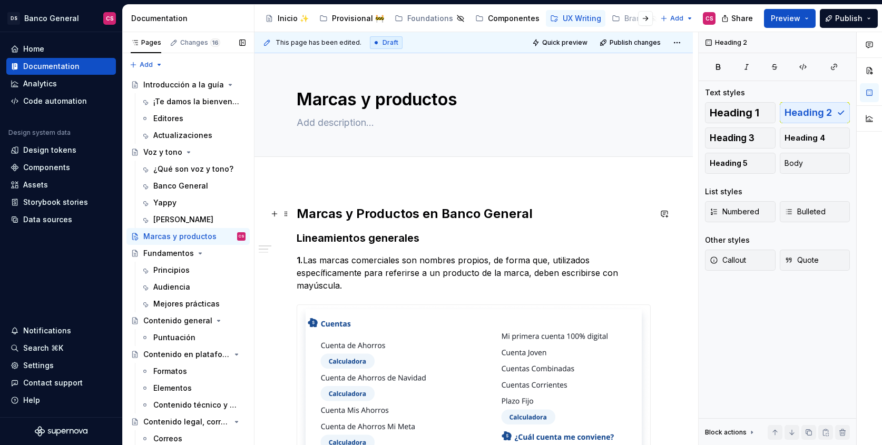
type textarea "*"
type textarea "Marcas y productos"
click at [316, 214] on h2 "Marcas y Productos en Banco General" at bounding box center [474, 214] width 354 height 17
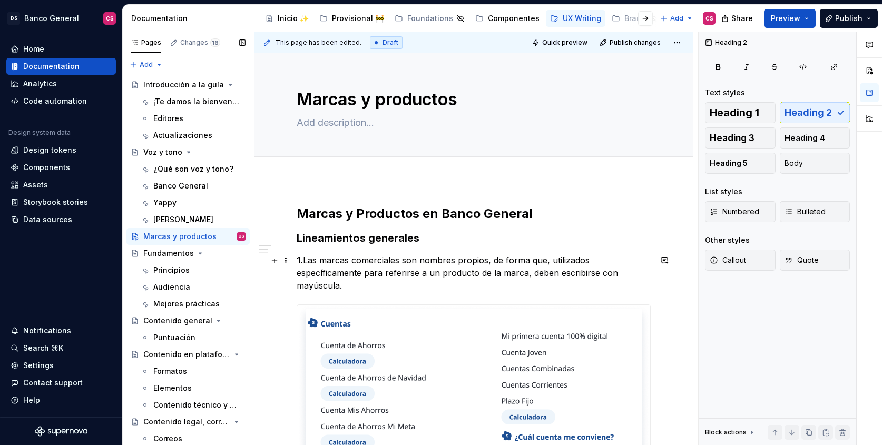
click at [412, 266] on p "1. Las marcas comerciales son nombres propios, de forma que, utilizados específ…" at bounding box center [474, 273] width 354 height 38
click at [307, 213] on h2 "Marcas y Productos en Banco General" at bounding box center [474, 214] width 354 height 17
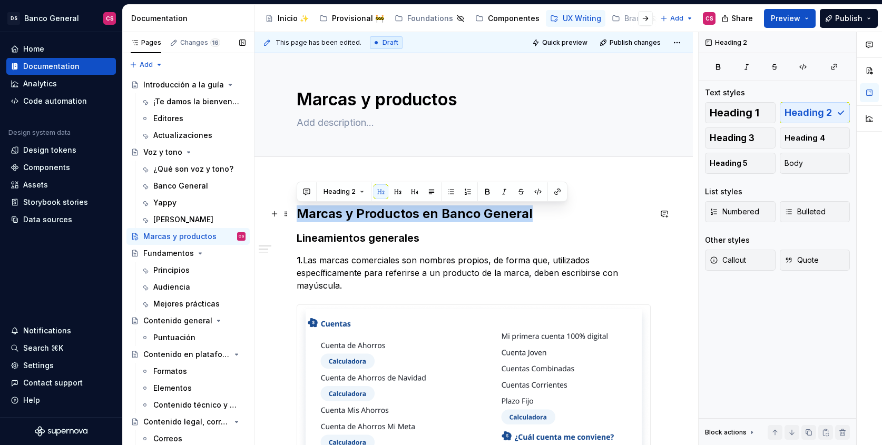
click at [307, 213] on h2 "Marcas y Productos en Banco General" at bounding box center [474, 214] width 354 height 17
click at [288, 214] on span at bounding box center [286, 214] width 8 height 15
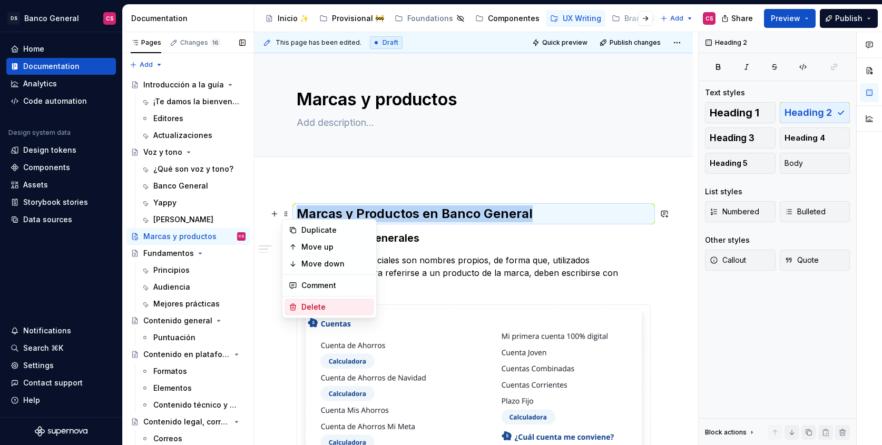
click at [328, 307] on div "Delete" at bounding box center [336, 307] width 69 height 11
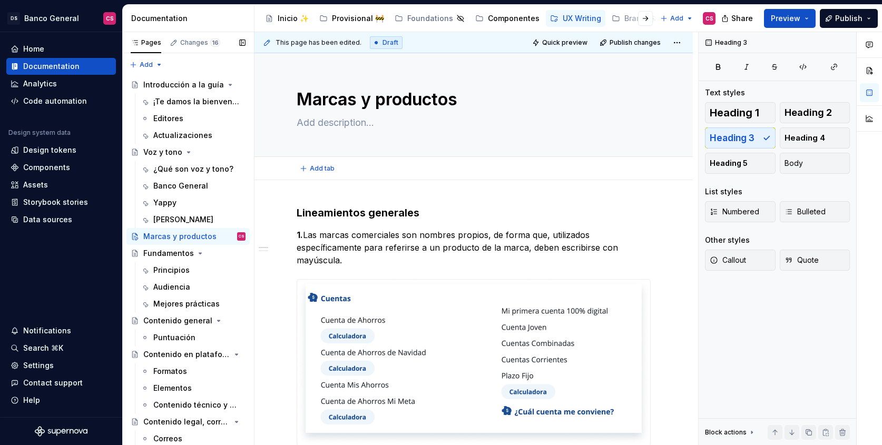
drag, startPoint x: 339, startPoint y: 176, endPoint x: 323, endPoint y: 186, distance: 18.4
click at [338, 176] on div "Add tab" at bounding box center [474, 168] width 439 height 23
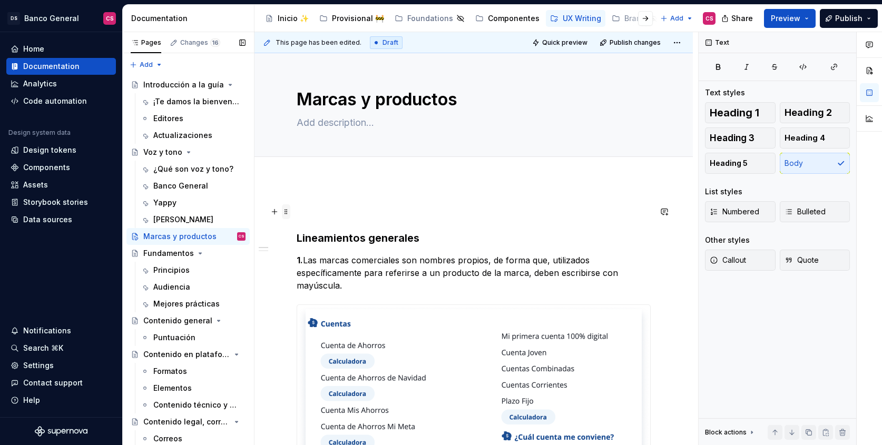
click at [285, 209] on span at bounding box center [286, 212] width 8 height 15
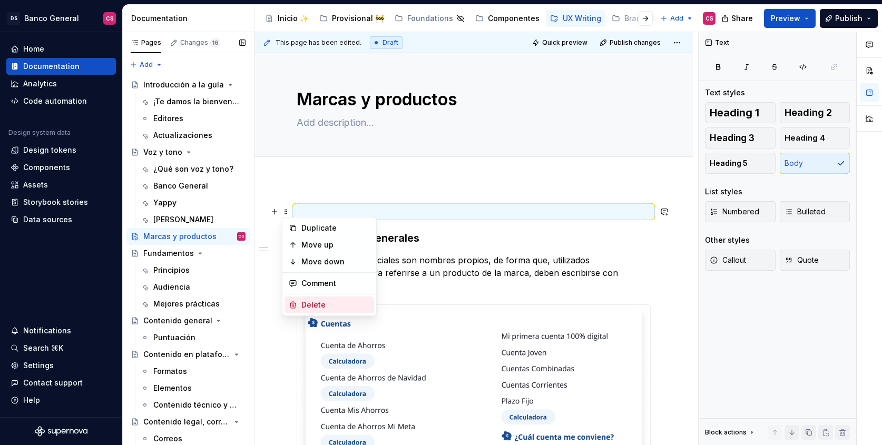
click at [315, 298] on div "Delete" at bounding box center [330, 305] width 90 height 17
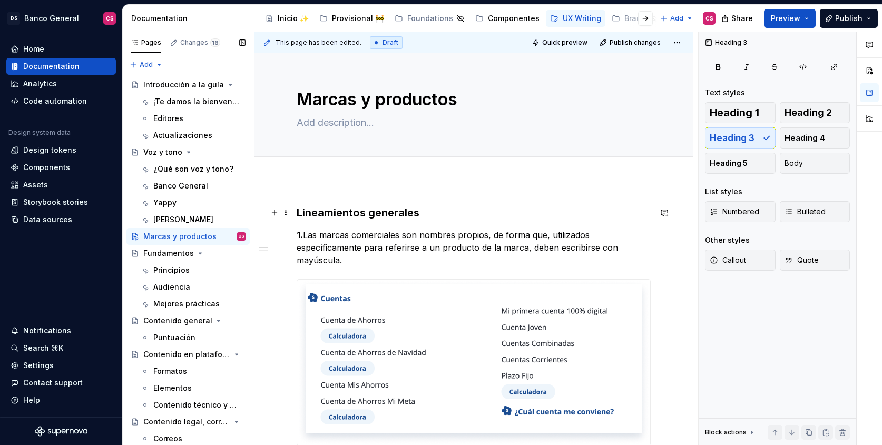
click at [310, 214] on h3 "Lineamientos generales" at bounding box center [474, 213] width 354 height 15
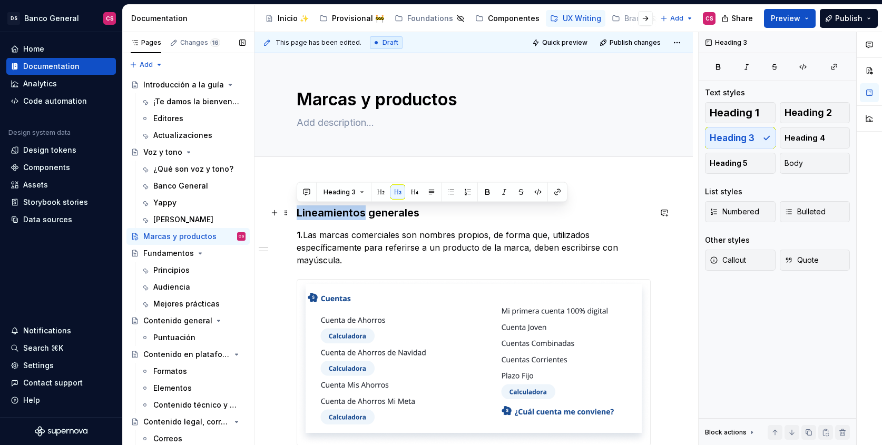
click at [310, 214] on h3 "Lineamientos generales" at bounding box center [474, 213] width 354 height 15
click at [770, 111] on button "Heading 1" at bounding box center [740, 112] width 71 height 21
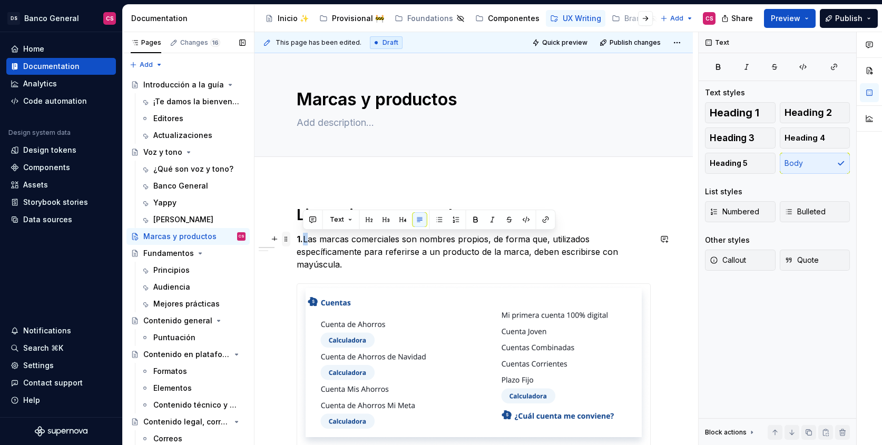
drag, startPoint x: 304, startPoint y: 238, endPoint x: 288, endPoint y: 238, distance: 15.3
click at [298, 239] on strong "1." at bounding box center [300, 239] width 6 height 11
drag, startPoint x: 304, startPoint y: 239, endPoint x: 293, endPoint y: 238, distance: 11.1
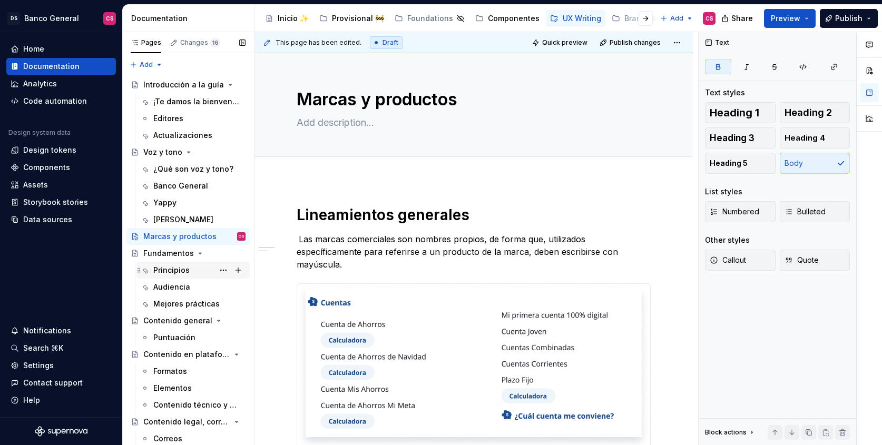
click at [151, 270] on div "Principios" at bounding box center [193, 270] width 105 height 15
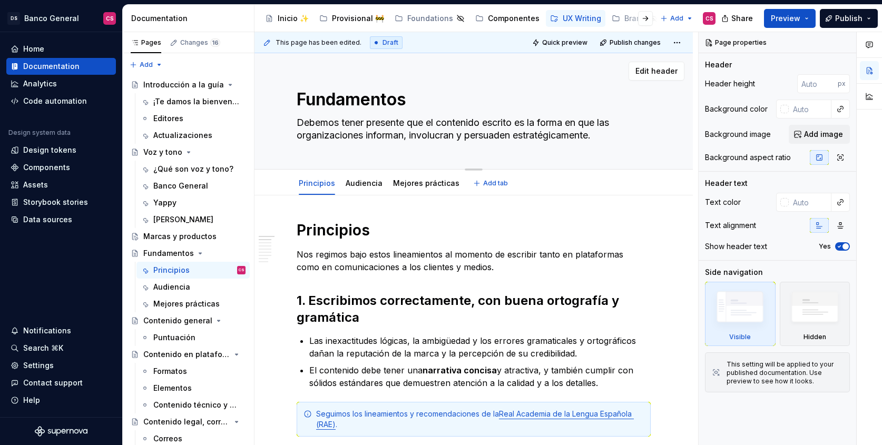
click at [420, 122] on textarea "Debemos tener presente que el contenido escrito es la forma en que las organiza…" at bounding box center [472, 129] width 354 height 30
click at [169, 290] on div "Audiencia" at bounding box center [171, 287] width 37 height 11
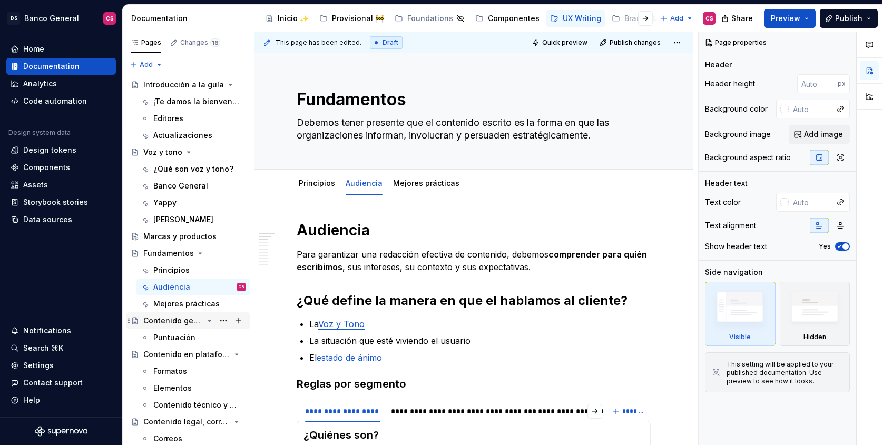
click at [169, 320] on div "Contenido general" at bounding box center [173, 321] width 60 height 11
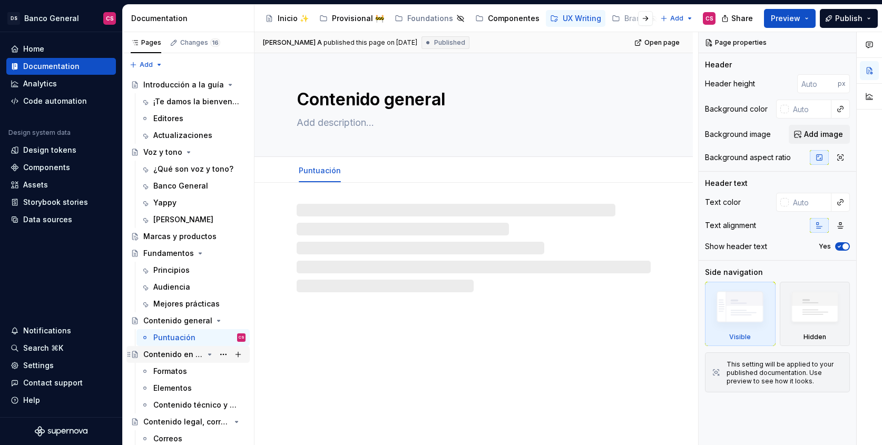
click at [174, 349] on div "Contenido en plataformas" at bounding box center [194, 354] width 102 height 15
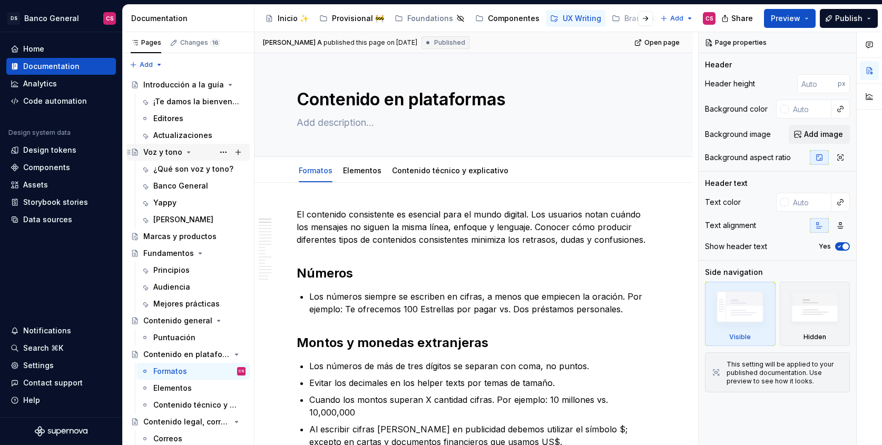
click at [164, 150] on div "Voz y tono" at bounding box center [162, 152] width 39 height 11
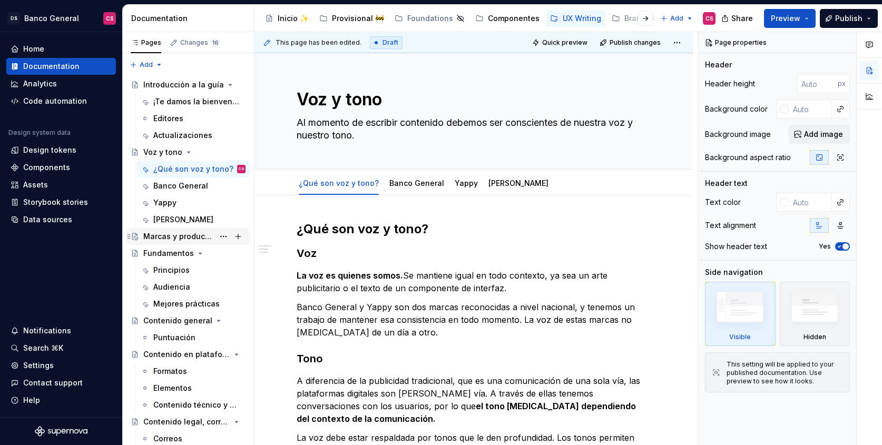
click at [164, 232] on div "Marcas y productos" at bounding box center [178, 236] width 71 height 11
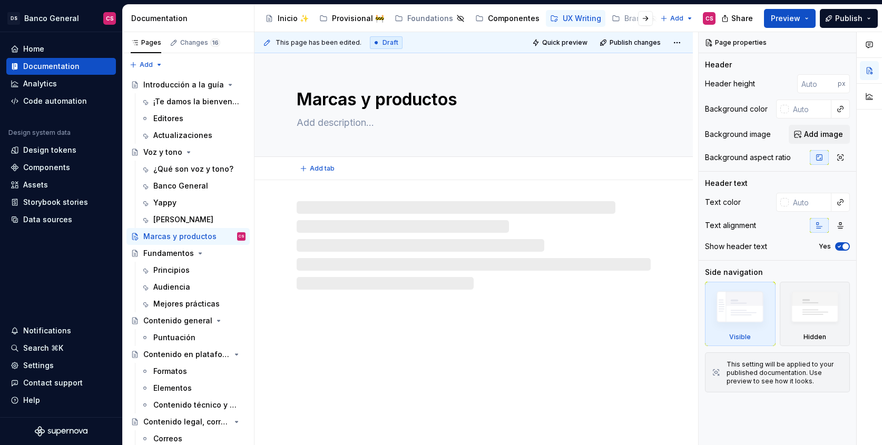
click at [335, 127] on textarea at bounding box center [472, 122] width 354 height 17
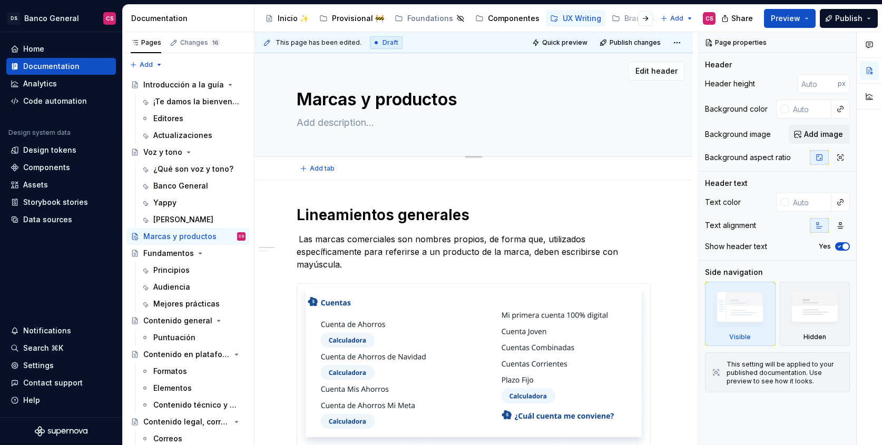
click at [337, 122] on textarea at bounding box center [472, 122] width 354 height 17
type textarea "*"
type textarea "L"
type textarea "*"
type textarea "Lo"
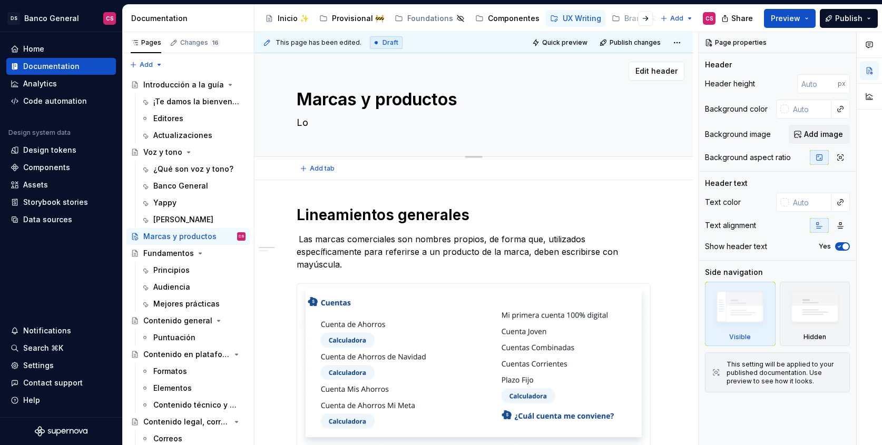
type textarea "*"
type textarea "Los"
type textarea "*"
type textarea "Los"
type textarea "*"
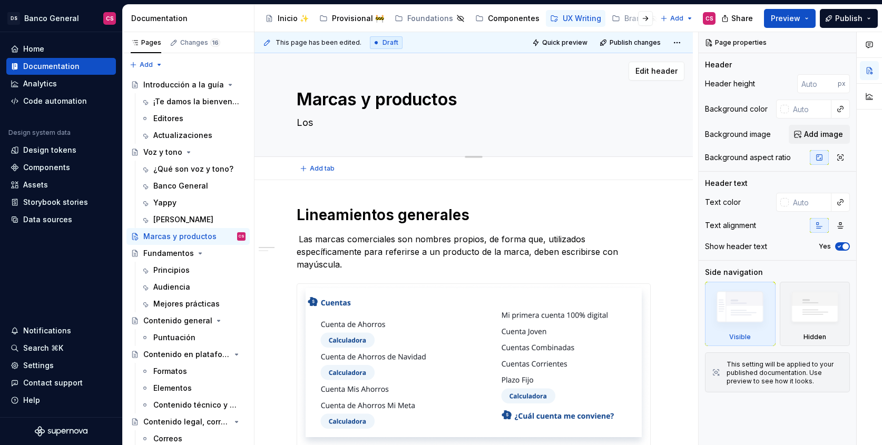
type textarea "Los n"
type textarea "*"
type textarea "Los no"
type textarea "*"
type textarea "Los nom"
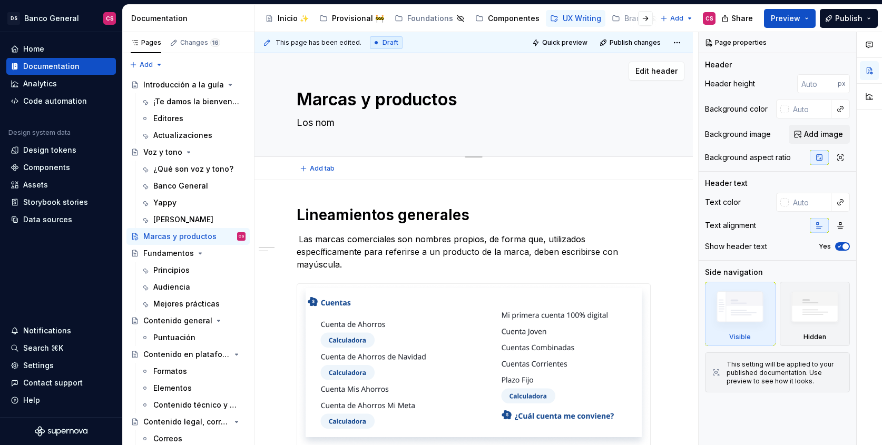
type textarea "*"
type textarea "Los nomb"
type textarea "*"
type textarea "Los nombr"
type textarea "*"
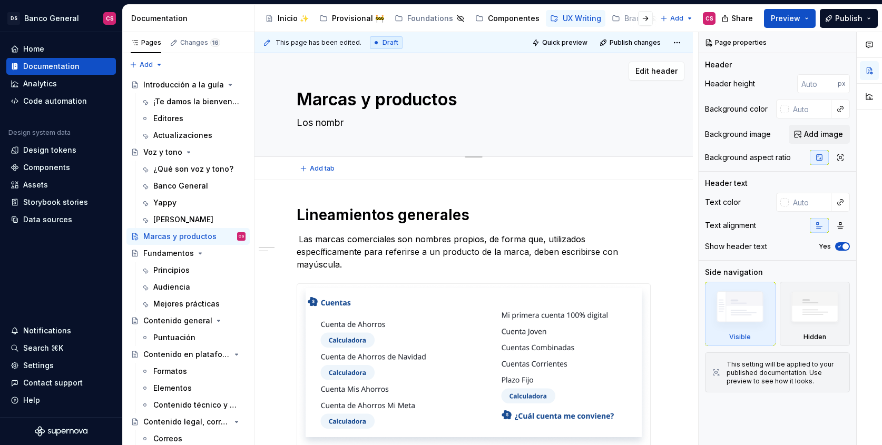
type textarea "Los nombre"
type textarea "*"
type textarea "Los nombre"
type textarea "*"
type textarea "Los nombre p"
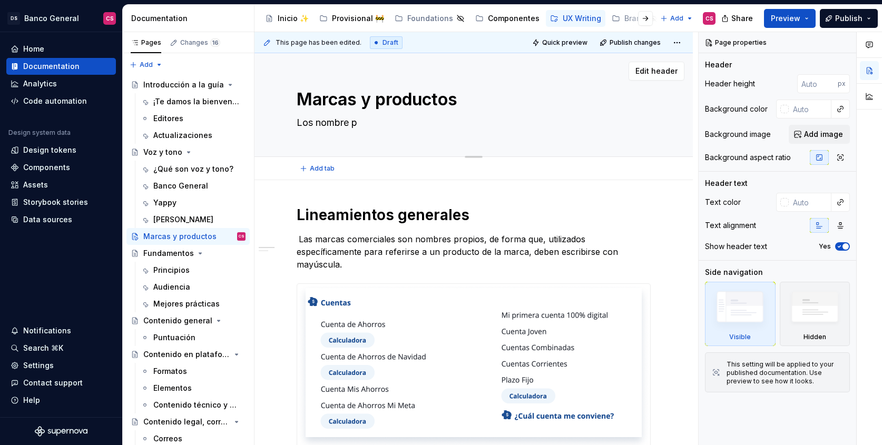
type textarea "*"
type textarea "Los nombre pr"
type textarea "*"
type textarea "Los nombre pro"
type textarea "*"
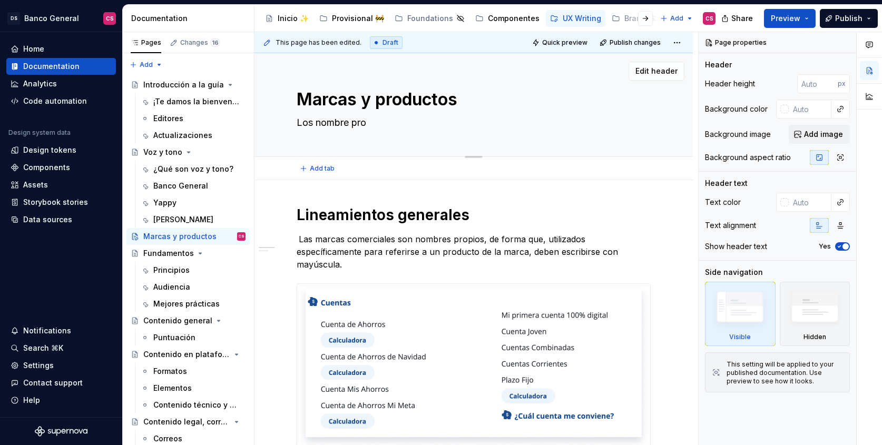
type textarea "Los nombre prop"
type textarea "*"
type textarea "Los nombre propi"
type textarea "*"
type textarea "Los nombre propio"
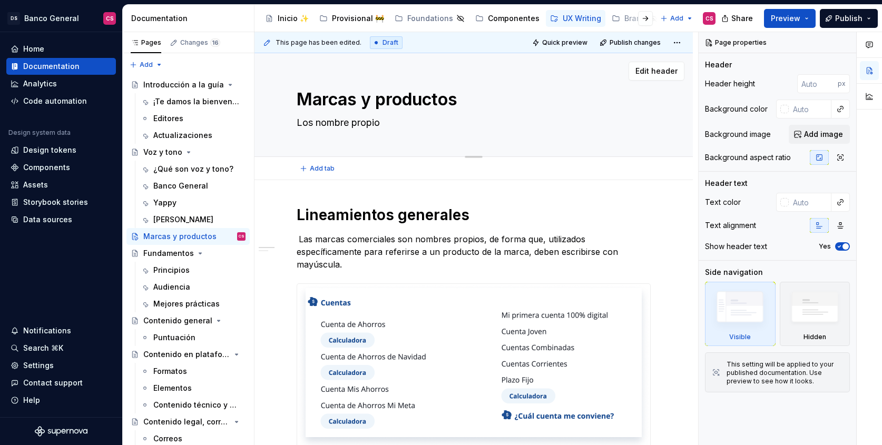
type textarea "*"
type textarea "Los nombre propios"
type textarea "*"
type textarea "Los nombre propios"
type textarea "*"
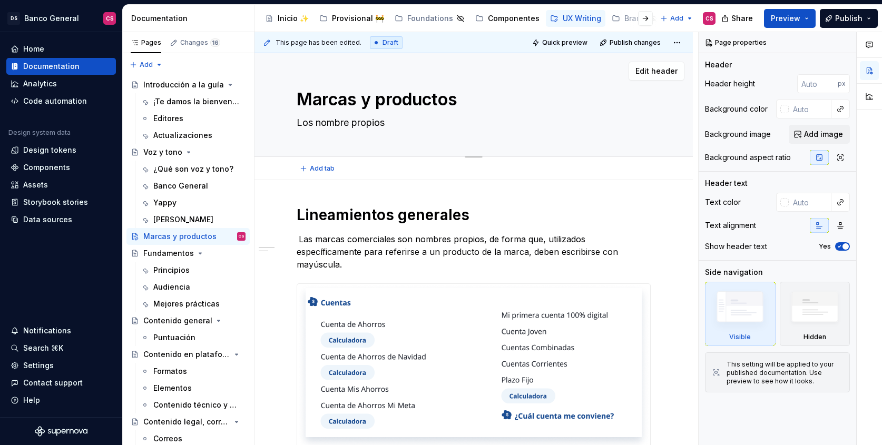
type textarea "Los nombre propios d"
type textarea "*"
type textarea "Los nombre propios de"
type textarea "*"
type textarea "Los nombre propios de"
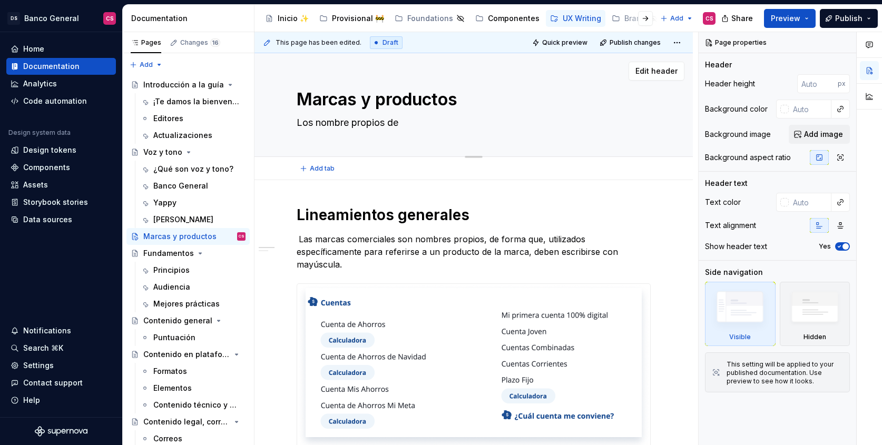
type textarea "*"
type textarea "Los nombre propios de n"
type textarea "*"
type textarea "Los nombre propios de nu"
type textarea "*"
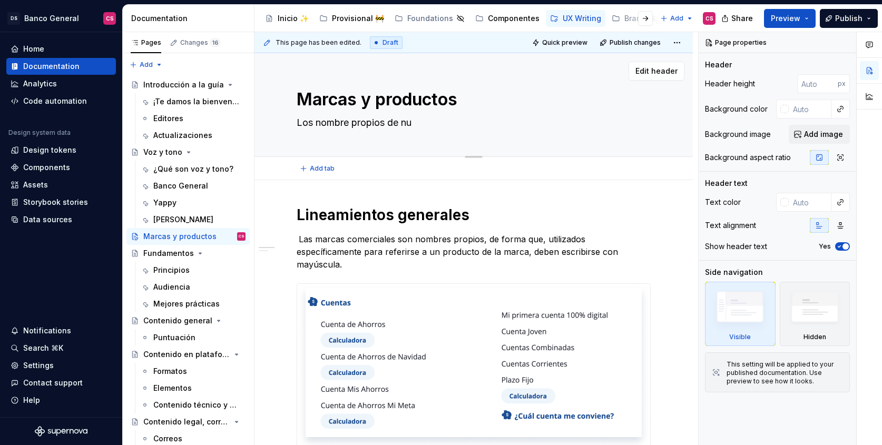
type textarea "Los nombre propios de nue"
type textarea "*"
type textarea "Los nombre propios de nues"
type textarea "*"
type textarea "Los nombre propios de nuest"
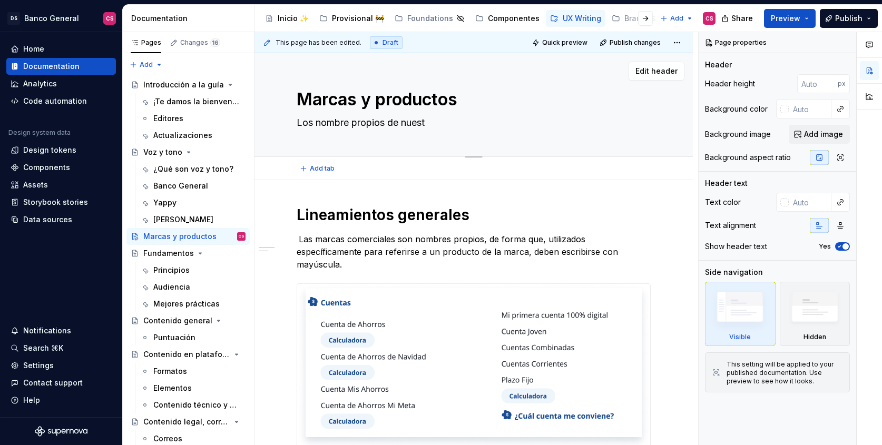
type textarea "*"
type textarea "Los nombre propios de nuestr"
type textarea "*"
type textarea "Los nombre propios de nuestro"
type textarea "*"
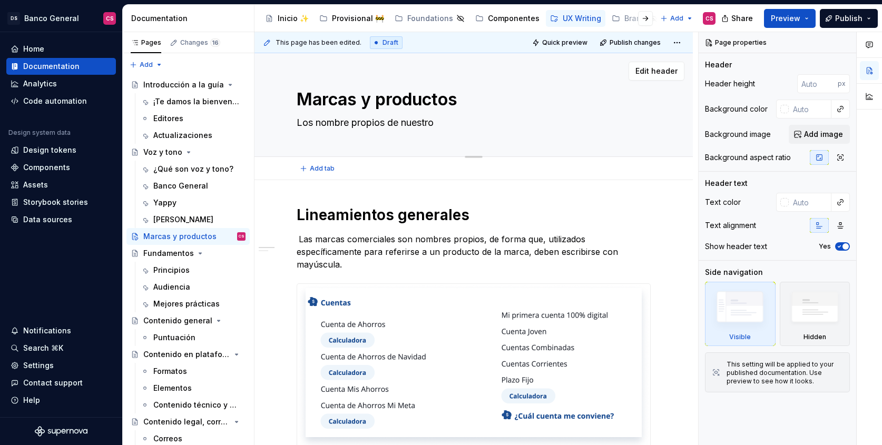
type textarea "Los nombre propios de nuestros"
type textarea "*"
type textarea "Los nombre propios de nuestros"
type textarea "*"
type textarea "Los nombre propios de nuestros p"
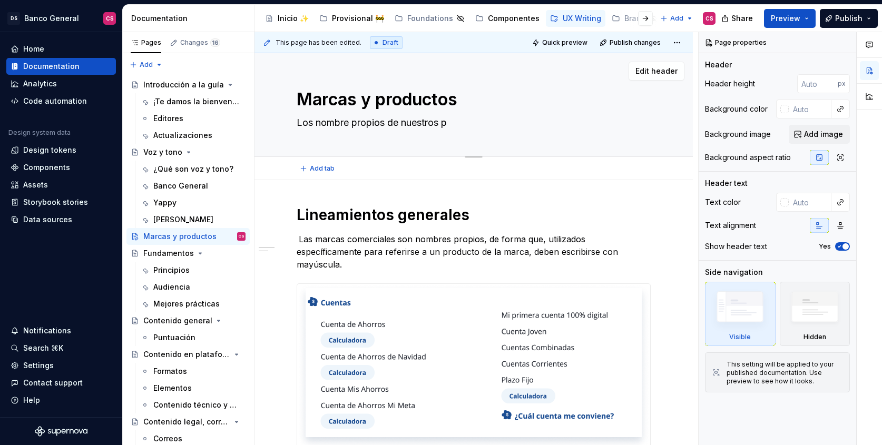
type textarea "*"
type textarea "Los nombre propios de nuestros pr"
type textarea "*"
type textarea "Los nombre propios de nuestros pro"
type textarea "*"
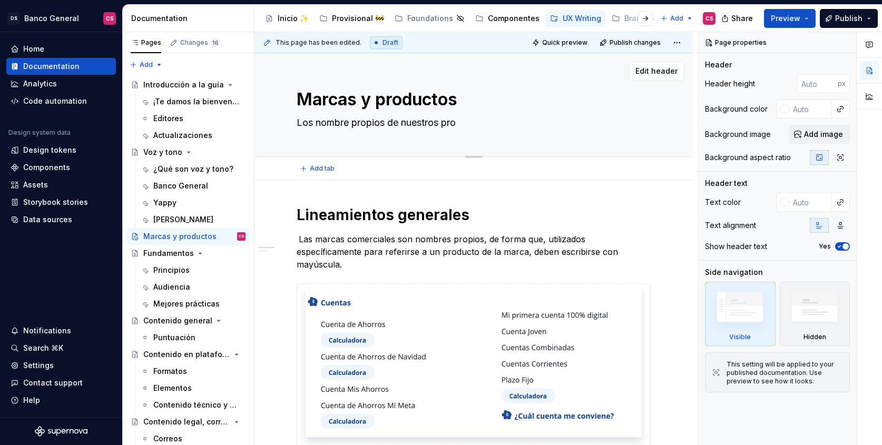
type textarea "Los nombre propios de nuestros prod"
type textarea "*"
type textarea "Los nombre propios de nuestros produ"
type textarea "*"
drag, startPoint x: 444, startPoint y: 121, endPoint x: 565, endPoint y: 129, distance: 120.4
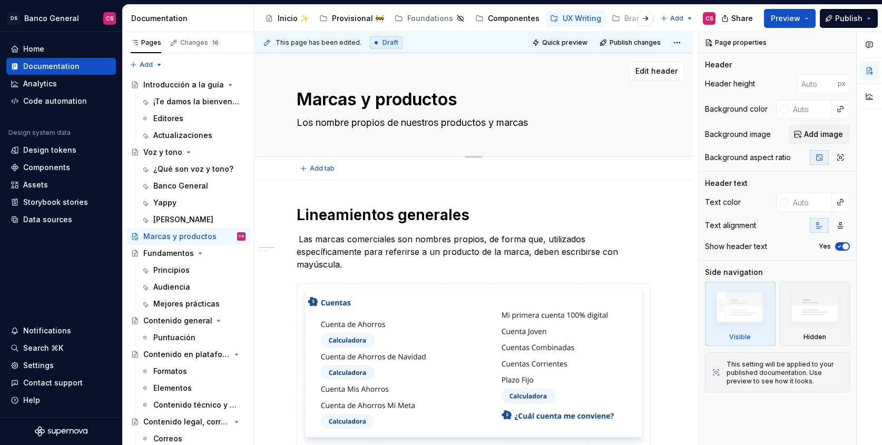
click at [564, 129] on textarea "Los nombre propios de nuestros productos y marcas" at bounding box center [472, 122] width 354 height 17
click at [553, 123] on textarea "Los nombre propios de nuestras marcas y productos d" at bounding box center [472, 122] width 354 height 17
click at [304, 123] on textarea "Los nombre propios de nuestras marcas y productos d" at bounding box center [472, 122] width 354 height 17
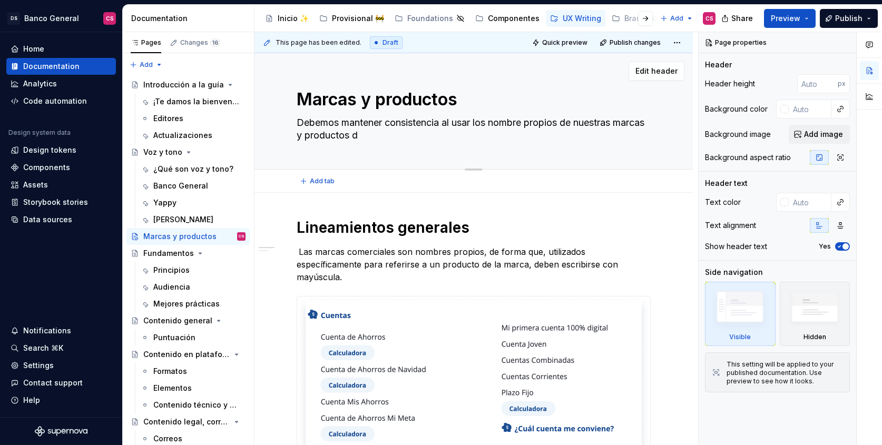
drag, startPoint x: 382, startPoint y: 132, endPoint x: 430, endPoint y: 143, distance: 49.1
click at [430, 143] on textarea "Debemos mantener consistencia al usar los nombre propios de nuestras marcas y p…" at bounding box center [472, 129] width 354 height 30
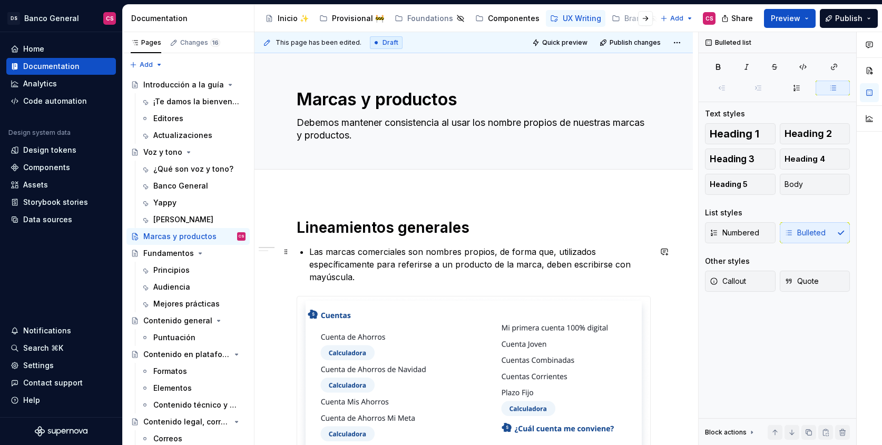
click at [419, 252] on p "Las marcas comerciales son nombres propios, de forma que, utilizados específica…" at bounding box center [480, 265] width 342 height 38
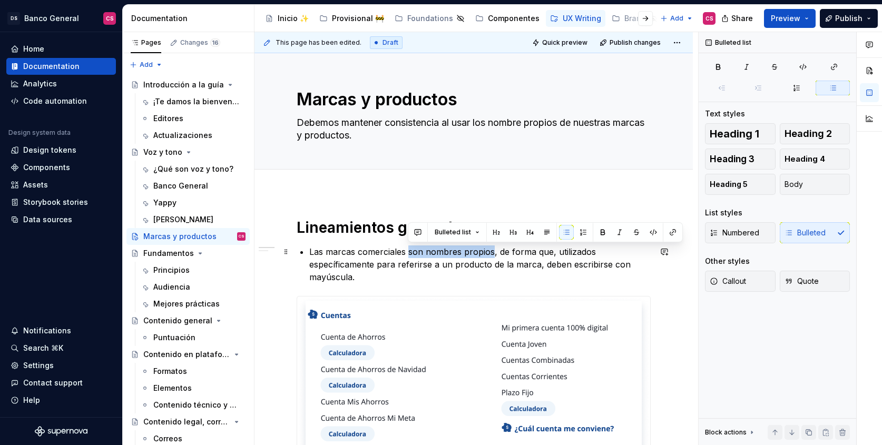
drag, startPoint x: 419, startPoint y: 252, endPoint x: 467, endPoint y: 252, distance: 47.4
click at [467, 252] on p "Las marcas comerciales son nombres propios, de forma que, utilizados específica…" at bounding box center [480, 265] width 342 height 38
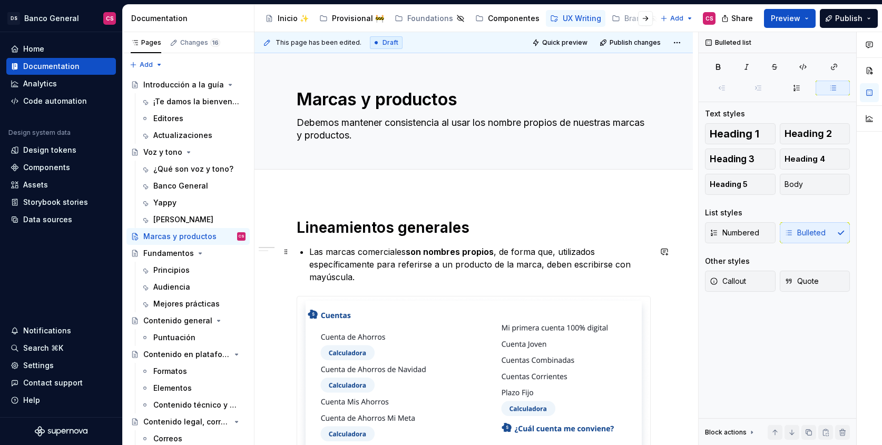
click at [608, 267] on p "Las marcas comerciales son nombres propios , de forma que, utilizados específic…" at bounding box center [480, 265] width 342 height 38
click at [614, 263] on p "Las marcas comerciales son nombres propios , de forma que, utilizados específic…" at bounding box center [480, 265] width 342 height 38
drag, startPoint x: 614, startPoint y: 263, endPoint x: 351, endPoint y: 275, distance: 263.3
click at [351, 275] on p "Las marcas comerciales son nombres propios , de forma que, utilizados específic…" at bounding box center [480, 265] width 342 height 38
click at [332, 261] on p "Las marcas comerciales son nombres propios , de forma que, utilizados específic…" at bounding box center [480, 265] width 342 height 38
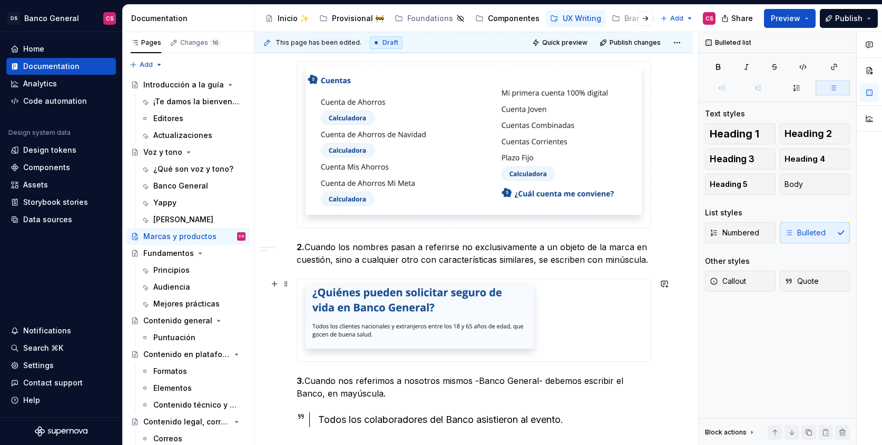
scroll to position [241, 0]
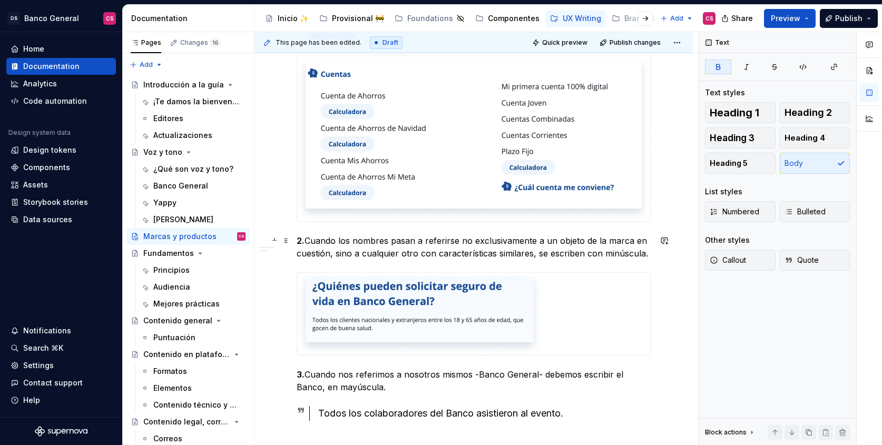
click at [308, 240] on p "2. Cuando los nombres pasan a referirse no exclusivamente a un objeto de la mar…" at bounding box center [474, 247] width 354 height 25
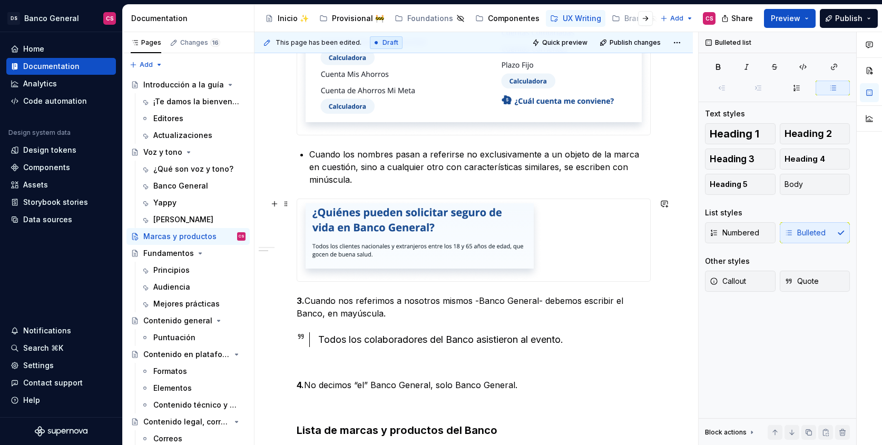
scroll to position [328, 0]
click at [435, 166] on p "Cuando los nombres pasan a referirse no exclusivamente a un objeto de la marca …" at bounding box center [480, 167] width 342 height 38
click at [440, 167] on p "Cuando los nombres pasan a referirse no exclusivamente a un objeto de la marca …" at bounding box center [480, 167] width 342 height 38
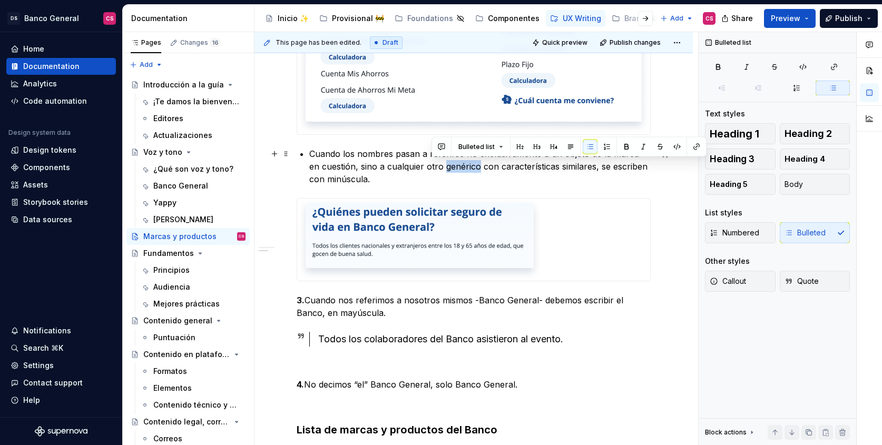
click at [440, 167] on p "Cuando los nombres pasan a referirse no exclusivamente a un objeto de la marca …" at bounding box center [480, 167] width 342 height 38
click at [315, 181] on p "Cuando los nombres pasan a referirse no exclusivamente a un objeto de la marca …" at bounding box center [480, 167] width 342 height 38
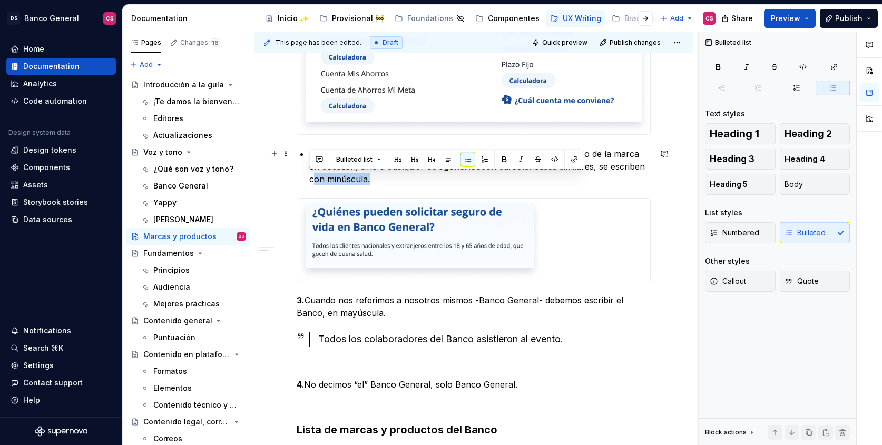
drag, startPoint x: 315, startPoint y: 181, endPoint x: 352, endPoint y: 181, distance: 36.9
click at [352, 181] on p "Cuando los nombres pasan a referirse no exclusivamente a un objeto de la marca …" at bounding box center [480, 167] width 342 height 38
click at [423, 187] on div "Lineamientos generales Las marcas comerciales son nombres propios , de forma qu…" at bounding box center [474, 203] width 354 height 627
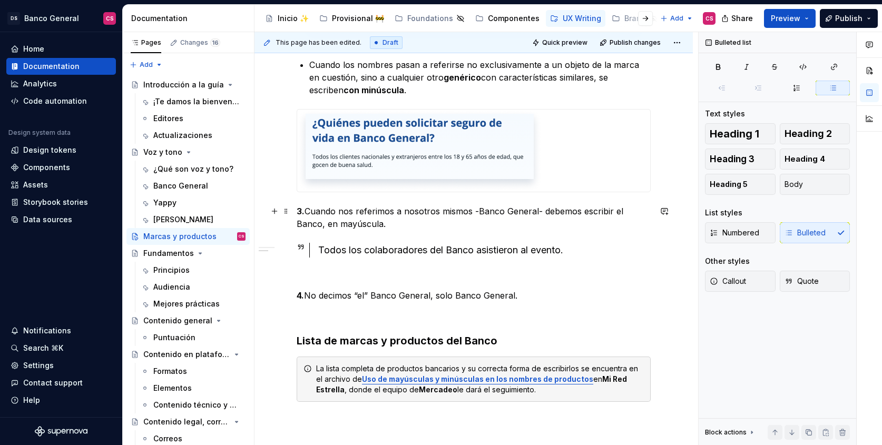
scroll to position [418, 0]
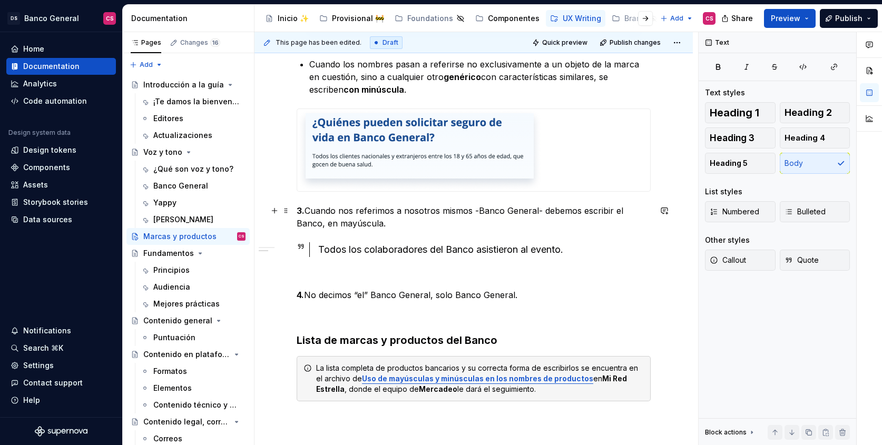
click at [309, 209] on p "3. Cuando nos referimos a nosotros mismos -Banco General- debemos escribir el B…" at bounding box center [474, 217] width 354 height 25
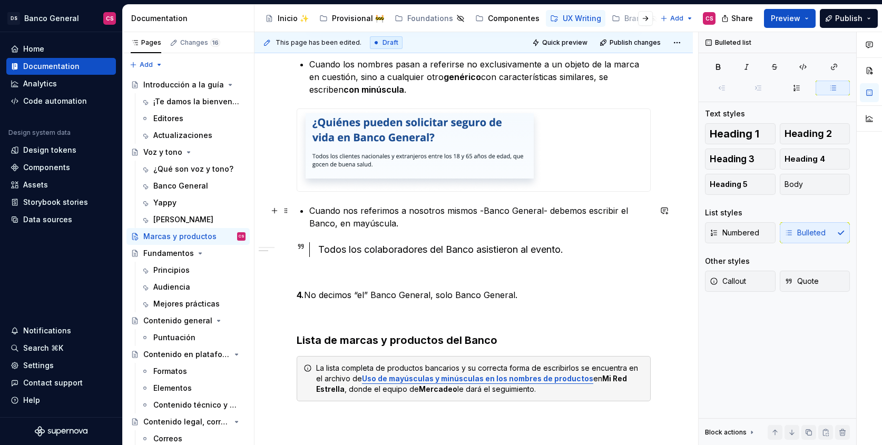
click at [484, 210] on p "Cuando nos referimos a nosotros mismos -Banco General- debemos escribir el Banc…" at bounding box center [480, 217] width 342 height 25
click at [316, 222] on p "Cuando nos referimos a nosotros mismos -Banco General- debemos escribir el Banc…" at bounding box center [480, 217] width 342 height 25
drag, startPoint x: 361, startPoint y: 224, endPoint x: 370, endPoint y: 227, distance: 10.0
click at [361, 223] on p "Cuando nos referimos a nosotros mismos -Banco General- debemos escribir el banc…" at bounding box center [480, 217] width 342 height 25
click at [379, 224] on p "Cuando nos referimos a nosotros mismos -Banco General- debemos escribir el banc…" at bounding box center [480, 217] width 342 height 25
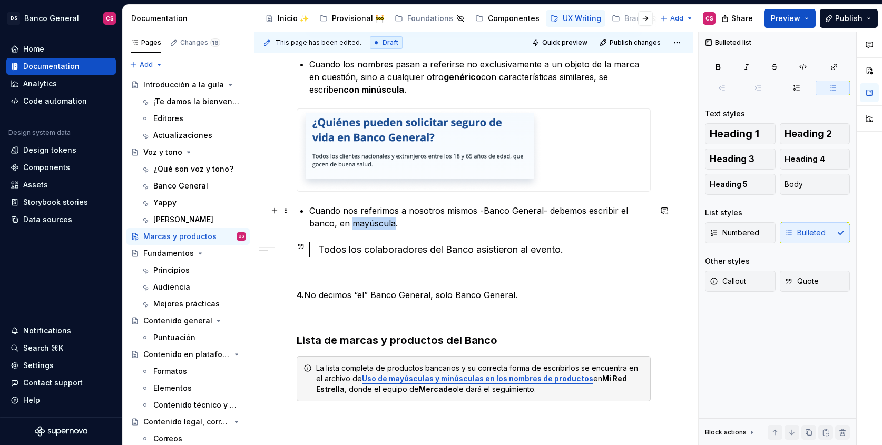
click at [379, 224] on p "Cuando nos referimos a nosotros mismos -Banco General- debemos escribir el banc…" at bounding box center [480, 217] width 342 height 25
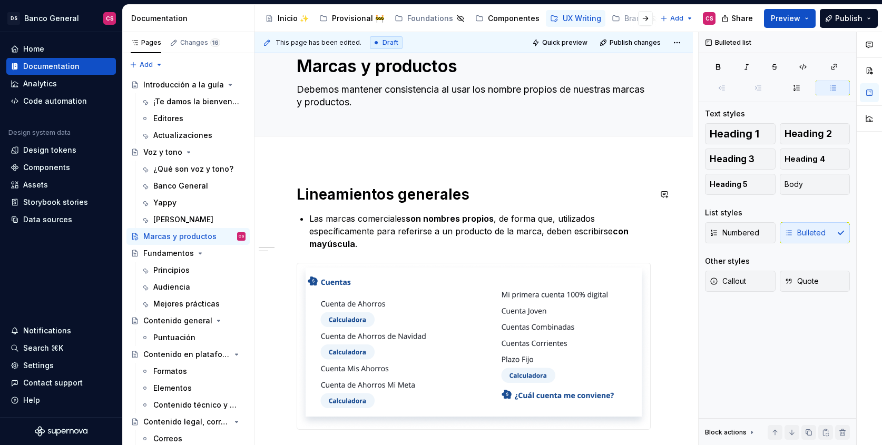
scroll to position [30, 0]
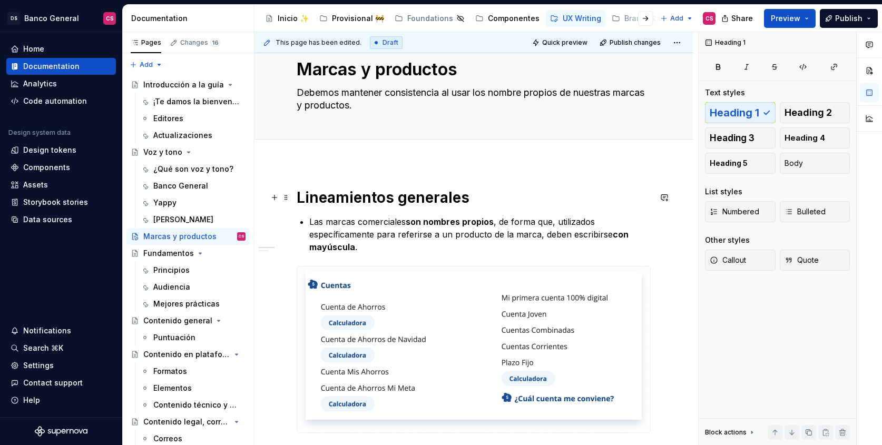
click at [355, 190] on h1 "Lineamientos generales" at bounding box center [474, 197] width 354 height 19
click at [322, 152] on span "Add tab" at bounding box center [322, 151] width 25 height 8
drag, startPoint x: 297, startPoint y: 178, endPoint x: 303, endPoint y: 179, distance: 5.9
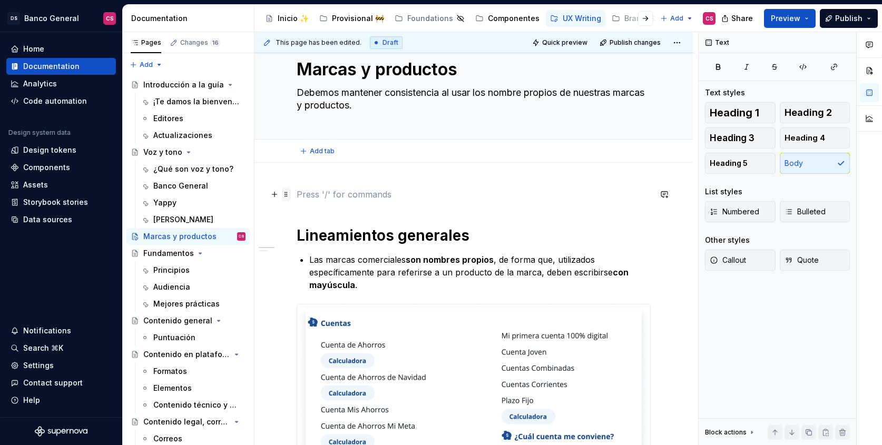
click at [286, 197] on span at bounding box center [286, 194] width 8 height 15
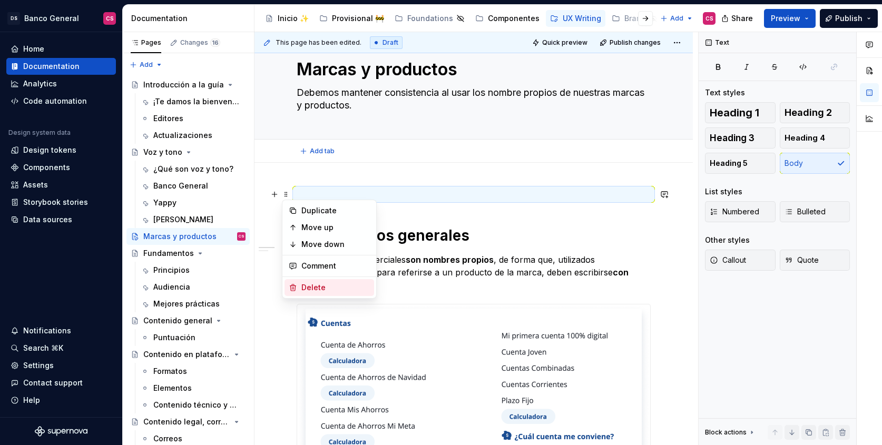
click at [316, 290] on div "Delete" at bounding box center [336, 288] width 69 height 11
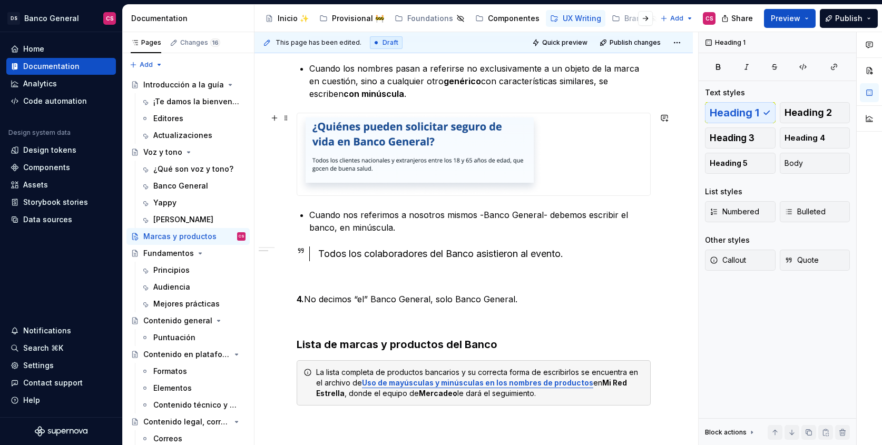
scroll to position [417, 0]
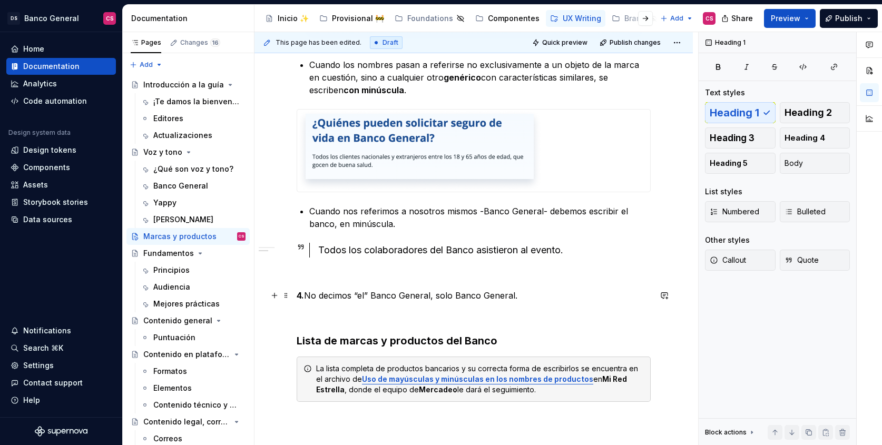
click at [304, 294] on strong "4." at bounding box center [300, 295] width 7 height 11
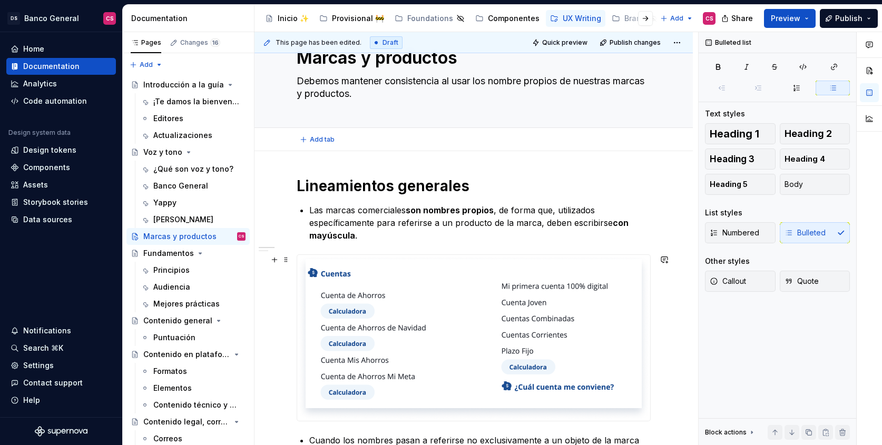
scroll to position [0, 0]
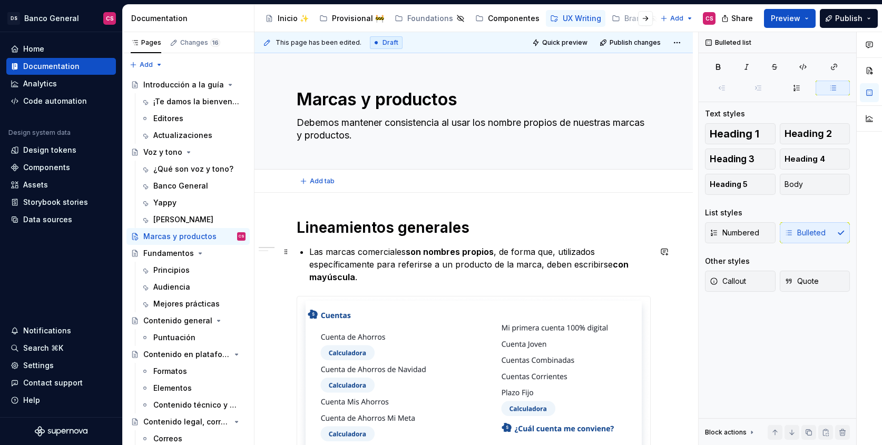
click at [309, 250] on p "Las marcas comerciales son nombres propios , de forma que, utilizados específic…" at bounding box center [480, 265] width 342 height 38
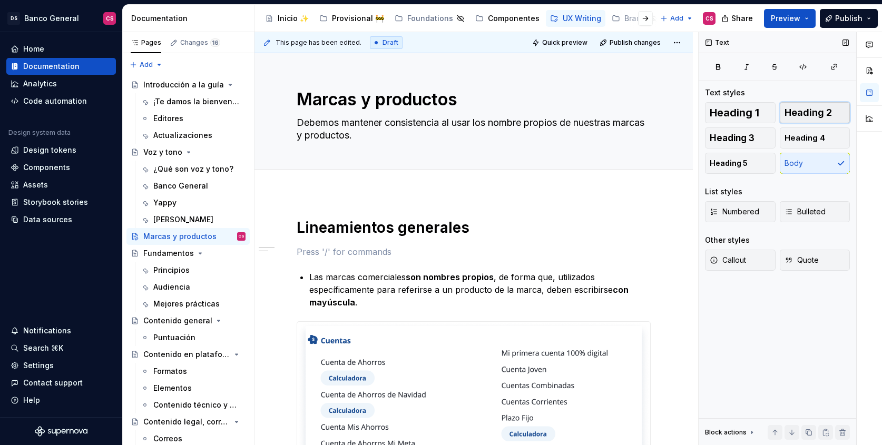
click at [798, 115] on span "Heading 2" at bounding box center [808, 113] width 47 height 11
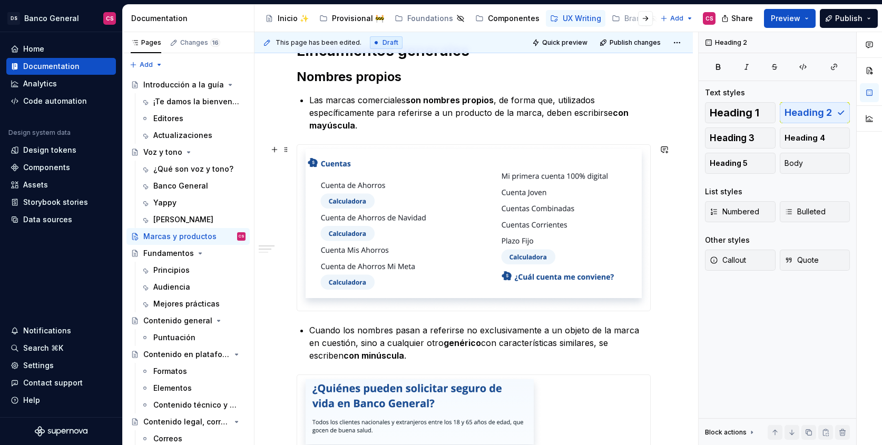
scroll to position [204, 0]
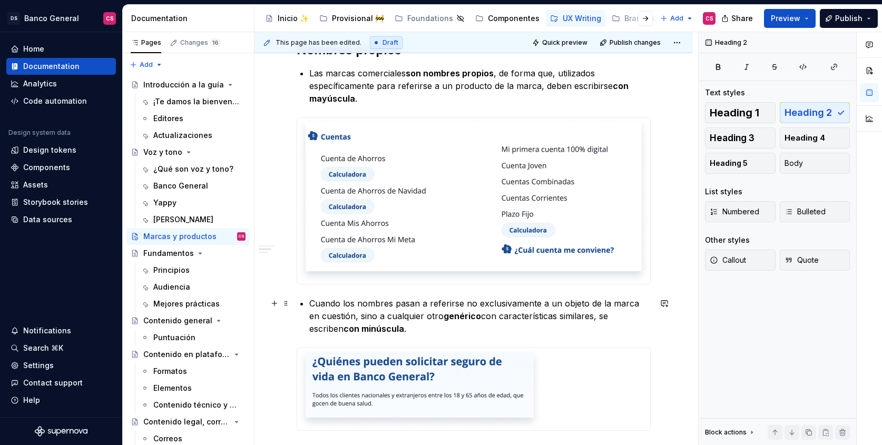
click at [305, 302] on div "Lineamientos generales Nombres propios Las marcas comerciales son nombres propi…" at bounding box center [474, 346] width 354 height 665
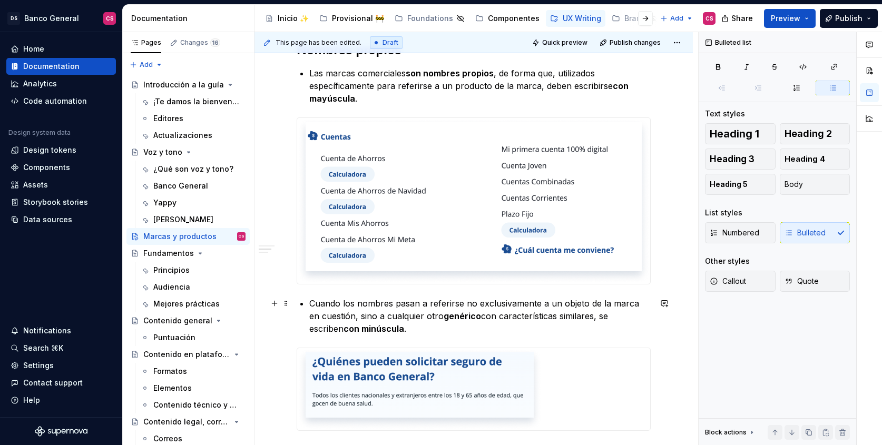
click at [311, 299] on p "Cuando los nombres pasan a referirse no exclusivamente a un objeto de la marca …" at bounding box center [480, 316] width 342 height 38
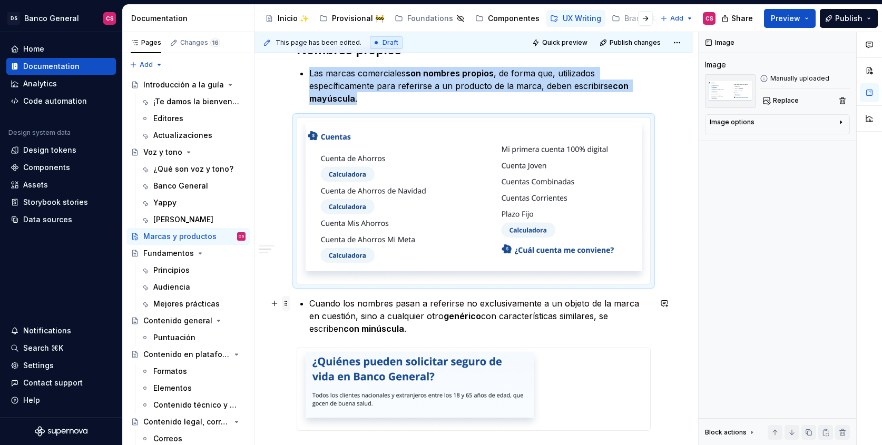
click at [287, 305] on span at bounding box center [286, 303] width 8 height 15
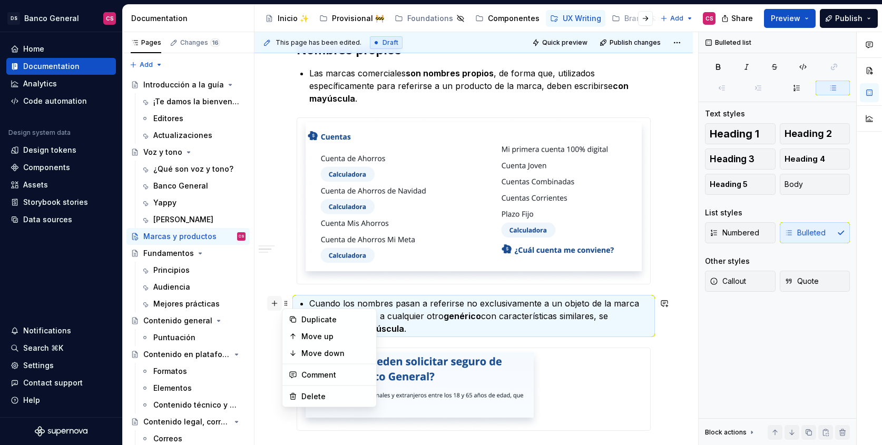
click at [273, 305] on button "button" at bounding box center [274, 303] width 15 height 15
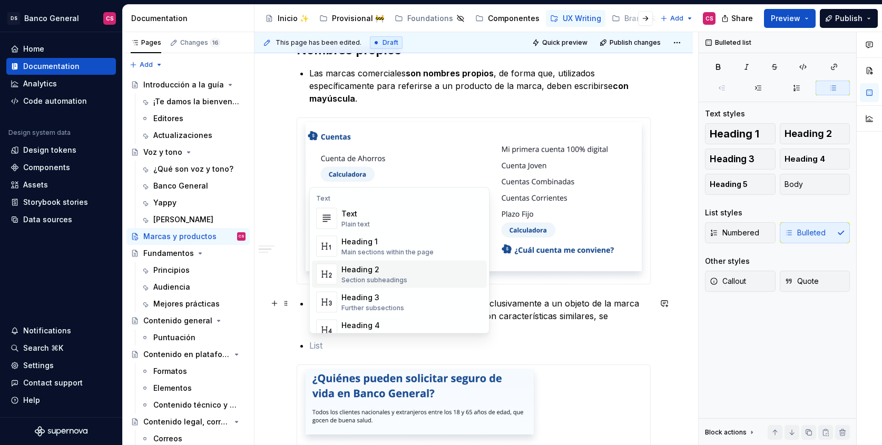
click at [363, 267] on div "Heading 2" at bounding box center [375, 270] width 66 height 11
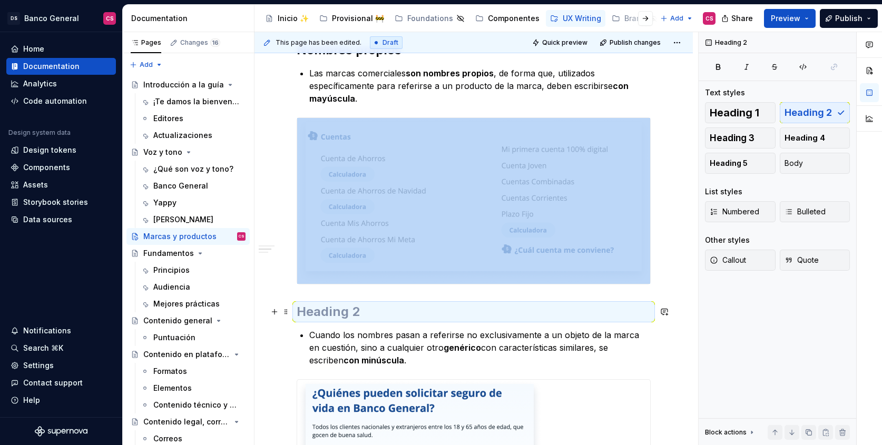
click at [315, 308] on h2 at bounding box center [474, 312] width 354 height 17
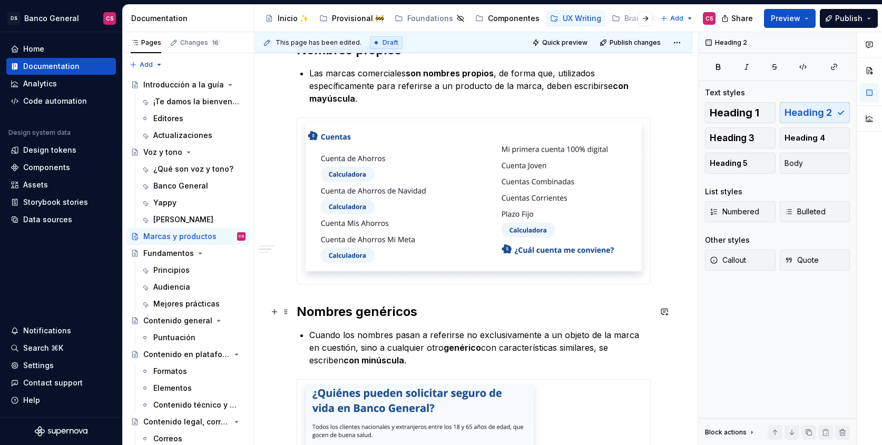
click at [296, 305] on div "Lineamientos generales Nombres propios Las marcas comerciales son nombres propi…" at bounding box center [474, 423] width 439 height 868
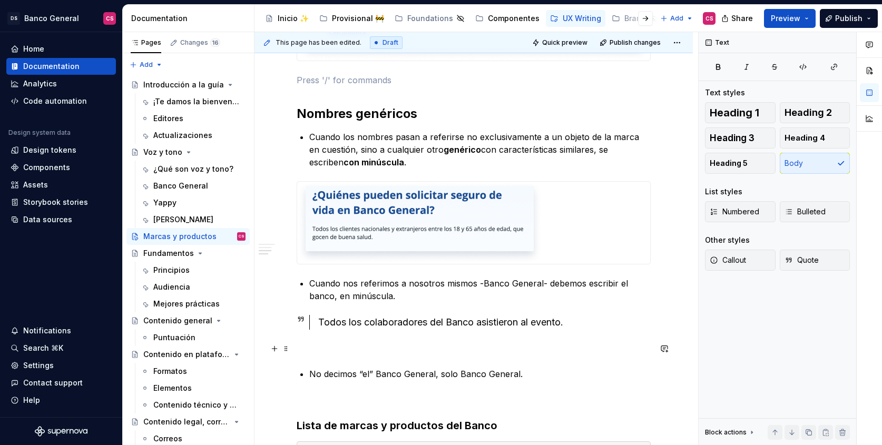
scroll to position [445, 0]
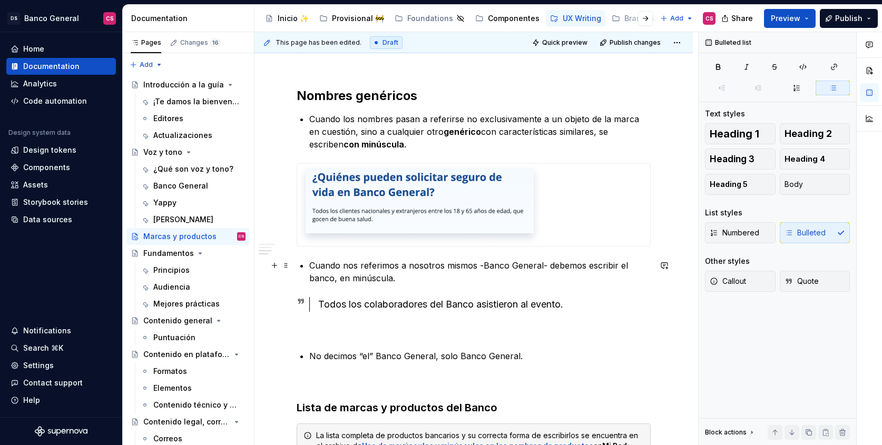
drag, startPoint x: 305, startPoint y: 265, endPoint x: 324, endPoint y: 283, distance: 26.1
click at [306, 265] on div "Lineamientos generales Nombres propios Las marcas comerciales son nombres propi…" at bounding box center [474, 134] width 354 height 722
click at [309, 262] on li "Cuando nos referimos a nosotros mismos -Banco General- debemos escribir el banc…" at bounding box center [480, 271] width 342 height 25
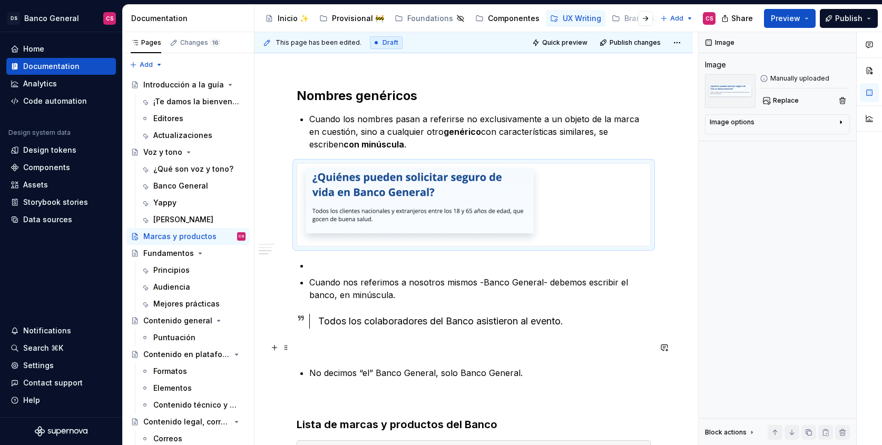
click at [308, 349] on p at bounding box center [474, 348] width 354 height 13
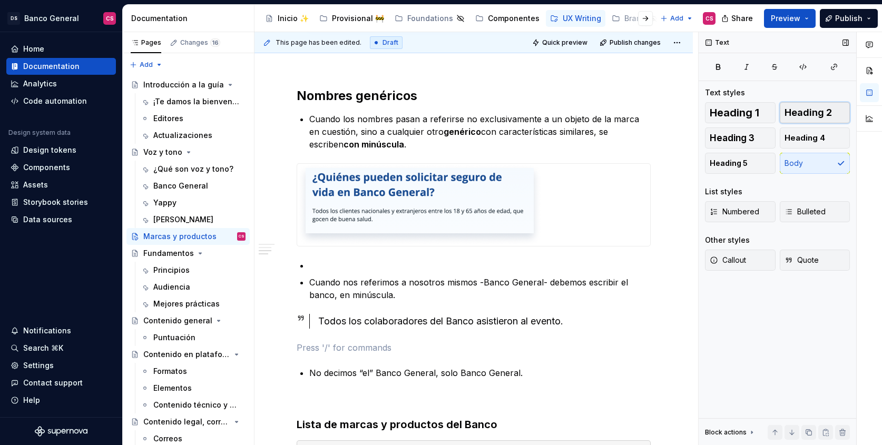
click at [813, 114] on span "Heading 2" at bounding box center [808, 113] width 47 height 11
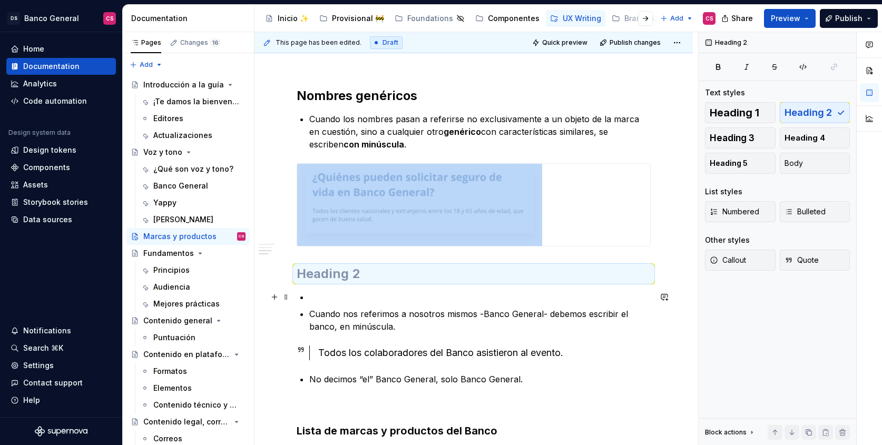
click at [318, 296] on p at bounding box center [480, 297] width 342 height 13
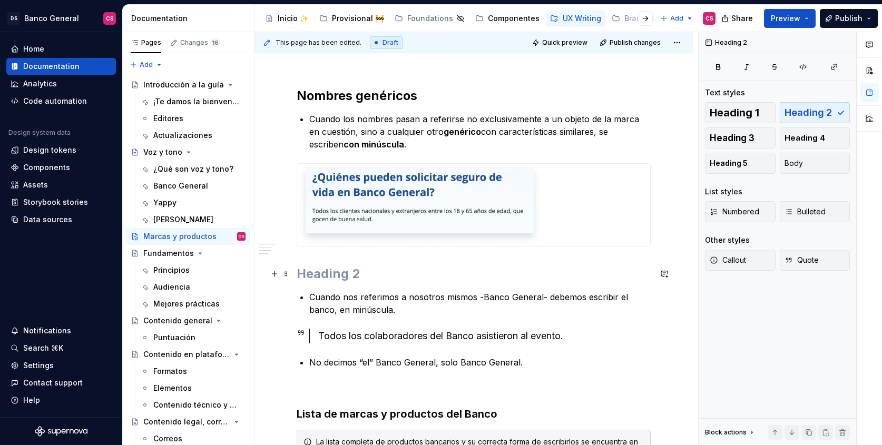
click at [312, 275] on h2 at bounding box center [474, 274] width 354 height 17
click at [479, 296] on p "Cuando nos referimos a nosotros mismos -Banco General- debemos escribir el banc…" at bounding box center [480, 303] width 342 height 25
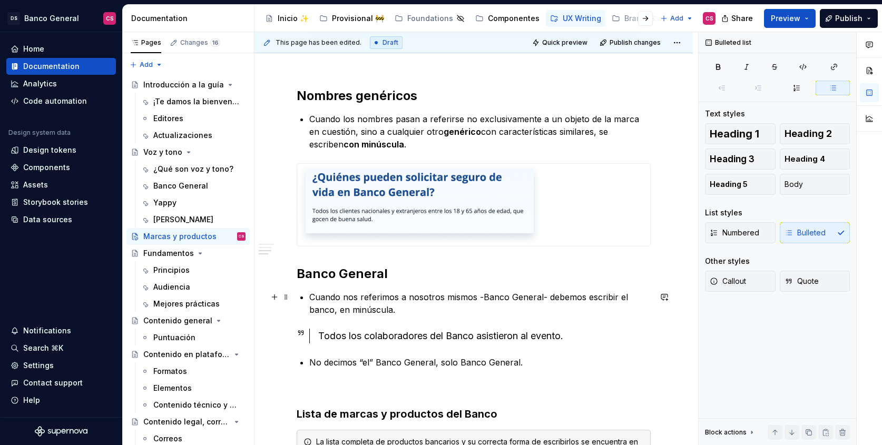
click at [306, 307] on div "Lineamientos generales Nombres propios Las marcas comerciales son nombres propi…" at bounding box center [474, 137] width 354 height 728
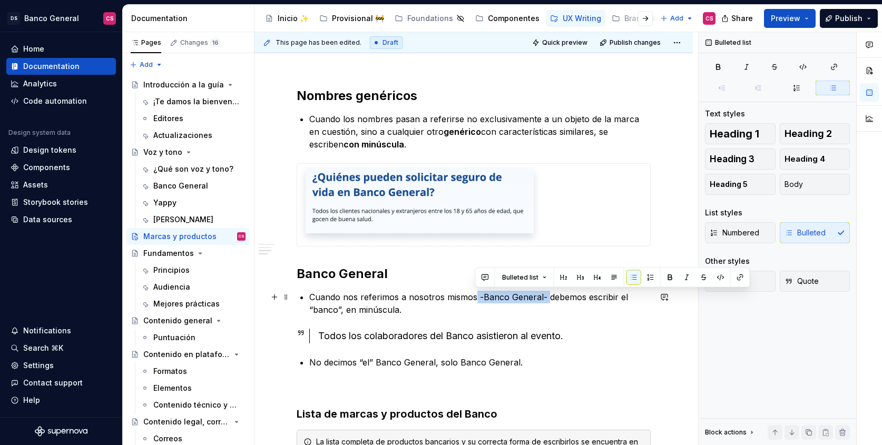
drag, startPoint x: 475, startPoint y: 297, endPoint x: 546, endPoint y: 297, distance: 70.6
click at [546, 297] on p "Cuando nos referimos a nosotros mismos -Banco General- debemos escribir el “ban…" at bounding box center [480, 303] width 342 height 25
drag, startPoint x: 414, startPoint y: 295, endPoint x: 405, endPoint y: 298, distance: 10.2
click at [414, 295] on p "Cuando nos referimos a nosotros mismos -Banco General- debemos escribir el “ban…" at bounding box center [480, 303] width 342 height 25
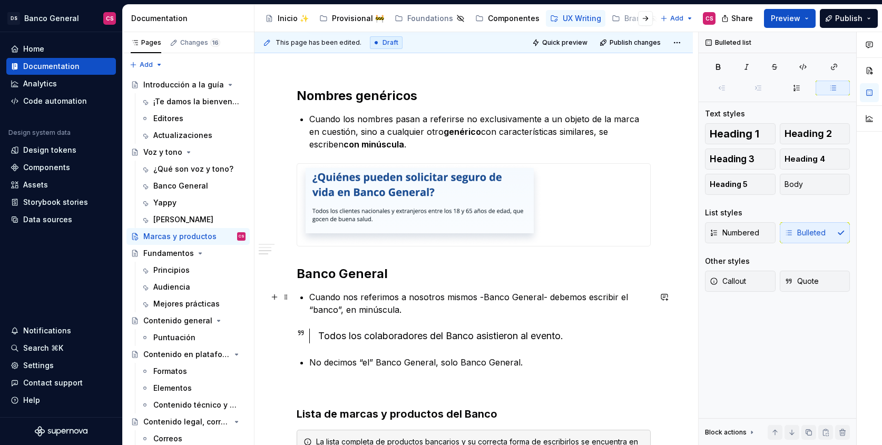
click at [409, 297] on p "Cuando nos referimos a nosotros mismos -Banco General- debemos escribir el “ban…" at bounding box center [480, 303] width 342 height 25
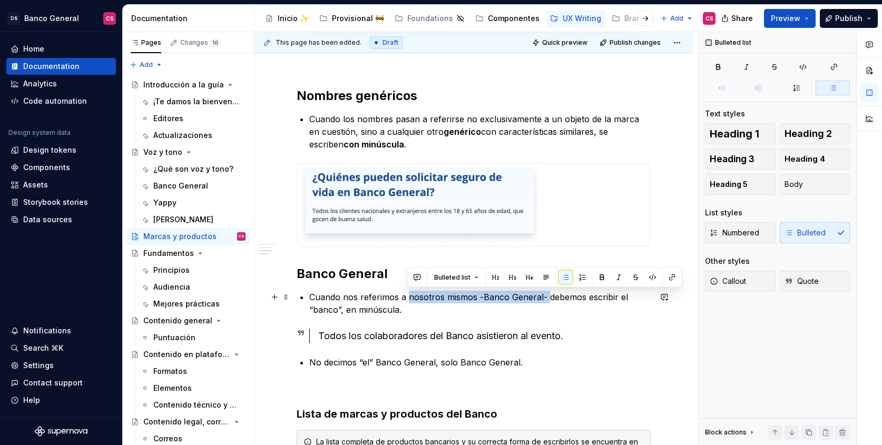
drag, startPoint x: 410, startPoint y: 299, endPoint x: 543, endPoint y: 296, distance: 133.9
click at [543, 296] on p "Cuando nos referimos a nosotros mismos -Banco General- debemos escribir el “ban…" at bounding box center [480, 303] width 342 height 25
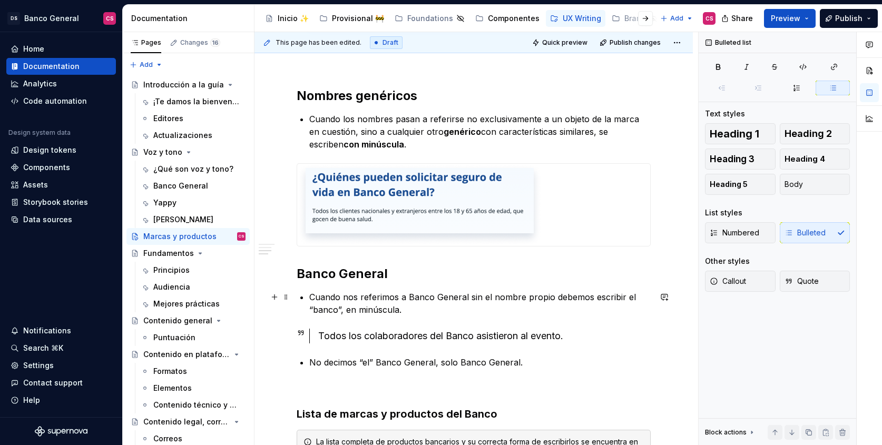
click at [415, 311] on p "Cuando nos referimos a Banco General sin el nombre propio debemos escribir el “…" at bounding box center [480, 303] width 342 height 25
click at [582, 332] on div "Todos los colaboradores del Banco asistieron al evento." at bounding box center [484, 336] width 333 height 15
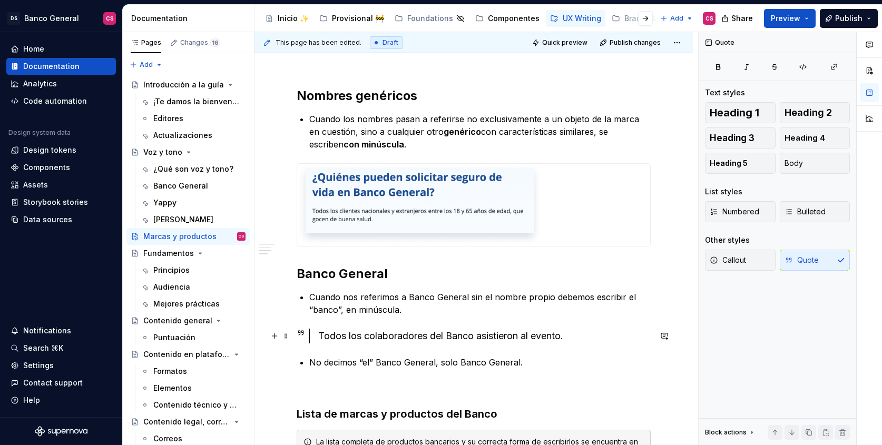
click at [468, 335] on div "Todos los colaboradores del Banco asistieron al evento." at bounding box center [484, 336] width 333 height 15
click at [535, 357] on p "No decimos “el” Banco General, solo Banco General." at bounding box center [480, 362] width 342 height 13
click at [580, 334] on div "Todos los colaboradores del banco asistieron al evento." at bounding box center [484, 336] width 333 height 15
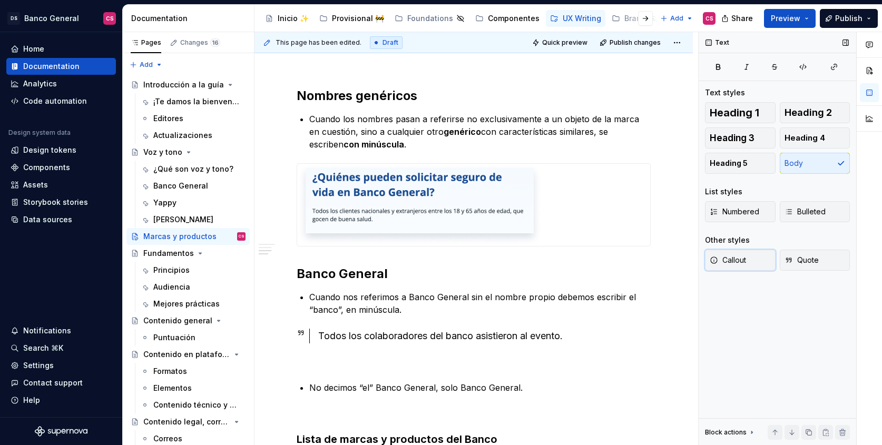
click at [755, 260] on button "Callout" at bounding box center [740, 260] width 71 height 21
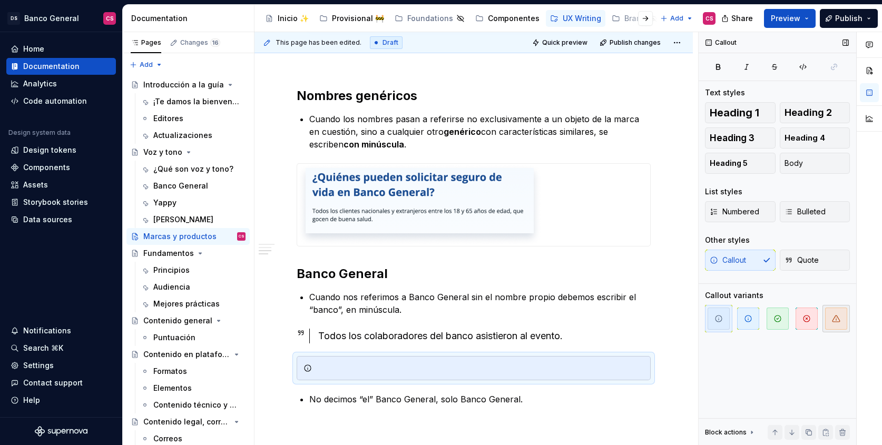
click at [827, 316] on span "button" at bounding box center [836, 319] width 22 height 22
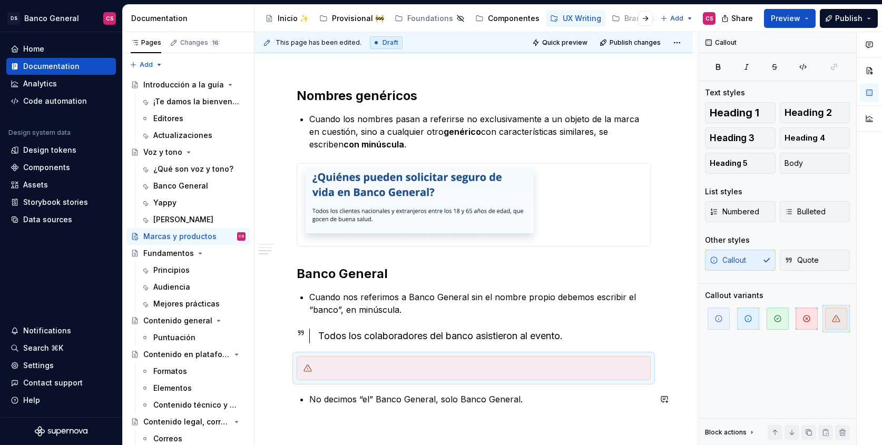
click at [357, 376] on div at bounding box center [474, 368] width 354 height 24
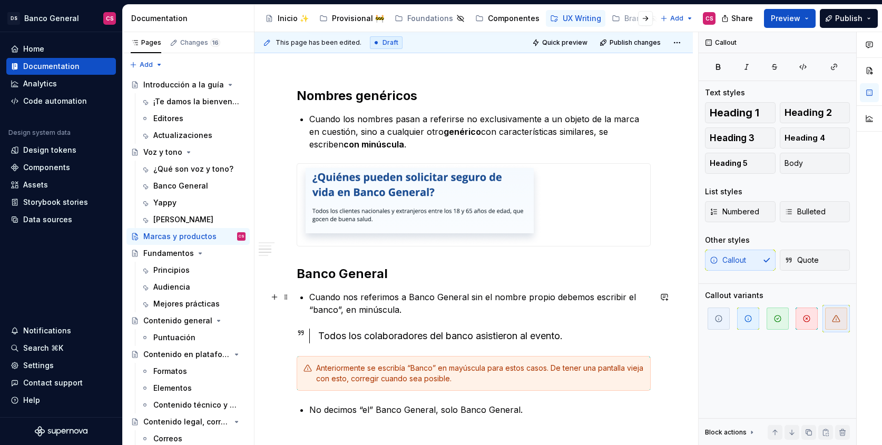
click at [324, 299] on p "Cuando nos referimos a Banco General sin el nombre propio debemos escribir el “…" at bounding box center [480, 303] width 342 height 25
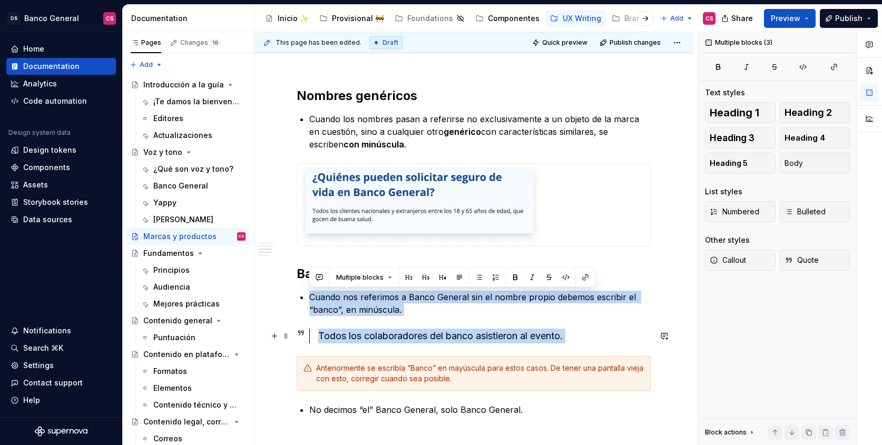
drag, startPoint x: 324, startPoint y: 299, endPoint x: 585, endPoint y: 341, distance: 263.7
click at [585, 341] on div "Lineamientos generales Nombres propios Las marcas comerciales son nombres propi…" at bounding box center [474, 160] width 354 height 775
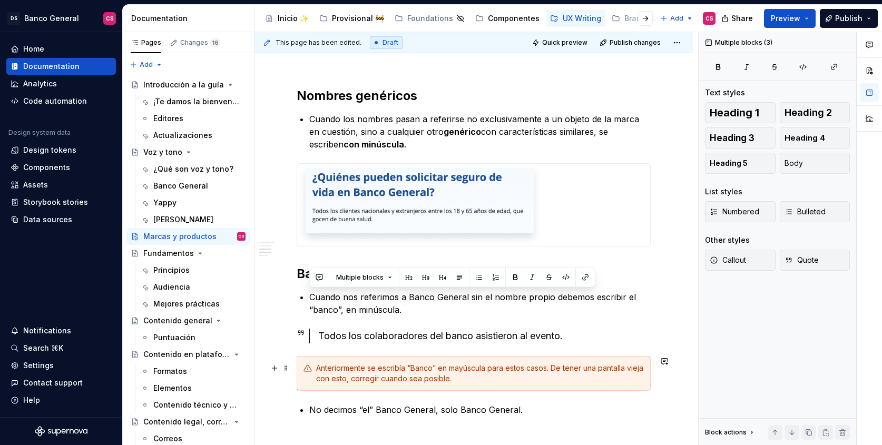
click at [366, 370] on div "Anteriormente se escribía “Banco” en mayúscula para estos casos. De tener una p…" at bounding box center [480, 373] width 328 height 21
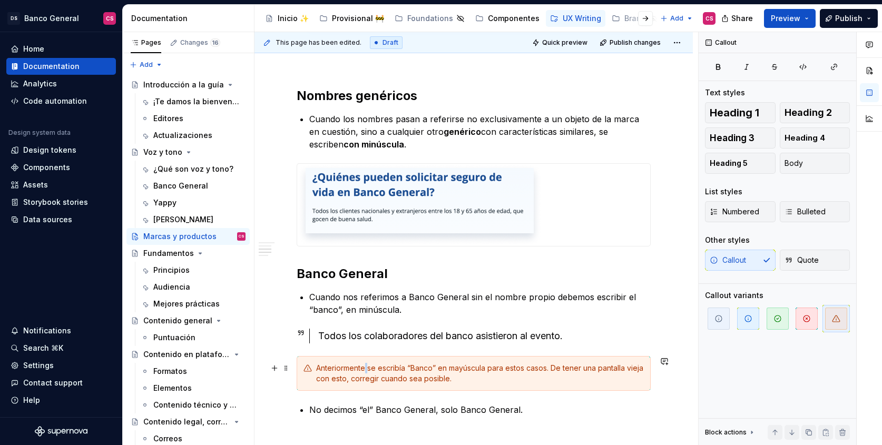
click at [366, 370] on div "Anteriormente se escribía “Banco” en mayúscula para estos casos. De tener una p…" at bounding box center [480, 373] width 328 height 21
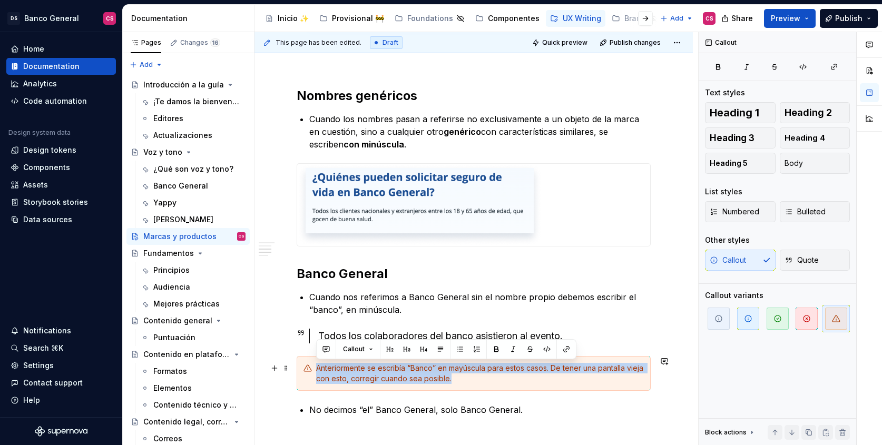
click at [366, 370] on div "Anteriormente se escribía “Banco” en mayúscula para estos casos. De tener una p…" at bounding box center [480, 373] width 328 height 21
copy div "Anteriormente se escribía “Banco” en mayúscula para estos casos. De tener una p…"
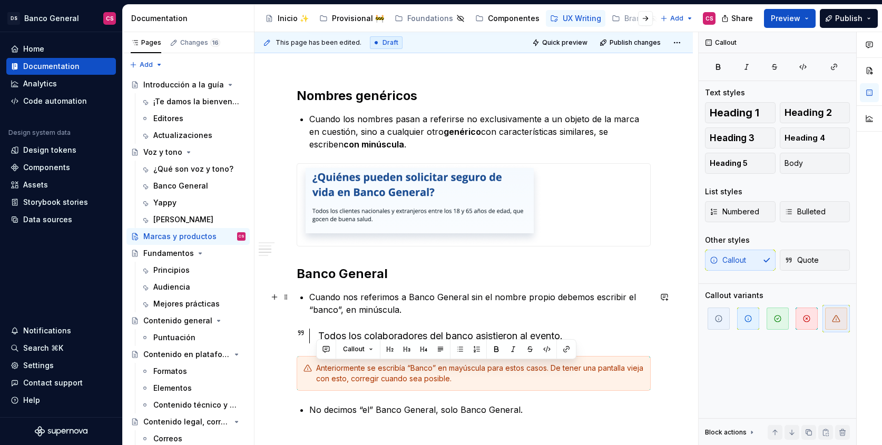
click at [323, 292] on p "Cuando nos referimos a Banco General sin el nombre propio debemos escribir el “…" at bounding box center [480, 303] width 342 height 25
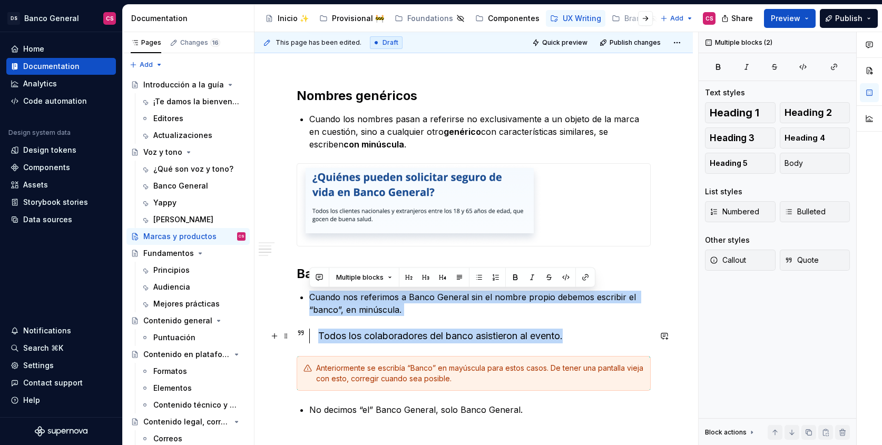
drag, startPoint x: 312, startPoint y: 297, endPoint x: 591, endPoint y: 340, distance: 282.2
click at [591, 341] on div "Lineamientos generales Nombres propios Las marcas comerciales son nombres propi…" at bounding box center [474, 160] width 354 height 775
copy div "Cuando nos referimos a Banco General sin el nombre propio debemos escribir el “…"
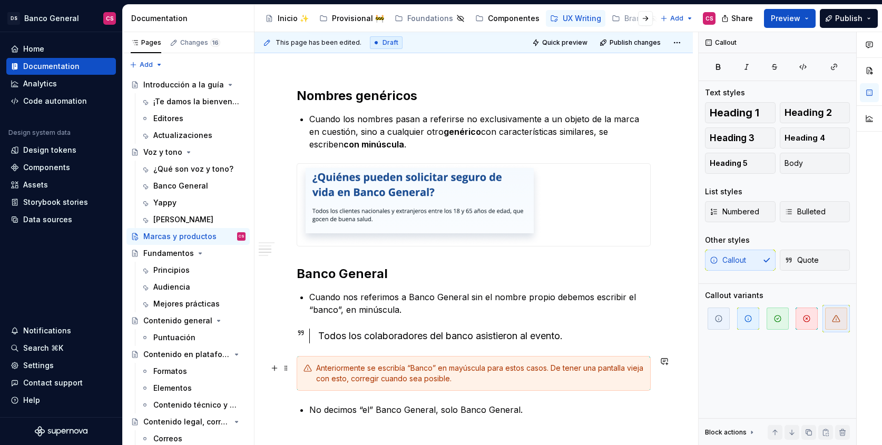
click at [358, 369] on div "Anteriormente se escribía “Banco” en mayúscula para estos casos. De tener una p…" at bounding box center [480, 373] width 328 height 21
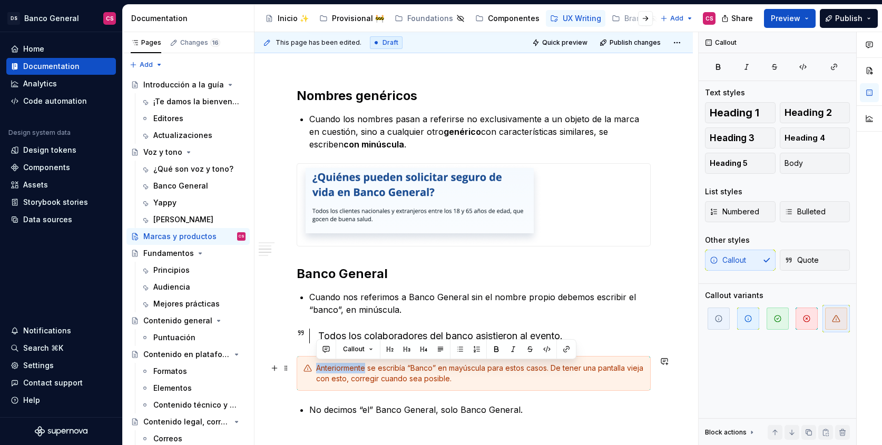
click at [358, 369] on div "Anteriormente se escribía “Banco” en mayúscula para estos casos. De tener una p…" at bounding box center [480, 373] width 328 height 21
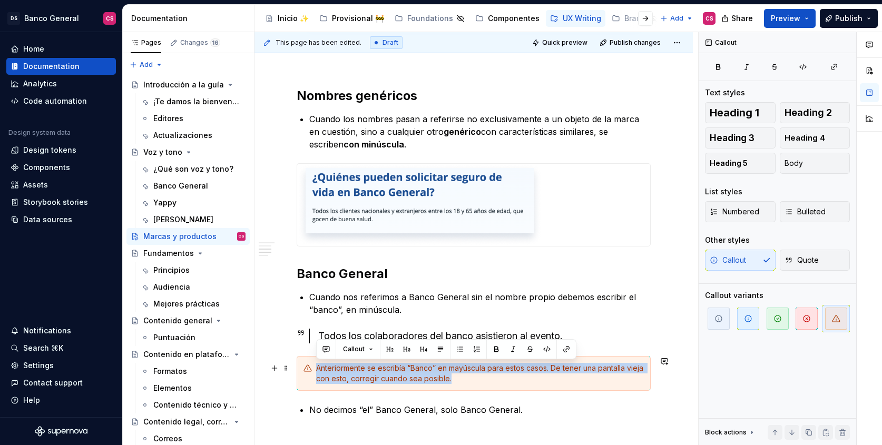
click at [358, 369] on div "Anteriormente se escribía “Banco” en mayúscula para estos casos. De tener una p…" at bounding box center [480, 373] width 328 height 21
copy div "Anteriormente se escribía “Banco” en mayúscula para estos casos. De tener una p…"
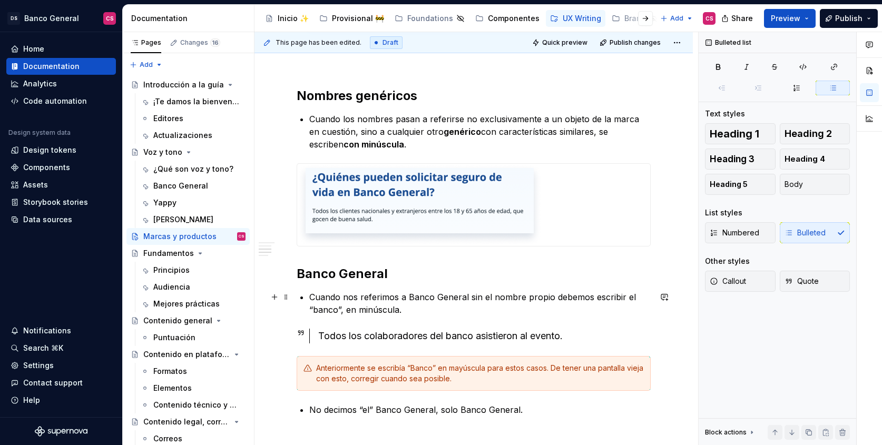
click at [480, 300] on p "Cuando nos referimos a Banco General sin el nombre propio debemos escribir el “…" at bounding box center [480, 303] width 342 height 25
click at [426, 297] on p "Cuando nos referimos a Banco General sin el nombre propio debemos escribir el “…" at bounding box center [480, 303] width 342 height 25
click at [471, 294] on p "Cuando nos referimos a Banco General sin el nombre propio debemos escribir el “…" at bounding box center [480, 303] width 342 height 25
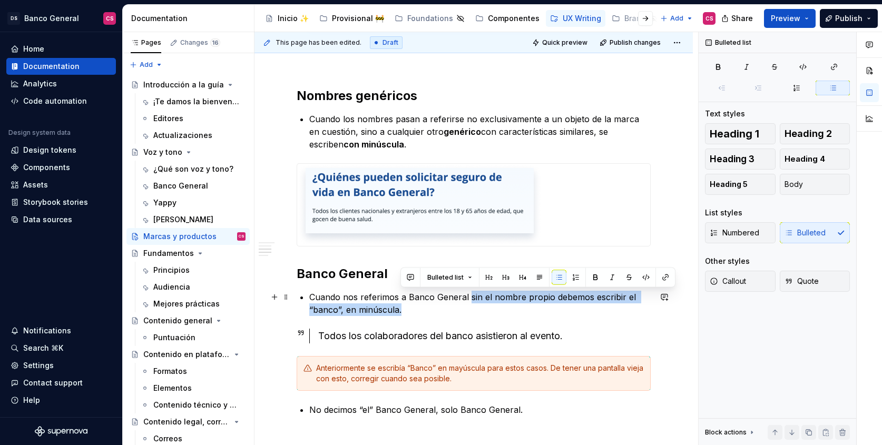
drag, startPoint x: 471, startPoint y: 294, endPoint x: 402, endPoint y: 307, distance: 70.3
click at [396, 308] on p "Cuando nos referimos a Banco General sin el nombre propio debemos escribir el “…" at bounding box center [480, 303] width 342 height 25
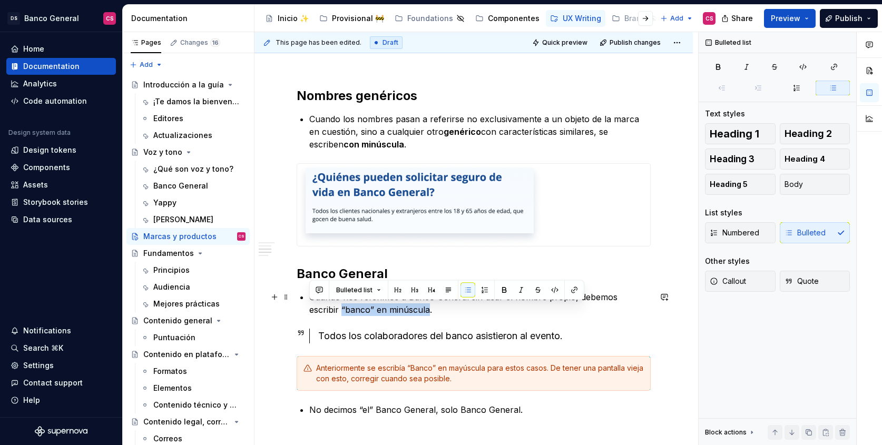
drag, startPoint x: 304, startPoint y: 308, endPoint x: 397, endPoint y: 304, distance: 93.9
click at [397, 304] on div "Lineamientos generales Nombres propios Las marcas comerciales son nombres propi…" at bounding box center [474, 160] width 354 height 775
click at [458, 316] on p "Cuando nos referimos a Banco General sin usar el nombre propio, debemos escribi…" at bounding box center [480, 303] width 342 height 25
click at [420, 315] on p "Cuando nos referimos a Banco General sin usar el nombre propio, debemos escribi…" at bounding box center [480, 303] width 342 height 25
click at [363, 368] on div "Anteriormente se escribía “Banco” en mayúscula para estos casos. De tener una p…" at bounding box center [480, 373] width 328 height 21
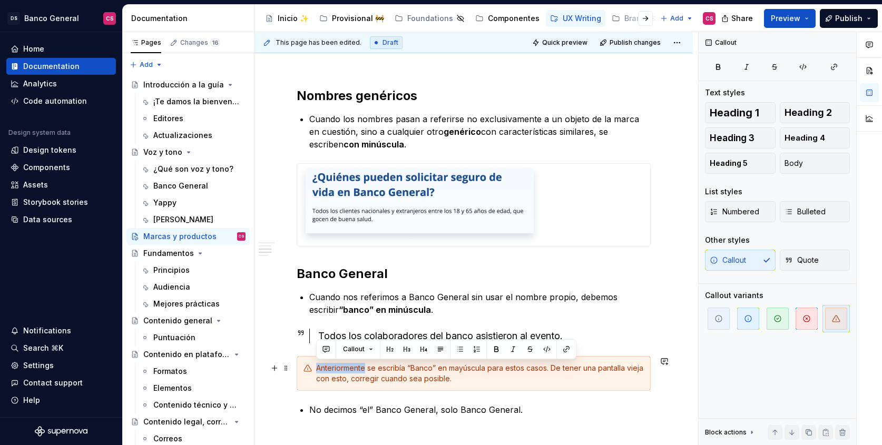
click at [363, 368] on div "Anteriormente se escribía “Banco” en mayúscula para estos casos. De tener una p…" at bounding box center [480, 373] width 328 height 21
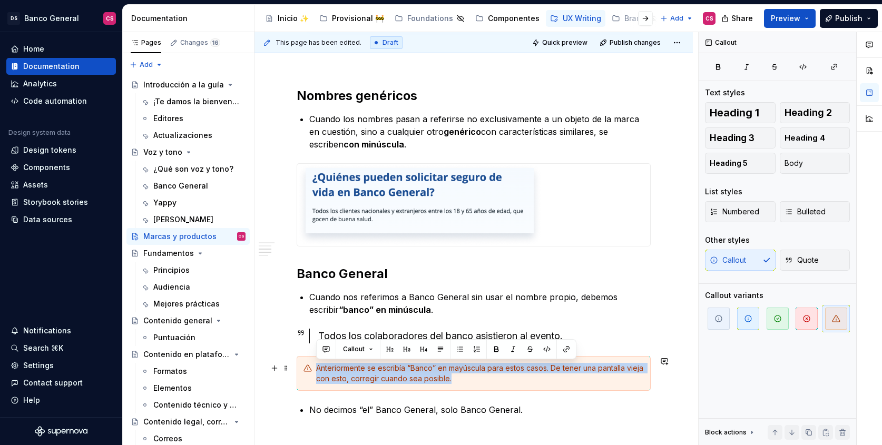
click at [363, 368] on div "Anteriormente se escribía “Banco” en mayúscula para estos casos. De tener una p…" at bounding box center [480, 373] width 328 height 21
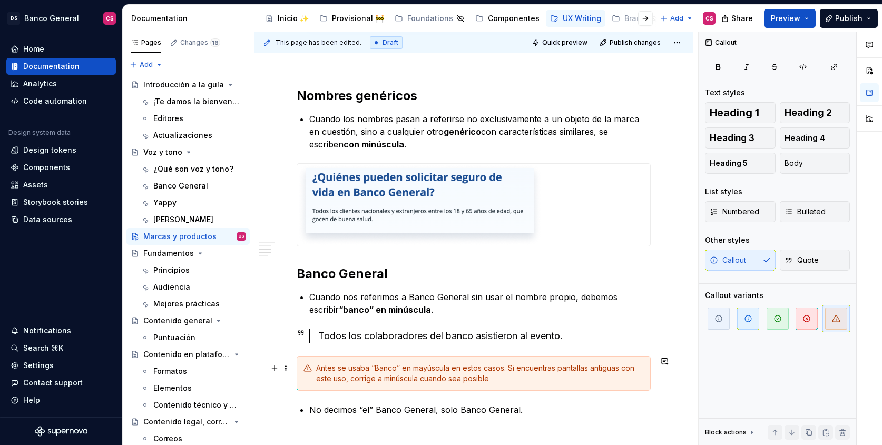
click at [317, 367] on div "Antes se usaba “Banco” en mayúscula en estos casos. Si encuentras pantallas ant…" at bounding box center [480, 373] width 328 height 21
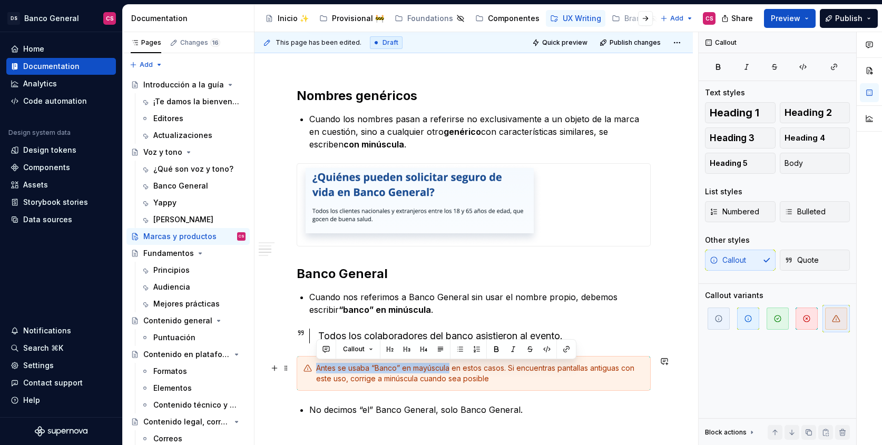
drag, startPoint x: 317, startPoint y: 367, endPoint x: 440, endPoint y: 372, distance: 122.4
click at [440, 372] on div "Antes se usaba “Banco” en mayúscula en estos casos. Si encuentras pantallas ant…" at bounding box center [480, 373] width 328 height 21
click at [540, 388] on div "Antes se usaba “Banco” en mayúscula en estos casos. Si encuentras pantallas ant…" at bounding box center [474, 373] width 354 height 35
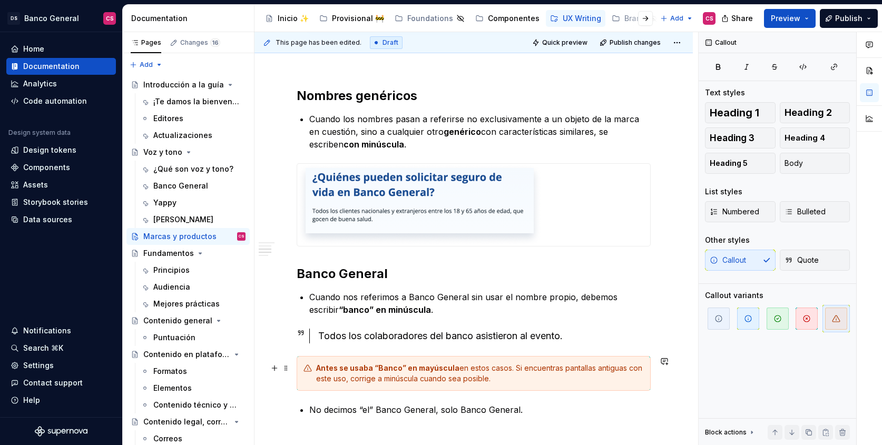
click at [420, 314] on p "Cuando nos referimos a Banco General sin usar el nombre propio, debemos escribi…" at bounding box center [480, 303] width 342 height 25
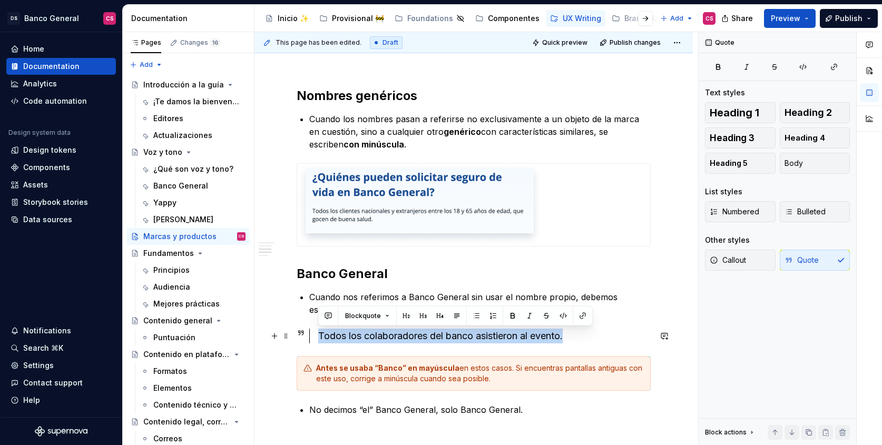
drag, startPoint x: 597, startPoint y: 332, endPoint x: 309, endPoint y: 335, distance: 287.3
click at [304, 331] on div "Todos los colaboradores del banco asistieron al evento." at bounding box center [474, 336] width 354 height 15
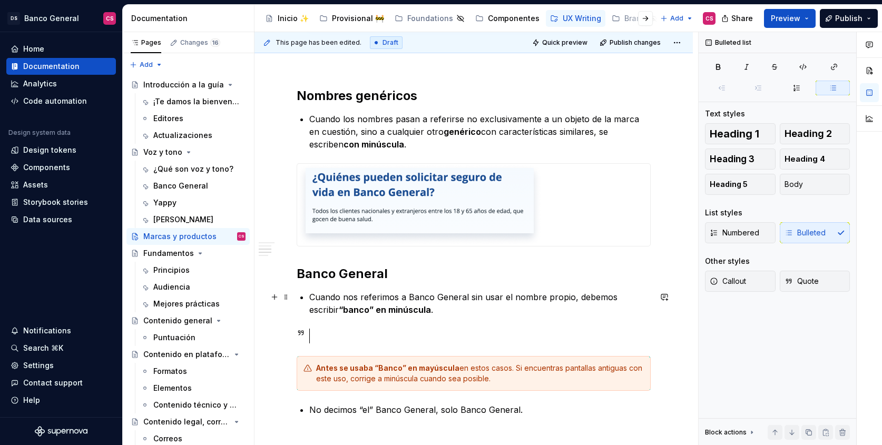
click at [309, 294] on p "Cuando nos referimos a Banco General sin usar el nombre propio, debemos escribi…" at bounding box center [480, 303] width 342 height 25
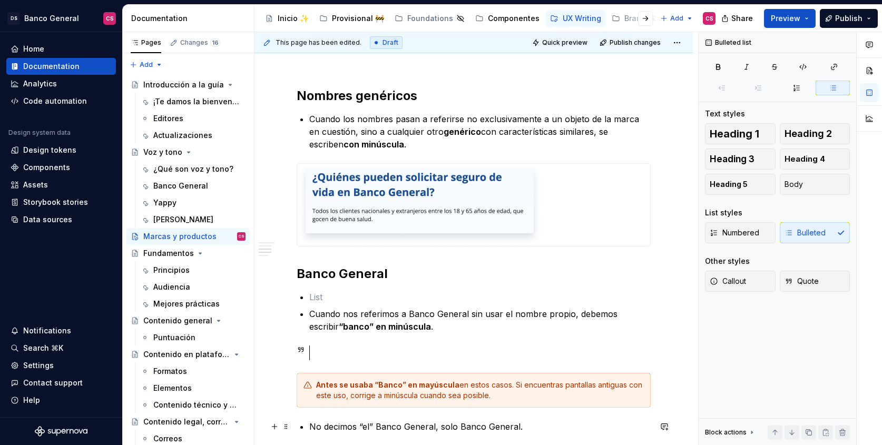
click at [384, 428] on p "No decimos “el” Banco General, solo Banco General." at bounding box center [480, 427] width 342 height 13
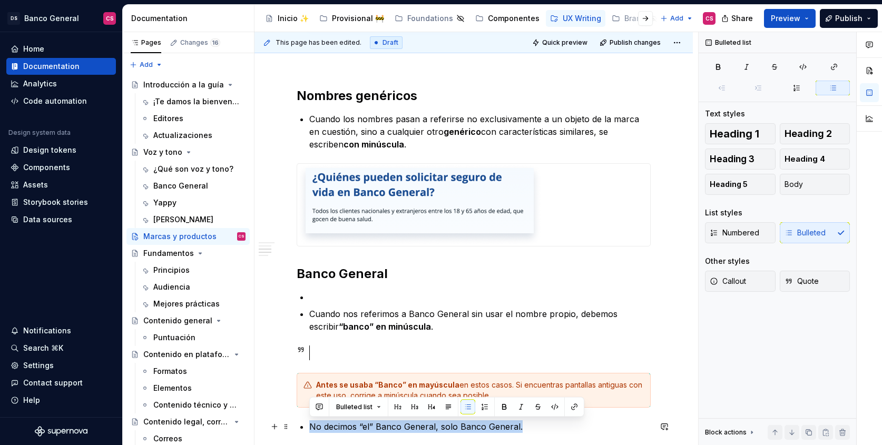
click at [384, 428] on p "No decimos “el” Banco General, solo Banco General." at bounding box center [480, 427] width 342 height 13
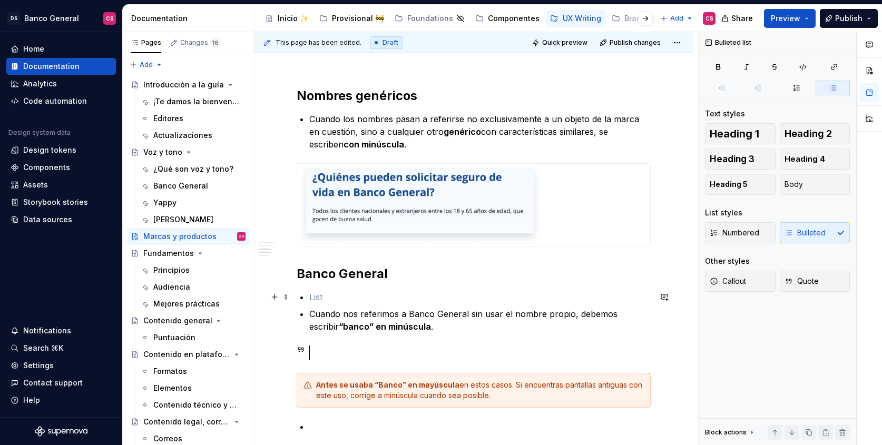
click at [349, 295] on p at bounding box center [480, 297] width 342 height 13
click at [355, 363] on div "Lineamientos generales Nombres propios Las marcas comerciales son nombres propi…" at bounding box center [474, 169] width 354 height 792
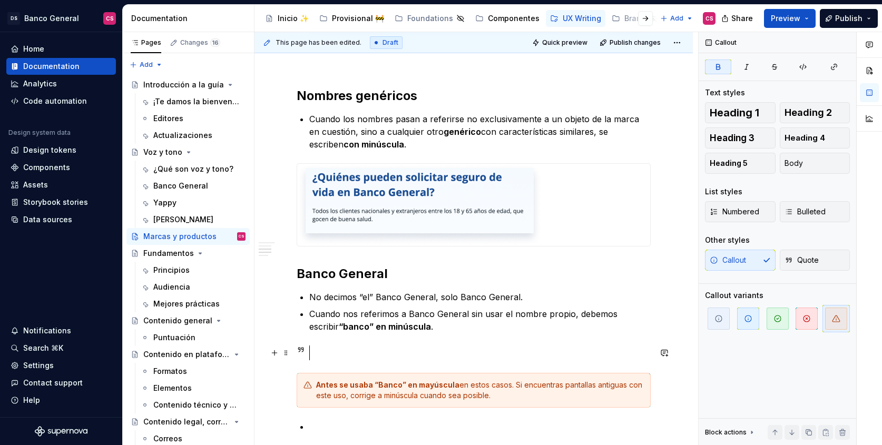
click at [345, 351] on div at bounding box center [484, 353] width 333 height 15
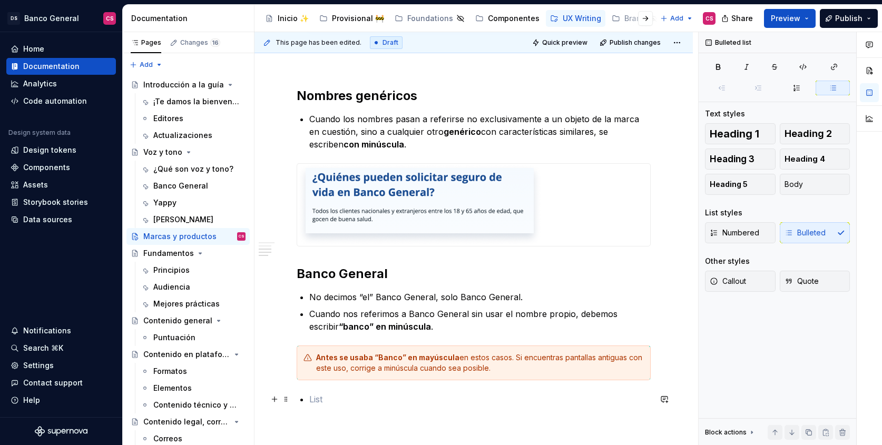
click at [339, 401] on p at bounding box center [480, 399] width 342 height 13
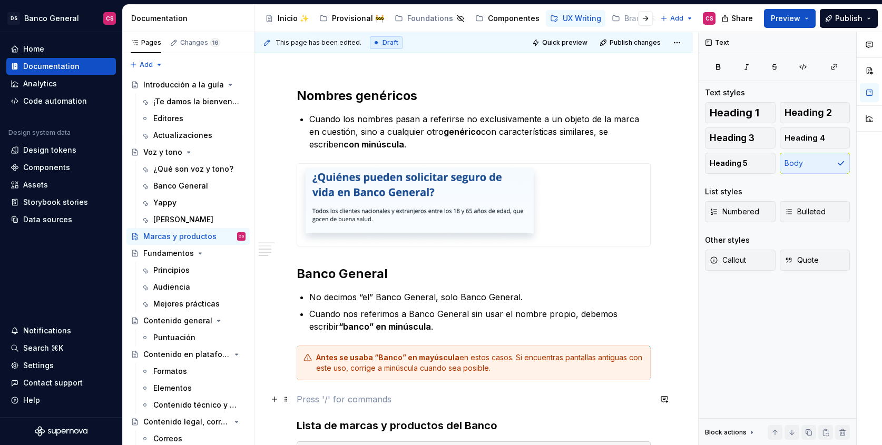
click at [316, 393] on p at bounding box center [474, 399] width 354 height 13
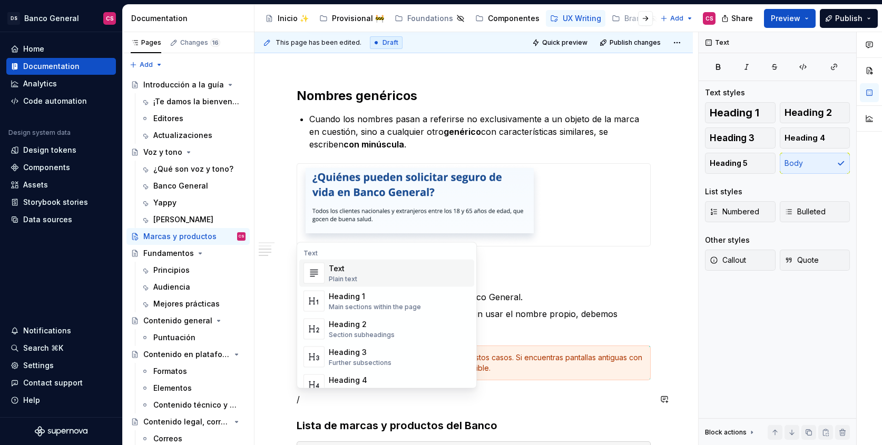
scroll to position [456, 0]
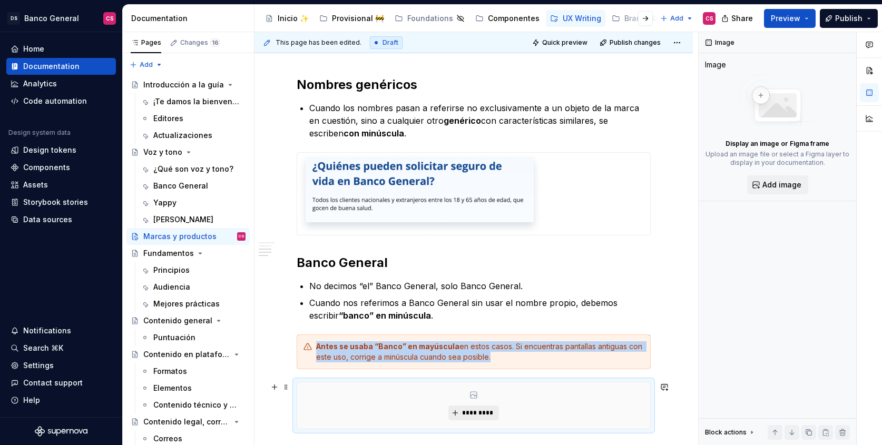
click at [462, 406] on button "*********" at bounding box center [474, 413] width 50 height 15
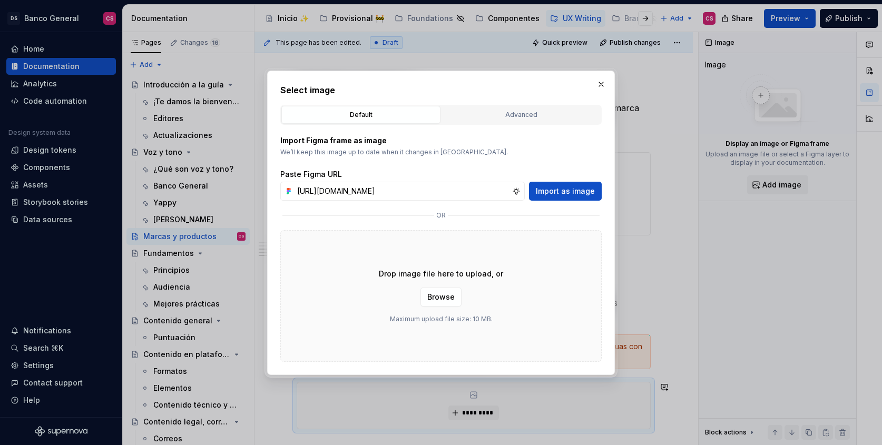
scroll to position [0, 275]
click at [570, 190] on span "Import as image" at bounding box center [565, 191] width 59 height 11
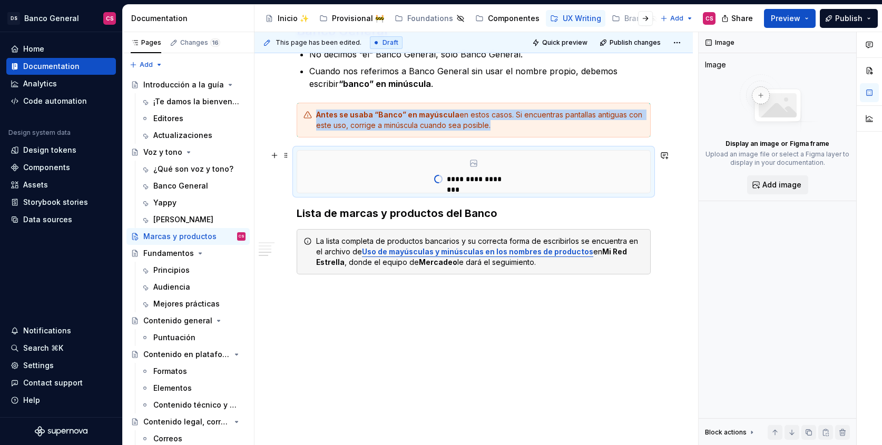
scroll to position [665, 0]
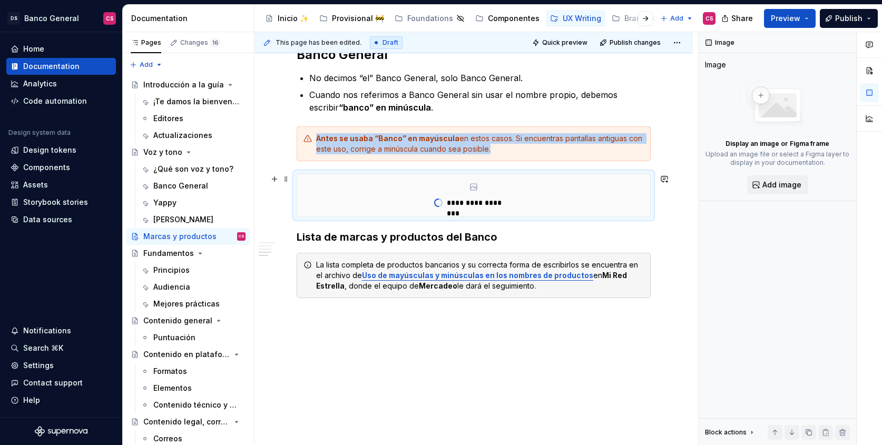
click at [657, 190] on div "**********" at bounding box center [477, 239] width 444 height 414
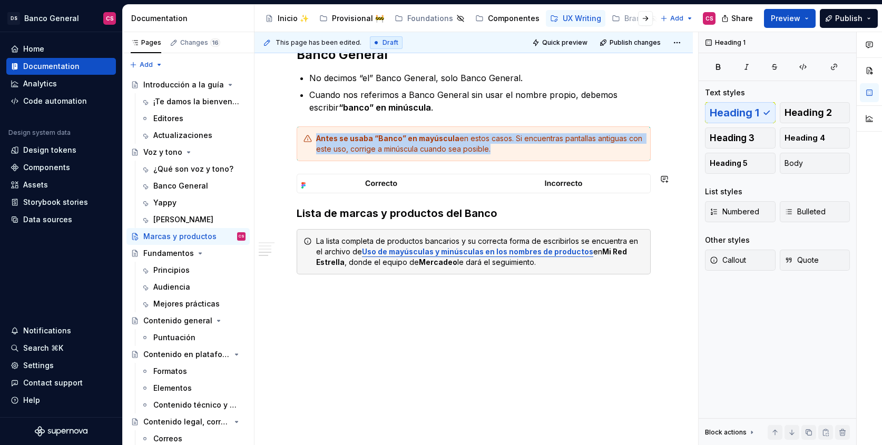
click at [665, 197] on div "This page has been edited. Draft Quick preview Publish changes Marcas y product…" at bounding box center [477, 239] width 444 height 414
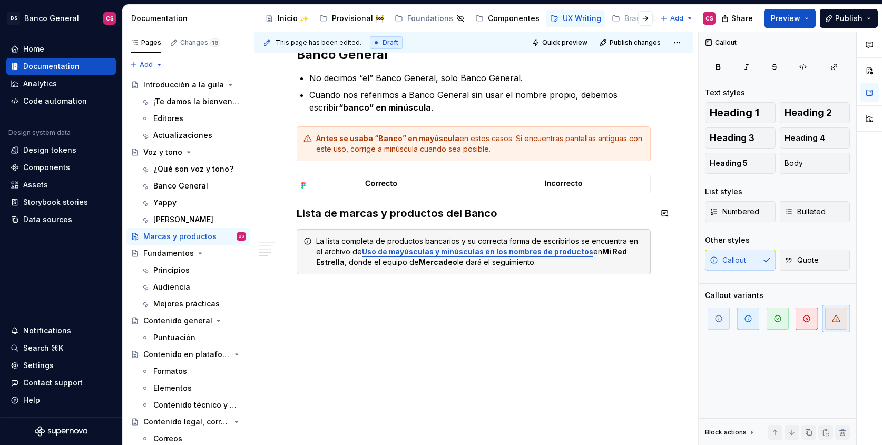
click at [295, 205] on div "This page has been edited. Draft Quick preview Publish changes Marcas y product…" at bounding box center [477, 239] width 444 height 414
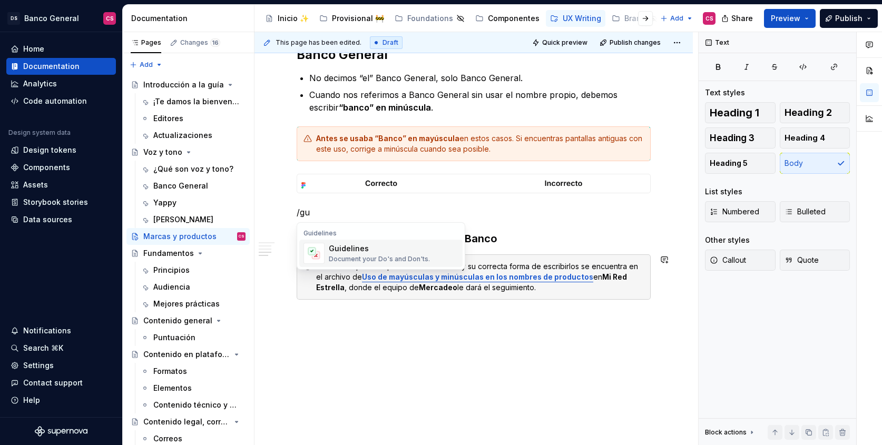
click at [350, 248] on div "Guidelines" at bounding box center [379, 249] width 101 height 11
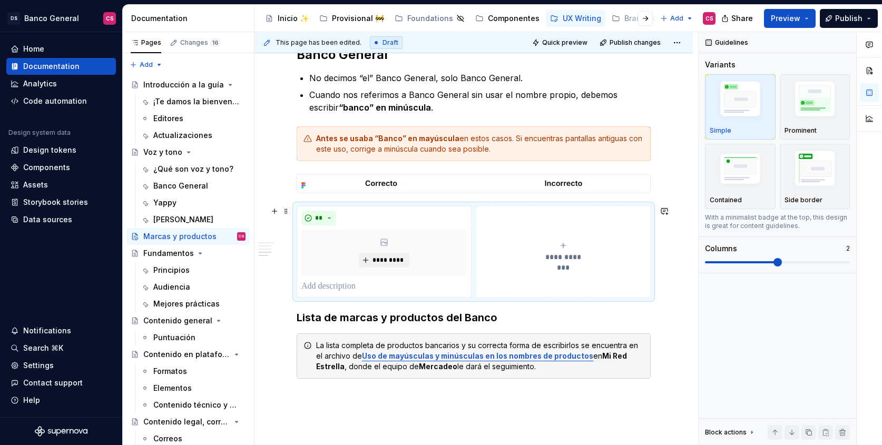
click at [530, 246] on div "**********" at bounding box center [564, 251] width 166 height 21
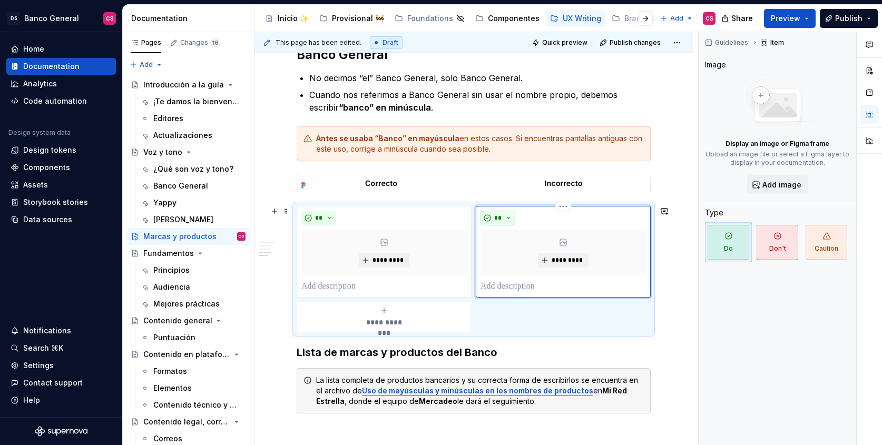
click at [507, 218] on button "**" at bounding box center [498, 218] width 35 height 15
click at [518, 250] on span "Don't" at bounding box center [528, 255] width 90 height 17
click at [381, 316] on div "**********" at bounding box center [385, 317] width 166 height 21
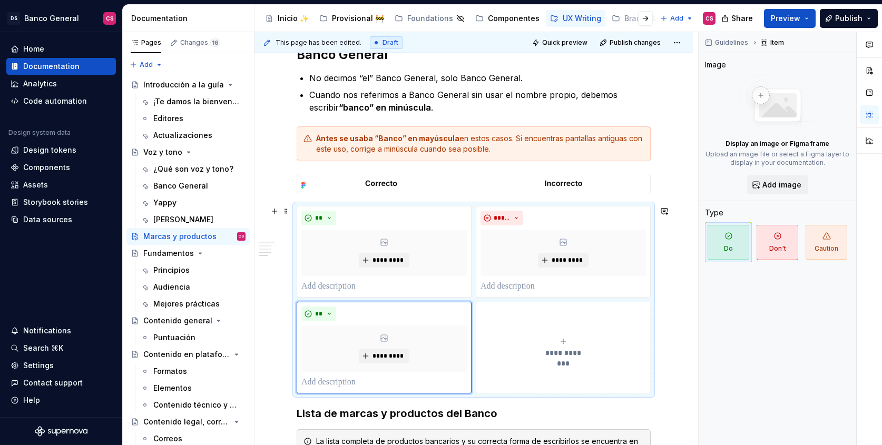
click at [517, 317] on button "**********" at bounding box center [563, 348] width 175 height 92
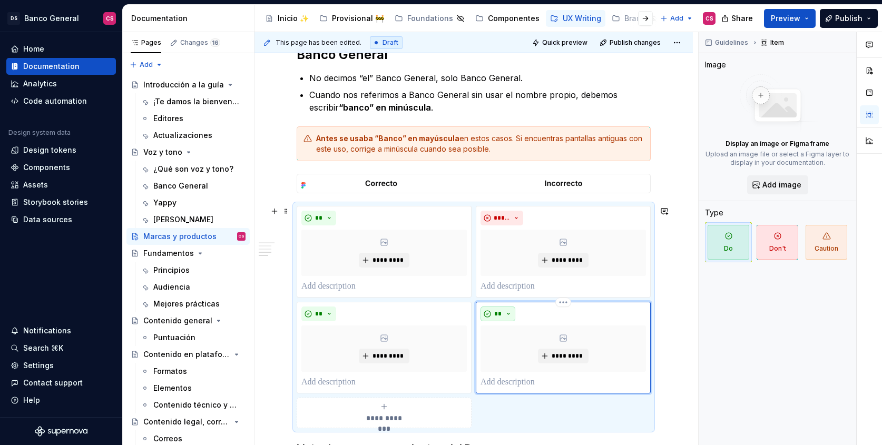
click at [509, 309] on button "**" at bounding box center [498, 314] width 35 height 15
click at [526, 351] on div "Don't" at bounding box center [523, 351] width 20 height 11
click at [355, 288] on p at bounding box center [385, 286] width 166 height 13
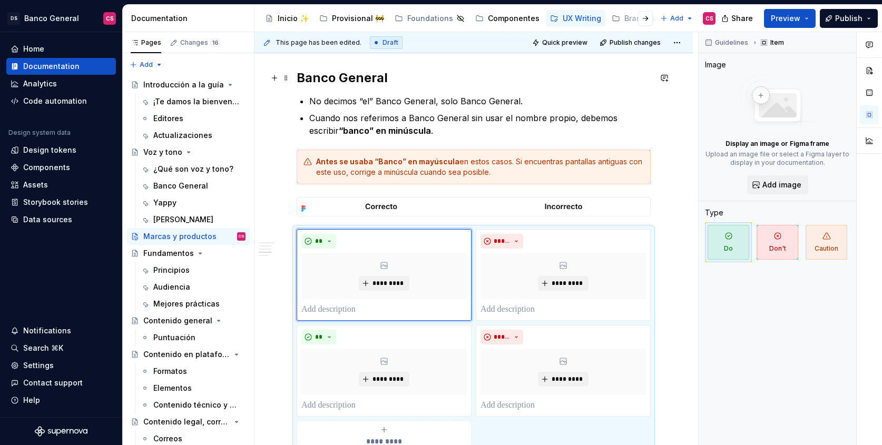
scroll to position [631, 0]
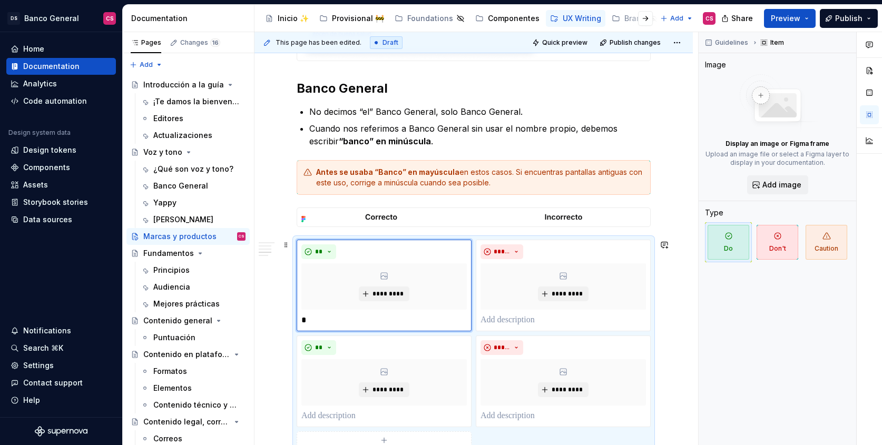
click at [312, 320] on p "*" at bounding box center [385, 320] width 166 height 13
click at [300, 318] on div "** ********* *" at bounding box center [384, 286] width 175 height 92
click at [303, 318] on p "*" at bounding box center [385, 320] width 166 height 13
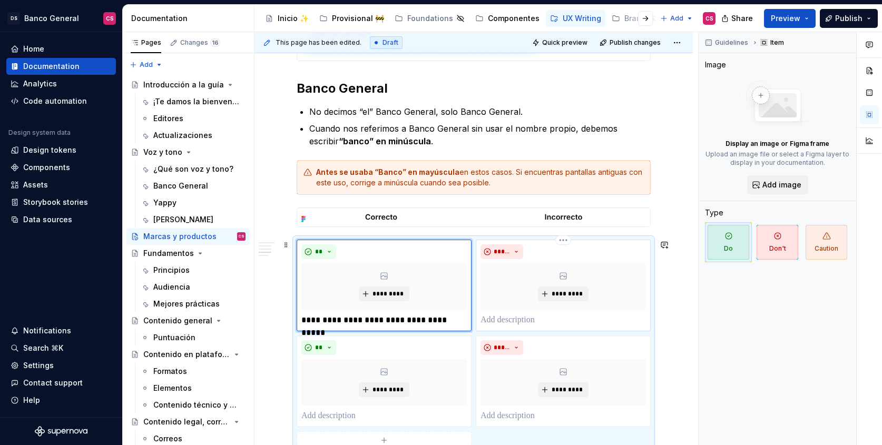
click at [501, 320] on p at bounding box center [564, 320] width 166 height 13
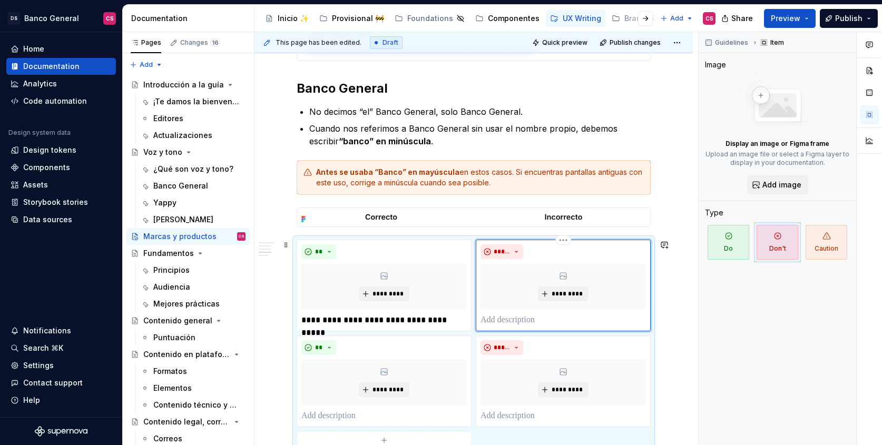
paste div
click at [581, 320] on p "**********" at bounding box center [564, 320] width 166 height 13
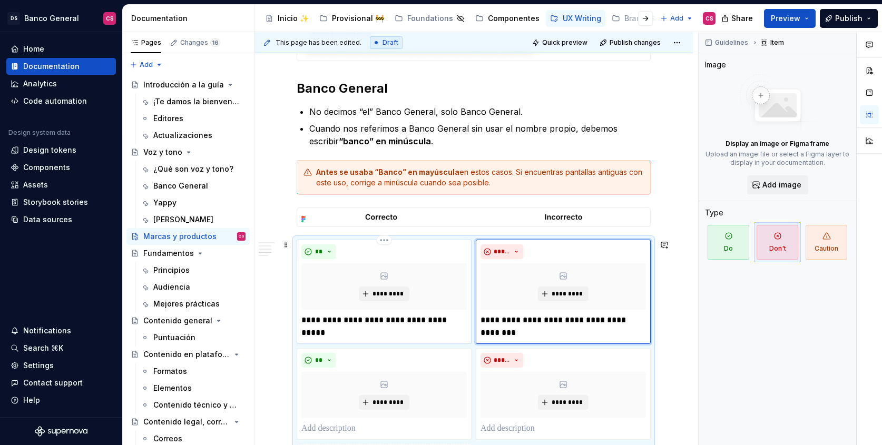
click at [390, 325] on p "**********" at bounding box center [385, 320] width 166 height 13
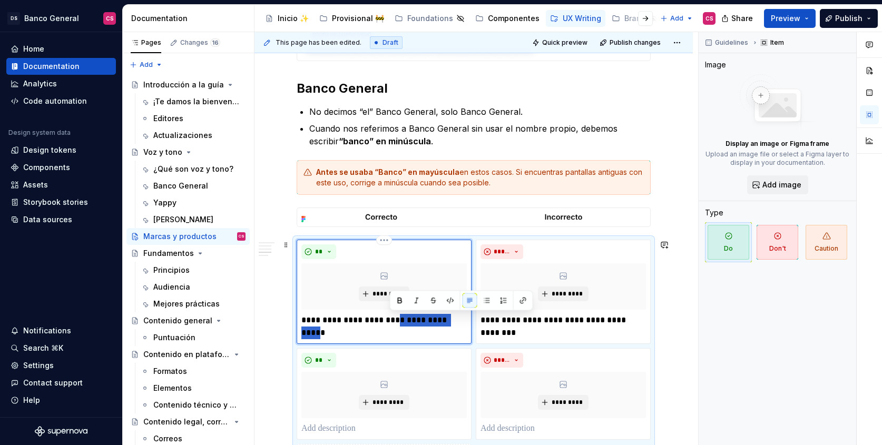
drag, startPoint x: 393, startPoint y: 324, endPoint x: 445, endPoint y: 320, distance: 52.8
click at [445, 320] on p "**********" at bounding box center [385, 320] width 166 height 13
click at [585, 320] on p "**********" at bounding box center [564, 326] width 166 height 25
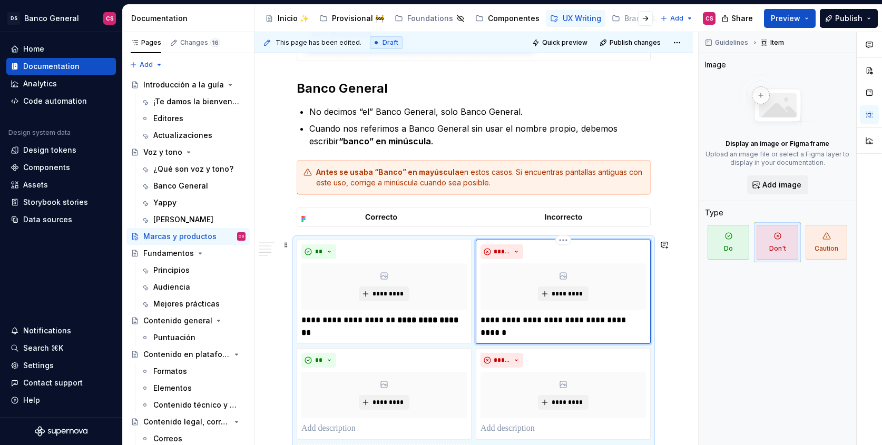
click at [571, 320] on p "**********" at bounding box center [564, 326] width 166 height 25
drag, startPoint x: 572, startPoint y: 320, endPoint x: 501, endPoint y: 330, distance: 71.9
click at [501, 330] on p "**********" at bounding box center [564, 326] width 166 height 25
click at [673, 334] on div "**********" at bounding box center [474, 145] width 439 height 1166
click at [438, 322] on strong "**********" at bounding box center [381, 326] width 159 height 21
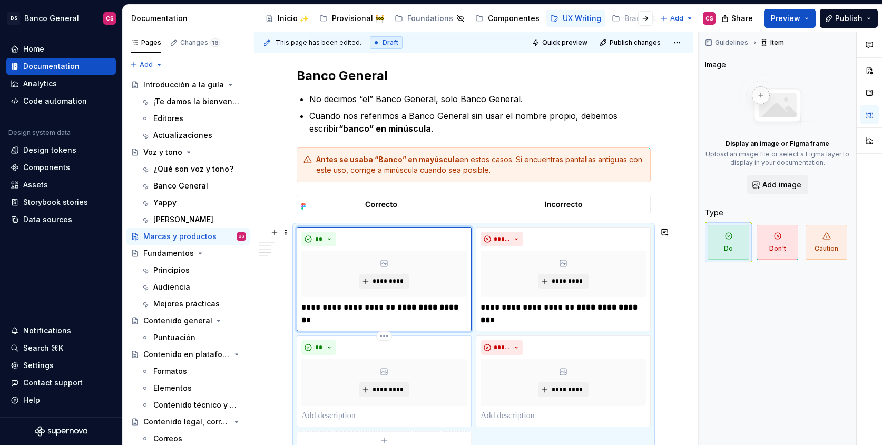
scroll to position [646, 0]
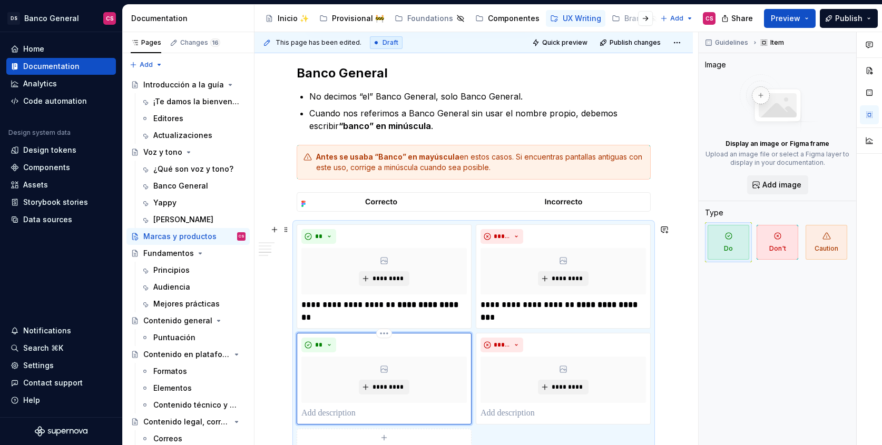
click at [347, 421] on div "** *********" at bounding box center [384, 379] width 175 height 92
click at [346, 417] on p at bounding box center [385, 413] width 166 height 13
click at [533, 409] on p at bounding box center [564, 413] width 166 height 13
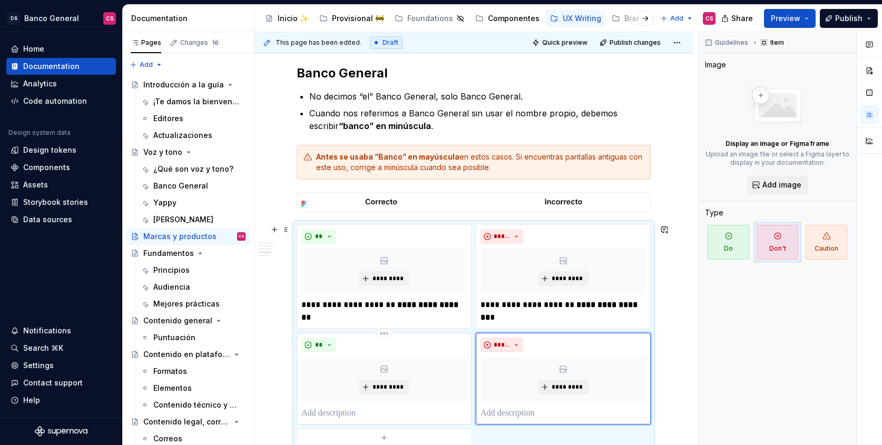
click at [344, 409] on p at bounding box center [385, 413] width 166 height 13
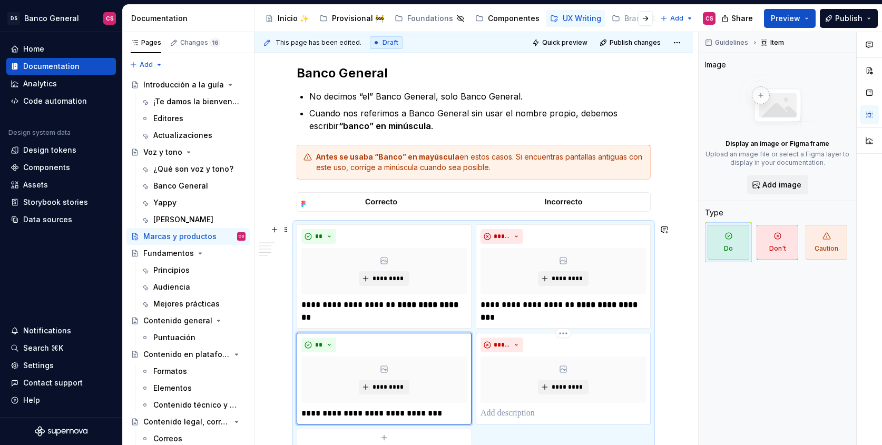
click at [519, 406] on div "***** *********" at bounding box center [564, 379] width 166 height 82
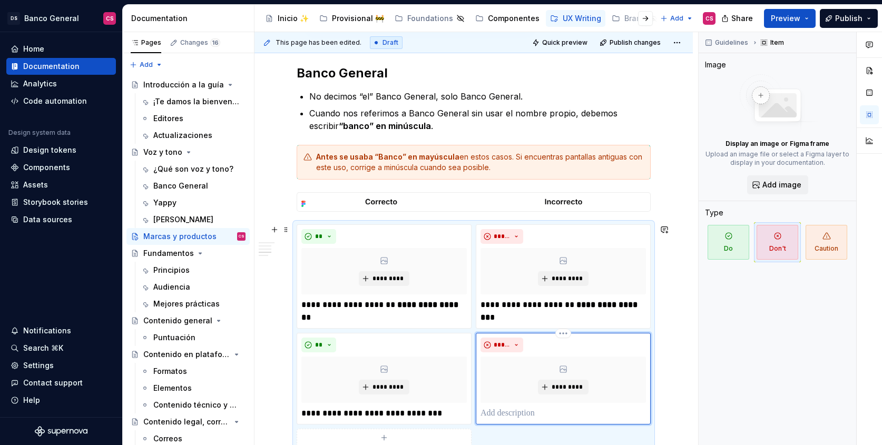
click at [520, 410] on p at bounding box center [564, 413] width 166 height 13
paste div
click at [533, 413] on p "**********" at bounding box center [564, 413] width 166 height 13
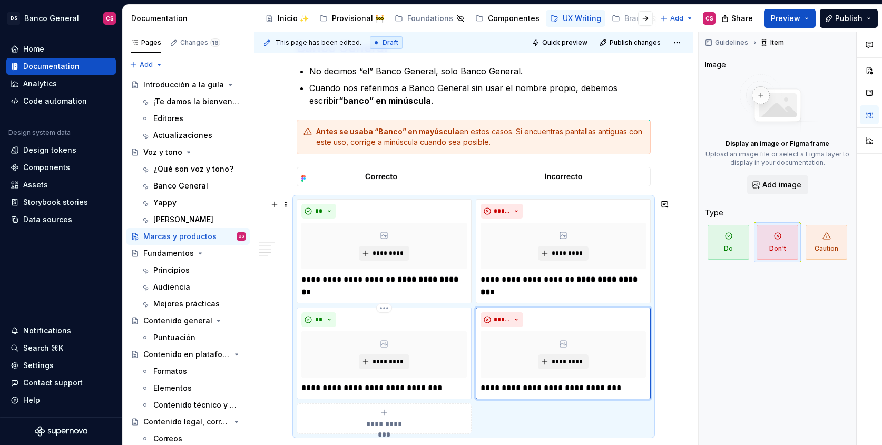
click at [354, 385] on p "**********" at bounding box center [385, 388] width 166 height 13
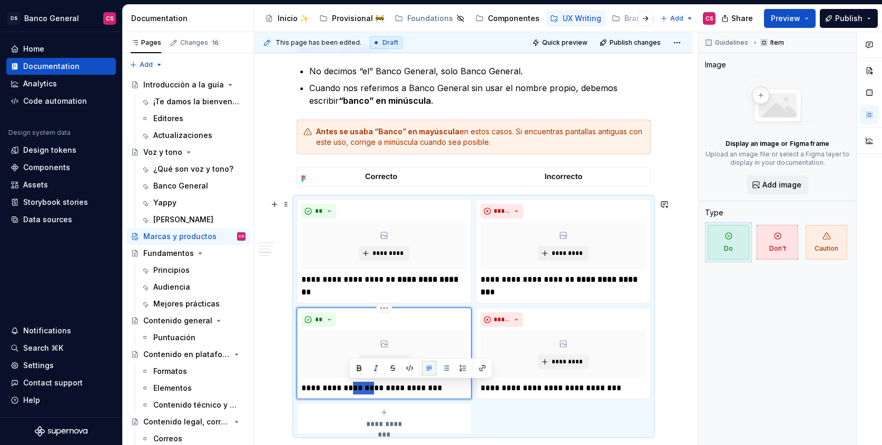
click at [354, 385] on p "**********" at bounding box center [385, 388] width 166 height 13
click at [529, 388] on p "**********" at bounding box center [564, 388] width 166 height 13
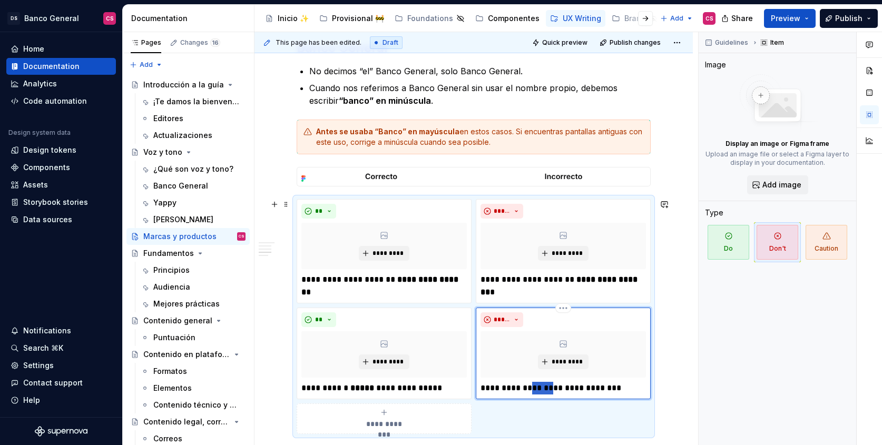
click at [529, 388] on p "**********" at bounding box center [564, 388] width 166 height 13
click at [588, 278] on strong "**********" at bounding box center [560, 286] width 159 height 21
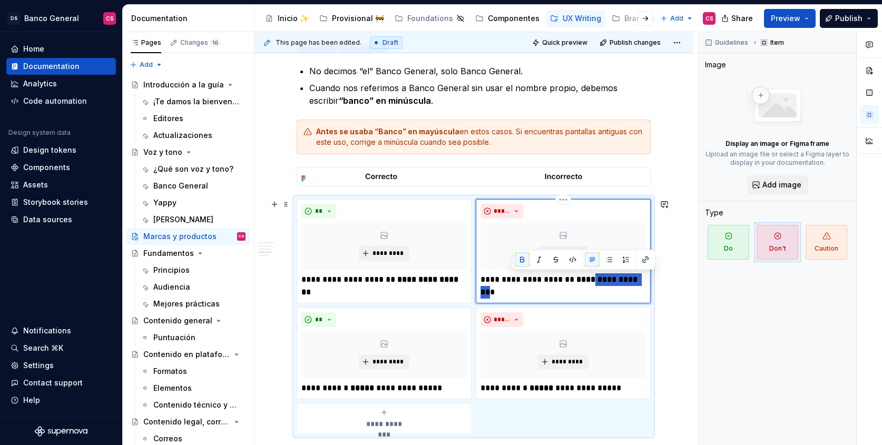
drag, startPoint x: 588, startPoint y: 278, endPoint x: 507, endPoint y: 296, distance: 83.2
click at [507, 296] on strong "**********" at bounding box center [560, 286] width 159 height 21
click at [410, 279] on strong "**********" at bounding box center [381, 286] width 159 height 21
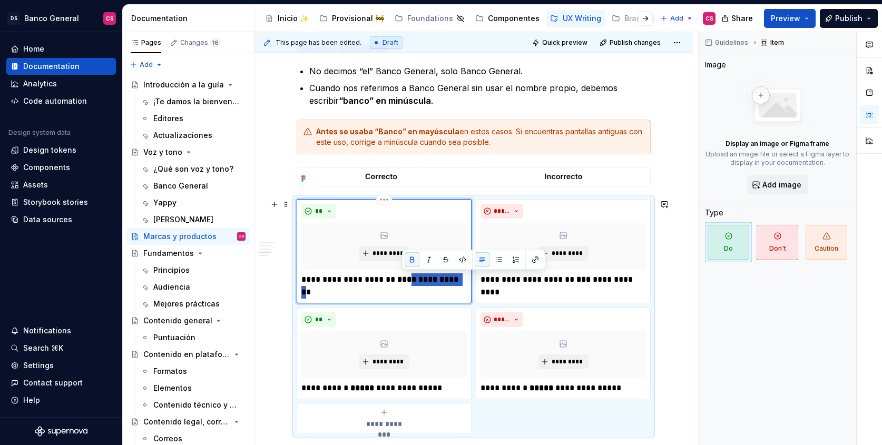
drag, startPoint x: 410, startPoint y: 279, endPoint x: 434, endPoint y: 280, distance: 23.7
click at [434, 280] on strong "**********" at bounding box center [381, 286] width 159 height 21
click at [424, 98] on p "Cuando nos referimos a Banco General sin usar el nombre propio, debemos escribi…" at bounding box center [480, 94] width 342 height 25
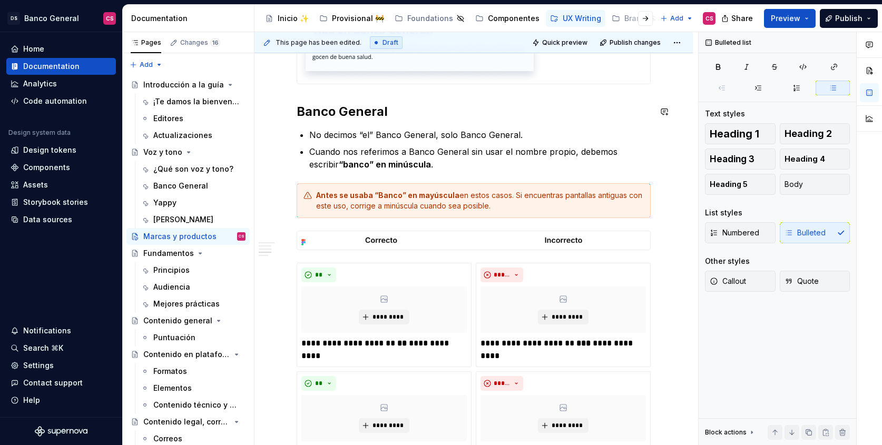
scroll to position [597, 0]
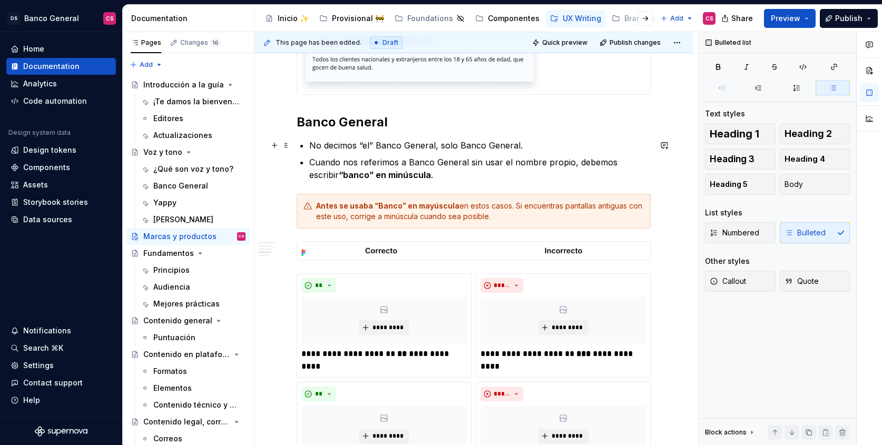
click at [364, 144] on p "No decimos “el” Banco General, solo Banco General." at bounding box center [480, 145] width 342 height 13
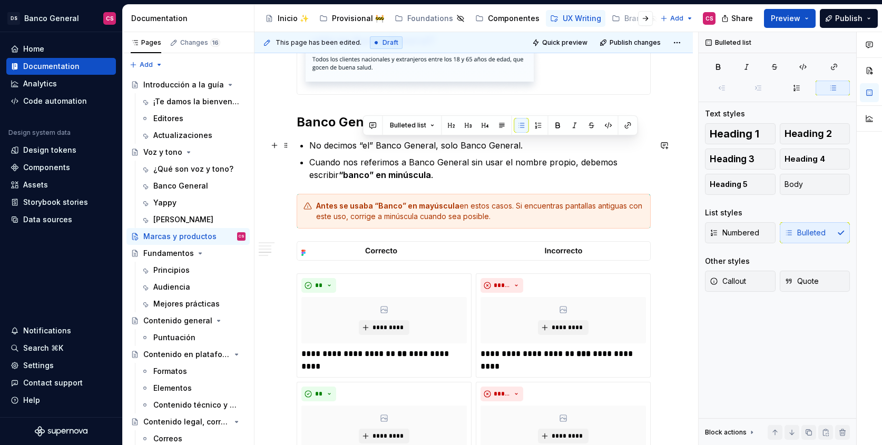
click at [358, 143] on p "No decimos “el” Banco General, solo Banco General." at bounding box center [480, 145] width 342 height 13
drag, startPoint x: 360, startPoint y: 144, endPoint x: 376, endPoint y: 146, distance: 17.0
click at [376, 146] on p "No decimos “el” Banco General, solo Banco General." at bounding box center [480, 145] width 342 height 13
click at [419, 164] on p "Cuando nos referimos a Banco General sin usar el nombre propio, debemos escribi…" at bounding box center [480, 168] width 342 height 25
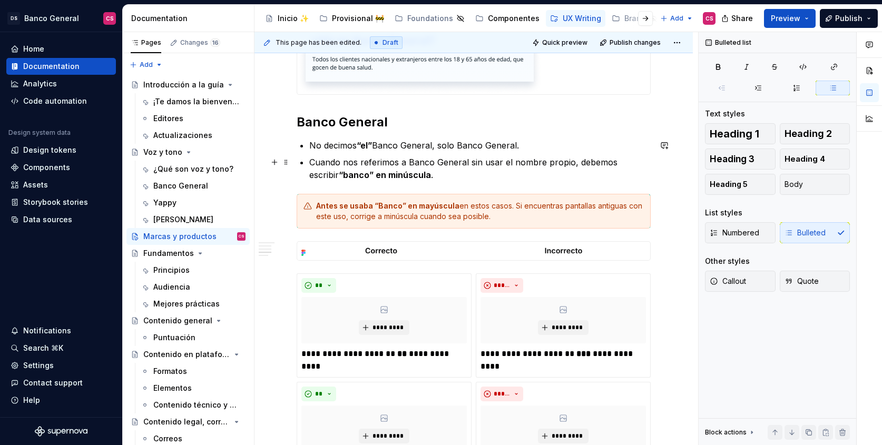
click at [439, 166] on p "Cuando nos referimos a Banco General sin usar el nombre propio, debemos escribi…" at bounding box center [480, 168] width 342 height 25
click at [434, 177] on p "Cuando nos referimos a Banco General sin usar el nombre propio, debemos escribi…" at bounding box center [480, 168] width 342 height 25
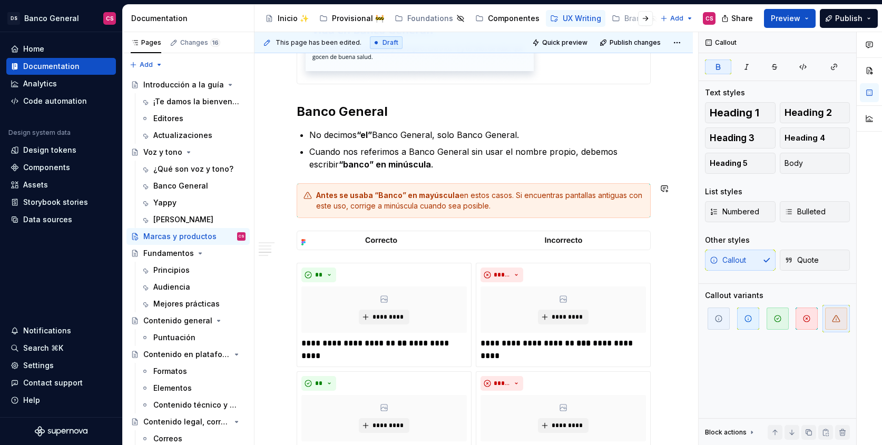
click at [369, 180] on div "**********" at bounding box center [474, 107] width 354 height 994
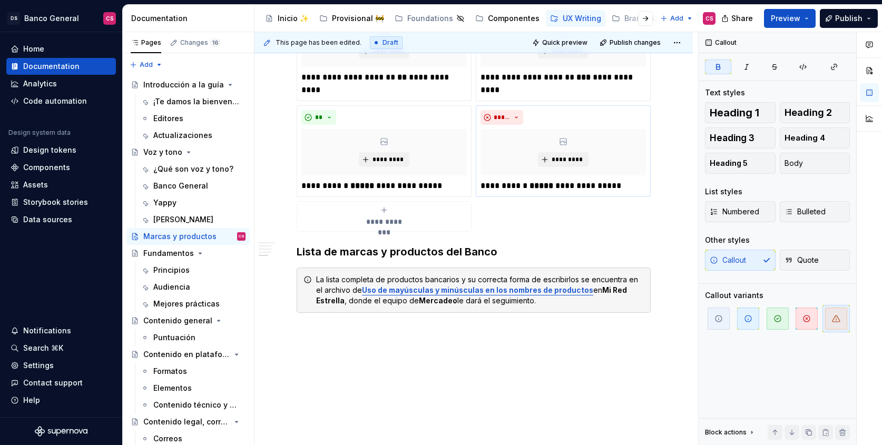
scroll to position [912, 0]
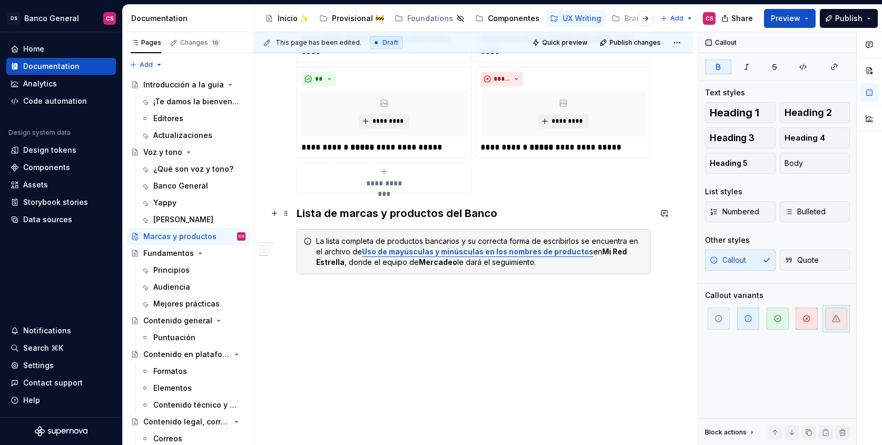
click at [305, 215] on h3 "Lista de marcas y productos del Banco" at bounding box center [474, 213] width 354 height 15
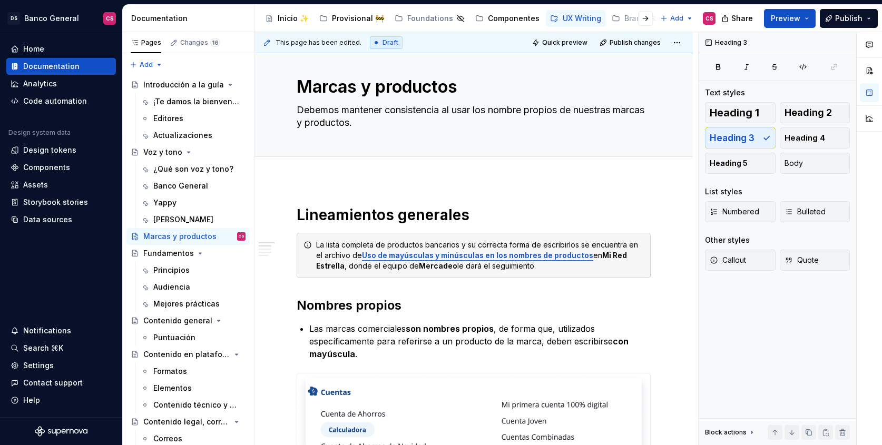
scroll to position [13, 0]
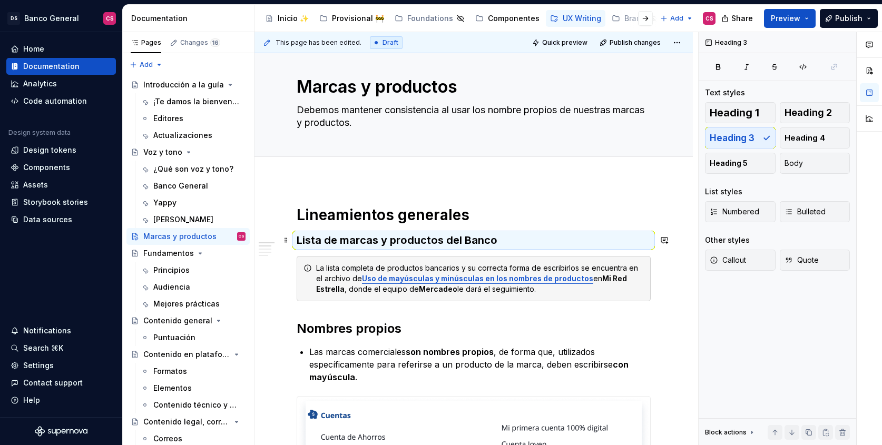
click at [509, 238] on h3 "Lista de marcas y productos del Banco" at bounding box center [474, 240] width 354 height 15
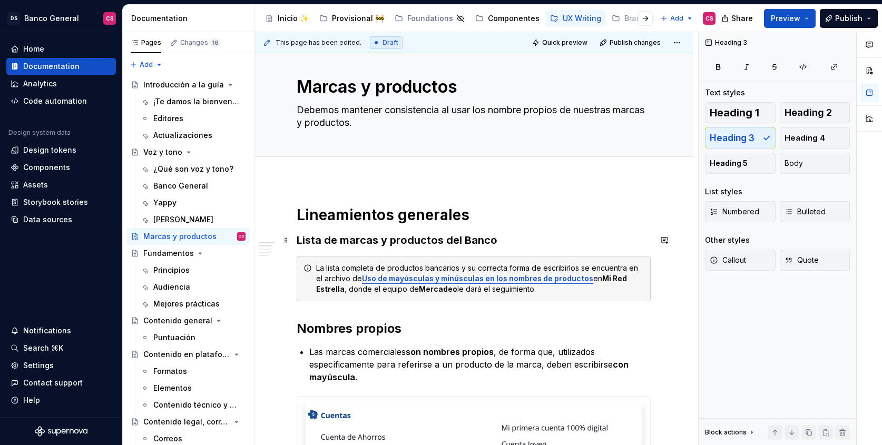
click at [455, 241] on h3 "Lista de marcas y productos del Banco" at bounding box center [474, 240] width 354 height 15
click at [804, 110] on span "Heading 2" at bounding box center [808, 113] width 47 height 11
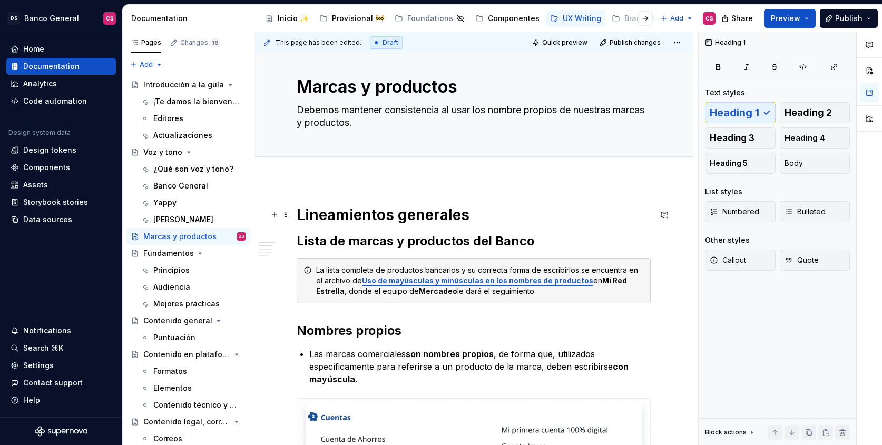
click at [494, 213] on h1 "Lineamientos generales" at bounding box center [474, 215] width 354 height 19
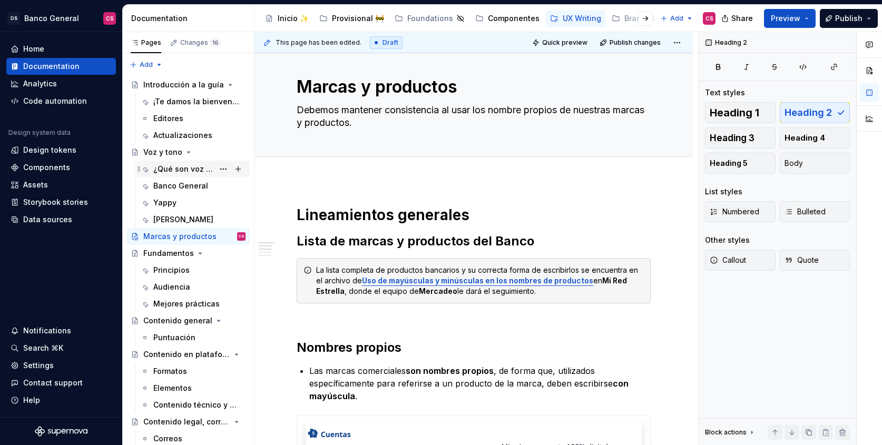
click at [188, 171] on div "¿Qué son voz y tono?" at bounding box center [183, 169] width 61 height 11
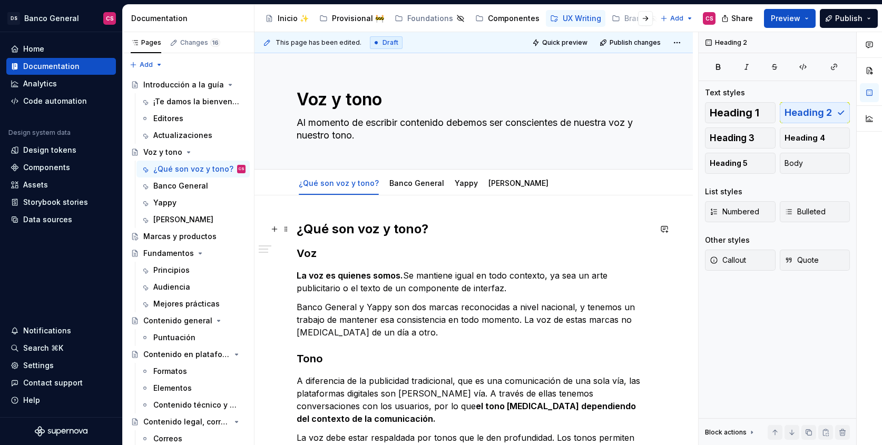
click at [307, 225] on h2 "¿Qué son voz y tono?" at bounding box center [474, 229] width 354 height 17
click at [310, 251] on h3 "Voz" at bounding box center [474, 253] width 354 height 15
click at [401, 188] on link "Banco General" at bounding box center [417, 183] width 55 height 9
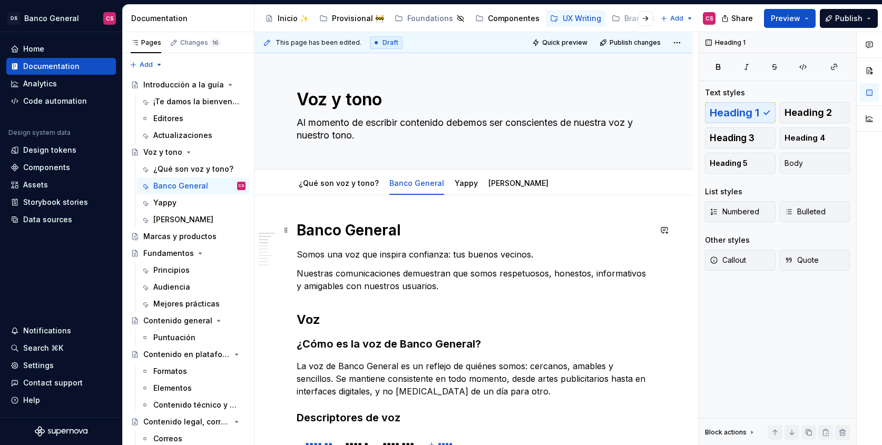
click at [317, 226] on h1 "Banco General" at bounding box center [474, 230] width 354 height 19
click at [348, 179] on link "¿Qué son voz y tono?" at bounding box center [339, 183] width 80 height 9
click at [334, 189] on div "¿Qué son voz y tono?" at bounding box center [339, 183] width 80 height 13
click at [329, 189] on div "¿Qué son voz y tono?" at bounding box center [339, 183] width 80 height 13
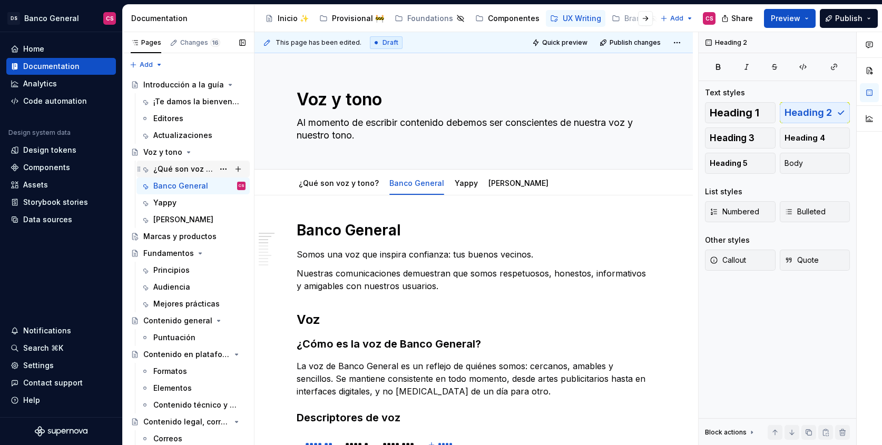
click at [199, 173] on div "¿Qué son voz y tono?" at bounding box center [183, 169] width 61 height 11
click at [341, 225] on h1 "Banco General" at bounding box center [474, 230] width 354 height 19
click at [202, 168] on div "¿Qué son voz y tono?" at bounding box center [183, 169] width 61 height 11
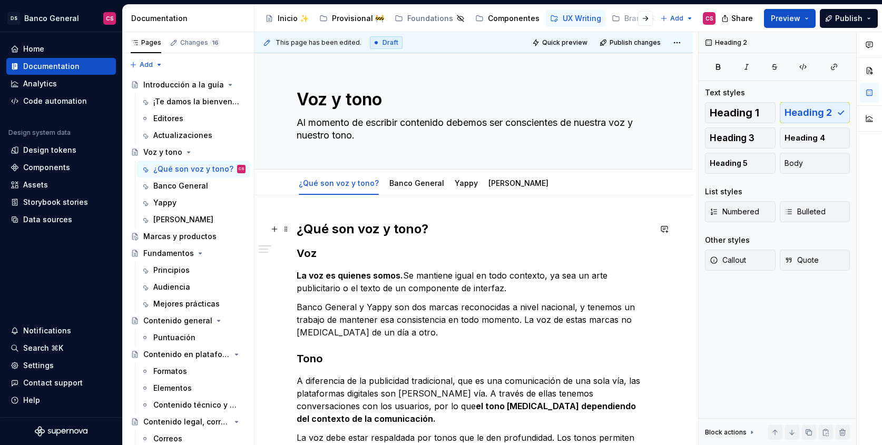
click at [362, 228] on h2 "¿Qué son voz y tono?" at bounding box center [474, 229] width 354 height 17
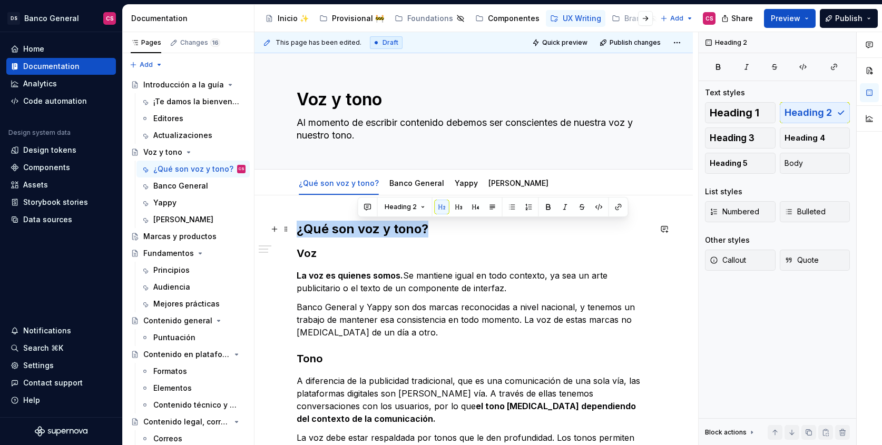
click at [362, 228] on h2 "¿Qué son voz y tono?" at bounding box center [474, 229] width 354 height 17
click at [723, 114] on span "Heading 1" at bounding box center [735, 113] width 50 height 11
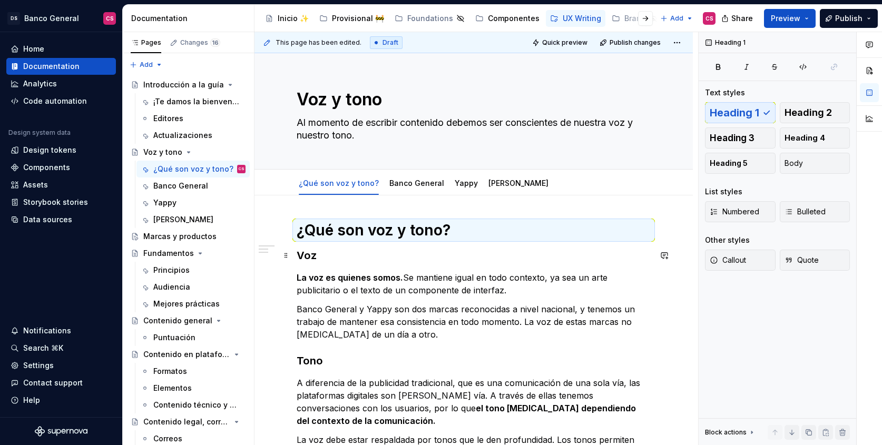
click at [312, 259] on h3 "Voz" at bounding box center [474, 255] width 354 height 15
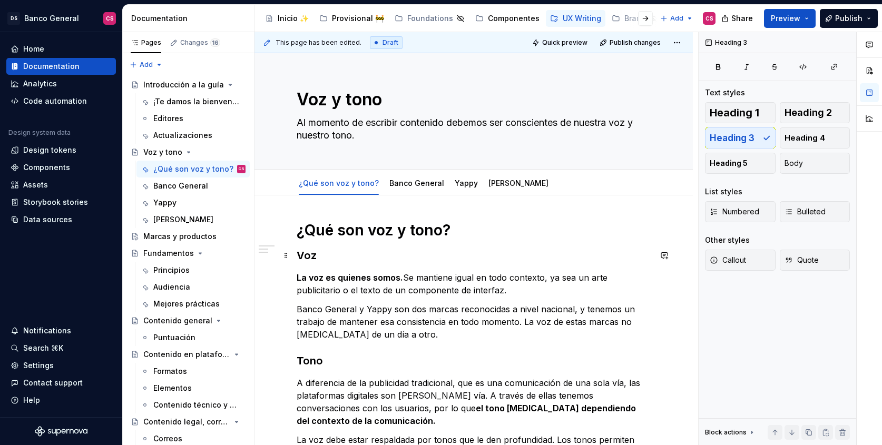
click at [308, 255] on h3 "Voz" at bounding box center [474, 255] width 354 height 15
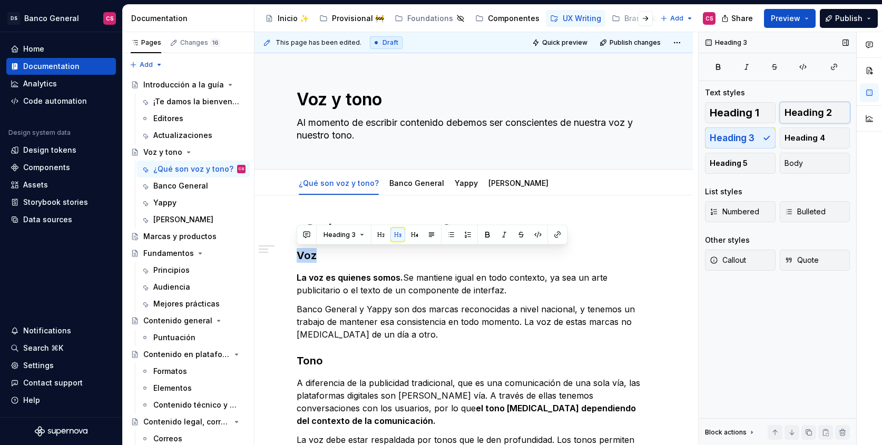
drag, startPoint x: 804, startPoint y: 113, endPoint x: 805, endPoint y: 119, distance: 5.8
click at [804, 114] on span "Heading 2" at bounding box center [808, 113] width 47 height 11
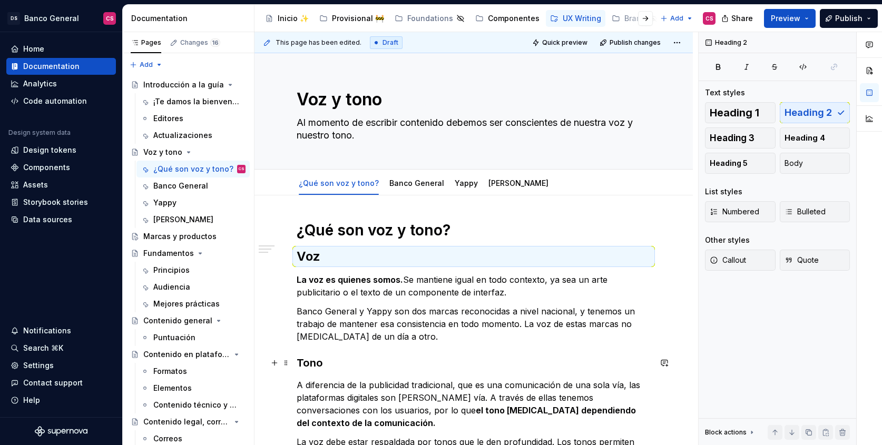
click at [311, 361] on h3 "Tono" at bounding box center [474, 363] width 354 height 15
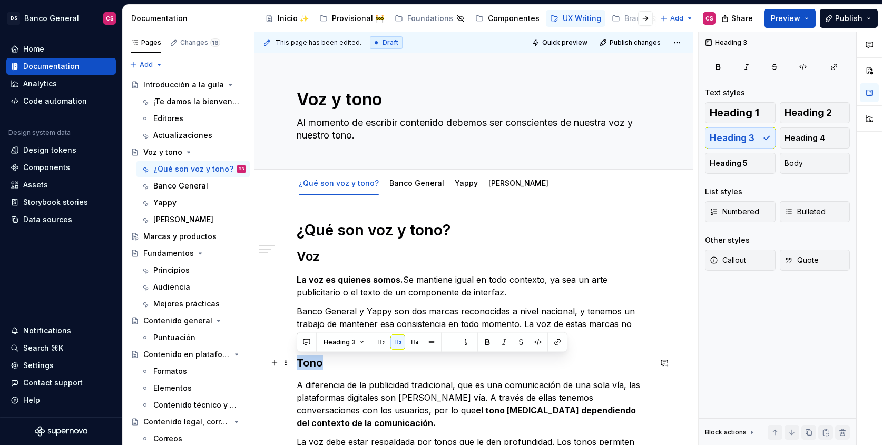
click at [311, 361] on h3 "Tono" at bounding box center [474, 363] width 354 height 15
click at [817, 116] on span "Heading 2" at bounding box center [808, 113] width 47 height 11
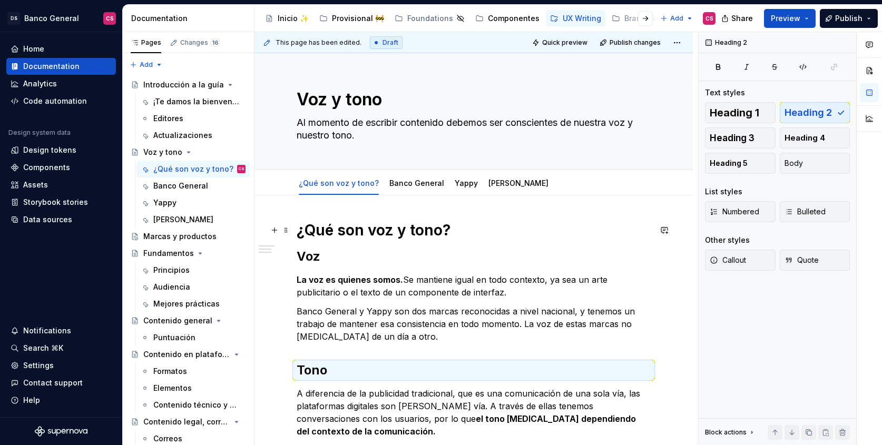
click at [469, 229] on h1 "¿Qué son voz y tono?" at bounding box center [474, 230] width 354 height 19
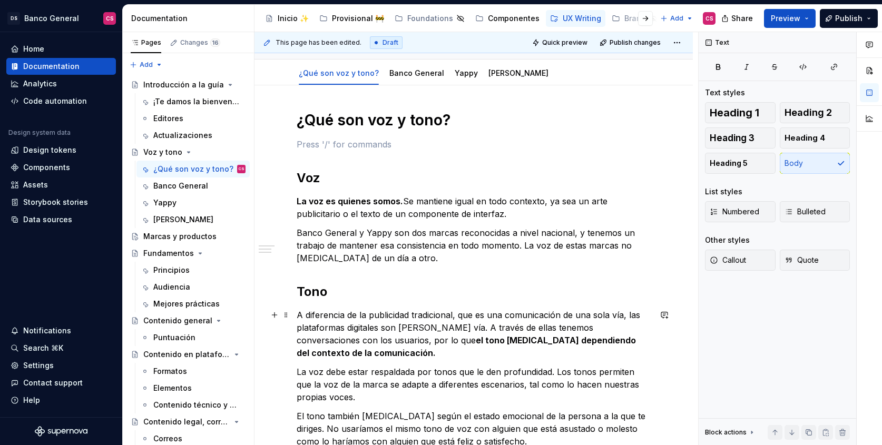
scroll to position [181, 0]
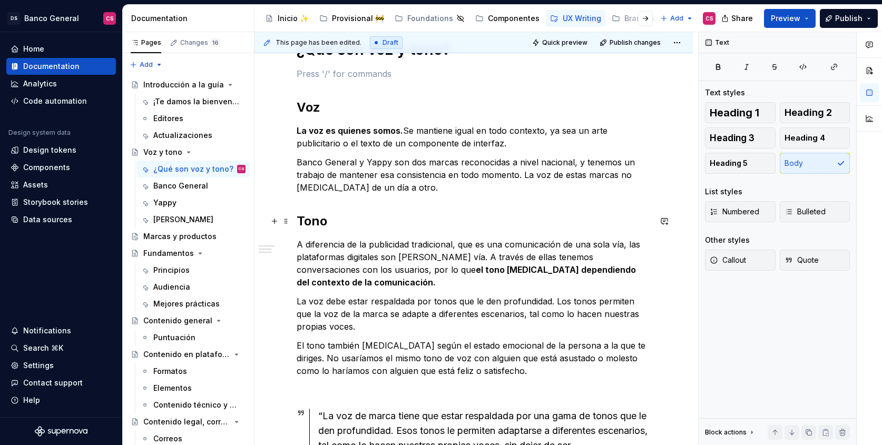
click at [297, 220] on h2 "Tono" at bounding box center [474, 221] width 354 height 17
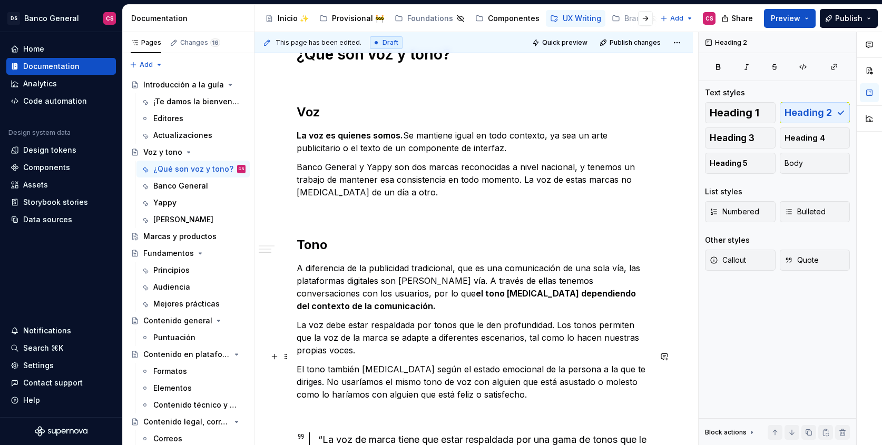
scroll to position [0, 0]
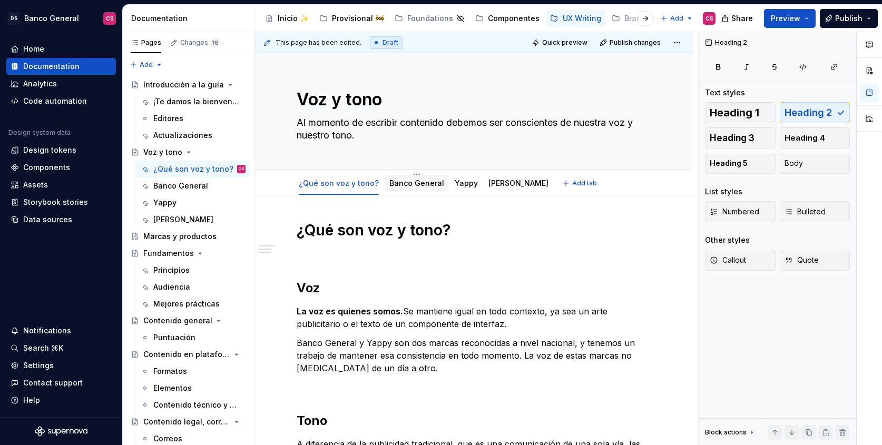
click at [410, 187] on link "Banco General" at bounding box center [417, 183] width 55 height 9
click at [176, 183] on div "Banco General" at bounding box center [180, 186] width 55 height 11
click at [181, 186] on div "Banco General" at bounding box center [180, 186] width 55 height 11
click at [178, 207] on div "Yappy" at bounding box center [199, 203] width 92 height 15
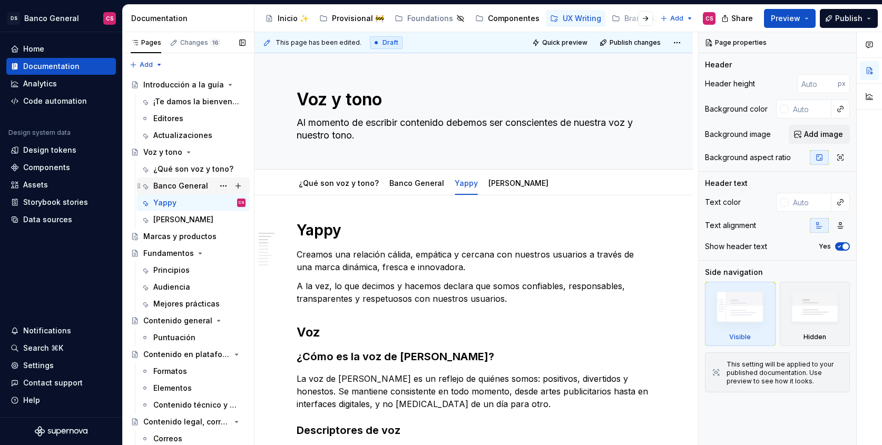
click at [172, 187] on div "Banco General" at bounding box center [180, 186] width 55 height 11
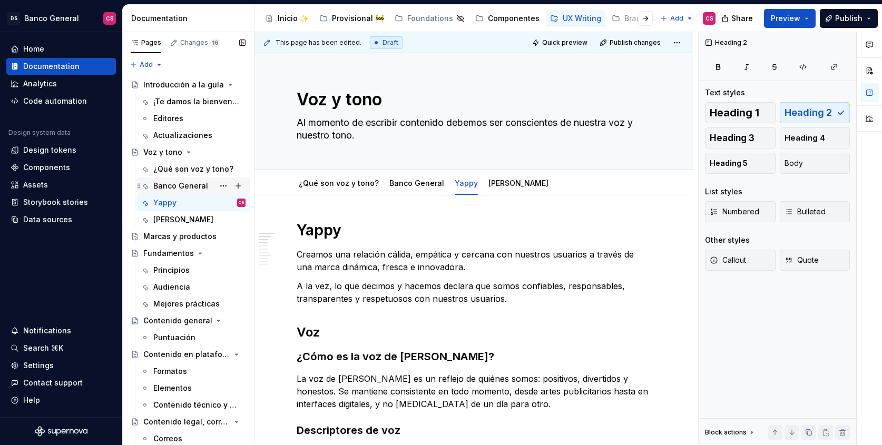
click at [185, 189] on div "Banco General" at bounding box center [180, 186] width 55 height 11
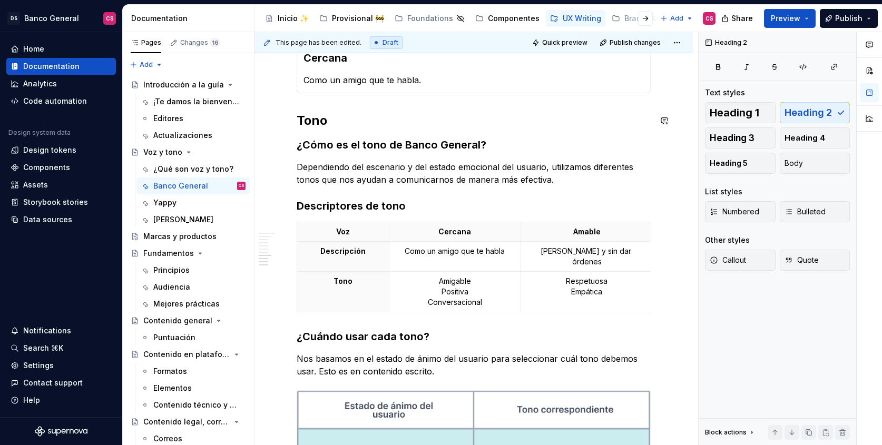
scroll to position [457, 0]
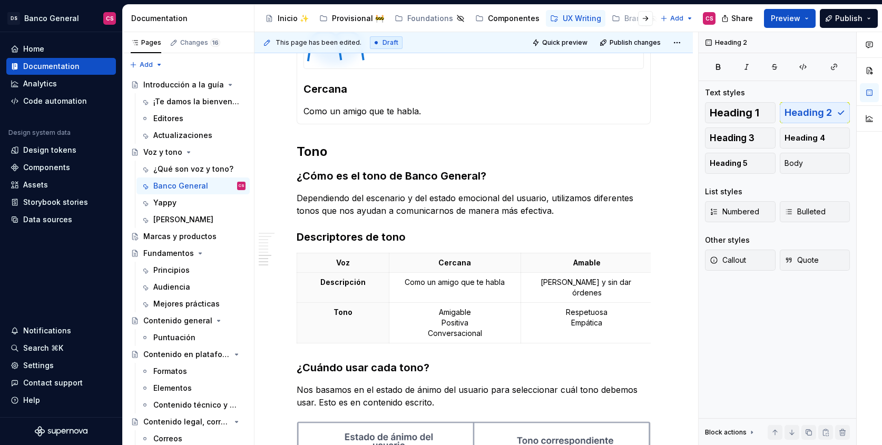
click at [300, 142] on div "Banco General [PERSON_NAME] una voz que inspira confianza: tus buenos vecinos. …" at bounding box center [474, 272] width 354 height 1017
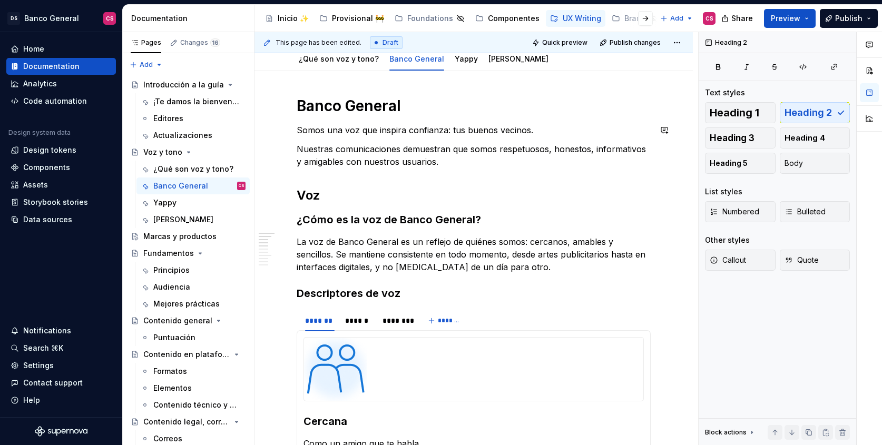
scroll to position [22, 0]
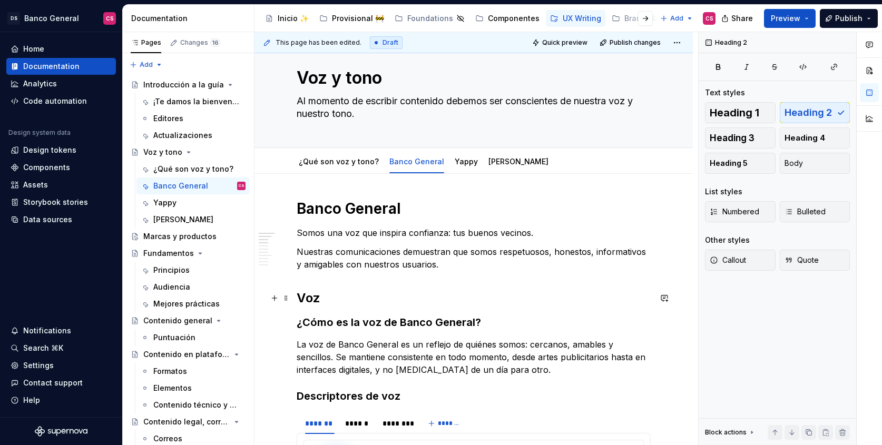
click at [298, 292] on h2 "Voz" at bounding box center [474, 298] width 354 height 17
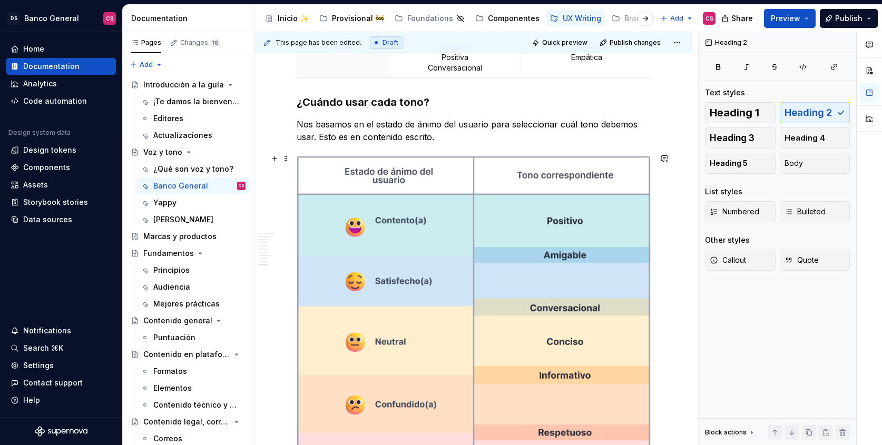
scroll to position [979, 0]
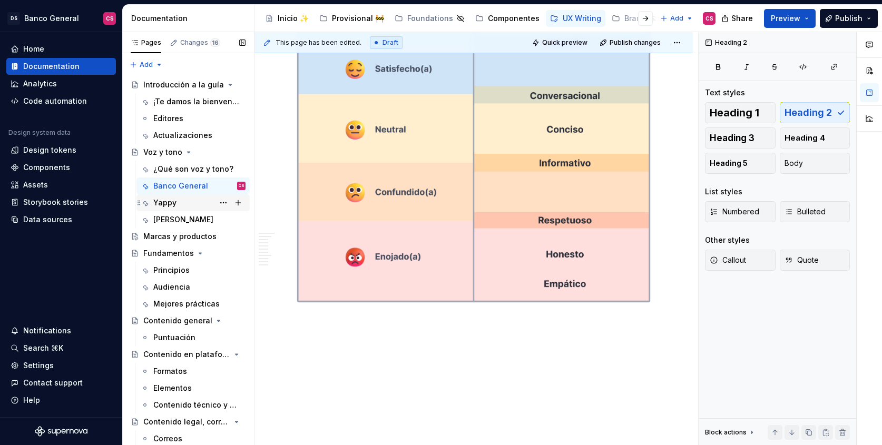
click at [165, 201] on div "Yappy" at bounding box center [164, 203] width 23 height 11
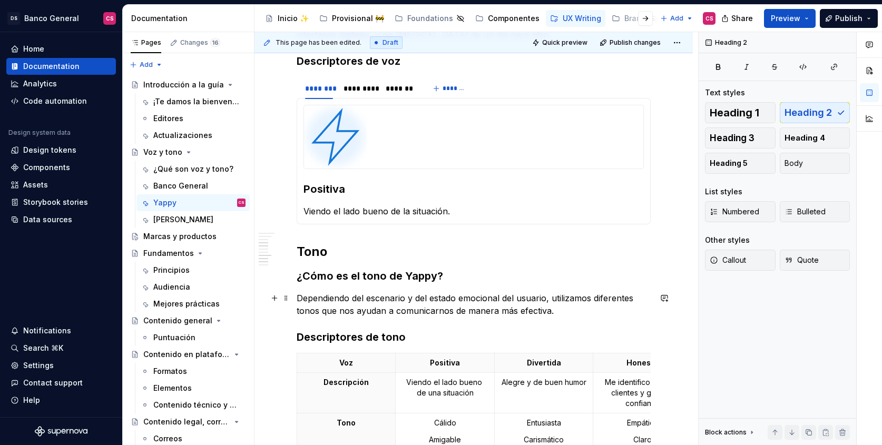
scroll to position [413, 0]
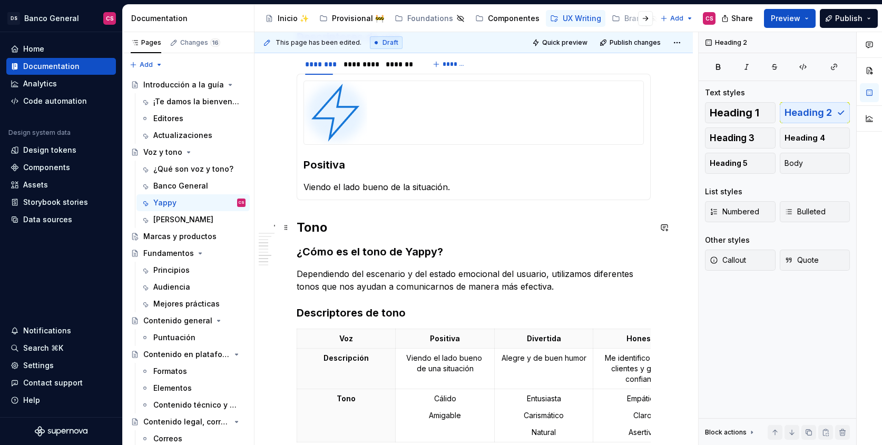
click at [295, 222] on div "Yappy Creamos una relación cálida, empática y cercana con nuestros usuarios a t…" at bounding box center [474, 417] width 439 height 1269
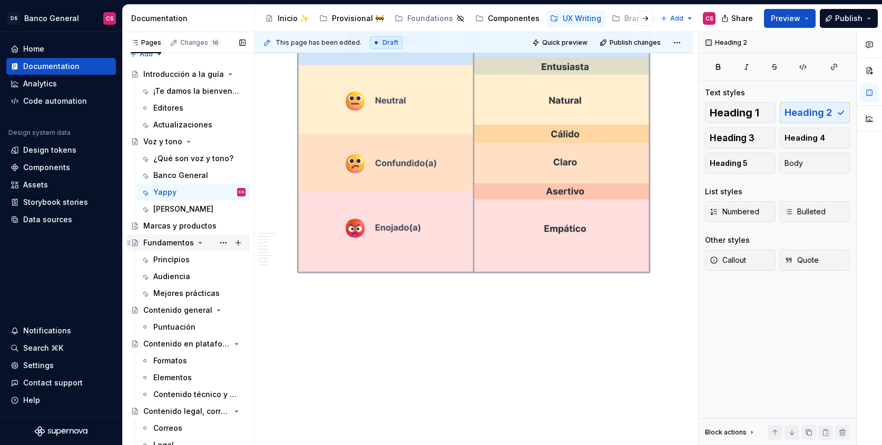
scroll to position [21, 0]
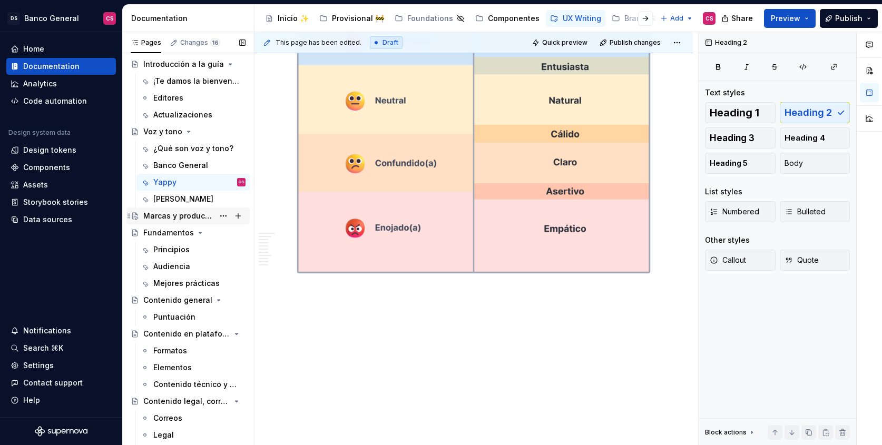
click at [168, 209] on div "Marcas y productos" at bounding box center [194, 216] width 102 height 15
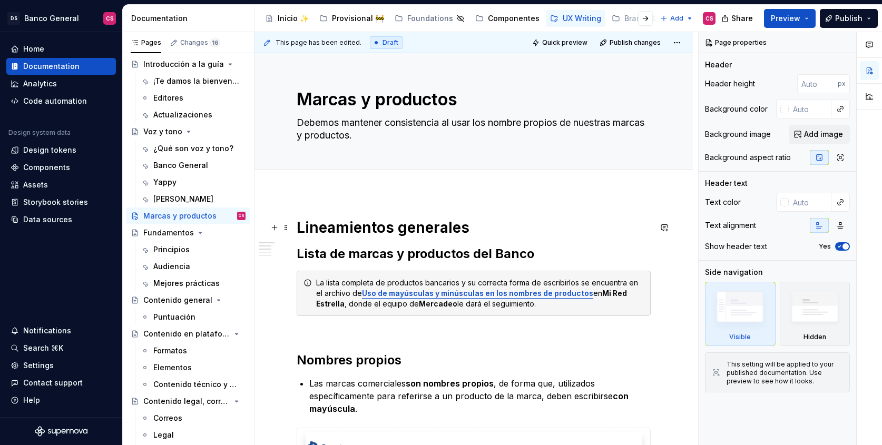
click at [322, 234] on h1 "Lineamientos generales" at bounding box center [474, 227] width 354 height 19
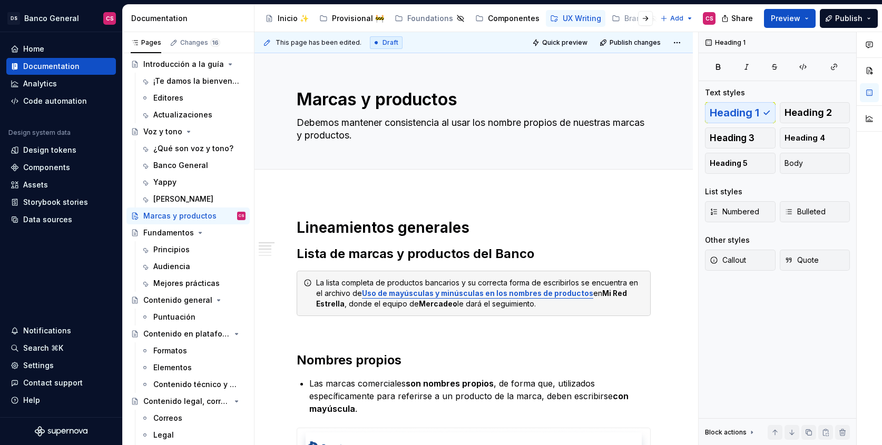
click at [313, 190] on div at bounding box center [474, 181] width 439 height 23
click at [305, 208] on div "This page has been edited. Draft Quick preview Publish changes Marcas y product…" at bounding box center [477, 239] width 444 height 414
click at [306, 230] on h1 "Lineamientos generales" at bounding box center [474, 227] width 354 height 19
click at [299, 249] on h2 "Lista de marcas y productos del Banco" at bounding box center [474, 254] width 354 height 17
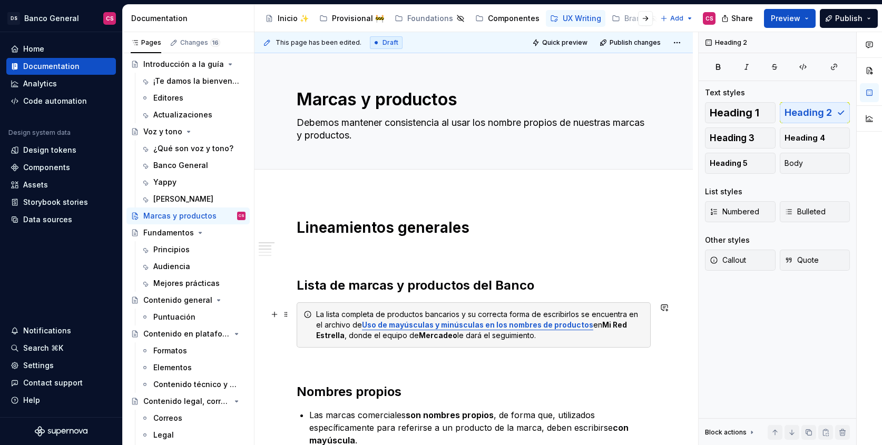
click at [325, 309] on div "La lista completa de productos bancarios y su correcta forma de escribirlos se …" at bounding box center [474, 325] width 354 height 45
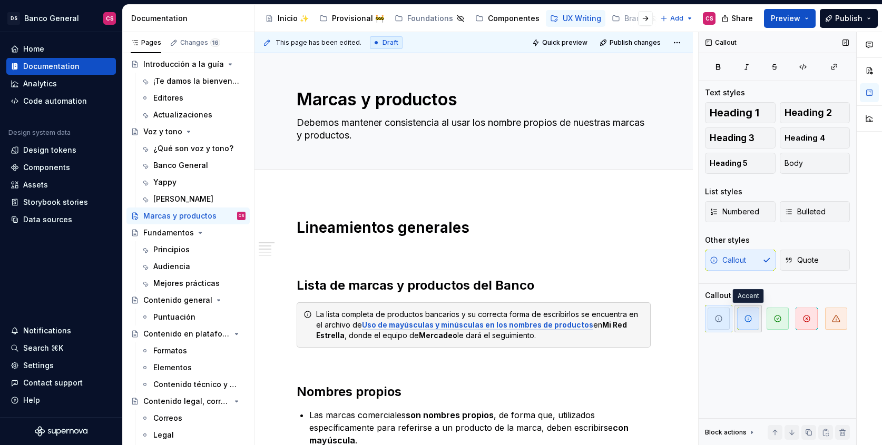
click at [742, 322] on span "button" at bounding box center [748, 319] width 22 height 22
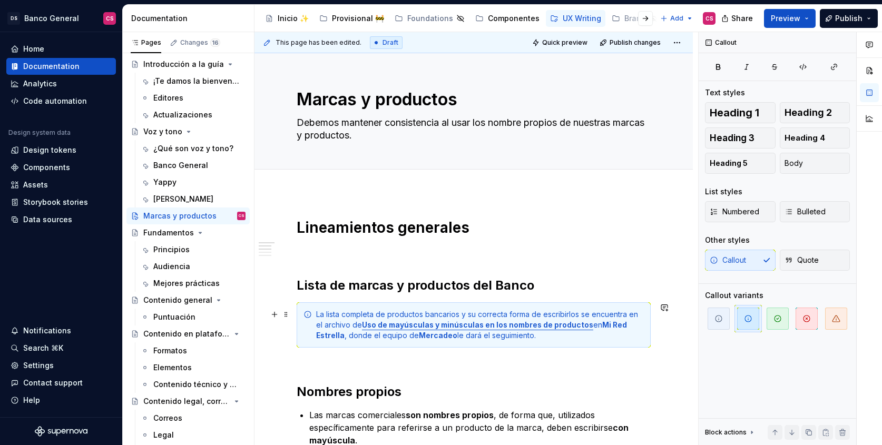
click at [422, 328] on strong "Uso de mayúsculas y minúsculas en los nombres de productos" at bounding box center [477, 324] width 231 height 9
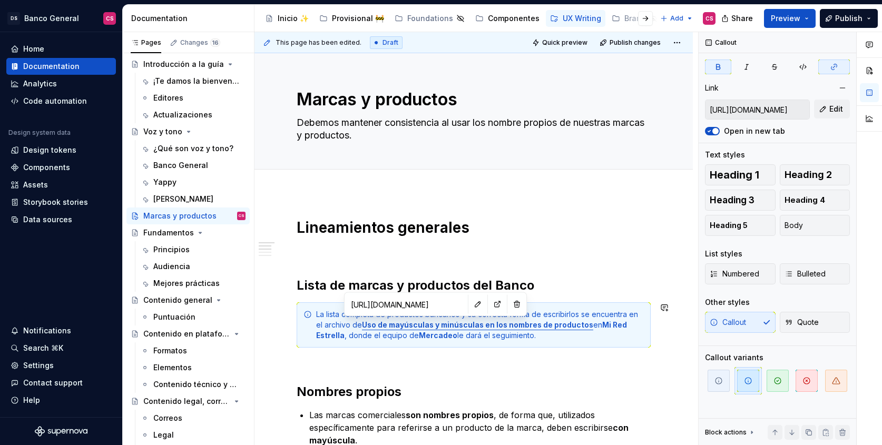
click at [425, 307] on input "[URL][DOMAIN_NAME]" at bounding box center [406, 304] width 119 height 19
click at [490, 305] on button "button" at bounding box center [497, 304] width 15 height 15
click at [503, 327] on strong "Uso de mayúsculas y minúsculas en los nombres de productos" at bounding box center [477, 324] width 231 height 9
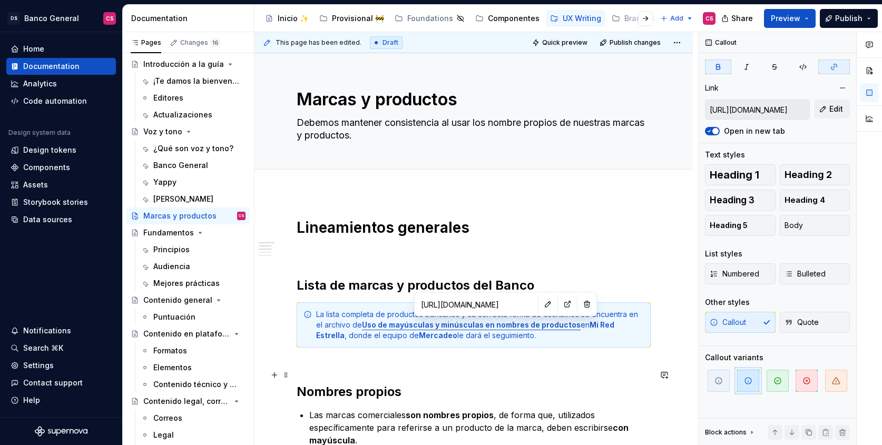
click at [556, 384] on h2 "Nombres propios" at bounding box center [474, 384] width 354 height 34
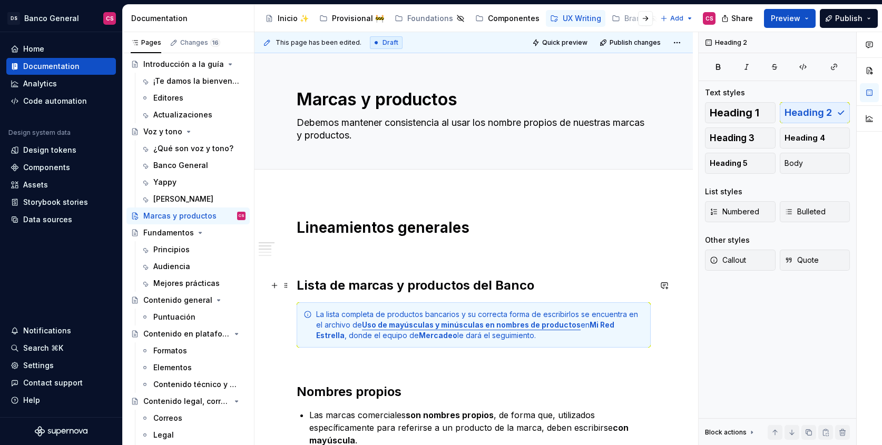
click at [351, 288] on h2 "Lista de marcas y productos del Banco" at bounding box center [474, 285] width 354 height 17
click at [345, 392] on h2 "Nombres propios" at bounding box center [474, 384] width 354 height 34
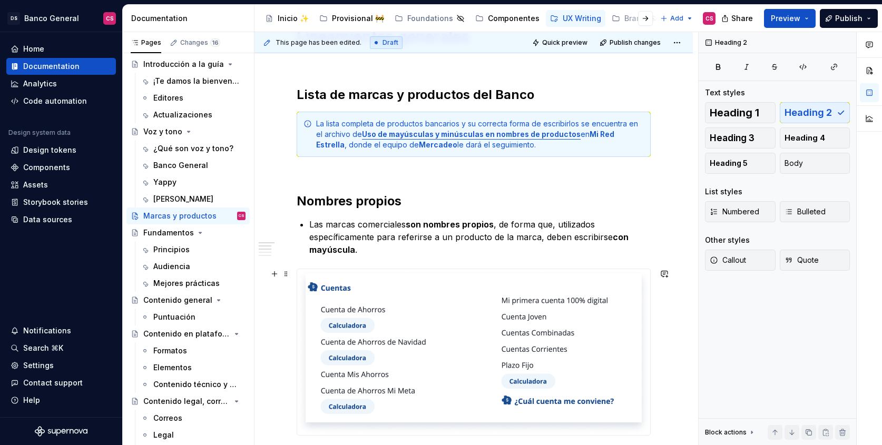
scroll to position [399, 0]
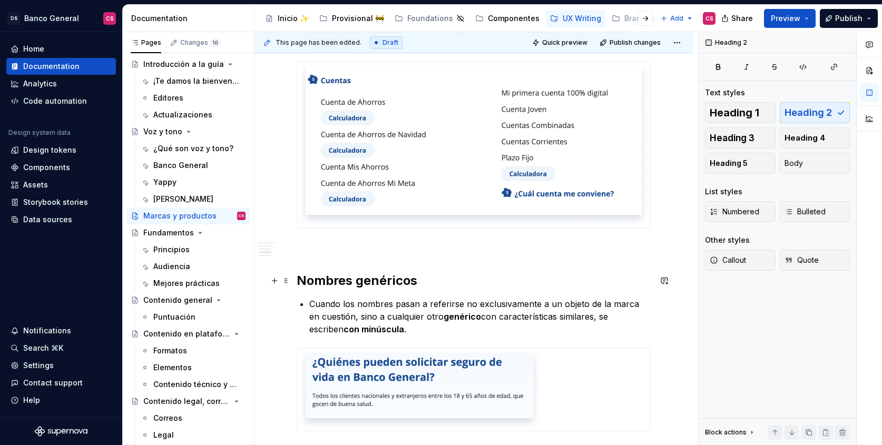
click at [339, 280] on h2 "Nombres genéricos" at bounding box center [474, 281] width 354 height 17
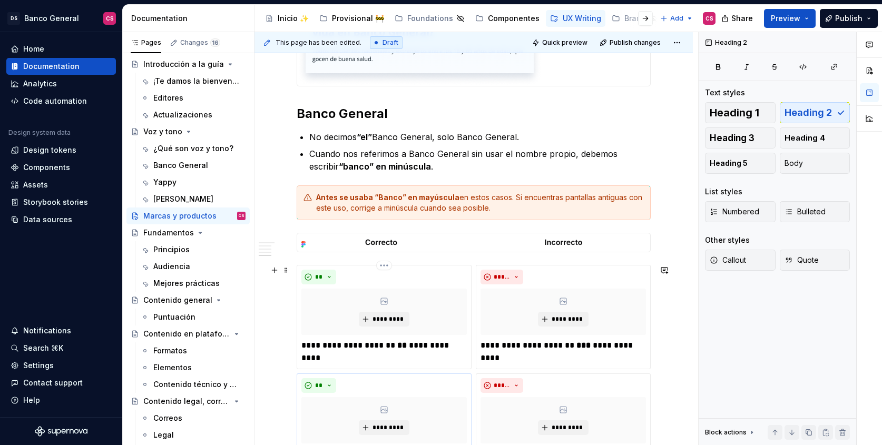
scroll to position [579, 0]
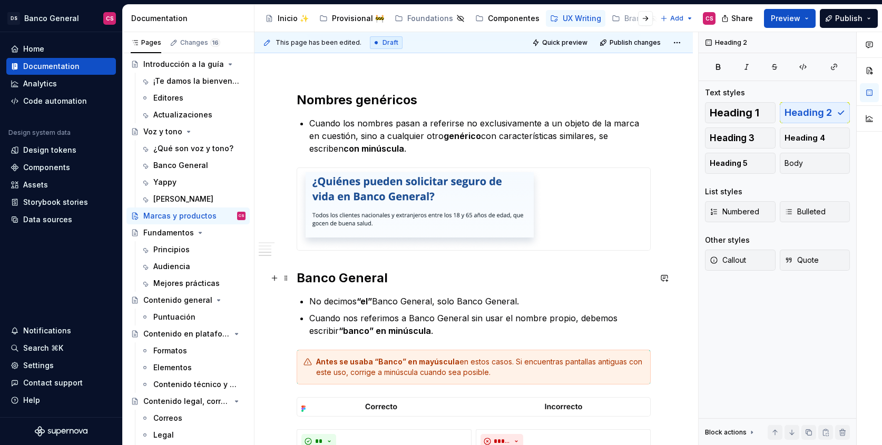
click at [336, 277] on h2 "Banco General" at bounding box center [474, 278] width 354 height 17
click at [293, 276] on div "Lineamientos generales Lista de marcas y productos del Banco La lista completa …" at bounding box center [474, 225] width 439 height 1223
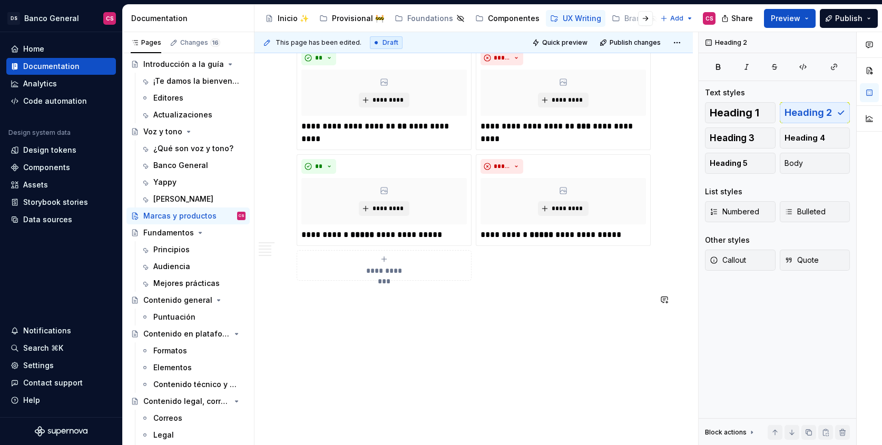
scroll to position [995, 0]
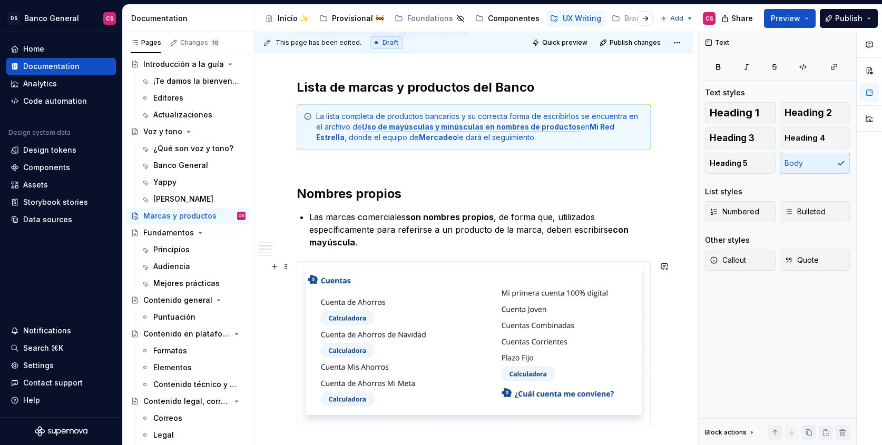
scroll to position [0, 0]
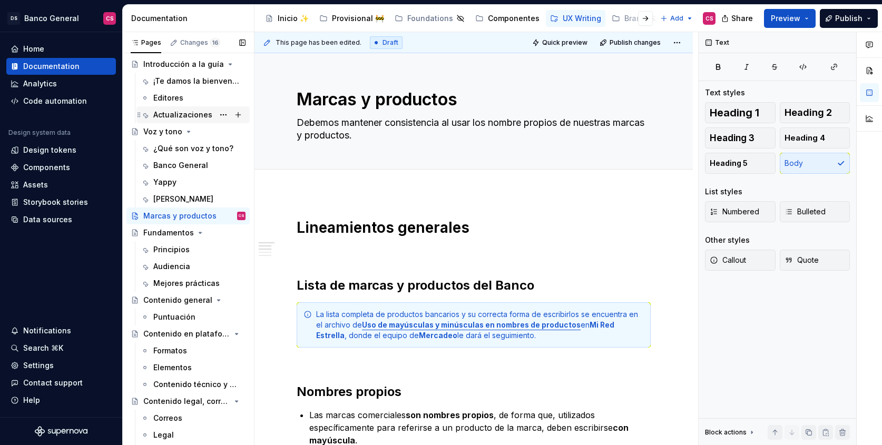
click at [187, 114] on div "Actualizaciones" at bounding box center [182, 115] width 59 height 11
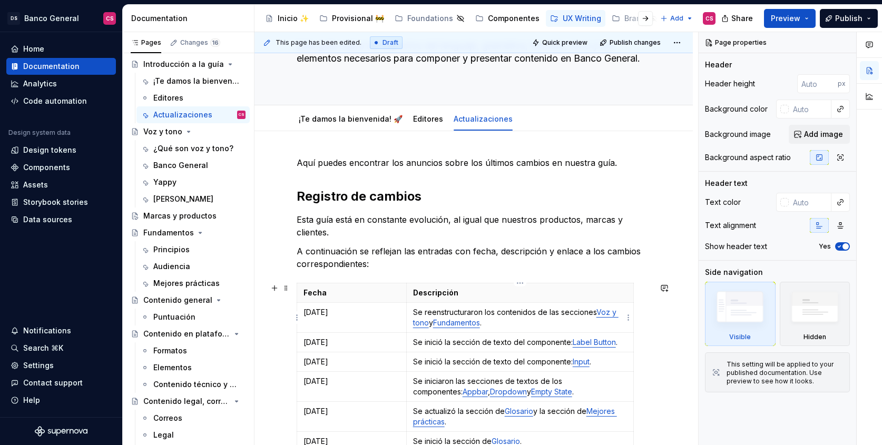
scroll to position [94, 0]
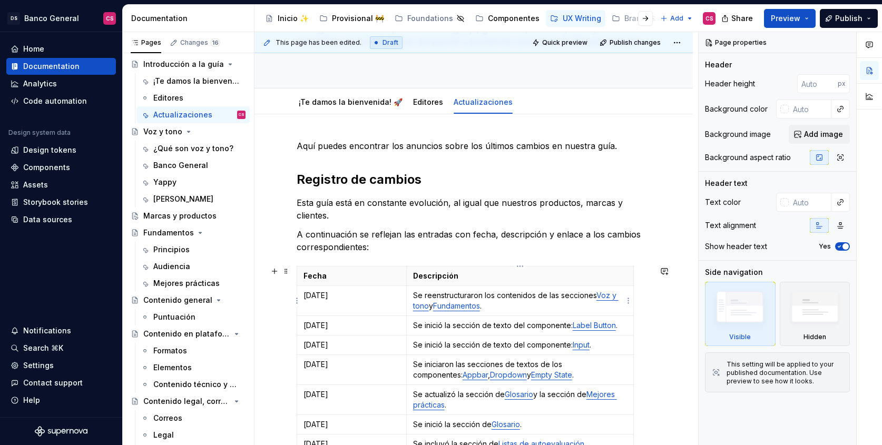
click at [499, 309] on p "Se reenstructuraron los contenidos de las secciones Voz y tono y Fundamentos ." at bounding box center [520, 300] width 214 height 21
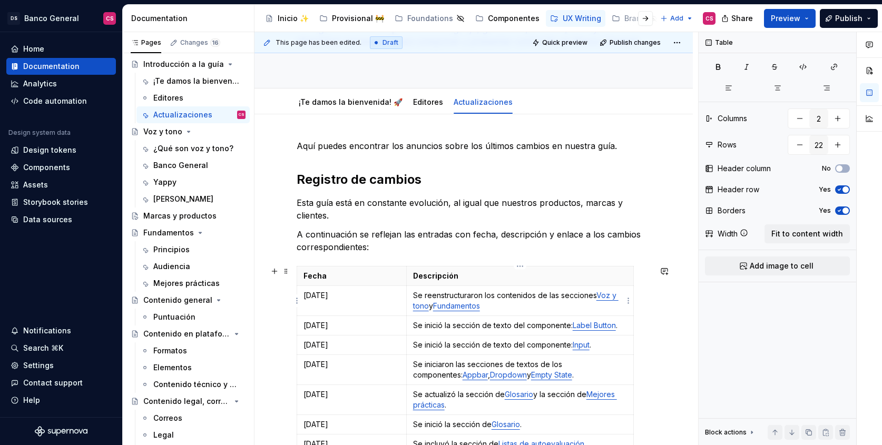
click at [434, 309] on p "Se reenstructuraron los contenidos de las secciones Voz y tono y Fundamentos" at bounding box center [520, 300] width 214 height 21
click at [522, 310] on p "Se reenstructuraron los contenidos de las secciones Voz y tono , Fundamentos" at bounding box center [520, 300] width 214 height 21
click at [504, 302] on p "Se reenstructuraron los contenidos de las secciones Voz y tono , Fundamentos y …" at bounding box center [520, 300] width 214 height 21
drag, startPoint x: 507, startPoint y: 302, endPoint x: 524, endPoint y: 302, distance: 17.4
click at [524, 302] on p "Se reenstructuraron los contenidos de las secciones Voz y tono , Fundamentos y …" at bounding box center [520, 300] width 214 height 21
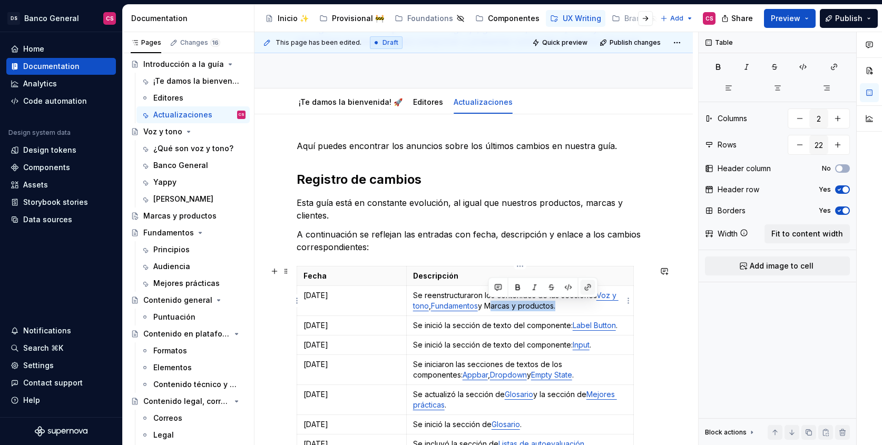
click at [584, 287] on button "button" at bounding box center [588, 287] width 15 height 15
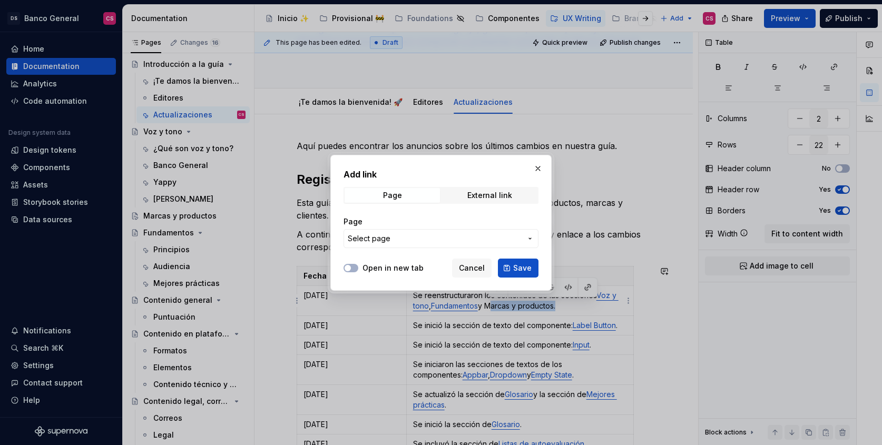
click at [435, 236] on span "Select page" at bounding box center [435, 239] width 174 height 11
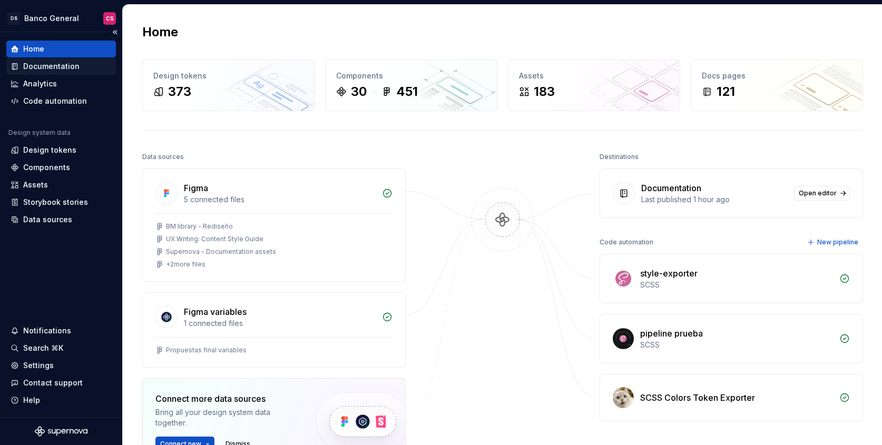
click at [62, 68] on div "Documentation" at bounding box center [51, 66] width 56 height 11
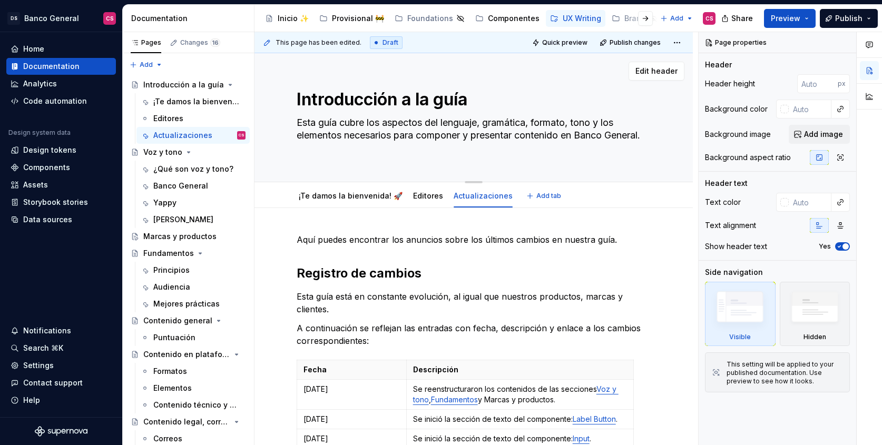
click at [326, 152] on textarea "Esta guía cubre los aspectos del lenguaje, gramática, formato, tono y los eleme…" at bounding box center [472, 135] width 354 height 42
click at [358, 144] on textarea "Esta guía cubre los aspectos del lenguaje, gramática, formato, tono y los eleme…" at bounding box center [472, 135] width 354 height 42
type textarea "*"
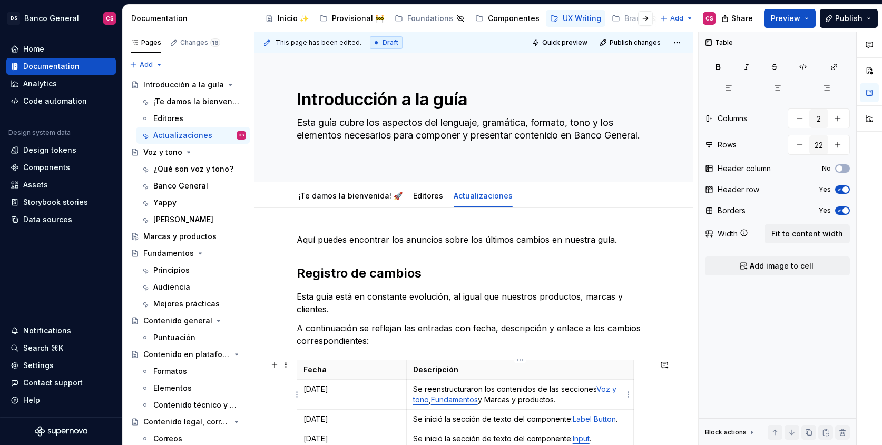
click at [504, 399] on p "Se reenstructuraron los contenidos de las secciones Voz y tono , Fundamentos y …" at bounding box center [520, 394] width 214 height 21
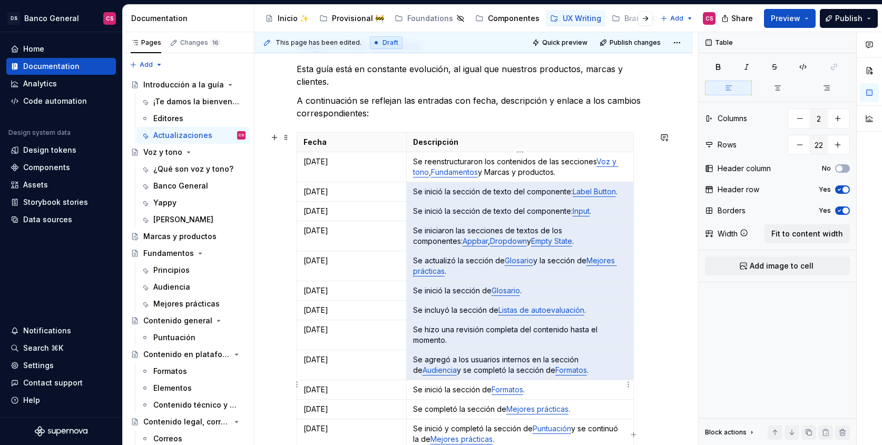
drag, startPoint x: 513, startPoint y: 397, endPoint x: 546, endPoint y: 396, distance: 33.2
click at [546, 396] on tbody "Fecha Descripción 10 SEP 2025 Se reenstructuraron los contenidos de las seccion…" at bounding box center [465, 416] width 337 height 566
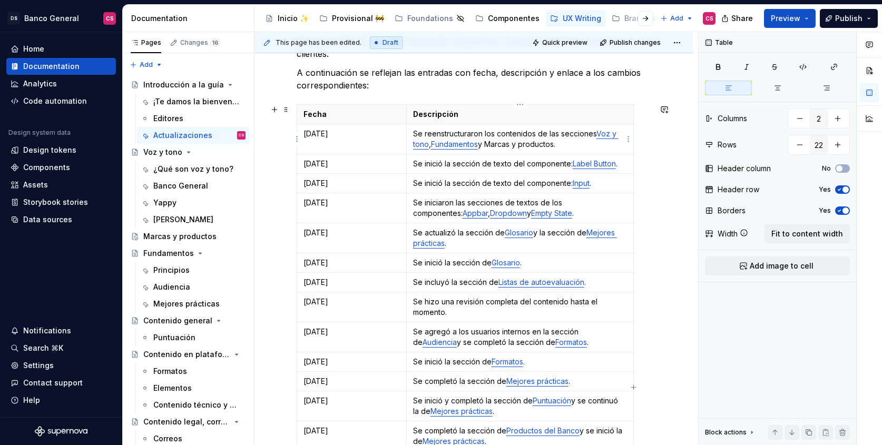
click at [498, 145] on p "Se reenstructuraron los contenidos de las secciones Voz y tono , Fundamentos y …" at bounding box center [520, 139] width 214 height 21
drag, startPoint x: 498, startPoint y: 145, endPoint x: 523, endPoint y: 144, distance: 25.3
click at [523, 144] on p "Se reenstructuraron los contenidos de las secciones Voz y tono , Fundamentos y …" at bounding box center [520, 139] width 214 height 21
click at [591, 128] on button "button" at bounding box center [588, 126] width 15 height 15
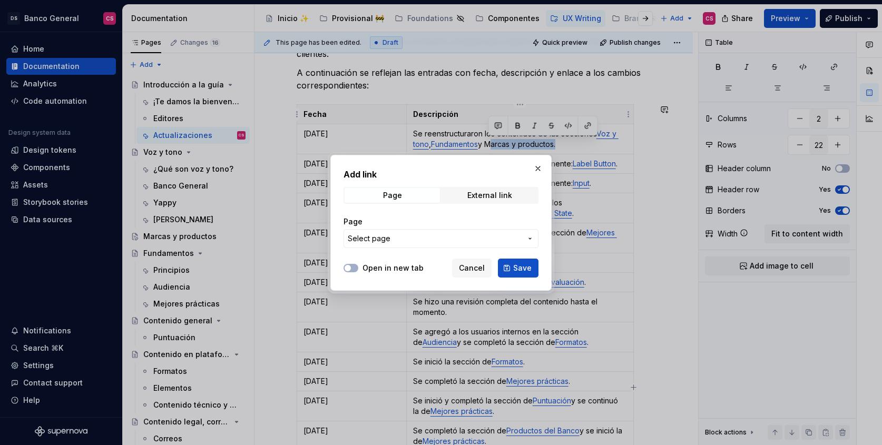
click at [424, 232] on button "Select page" at bounding box center [441, 238] width 195 height 19
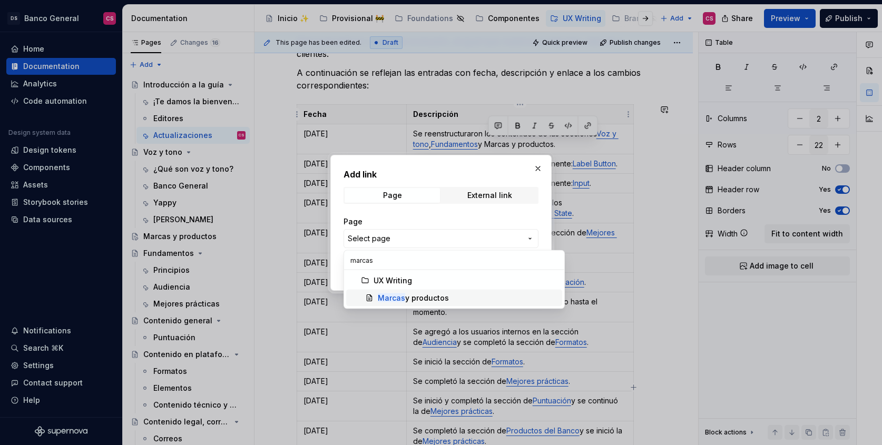
type input "marcas"
click at [431, 298] on div "Marcas y productos" at bounding box center [413, 298] width 71 height 11
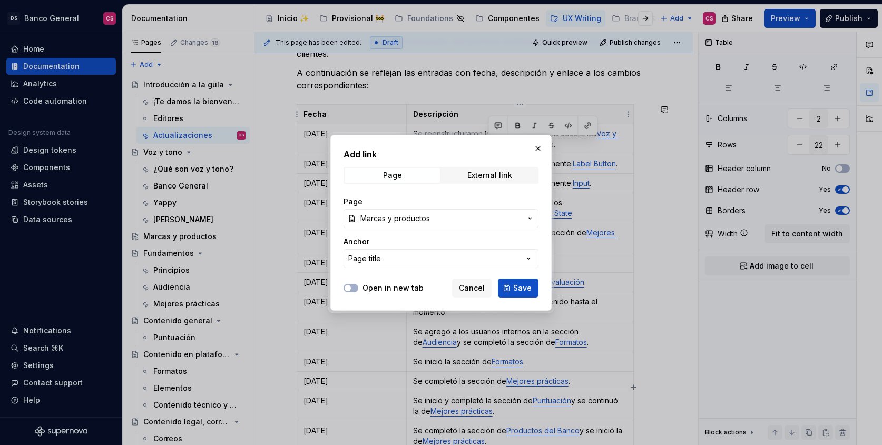
click at [523, 285] on span "Save" at bounding box center [522, 288] width 18 height 11
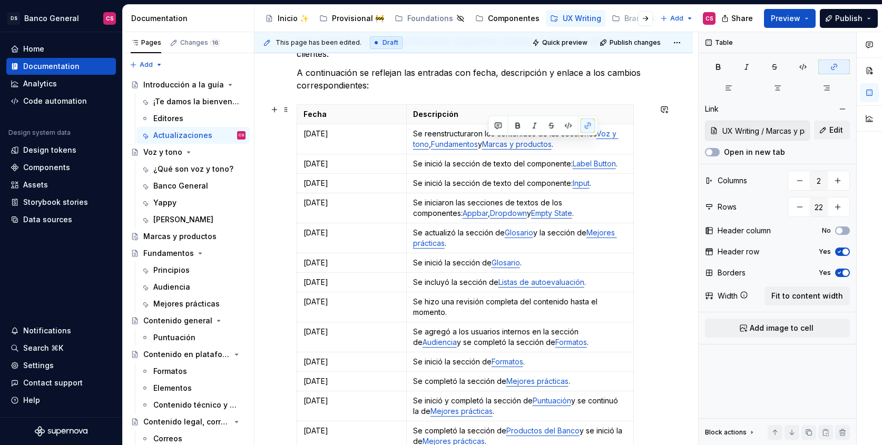
click at [670, 183] on div "Aquí puedes encontrar los anuncios sobre los últimos cambios en nuestra guía. R…" at bounding box center [474, 419] width 439 height 932
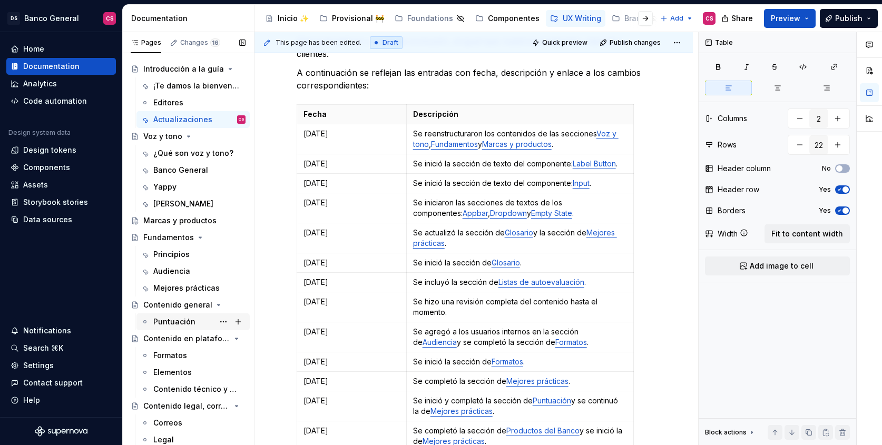
scroll to position [17, 0]
click at [173, 306] on div "Contenido general" at bounding box center [173, 304] width 60 height 11
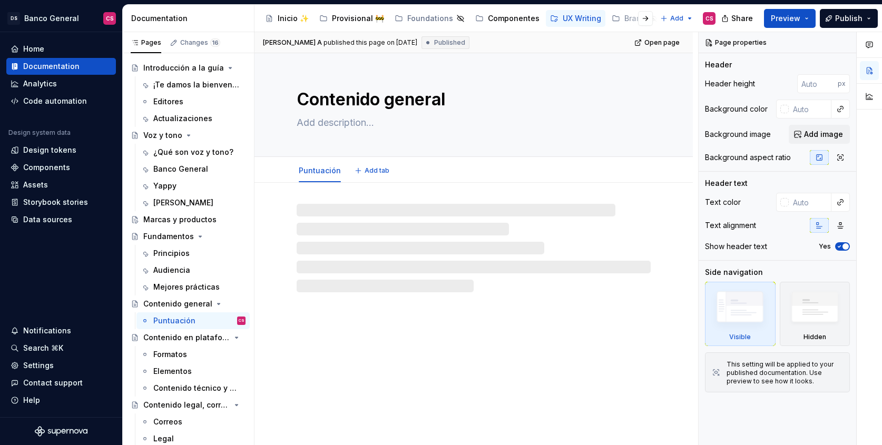
click at [366, 94] on textarea "Contenido general" at bounding box center [472, 99] width 354 height 25
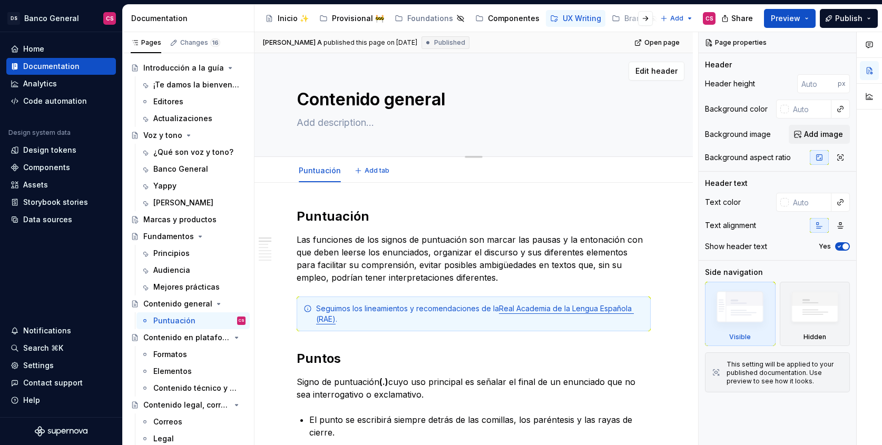
type textarea "*"
type textarea "F"
type textarea "*"
type textarea "Fi"
type textarea "*"
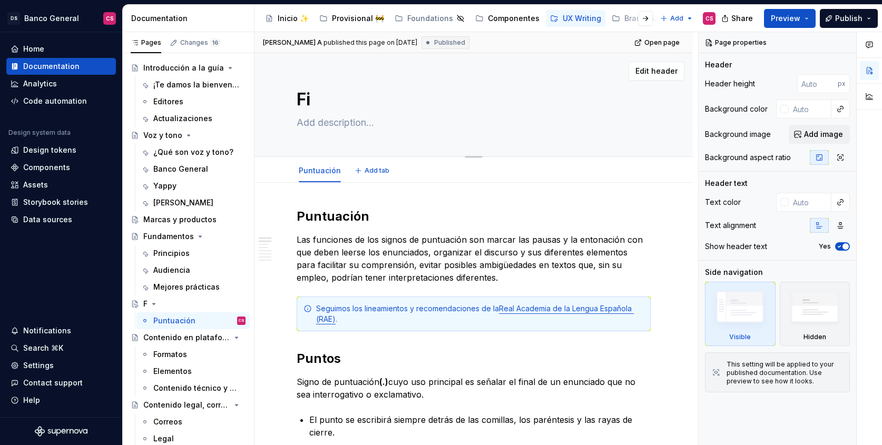
type textarea "Fir"
type textarea "*"
type textarea "Firn"
type textarea "*"
type textarea "Firna"
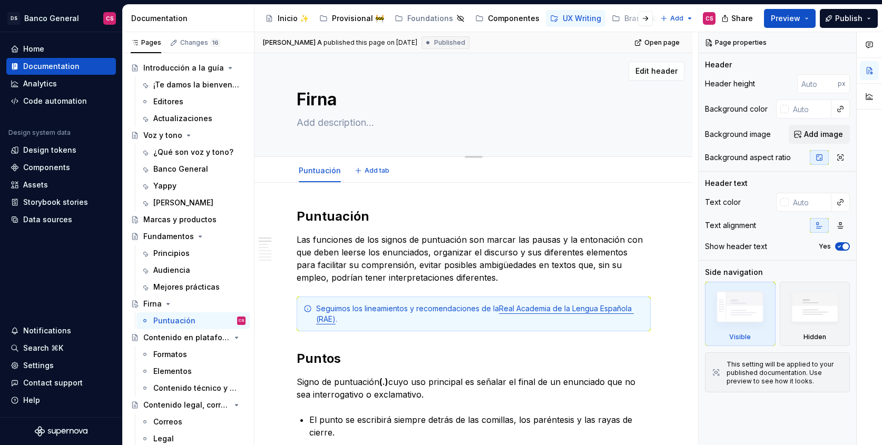
type textarea "*"
type textarea "Firnat"
type textarea "*"
type textarea "Firnati"
type textarea "*"
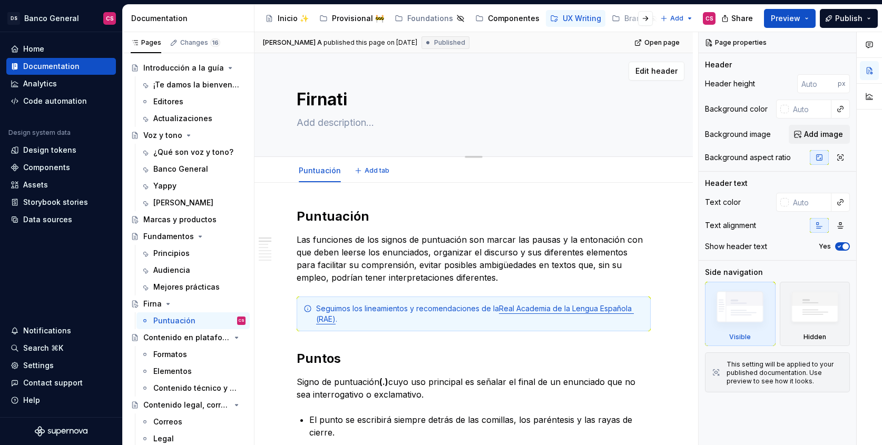
type textarea "Firnatis"
type textarea "*"
type textarea "Firnati"
type textarea "*"
type textarea "Firnat"
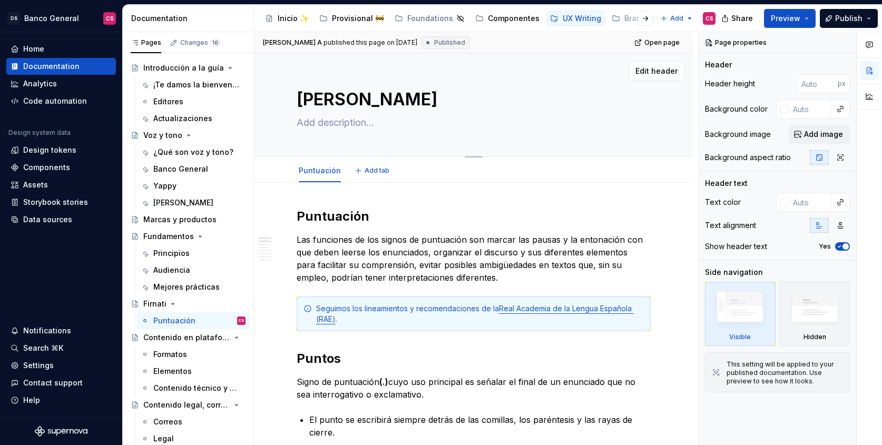
type textarea "*"
type textarea "Firna"
type textarea "*"
type textarea "Firn"
type textarea "*"
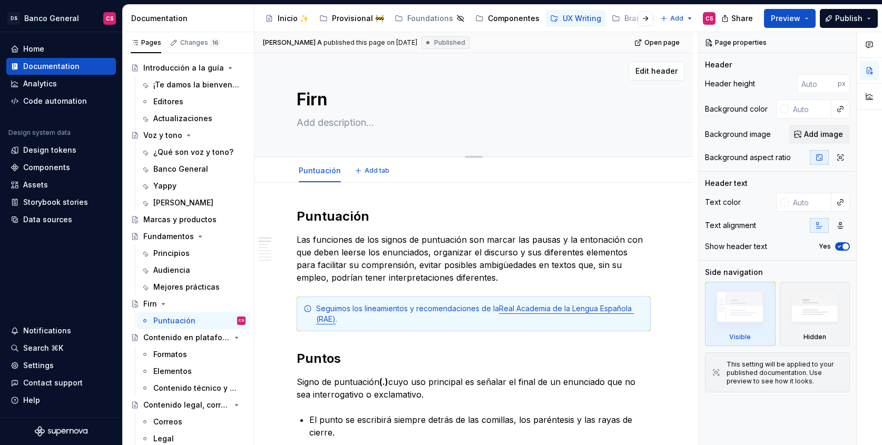
type textarea "Fir"
type textarea "*"
type textarea "Fi"
type textarea "*"
type textarea "F"
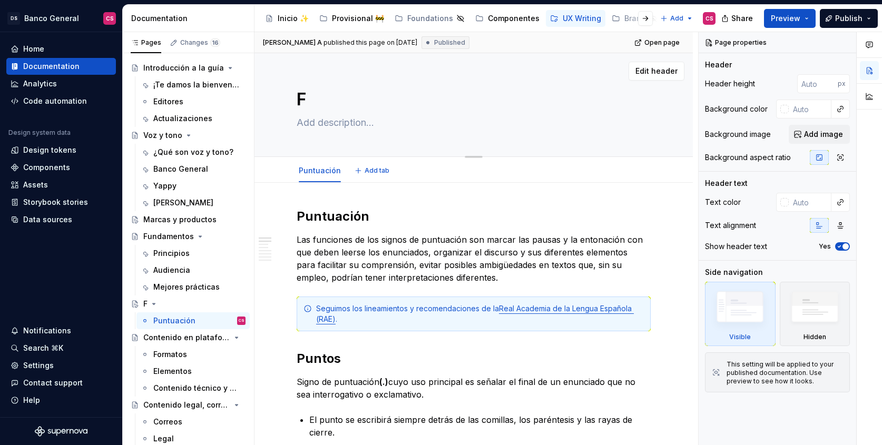
type textarea "*"
type textarea "Fo"
type textarea "*"
type textarea "For"
type textarea "*"
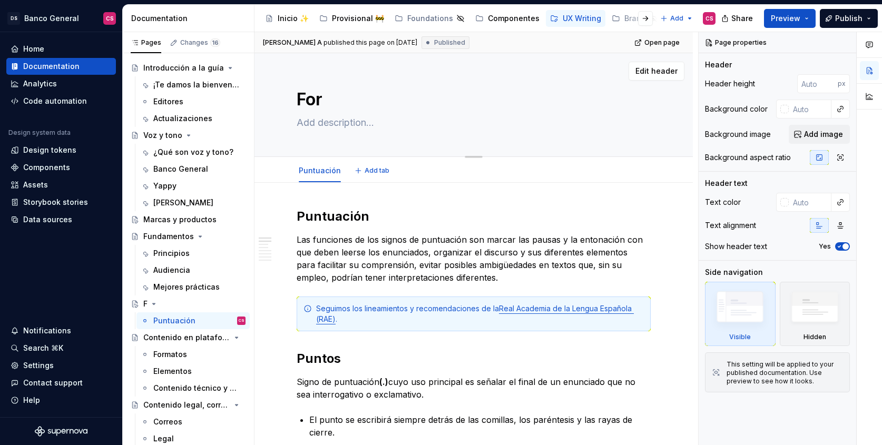
type textarea "Form"
type textarea "*"
type textarea "Forma"
type textarea "*"
type textarea "Format"
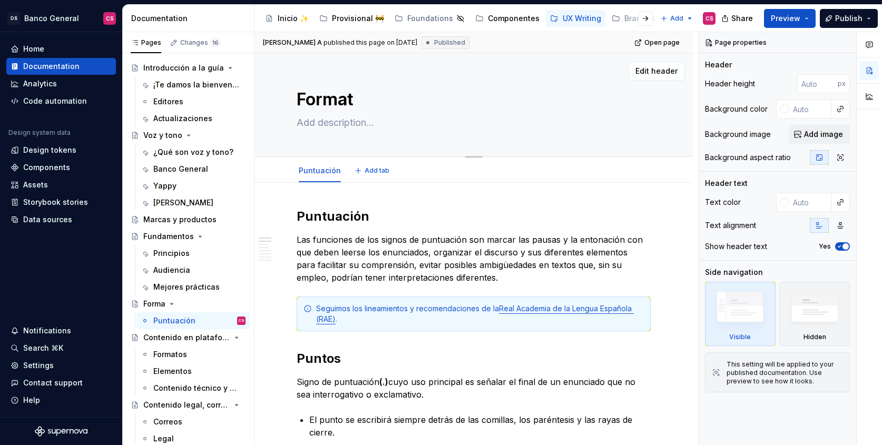
type textarea "*"
type textarea "Formato"
type textarea "*"
type textarea "Formatos"
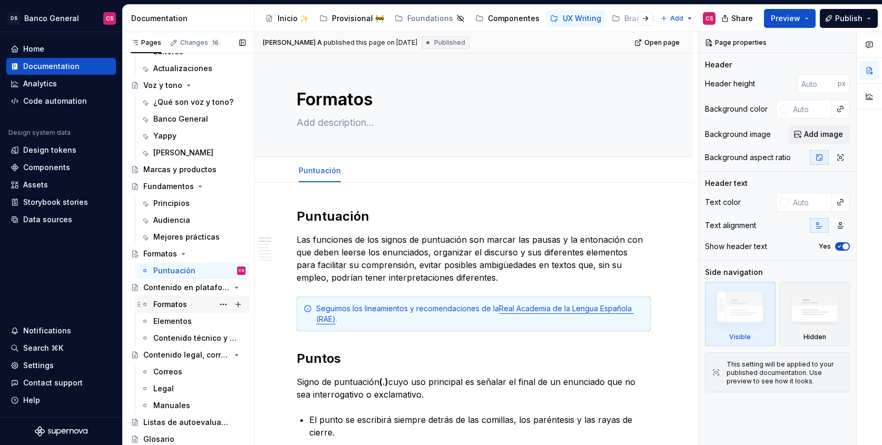
type textarea "*"
type textarea "Formatos"
click at [180, 310] on div "Formatos" at bounding box center [199, 304] width 92 height 15
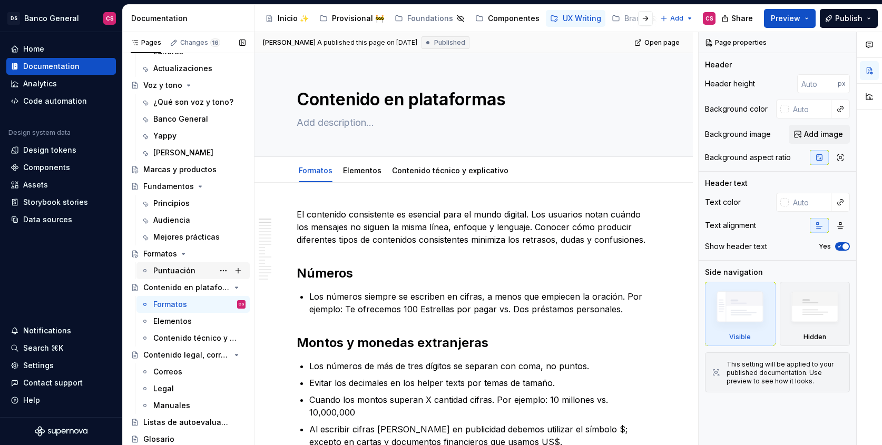
click at [177, 269] on div "Puntuación" at bounding box center [174, 271] width 42 height 11
click at [233, 269] on button "Page tree" at bounding box center [238, 271] width 15 height 15
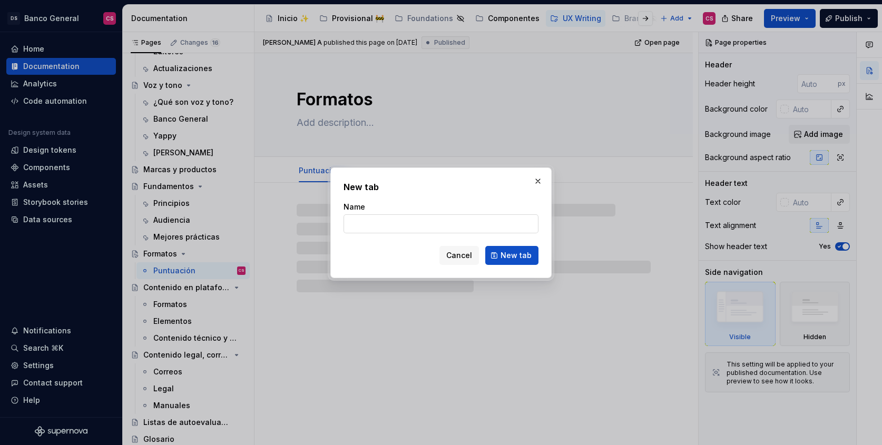
type textarea "*"
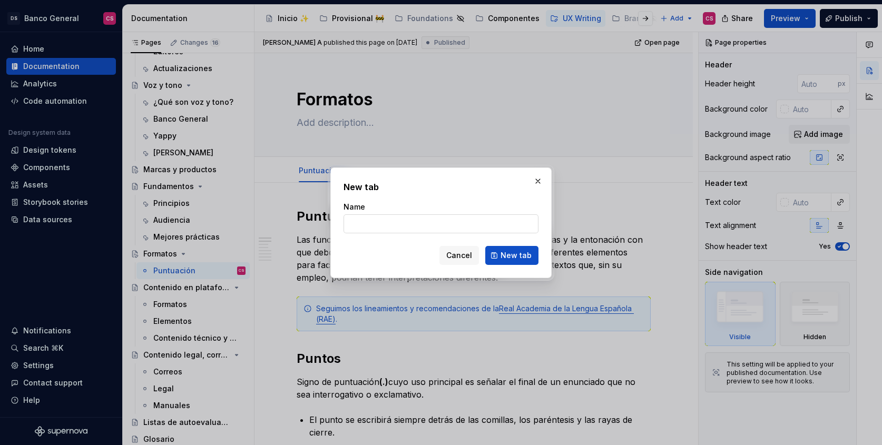
click at [380, 227] on input "Name" at bounding box center [441, 224] width 195 height 19
type input "Números"
click at [504, 256] on span "New tab" at bounding box center [516, 255] width 31 height 11
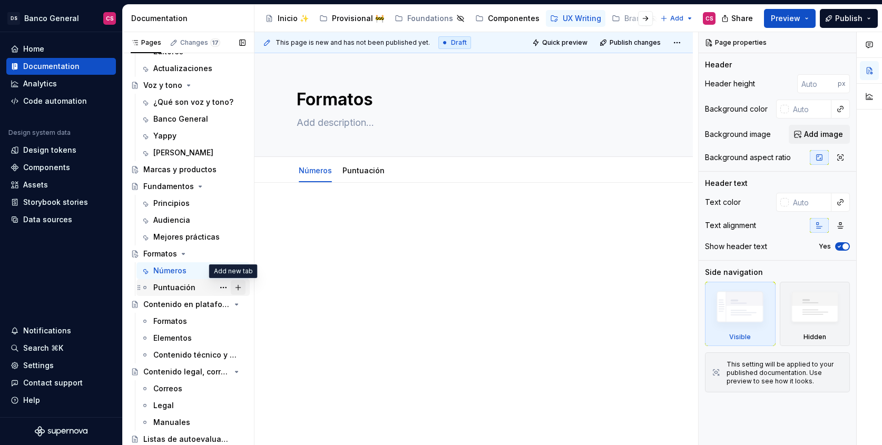
click at [235, 288] on button "Page tree" at bounding box center [238, 287] width 15 height 15
type textarea "*"
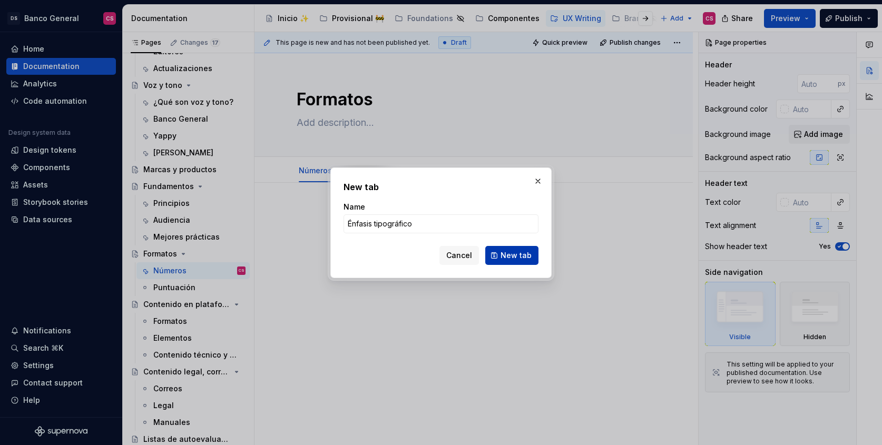
type input "Énfasis tipográfico"
click at [511, 255] on span "New tab" at bounding box center [516, 255] width 31 height 11
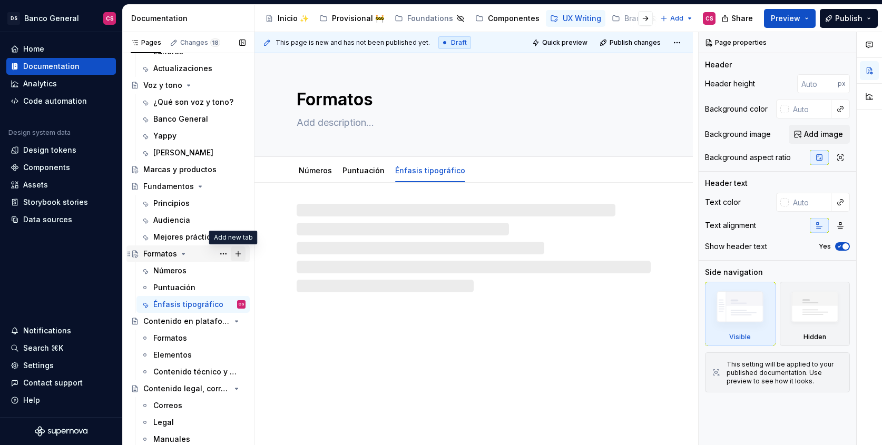
click at [233, 249] on button "Page tree" at bounding box center [238, 254] width 15 height 15
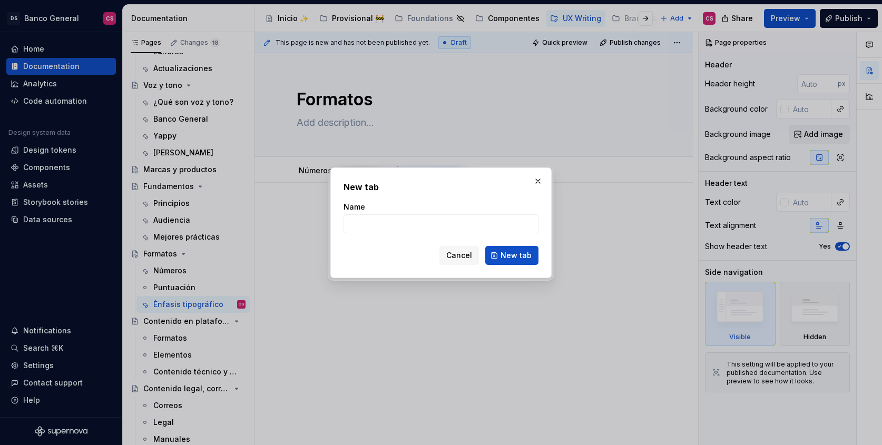
type textarea "*"
type input "Abreviaciones"
click at [507, 255] on span "New tab" at bounding box center [516, 255] width 31 height 11
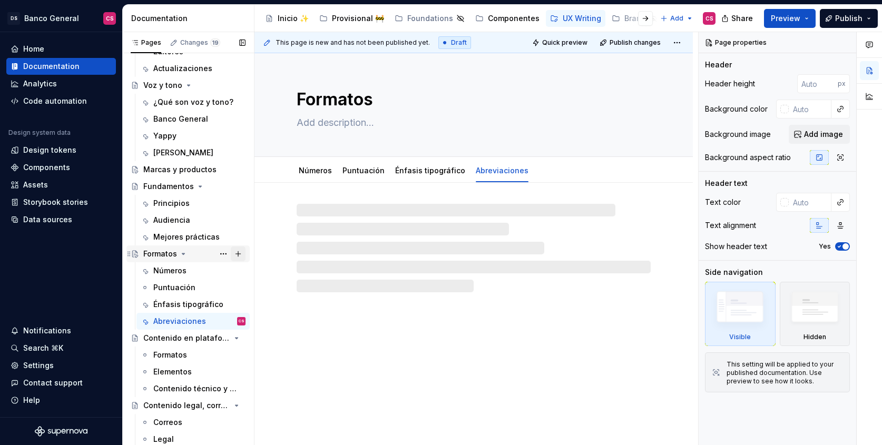
click at [237, 252] on button "Page tree" at bounding box center [238, 254] width 15 height 15
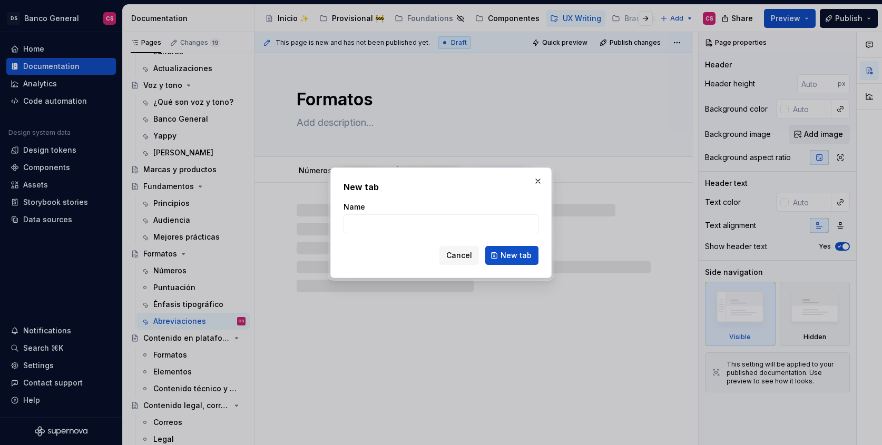
type textarea "*"
type input "Fec"
type textarea "*"
type input "Feca"
type textarea "*"
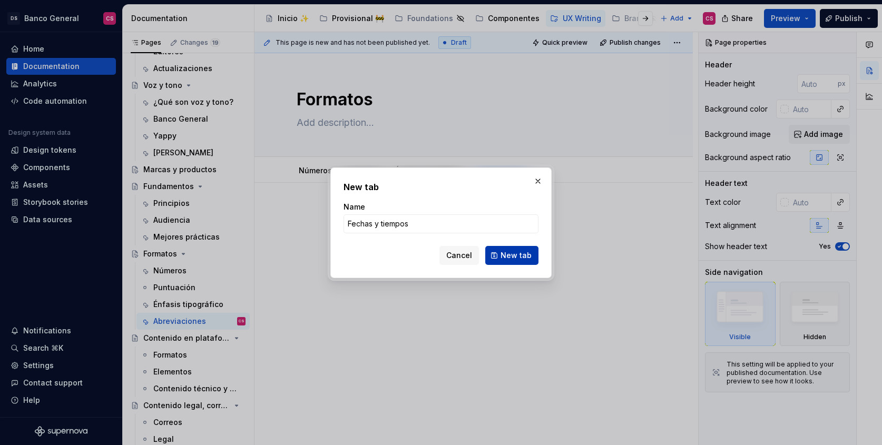
type input "Fechas y tiempos"
click at [514, 256] on span "New tab" at bounding box center [516, 255] width 31 height 11
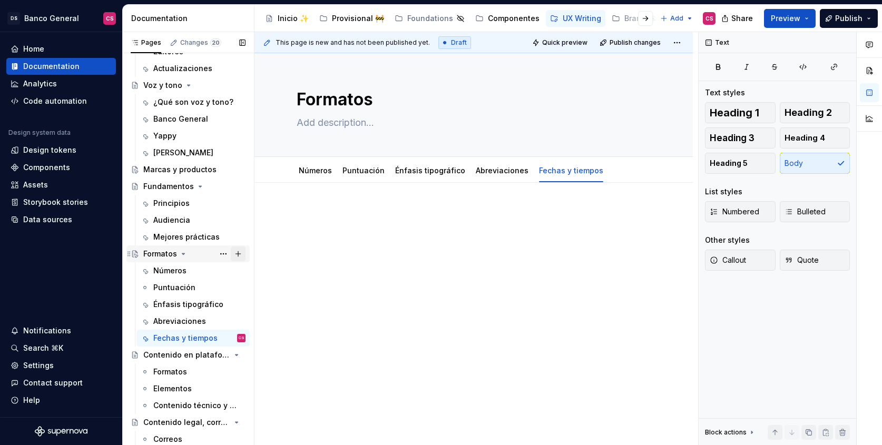
click at [239, 253] on button "Page tree" at bounding box center [238, 254] width 15 height 15
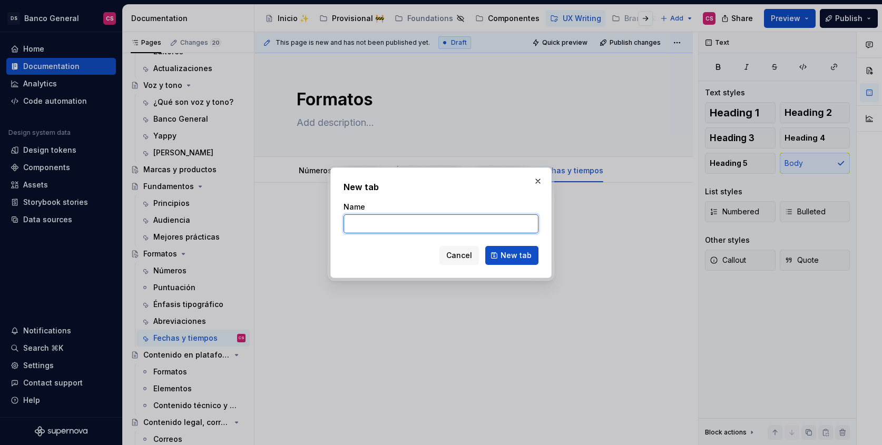
type textarea "*"
type input "Listas y een"
type textarea "*"
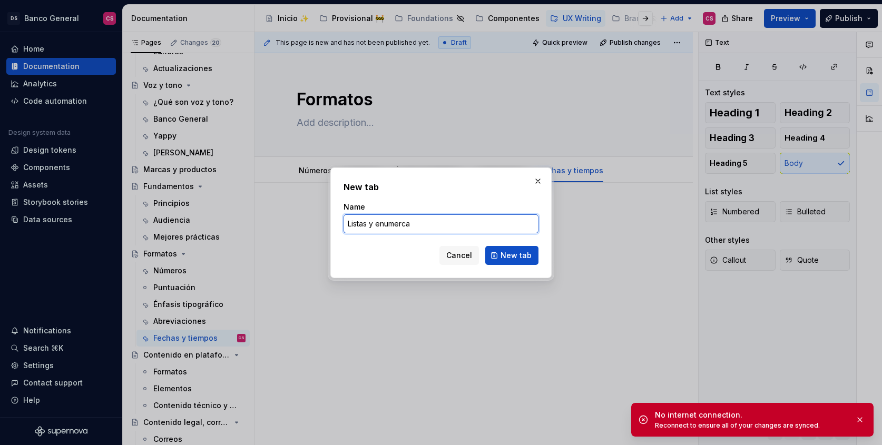
type input "Listas y enumerc"
type textarea "*"
type input "Listas y enumera"
type textarea "*"
type input "Listas y enumeraci"
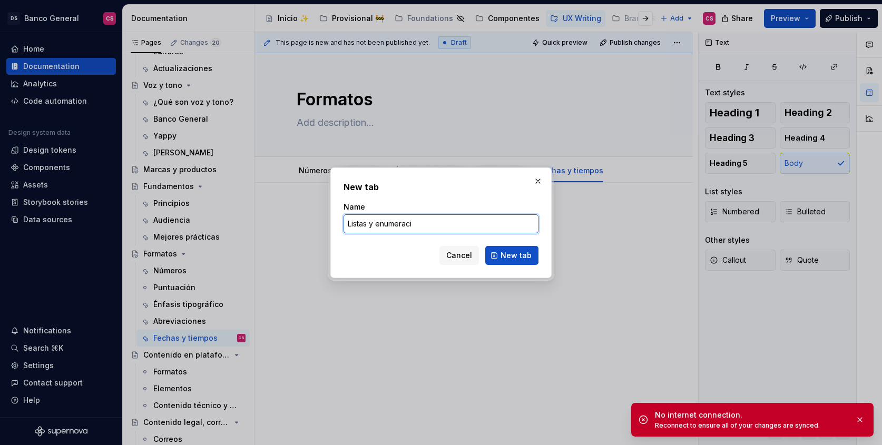
type textarea "*"
type input "Listas y enumeraci´"
type textarea "*"
type input "Listas y enumeración"
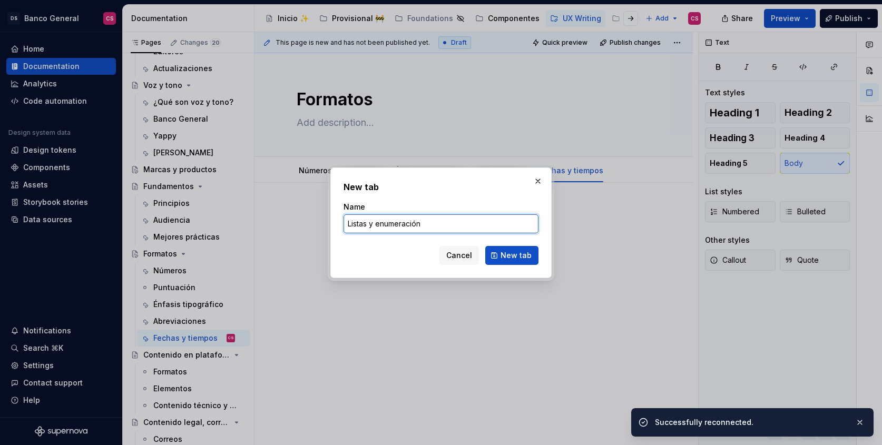
type textarea "*"
type input "Listas y enumeración"
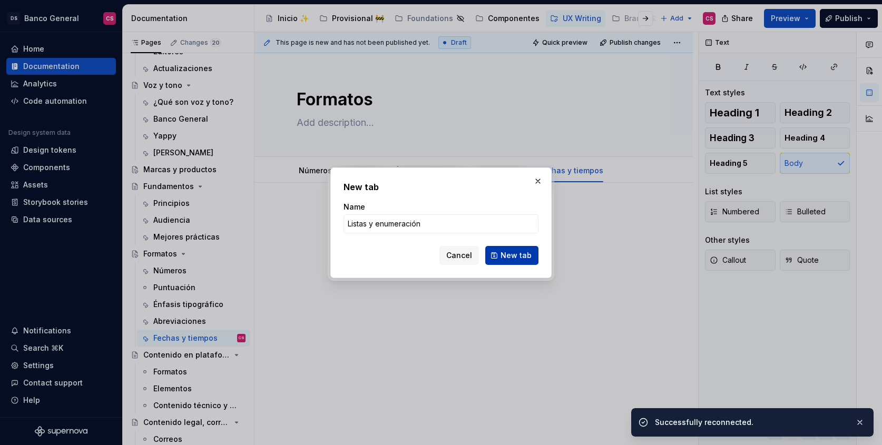
click at [517, 263] on button "New tab" at bounding box center [511, 255] width 53 height 19
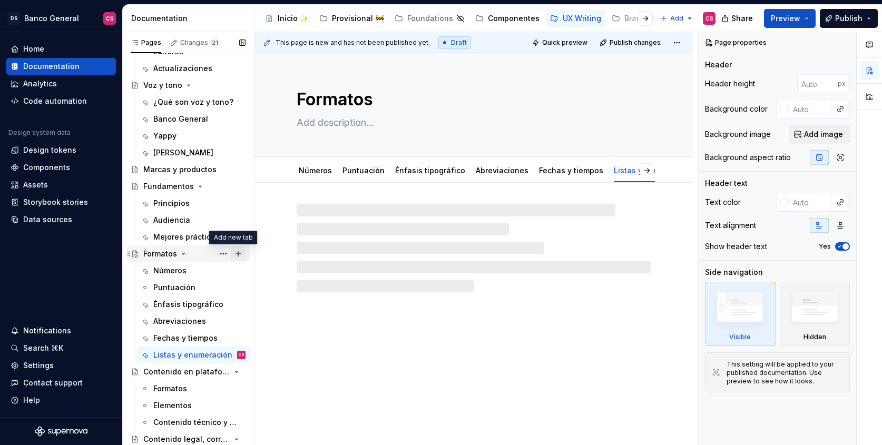
click at [233, 256] on button "Page tree" at bounding box center [238, 254] width 15 height 15
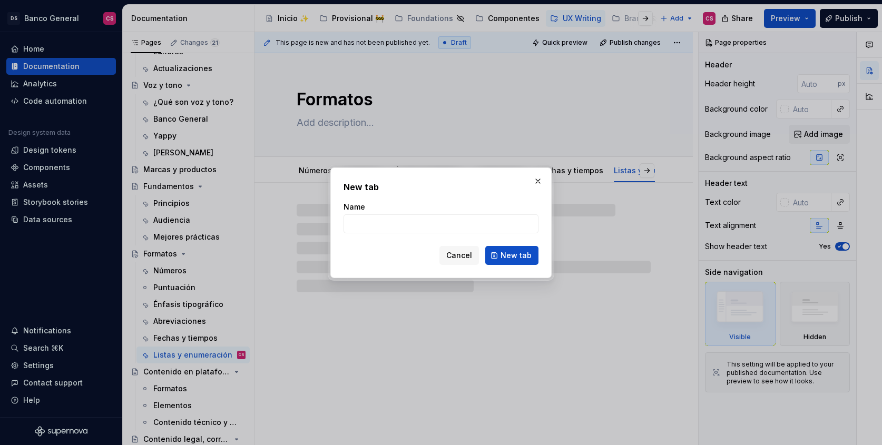
type textarea "*"
type input "En"
type textarea "*"
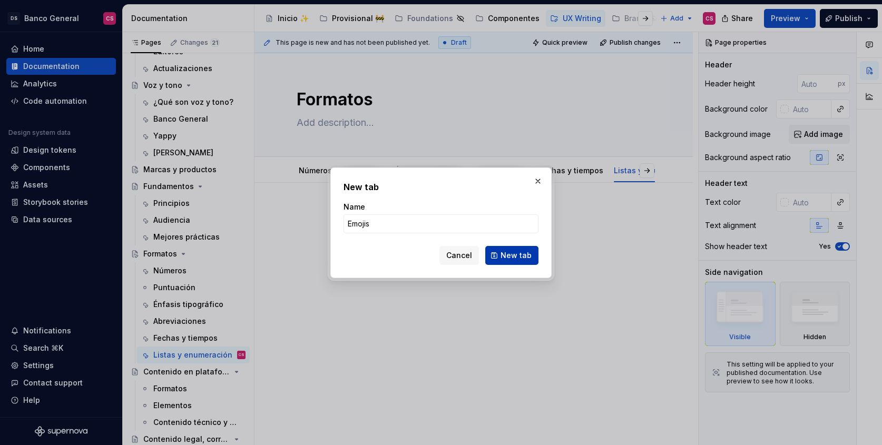
type input "Emojis"
click at [518, 249] on button "New tab" at bounding box center [511, 255] width 53 height 19
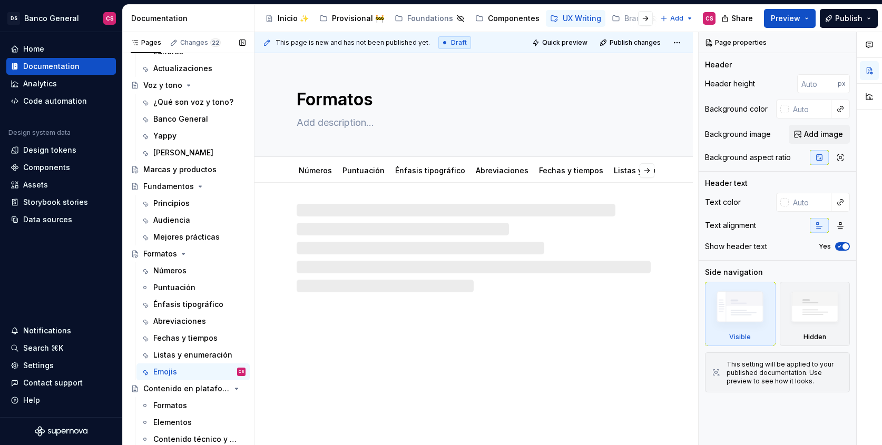
type textarea "*"
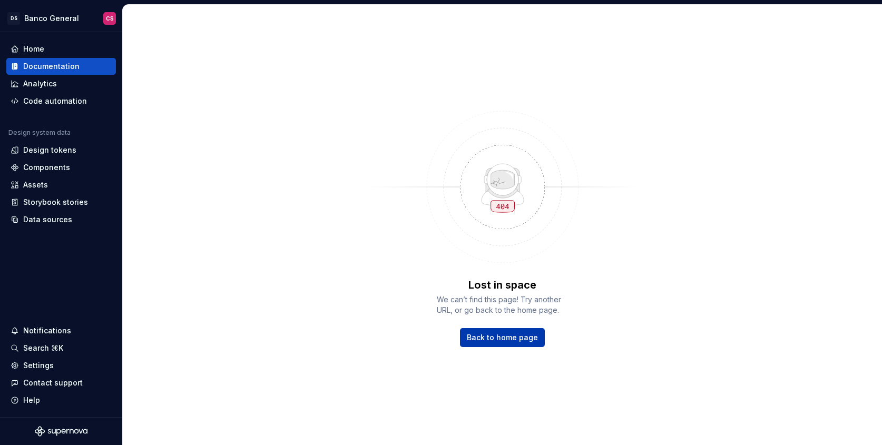
click at [504, 338] on span "Back to home page" at bounding box center [502, 338] width 71 height 11
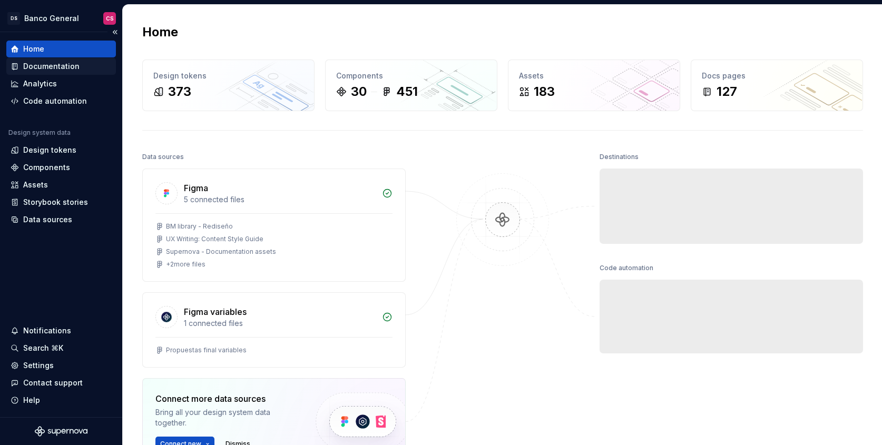
click at [59, 66] on div "Documentation" at bounding box center [51, 66] width 56 height 11
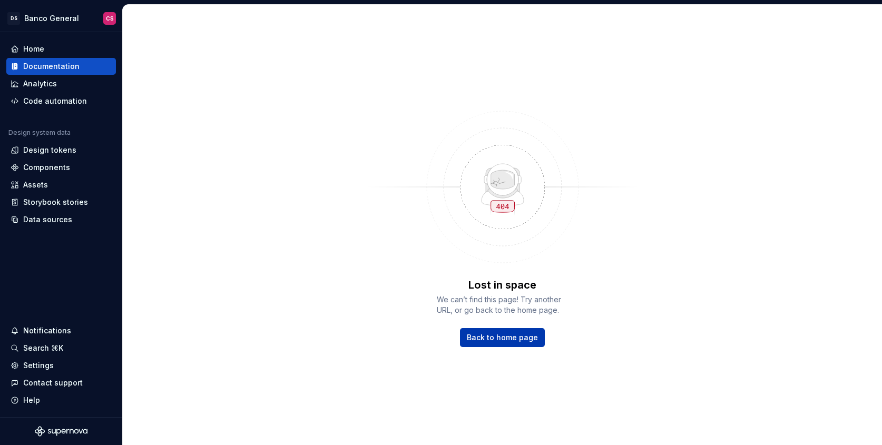
click at [514, 335] on span "Back to home page" at bounding box center [502, 338] width 71 height 11
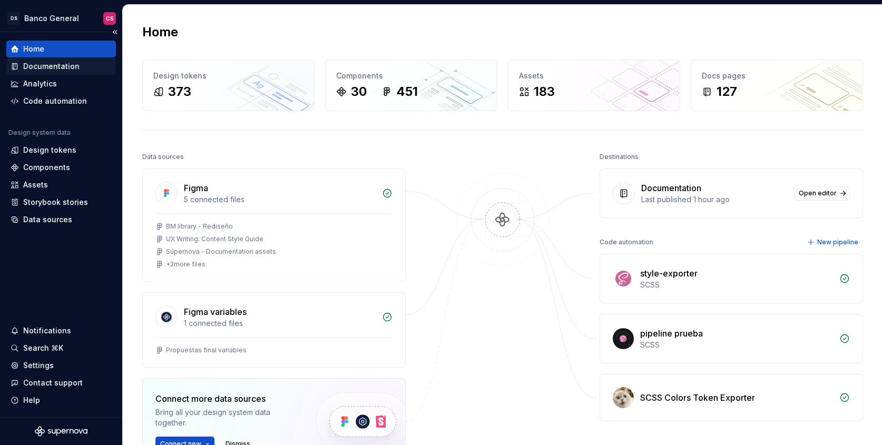
click at [65, 60] on div "Documentation" at bounding box center [61, 66] width 110 height 17
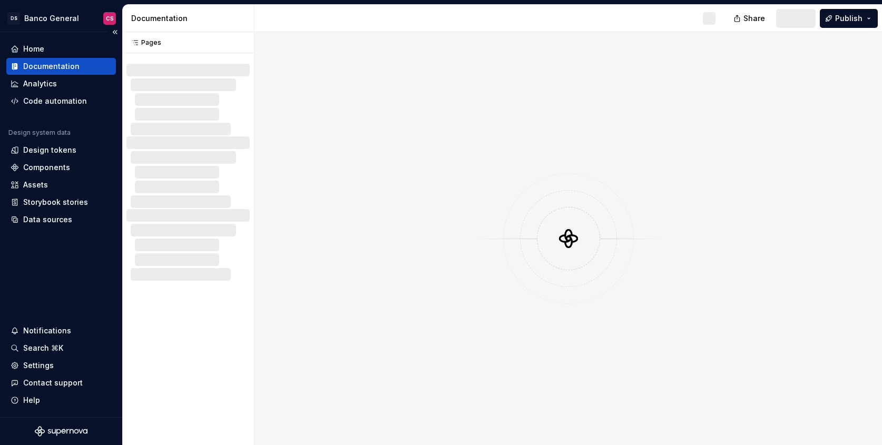
click at [67, 65] on div "Documentation" at bounding box center [51, 66] width 56 height 11
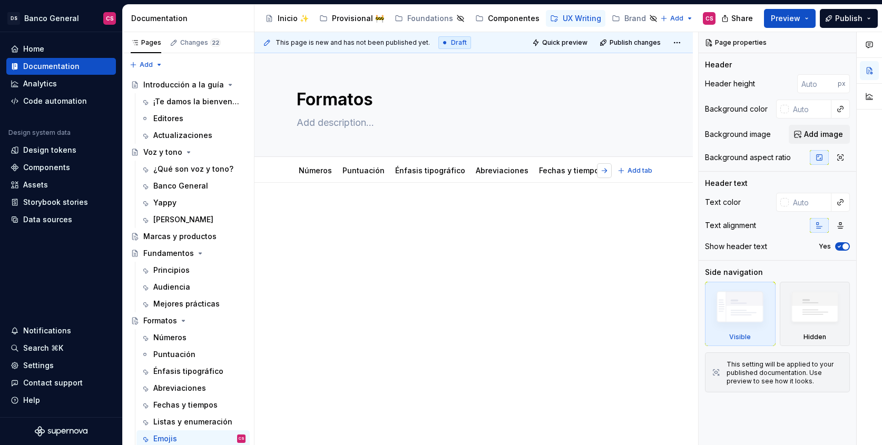
click at [604, 172] on button "button" at bounding box center [604, 170] width 15 height 15
click at [296, 172] on button "button" at bounding box center [298, 170] width 15 height 15
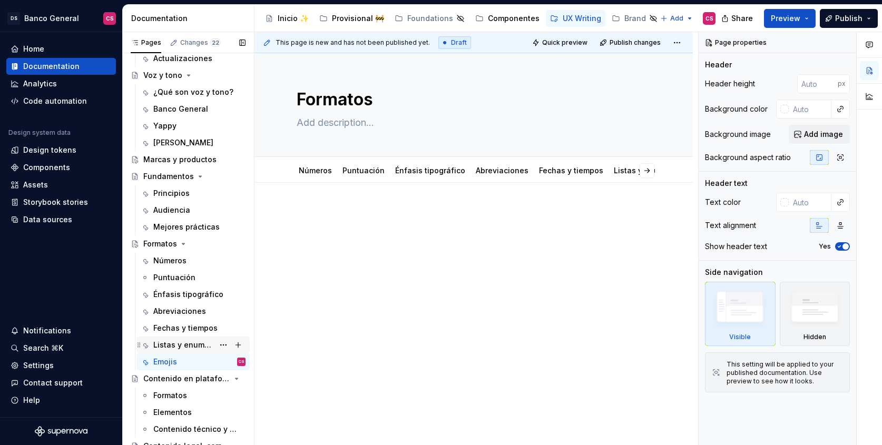
scroll to position [82, 0]
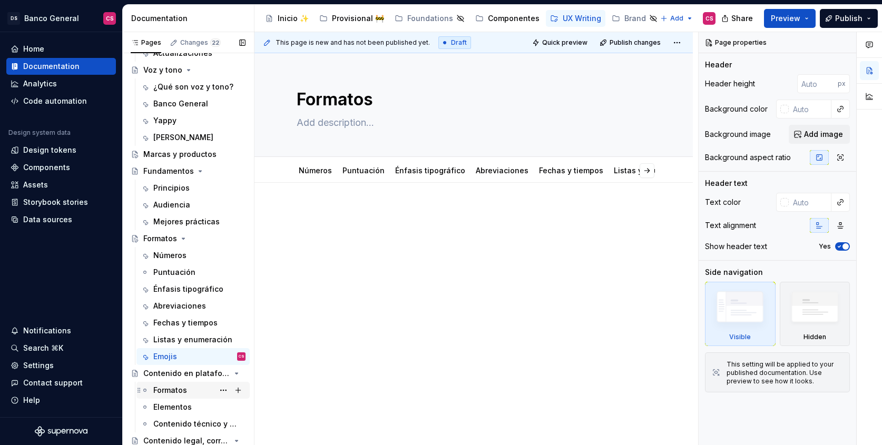
click at [177, 388] on div "Formatos" at bounding box center [170, 390] width 34 height 11
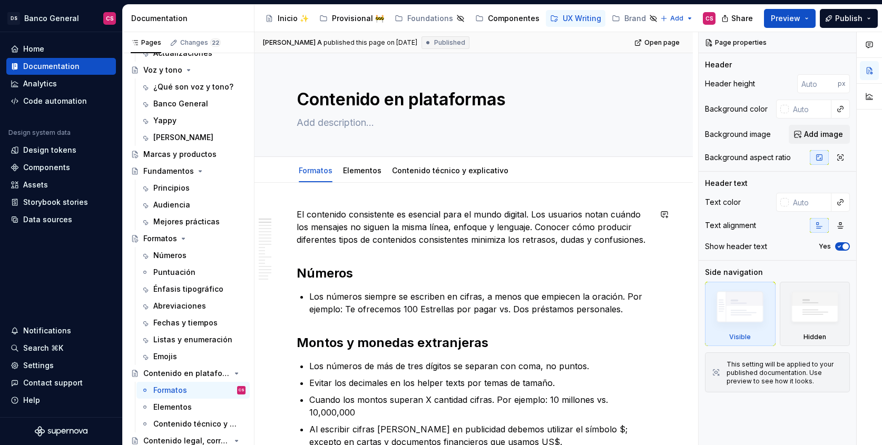
click at [392, 208] on p "El contenido consistente es esencial para el mundo digital. Los usuarios notan …" at bounding box center [474, 227] width 354 height 38
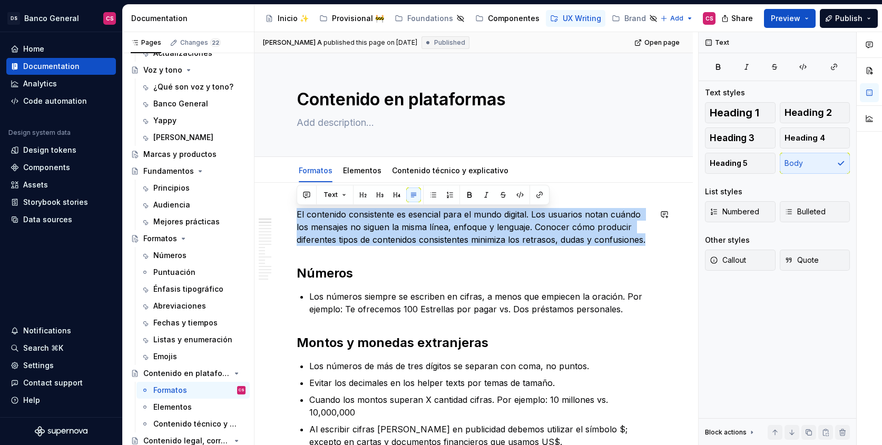
click at [392, 208] on p "El contenido consistente es esencial para el mundo digital. Los usuarios notan …" at bounding box center [474, 227] width 354 height 38
copy p "El contenido consistente es esencial para el mundo digital. Los usuarios notan …"
click at [148, 234] on div "Formatos" at bounding box center [160, 239] width 34 height 11
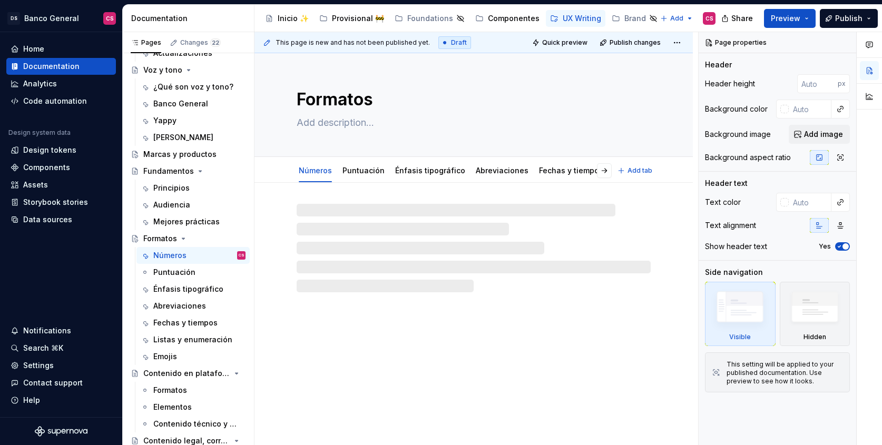
click at [337, 125] on textarea at bounding box center [472, 122] width 354 height 17
click at [325, 122] on textarea at bounding box center [472, 122] width 354 height 17
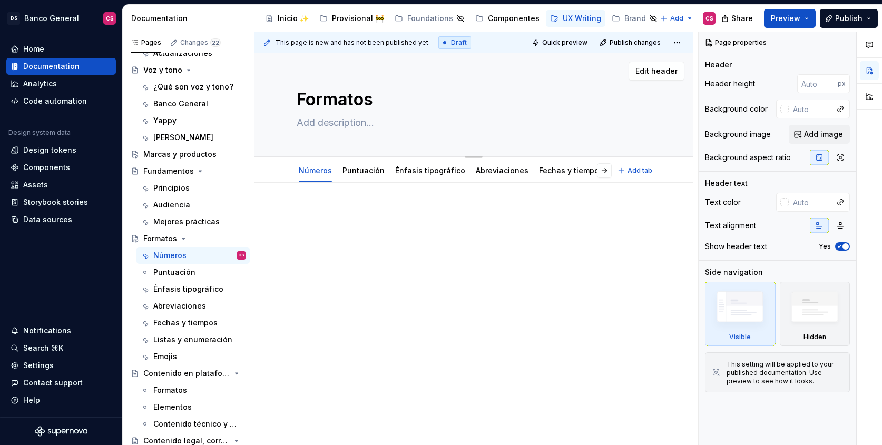
click at [313, 121] on textarea at bounding box center [472, 122] width 354 height 17
paste textarea "El contenido consistente es esencial para el mundo digital. Los usuarios notan …"
type textarea "*"
type textarea "El contenido consistente es esencial para el mundo digital. Los usuarios notan …"
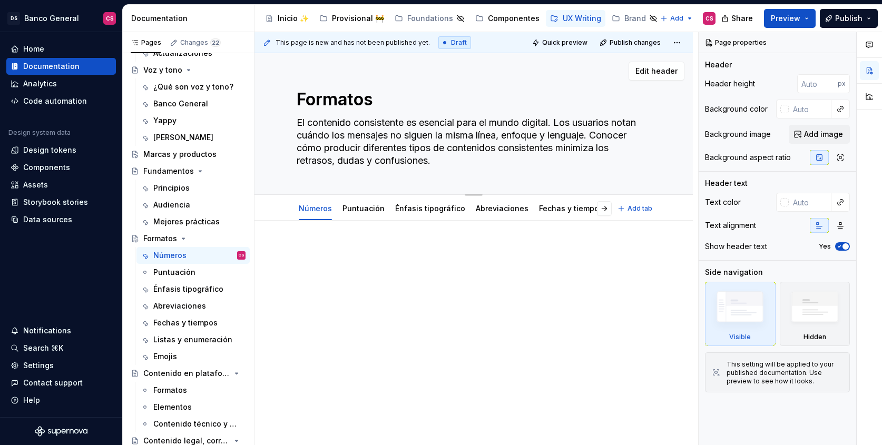
drag, startPoint x: 296, startPoint y: 149, endPoint x: 487, endPoint y: 150, distance: 190.3
click at [487, 150] on textarea "El contenido consistente es esencial para el mundo digital. Los usuarios notan …" at bounding box center [472, 141] width 354 height 55
type textarea "*"
type textarea "El contenido consistente es esencial para el mundo digital. Los usuarios notan …"
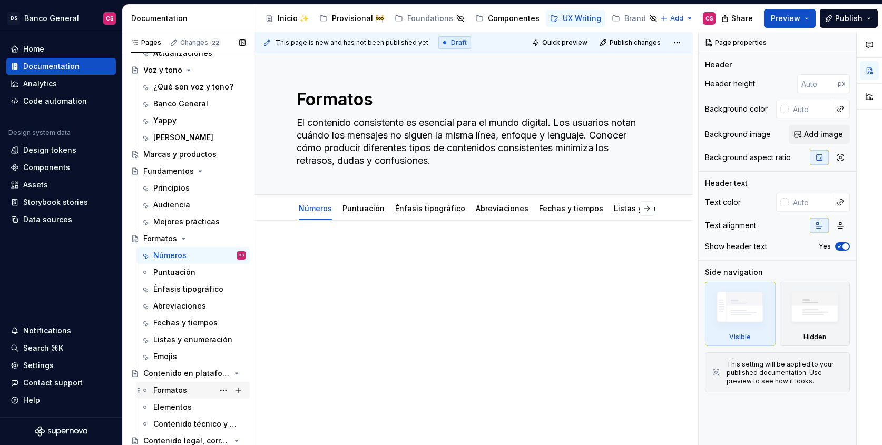
click at [169, 391] on div "Formatos" at bounding box center [170, 390] width 34 height 11
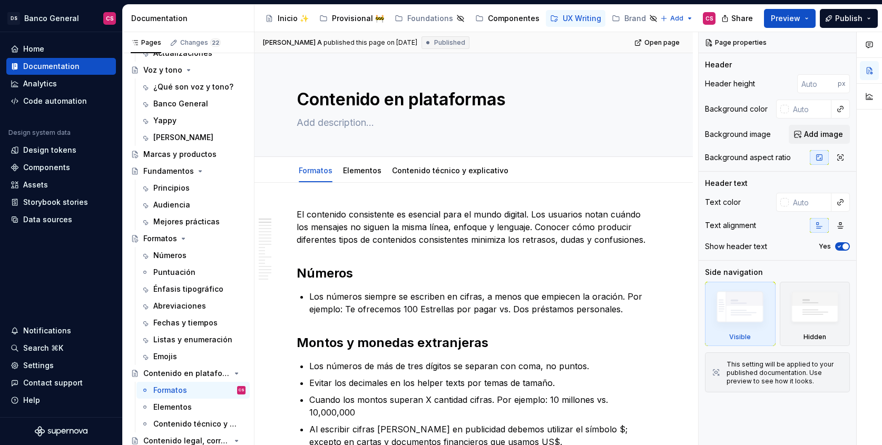
click at [317, 229] on p "El contenido consistente es esencial para el mundo digital. Los usuarios notan …" at bounding box center [474, 227] width 354 height 38
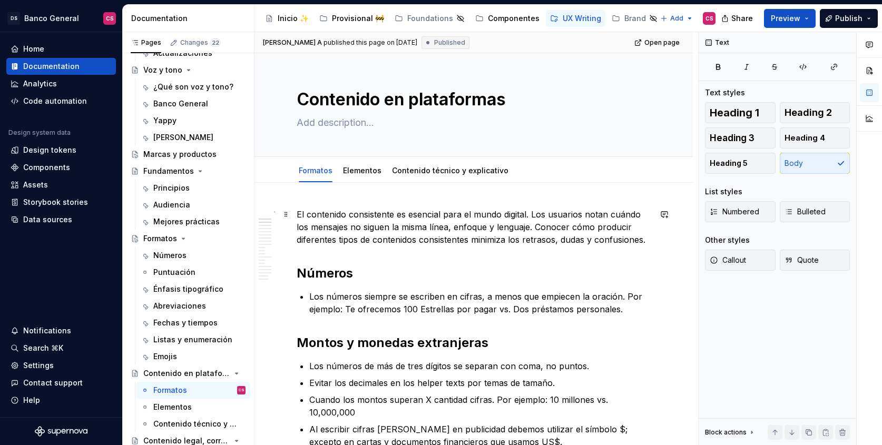
click at [306, 209] on p "El contenido consistente es esencial para el mundo digital. Los usuarios notan …" at bounding box center [474, 227] width 354 height 38
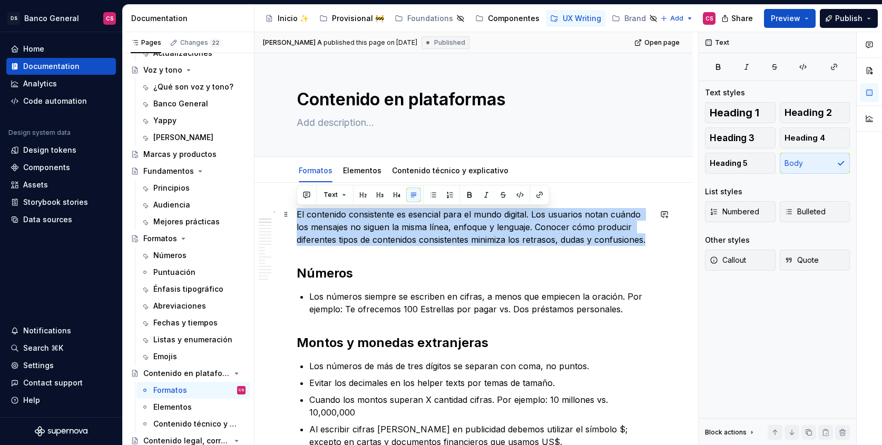
click at [306, 209] on p "El contenido consistente es esencial para el mundo digital. Los usuarios notan …" at bounding box center [474, 227] width 354 height 38
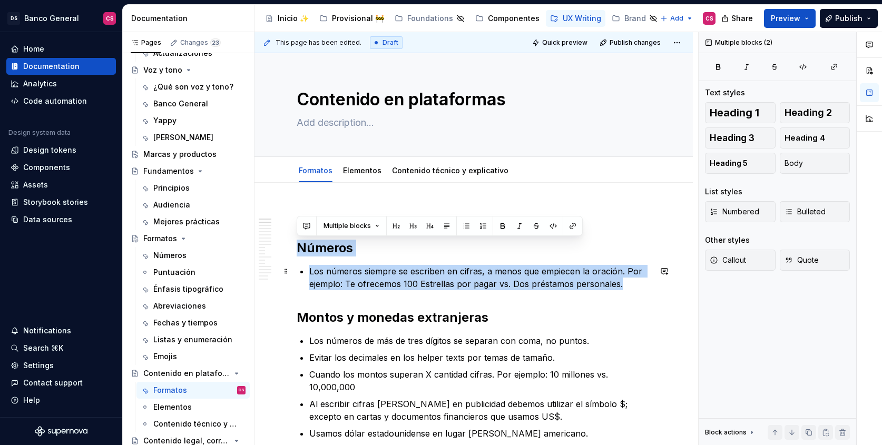
drag, startPoint x: 298, startPoint y: 247, endPoint x: 621, endPoint y: 284, distance: 325.2
click at [585, 277] on p "Los números siempre se escriben en cifras, a menos que empiecen la oración. Por…" at bounding box center [480, 277] width 342 height 25
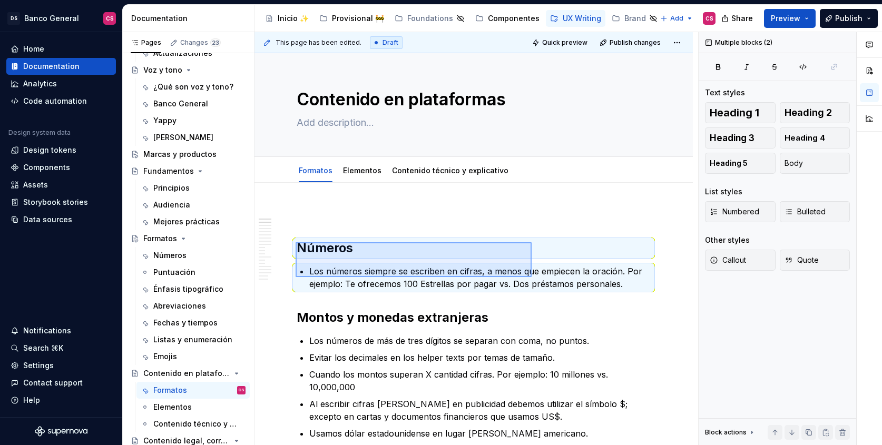
drag, startPoint x: 296, startPoint y: 242, endPoint x: 568, endPoint y: 285, distance: 275.3
click at [568, 285] on div "This page has been edited. Draft Quick preview Publish changes Contenido en pla…" at bounding box center [477, 239] width 444 height 414
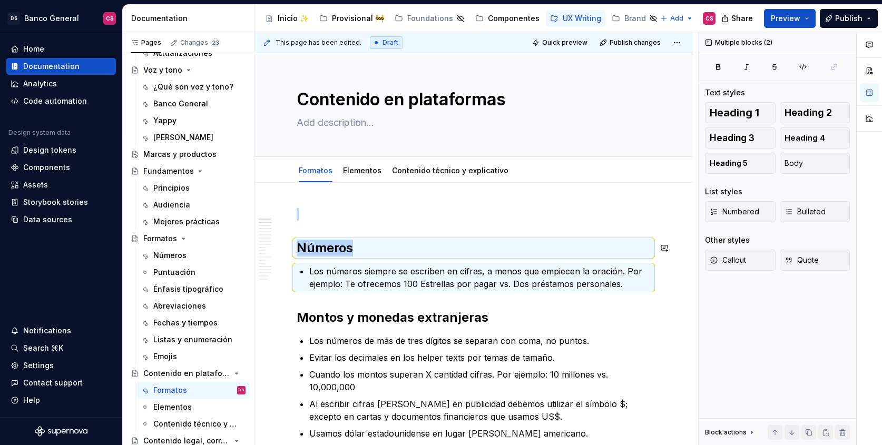
drag, startPoint x: 291, startPoint y: 231, endPoint x: 349, endPoint y: 275, distance: 73.4
click at [349, 275] on div "This page has been edited. Draft Quick preview Publish changes Contenido en pla…" at bounding box center [477, 239] width 444 height 414
copy div "Números"
click at [166, 257] on div "Números" at bounding box center [169, 255] width 33 height 11
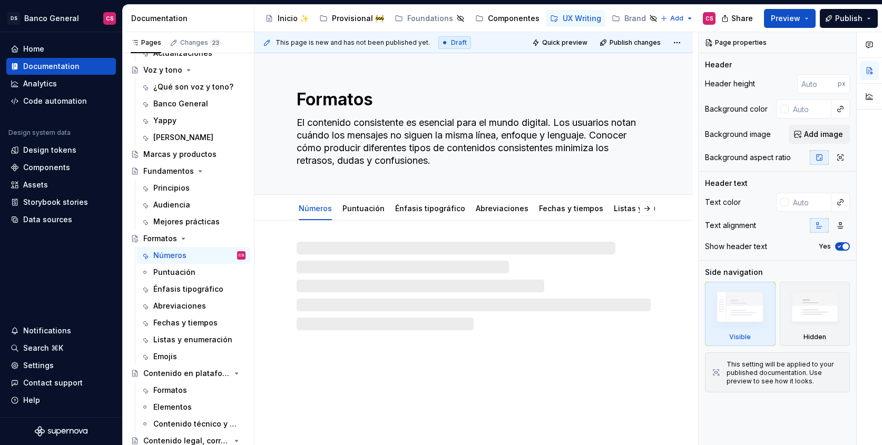
click at [324, 249] on div at bounding box center [474, 286] width 354 height 89
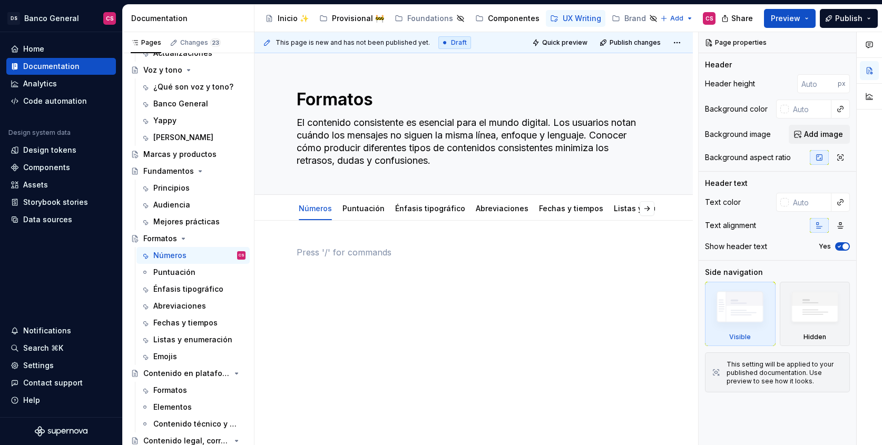
click at [323, 252] on p at bounding box center [474, 252] width 354 height 13
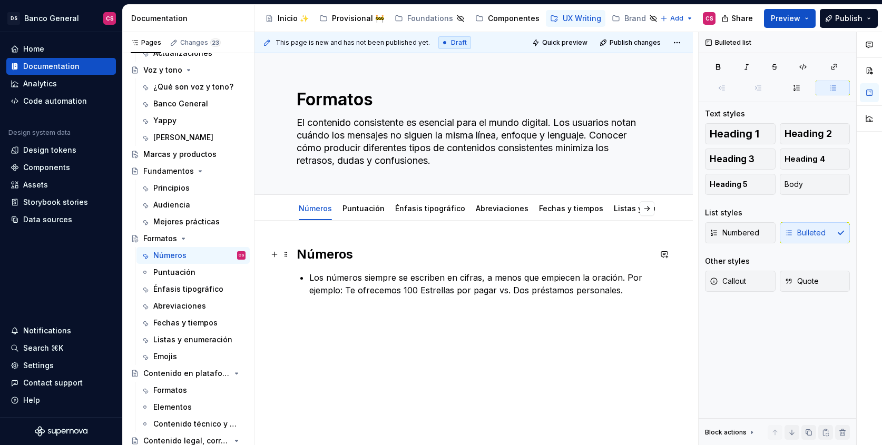
click at [310, 252] on h2 "Números" at bounding box center [474, 254] width 354 height 17
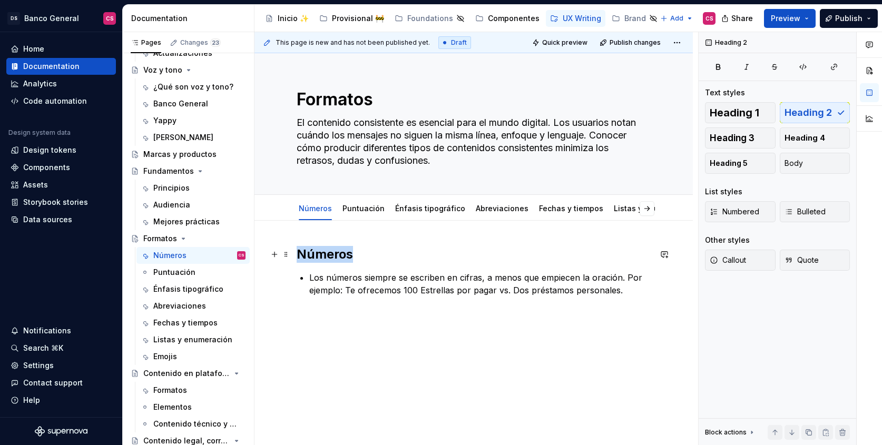
click at [310, 252] on h2 "Números" at bounding box center [474, 254] width 354 height 17
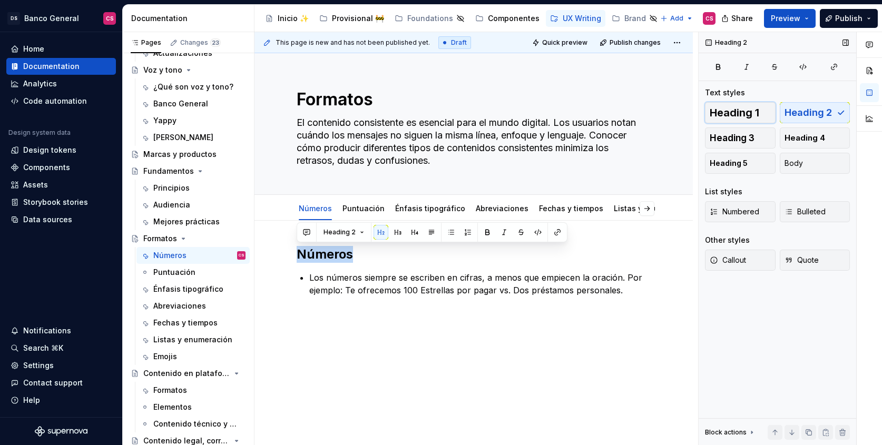
click at [749, 108] on span "Heading 1" at bounding box center [735, 113] width 50 height 11
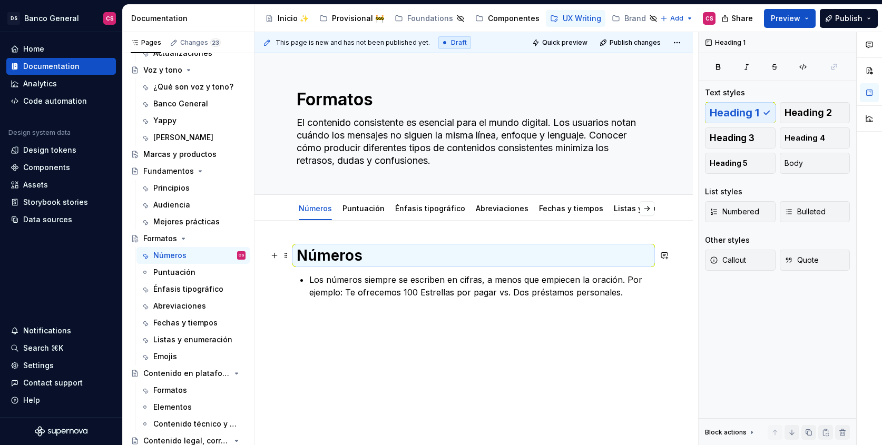
click at [380, 255] on h1 "Números" at bounding box center [474, 255] width 354 height 19
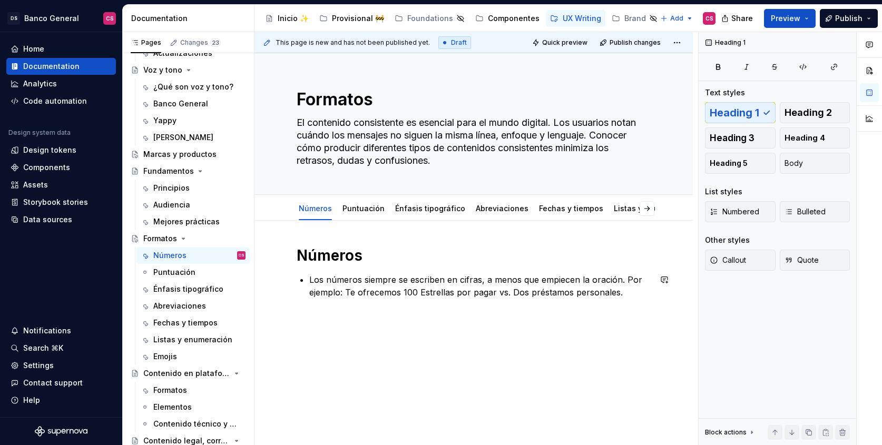
click at [463, 337] on div "Números Los números siempre se escriben en cifras, a menos que empiecen la orac…" at bounding box center [474, 333] width 439 height 225
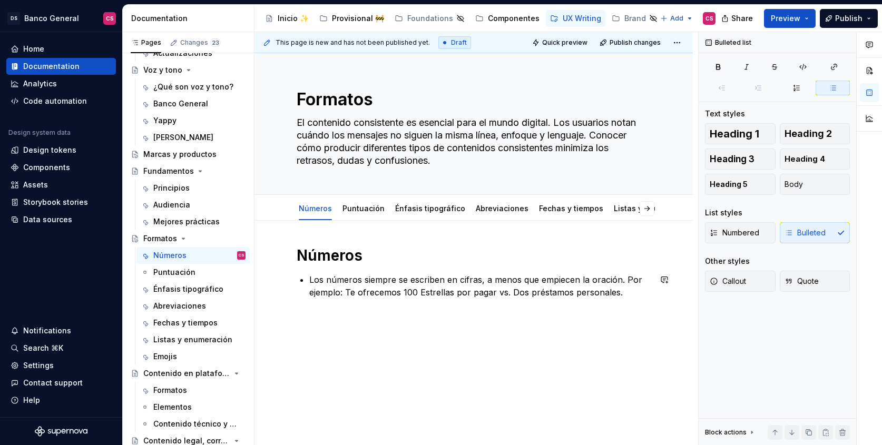
click at [337, 267] on div "Números Los números siempre se escriben en cifras, a menos que empiecen la orac…" at bounding box center [474, 294] width 354 height 97
click at [332, 251] on h1 "Números" at bounding box center [474, 255] width 354 height 19
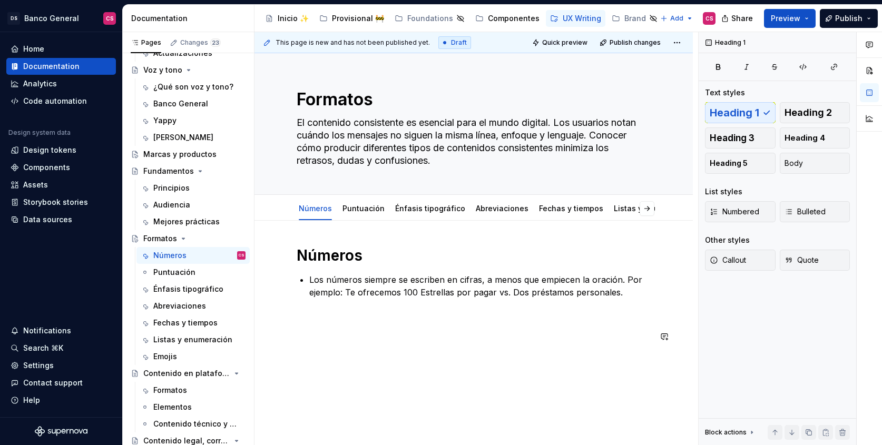
click at [322, 326] on div "Números Los números siempre se escriben en cifras, a menos que empiecen la orac…" at bounding box center [474, 294] width 354 height 97
click at [795, 115] on span "Heading 2" at bounding box center [808, 113] width 47 height 11
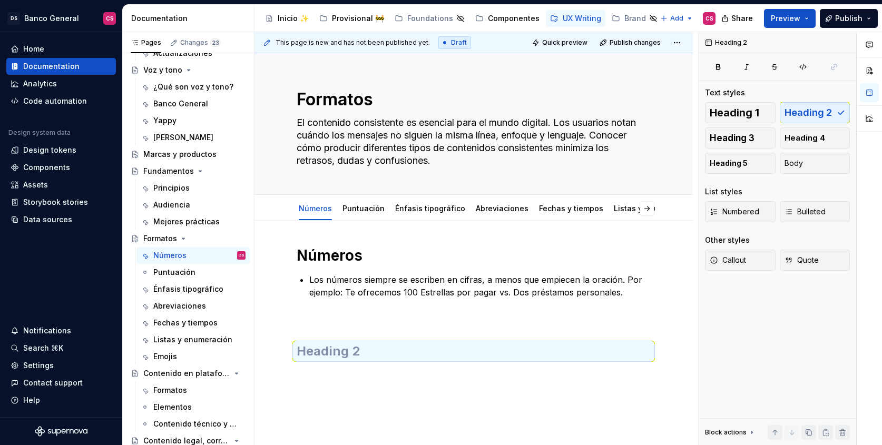
type textarea "*"
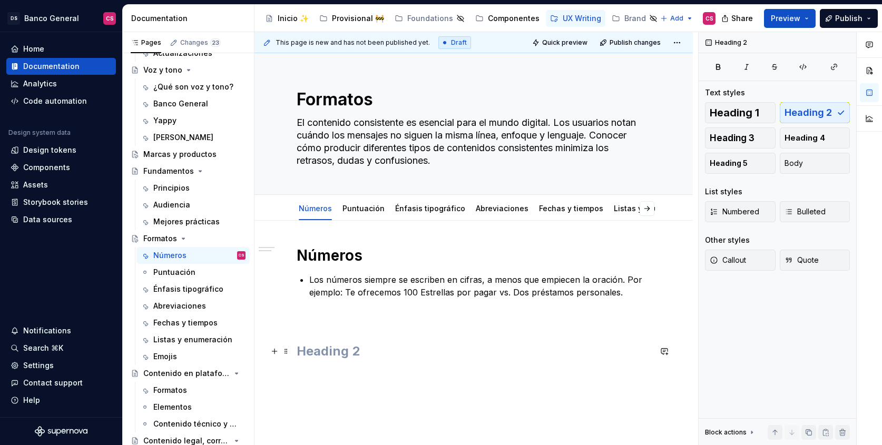
click at [322, 352] on h2 at bounding box center [474, 351] width 354 height 17
click at [335, 328] on div "Números Los números siempre se escriben en cifras, a menos que empiecen la orac…" at bounding box center [474, 303] width 354 height 114
click at [313, 260] on h1 "Números" at bounding box center [474, 255] width 354 height 19
click at [328, 357] on h2 "Fracciones" at bounding box center [474, 351] width 354 height 17
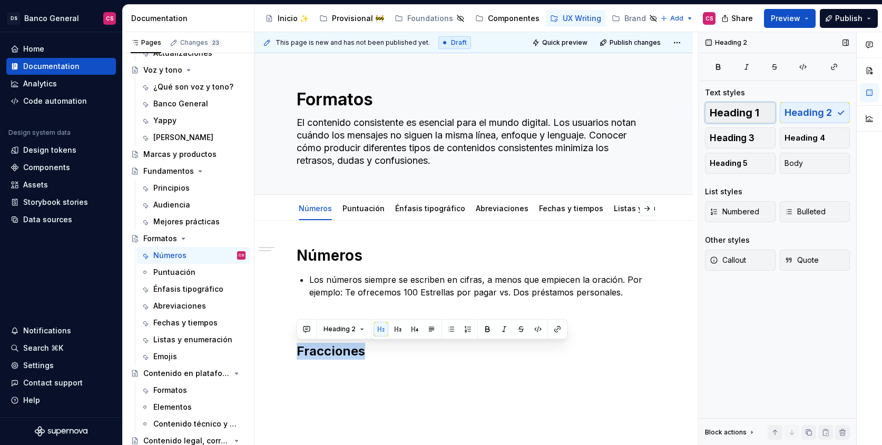
click at [734, 118] on span "Heading 1" at bounding box center [735, 113] width 50 height 11
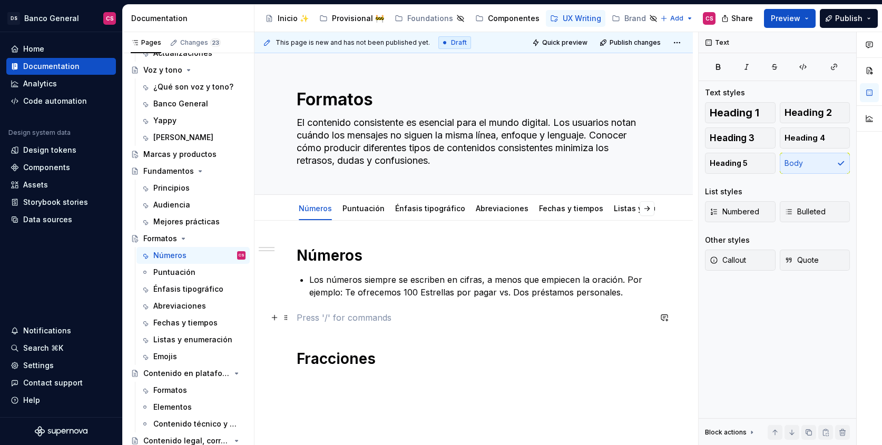
click at [342, 316] on p at bounding box center [474, 318] width 354 height 13
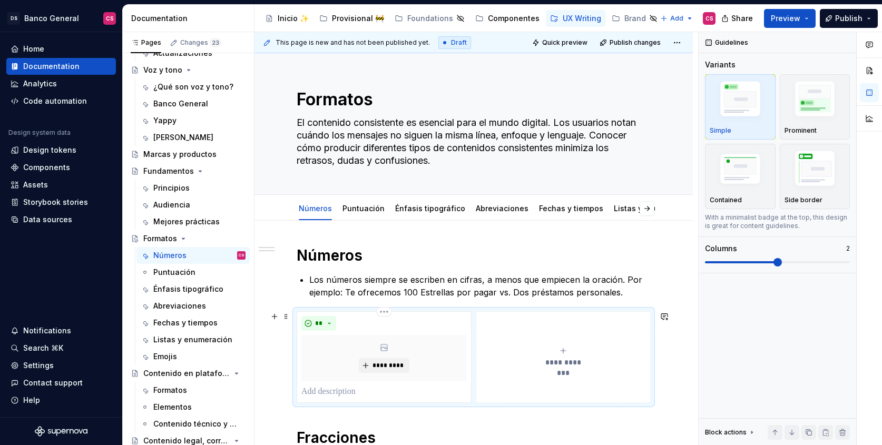
type textarea "*"
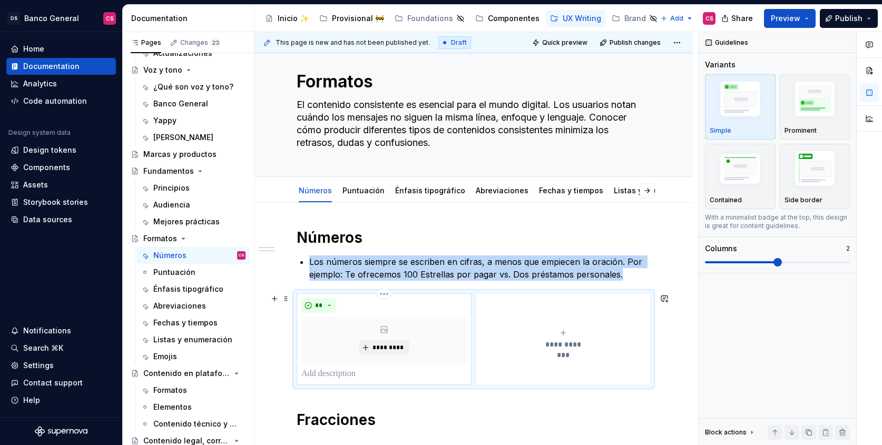
scroll to position [148, 0]
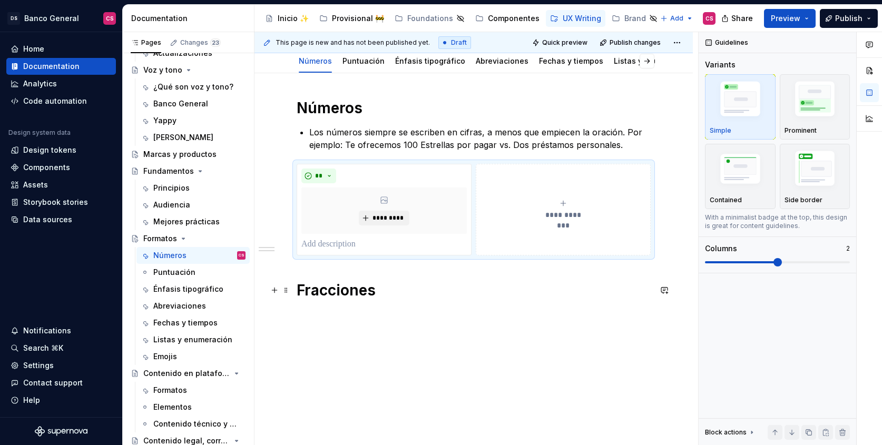
click at [374, 281] on h1 "Fracciones" at bounding box center [474, 290] width 354 height 19
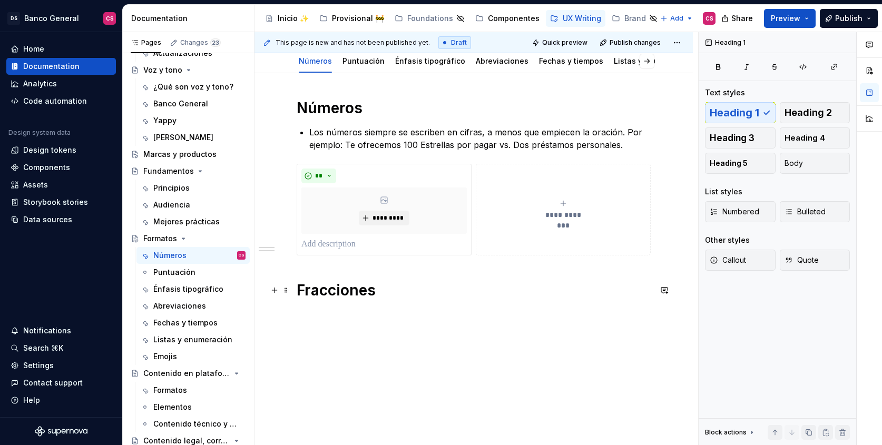
click at [295, 297] on div "**********" at bounding box center [474, 259] width 439 height 373
click at [315, 340] on div "**********" at bounding box center [474, 272] width 439 height 399
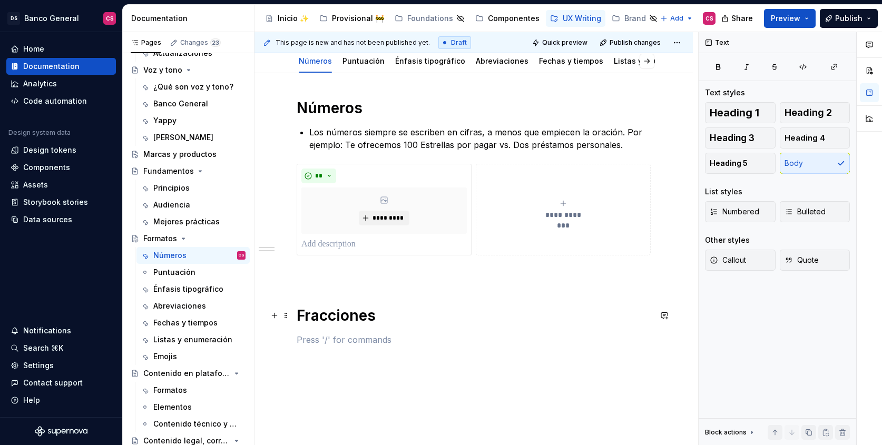
click at [416, 321] on h1 "Fracciones" at bounding box center [474, 315] width 354 height 19
click at [347, 322] on h1 "Fracciones" at bounding box center [474, 315] width 354 height 19
click at [348, 338] on p at bounding box center [474, 340] width 354 height 13
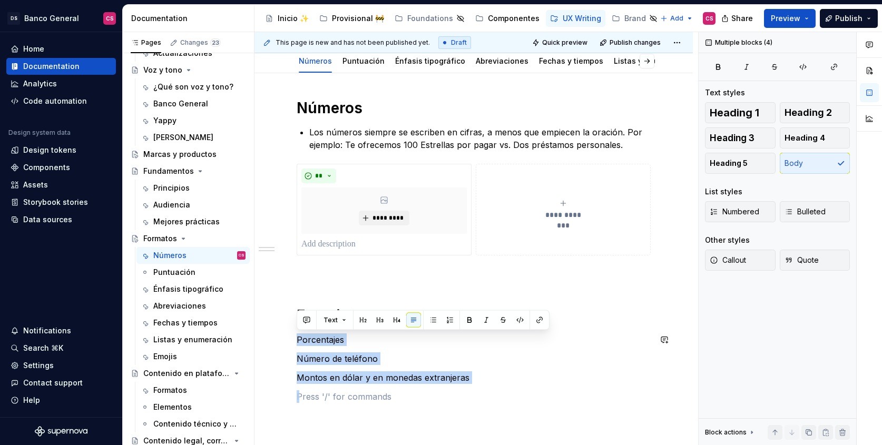
drag, startPoint x: 536, startPoint y: 386, endPoint x: 299, endPoint y: 333, distance: 242.6
click at [299, 333] on div "**********" at bounding box center [474, 251] width 354 height 305
drag, startPoint x: 827, startPoint y: 114, endPoint x: 829, endPoint y: 121, distance: 7.2
click at [827, 115] on span "Heading 2" at bounding box center [808, 113] width 47 height 11
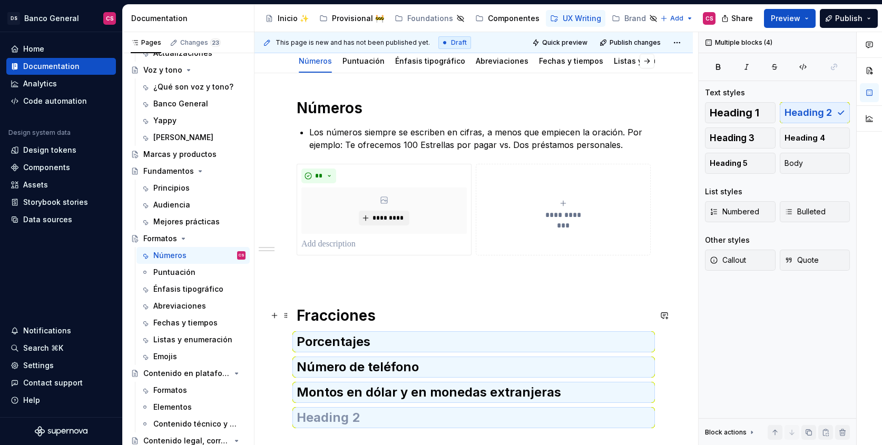
click at [351, 315] on h1 "Fracciones" at bounding box center [474, 315] width 354 height 19
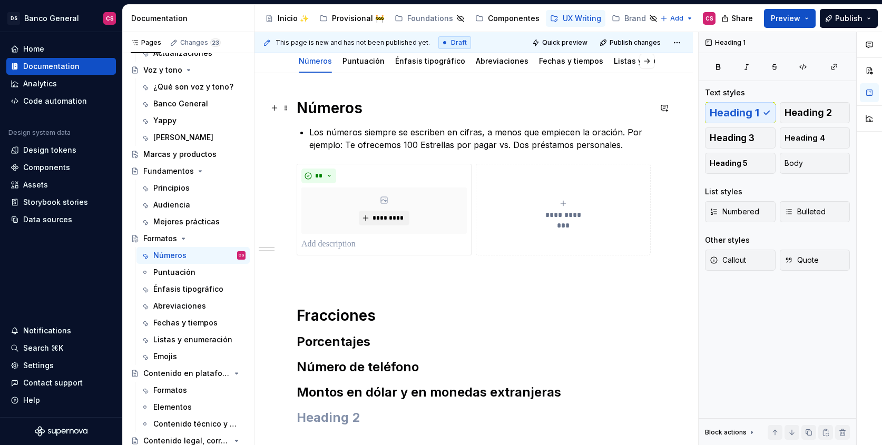
click at [323, 104] on h1 "Números" at bounding box center [474, 108] width 354 height 19
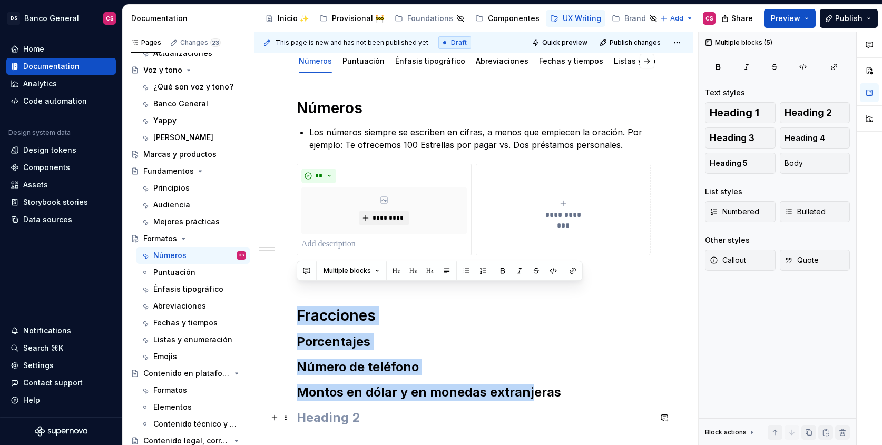
scroll to position [274, 0]
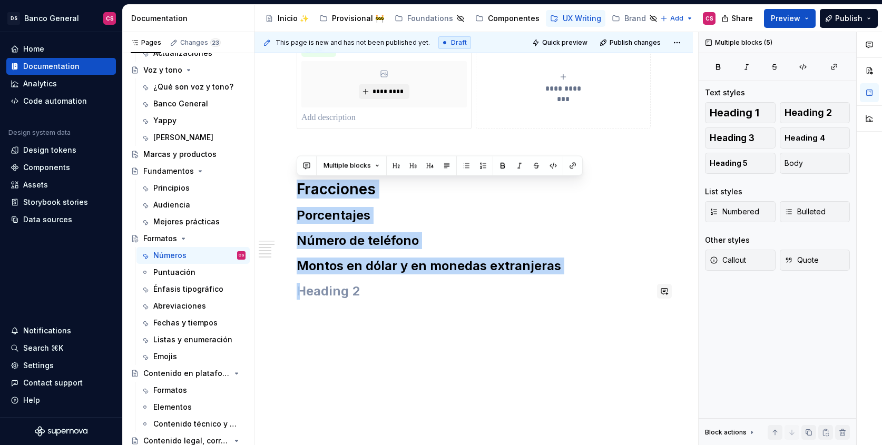
drag, startPoint x: 305, startPoint y: 299, endPoint x: 670, endPoint y: 291, distance: 365.4
click at [598, 407] on div "**********" at bounding box center [474, 197] width 439 height 500
click at [736, 112] on span "Heading 1" at bounding box center [735, 113] width 50 height 11
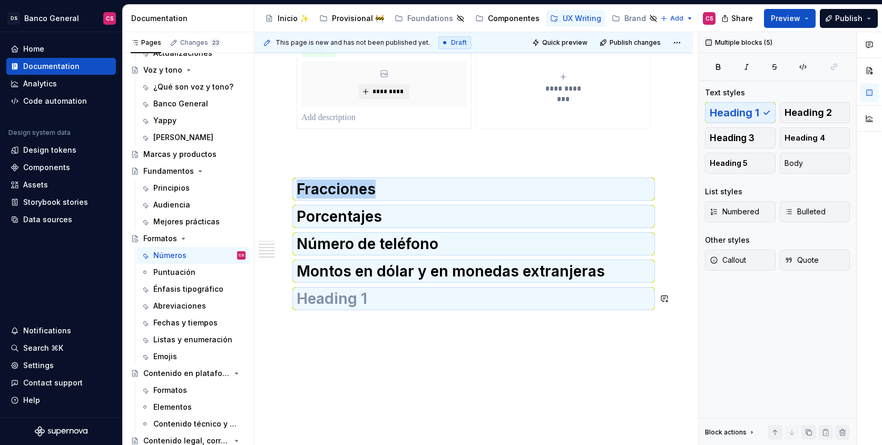
click at [365, 426] on div "**********" at bounding box center [477, 239] width 444 height 414
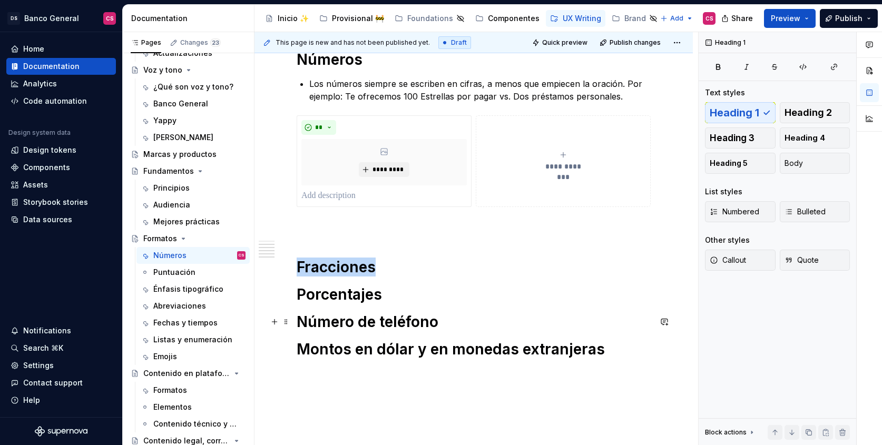
scroll to position [186, 0]
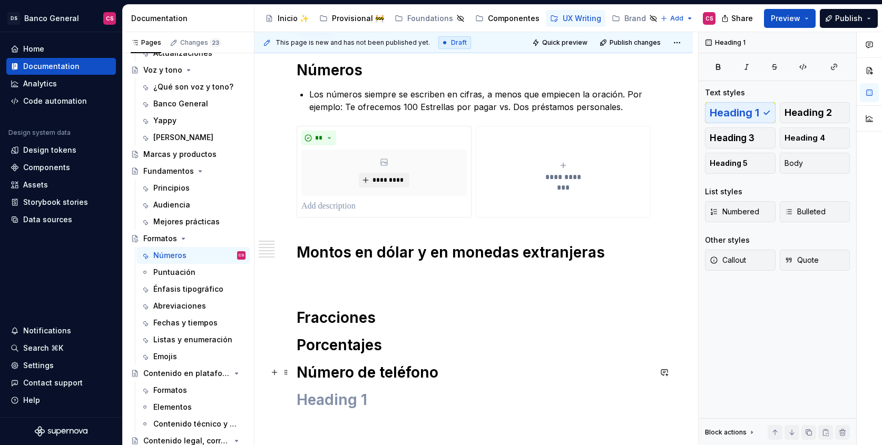
click at [317, 366] on h1 "Número de teléfono" at bounding box center [474, 372] width 354 height 19
click at [318, 414] on div "**********" at bounding box center [474, 242] width 354 height 362
click at [288, 348] on span at bounding box center [286, 345] width 8 height 15
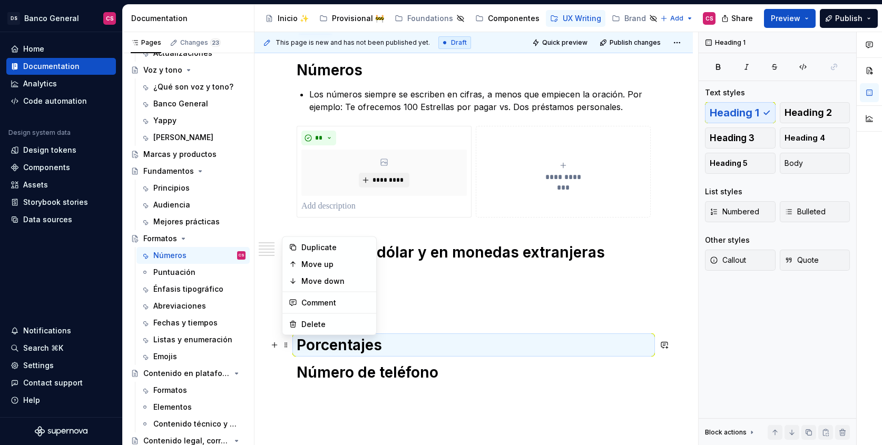
click at [307, 353] on h1 "Porcentajes" at bounding box center [474, 345] width 354 height 19
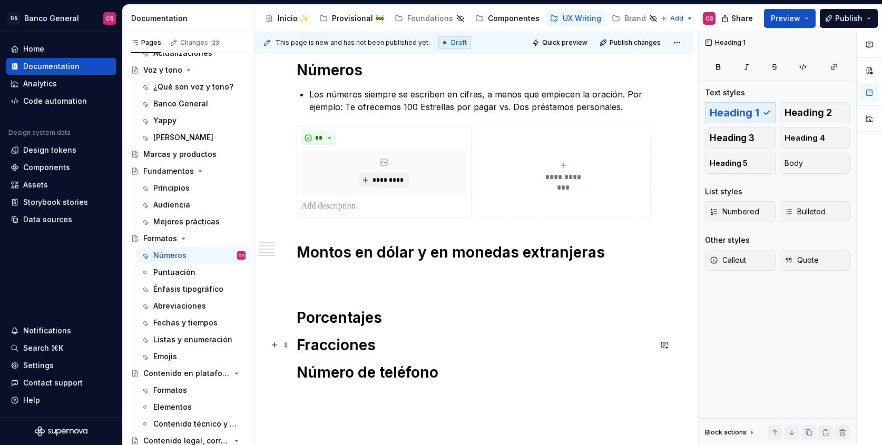
click at [301, 344] on h1 "Fracciones" at bounding box center [474, 345] width 354 height 19
click at [295, 343] on div "**********" at bounding box center [474, 281] width 439 height 493
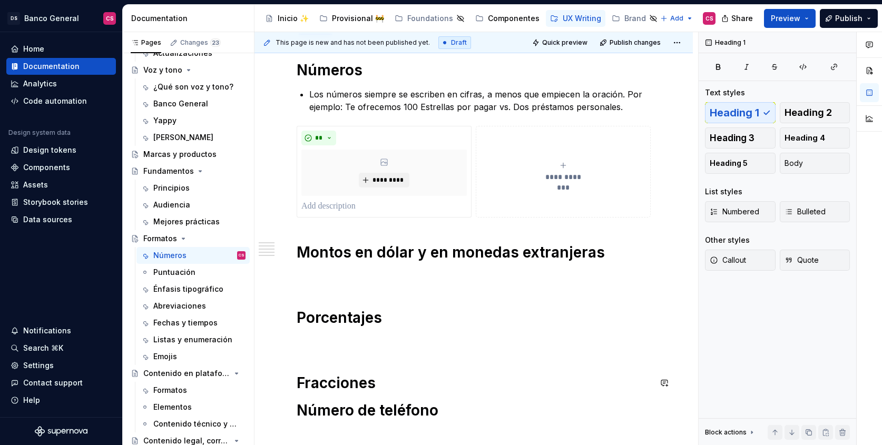
scroll to position [306, 0]
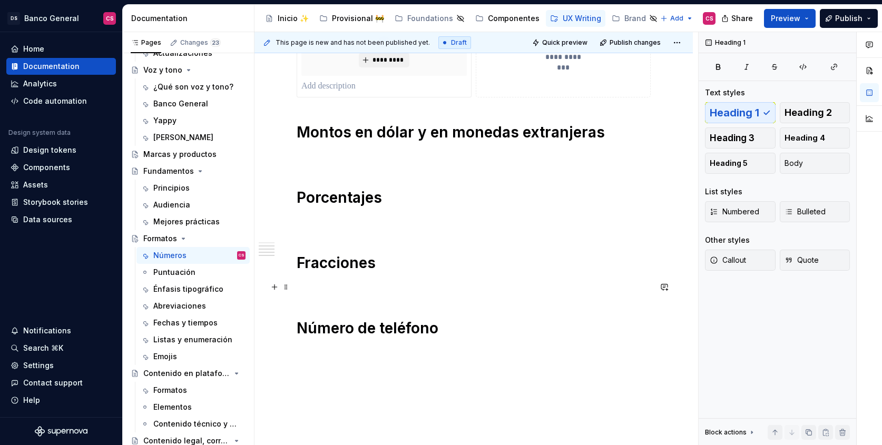
click at [359, 291] on p at bounding box center [474, 287] width 354 height 13
click at [409, 312] on div "**********" at bounding box center [474, 138] width 354 height 397
click at [339, 333] on h1 "Número de teléfono" at bounding box center [474, 328] width 354 height 19
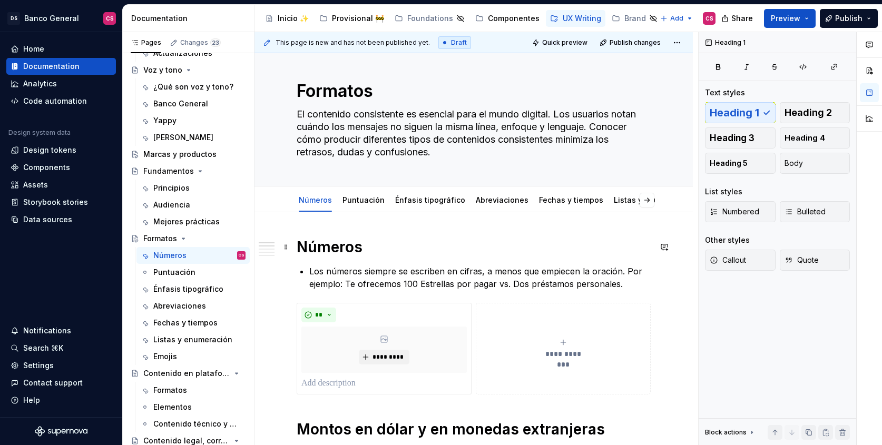
scroll to position [8, 0]
click at [320, 250] on h1 "Números" at bounding box center [474, 247] width 354 height 19
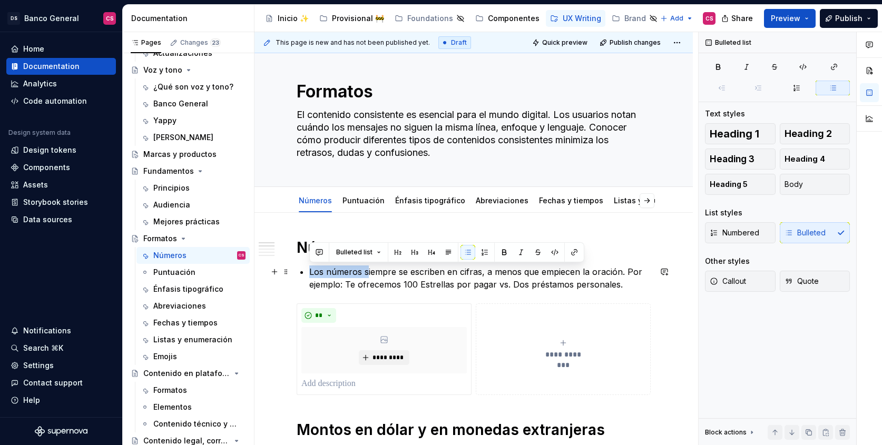
drag, startPoint x: 367, startPoint y: 271, endPoint x: 311, endPoint y: 274, distance: 55.9
click at [311, 274] on p "Los números siempre se escriben en cifras, a menos que empiecen la oración. Por…" at bounding box center [480, 278] width 342 height 25
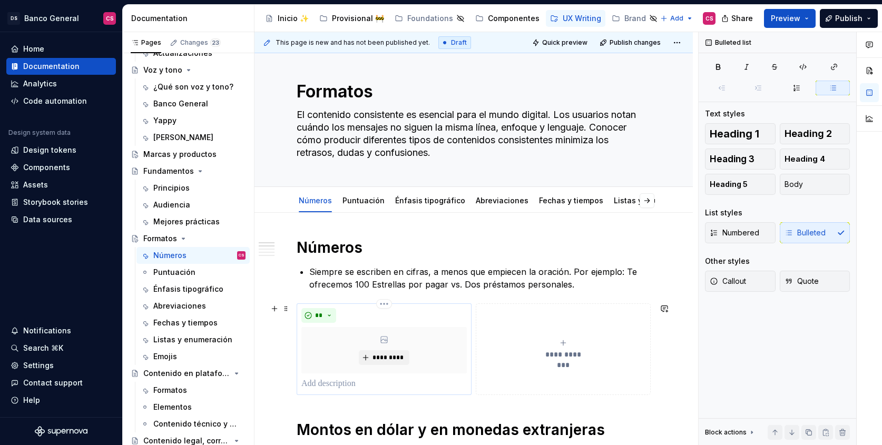
click at [353, 387] on p at bounding box center [385, 384] width 166 height 13
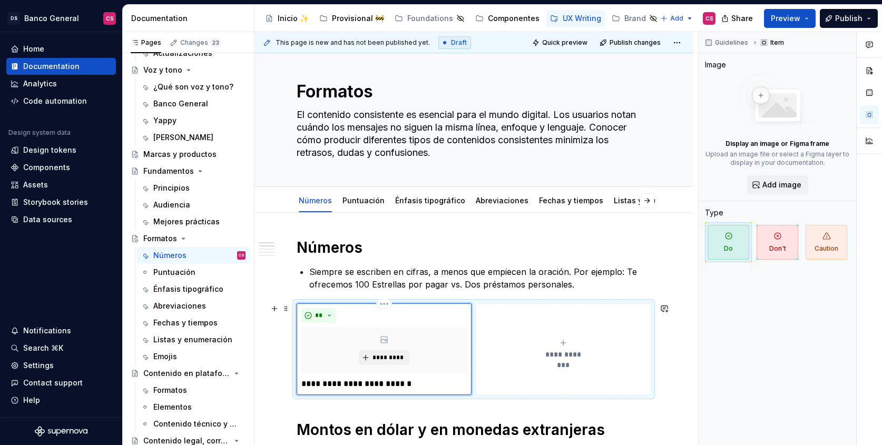
click at [379, 385] on p "**********" at bounding box center [385, 384] width 166 height 13
click at [417, 381] on p "**********" at bounding box center [385, 384] width 166 height 13
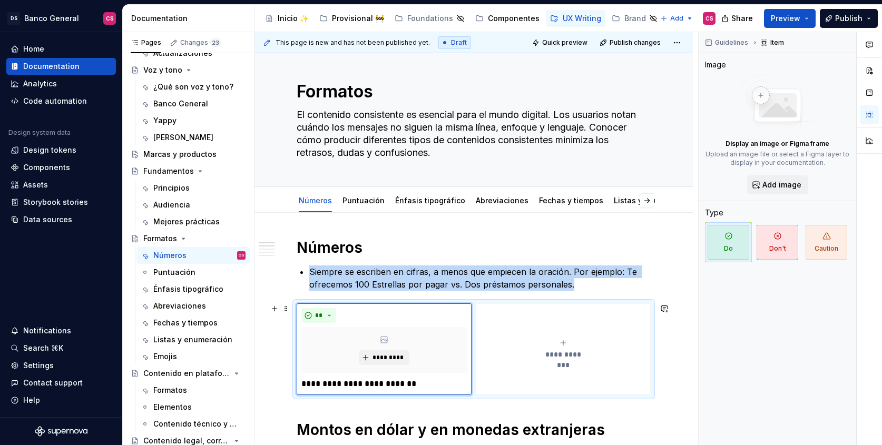
click at [585, 358] on span "**********" at bounding box center [563, 354] width 48 height 11
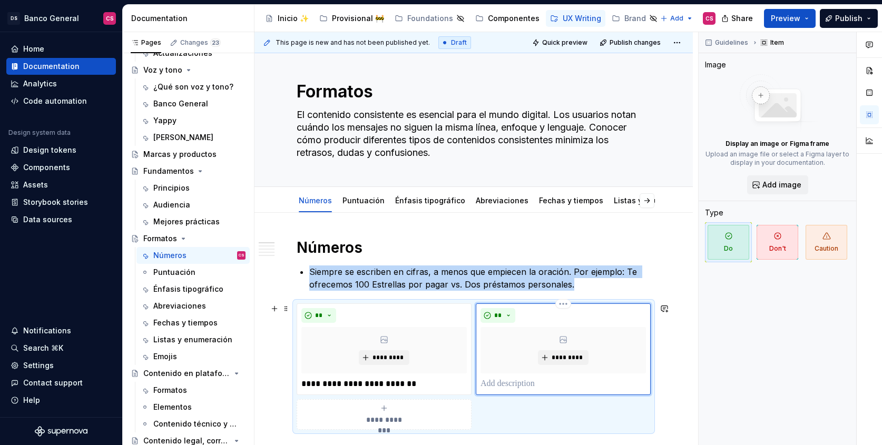
click at [522, 383] on p at bounding box center [564, 384] width 166 height 13
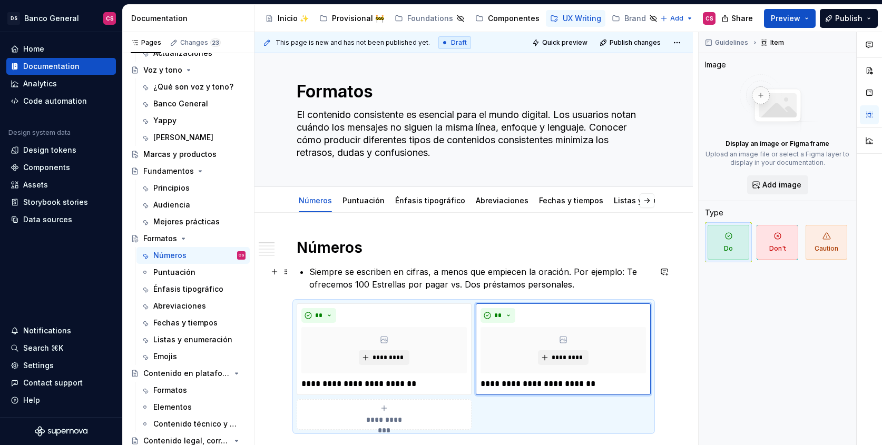
type textarea "*"
click at [562, 379] on p "**********" at bounding box center [564, 384] width 166 height 13
click at [378, 383] on p "**********" at bounding box center [385, 384] width 166 height 13
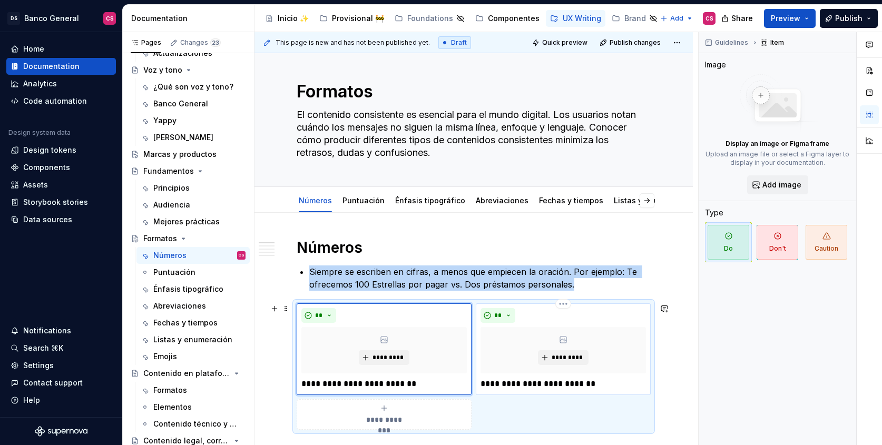
click at [604, 391] on div "**********" at bounding box center [563, 350] width 175 height 92
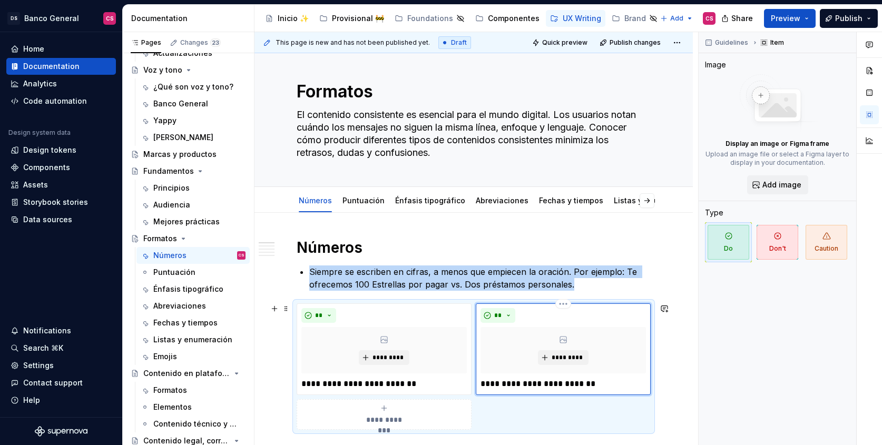
click at [597, 383] on p "**********" at bounding box center [564, 384] width 166 height 13
click at [491, 319] on button "**" at bounding box center [498, 315] width 35 height 15
click at [508, 351] on div "Suggestions" at bounding box center [504, 353] width 8 height 8
click at [396, 423] on span "**********" at bounding box center [384, 420] width 48 height 11
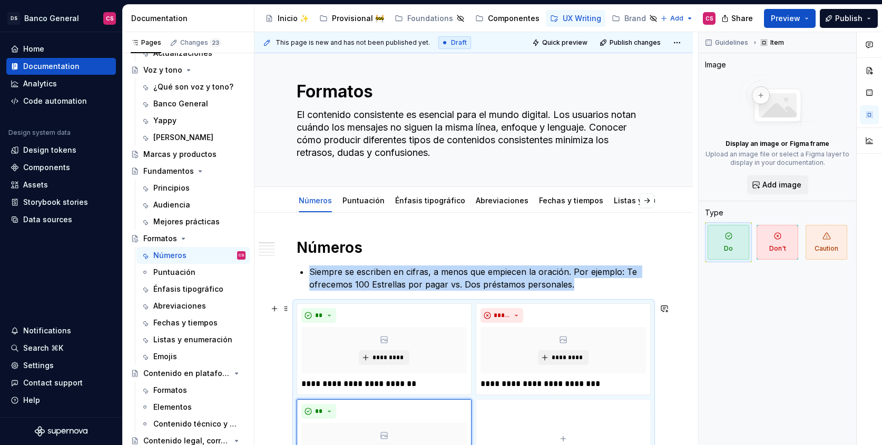
click at [521, 414] on button "**********" at bounding box center [563, 446] width 175 height 92
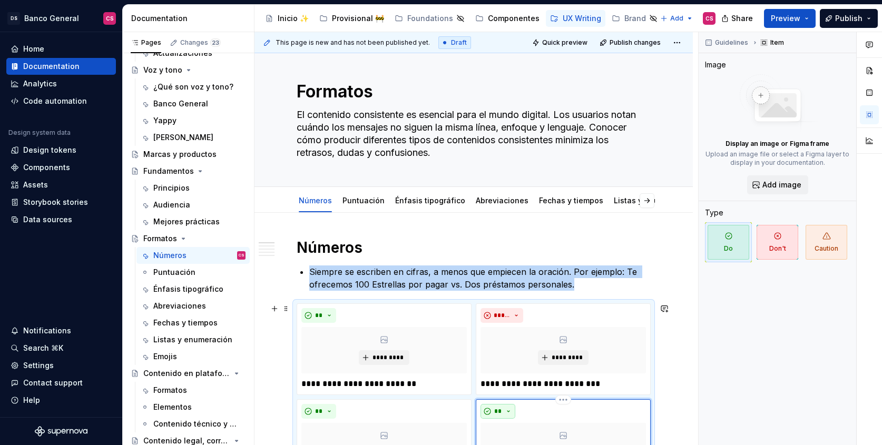
click at [500, 410] on span "**" at bounding box center [498, 411] width 8 height 8
click at [497, 378] on span "Don't" at bounding box center [528, 374] width 90 height 17
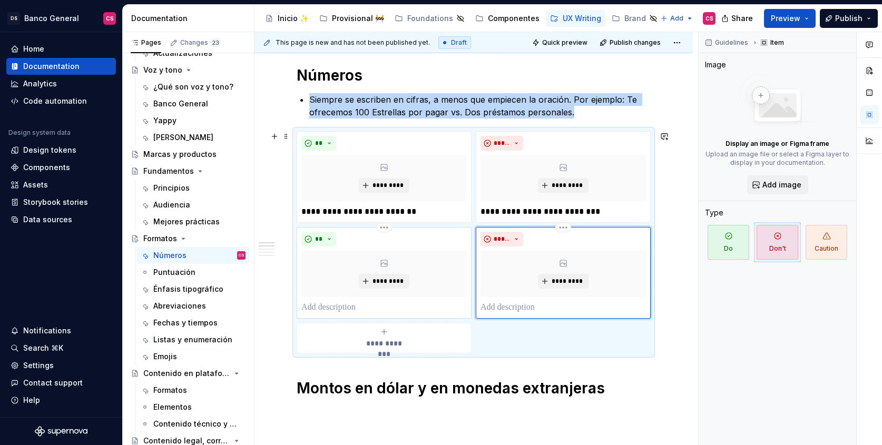
click at [348, 305] on p at bounding box center [385, 308] width 166 height 13
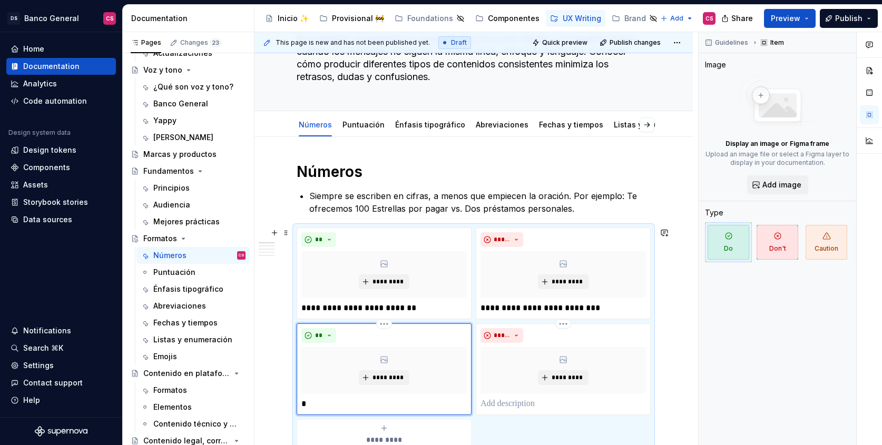
scroll to position [100, 0]
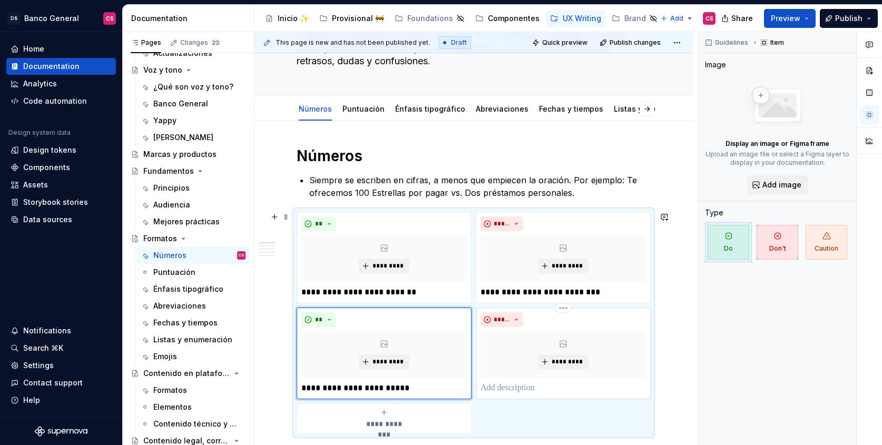
click at [540, 391] on p at bounding box center [564, 388] width 166 height 13
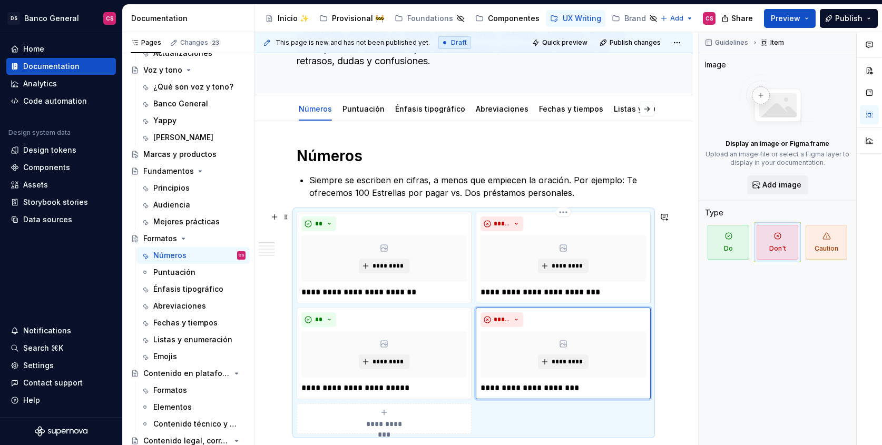
click at [539, 292] on p "**********" at bounding box center [564, 292] width 166 height 13
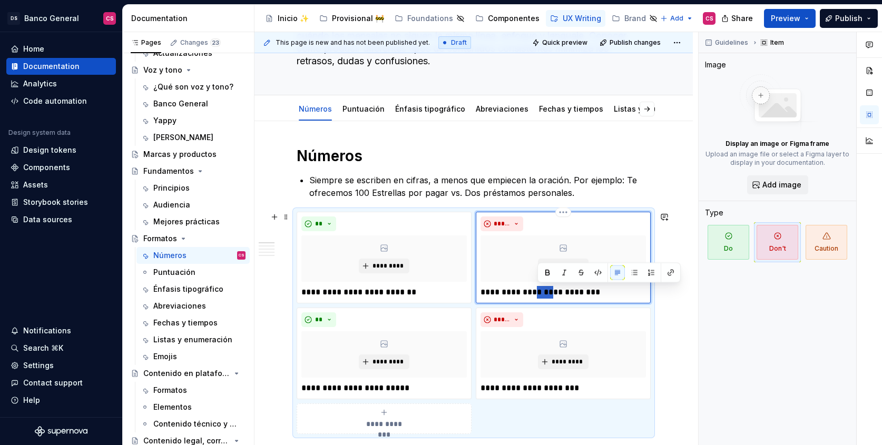
drag, startPoint x: 539, startPoint y: 292, endPoint x: 545, endPoint y: 291, distance: 5.8
click at [545, 291] on p "**********" at bounding box center [564, 292] width 166 height 13
click at [361, 290] on p "**********" at bounding box center [385, 292] width 166 height 13
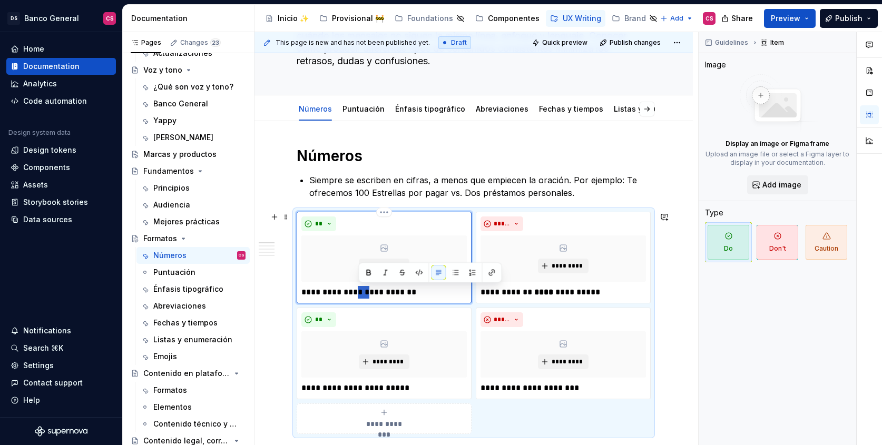
click at [361, 290] on p "**********" at bounding box center [385, 292] width 166 height 13
click at [308, 389] on p "**********" at bounding box center [385, 388] width 166 height 13
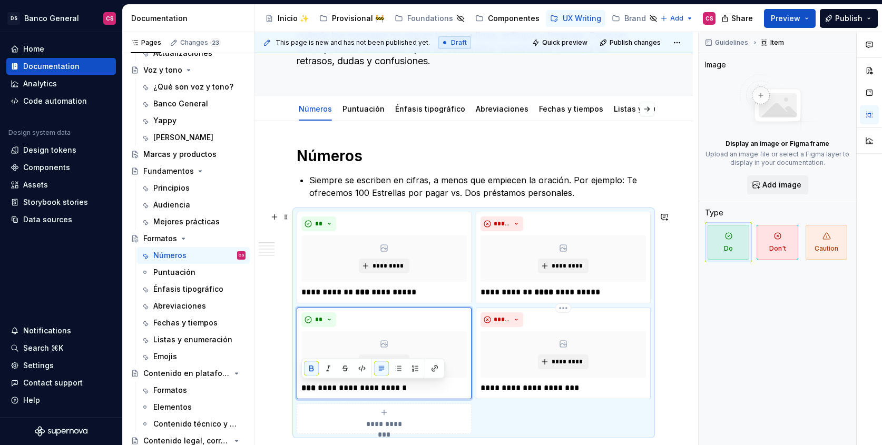
click at [485, 387] on p "**********" at bounding box center [564, 388] width 166 height 13
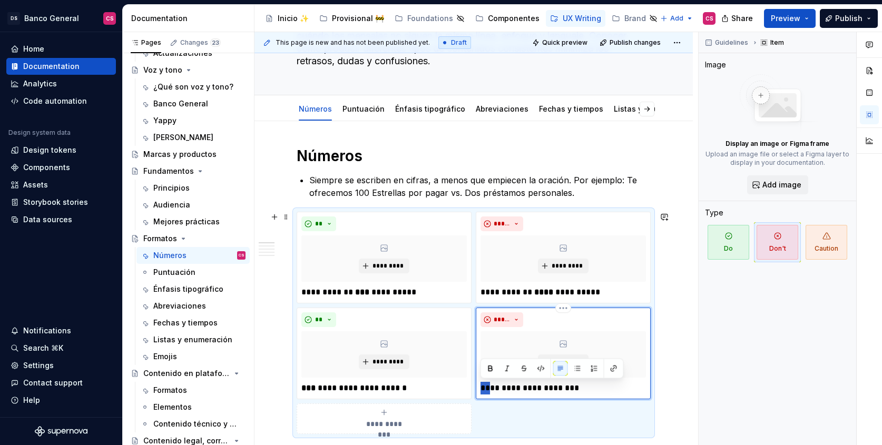
drag, startPoint x: 485, startPoint y: 387, endPoint x: 480, endPoint y: 389, distance: 5.5
click at [480, 388] on div "**********" at bounding box center [563, 354] width 175 height 92
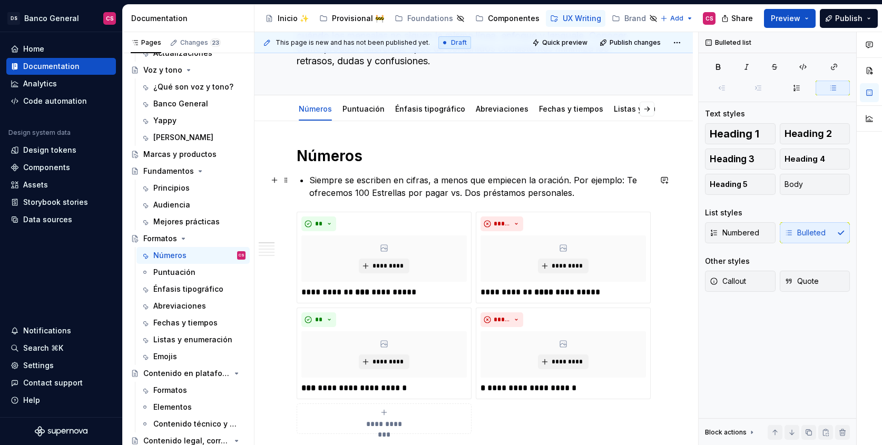
click at [582, 198] on p "Siempre se escriben en cifras, a menos que empiecen la oración. Por ejemplo: Te…" at bounding box center [480, 186] width 342 height 25
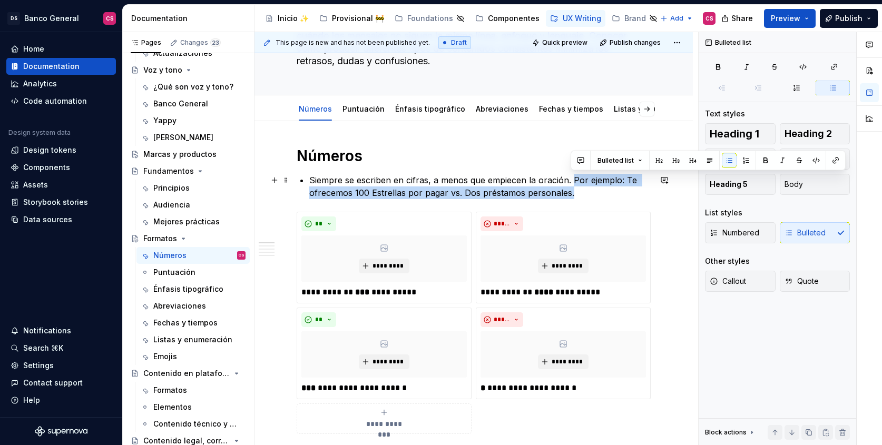
drag, startPoint x: 589, startPoint y: 195, endPoint x: 571, endPoint y: 179, distance: 23.6
click at [571, 179] on p "Siempre se escriben en cifras, a menos que empiecen la oración. Por ejemplo: Te…" at bounding box center [480, 186] width 342 height 25
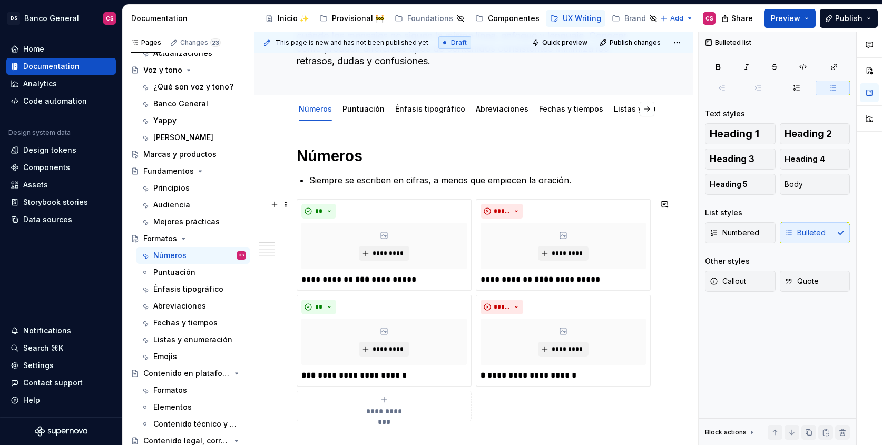
click at [480, 293] on div "**********" at bounding box center [474, 310] width 354 height 222
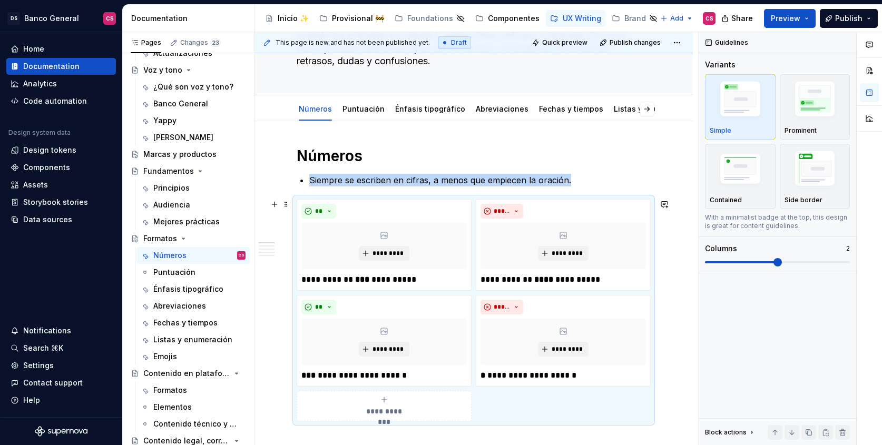
click at [482, 294] on div "**********" at bounding box center [474, 310] width 354 height 222
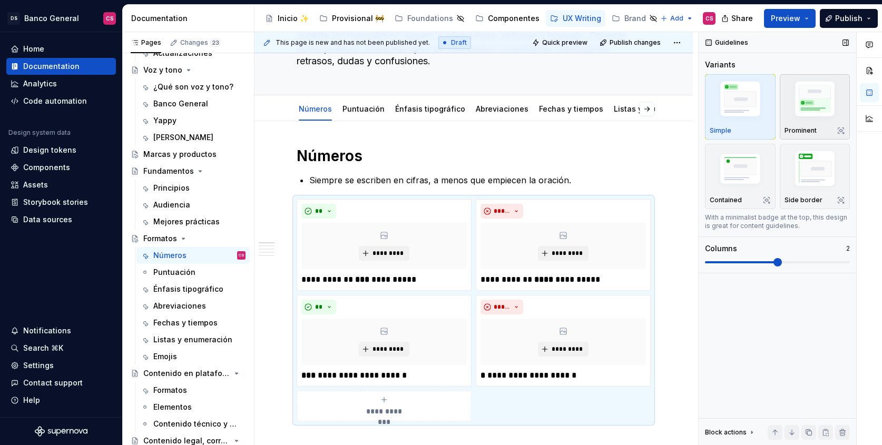
click at [787, 97] on img "button" at bounding box center [815, 101] width 61 height 46
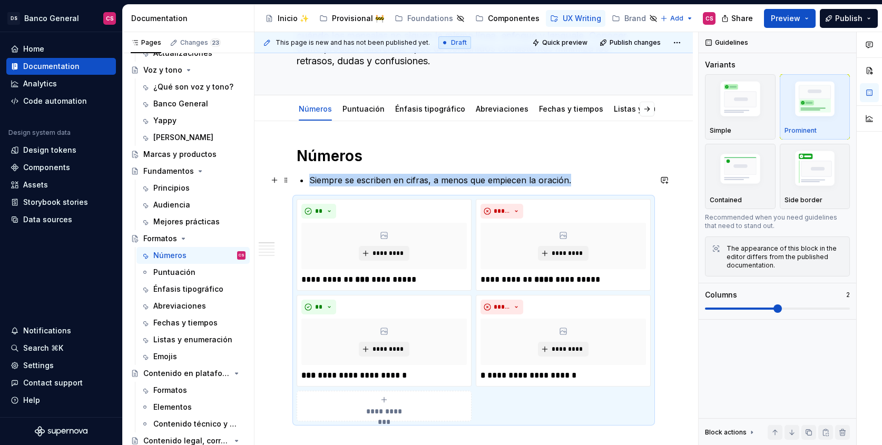
click at [605, 184] on p "Siempre se escriben en cifras, a menos que empiecen la oración." at bounding box center [480, 180] width 342 height 13
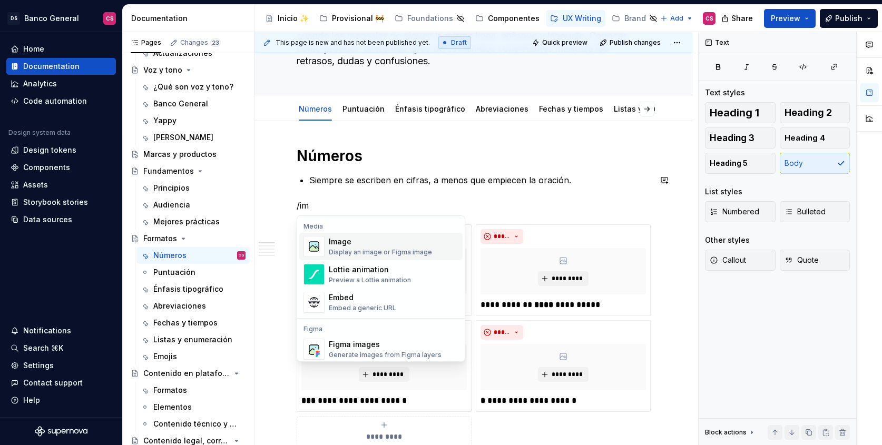
click at [380, 237] on div "Image" at bounding box center [380, 242] width 103 height 11
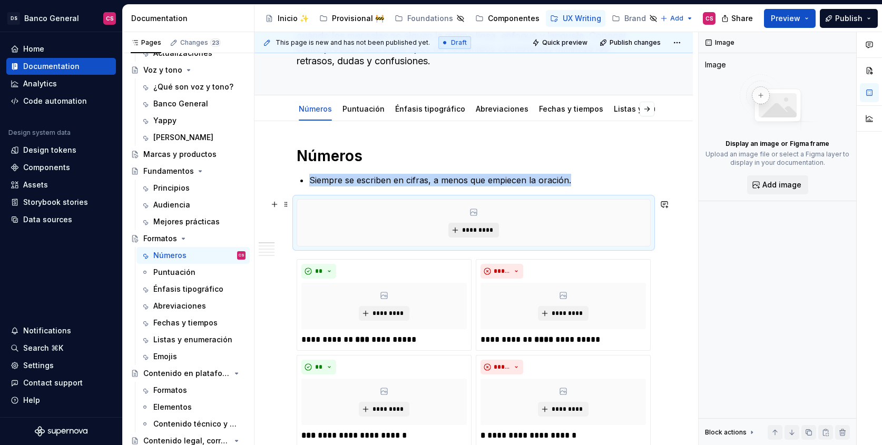
click at [487, 231] on span "*********" at bounding box center [478, 230] width 32 height 8
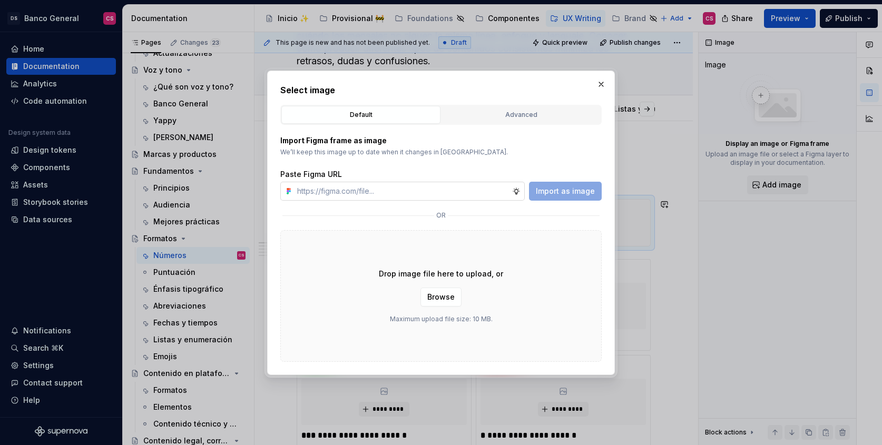
type textarea "*"
type input "[URL][DOMAIN_NAME]"
type textarea "*"
type input "[URL][DOMAIN_NAME]"
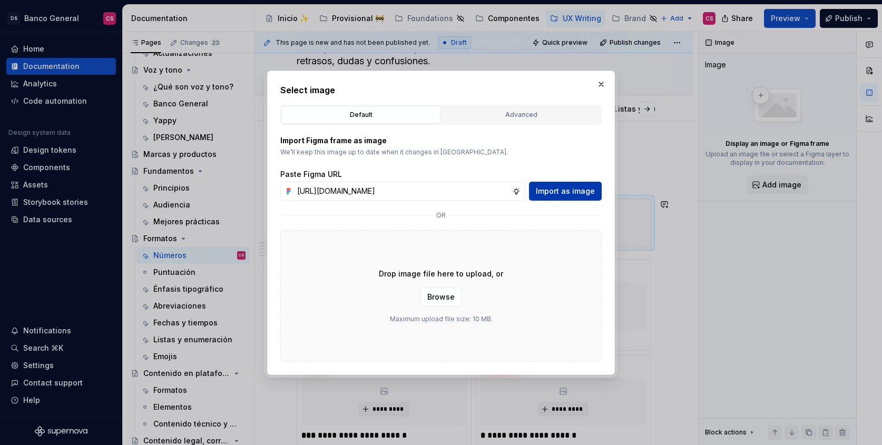
click at [574, 188] on span "Import as image" at bounding box center [565, 191] width 59 height 11
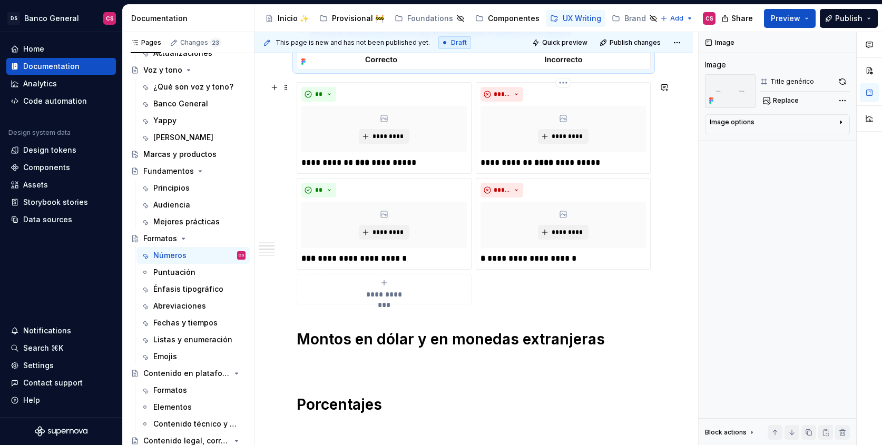
scroll to position [251, 0]
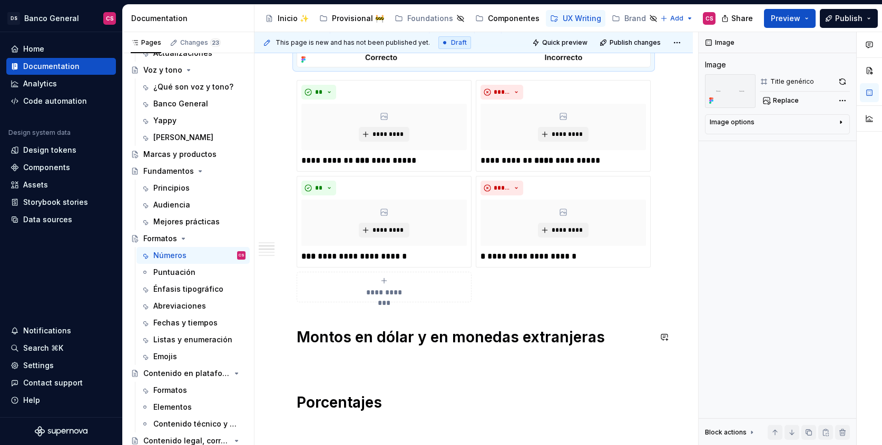
click at [333, 318] on div "**********" at bounding box center [474, 269] width 354 height 548
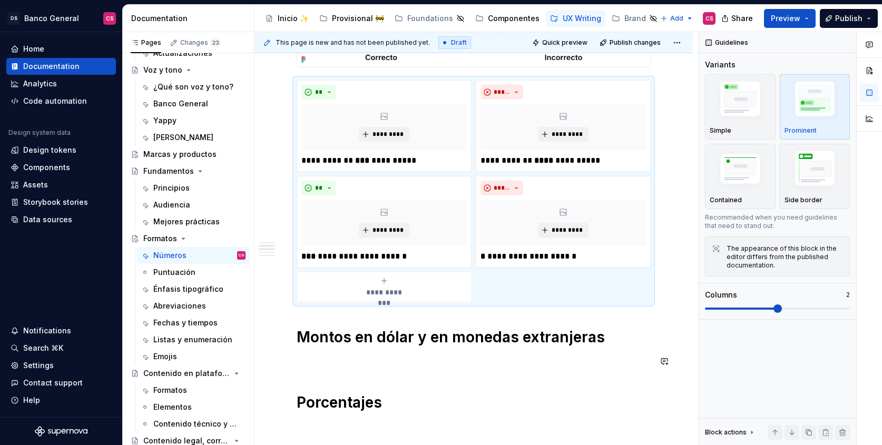
click at [304, 332] on h1 "Montos en dólar y en monedas extranjeras" at bounding box center [474, 337] width 354 height 19
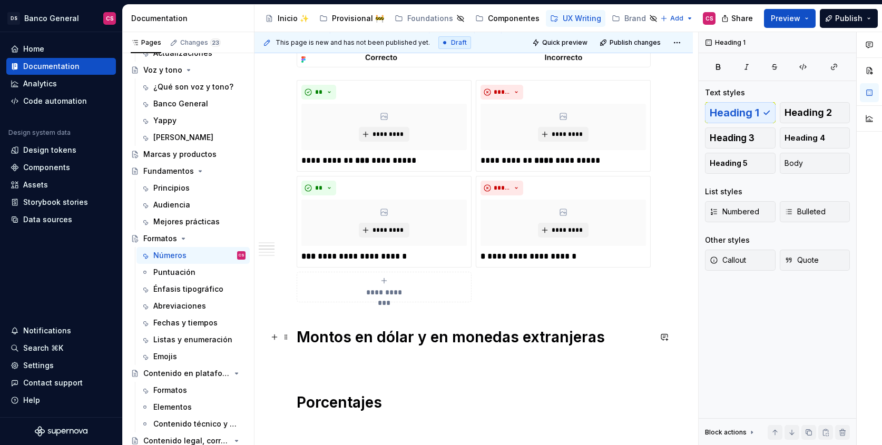
click at [290, 336] on div "**********" at bounding box center [477, 239] width 444 height 414
click at [291, 332] on div "**********" at bounding box center [474, 330] width 439 height 720
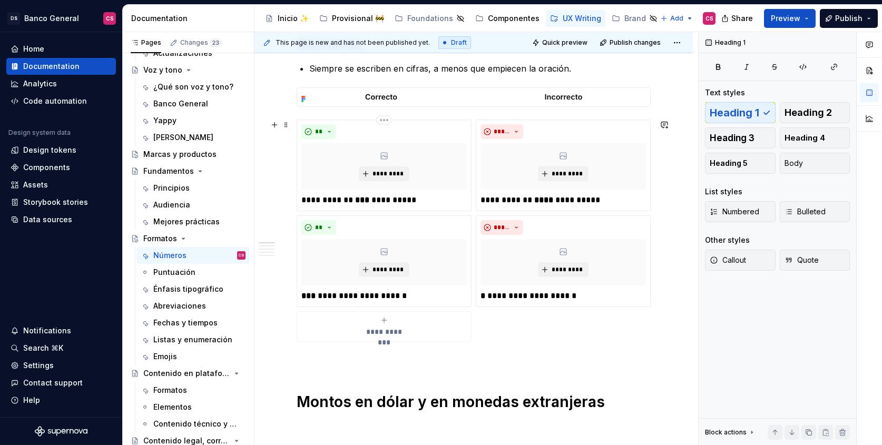
scroll to position [0, 0]
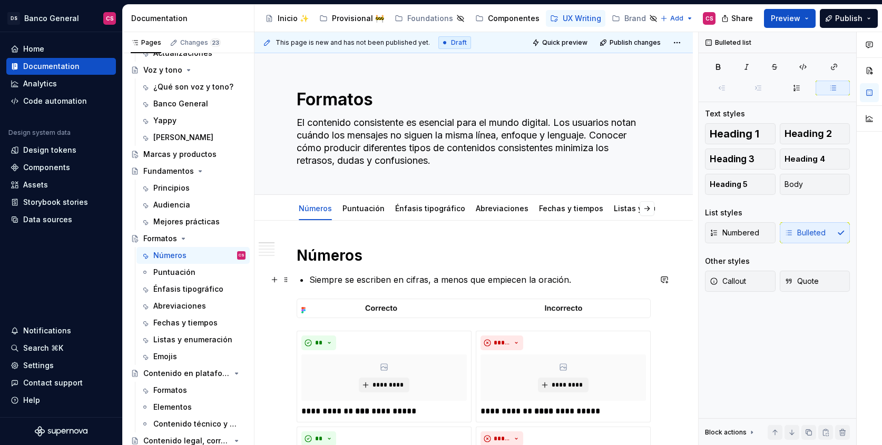
click at [394, 278] on p "Siempre se escriben en cifras, a menos que empiecen la oración." at bounding box center [480, 280] width 342 height 13
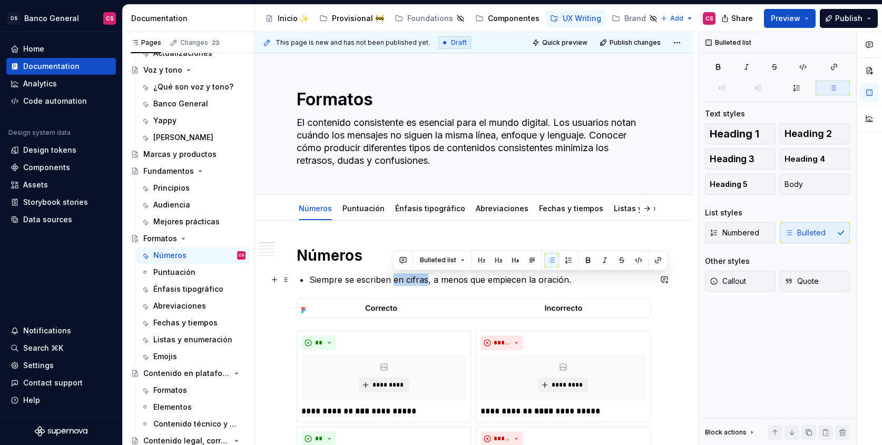
drag, startPoint x: 394, startPoint y: 278, endPoint x: 416, endPoint y: 281, distance: 22.8
click at [416, 281] on p "Siempre se escriben en cifras, a menos que empiecen la oración." at bounding box center [480, 280] width 342 height 13
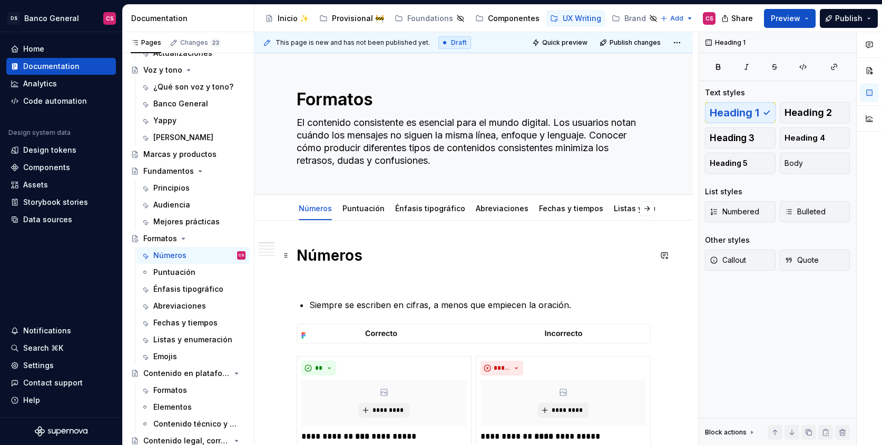
click at [316, 259] on h1 "Números" at bounding box center [474, 255] width 354 height 19
click at [822, 143] on button "Heading 4" at bounding box center [815, 138] width 71 height 21
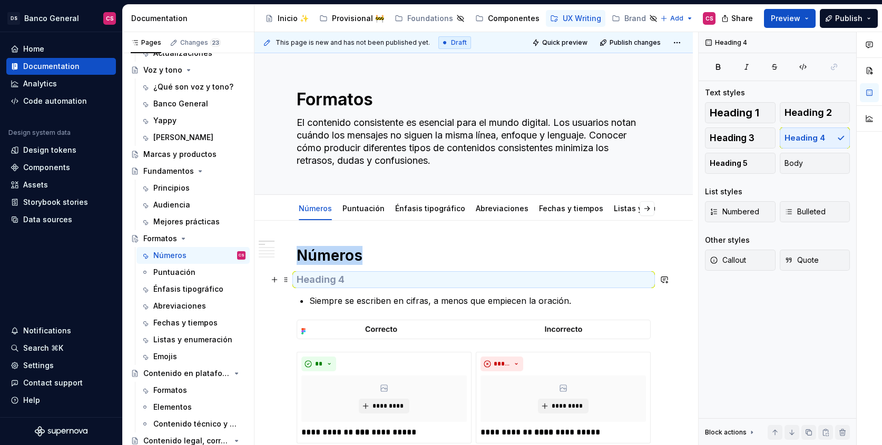
click at [405, 283] on h4 at bounding box center [474, 280] width 354 height 13
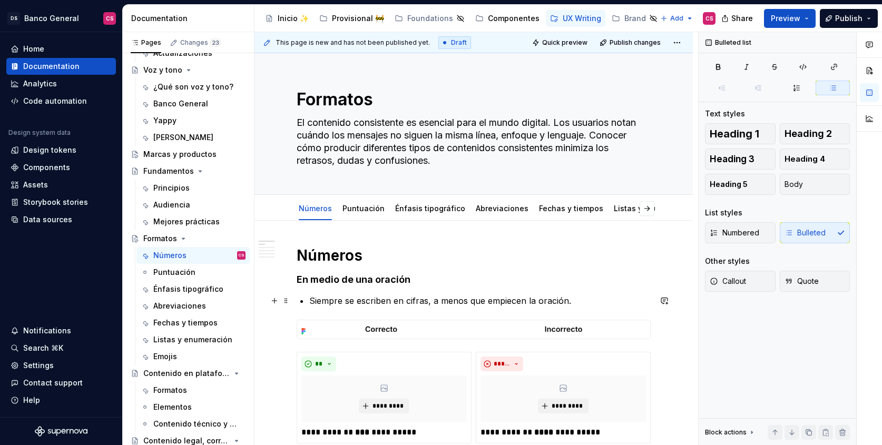
click at [432, 301] on p "Siempre se escriben en cifras, a menos que empiecen la oración." at bounding box center [480, 301] width 342 height 13
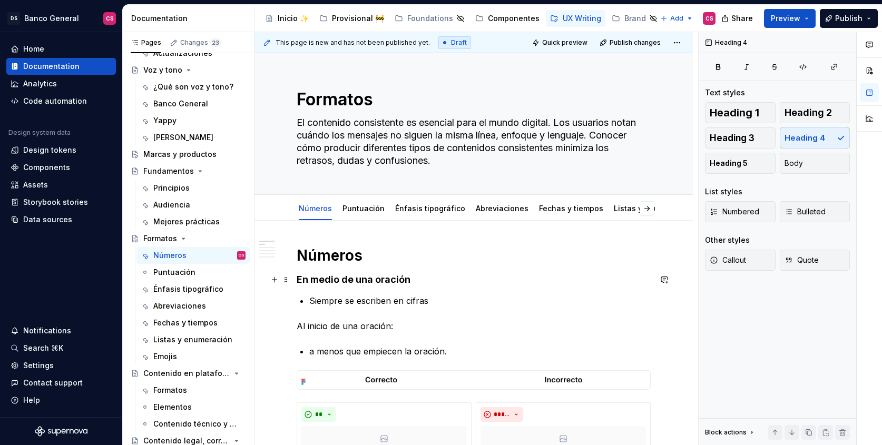
click at [423, 281] on h4 "En medio de una oración" at bounding box center [474, 280] width 354 height 13
click at [393, 323] on p "Al inicio de una oración:" at bounding box center [474, 326] width 354 height 13
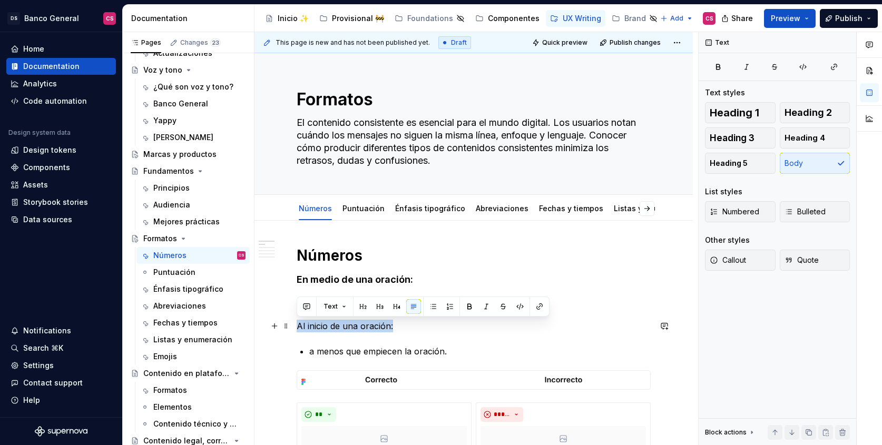
click at [393, 323] on p "Al inicio de una oración:" at bounding box center [474, 326] width 354 height 13
click at [825, 143] on button "Heading 4" at bounding box center [815, 138] width 71 height 21
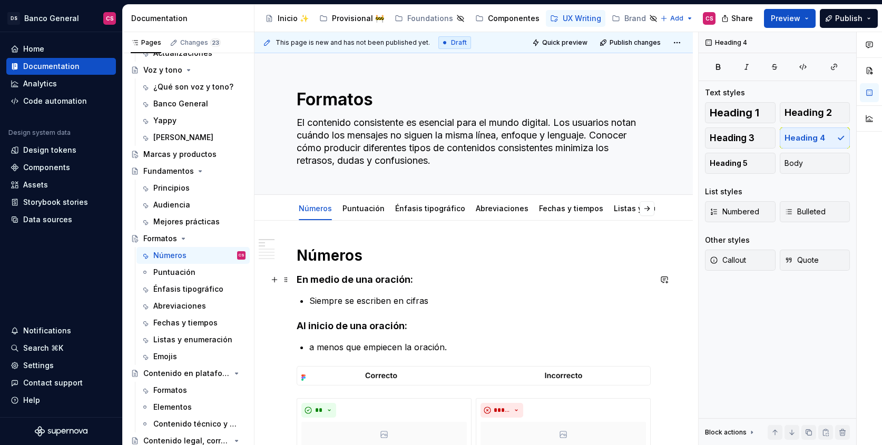
click at [426, 275] on h4 "En medio de una oración:" at bounding box center [474, 280] width 354 height 13
click at [422, 325] on h4 "Al inicio de una oración:" at bounding box center [474, 326] width 354 height 13
click at [345, 349] on p "a menos que empiecen la oración." at bounding box center [480, 347] width 342 height 13
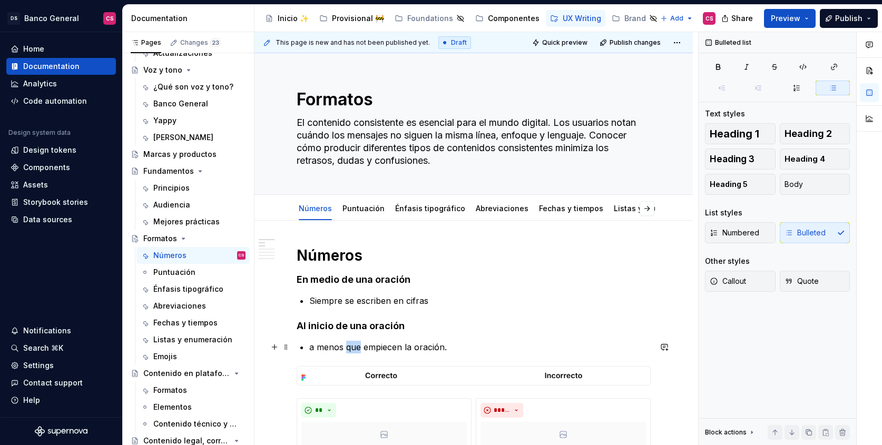
click at [345, 349] on p "a menos que empiecen la oración." at bounding box center [480, 347] width 342 height 13
click at [315, 345] on p "a menos que empiecen la oración." at bounding box center [480, 347] width 342 height 13
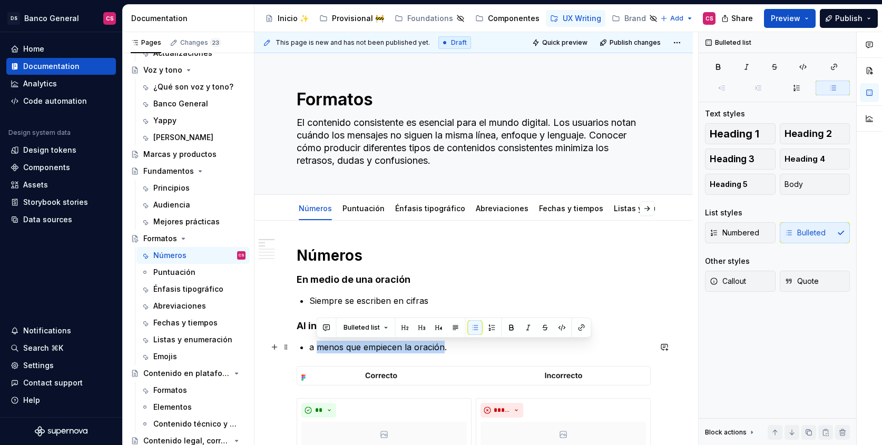
drag, startPoint x: 315, startPoint y: 345, endPoint x: 417, endPoint y: 351, distance: 101.9
click at [417, 351] on p "a menos que empiecen la oración." at bounding box center [480, 347] width 342 height 13
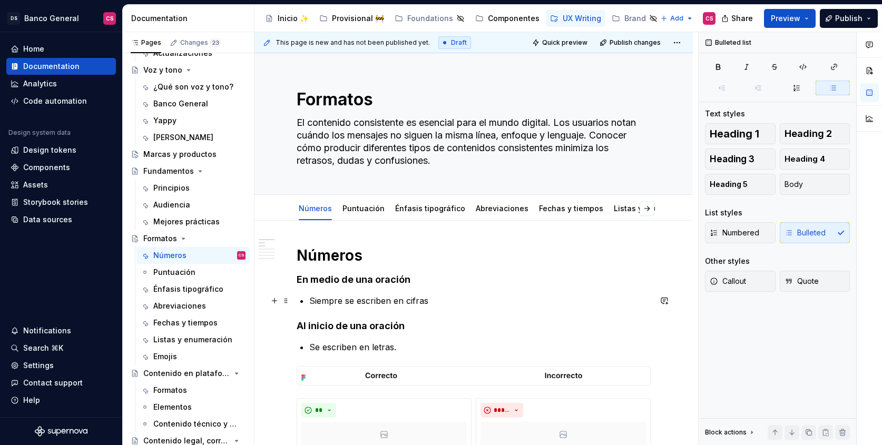
click at [452, 306] on p "Siempre se escriben en cifras" at bounding box center [480, 301] width 342 height 13
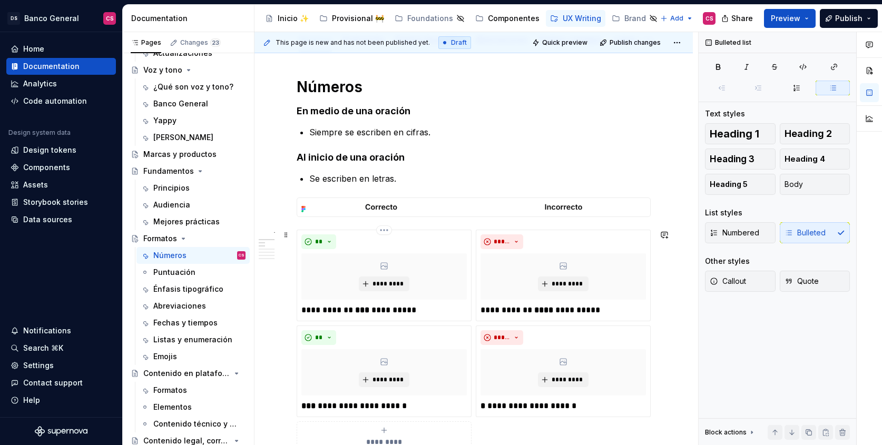
scroll to position [168, 0]
click at [288, 240] on span at bounding box center [286, 236] width 8 height 15
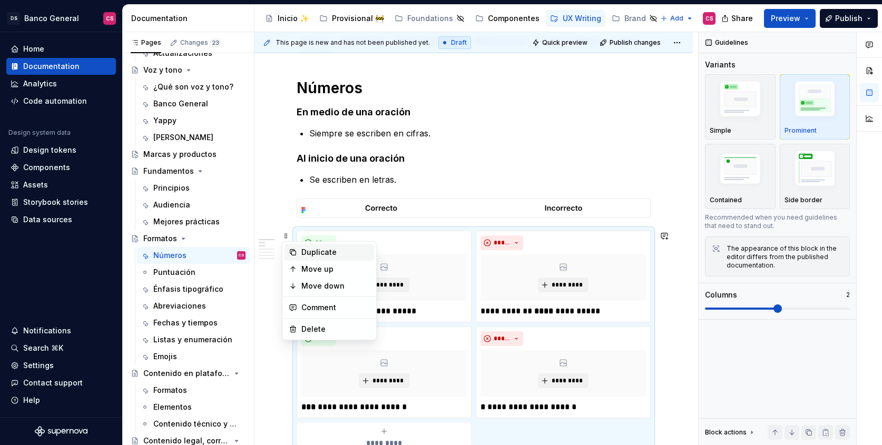
click at [300, 254] on div "Duplicate" at bounding box center [330, 252] width 90 height 17
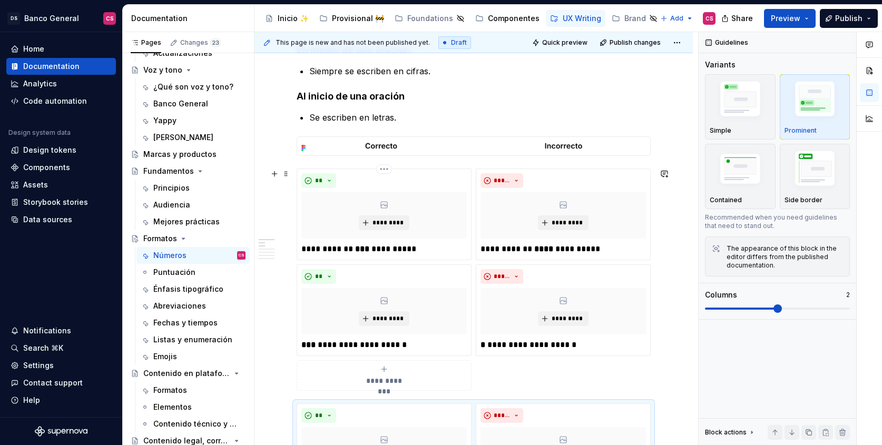
scroll to position [187, 0]
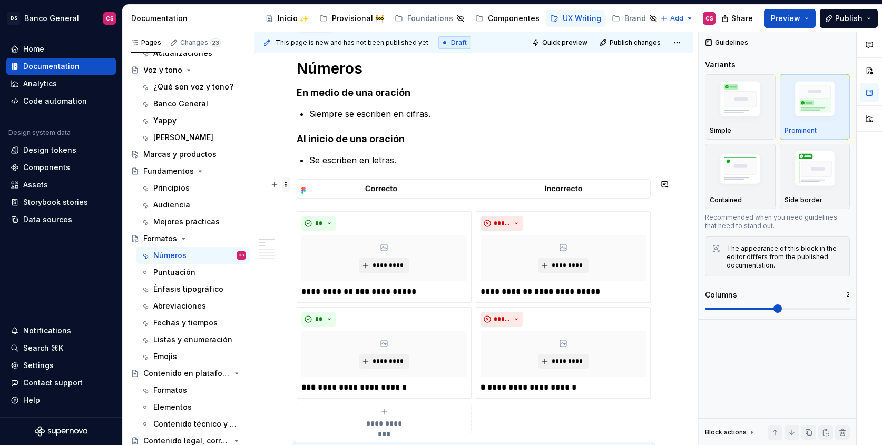
click at [287, 187] on span at bounding box center [286, 184] width 8 height 15
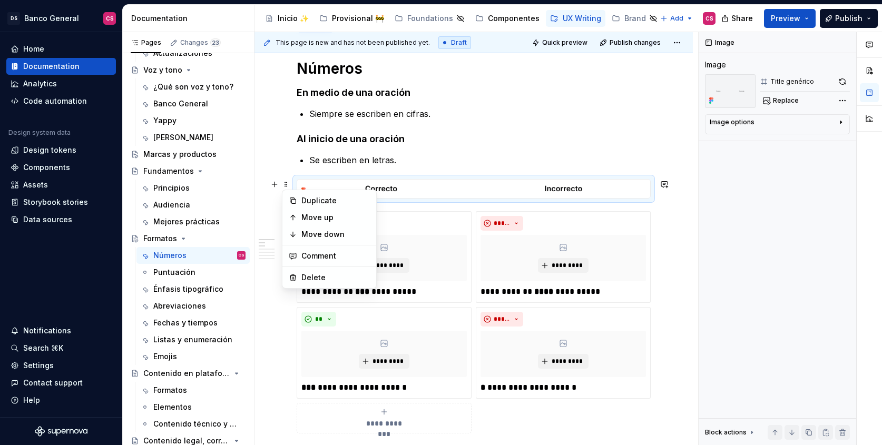
click at [295, 200] on icon at bounding box center [293, 201] width 8 height 8
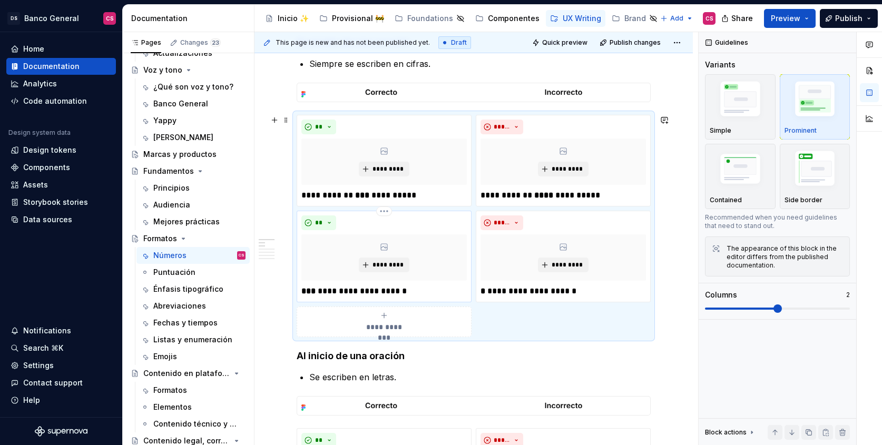
scroll to position [253, 0]
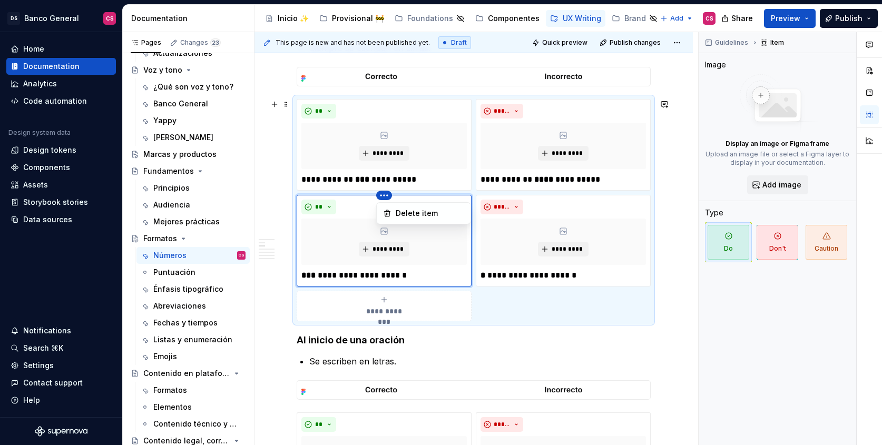
click at [382, 197] on html "DS Banco General CS Home Documentation Analytics Code automation Design system …" at bounding box center [441, 222] width 882 height 445
click at [395, 210] on div "Delete item" at bounding box center [424, 213] width 90 height 17
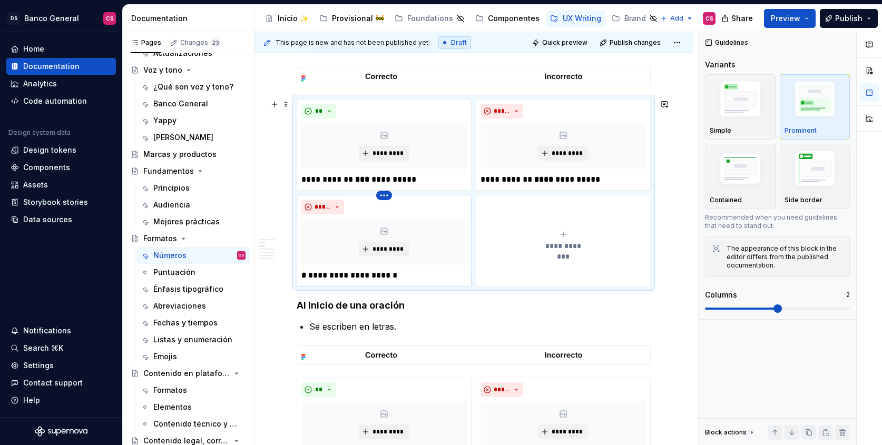
click at [382, 200] on html "DS Banco General CS Home Documentation Analytics Code automation Design system …" at bounding box center [441, 222] width 882 height 445
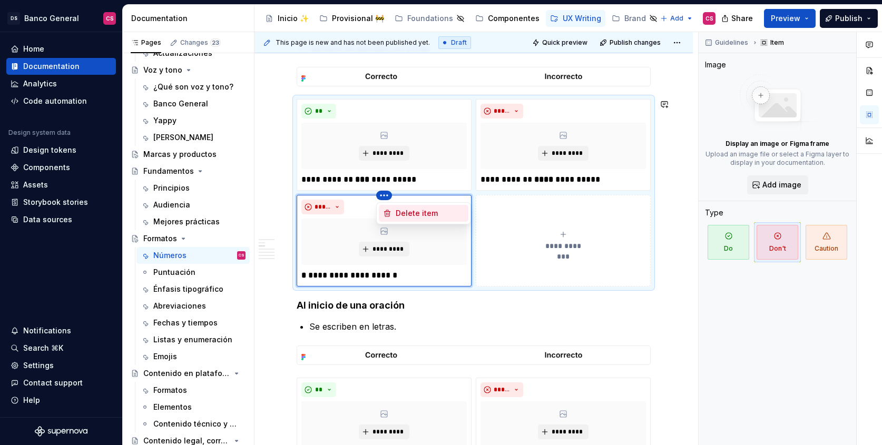
click at [394, 215] on div "Delete item" at bounding box center [424, 213] width 90 height 17
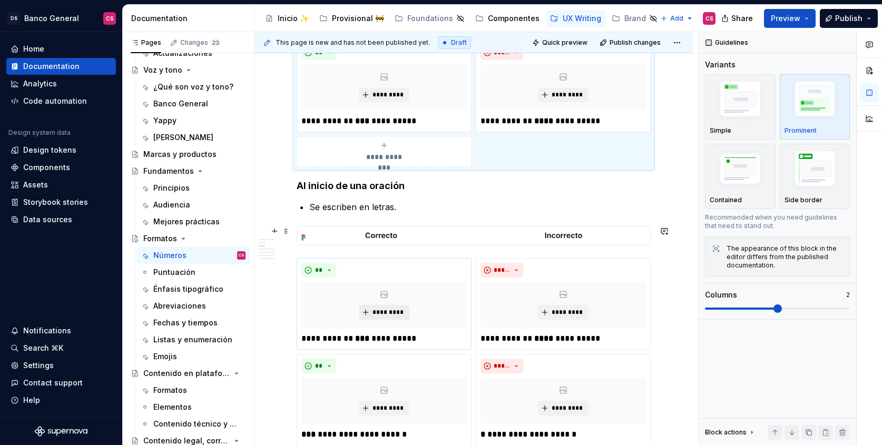
scroll to position [370, 0]
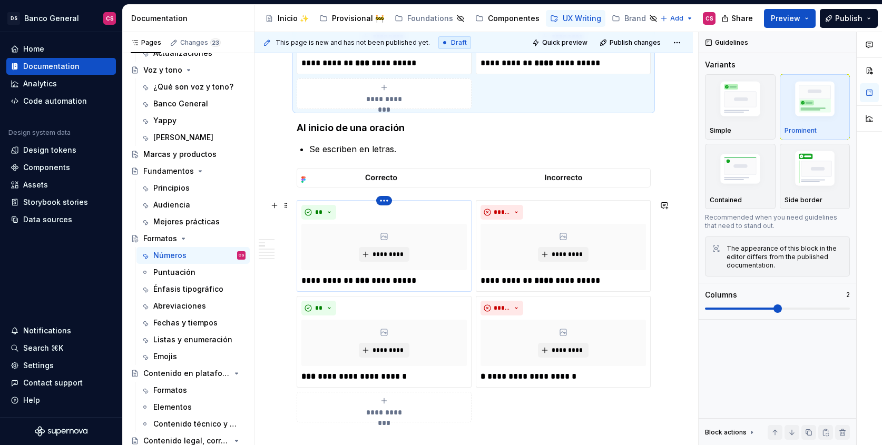
click at [383, 203] on html "DS Banco General CS Home Documentation Analytics Code automation Design system …" at bounding box center [441, 222] width 882 height 445
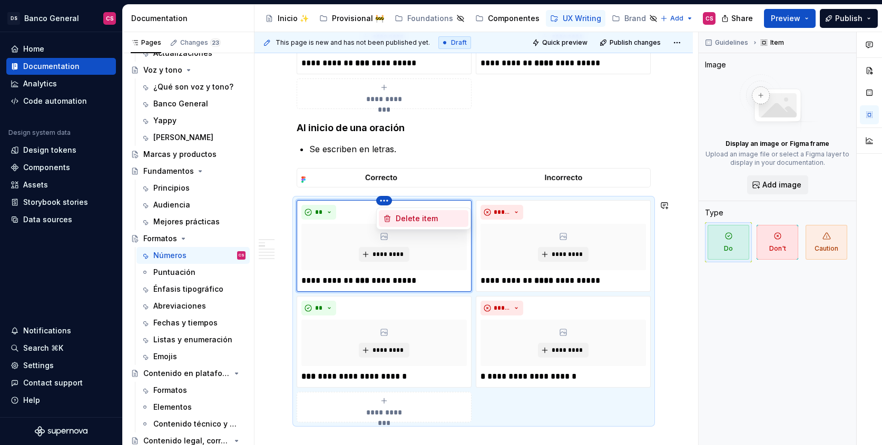
click at [393, 217] on div "Delete item" at bounding box center [424, 218] width 90 height 17
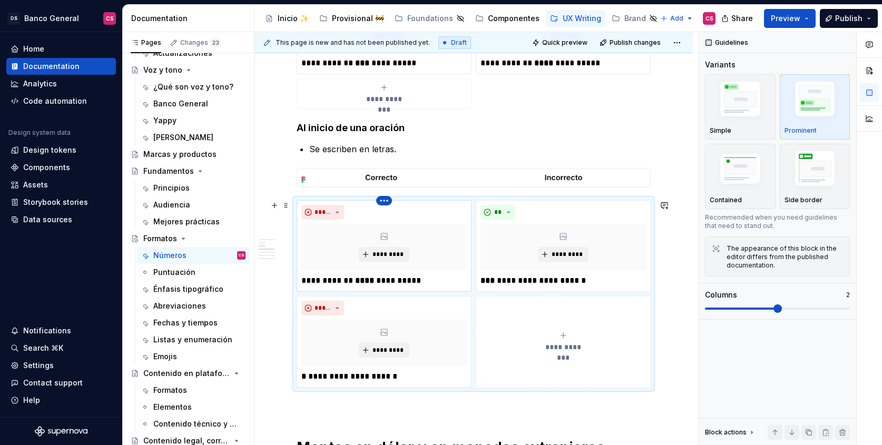
click at [381, 200] on html "DS Banco General CS Home Documentation Analytics Code automation Design system …" at bounding box center [441, 222] width 882 height 445
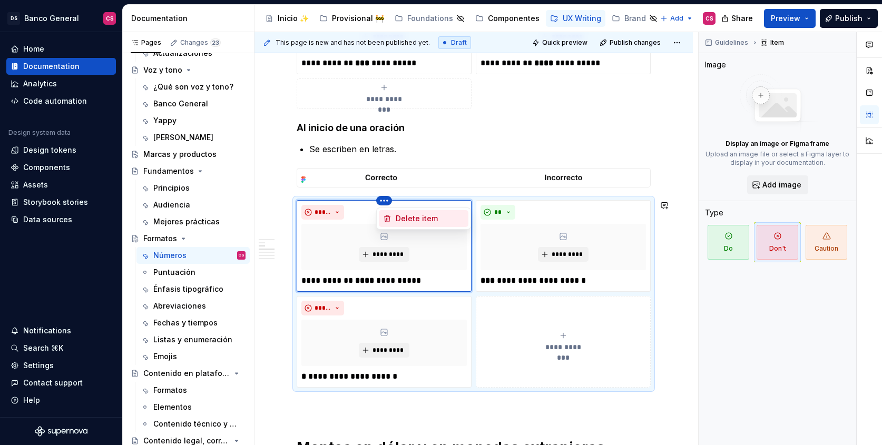
click at [400, 220] on div "Delete item" at bounding box center [430, 218] width 69 height 11
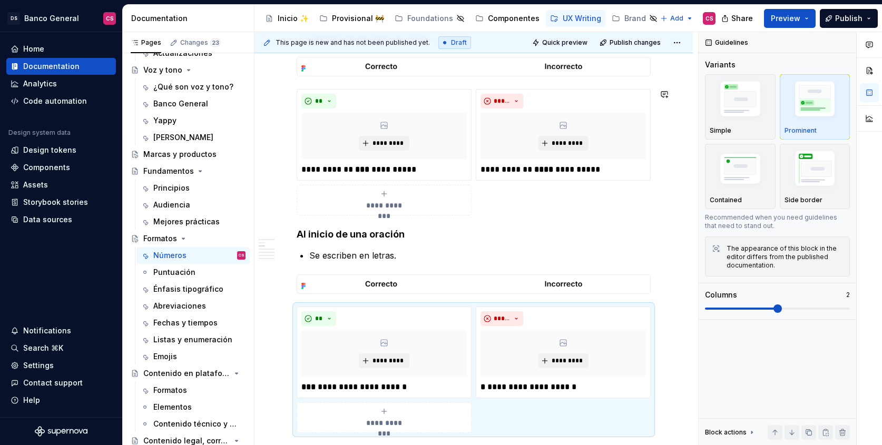
scroll to position [270, 0]
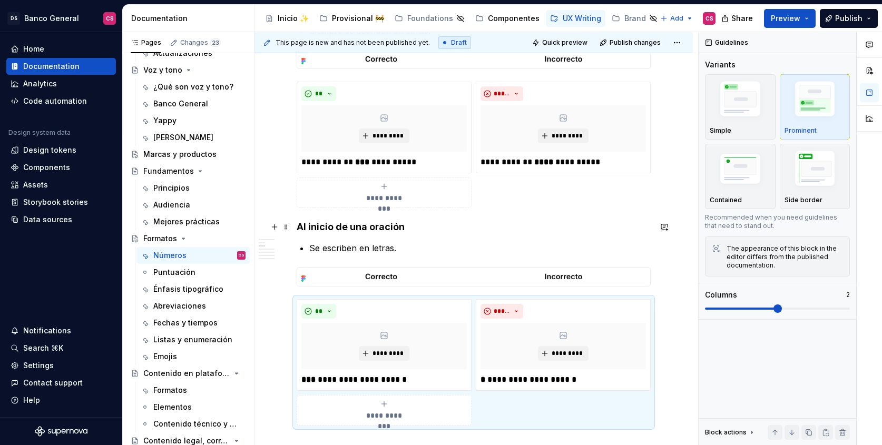
click at [385, 228] on h4 "Al inicio de una oración" at bounding box center [474, 227] width 354 height 13
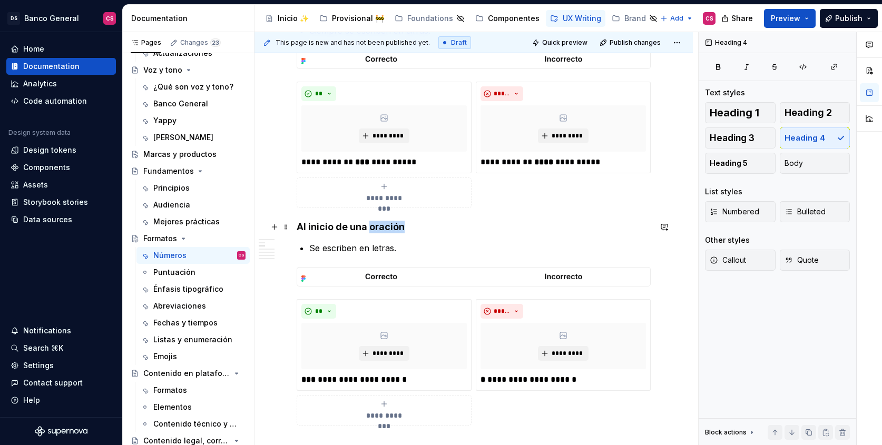
click at [385, 228] on h4 "Al inicio de una oración" at bounding box center [474, 227] width 354 height 13
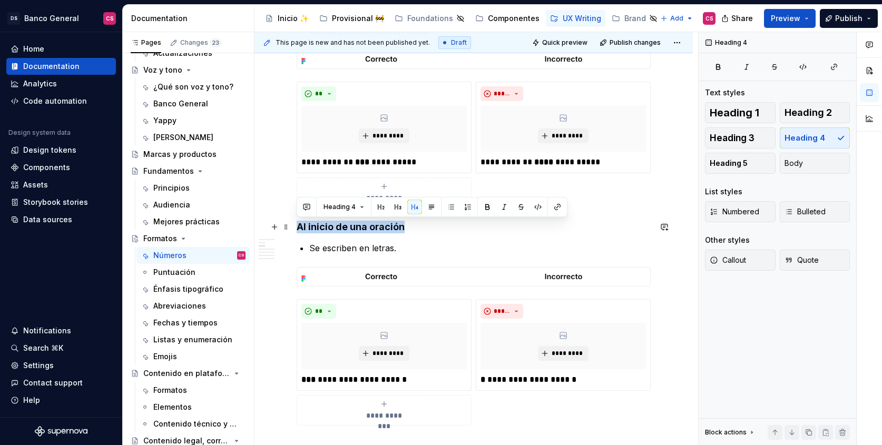
click at [385, 228] on h4 "Al inicio de una oración" at bounding box center [474, 227] width 354 height 13
click at [767, 134] on button "Heading 3" at bounding box center [740, 138] width 71 height 21
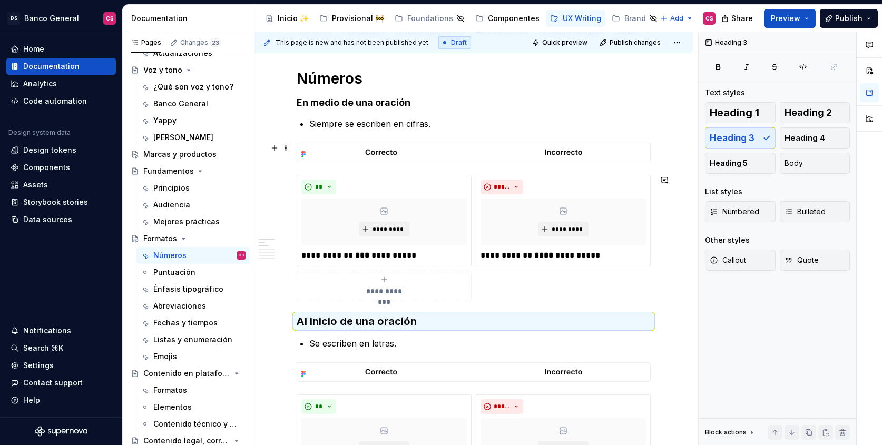
scroll to position [95, 0]
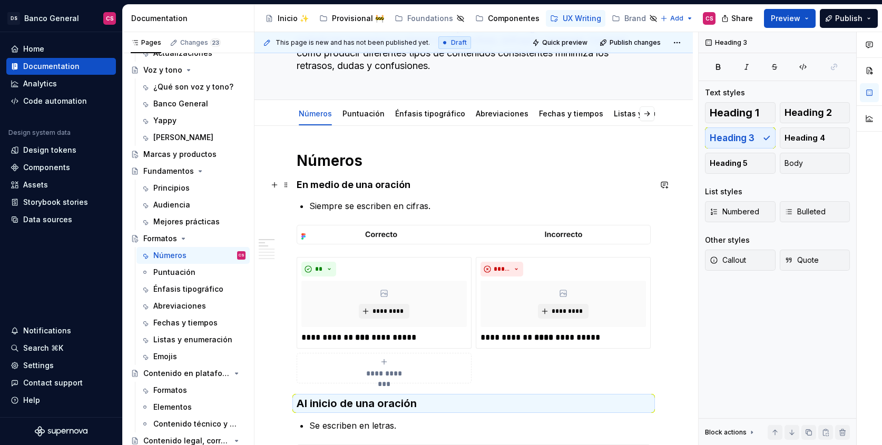
click at [383, 188] on h4 "En medio de una oración" at bounding box center [474, 185] width 354 height 13
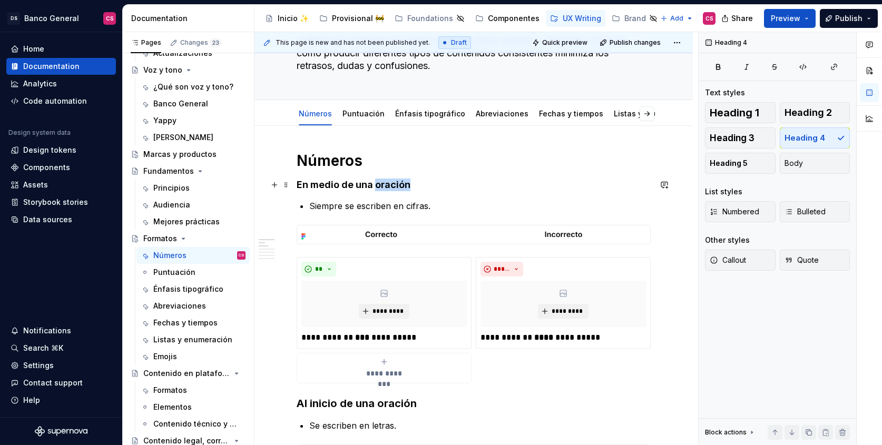
click at [383, 188] on h4 "En medio de una oración" at bounding box center [474, 185] width 354 height 13
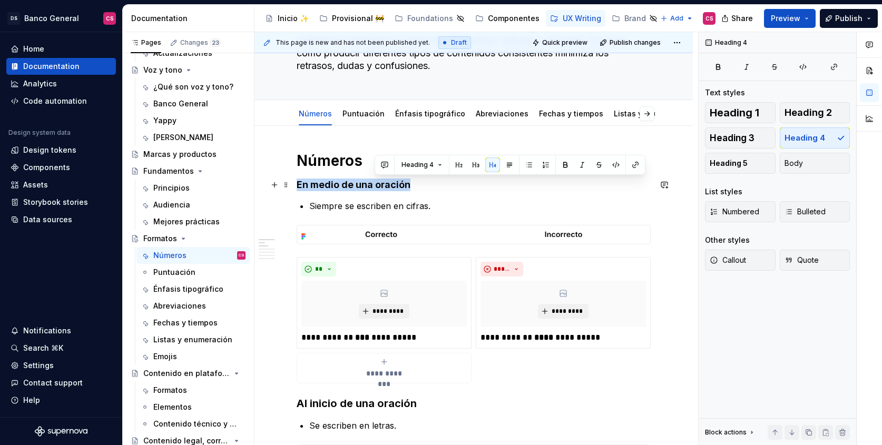
click at [383, 188] on h4 "En medio de una oración" at bounding box center [474, 185] width 354 height 13
click at [756, 139] on button "Heading 3" at bounding box center [740, 138] width 71 height 21
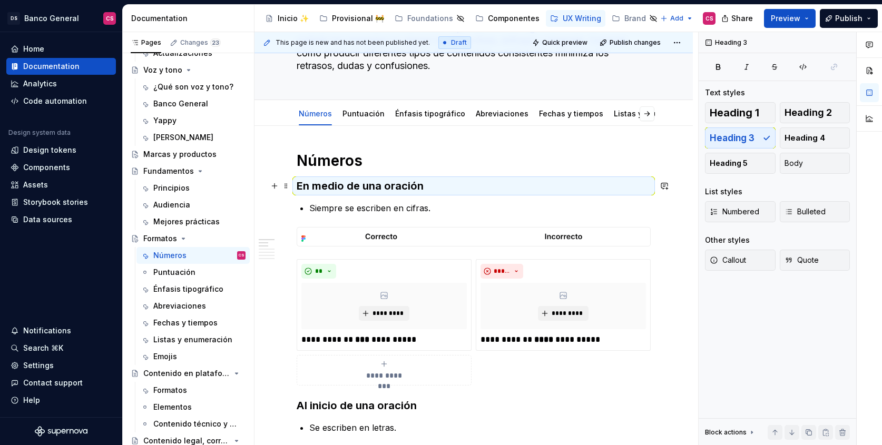
click at [302, 184] on h3 "En medio de una oración" at bounding box center [474, 186] width 354 height 15
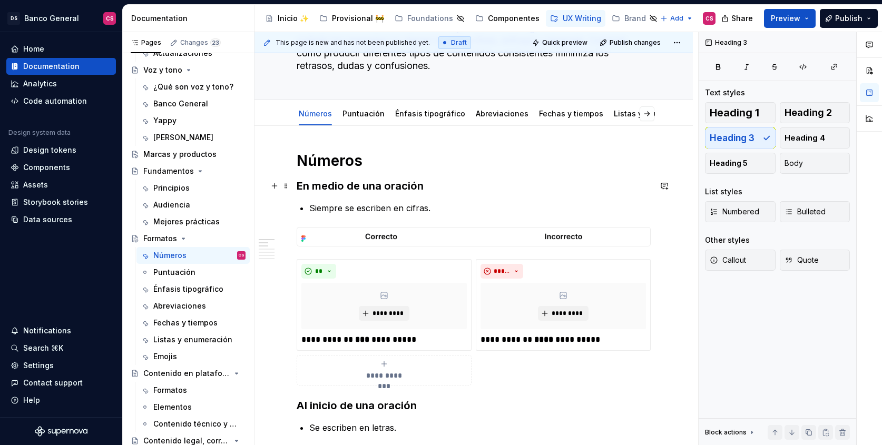
click at [297, 188] on h3 "En medio de una oración" at bounding box center [474, 186] width 354 height 15
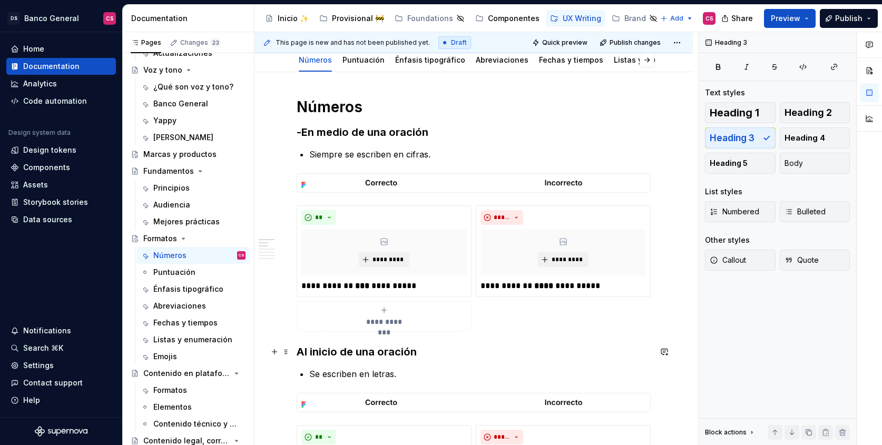
scroll to position [151, 0]
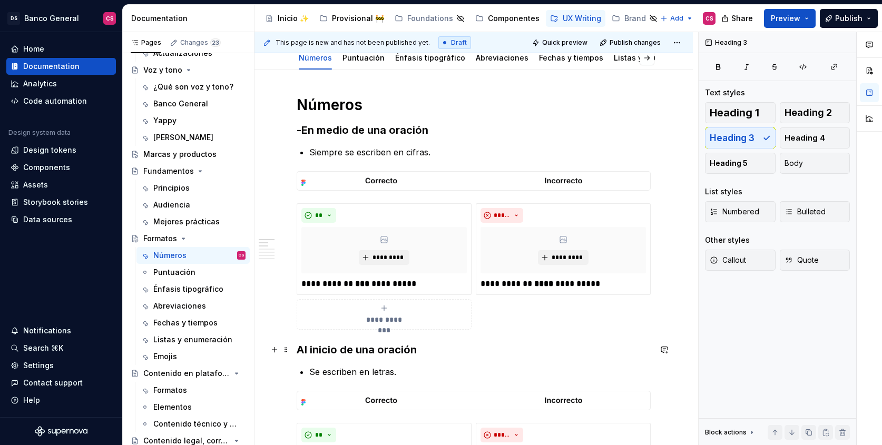
click at [301, 353] on h3 "Al inicio de una oración" at bounding box center [474, 350] width 354 height 15
click at [300, 101] on h1 "Números" at bounding box center [474, 104] width 354 height 19
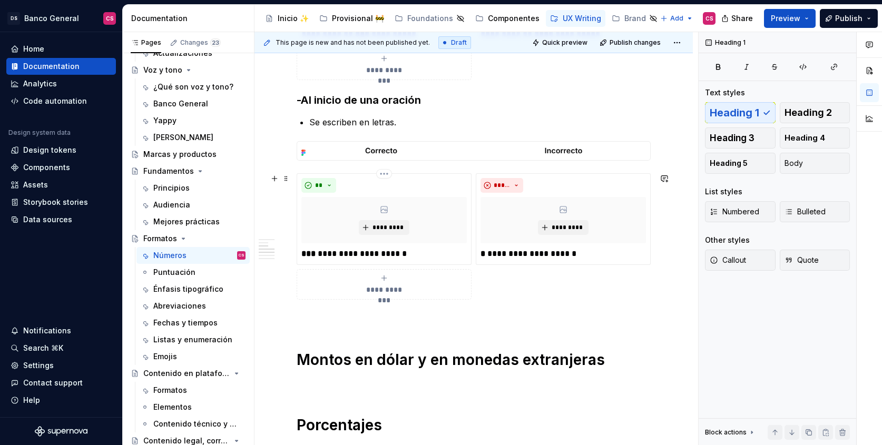
scroll to position [430, 0]
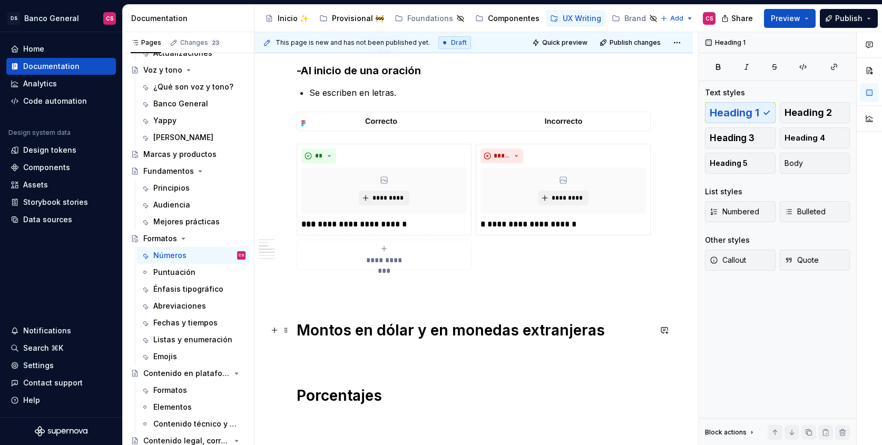
click at [298, 333] on h1 "Montos en dólar y en monedas extranjeras" at bounding box center [474, 330] width 354 height 19
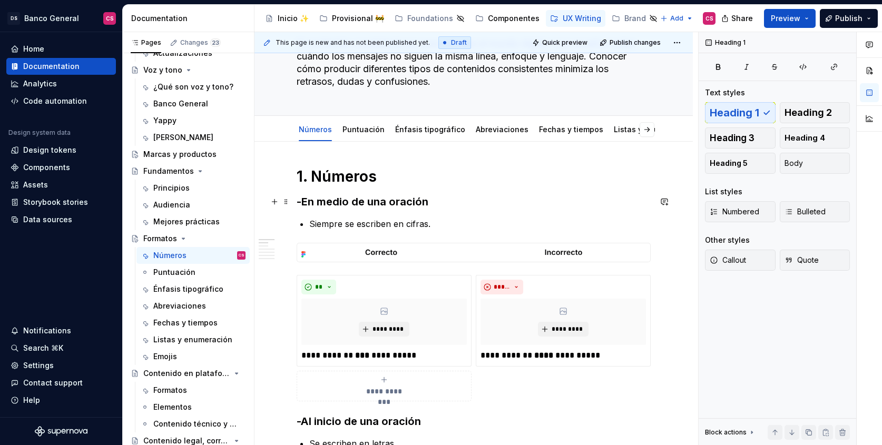
scroll to position [0, 0]
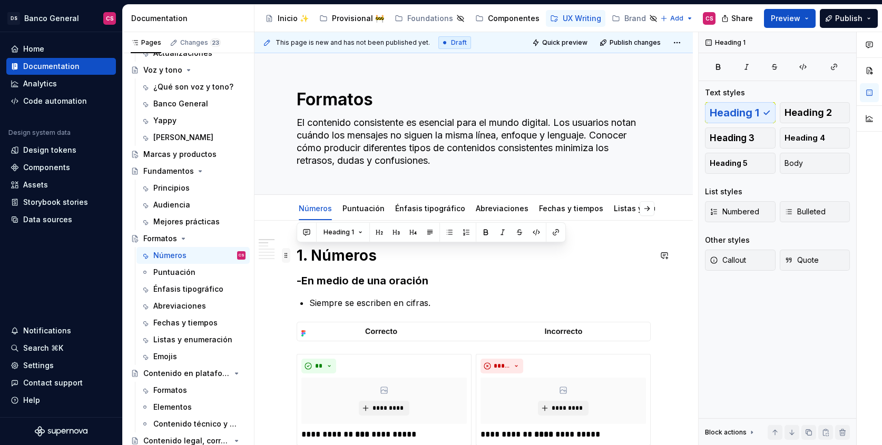
drag, startPoint x: 315, startPoint y: 252, endPoint x: 287, endPoint y: 250, distance: 28.5
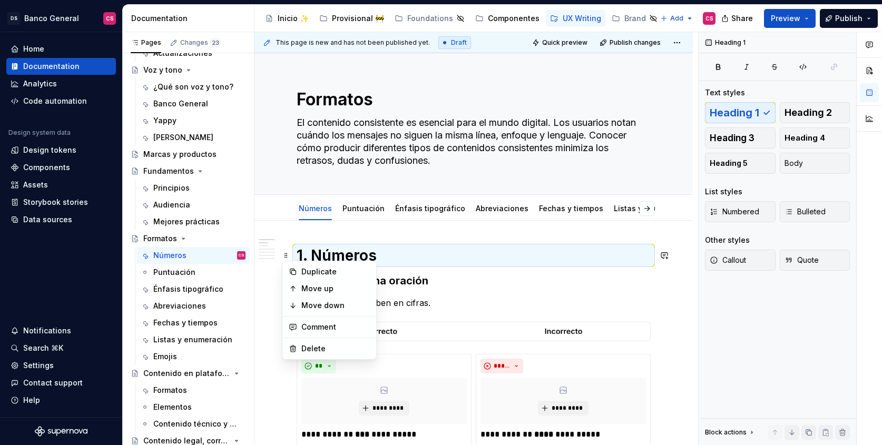
click at [305, 248] on h1 "1. Números" at bounding box center [474, 255] width 354 height 19
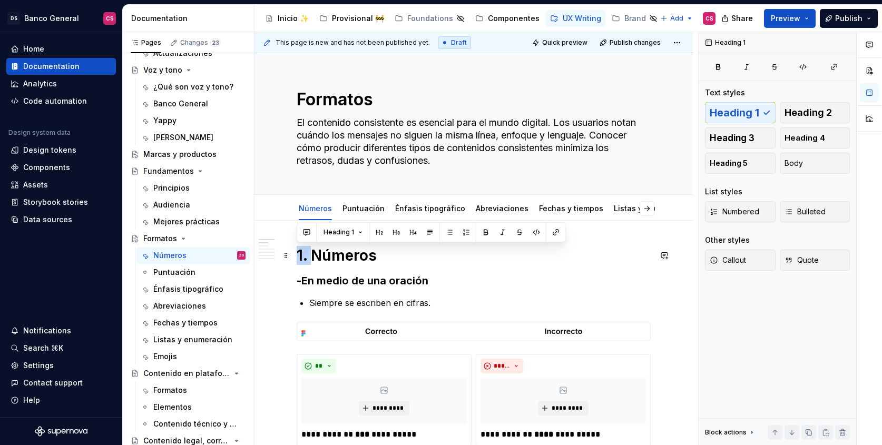
drag, startPoint x: 314, startPoint y: 255, endPoint x: 290, endPoint y: 253, distance: 23.2
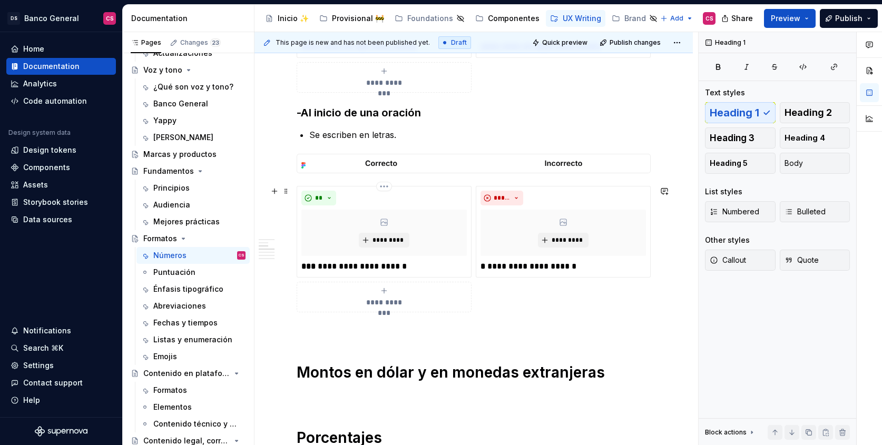
scroll to position [424, 0]
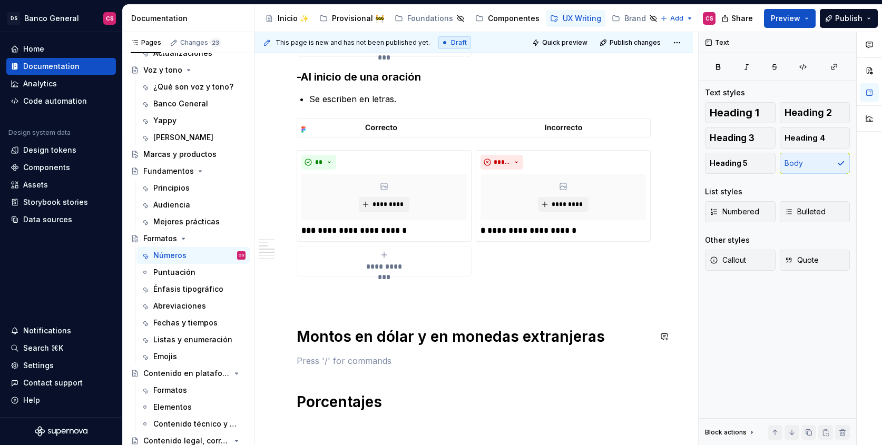
click at [331, 354] on div "**********" at bounding box center [474, 182] width 354 height 720
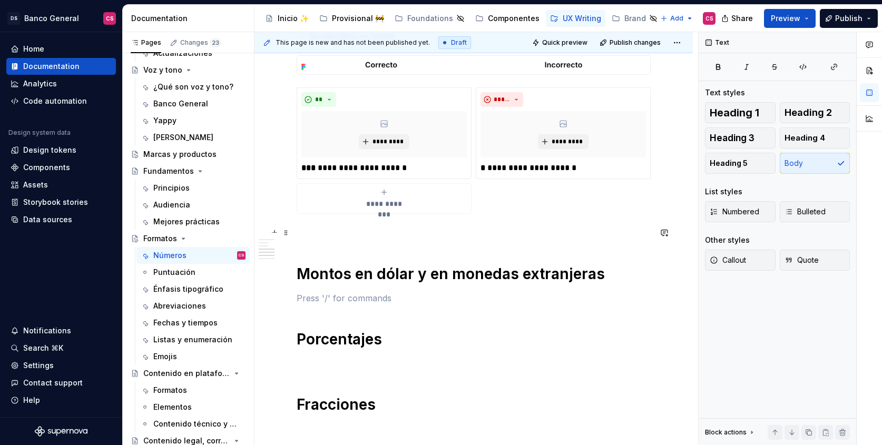
scroll to position [489, 0]
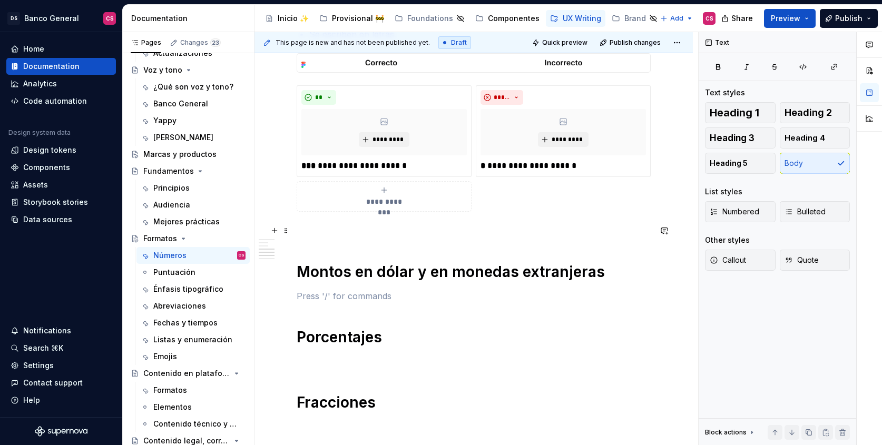
click at [360, 254] on div "**********" at bounding box center [474, 118] width 354 height 720
click at [350, 240] on div "**********" at bounding box center [474, 117] width 354 height 720
click at [323, 236] on p at bounding box center [474, 230] width 354 height 13
click at [324, 292] on p at bounding box center [474, 295] width 354 height 13
click at [168, 383] on div "Formatos" at bounding box center [199, 390] width 92 height 15
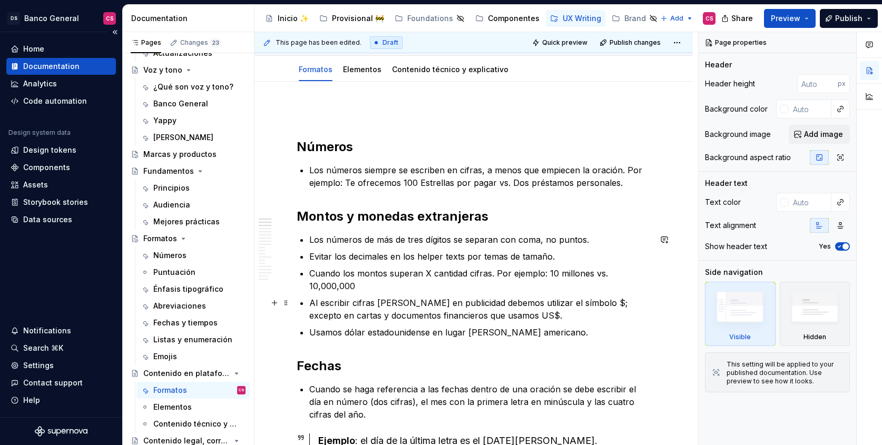
scroll to position [127, 0]
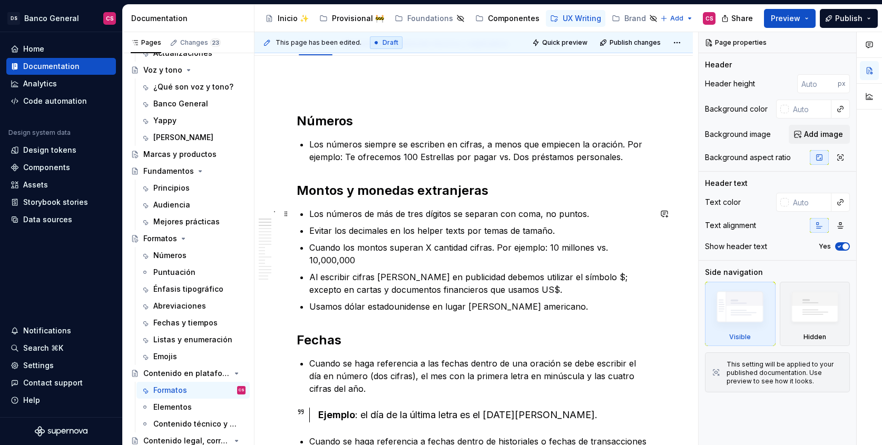
click at [313, 208] on p "Los números de más de tres dígitos se separan con coma, no puntos." at bounding box center [480, 214] width 342 height 13
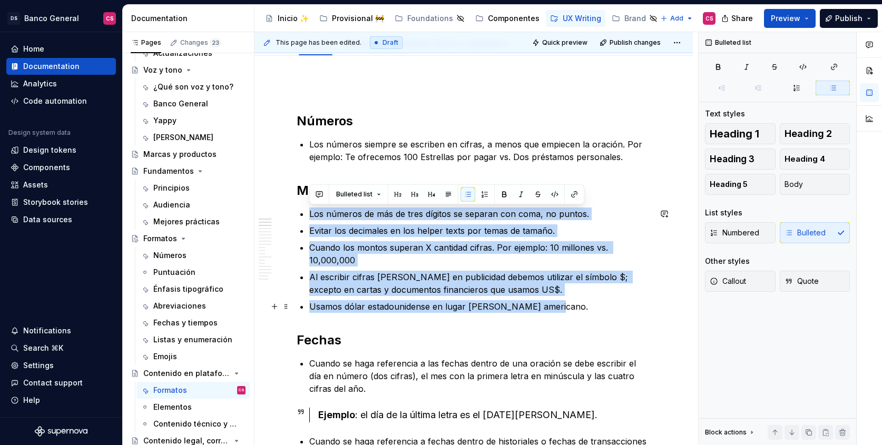
drag, startPoint x: 311, startPoint y: 214, endPoint x: 556, endPoint y: 306, distance: 261.9
click at [556, 306] on ul "Los números de más de tres dígitos se separan con coma, no puntos. Evitar los d…" at bounding box center [480, 260] width 342 height 105
copy ul "Los números de más de tres dígitos se separan con coma, no puntos. Evitar los d…"
click at [176, 260] on div "Números" at bounding box center [169, 255] width 33 height 11
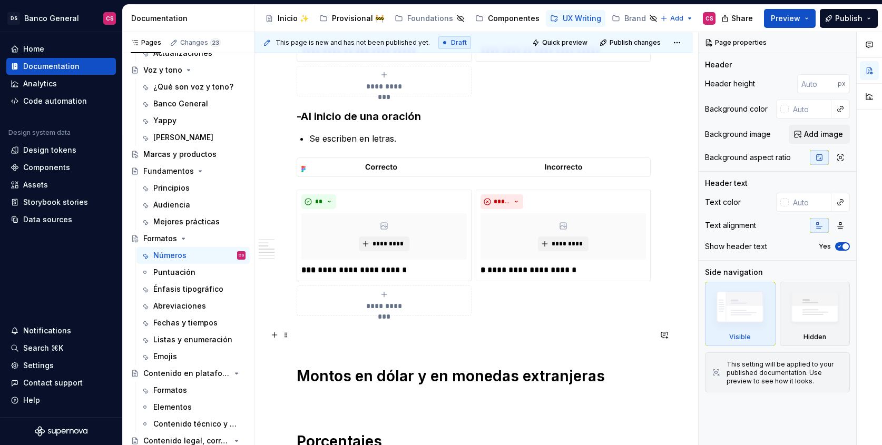
scroll to position [400, 0]
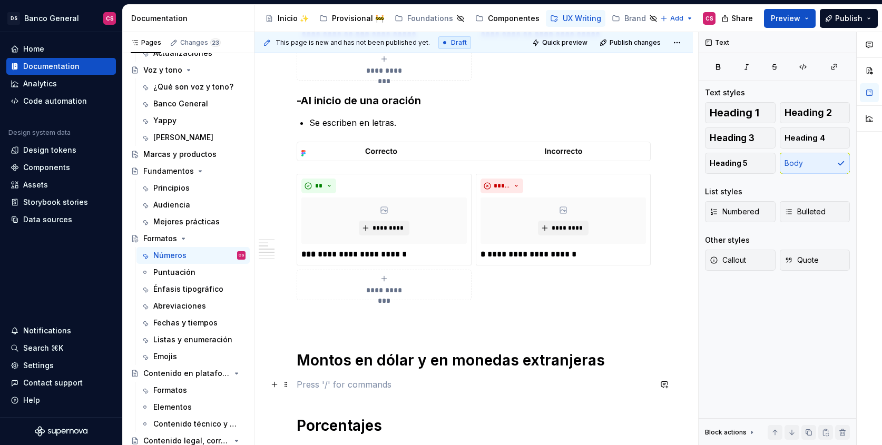
click at [319, 384] on p at bounding box center [474, 384] width 354 height 13
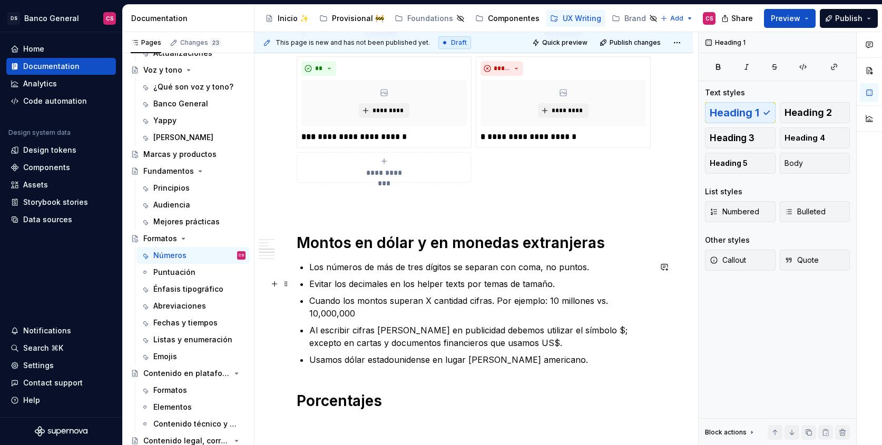
scroll to position [520, 0]
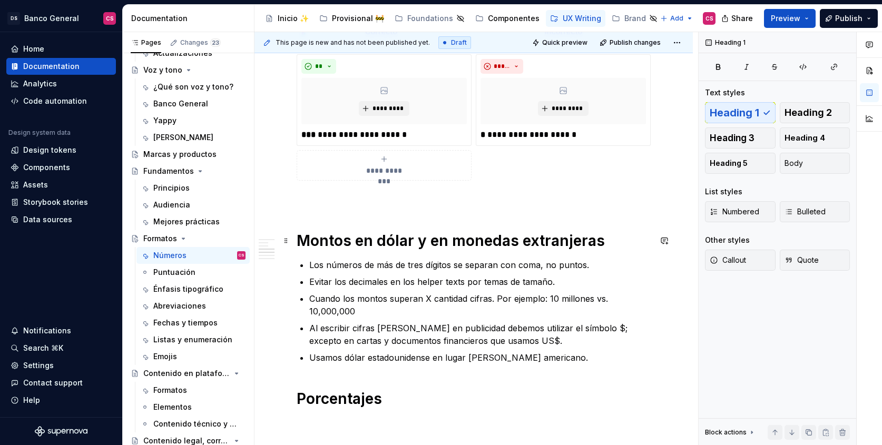
click at [310, 247] on h1 "Montos en dólar y en monedas extranjeras" at bounding box center [474, 240] width 354 height 19
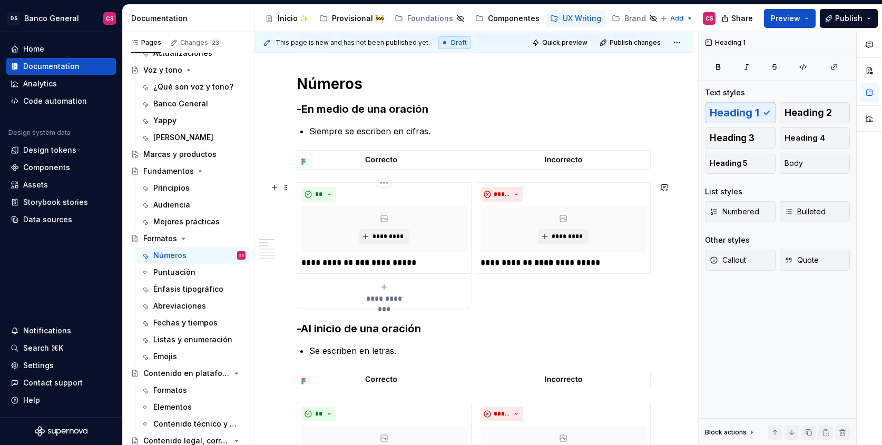
scroll to position [126, 0]
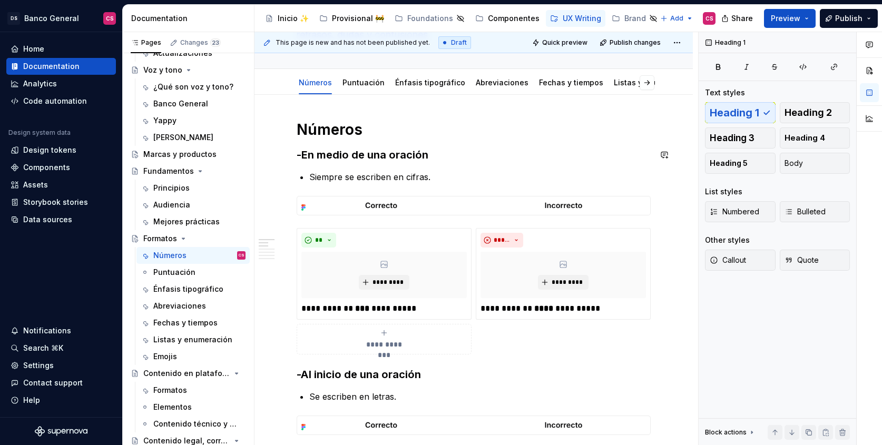
click at [318, 132] on h1 "Números" at bounding box center [474, 129] width 354 height 19
click at [358, 158] on h3 "-En medio de una oración" at bounding box center [474, 155] width 354 height 15
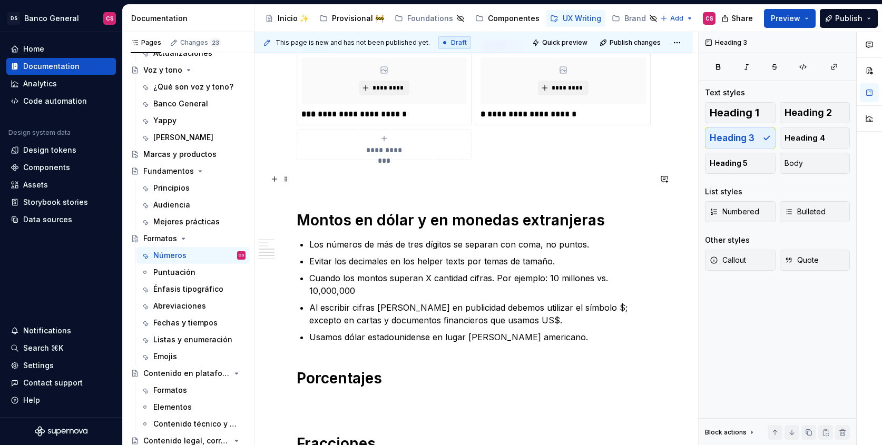
scroll to position [580, 0]
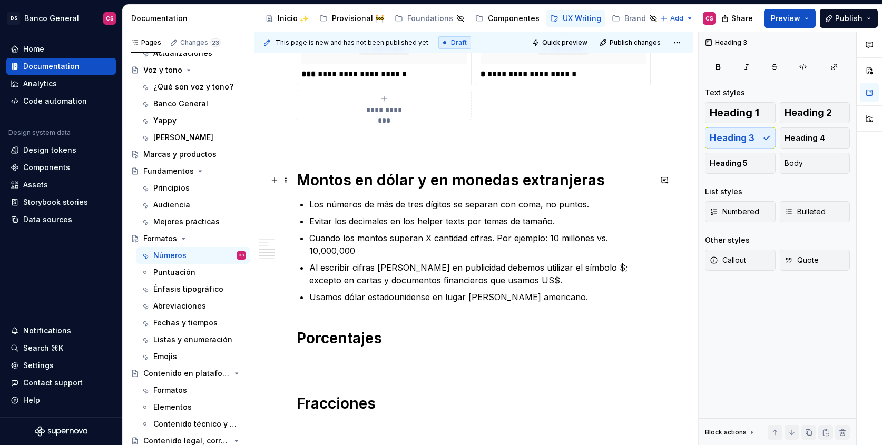
click at [352, 179] on h1 "Montos en dólar y en monedas extranjeras" at bounding box center [474, 180] width 354 height 19
click at [457, 203] on p "Los números de más de tres dígitos se separan con coma, no puntos." at bounding box center [480, 204] width 342 height 13
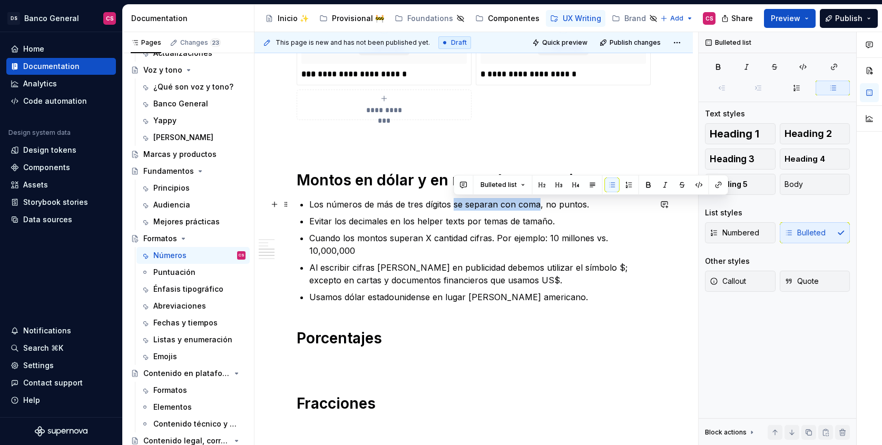
drag, startPoint x: 457, startPoint y: 203, endPoint x: 520, endPoint y: 202, distance: 62.7
click at [520, 202] on p "Los números de más de tres dígitos se separan con coma, no puntos." at bounding box center [480, 204] width 342 height 13
click at [491, 205] on p "Los números de más de tres dígitos se separan con coma, no puntos." at bounding box center [480, 204] width 342 height 13
drag, startPoint x: 491, startPoint y: 205, endPoint x: 517, endPoint y: 202, distance: 25.9
click at [517, 202] on p "Los números de más de tres dígitos se separan con coma, no puntos." at bounding box center [480, 204] width 342 height 13
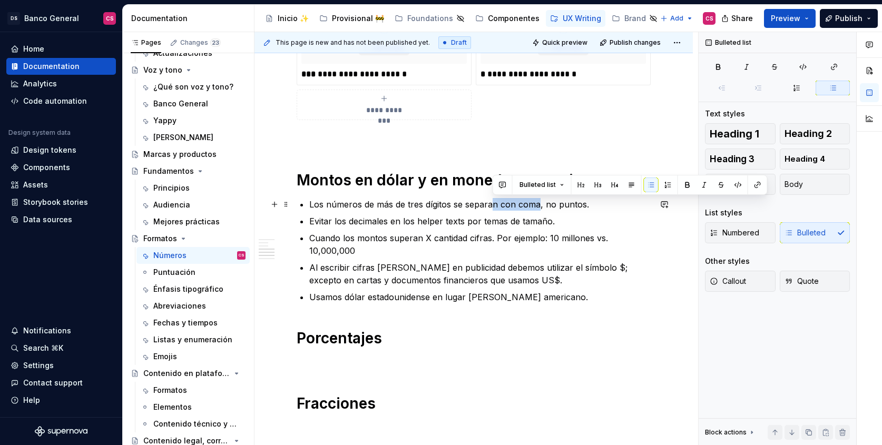
type textarea "*"
click at [521, 202] on p "Los números de más de tres dígitos se separan con coma, no puntos." at bounding box center [480, 204] width 342 height 13
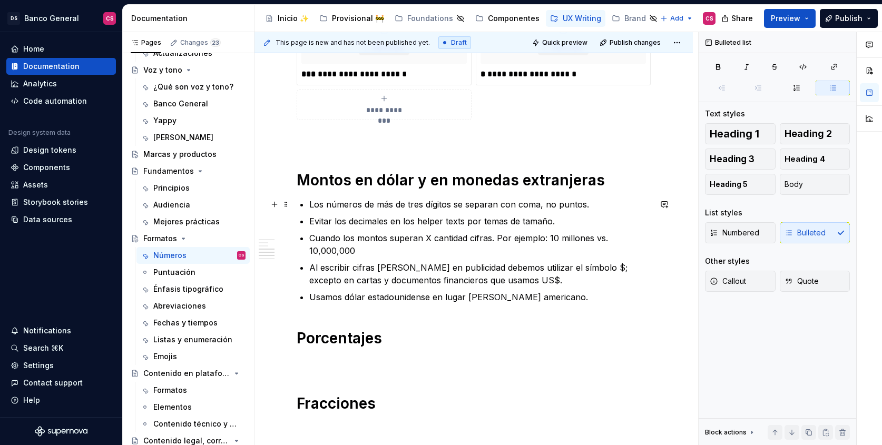
click at [313, 202] on p "Los números de más de tres dígitos se separan con coma, no puntos." at bounding box center [480, 204] width 342 height 13
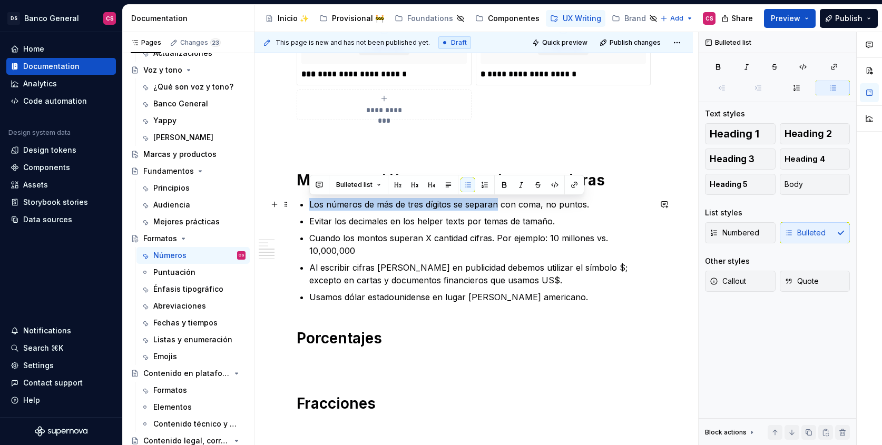
drag, startPoint x: 313, startPoint y: 202, endPoint x: 467, endPoint y: 205, distance: 153.9
click at [467, 205] on p "Los números de más de tres dígitos se separan con coma, no puntos." at bounding box center [480, 204] width 342 height 13
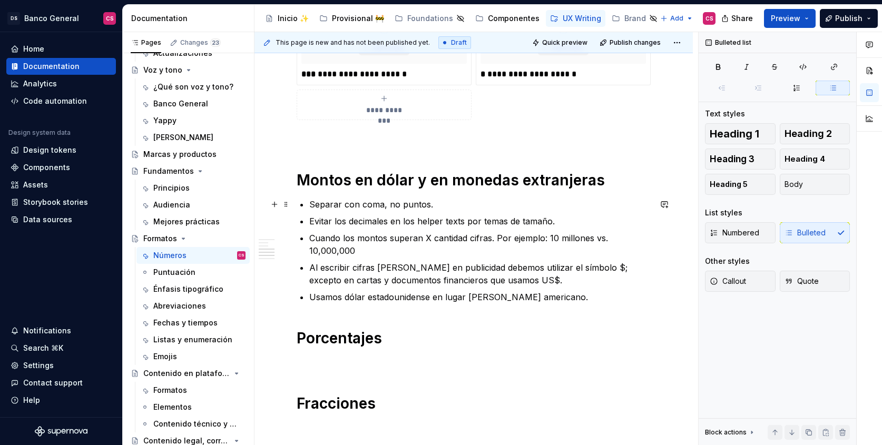
click at [383, 206] on p "Separar con coma, no puntos." at bounding box center [480, 204] width 342 height 13
click at [522, 205] on p "Separar con coma los número de más de 3 cifras, no puntos." at bounding box center [480, 204] width 342 height 13
click at [324, 201] on p "Separar con coma los número de más de 3 cifras, no con puntos." at bounding box center [480, 204] width 342 height 13
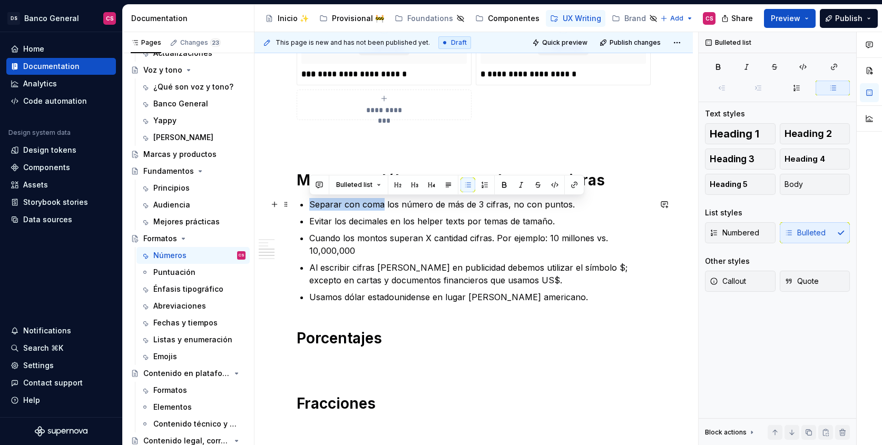
drag, startPoint x: 324, startPoint y: 201, endPoint x: 360, endPoint y: 203, distance: 35.9
click at [360, 203] on p "Separar con coma los número de más de 3 cifras, no con puntos." at bounding box center [480, 204] width 342 height 13
click at [421, 222] on p "Evitar los decimales en los helper texts por temas de tamaño." at bounding box center [480, 221] width 342 height 13
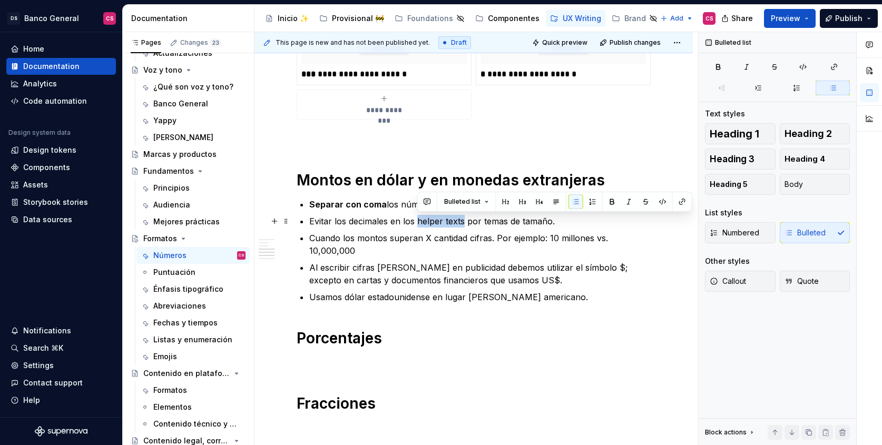
drag, startPoint x: 421, startPoint y: 222, endPoint x: 444, endPoint y: 221, distance: 23.7
click at [444, 221] on p "Evitar los decimales en los helper texts por temas de tamaño." at bounding box center [480, 221] width 342 height 13
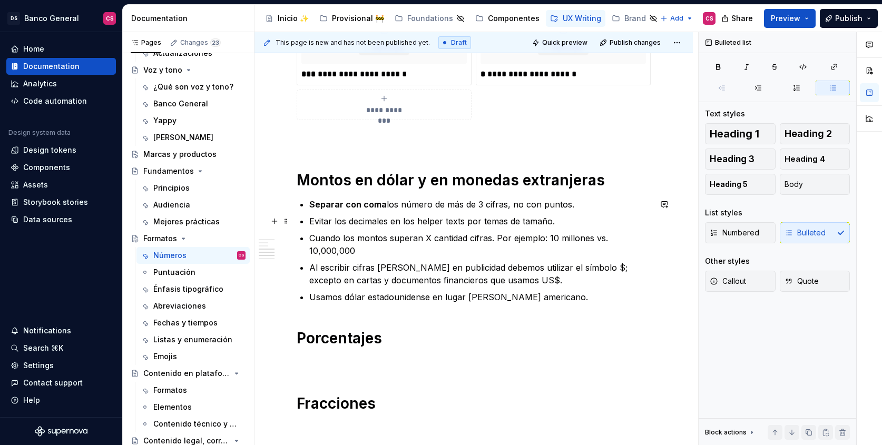
click at [342, 222] on p "Evitar los decimales en los helper texts por temas de tamaño." at bounding box center [480, 221] width 342 height 13
click at [316, 219] on p "Evitar los decimales en los helper texts por temas de tamaño." at bounding box center [480, 221] width 342 height 13
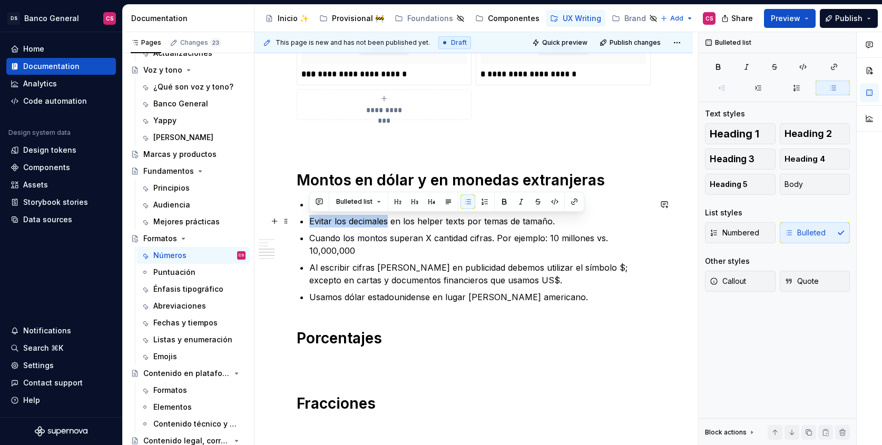
drag, startPoint x: 316, startPoint y: 219, endPoint x: 359, endPoint y: 221, distance: 43.3
click at [359, 221] on p "Evitar los decimales en los helper texts por temas de tamaño." at bounding box center [480, 221] width 342 height 13
click at [373, 221] on p "Evitar los decimales en los helper texts por temas de tamaño." at bounding box center [480, 221] width 342 height 13
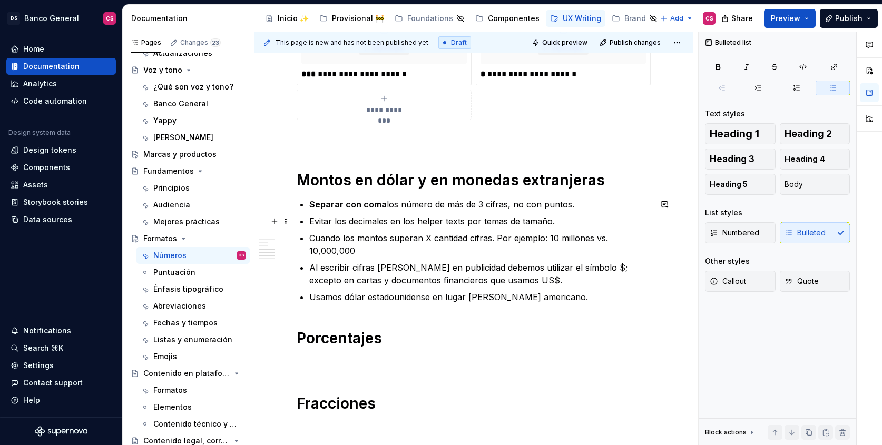
click at [314, 221] on p "Evitar los decimales en los helper texts por temas de tamaño." at bounding box center [480, 221] width 342 height 13
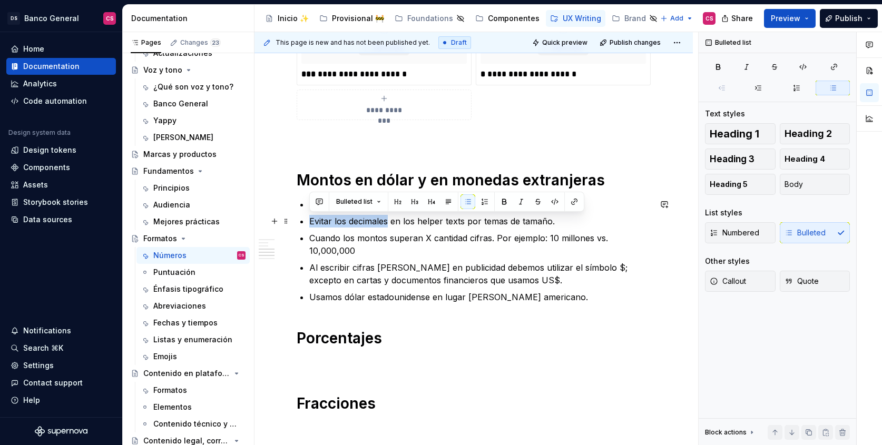
drag, startPoint x: 314, startPoint y: 221, endPoint x: 356, endPoint y: 223, distance: 42.2
click at [356, 223] on p "Evitar los decimales en los helper texts por temas de tamaño." at bounding box center [480, 221] width 342 height 13
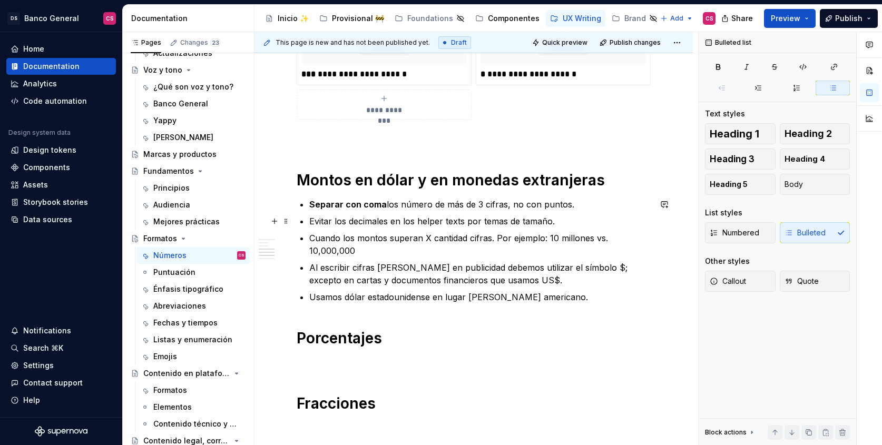
click at [392, 221] on p "Evitar los decimales en los helper texts por temas de tamaño." at bounding box center [480, 221] width 342 height 13
click at [590, 201] on p "Separar con coma los número de más de 3 cifras, no con puntos." at bounding box center [480, 204] width 342 height 13
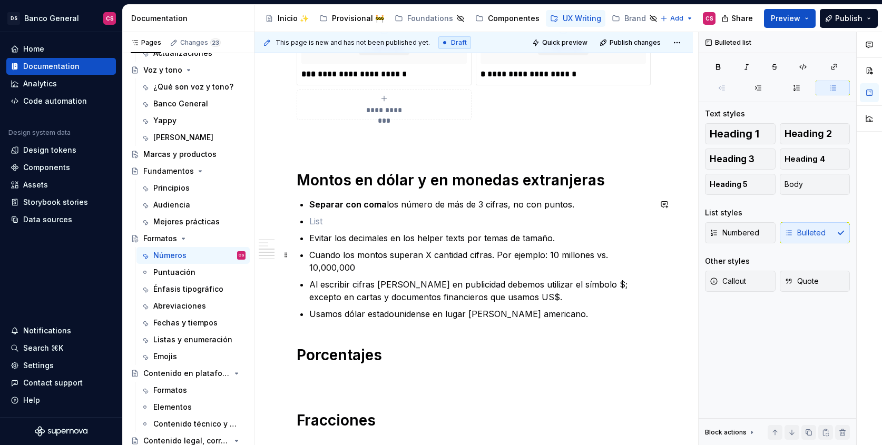
click at [325, 258] on p "Cuando los montos superan X cantidad cifras. Por ejemplo: 10 millones vs. 10,00…" at bounding box center [480, 261] width 342 height 25
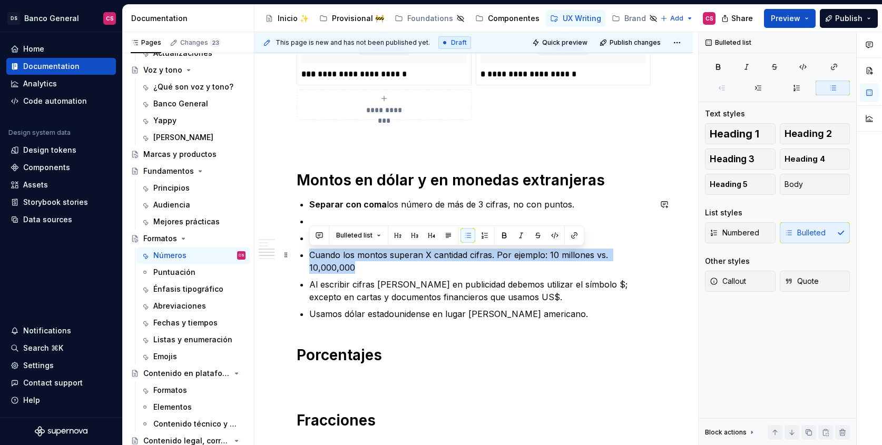
click at [325, 258] on p "Cuando los montos superan X cantidad cifras. Por ejemplo: 10 millones vs. 10,00…" at bounding box center [480, 261] width 342 height 25
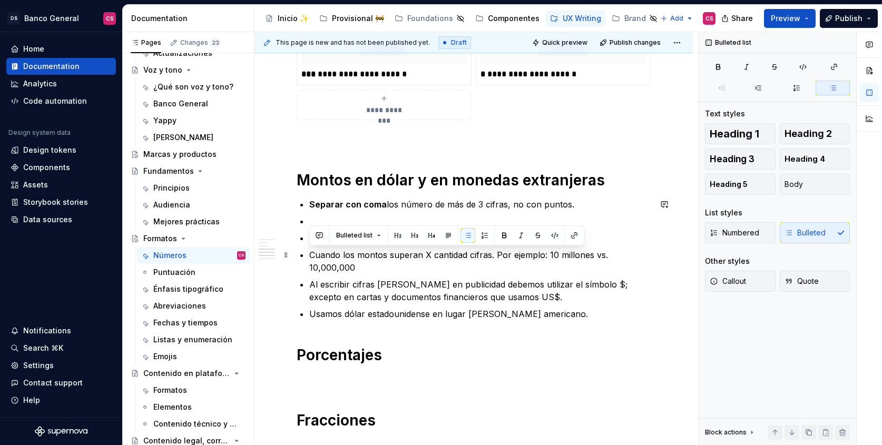
click at [388, 271] on p "Cuando los montos superan X cantidad cifras. Por ejemplo: 10 millones vs. 10,00…" at bounding box center [480, 261] width 342 height 25
click at [346, 228] on ul "Separar con coma los número de más de 3 cifras, no con puntos. Evitar los decim…" at bounding box center [480, 259] width 342 height 122
click at [347, 220] on p at bounding box center [480, 221] width 342 height 13
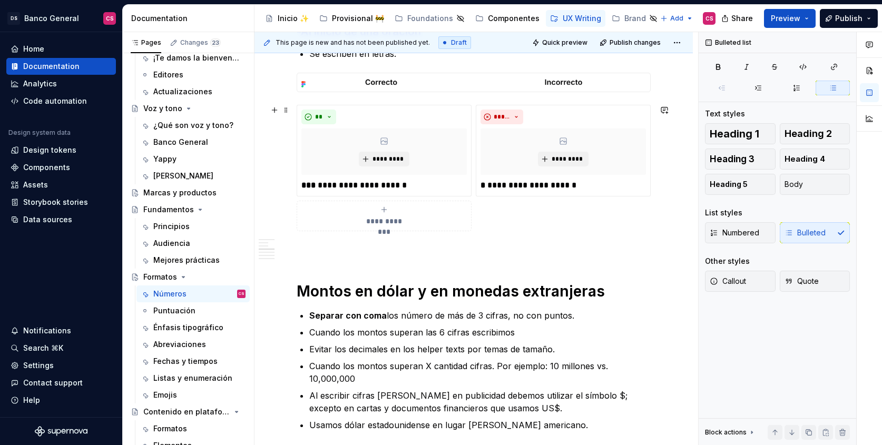
scroll to position [501, 0]
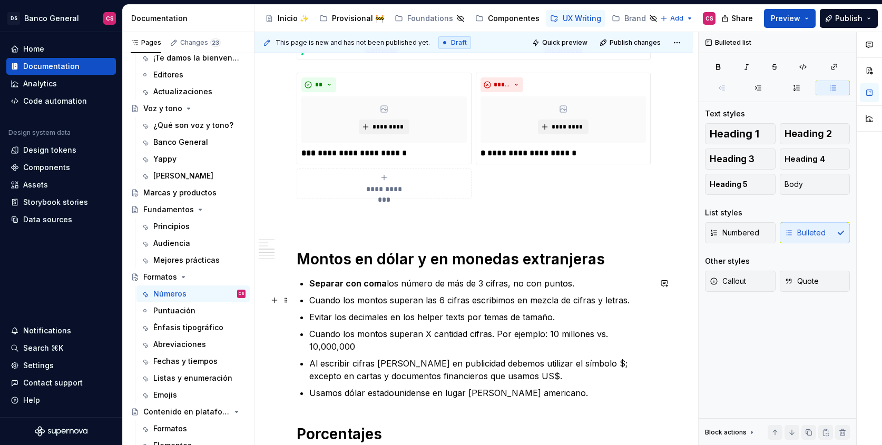
click at [407, 303] on p "Cuando los montos superan las 6 cifras escribimos en mezcla de cifras y letras." at bounding box center [480, 300] width 342 height 13
drag, startPoint x: 407, startPoint y: 303, endPoint x: 447, endPoint y: 301, distance: 40.1
click at [447, 301] on p "Cuando los montos superan las 6 cifras escribimos en mezcla de cifras y letras." at bounding box center [480, 300] width 342 height 13
click at [524, 306] on p "Cuando los montos superan las 6 cifras escribimos en mezcla de cifras y letras." at bounding box center [480, 300] width 342 height 13
click at [536, 300] on p "Cuando los montos superan las 6 cifras escribimos en mezcla de cifras y letras." at bounding box center [480, 300] width 342 height 13
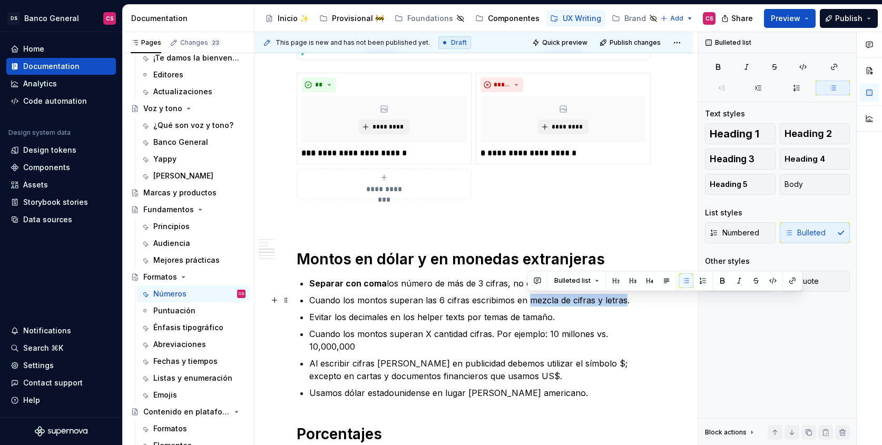
drag, startPoint x: 536, startPoint y: 300, endPoint x: 615, endPoint y: 300, distance: 79.6
click at [615, 300] on p "Cuando los montos superan las 6 cifras escribimos en mezcla de cifras y letras." at bounding box center [480, 300] width 342 height 13
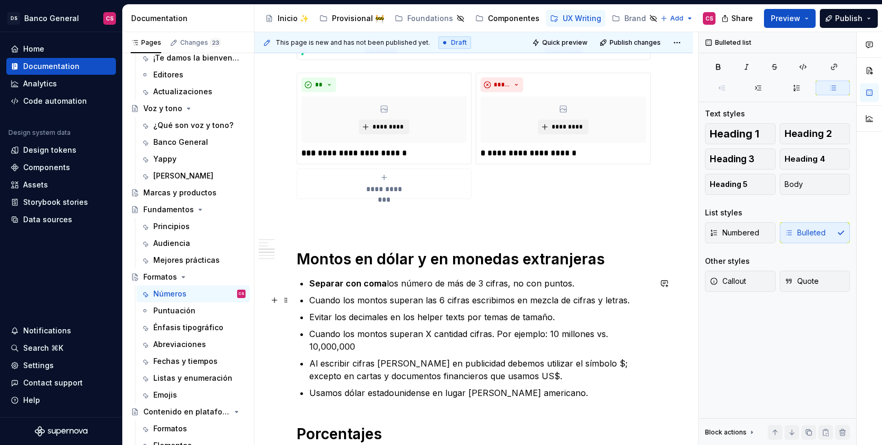
click at [539, 306] on p "Cuando los montos superan las 6 cifras escribimos en mezcla de cifras y letras." at bounding box center [480, 300] width 342 height 13
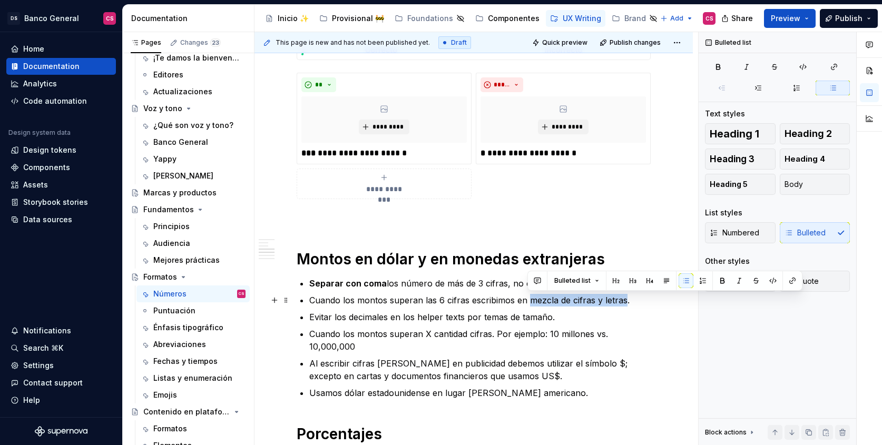
drag, startPoint x: 539, startPoint y: 306, endPoint x: 618, endPoint y: 302, distance: 79.2
click at [618, 302] on p "Cuando los montos superan las 6 cifras escribimos en mezcla de cifras y letras." at bounding box center [480, 300] width 342 height 13
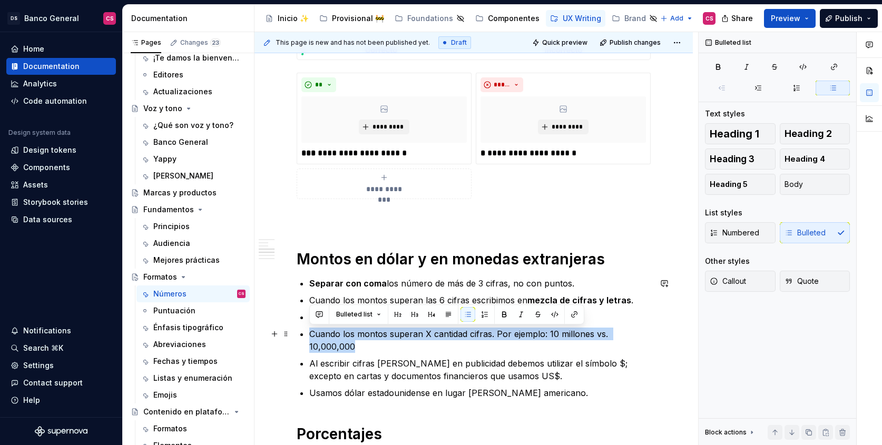
drag, startPoint x: 370, startPoint y: 349, endPoint x: 300, endPoint y: 334, distance: 70.7
click at [300, 334] on div "**********" at bounding box center [474, 160] width 354 height 830
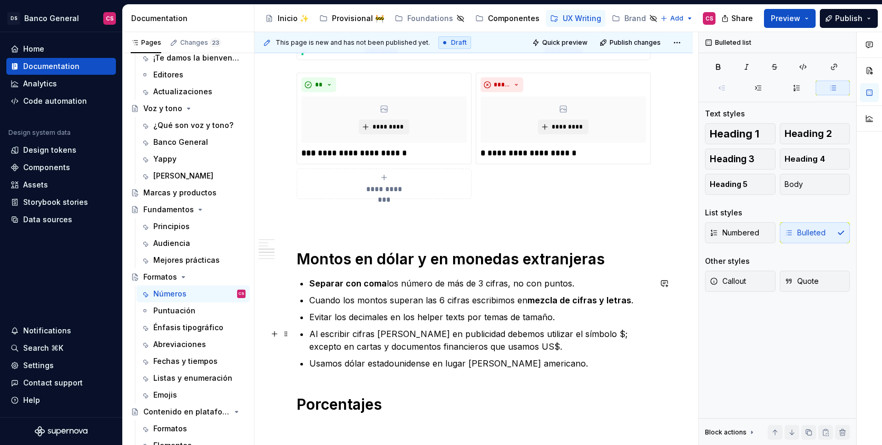
click at [562, 331] on p "Al escribir cifras [PERSON_NAME] en publicidad debemos utilizar el símbolo $; e…" at bounding box center [480, 340] width 342 height 25
drag, startPoint x: 562, startPoint y: 331, endPoint x: 579, endPoint y: 331, distance: 17.4
click at [579, 331] on p "Al escribir cifras [PERSON_NAME] en publicidad debemos utilizar el símbolo $; e…" at bounding box center [480, 340] width 342 height 25
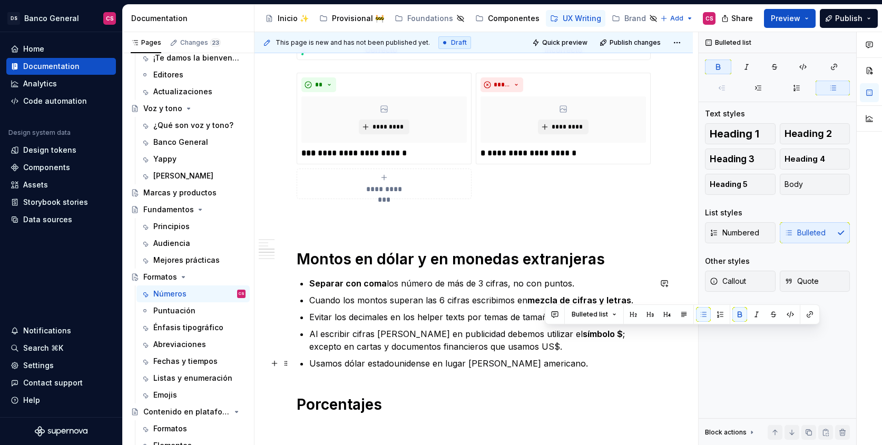
click at [343, 362] on p "Usamos dólar estadounidense en lugar [PERSON_NAME] americano." at bounding box center [480, 363] width 342 height 13
click at [434, 362] on p "Usamos “dólar estadounidense en lugar de dólar americano." at bounding box center [480, 363] width 342 height 13
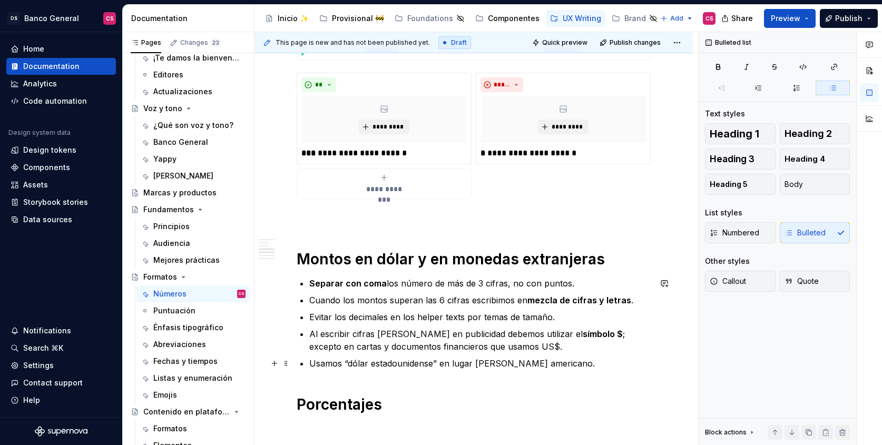
click at [333, 364] on p "Usamos “dólar estadounidense” en lugar de dólar americano." at bounding box center [480, 363] width 342 height 13
click at [445, 364] on p "Decimos “dólar estadounidense” en lugar de dólar americano." at bounding box center [480, 363] width 342 height 13
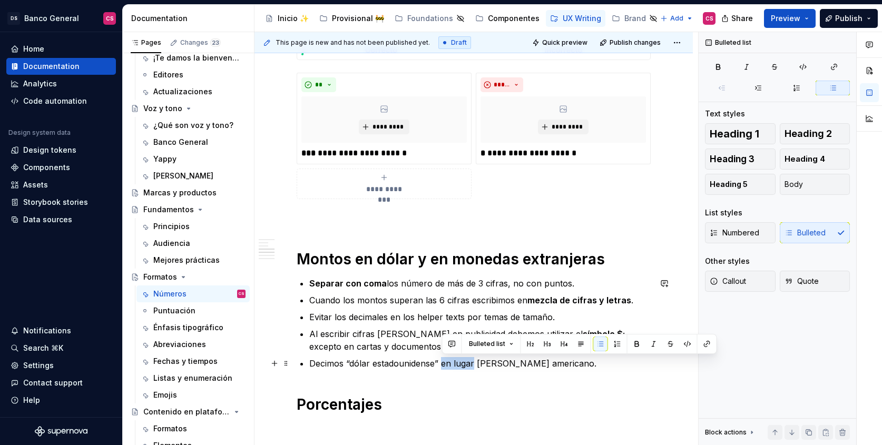
drag, startPoint x: 445, startPoint y: 364, endPoint x: 467, endPoint y: 364, distance: 21.1
click at [467, 364] on p "Decimos “dólar estadounidense” en lugar de dólar americano." at bounding box center [480, 363] width 342 height 13
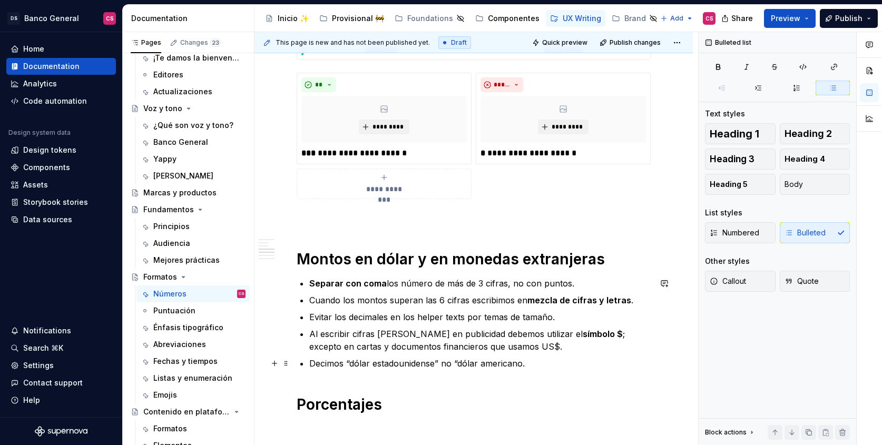
click at [522, 364] on p "Decimos “dólar estadounidense” no “dólar americano." at bounding box center [480, 363] width 342 height 13
click at [562, 367] on p "Decimos “dólar estadounidense” no “dólar americano.”" at bounding box center [480, 363] width 342 height 13
click at [429, 260] on h1 "Montos en dólar y en monedas extranjeras" at bounding box center [474, 259] width 354 height 19
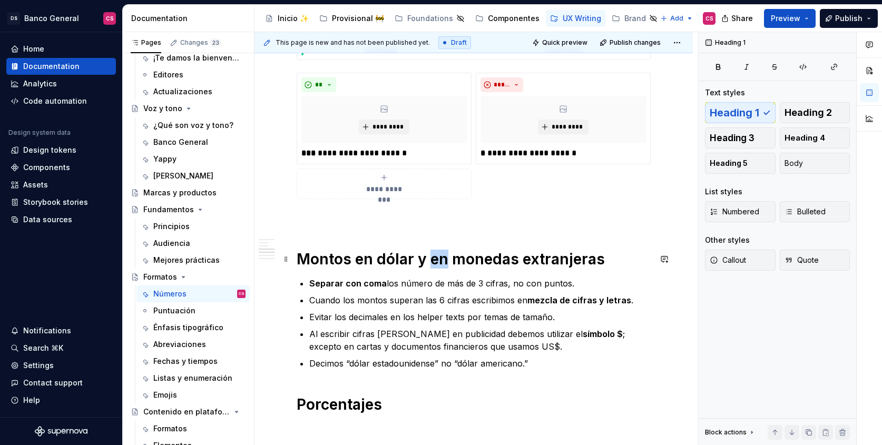
click at [429, 260] on h1 "Montos en dólar y en monedas extranjeras" at bounding box center [474, 259] width 354 height 19
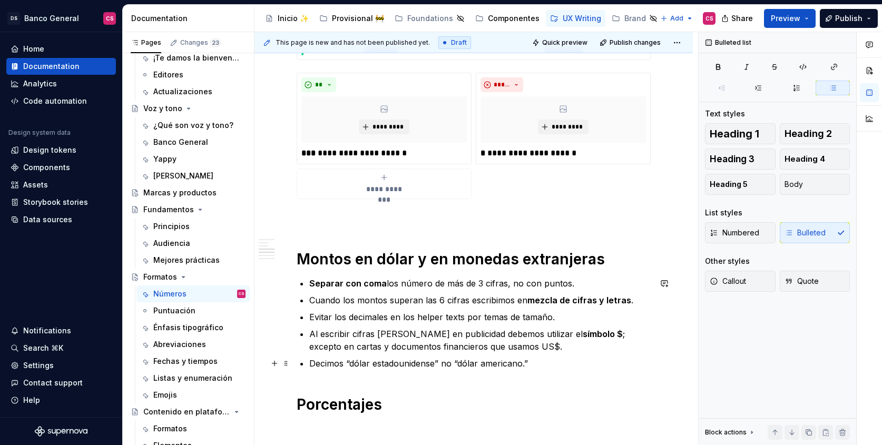
click at [356, 361] on p "Decimos “dólar estadounidense” no “dólar americano.”" at bounding box center [480, 363] width 342 height 13
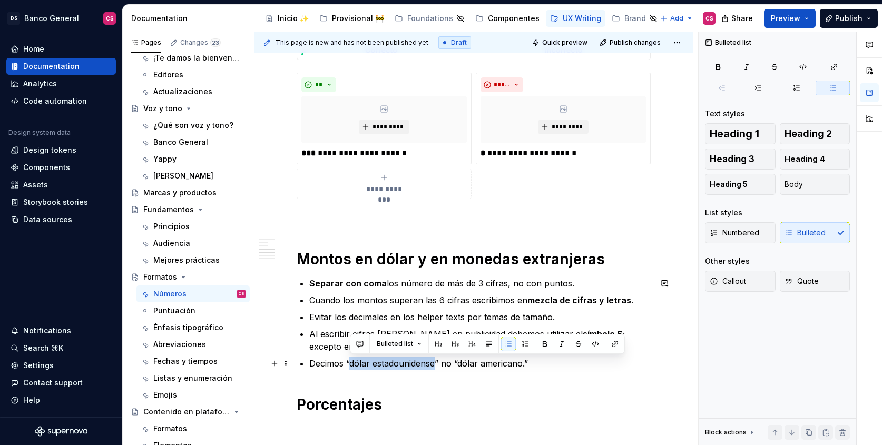
drag, startPoint x: 356, startPoint y: 361, endPoint x: 400, endPoint y: 365, distance: 44.5
click at [400, 365] on p "Decimos “dólar estadounidense” no “dólar americano.”" at bounding box center [480, 363] width 342 height 13
click at [530, 393] on div "**********" at bounding box center [474, 145] width 354 height 800
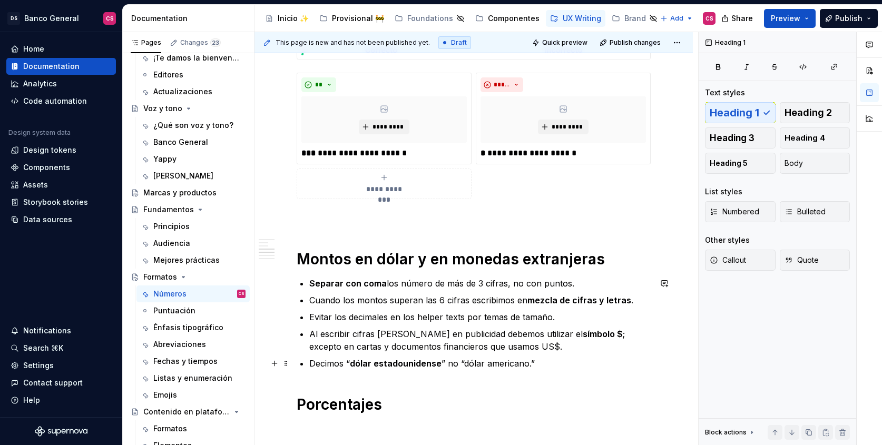
click at [542, 365] on p "Decimos “ dólar estadounidense ” no “dólar americano.”" at bounding box center [480, 363] width 342 height 13
click at [333, 217] on p at bounding box center [474, 218] width 354 height 13
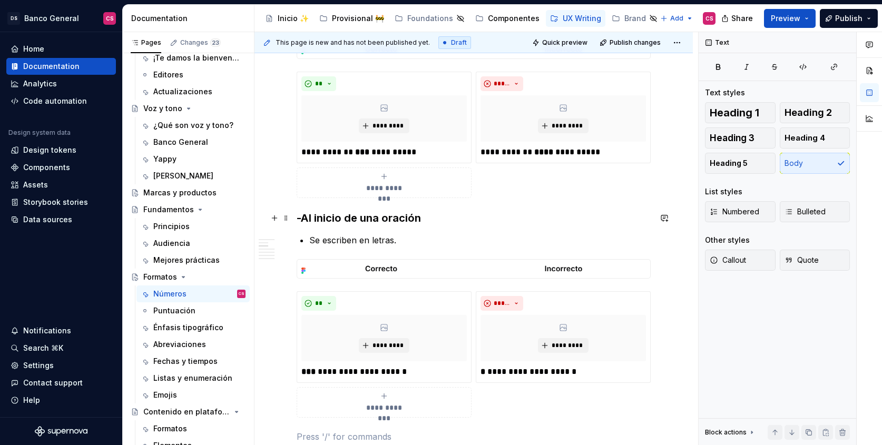
scroll to position [267, 0]
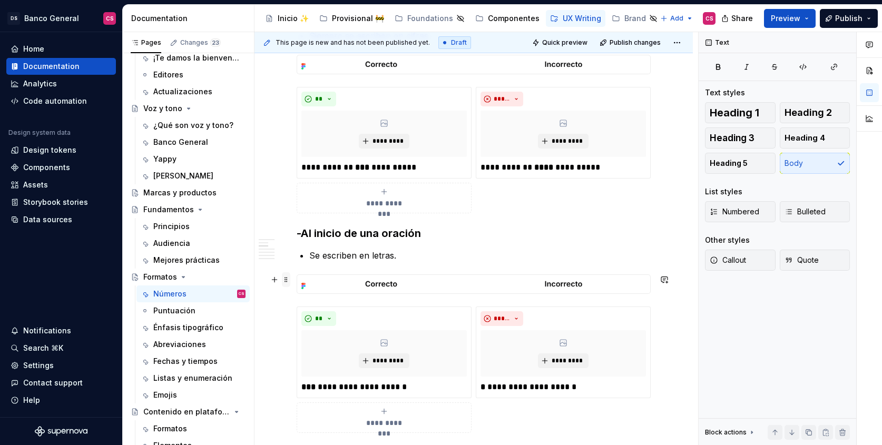
click at [287, 280] on span at bounding box center [286, 280] width 8 height 15
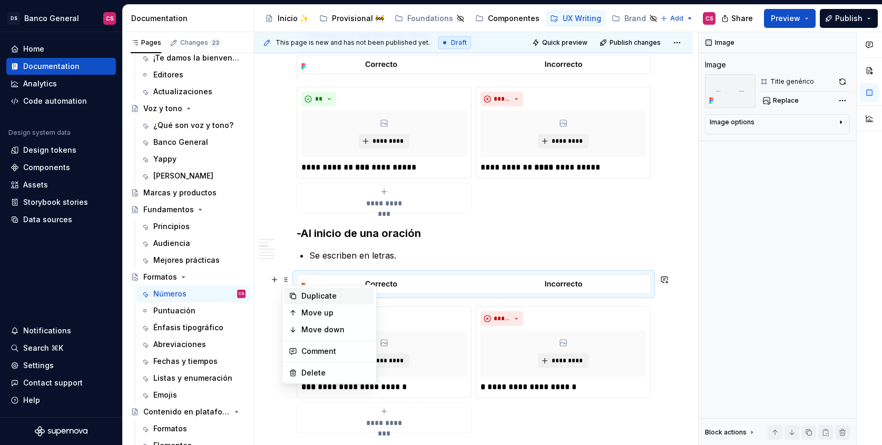
click at [299, 292] on div "Duplicate" at bounding box center [330, 296] width 90 height 17
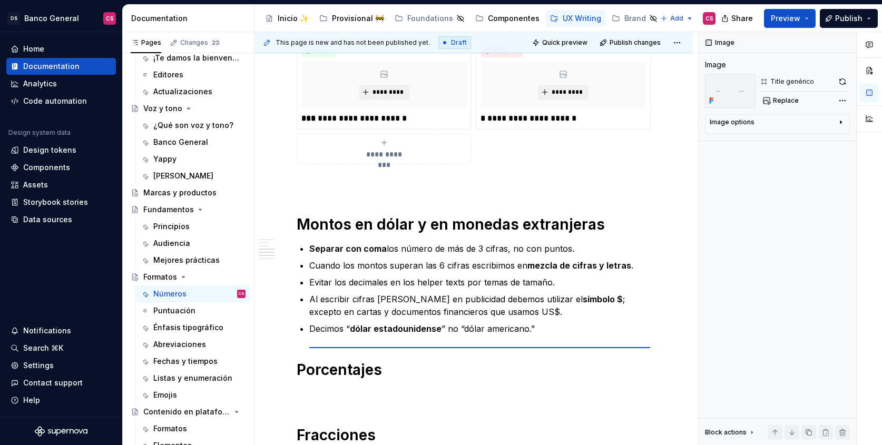
scroll to position [536, 0]
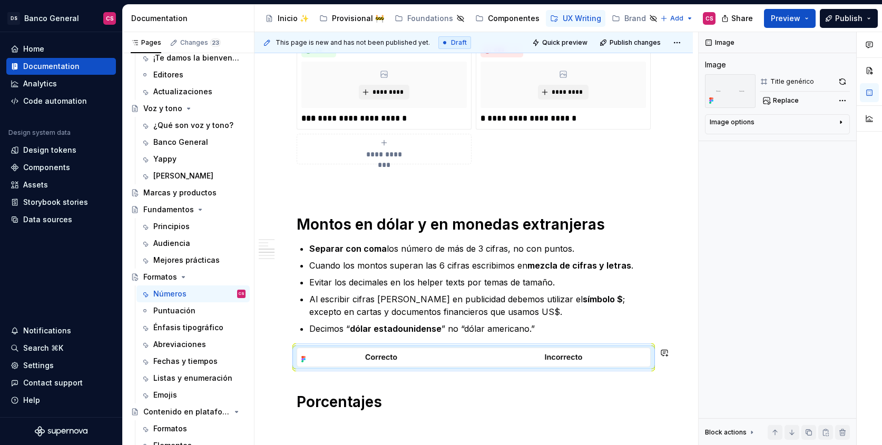
click at [441, 380] on div "**********" at bounding box center [474, 126] width 354 height 832
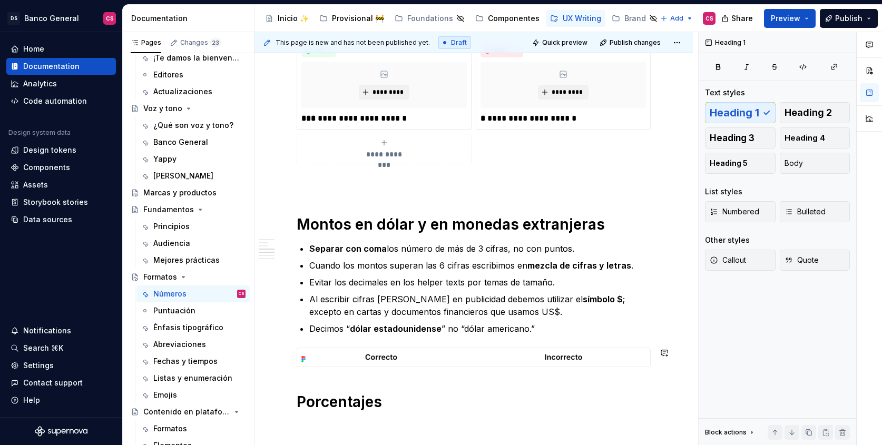
click at [664, 376] on div "**********" at bounding box center [474, 187] width 439 height 1004
click at [414, 373] on div "**********" at bounding box center [474, 126] width 354 height 832
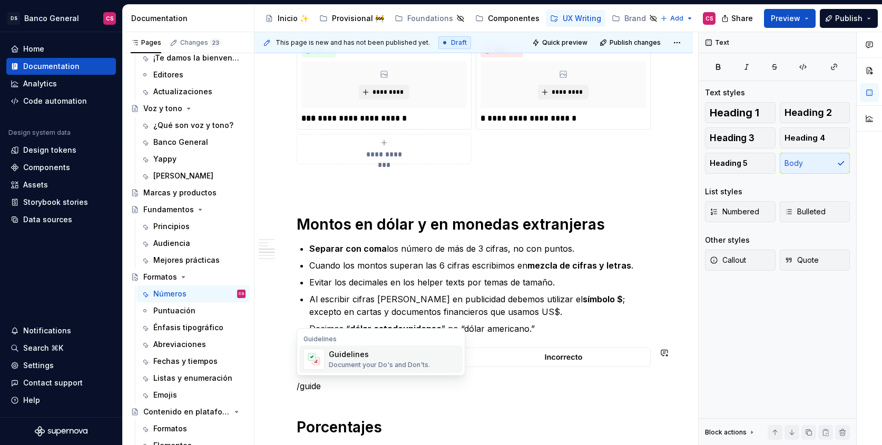
click at [338, 353] on div "Guidelines" at bounding box center [379, 354] width 101 height 11
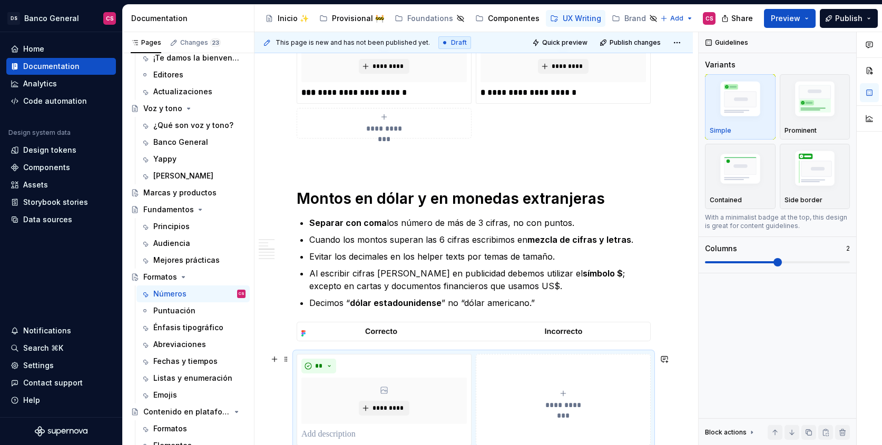
click at [508, 374] on button "**********" at bounding box center [563, 400] width 175 height 92
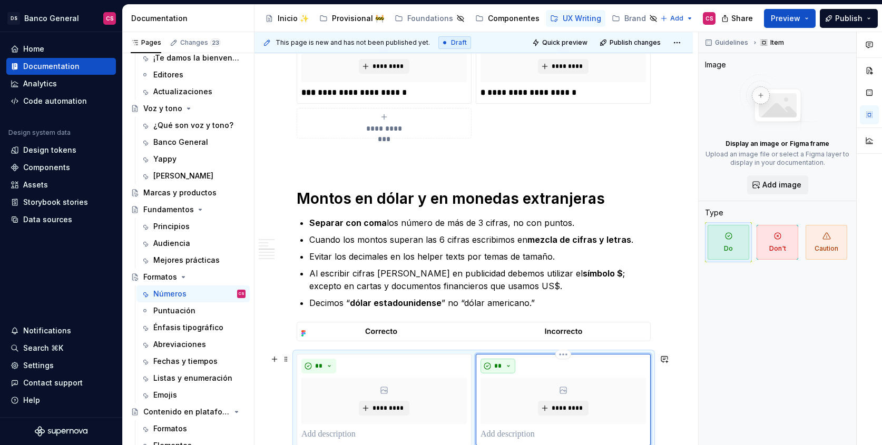
click at [497, 362] on span "**" at bounding box center [498, 366] width 8 height 8
type textarea "*"
click at [517, 402] on div "Don't" at bounding box center [523, 404] width 20 height 11
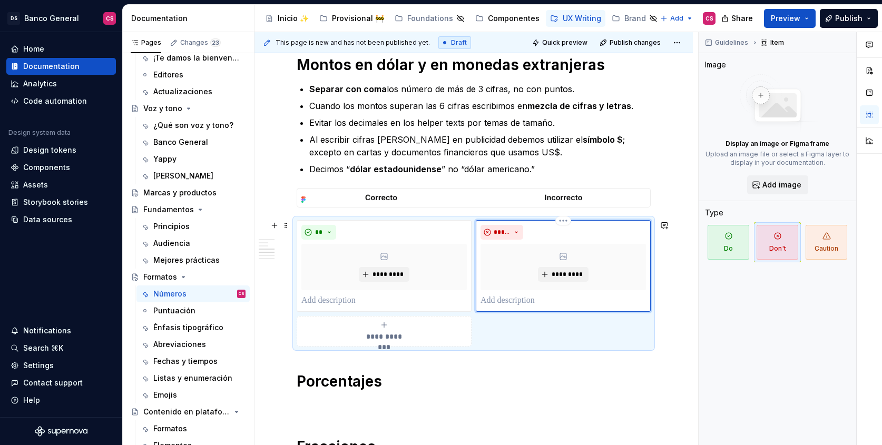
scroll to position [701, 0]
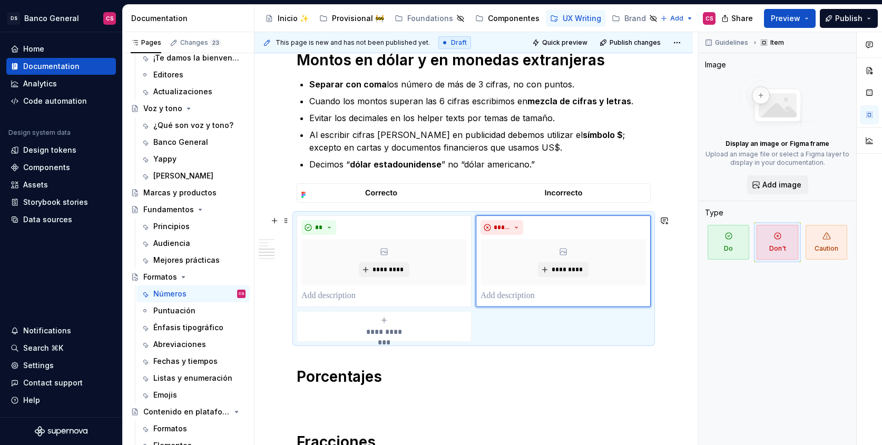
click at [505, 332] on div "**********" at bounding box center [474, 279] width 354 height 127
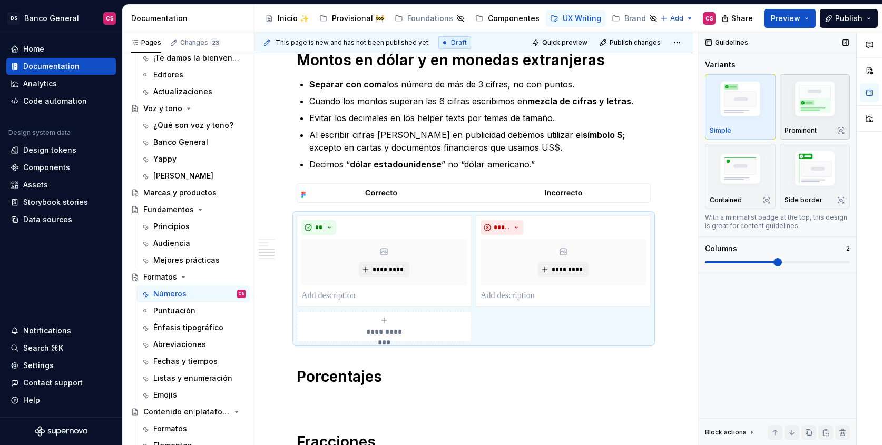
click at [807, 106] on img "button" at bounding box center [815, 101] width 61 height 46
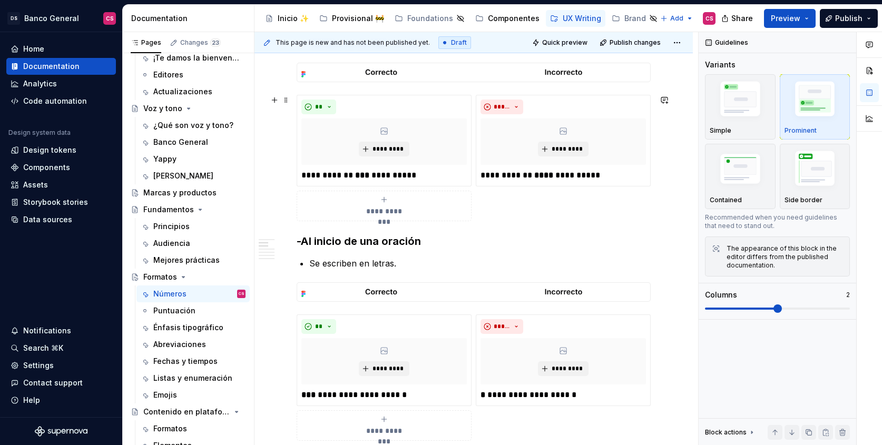
scroll to position [234, 0]
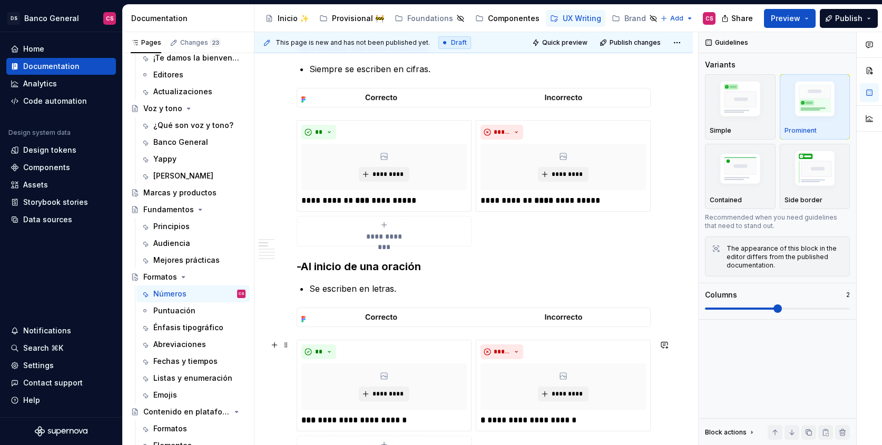
click at [473, 352] on div "**********" at bounding box center [474, 403] width 354 height 127
click at [473, 351] on div "**********" at bounding box center [474, 403] width 354 height 127
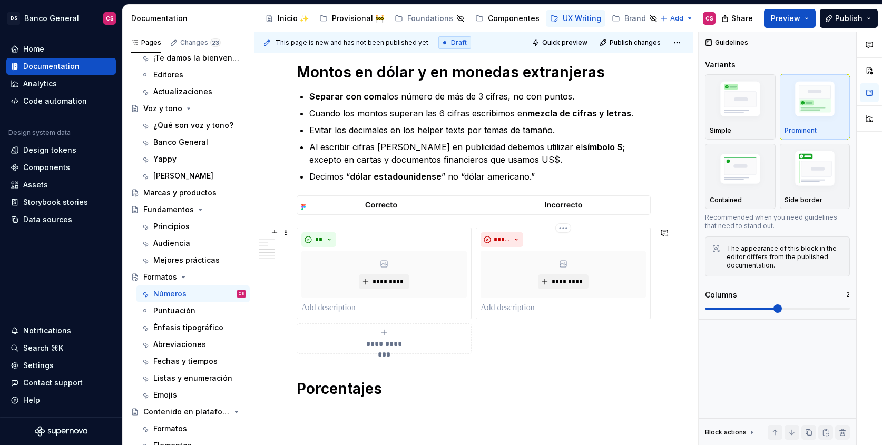
scroll to position [713, 0]
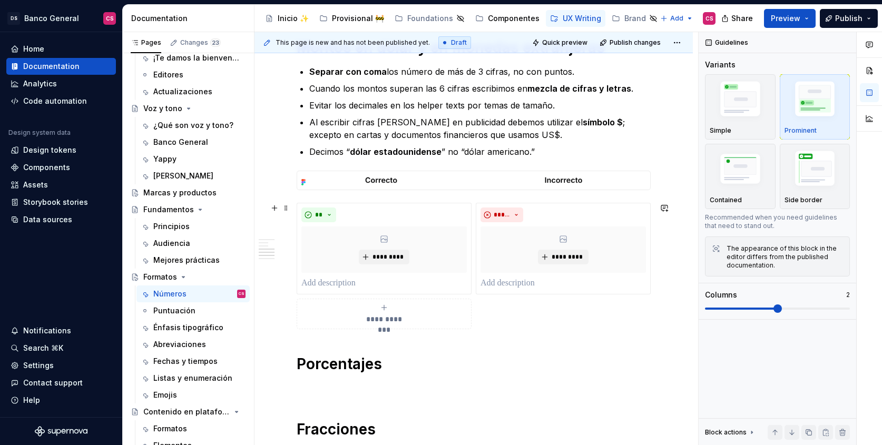
click at [498, 312] on div "**********" at bounding box center [474, 266] width 354 height 127
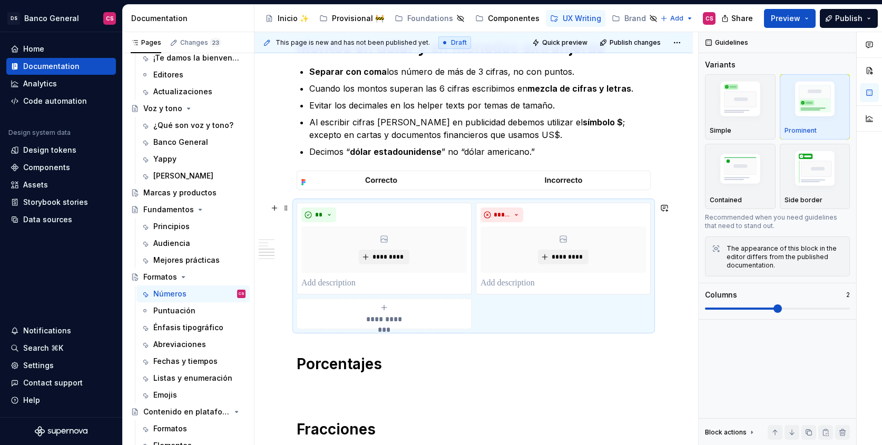
click at [519, 313] on div "**********" at bounding box center [474, 266] width 354 height 127
click at [409, 322] on div "**********" at bounding box center [385, 314] width 166 height 21
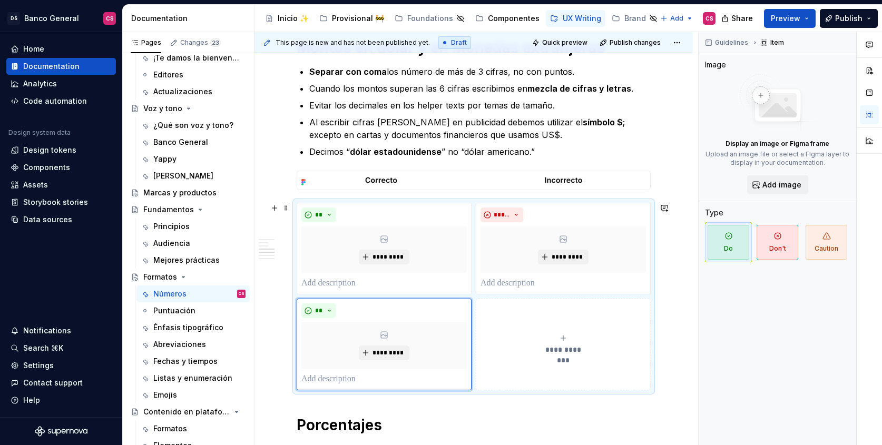
click at [537, 321] on button "**********" at bounding box center [563, 345] width 175 height 92
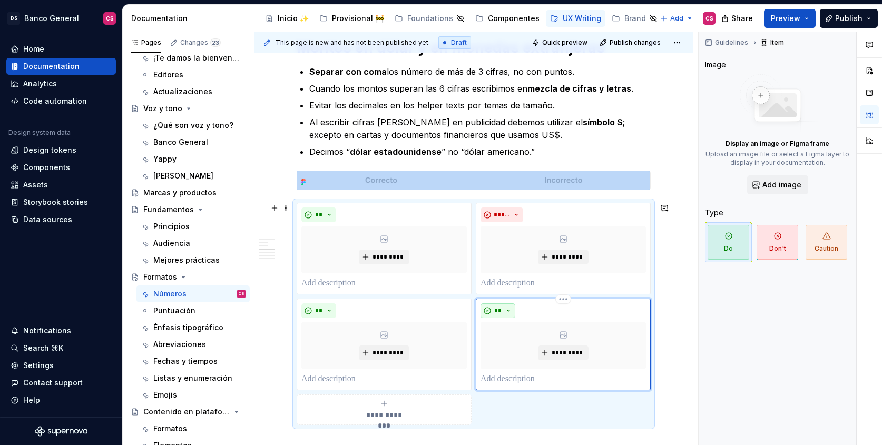
click at [499, 309] on span "**" at bounding box center [498, 311] width 8 height 8
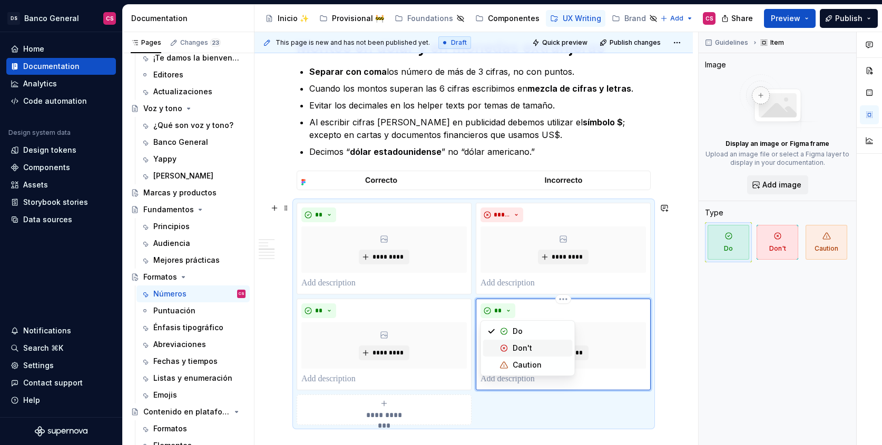
click at [517, 342] on span "Don't" at bounding box center [528, 348] width 90 height 17
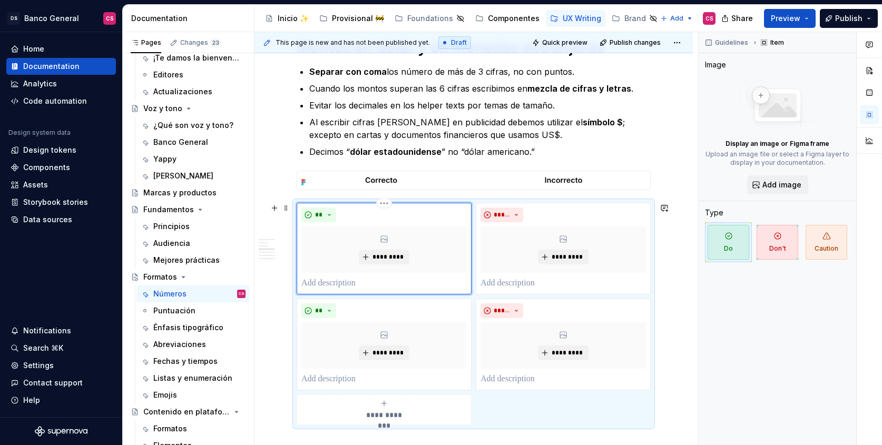
click at [364, 279] on div "** *********" at bounding box center [385, 249] width 166 height 82
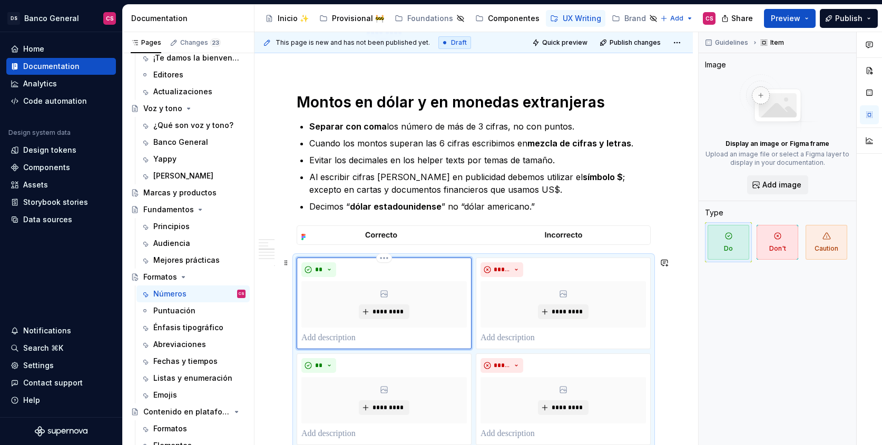
scroll to position [666, 0]
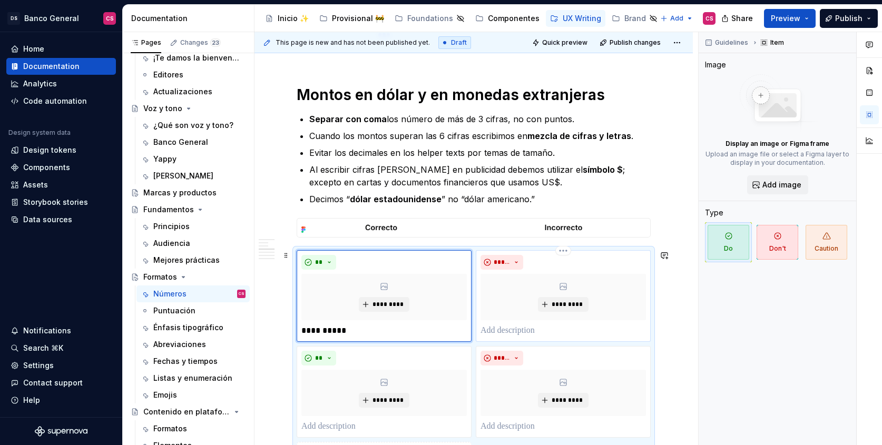
click at [505, 328] on p at bounding box center [564, 331] width 166 height 13
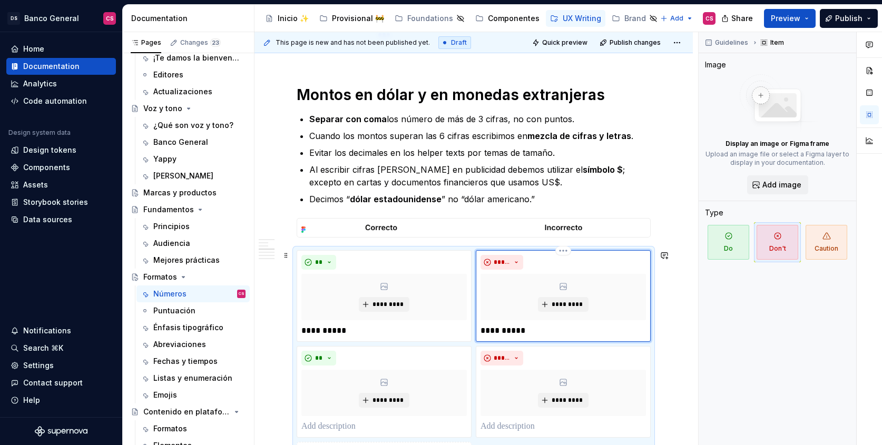
click at [518, 331] on p "**********" at bounding box center [564, 331] width 166 height 13
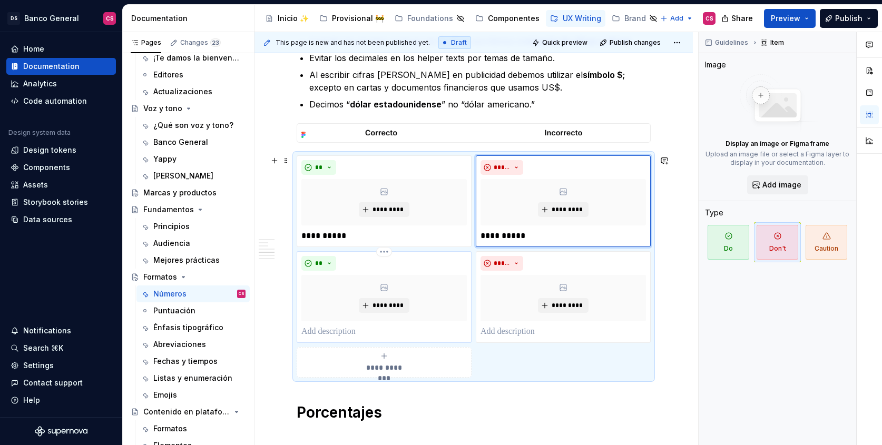
scroll to position [760, 0]
click at [352, 328] on p at bounding box center [385, 333] width 166 height 13
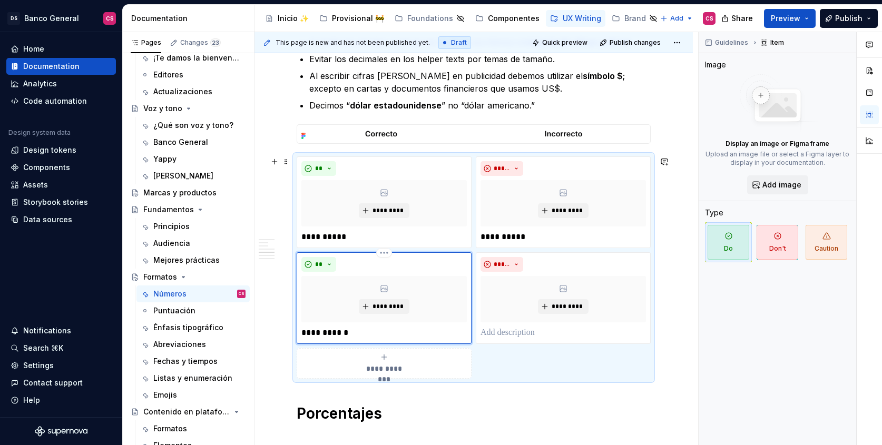
click at [302, 332] on p "**********" at bounding box center [385, 333] width 166 height 13
click at [396, 337] on p "**********" at bounding box center [385, 333] width 166 height 13
click at [527, 333] on p at bounding box center [564, 333] width 166 height 13
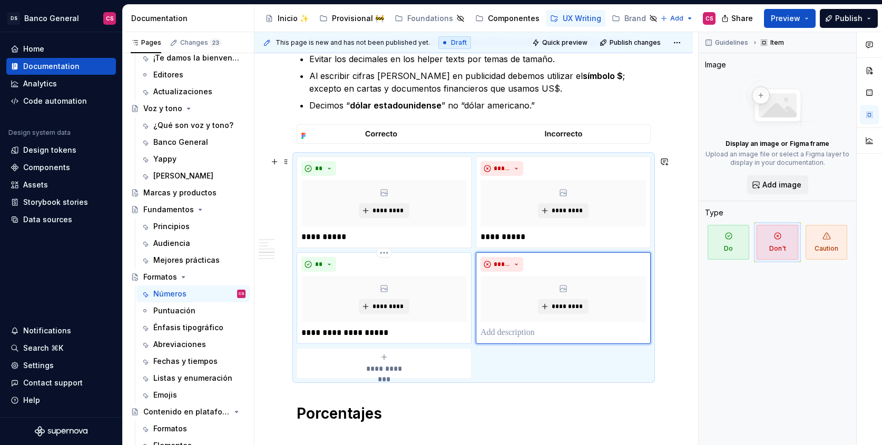
click at [356, 331] on p "**********" at bounding box center [385, 333] width 166 height 13
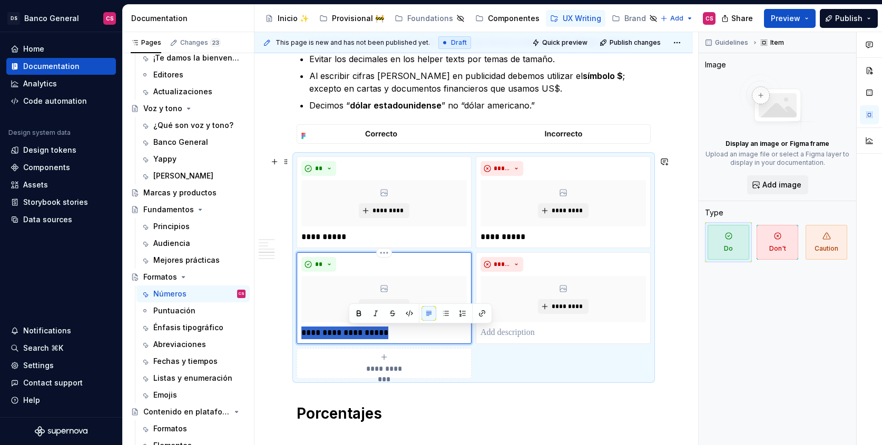
click at [356, 331] on p "**********" at bounding box center [385, 333] width 166 height 13
click at [555, 332] on p at bounding box center [564, 333] width 166 height 13
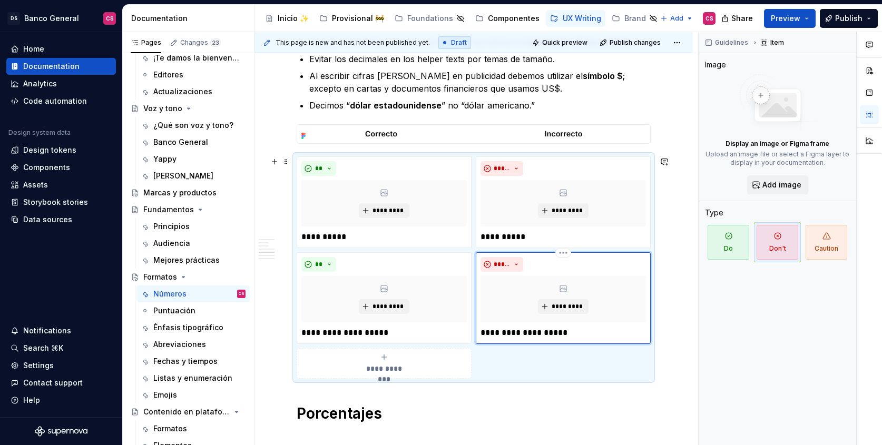
click at [521, 332] on p "**********" at bounding box center [564, 333] width 166 height 13
click at [547, 335] on p "**********" at bounding box center [564, 333] width 166 height 13
drag, startPoint x: 536, startPoint y: 336, endPoint x: 520, endPoint y: 336, distance: 15.3
click at [520, 336] on p "**********" at bounding box center [564, 333] width 166 height 13
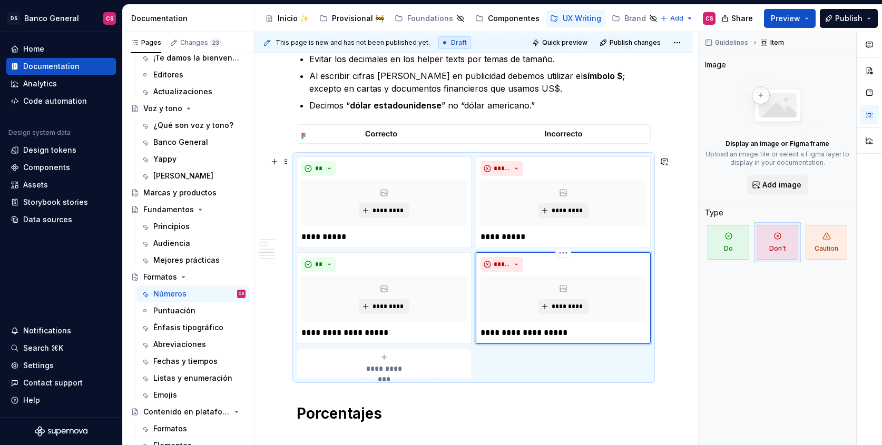
click at [526, 334] on p "**********" at bounding box center [564, 333] width 166 height 13
type textarea "*"
click at [584, 333] on p "**********" at bounding box center [564, 333] width 166 height 13
click at [431, 370] on div "**********" at bounding box center [385, 363] width 166 height 21
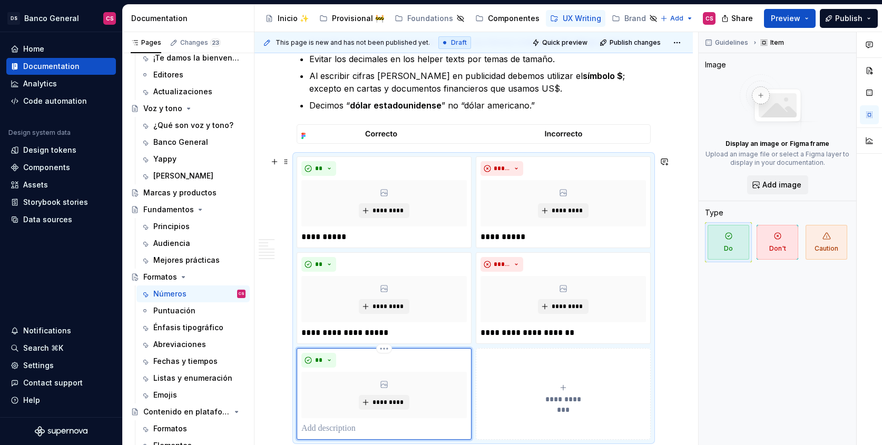
click at [355, 431] on p at bounding box center [385, 429] width 166 height 13
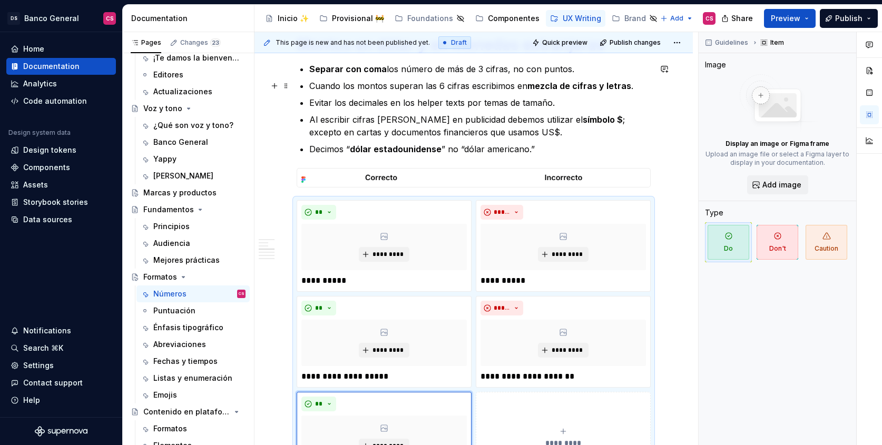
scroll to position [710, 0]
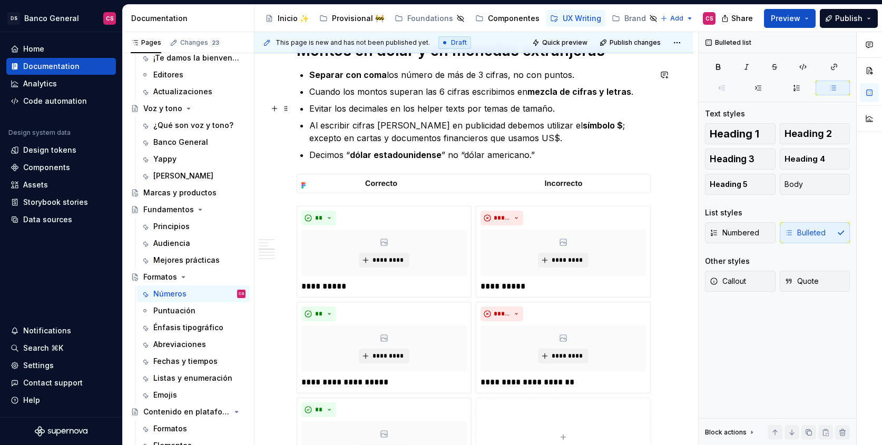
click at [317, 109] on p "Evitar los decimales en los helper texts por temas de tamaño." at bounding box center [480, 108] width 342 height 13
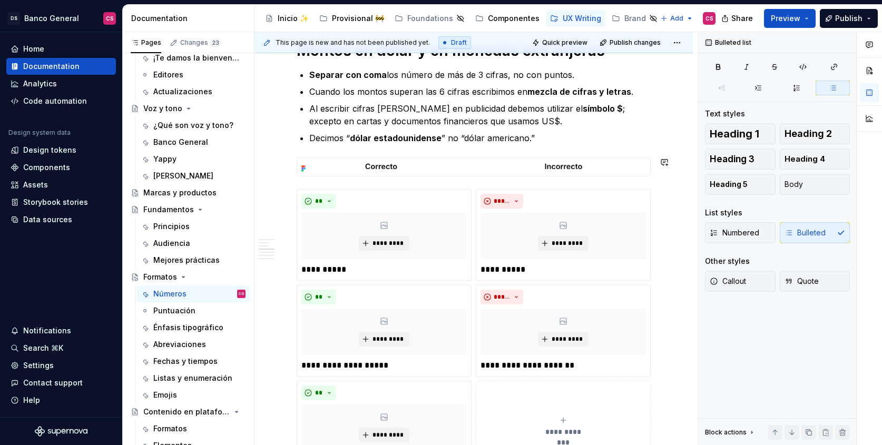
click at [540, 148] on div "**********" at bounding box center [474, 92] width 354 height 1112
click at [541, 143] on p "Decimos “ dólar estadounidense ” no “dólar americano.”" at bounding box center [480, 138] width 342 height 13
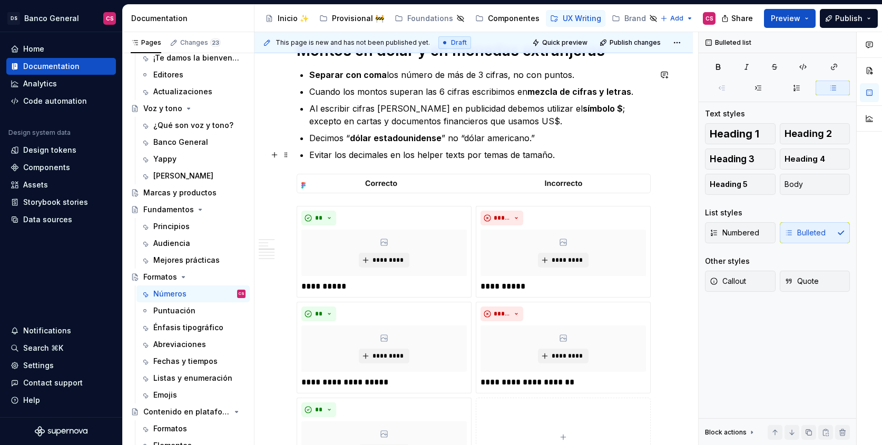
click at [423, 155] on p "Evitar los decimales en los helper texts por temas de tamaño." at bounding box center [480, 155] width 342 height 13
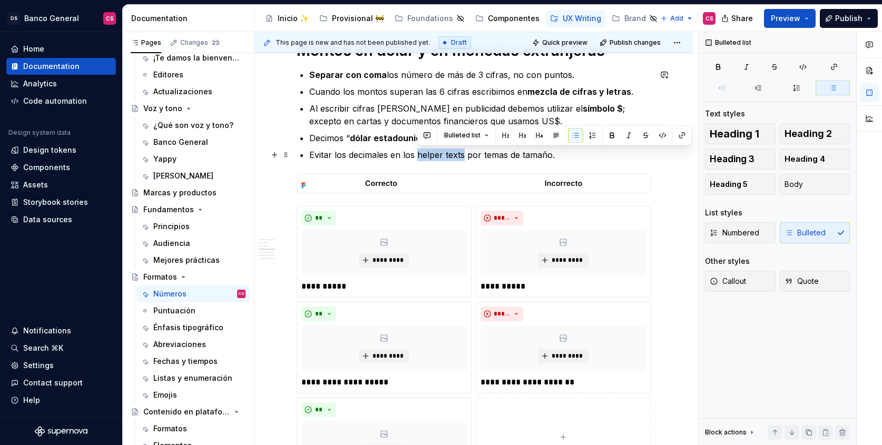
drag, startPoint x: 423, startPoint y: 155, endPoint x: 451, endPoint y: 153, distance: 28.0
click at [451, 153] on p "Evitar los decimales en los helper texts por temas de tamaño." at bounding box center [480, 155] width 342 height 13
click at [601, 160] on p "Evitar los decimales en los helper texts por temas de tamaño." at bounding box center [480, 155] width 342 height 13
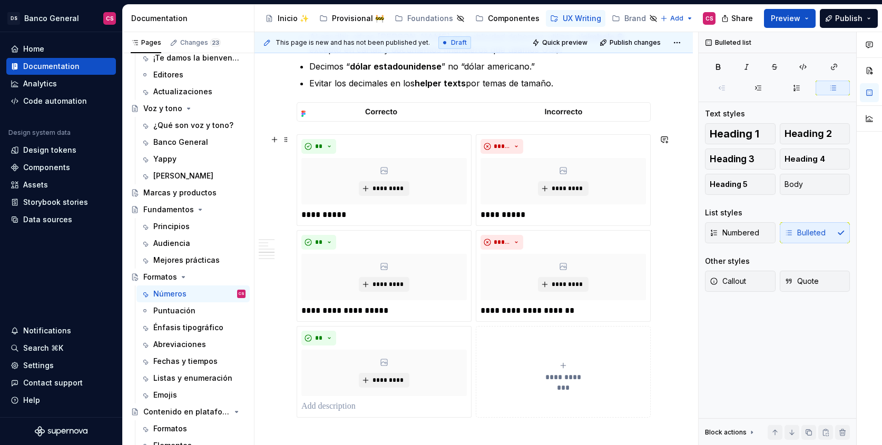
scroll to position [783, 0]
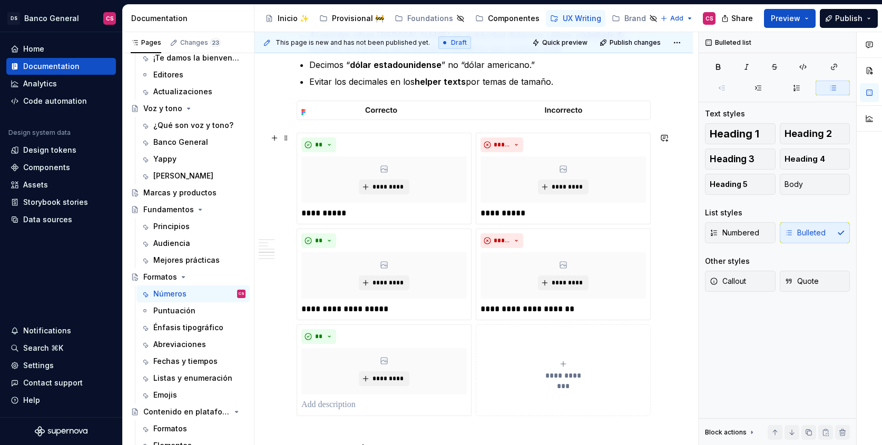
click at [535, 361] on div "**********" at bounding box center [564, 370] width 166 height 21
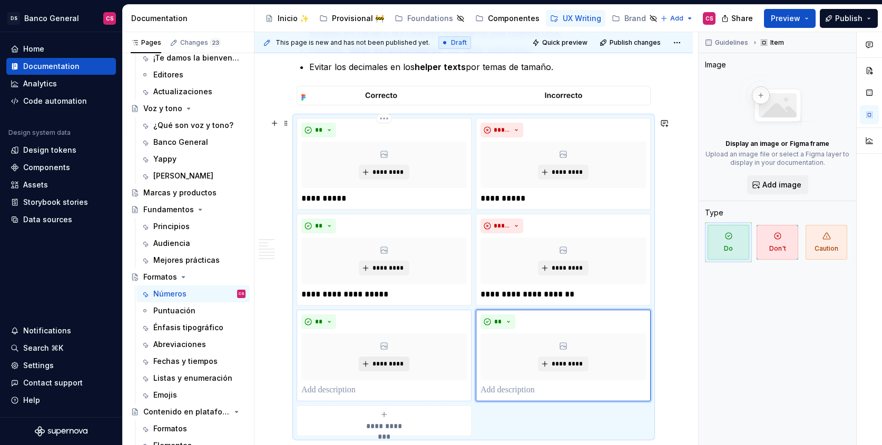
scroll to position [802, 0]
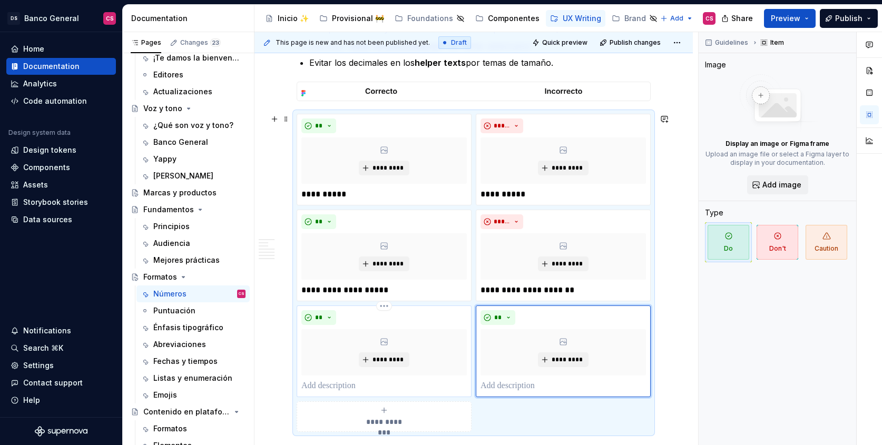
click at [347, 386] on p at bounding box center [385, 386] width 166 height 13
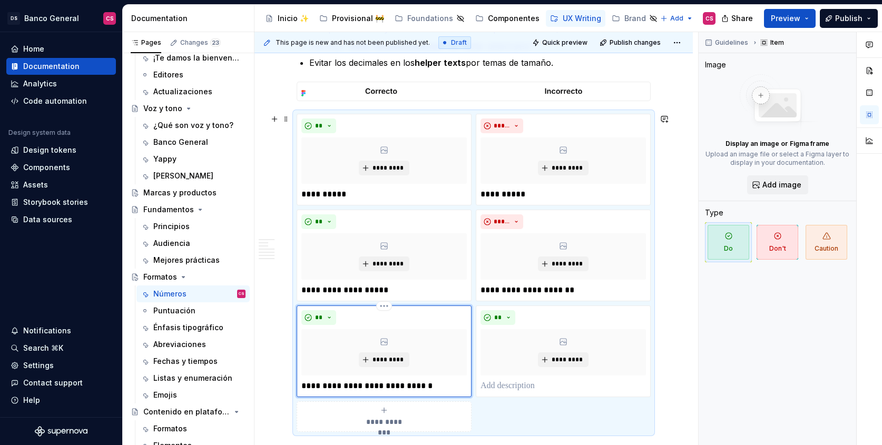
click at [346, 386] on p "**********" at bounding box center [385, 386] width 166 height 13
drag, startPoint x: 346, startPoint y: 386, endPoint x: 373, endPoint y: 383, distance: 26.5
click at [373, 383] on p "**********" at bounding box center [385, 386] width 166 height 13
click at [509, 387] on p at bounding box center [564, 386] width 166 height 13
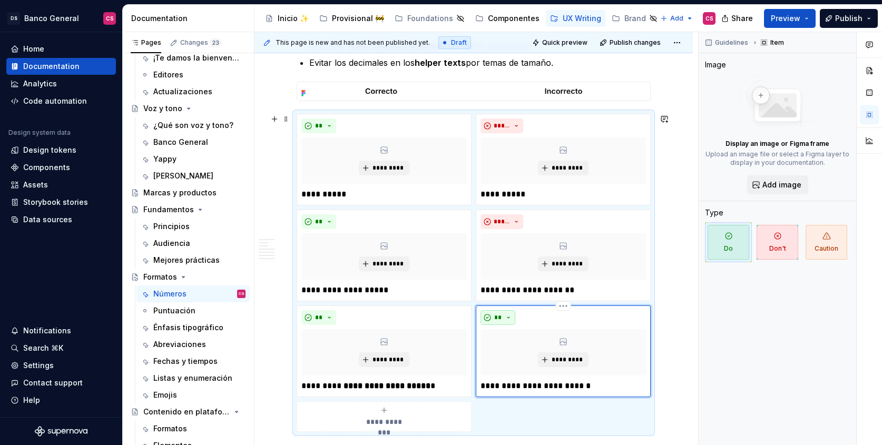
click at [499, 319] on span "**" at bounding box center [498, 318] width 8 height 8
click at [506, 353] on div "Suggestions" at bounding box center [504, 355] width 8 height 8
click at [522, 388] on p "**********" at bounding box center [564, 386] width 166 height 13
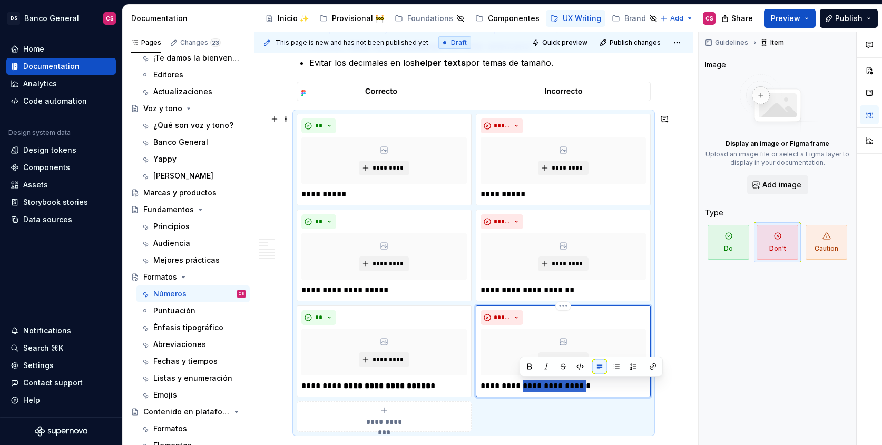
drag, startPoint x: 522, startPoint y: 388, endPoint x: 547, endPoint y: 388, distance: 24.8
click at [547, 388] on p "**********" at bounding box center [564, 386] width 166 height 13
click at [671, 356] on div "**********" at bounding box center [474, 86] width 439 height 1335
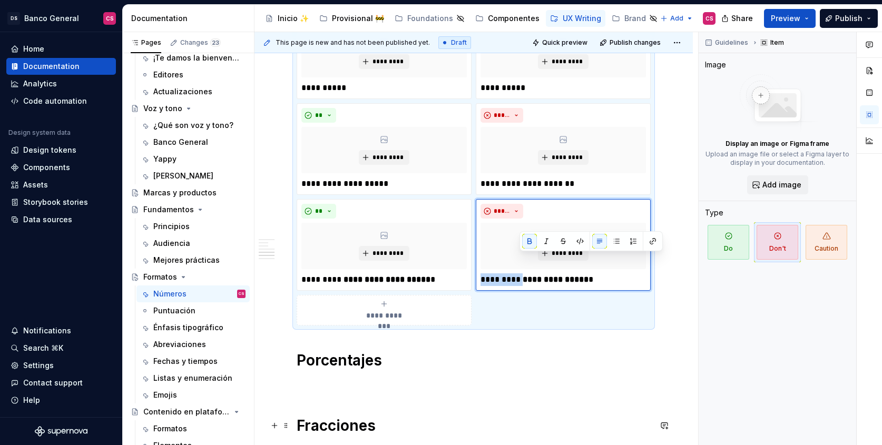
scroll to position [1008, 0]
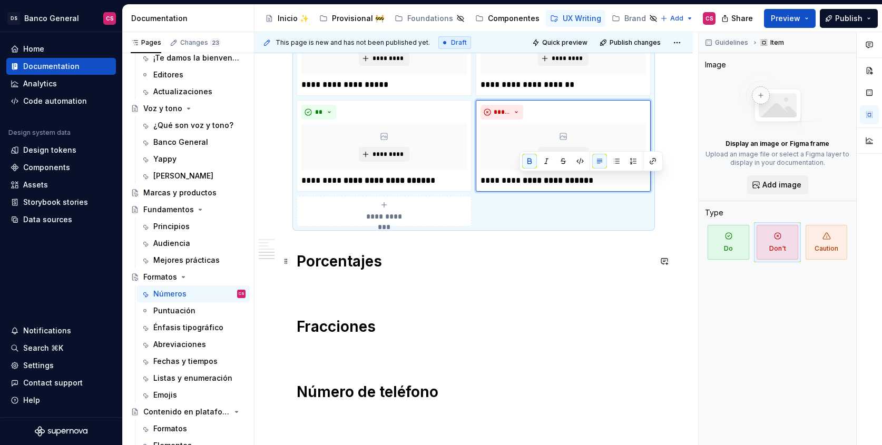
click at [362, 252] on h1 "Porcentajes" at bounding box center [474, 261] width 354 height 19
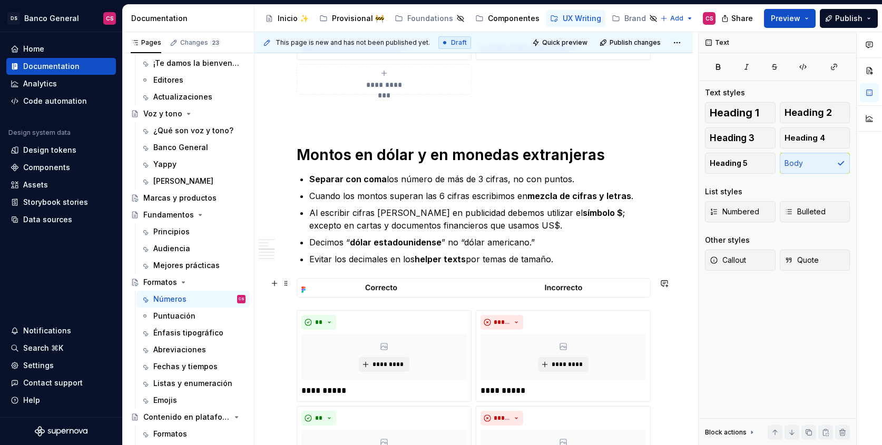
scroll to position [558, 0]
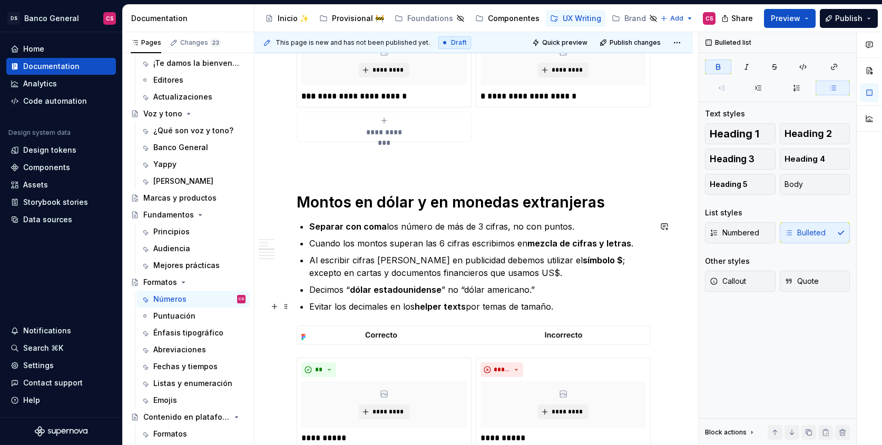
click at [420, 306] on strong "helper texts" at bounding box center [440, 307] width 51 height 11
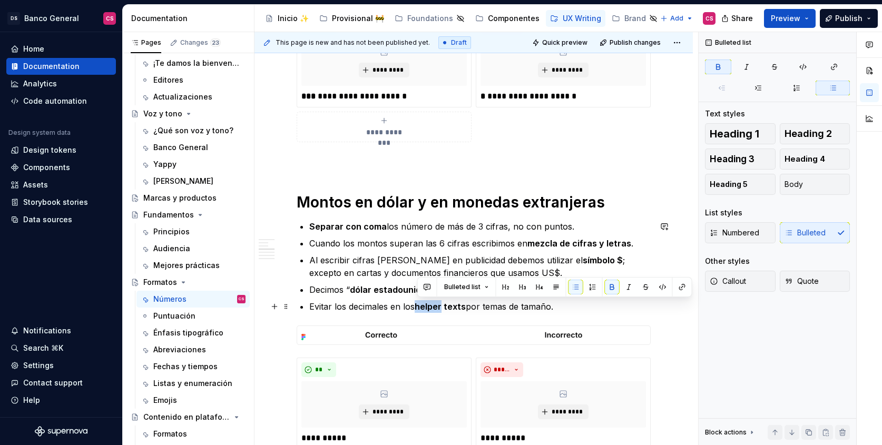
click at [420, 306] on strong "helper texts" at bounding box center [440, 307] width 51 height 11
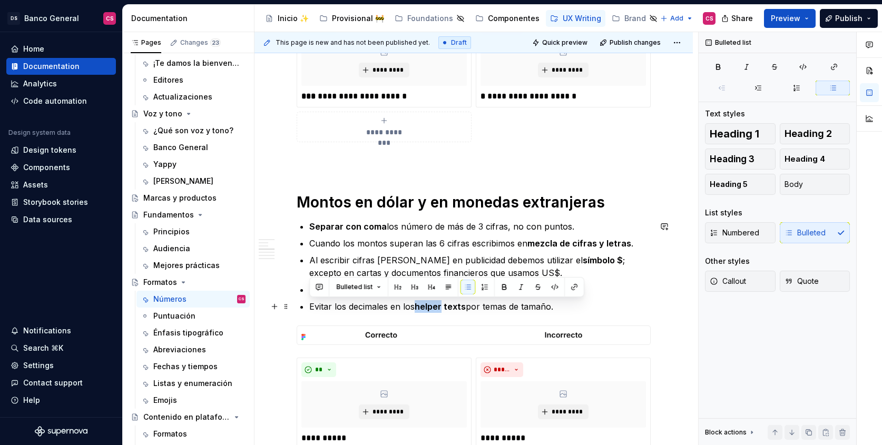
click at [594, 307] on p "Evitar los decimales en los helper texts por temas de tamaño." at bounding box center [480, 306] width 342 height 13
click at [572, 293] on p "Decimos “ dólar estadounidense ” no “dólar americano.”" at bounding box center [480, 290] width 342 height 13
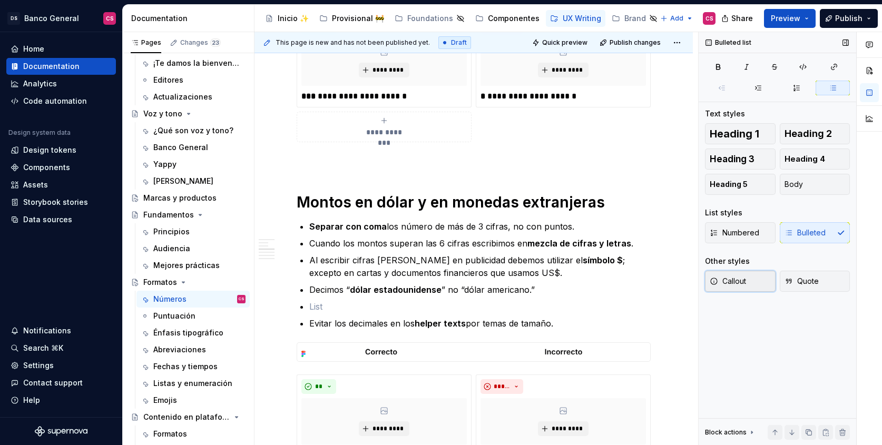
click at [751, 281] on button "Callout" at bounding box center [740, 281] width 71 height 21
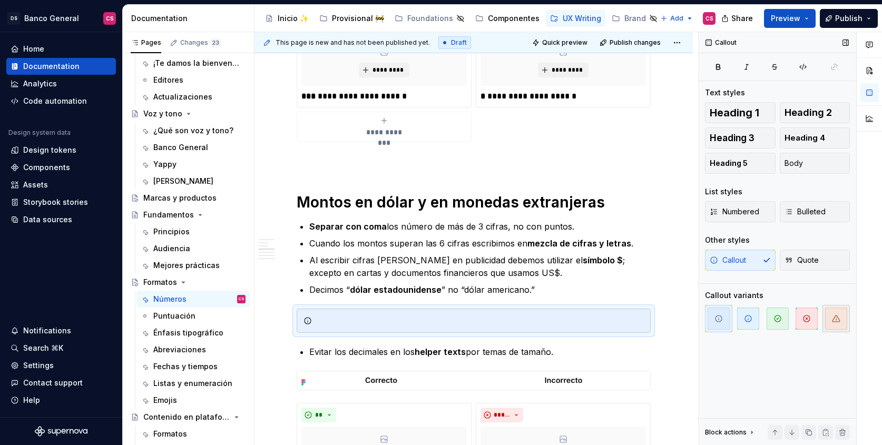
click at [829, 316] on span "button" at bounding box center [836, 319] width 22 height 22
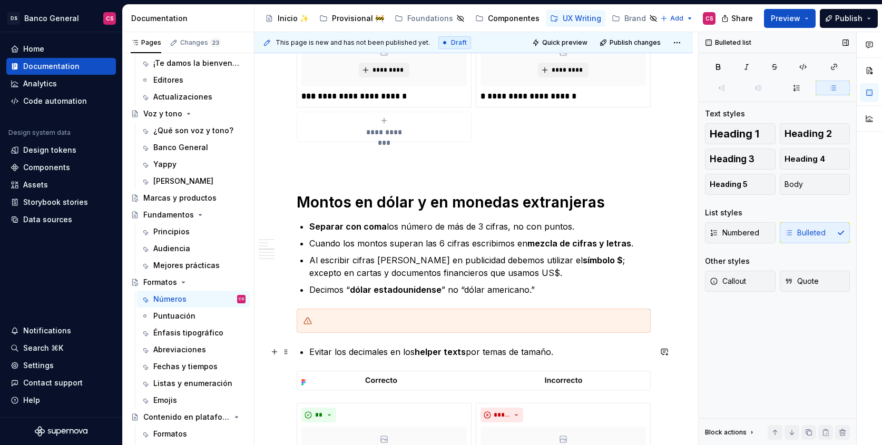
click at [335, 347] on p "Evitar los decimales en los helper texts por temas de tamaño." at bounding box center [480, 352] width 342 height 13
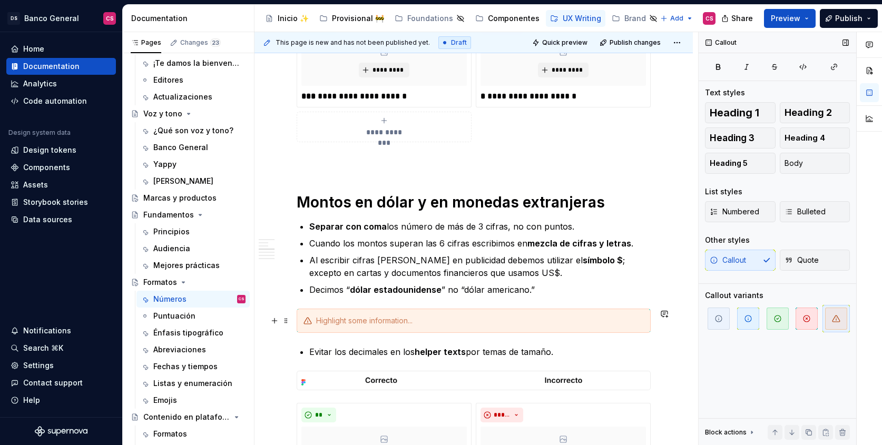
click at [329, 327] on div at bounding box center [474, 321] width 354 height 24
click at [318, 322] on div "En los" at bounding box center [480, 321] width 328 height 11
click at [345, 323] on div "En los" at bounding box center [480, 321] width 328 height 11
click at [358, 351] on p "Evitar los decimales en los helper texts por temas de tamaño." at bounding box center [480, 352] width 342 height 13
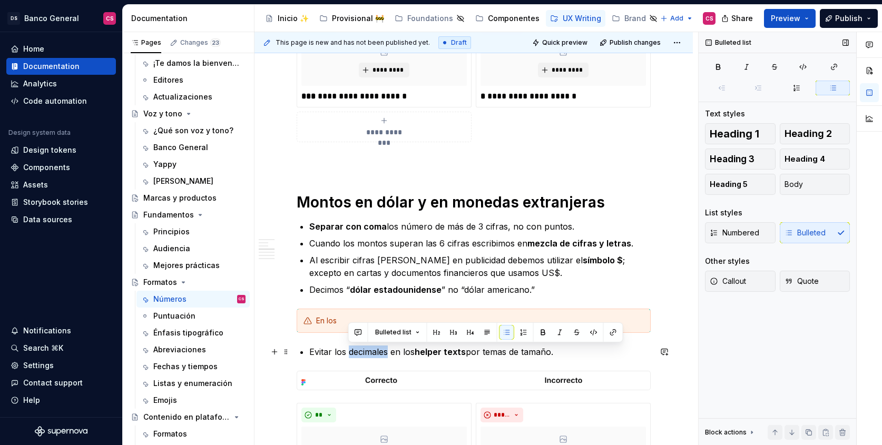
click at [358, 351] on p "Evitar los decimales en los helper texts por temas de tamaño." at bounding box center [480, 352] width 342 height 13
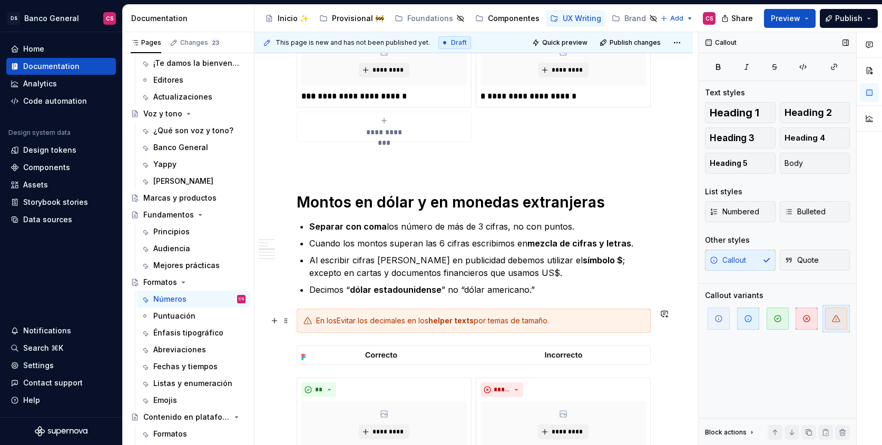
click at [336, 316] on div "En losEvitar los decimales en los helper texts por temas de tamaño." at bounding box center [480, 321] width 328 height 11
click at [346, 320] on div "En los Evitar los decimales en los helper texts por temas de tamaño." at bounding box center [480, 321] width 328 height 11
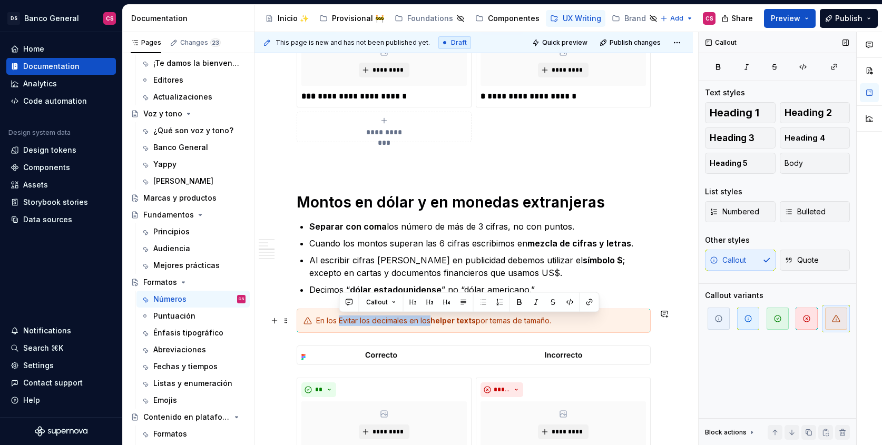
drag, startPoint x: 346, startPoint y: 320, endPoint x: 420, endPoint y: 324, distance: 73.9
click at [427, 323] on div "En los Evitar los decimales en los helper texts por temas de tamaño." at bounding box center [480, 321] width 328 height 11
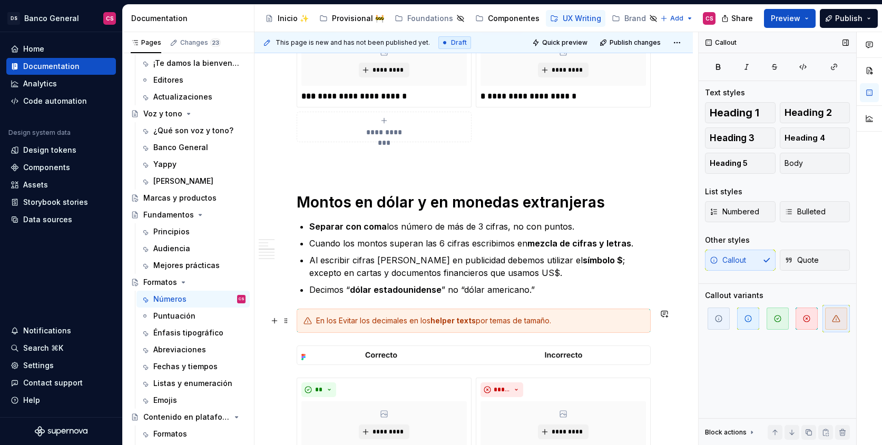
click at [322, 322] on div "En los Evitar los decimales en los helper texts por temas de tamaño." at bounding box center [480, 321] width 328 height 11
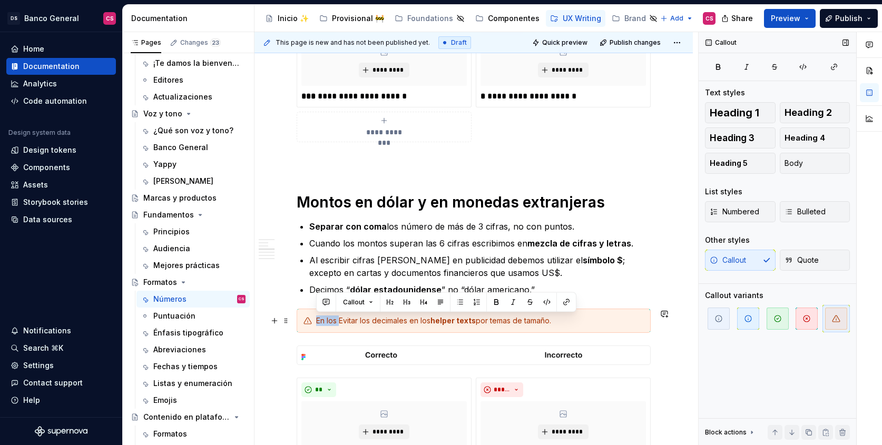
drag, startPoint x: 339, startPoint y: 319, endPoint x: 318, endPoint y: 325, distance: 21.9
click at [318, 325] on div "En los Evitar los decimales en los helper texts por temas de tamaño." at bounding box center [480, 321] width 328 height 11
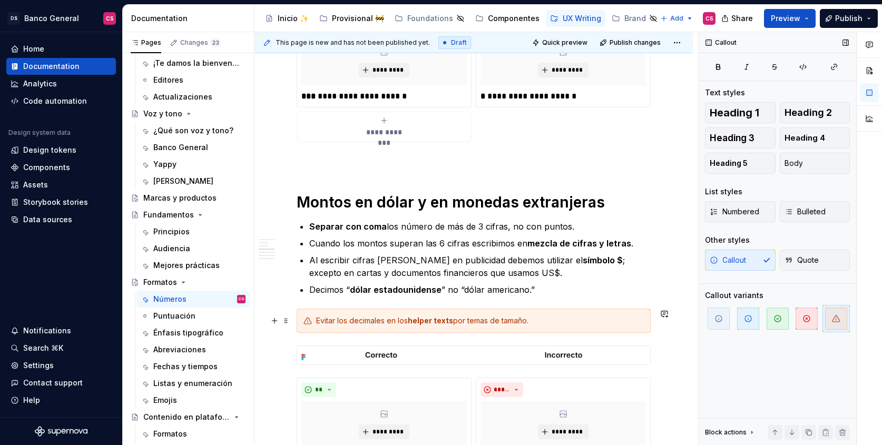
click at [337, 319] on div "Evitar los decimales en los helper texts por temas de tamaño." at bounding box center [480, 321] width 328 height 11
click at [529, 319] on div "Evitar los decimales en los helper texts por temas de tamaño." at bounding box center [480, 321] width 328 height 11
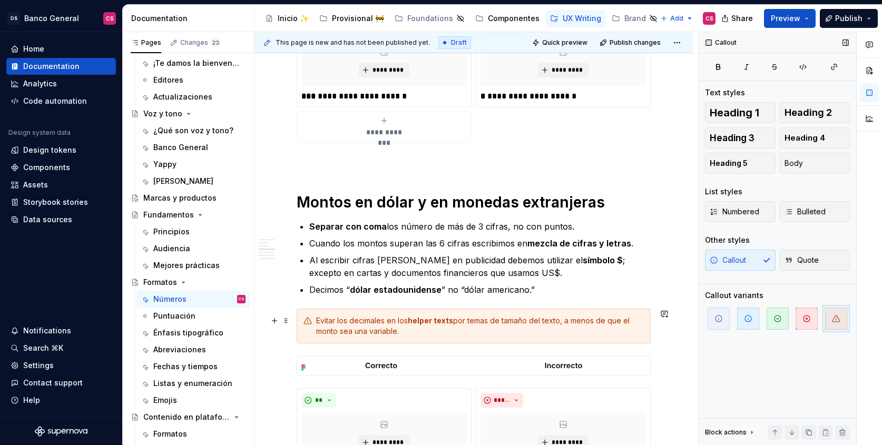
click at [431, 336] on div "Evitar los decimales en los helper texts por temas de tamaño del texto, a menos…" at bounding box center [480, 326] width 328 height 21
click at [551, 334] on div "Evitar los decimales en los helper texts por temas de tamaño del texto, a menos…" at bounding box center [480, 326] width 328 height 21
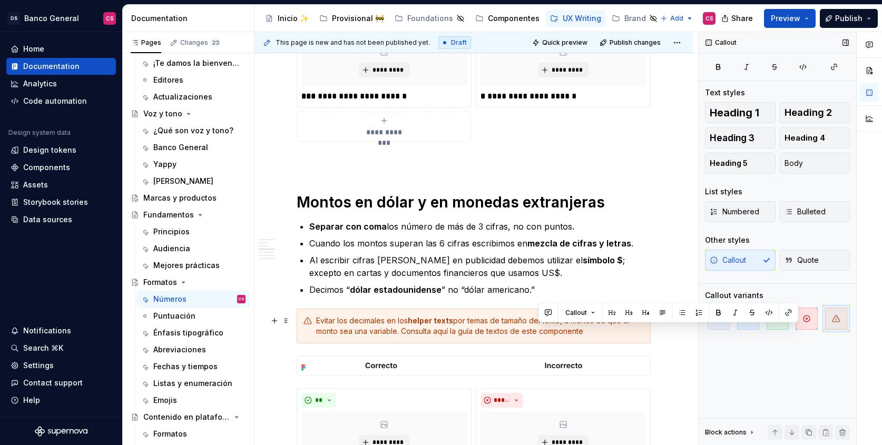
click at [551, 334] on div "Evitar los decimales en los helper texts por temas de tamaño del texto, a menos…" at bounding box center [480, 326] width 328 height 21
click at [333, 319] on div "Evitar los decimales en los helper texts por temas de tamaño del texto, a menos…" at bounding box center [480, 326] width 328 height 21
click at [328, 322] on div "Evitar los decimales en los helper texts por temas de tamaño del texto, a menos…" at bounding box center [480, 326] width 328 height 21
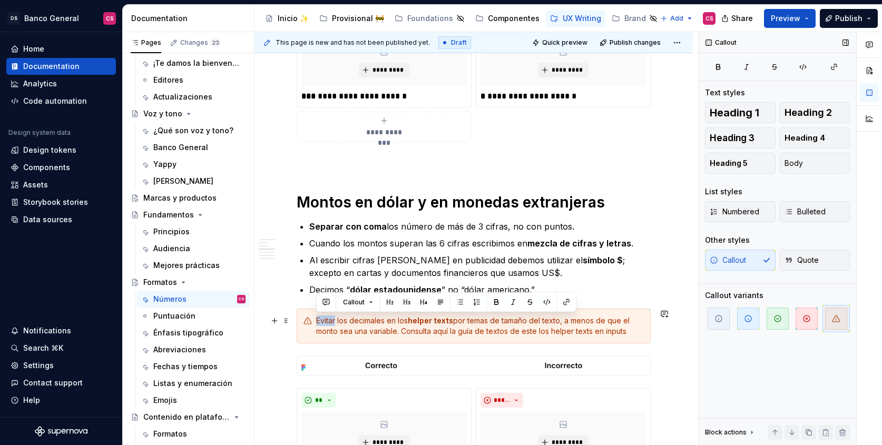
click at [328, 322] on div "Evitar los decimales en los helper texts por temas de tamaño del texto, a menos…" at bounding box center [480, 326] width 328 height 21
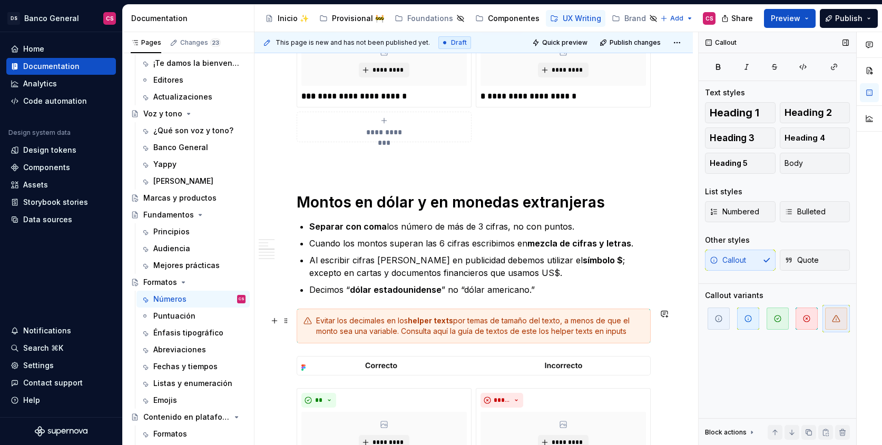
click at [570, 320] on div "Evitar los decimales en los helper texts por temas de tamaño del texto, a menos…" at bounding box center [480, 326] width 328 height 21
click at [568, 320] on div "Evitar los decimales en los helper texts por temas de tamaño del texto, a menos…" at bounding box center [480, 326] width 328 height 21
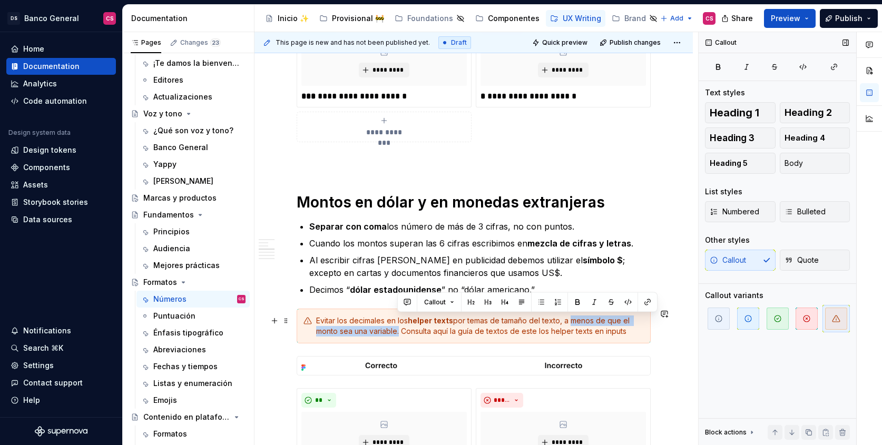
drag, startPoint x: 568, startPoint y: 320, endPoint x: 377, endPoint y: 331, distance: 191.1
click at [377, 331] on div "Evitar los decimales en los helper texts por temas de tamaño del texto, a menos…" at bounding box center [480, 326] width 328 height 21
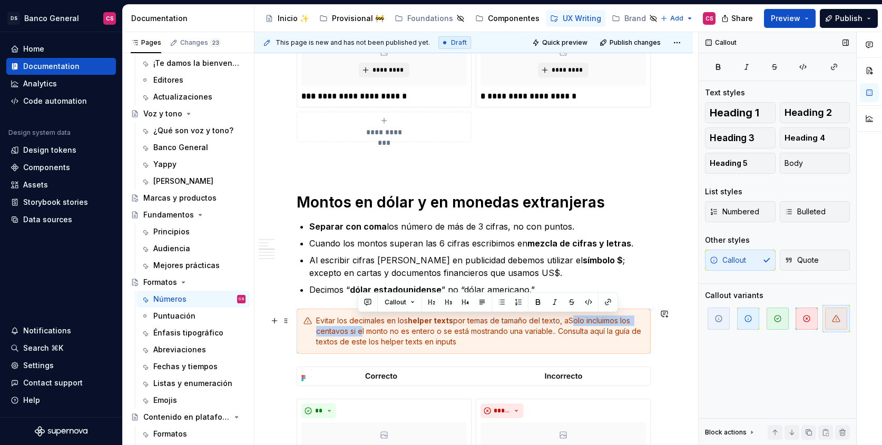
drag, startPoint x: 357, startPoint y: 332, endPoint x: 570, endPoint y: 319, distance: 212.8
click at [570, 319] on div "Evitar los decimales en los helper texts por temas de tamaño del texto, aSolo i…" at bounding box center [480, 332] width 328 height 32
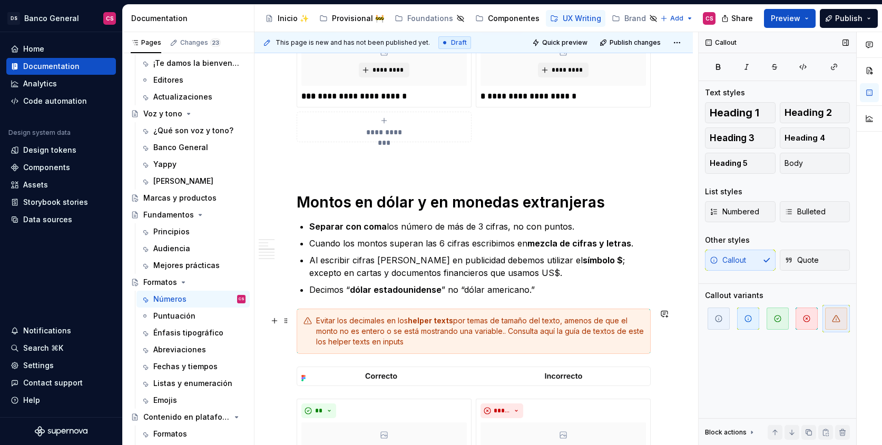
click at [355, 328] on div "Evitar los decimales en los helper texts por temas de tamaño del texto, amenos …" at bounding box center [480, 332] width 328 height 32
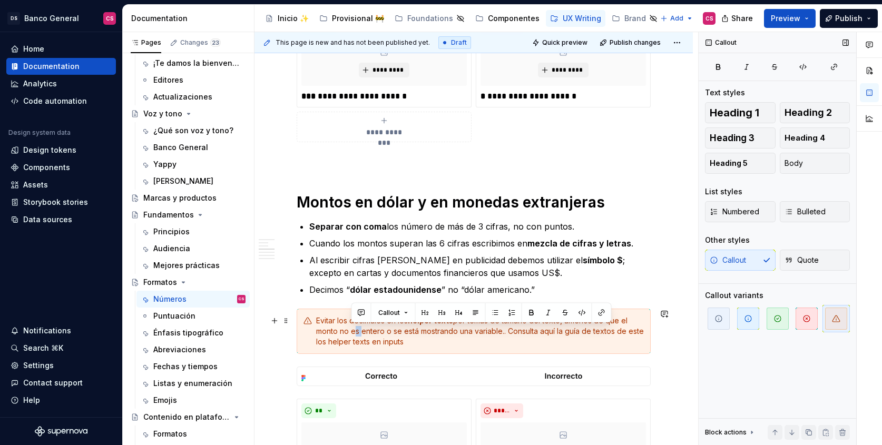
click at [355, 328] on div "Evitar los decimales en los helper texts por temas de tamaño del texto, amenos …" at bounding box center [480, 332] width 328 height 32
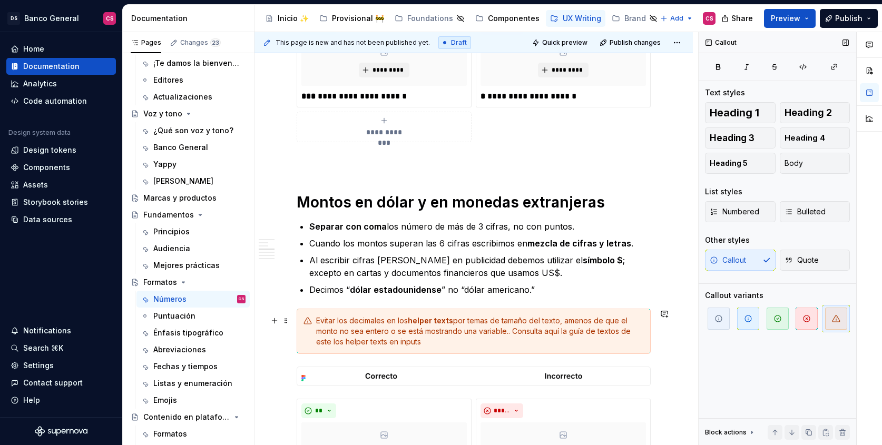
click at [508, 332] on div "Evitar los decimales en los helper texts por temas de tamaño del texto, amenos …" at bounding box center [480, 332] width 328 height 32
click at [443, 332] on div "Evitar los decimales en los helper texts por temas de tamaño del texto, amenos …" at bounding box center [480, 332] width 328 height 32
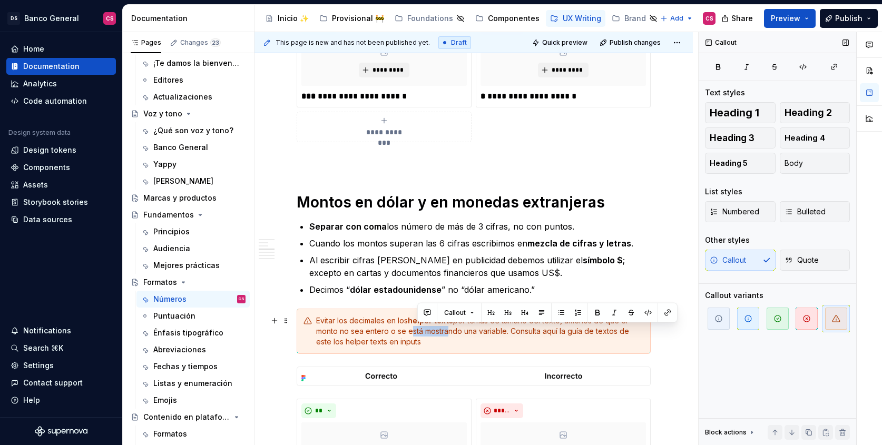
drag, startPoint x: 441, startPoint y: 333, endPoint x: 407, endPoint y: 331, distance: 34.3
click at [407, 331] on div "Evitar los decimales en los helper texts por temas de tamaño del texto, amenos …" at bounding box center [480, 332] width 328 height 32
click at [410, 332] on div "Evitar los decimales en los helper texts por temas de tamaño del texto, amenos …" at bounding box center [480, 332] width 328 height 32
drag, startPoint x: 410, startPoint y: 332, endPoint x: 430, endPoint y: 332, distance: 19.5
click at [430, 332] on div "Evitar los decimales en los helper texts por temas de tamaño del texto, amenos …" at bounding box center [480, 332] width 328 height 32
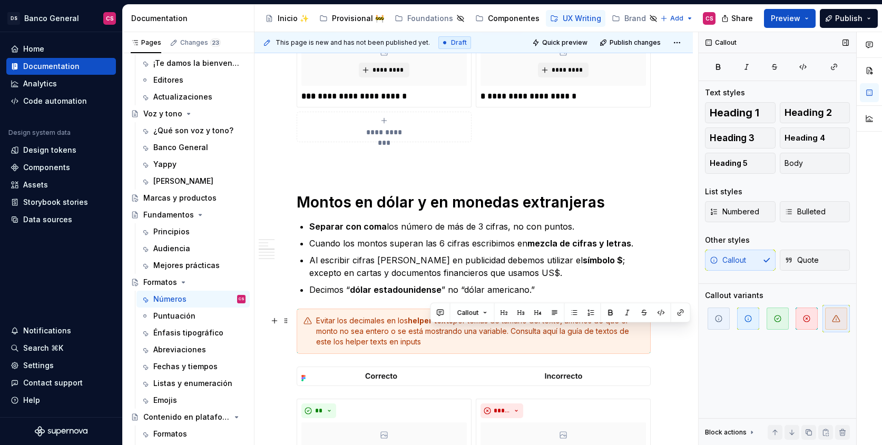
click at [457, 333] on div "Evitar los decimales en los helper texts por temas de tamaño del texto, amenos …" at bounding box center [480, 332] width 328 height 32
drag, startPoint x: 463, startPoint y: 332, endPoint x: 405, endPoint y: 332, distance: 57.5
click at [405, 332] on div "Evitar los decimales en los helper texts por temas de tamaño del texto, amenos …" at bounding box center [480, 332] width 328 height 32
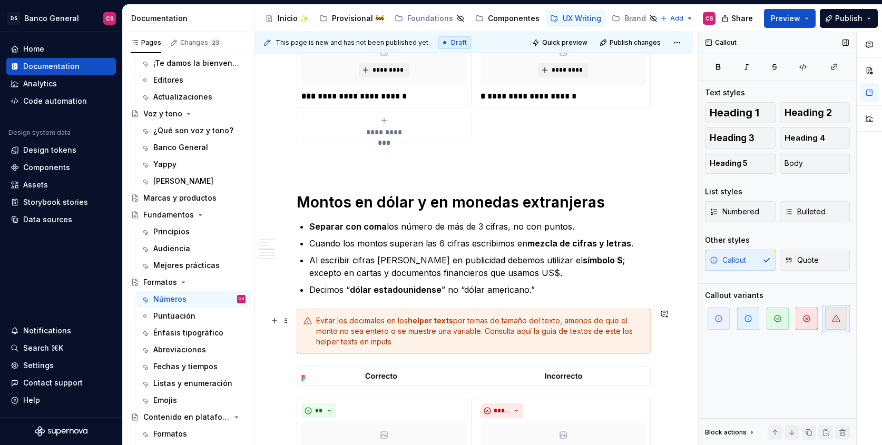
click at [406, 341] on div "Evitar los decimales en los helper texts por temas de tamaño del texto, amenos …" at bounding box center [480, 332] width 328 height 32
click at [322, 342] on div "Evitar los decimales en los helper texts por temas de tamaño del texto, amenos …" at bounding box center [480, 332] width 328 height 32
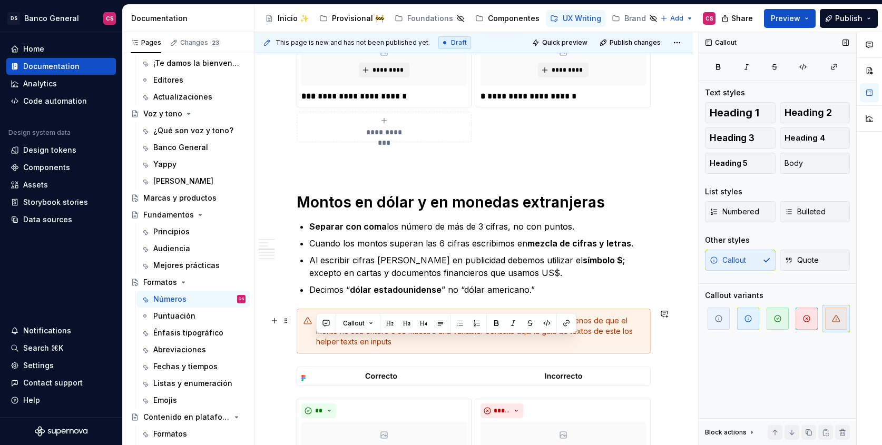
click at [420, 346] on div "Evitar los decimales en los helper texts por temas de tamaño del texto, amenos …" at bounding box center [480, 332] width 328 height 32
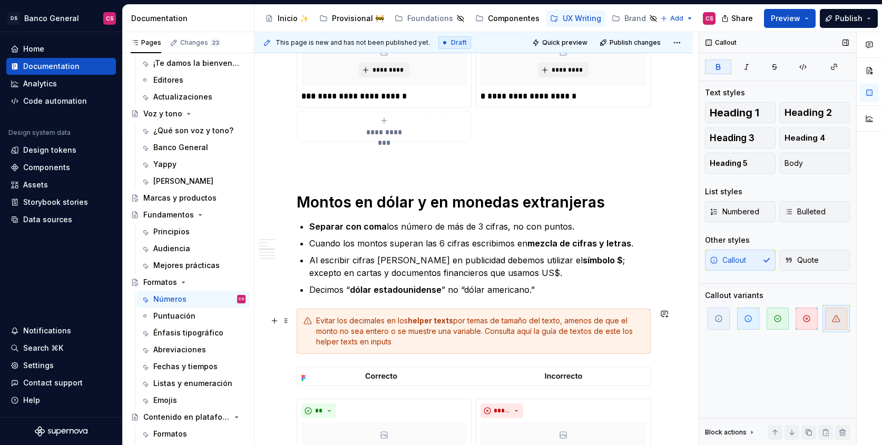
click at [422, 322] on strong "helper texts" at bounding box center [430, 320] width 45 height 9
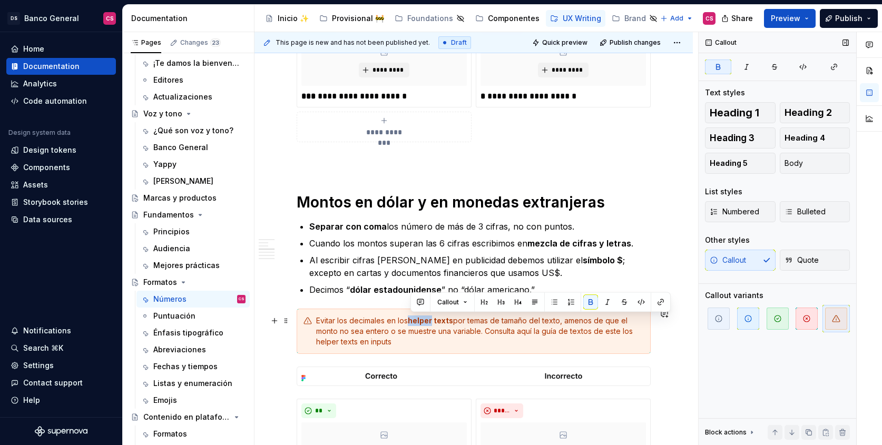
click at [422, 322] on strong "helper texts" at bounding box center [430, 320] width 45 height 9
click at [426, 321] on strong "helper texts" at bounding box center [430, 320] width 45 height 9
drag, startPoint x: 426, startPoint y: 321, endPoint x: 437, endPoint y: 318, distance: 10.9
click at [437, 318] on strong "helper texts" at bounding box center [430, 320] width 45 height 9
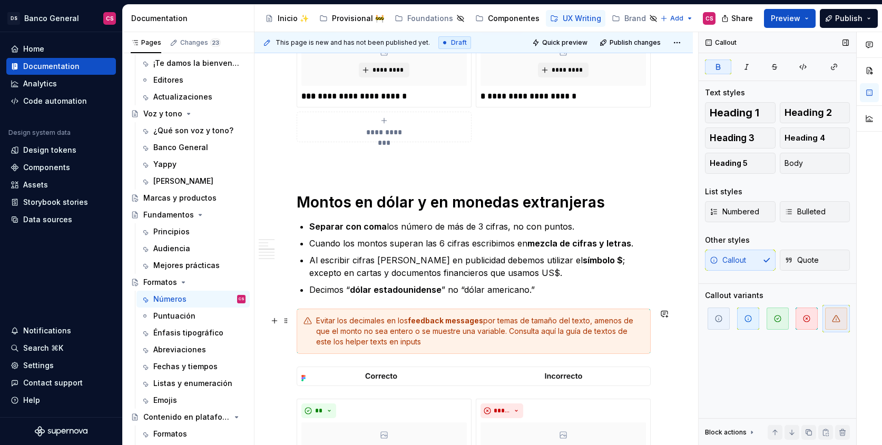
click at [594, 322] on div "Evitar los decimales en los feedback messages por temas de tamaño del texto, am…" at bounding box center [480, 332] width 328 height 32
click at [613, 322] on div "Evitar los decimales en los feedback messages por temas de tamaño del texto. am…" at bounding box center [480, 332] width 328 height 32
drag, startPoint x: 613, startPoint y: 322, endPoint x: 632, endPoint y: 320, distance: 19.6
click at [632, 320] on div "Evitar los decimales en los feedback messages por temas de tamaño del texto. am…" at bounding box center [480, 332] width 328 height 32
click at [361, 334] on div "Evitar los decimales en los feedback messages por temas de tamaño del texto. So…" at bounding box center [480, 332] width 328 height 32
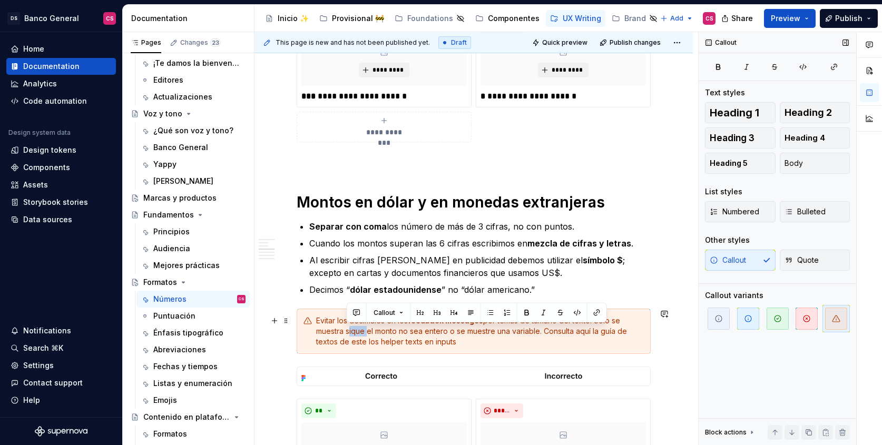
click at [361, 334] on div "Evitar los decimales en los feedback messages por temas de tamaño del texto. So…" at bounding box center [480, 332] width 328 height 32
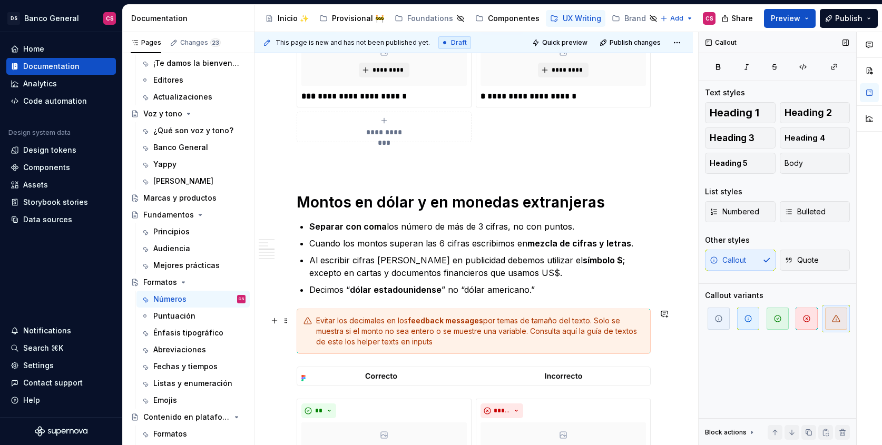
click at [403, 332] on div "Evitar los decimales en los feedback messages por temas de tamaño del texto. So…" at bounding box center [480, 332] width 328 height 32
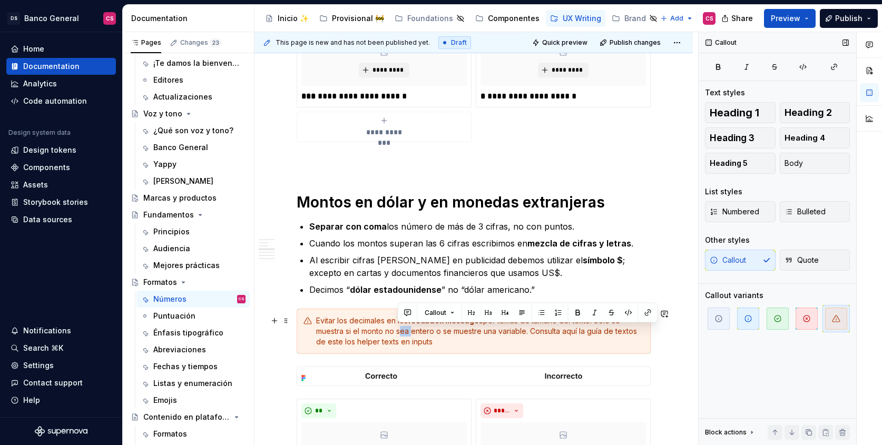
click at [403, 332] on div "Evitar los decimales en los feedback messages por temas de tamaño del texto. So…" at bounding box center [480, 332] width 328 height 32
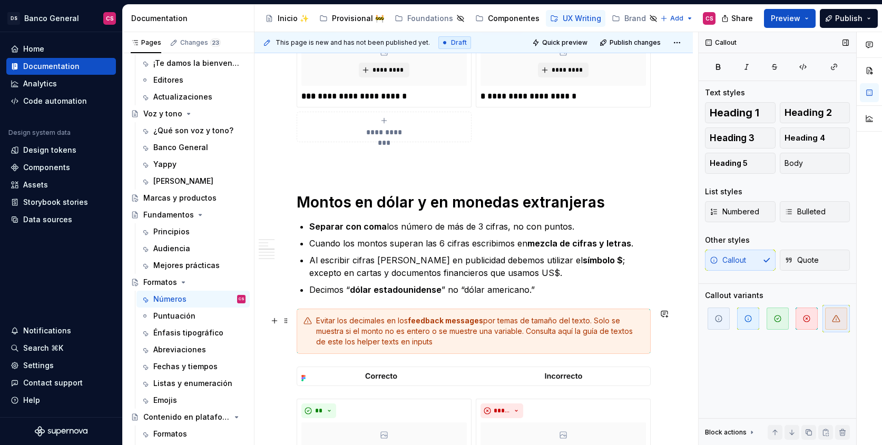
click at [448, 330] on div "Evitar los decimales en los feedback messages por temas de tamaño del texto. So…" at bounding box center [480, 332] width 328 height 32
click at [444, 326] on div "Evitar los decimales en los feedback messages por temas de tamaño del texto. So…" at bounding box center [480, 332] width 328 height 32
click at [536, 332] on div "Evitar los decimales en los feedback messages por temas de tamaño del texto. So…" at bounding box center [480, 332] width 328 height 32
click at [317, 342] on div "Evitar los decimales en los feedback messages por temas de tamaño del texto. So…" at bounding box center [480, 332] width 328 height 32
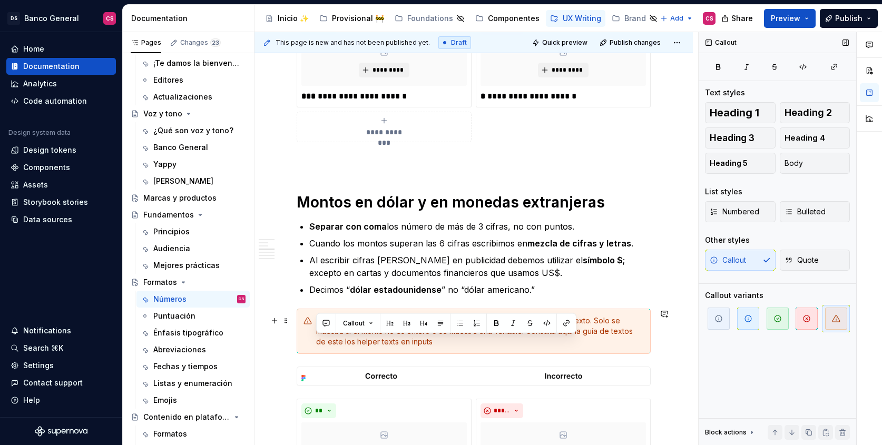
drag, startPoint x: 317, startPoint y: 342, endPoint x: 442, endPoint y: 345, distance: 125.5
click at [442, 345] on div "Evitar los decimales en los feedback messages por temas de tamaño del texto. So…" at bounding box center [480, 332] width 328 height 32
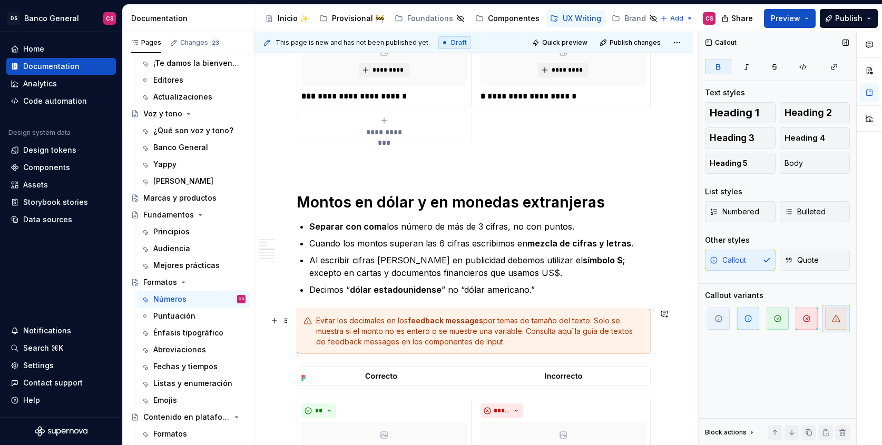
click at [414, 320] on strong "feedback messages" at bounding box center [445, 320] width 75 height 9
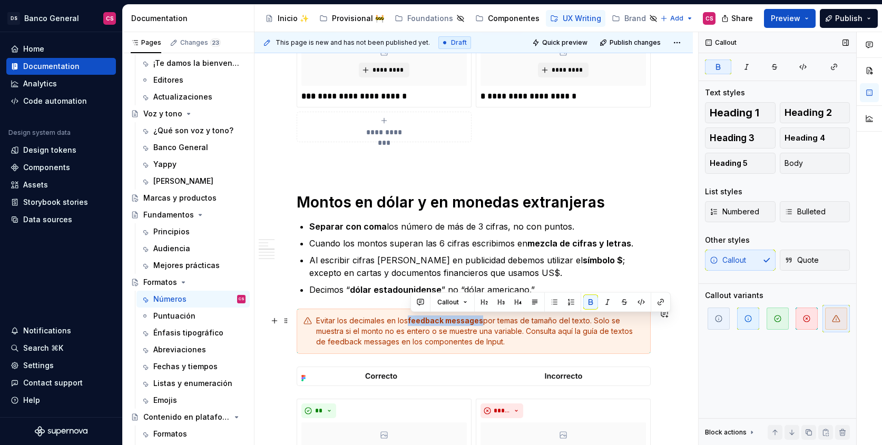
drag, startPoint x: 414, startPoint y: 320, endPoint x: 452, endPoint y: 320, distance: 38.0
click at [452, 320] on strong "feedback messages" at bounding box center [445, 320] width 75 height 9
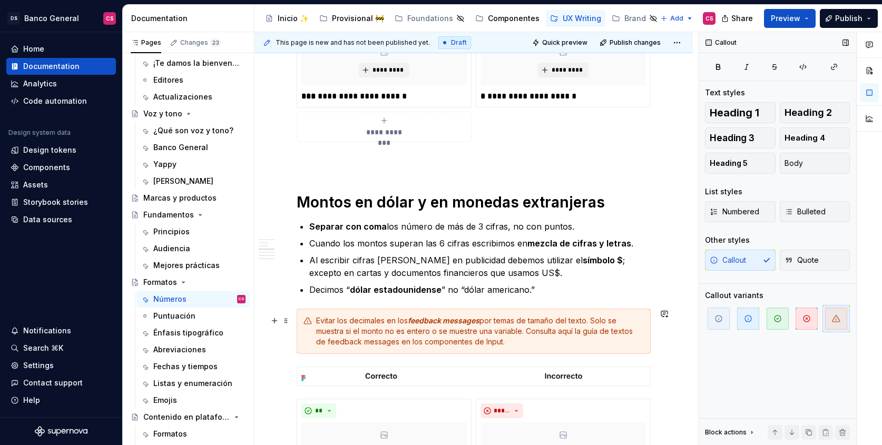
click at [339, 346] on div "Evitar los decimales en los feedback messages por temas de tamaño del texto. So…" at bounding box center [480, 332] width 328 height 32
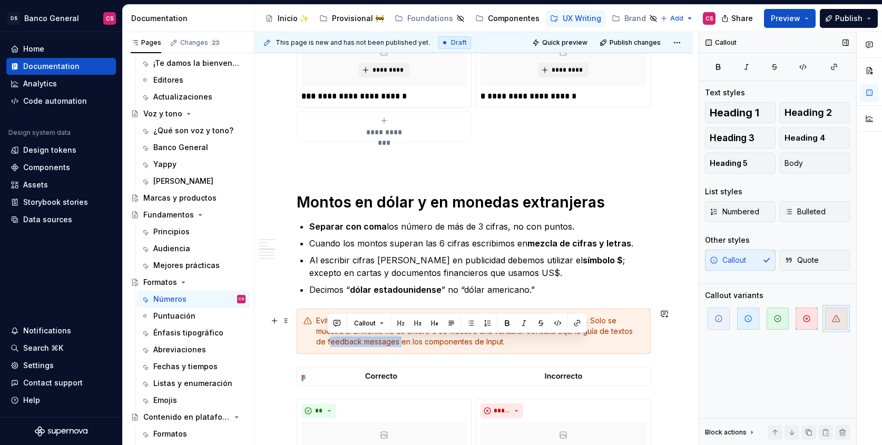
drag, startPoint x: 339, startPoint y: 346, endPoint x: 365, endPoint y: 344, distance: 25.4
click at [365, 344] on div "Evitar los decimales en los feedback messages por temas de tamaño del texto. So…" at bounding box center [480, 332] width 328 height 32
type textarea "*"
click at [613, 347] on div "Evitar los decimales en los feedback messages por temas de tamaño del texto. So…" at bounding box center [474, 331] width 354 height 45
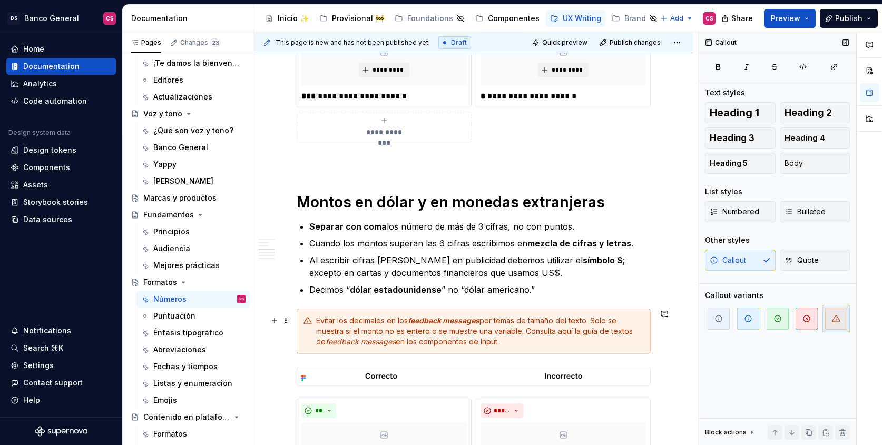
click at [564, 332] on div "Evitar los decimales en los feedback messages por temas de tamaño del texto. So…" at bounding box center [480, 332] width 328 height 32
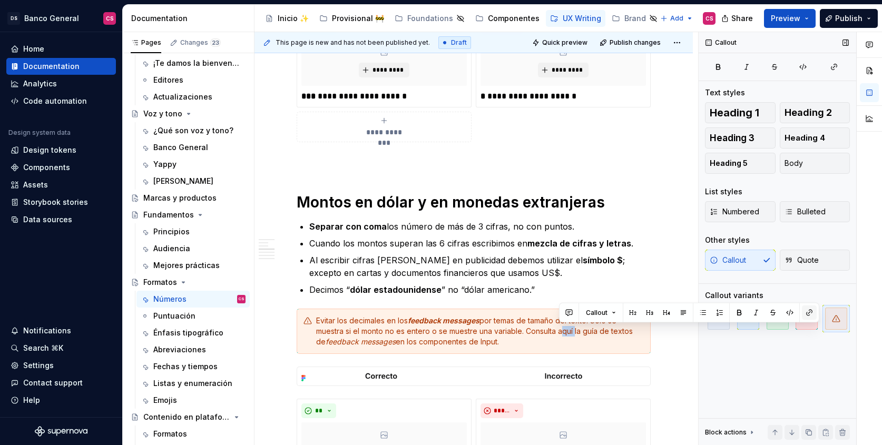
click at [809, 315] on button "button" at bounding box center [809, 313] width 15 height 15
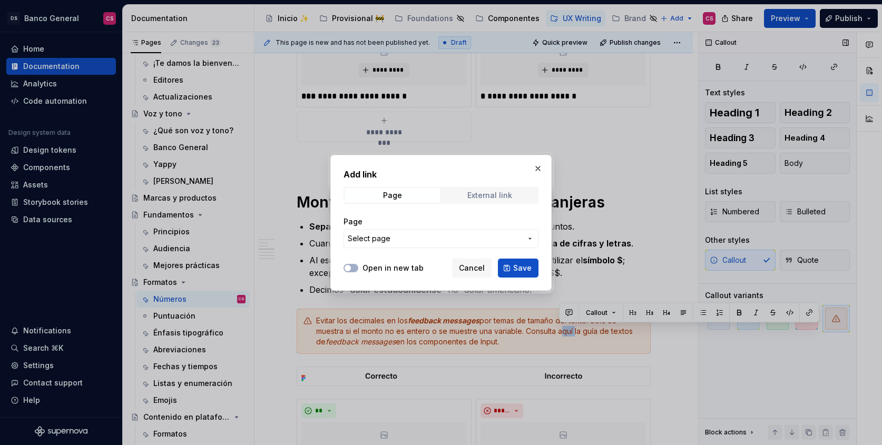
click at [492, 193] on div "External link" at bounding box center [490, 195] width 45 height 8
click at [429, 251] on div "URL" at bounding box center [441, 232] width 195 height 44
click at [432, 244] on input "URL" at bounding box center [441, 238] width 195 height 19
paste input "https://ds-banco-general.supernova-docs.io/latest/componentes/input/textos-MO3P…"
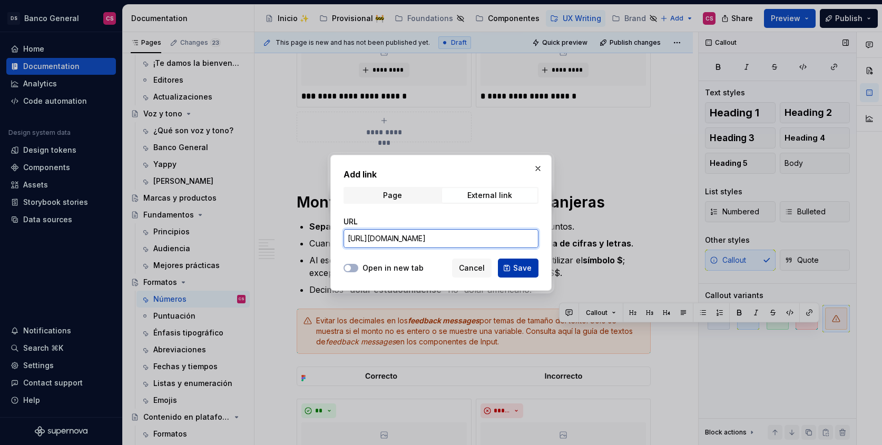
type input "https://ds-banco-general.supernova-docs.io/latest/componentes/input/textos-MO3P…"
click at [521, 267] on span "Save" at bounding box center [522, 268] width 18 height 11
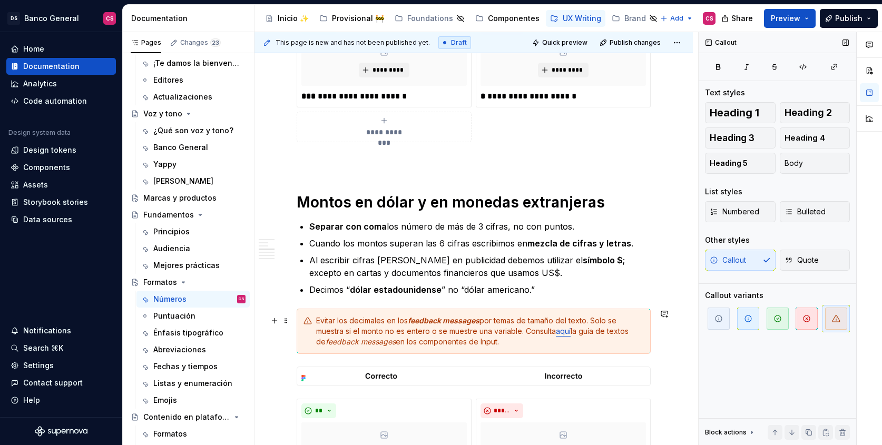
click at [472, 345] on div "Evitar los decimales en los feedback messages por temas de tamaño del texto. So…" at bounding box center [480, 332] width 328 height 32
click at [415, 344] on div "Evitar los decimales en los feedback messages por temas de tamaño del texto. So…" at bounding box center [480, 332] width 328 height 32
click at [463, 343] on div "Evitar los decimales en los feedback messages por temas de tamaño del texto. So…" at bounding box center [480, 332] width 328 height 32
click at [472, 342] on div "Evitar los decimales en los feedback messages por temas de tamaño del texto. So…" at bounding box center [480, 332] width 328 height 32
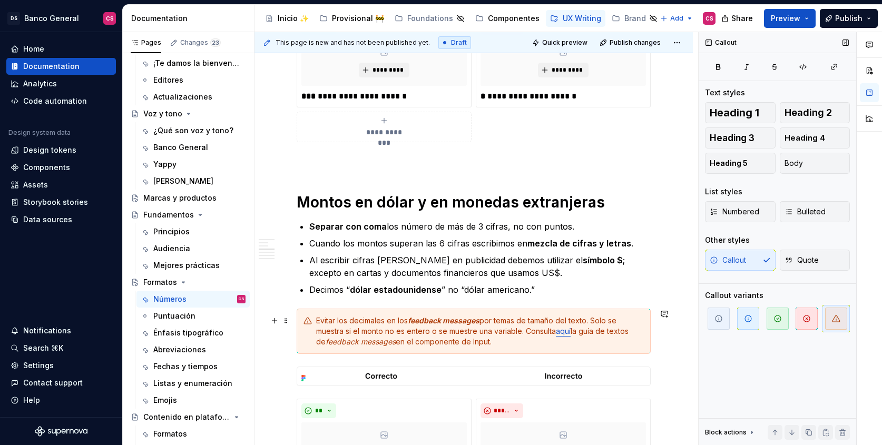
click at [472, 342] on div "Evitar los decimales en los feedback messages por temas de tamaño del texto. So…" at bounding box center [480, 332] width 328 height 32
click at [470, 343] on div "Evitar los decimales en los feedback messages por temas de tamaño del texto. So…" at bounding box center [480, 332] width 328 height 32
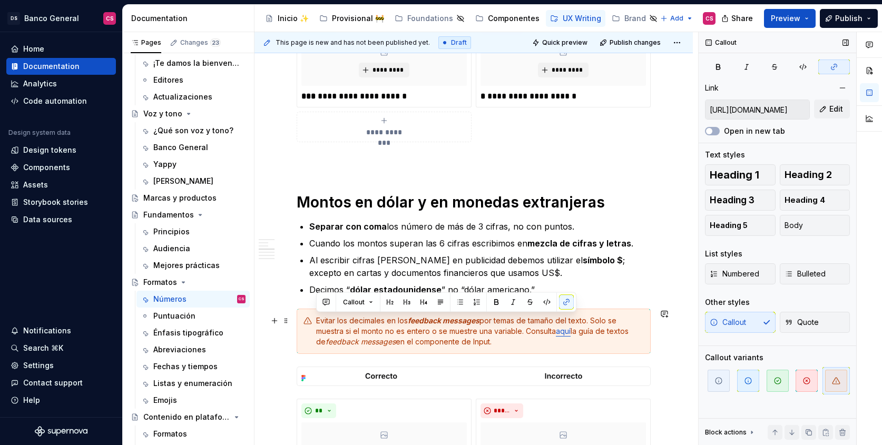
click at [470, 343] on div "Evitar los decimales en los feedback messages por temas de tamaño del texto. So…" at bounding box center [480, 332] width 328 height 32
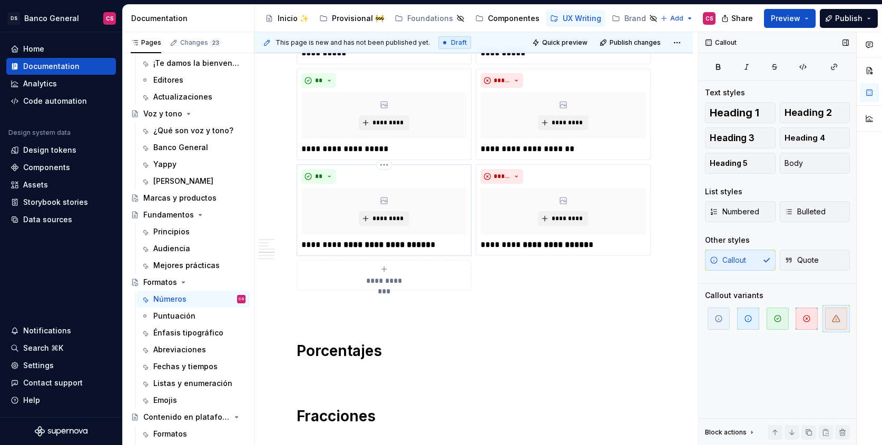
scroll to position [994, 0]
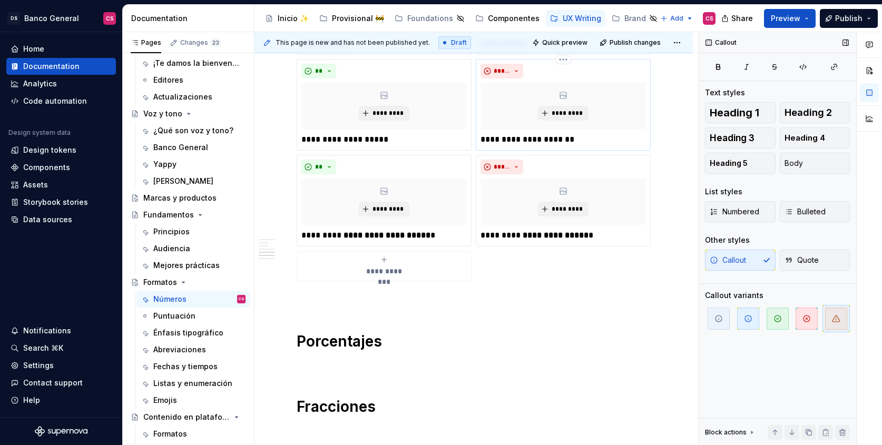
click at [572, 139] on p "**********" at bounding box center [564, 139] width 166 height 13
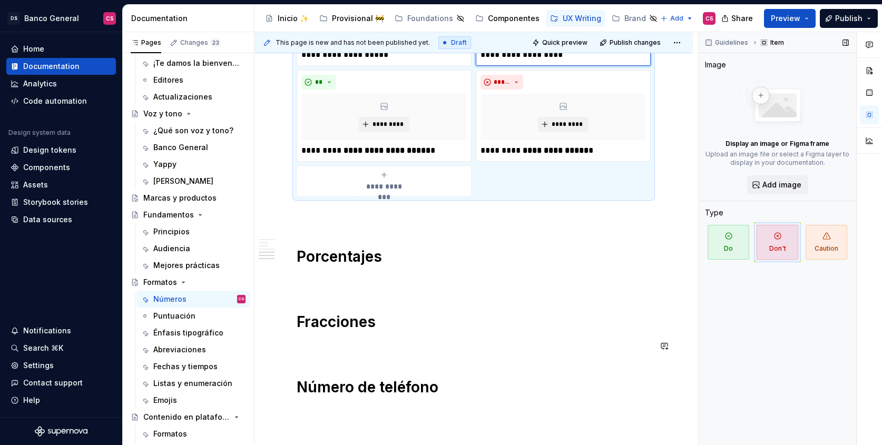
scroll to position [1081, 0]
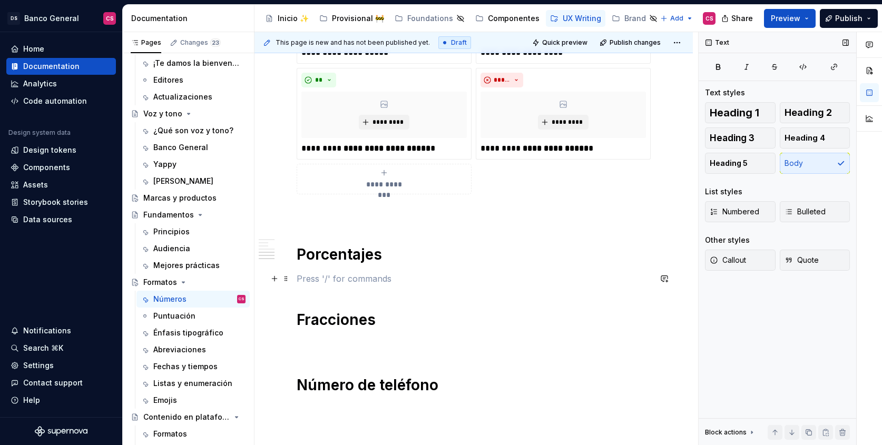
click at [327, 275] on p at bounding box center [474, 279] width 354 height 13
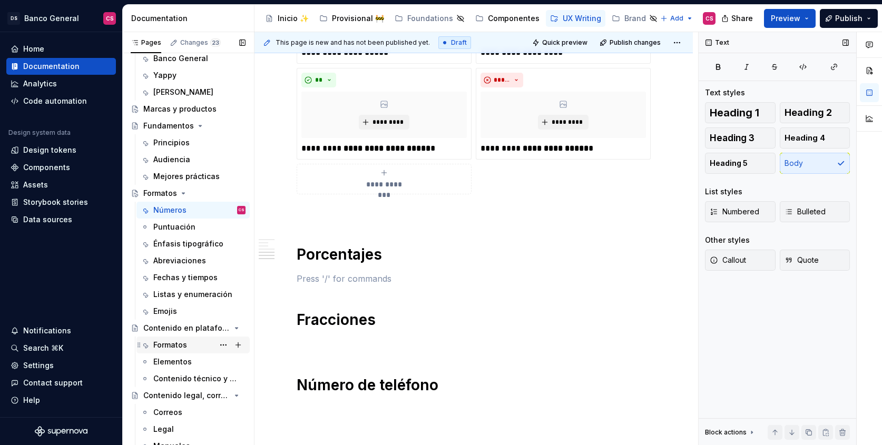
scroll to position [168, 0]
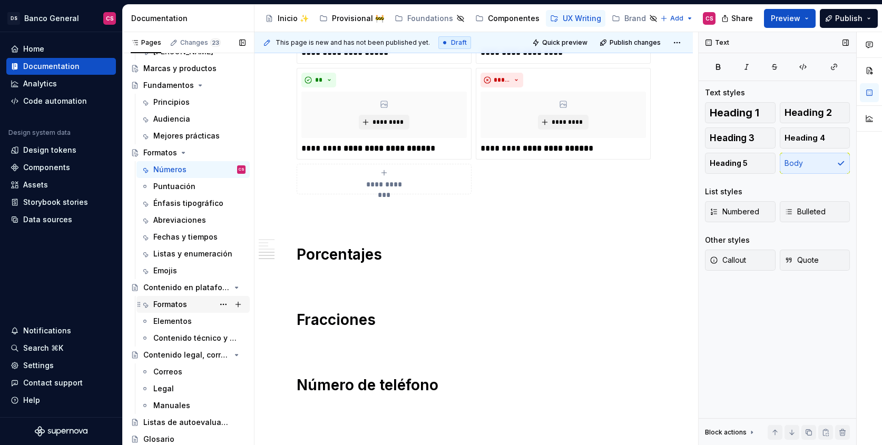
click at [183, 308] on div "Formatos" at bounding box center [170, 304] width 34 height 11
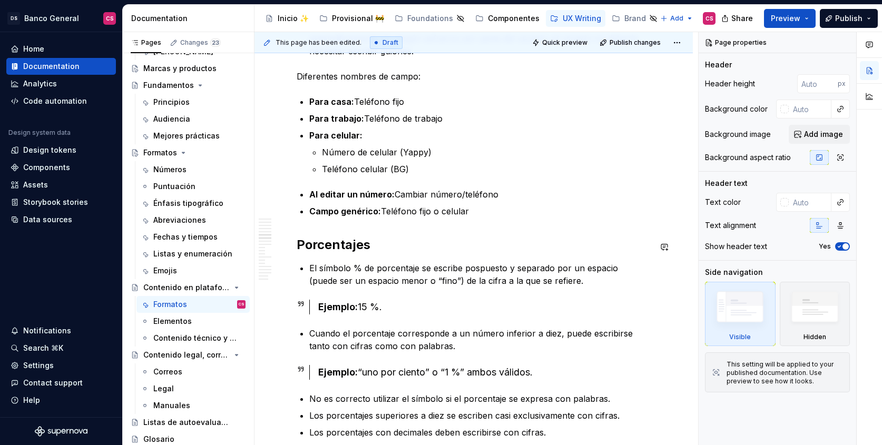
scroll to position [1753, 0]
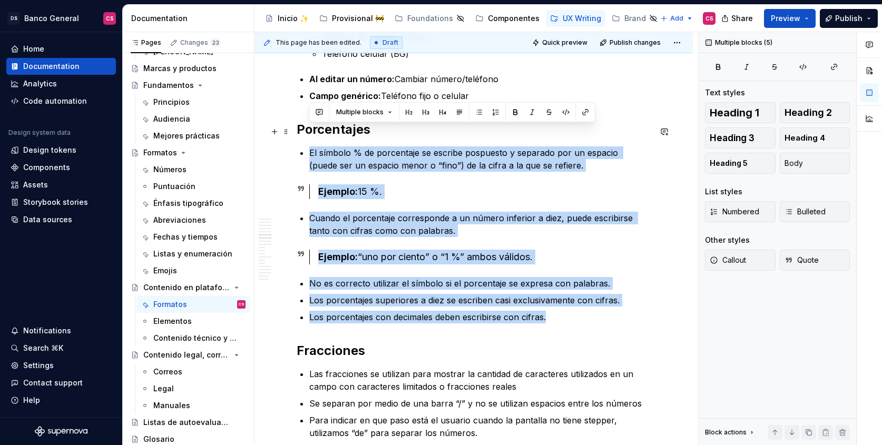
drag, startPoint x: 563, startPoint y: 302, endPoint x: 309, endPoint y: 133, distance: 304.5
copy div "El símbolo % de porcentaje se escribe pospuesto y separado por un espacio (pued…"
click at [187, 170] on div "Números" at bounding box center [199, 169] width 92 height 15
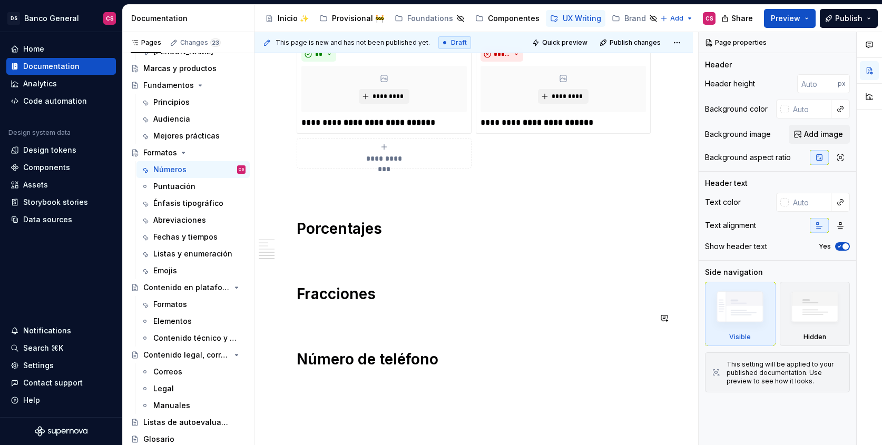
scroll to position [1176, 0]
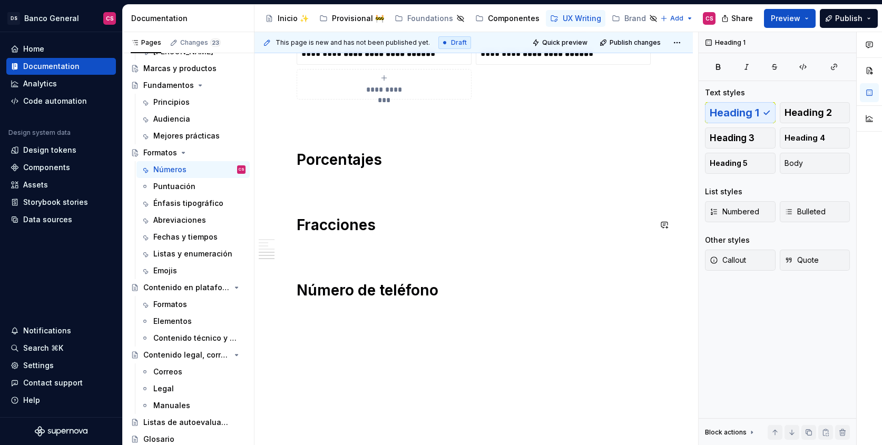
click at [340, 187] on p at bounding box center [474, 184] width 354 height 13
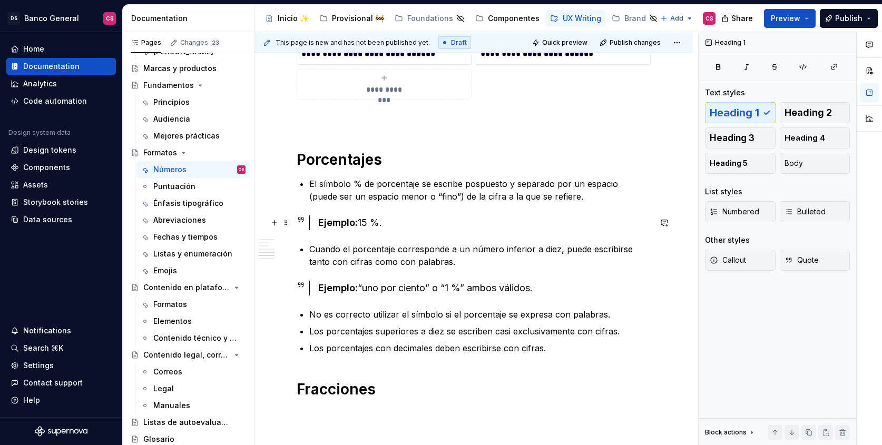
click at [399, 218] on div "Ejemplo: 15 %." at bounding box center [484, 223] width 333 height 15
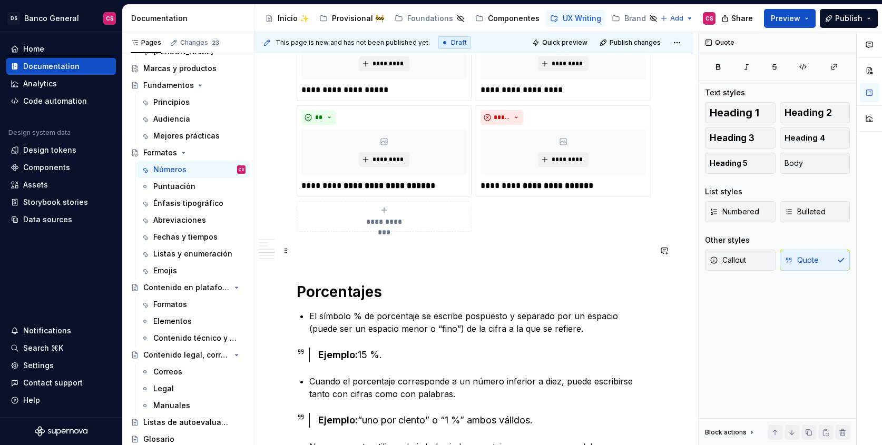
scroll to position [1104, 0]
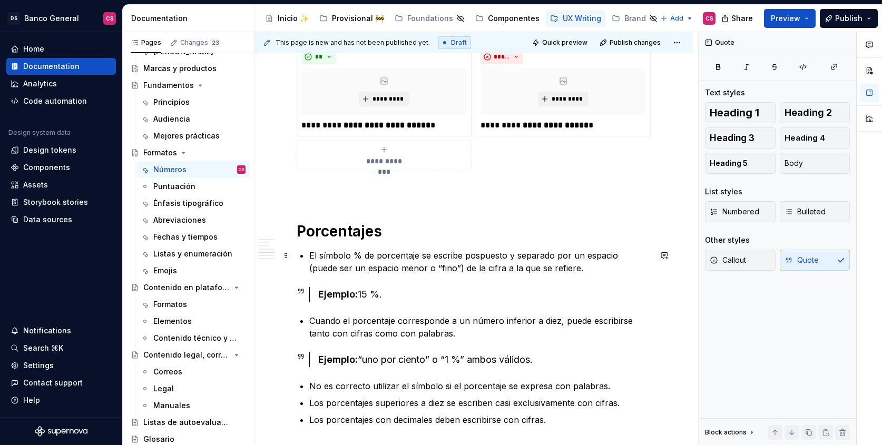
click at [327, 251] on p "El símbolo % de porcentaje se escribe pospuesto y separado por un espacio (pued…" at bounding box center [480, 261] width 342 height 25
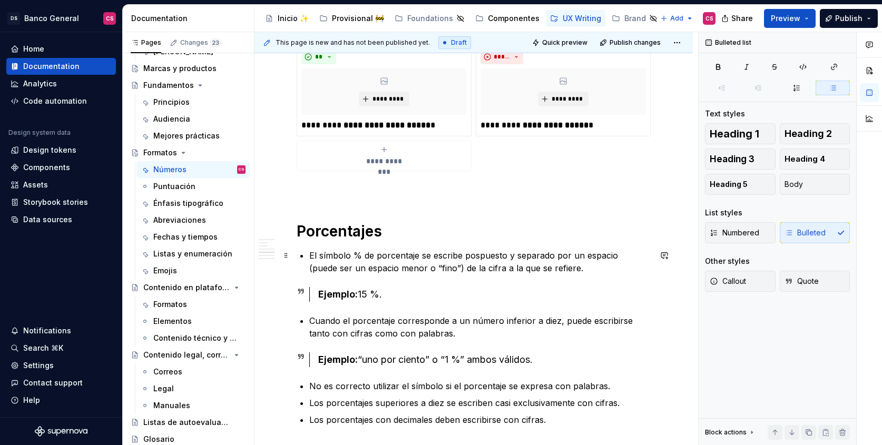
click at [373, 249] on p "El símbolo % de porcentaje se escribe pospuesto y separado por un espacio (pued…" at bounding box center [480, 261] width 342 height 25
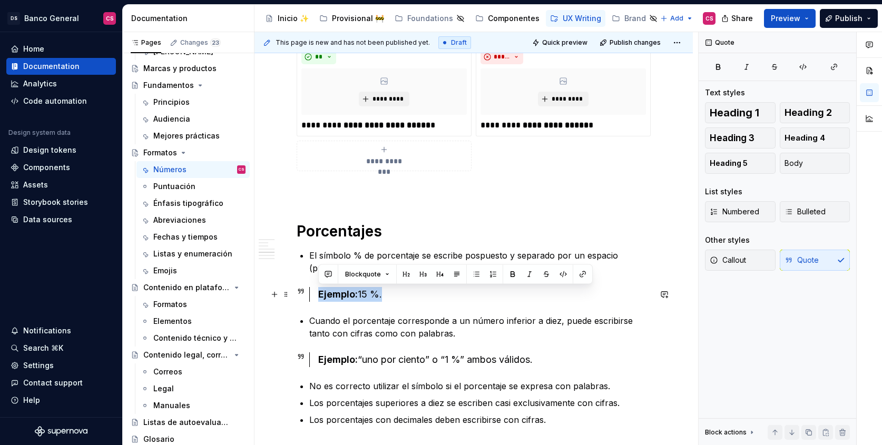
drag, startPoint x: 409, startPoint y: 298, endPoint x: 297, endPoint y: 291, distance: 111.4
click at [297, 291] on div "Ejemplo: 15 %." at bounding box center [474, 294] width 354 height 15
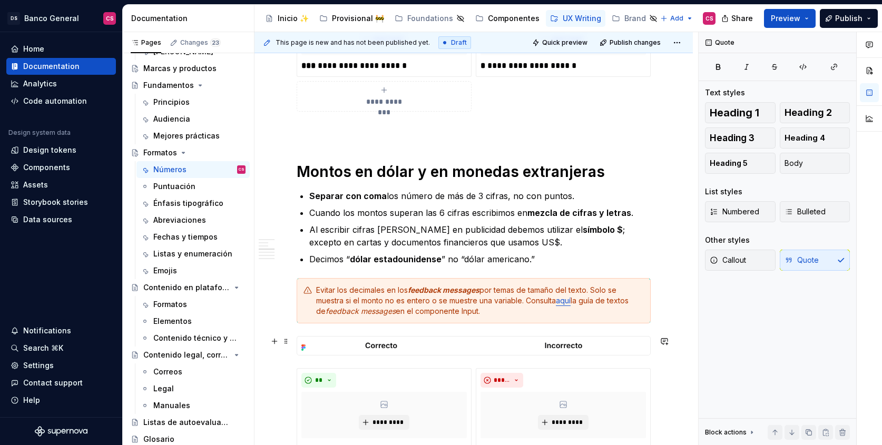
scroll to position [598, 0]
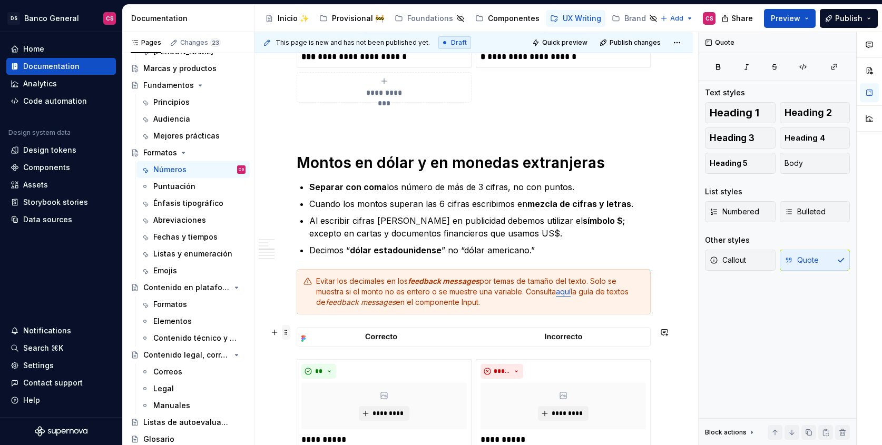
click at [285, 331] on span at bounding box center [286, 332] width 8 height 15
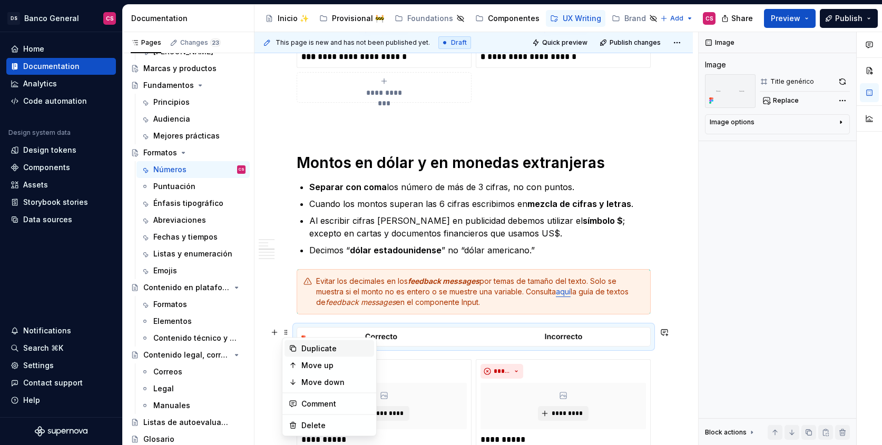
click at [318, 348] on div "Duplicate" at bounding box center [336, 349] width 69 height 11
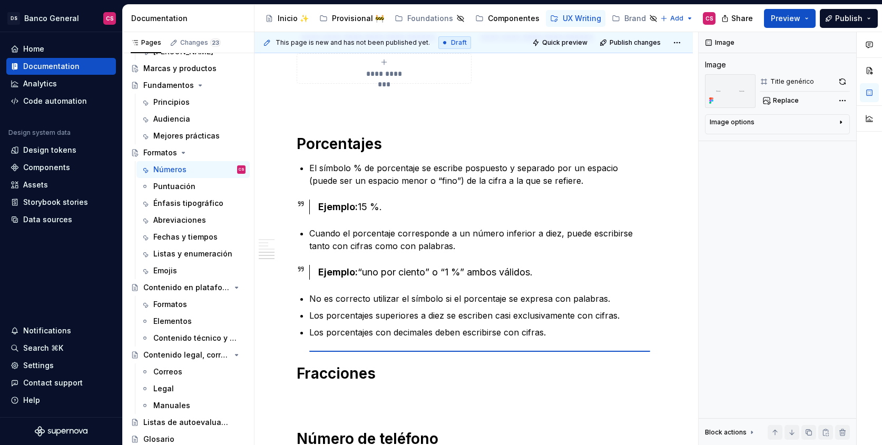
type textarea "*"
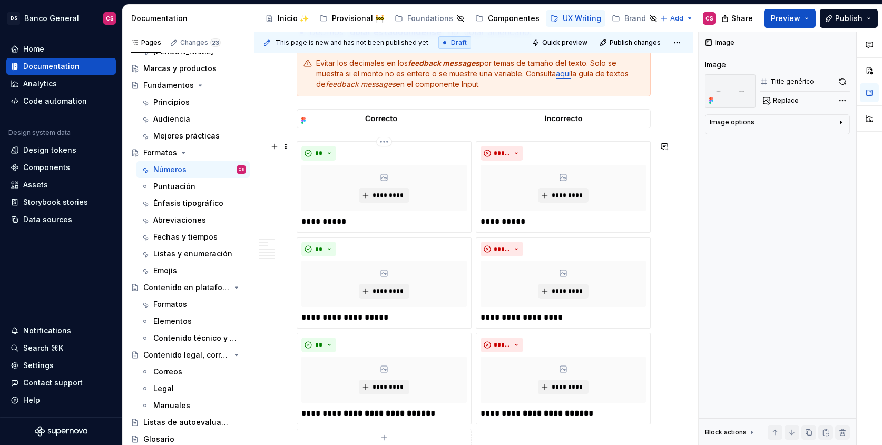
scroll to position [815, 0]
click at [288, 152] on span at bounding box center [286, 147] width 8 height 15
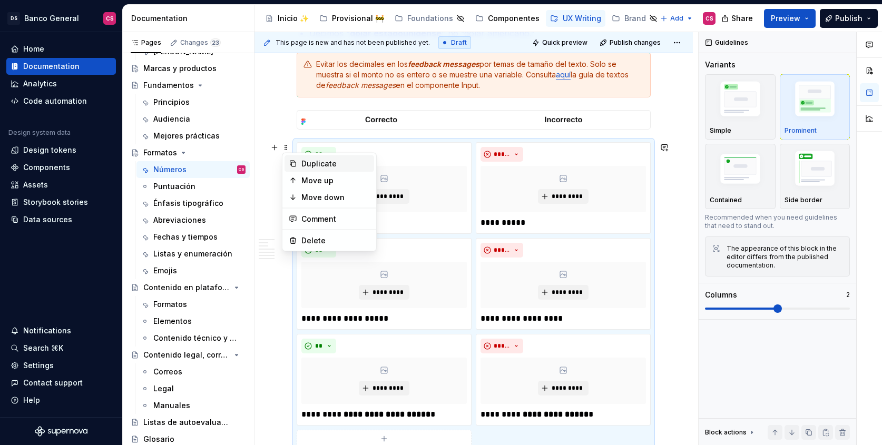
click at [294, 167] on icon at bounding box center [293, 164] width 8 height 8
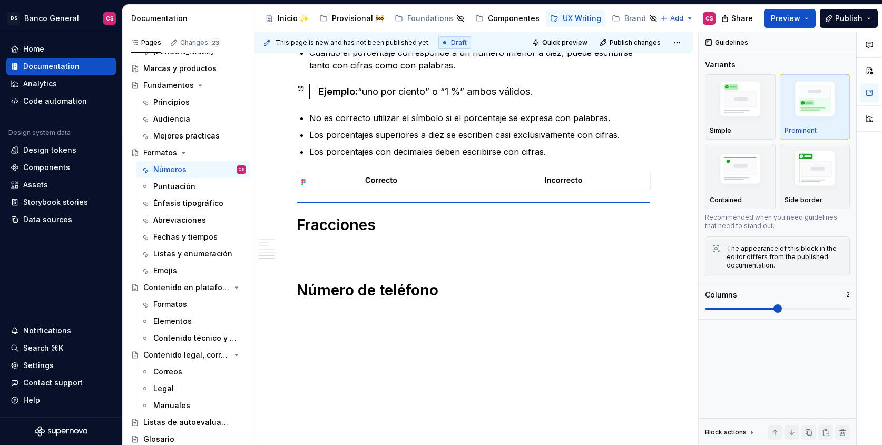
scroll to position [1373, 0]
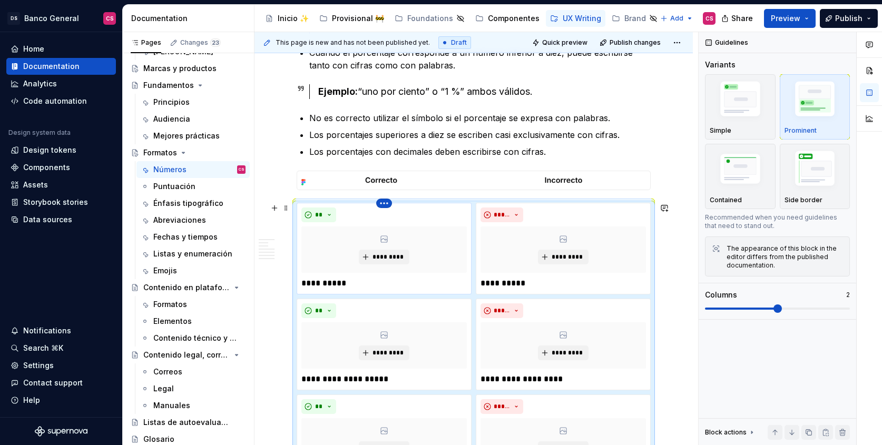
click at [381, 202] on html "DS Banco General CS Home Documentation Analytics Code automation Design system …" at bounding box center [441, 222] width 882 height 445
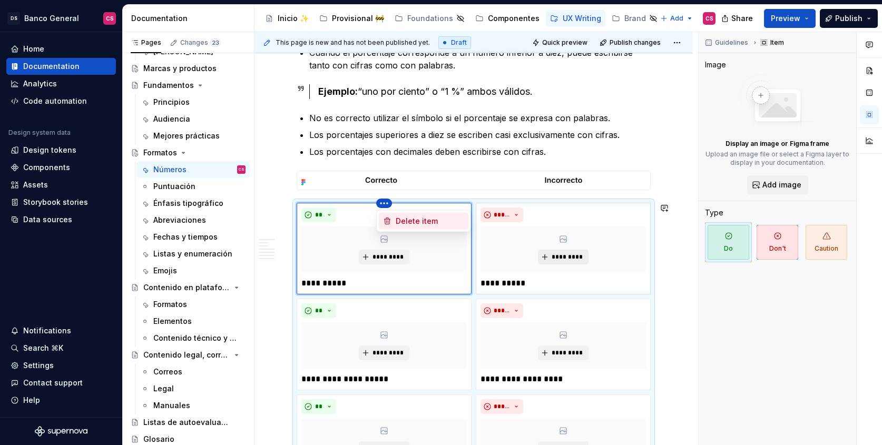
click at [397, 219] on div "Delete item" at bounding box center [430, 221] width 69 height 11
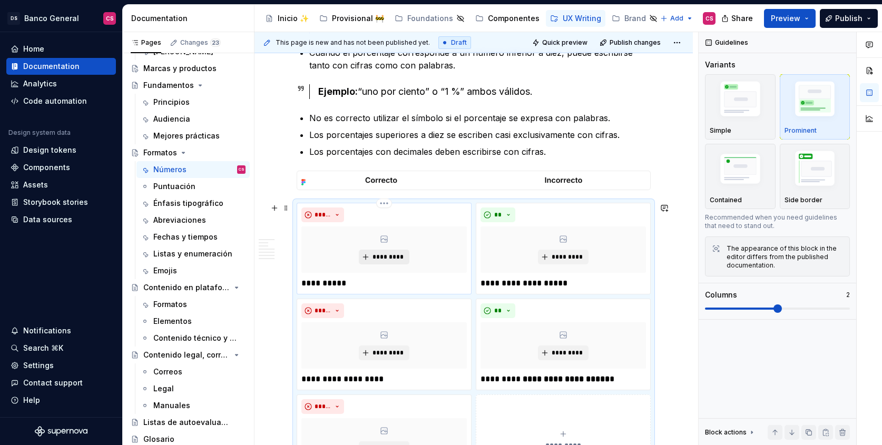
scroll to position [1413, 0]
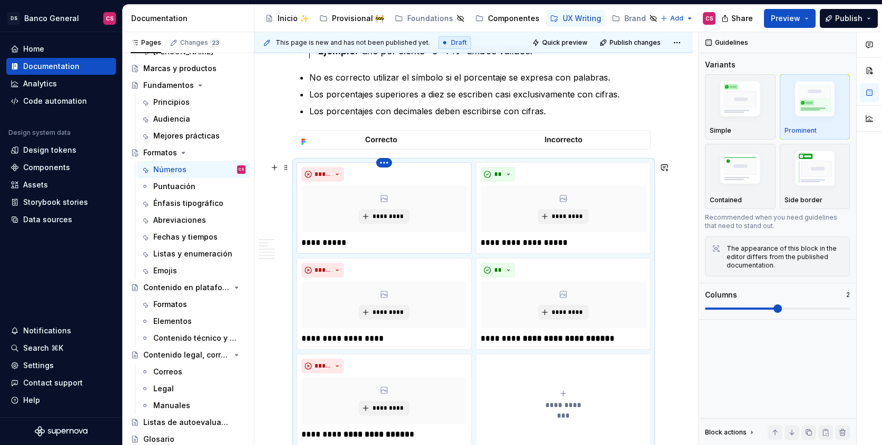
click at [382, 164] on html "DS Banco General CS Home Documentation Analytics Code automation Design system …" at bounding box center [441, 222] width 882 height 445
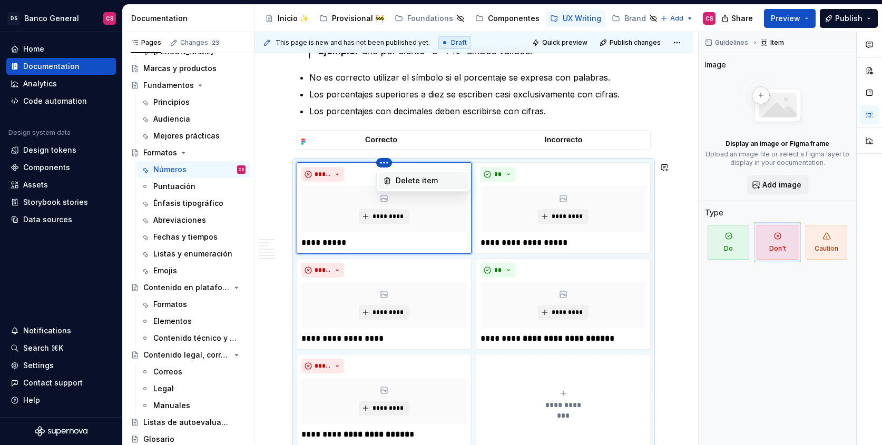
click at [388, 174] on div "Delete item" at bounding box center [424, 180] width 90 height 17
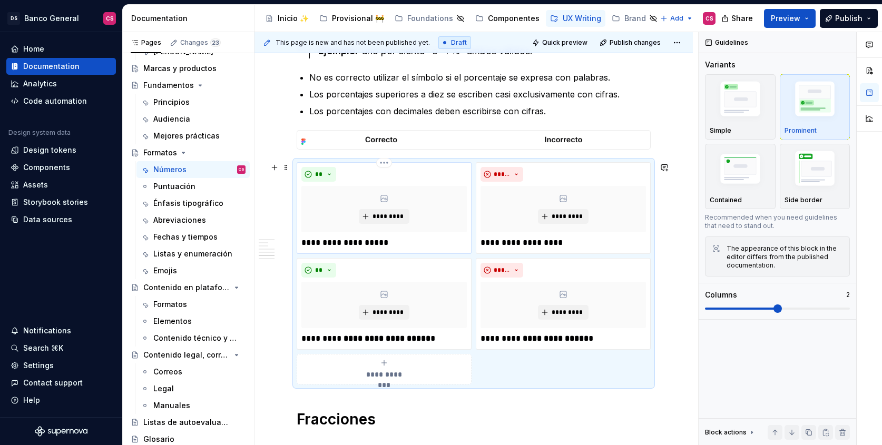
click at [383, 168] on div "**" at bounding box center [385, 174] width 166 height 15
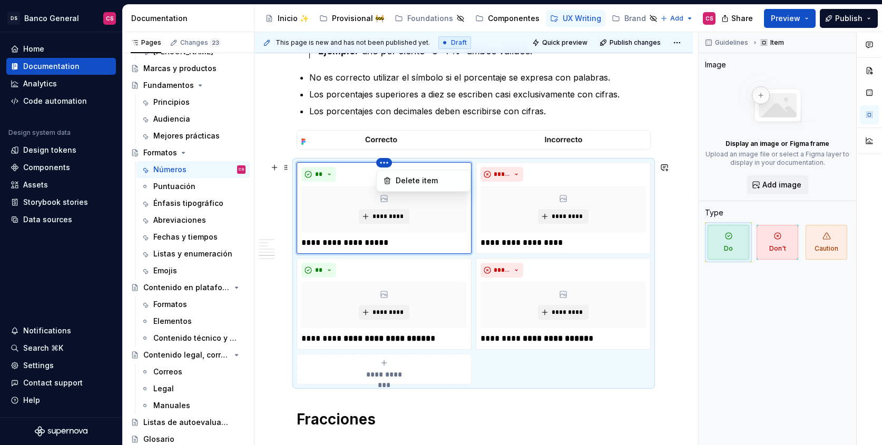
click at [383, 162] on html "DS Banco General CS Home Documentation Analytics Code automation Design system …" at bounding box center [441, 222] width 882 height 445
click at [392, 179] on div "Delete item" at bounding box center [424, 180] width 90 height 17
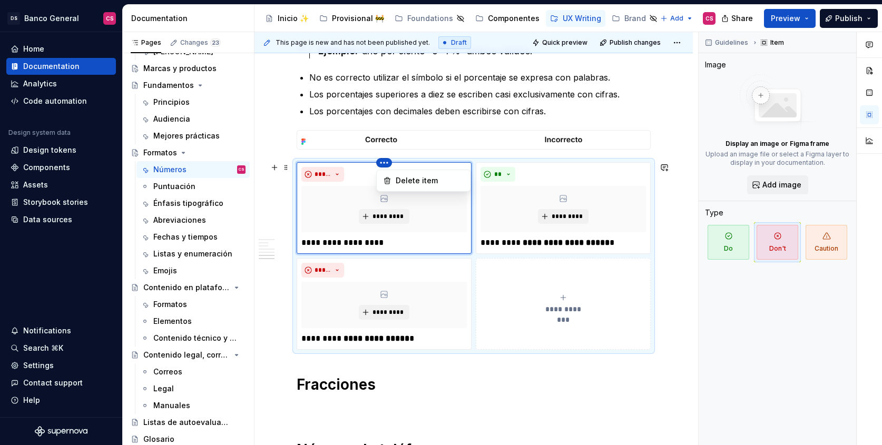
click at [383, 161] on html "DS Banco General CS Home Documentation Analytics Code automation Design system …" at bounding box center [441, 222] width 882 height 445
click at [399, 183] on div "Delete item" at bounding box center [430, 181] width 69 height 11
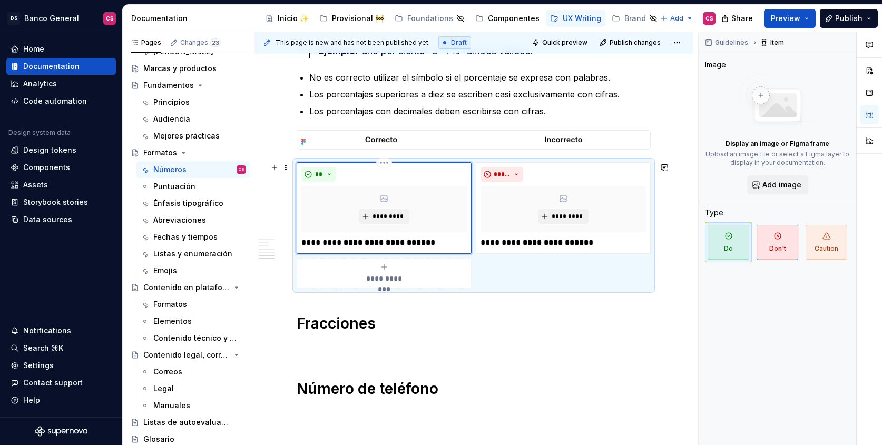
click at [409, 250] on div "**********" at bounding box center [384, 208] width 175 height 92
click at [409, 244] on strong "**********" at bounding box center [387, 243] width 87 height 8
click at [511, 240] on p "**********" at bounding box center [564, 243] width 166 height 13
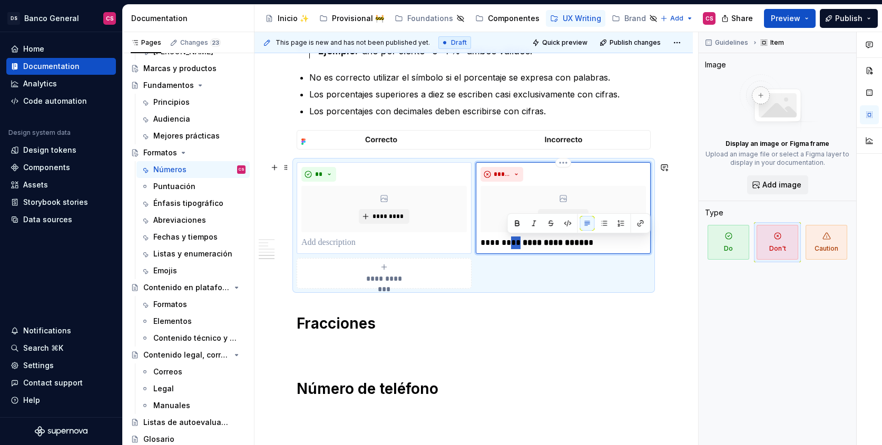
click at [511, 240] on p "**********" at bounding box center [564, 243] width 166 height 13
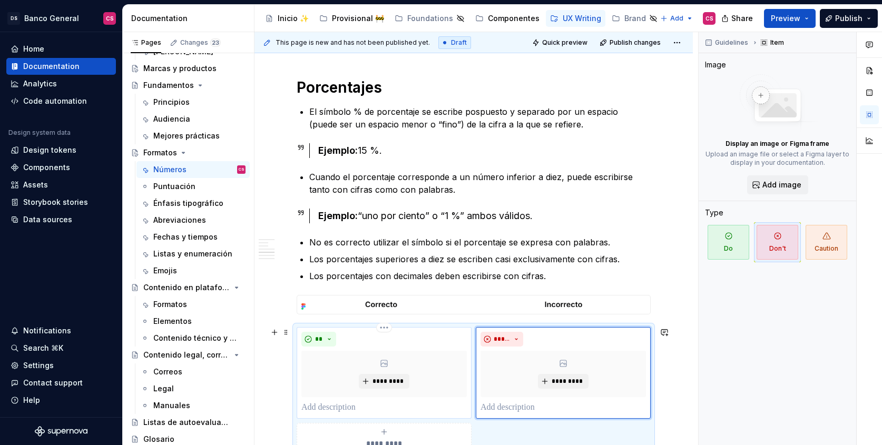
scroll to position [1263, 0]
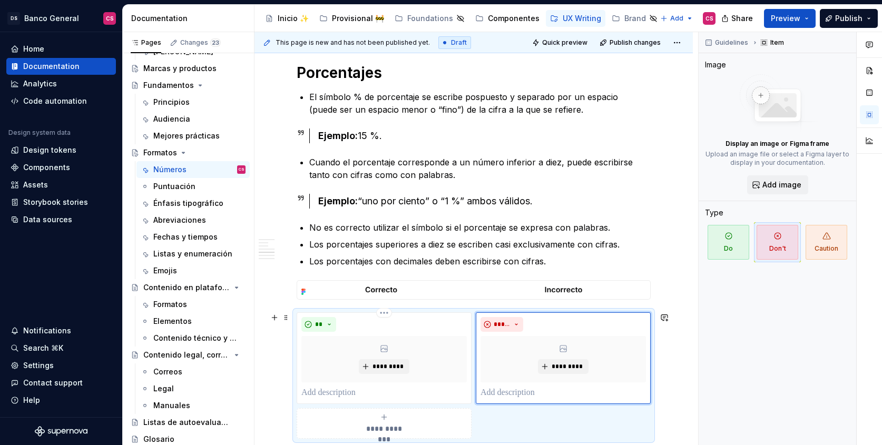
click at [353, 391] on p at bounding box center [385, 393] width 166 height 13
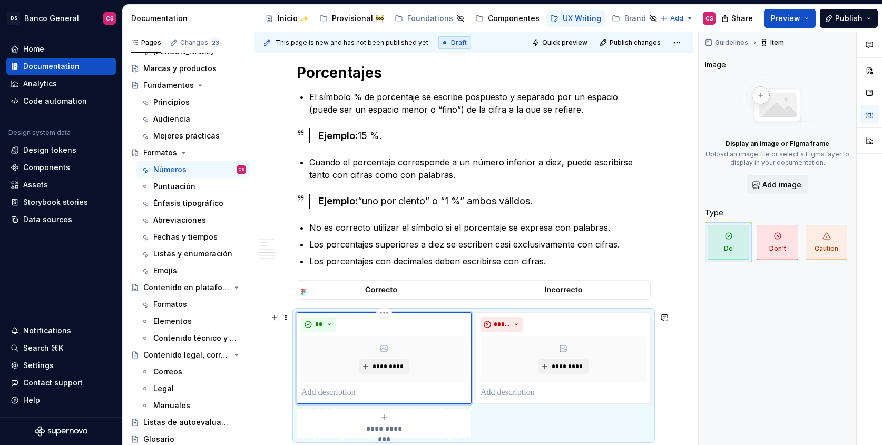
scroll to position [1268, 0]
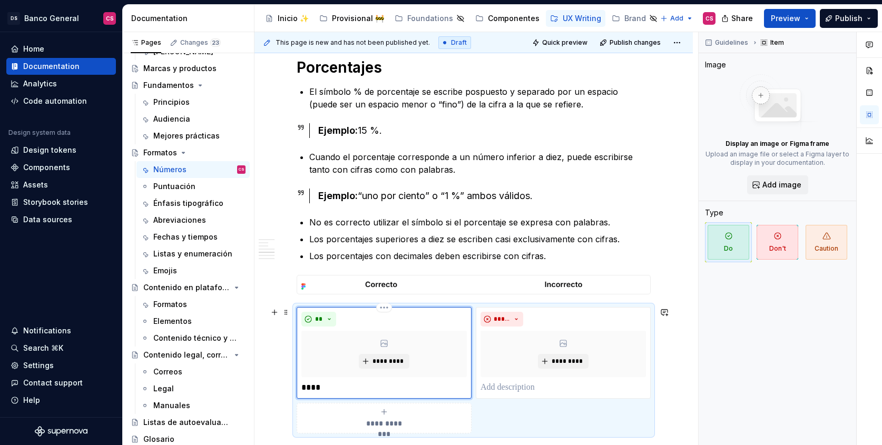
click at [413, 383] on p "****" at bounding box center [385, 388] width 166 height 13
click at [507, 382] on p at bounding box center [564, 388] width 166 height 13
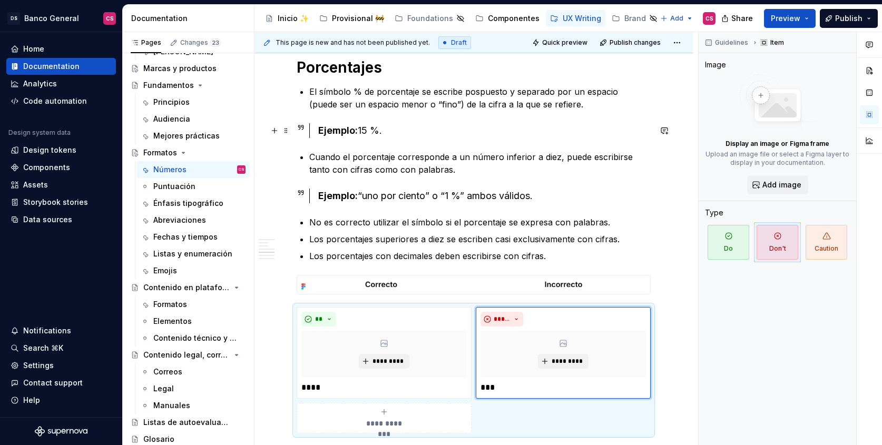
click at [406, 129] on div "Ejemplo: 15 %." at bounding box center [484, 130] width 333 height 15
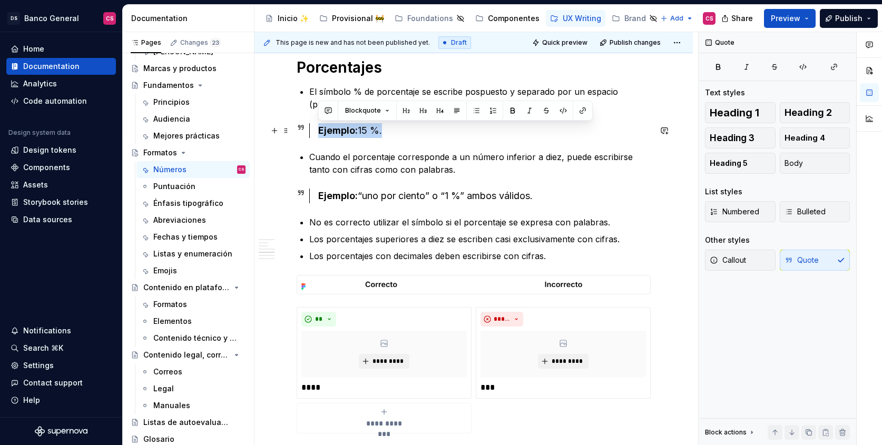
drag, startPoint x: 409, startPoint y: 128, endPoint x: 305, endPoint y: 131, distance: 103.9
click at [297, 124] on div "Ejemplo: 15 %." at bounding box center [474, 130] width 354 height 15
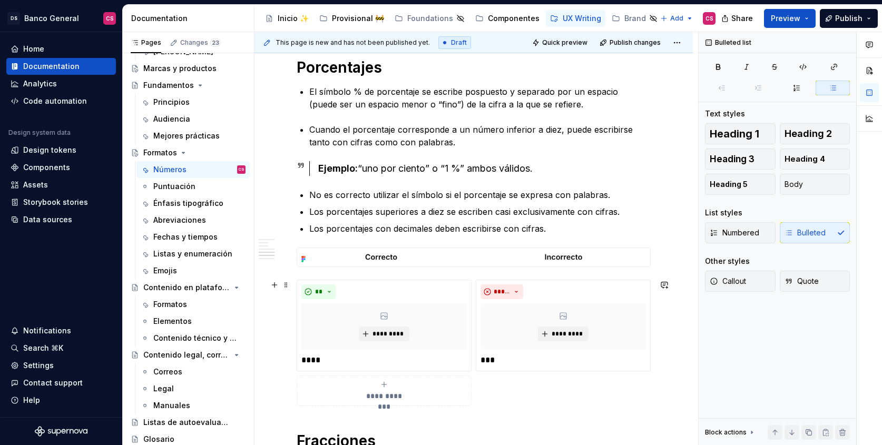
click at [406, 391] on div "**********" at bounding box center [385, 391] width 166 height 21
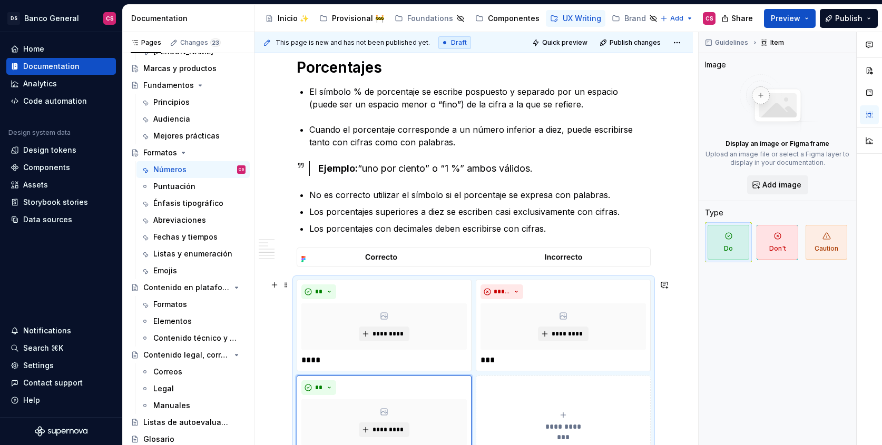
click at [518, 401] on button "**********" at bounding box center [563, 422] width 175 height 92
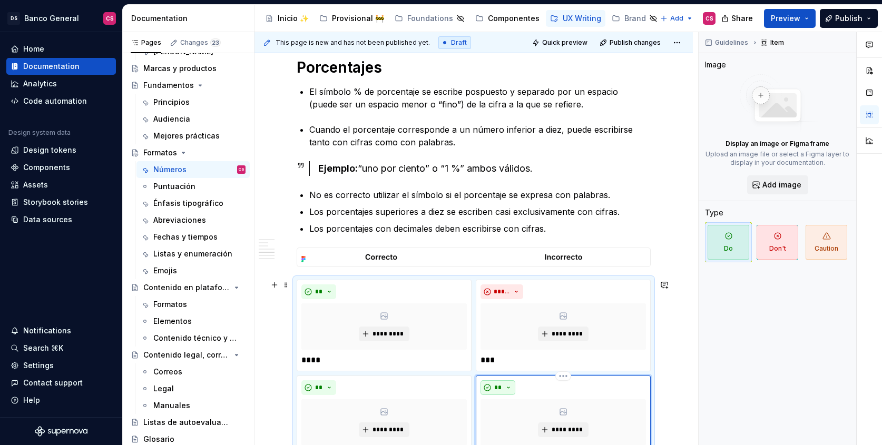
click at [506, 391] on button "**" at bounding box center [498, 388] width 35 height 15
click at [513, 350] on div "Don't" at bounding box center [523, 350] width 20 height 11
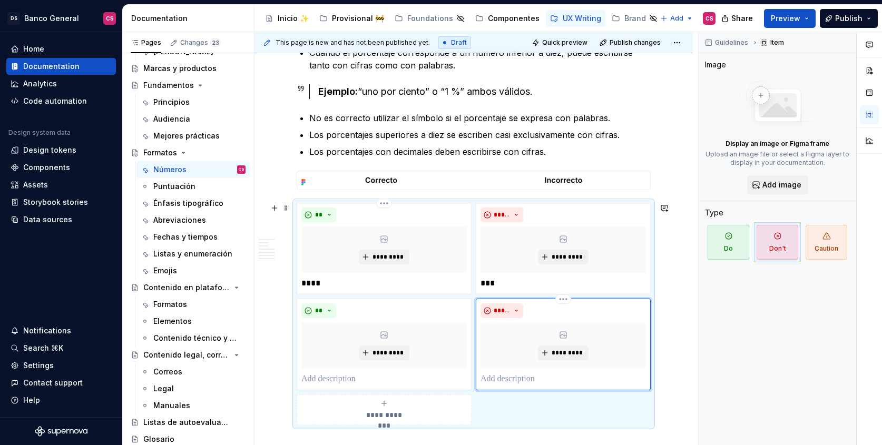
scroll to position [1346, 0]
click at [338, 373] on p at bounding box center [385, 379] width 166 height 13
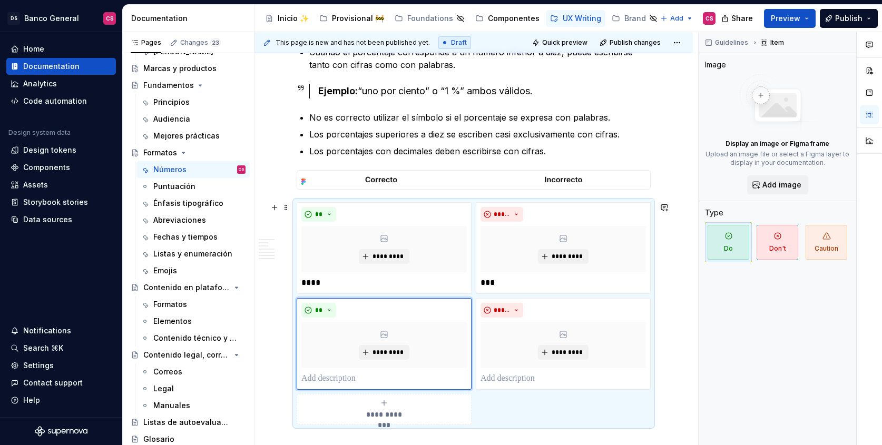
click at [354, 410] on div "**********" at bounding box center [385, 409] width 166 height 21
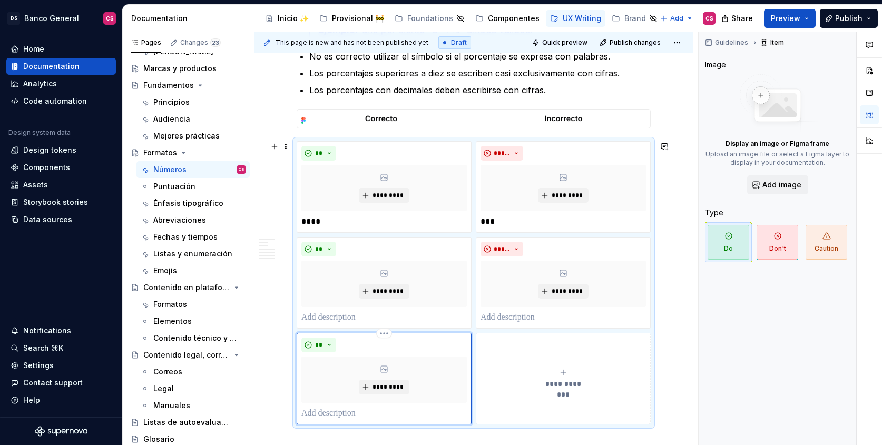
scroll to position [1416, 0]
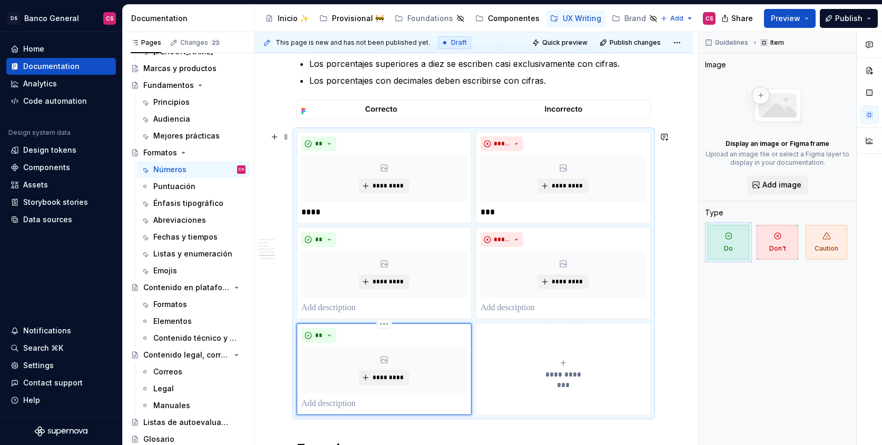
click at [348, 406] on p at bounding box center [385, 404] width 166 height 13
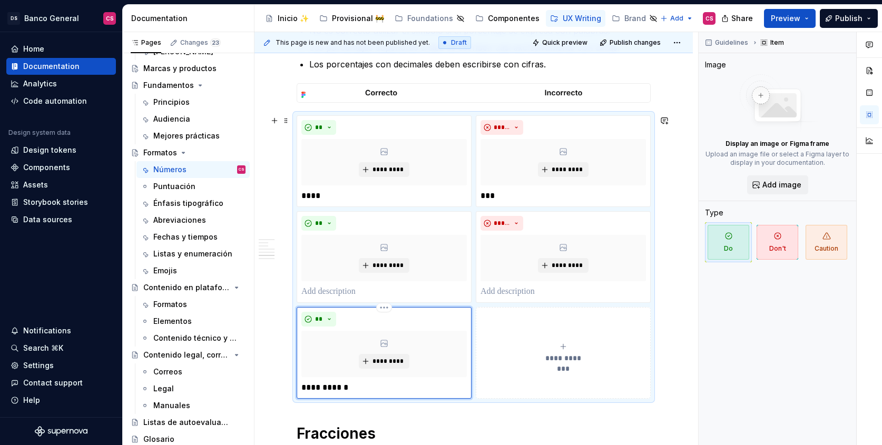
click at [325, 387] on p "**********" at bounding box center [385, 388] width 166 height 13
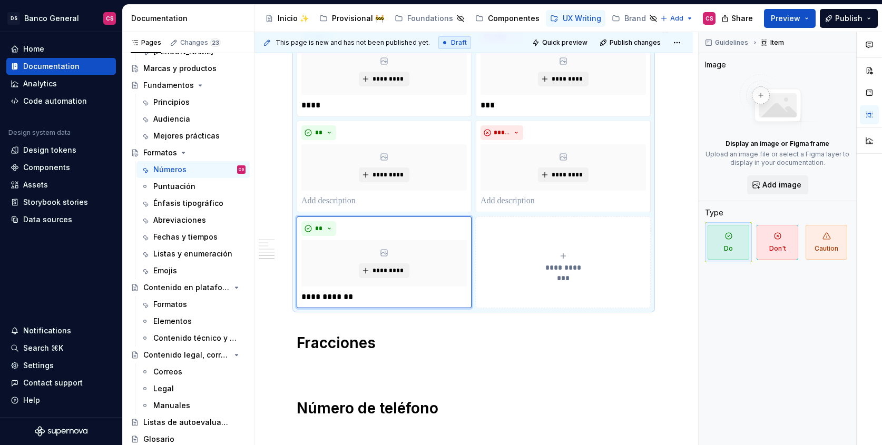
scroll to position [1533, 0]
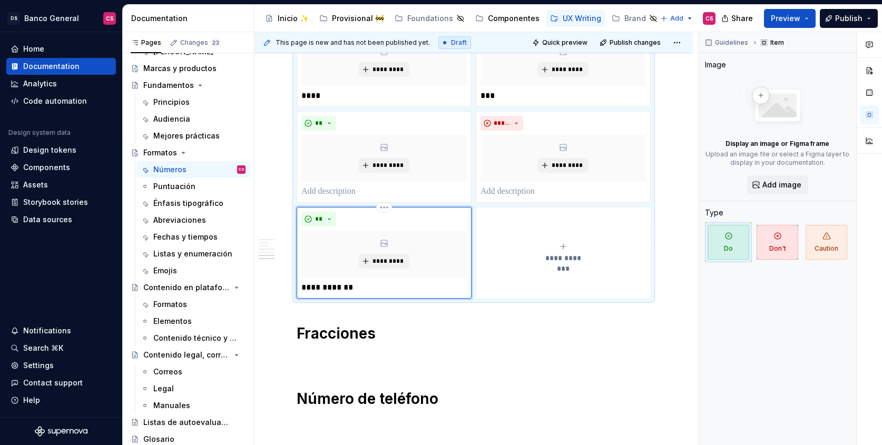
click at [312, 287] on p "**********" at bounding box center [385, 287] width 166 height 13
click at [403, 190] on p at bounding box center [385, 192] width 166 height 13
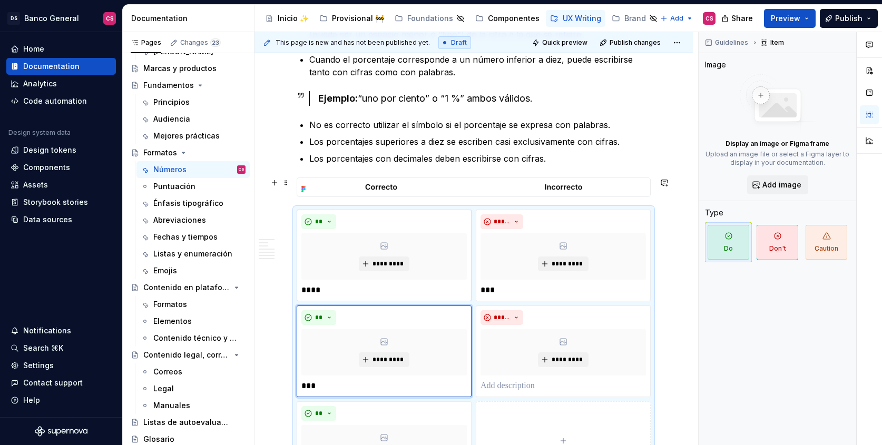
scroll to position [1333, 0]
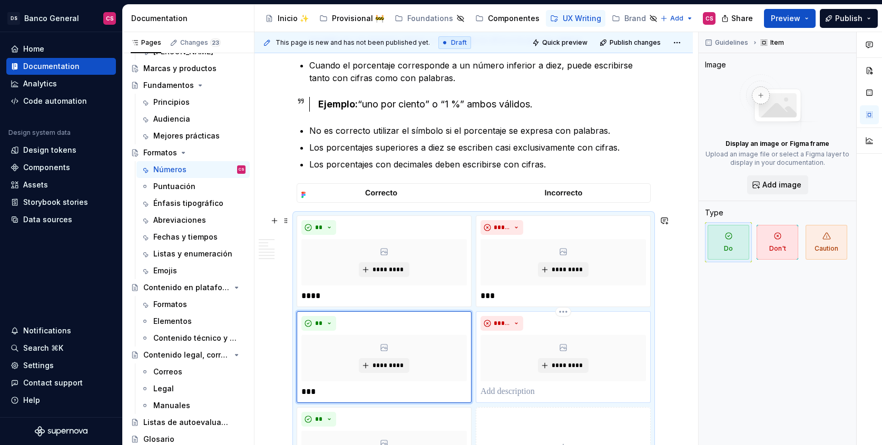
click at [545, 396] on p at bounding box center [564, 392] width 166 height 13
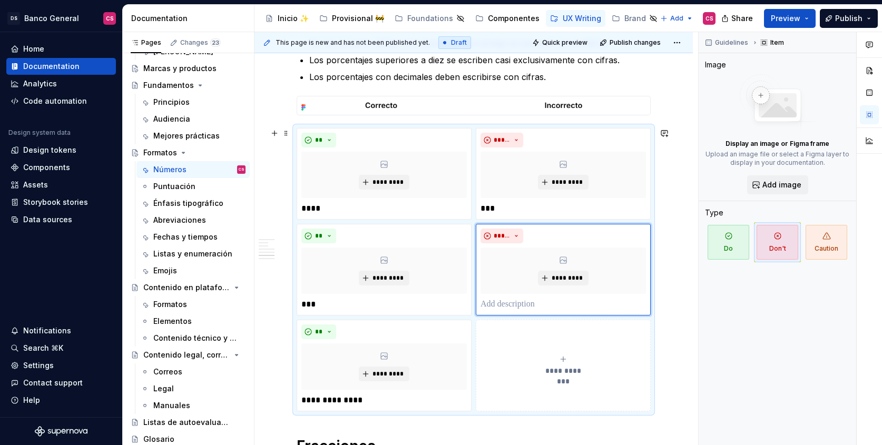
scroll to position [1423, 0]
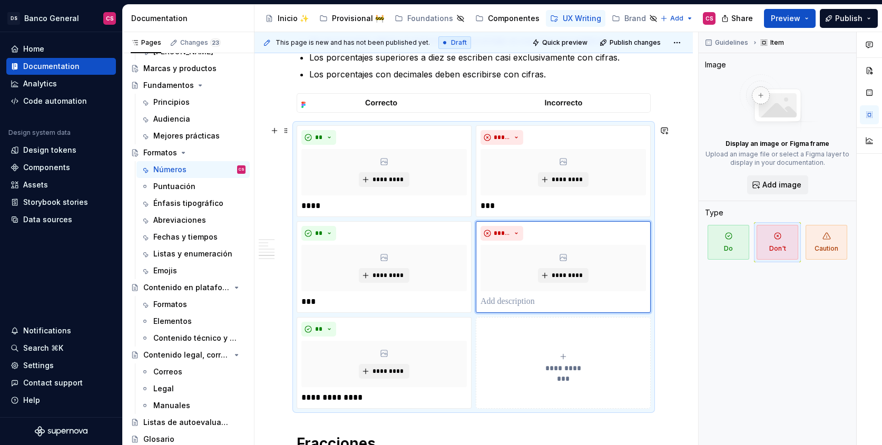
click at [550, 347] on button "**********" at bounding box center [563, 363] width 175 height 92
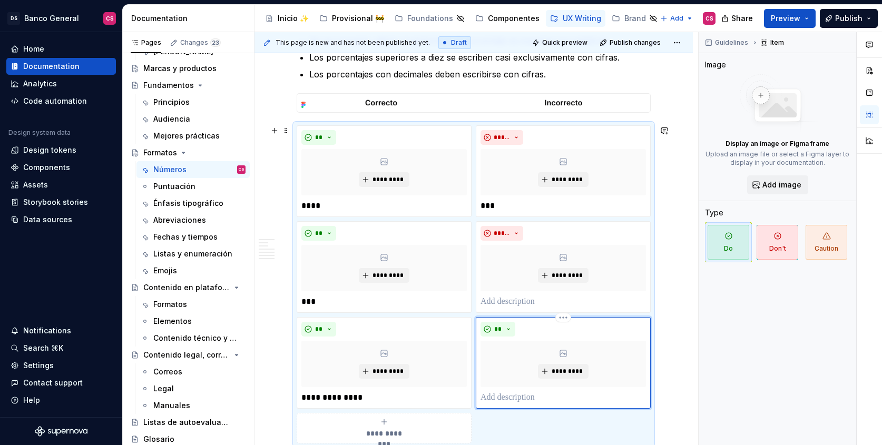
click at [507, 398] on p at bounding box center [564, 398] width 166 height 13
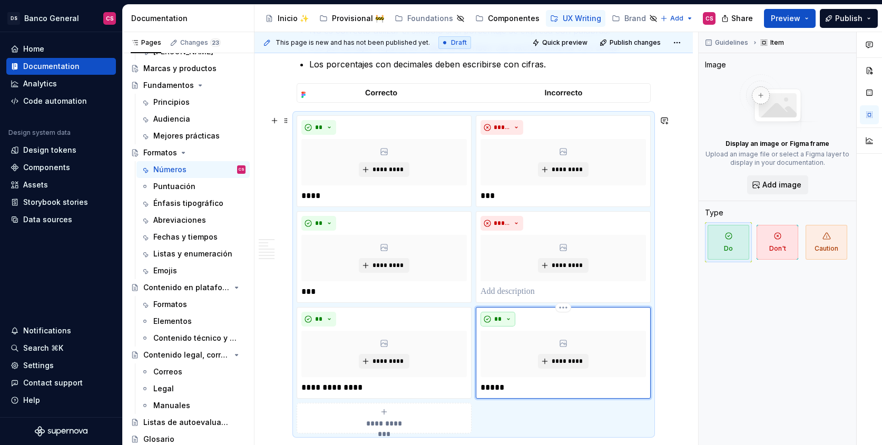
click at [496, 321] on span "**" at bounding box center [498, 319] width 8 height 8
click at [518, 361] on div "Don't" at bounding box center [523, 357] width 20 height 11
click at [513, 298] on p at bounding box center [564, 292] width 166 height 13
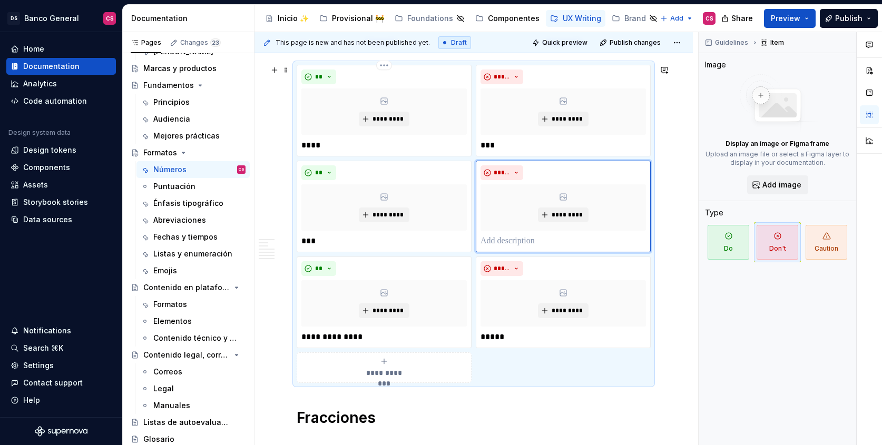
scroll to position [1511, 0]
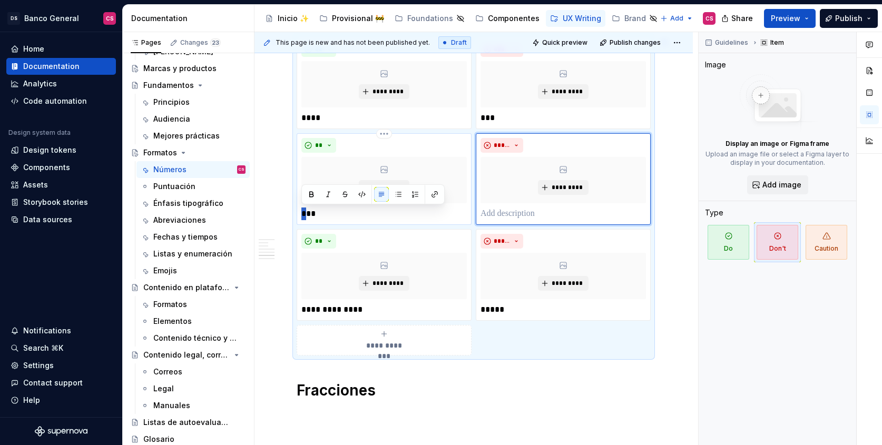
click at [299, 214] on div "** ********* ***" at bounding box center [384, 179] width 175 height 92
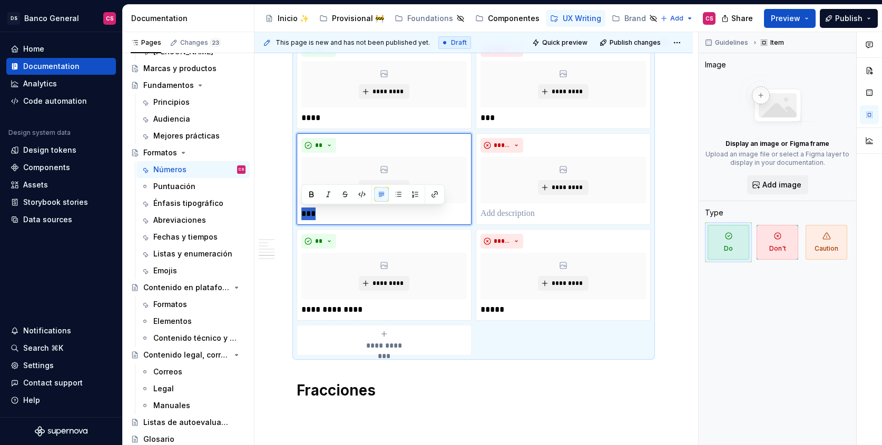
drag, startPoint x: 319, startPoint y: 209, endPoint x: 280, endPoint y: 207, distance: 39.6
click at [302, 212] on p "**********" at bounding box center [385, 214] width 166 height 13
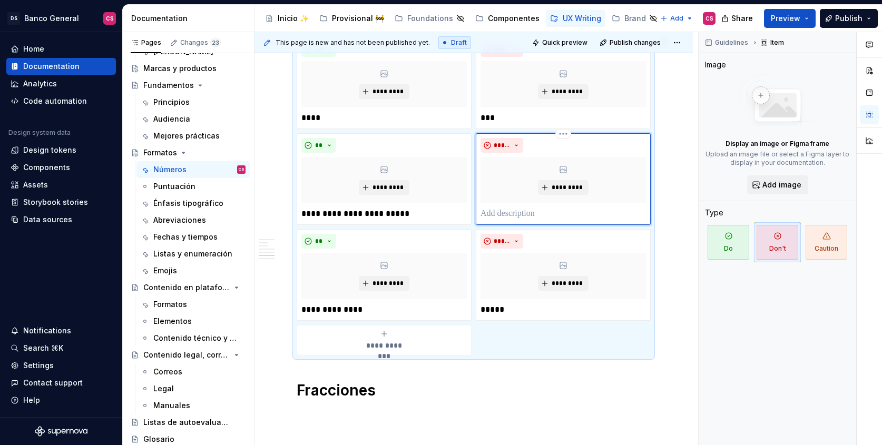
click at [498, 206] on div "***** *********" at bounding box center [564, 179] width 166 height 82
click at [500, 209] on p at bounding box center [564, 214] width 166 height 13
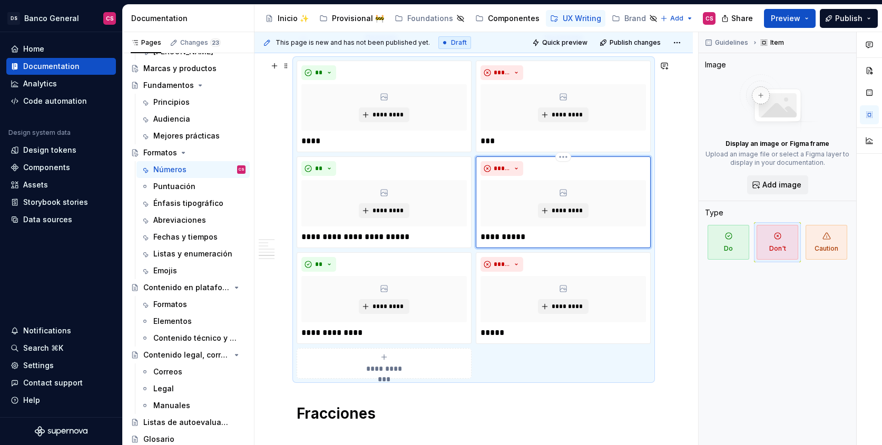
scroll to position [1483, 0]
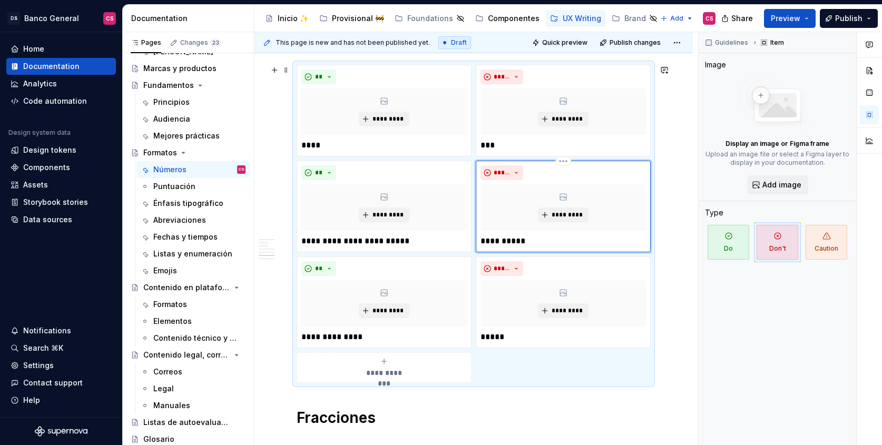
click at [500, 242] on p "**********" at bounding box center [564, 241] width 166 height 13
click at [357, 242] on p "**********" at bounding box center [385, 241] width 166 height 13
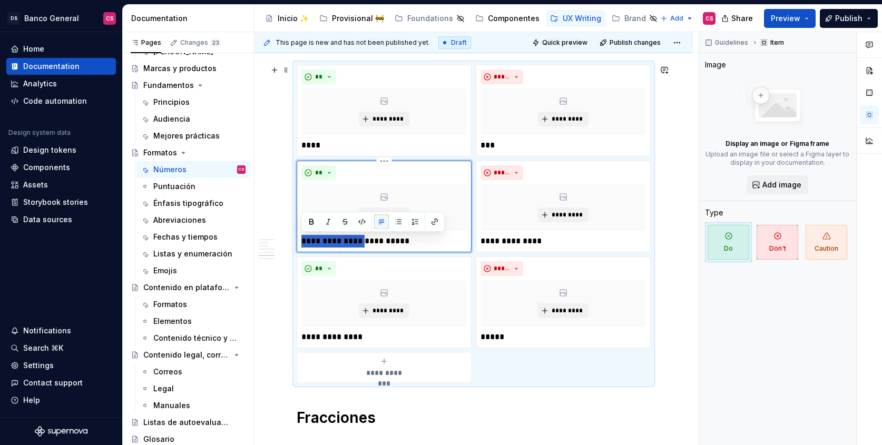
drag, startPoint x: 357, startPoint y: 242, endPoint x: 306, endPoint y: 241, distance: 51.1
click at [306, 241] on p "**********" at bounding box center [385, 241] width 166 height 13
click at [326, 241] on p "**********" at bounding box center [385, 241] width 166 height 13
click at [367, 337] on p "**********" at bounding box center [385, 337] width 166 height 13
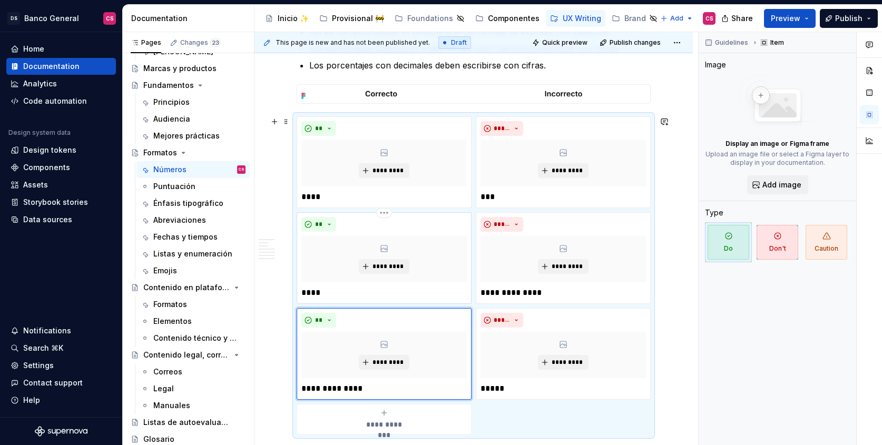
scroll to position [1430, 0]
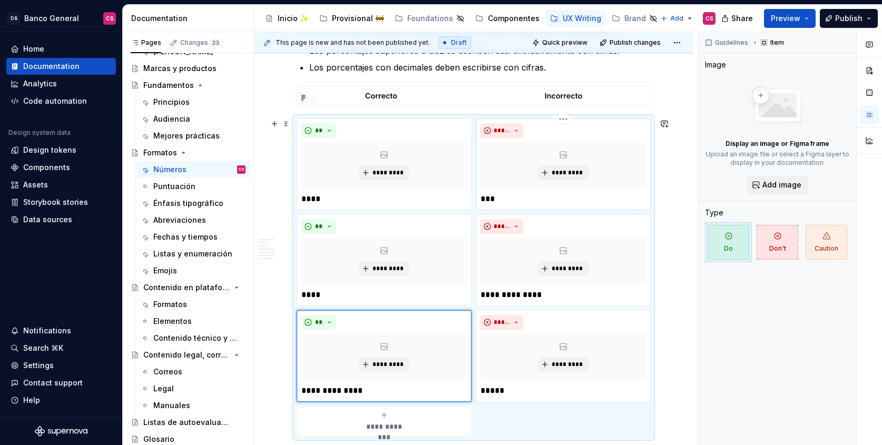
click at [492, 199] on p "***" at bounding box center [564, 199] width 166 height 13
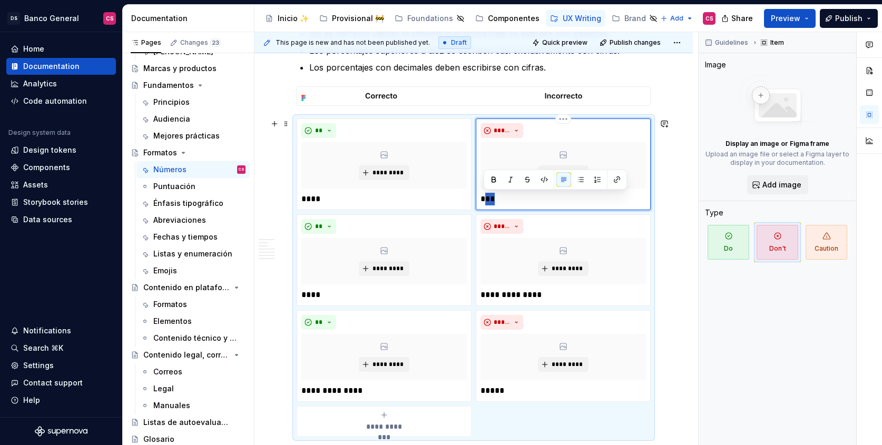
drag, startPoint x: 484, startPoint y: 198, endPoint x: 495, endPoint y: 198, distance: 10.6
click at [495, 198] on p "***" at bounding box center [564, 199] width 166 height 13
click at [494, 199] on p "***" at bounding box center [564, 199] width 166 height 13
drag, startPoint x: 303, startPoint y: 198, endPoint x: 343, endPoint y: 210, distance: 41.9
click at [304, 198] on p "****" at bounding box center [385, 199] width 166 height 13
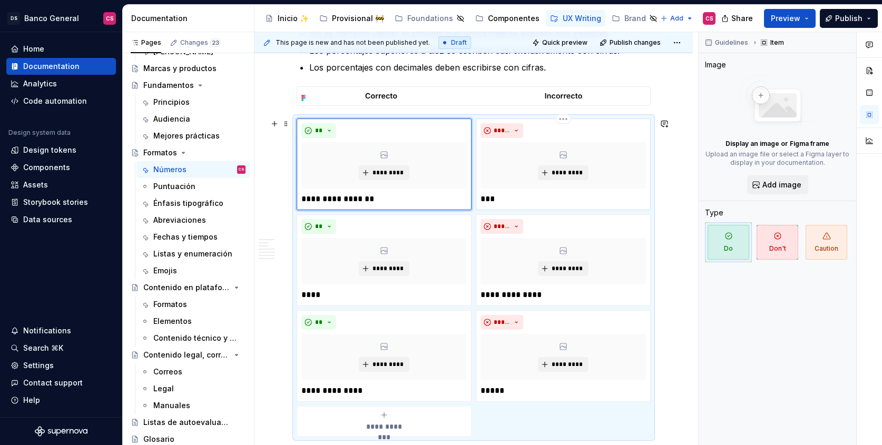
click at [481, 195] on p "***" at bounding box center [564, 199] width 166 height 13
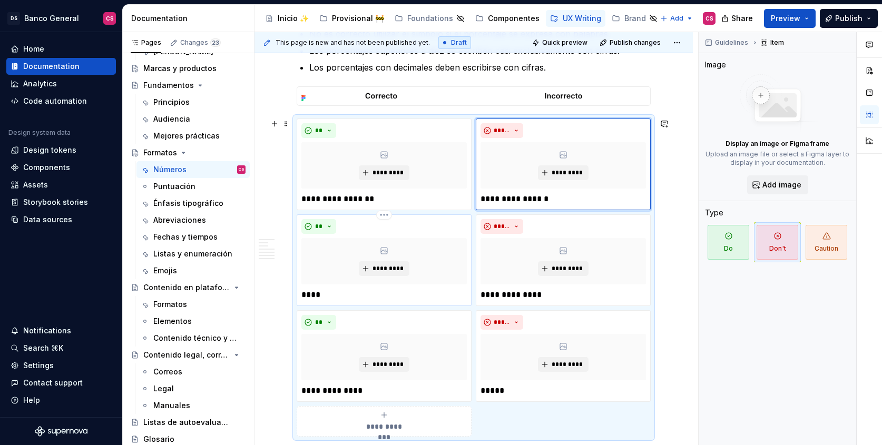
click at [305, 289] on p "****" at bounding box center [385, 295] width 166 height 13
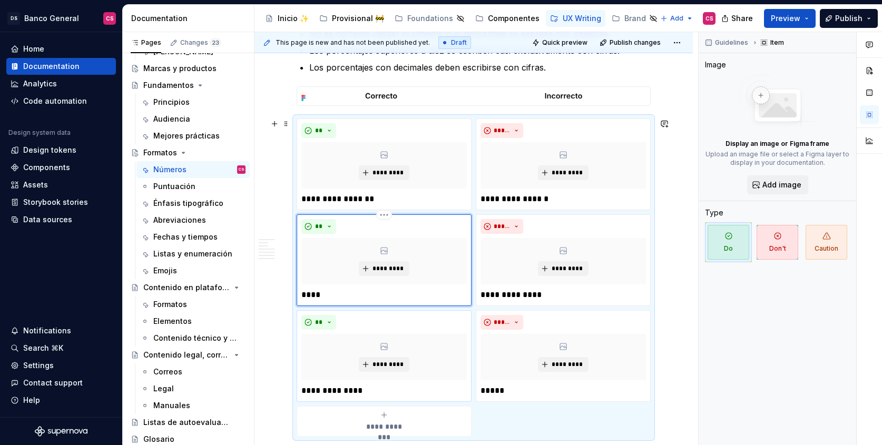
drag, startPoint x: 303, startPoint y: 295, endPoint x: 376, endPoint y: 317, distance: 76.4
click at [303, 295] on p "****" at bounding box center [385, 295] width 166 height 13
click at [481, 294] on p "**********" at bounding box center [564, 295] width 166 height 13
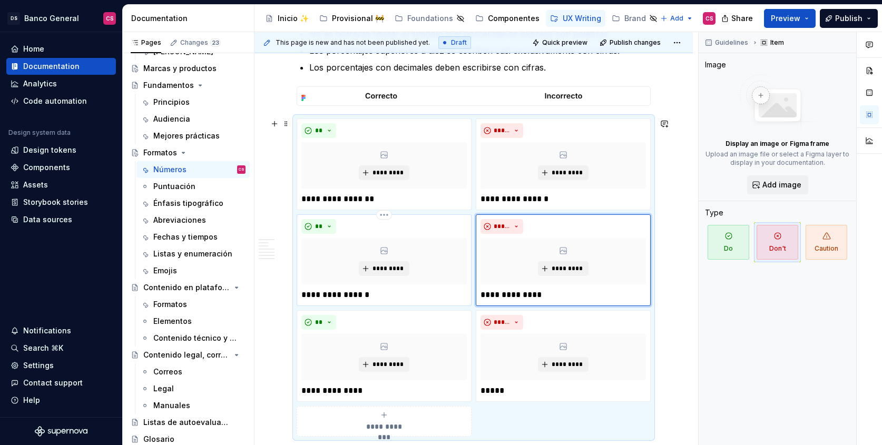
click at [344, 296] on p "**********" at bounding box center [385, 295] width 166 height 13
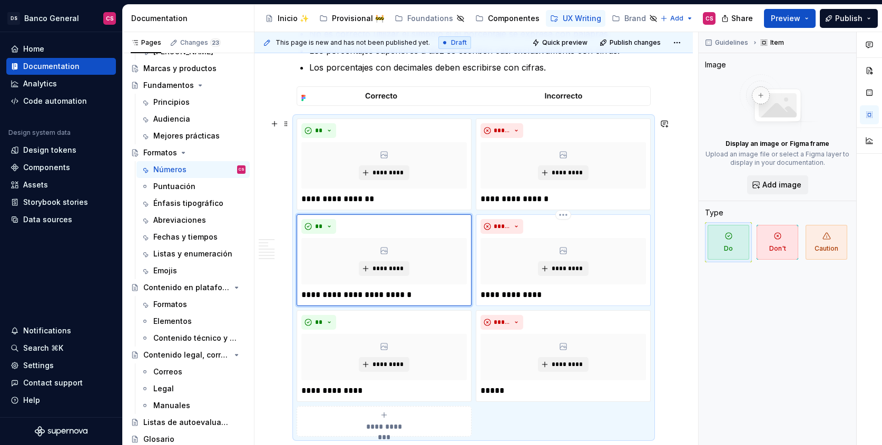
click at [478, 291] on div "**********" at bounding box center [563, 261] width 175 height 92
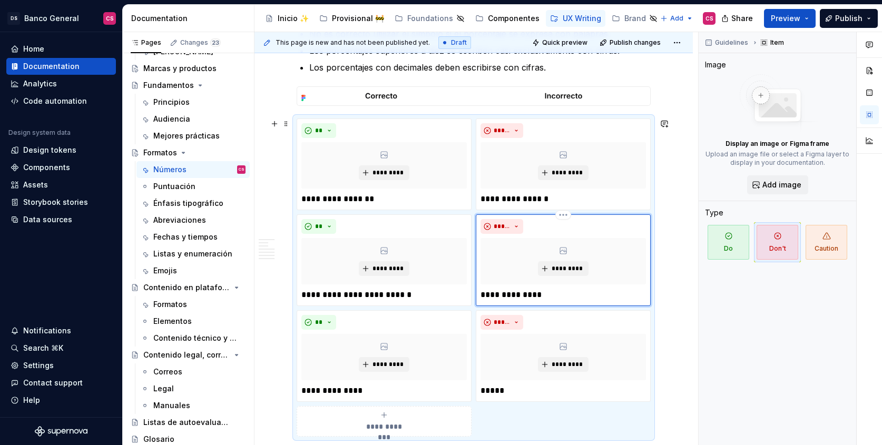
click at [480, 291] on div "**********" at bounding box center [563, 261] width 175 height 92
click at [483, 292] on p "**********" at bounding box center [564, 295] width 166 height 13
click at [303, 386] on p "**********" at bounding box center [385, 391] width 166 height 13
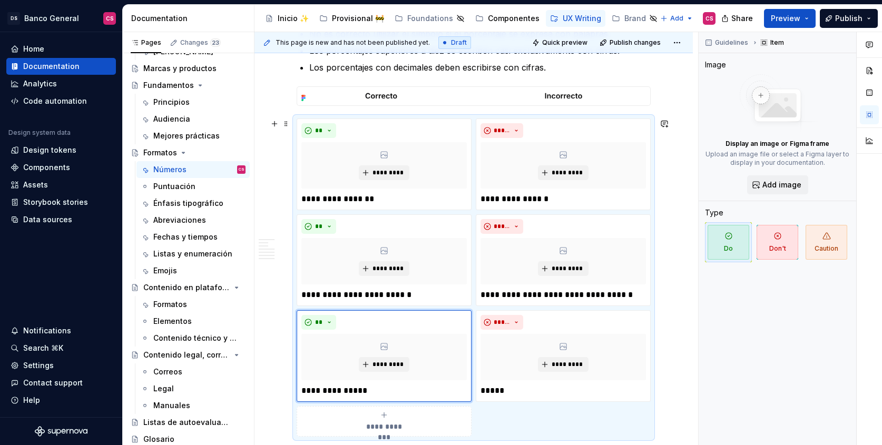
scroll to position [1433, 0]
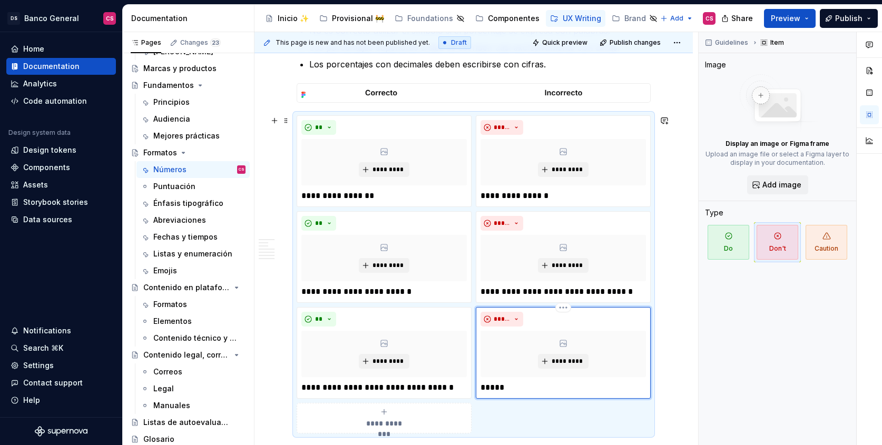
click at [480, 388] on div "***** ********* *****" at bounding box center [563, 353] width 175 height 92
click at [481, 389] on p "*****" at bounding box center [564, 388] width 166 height 13
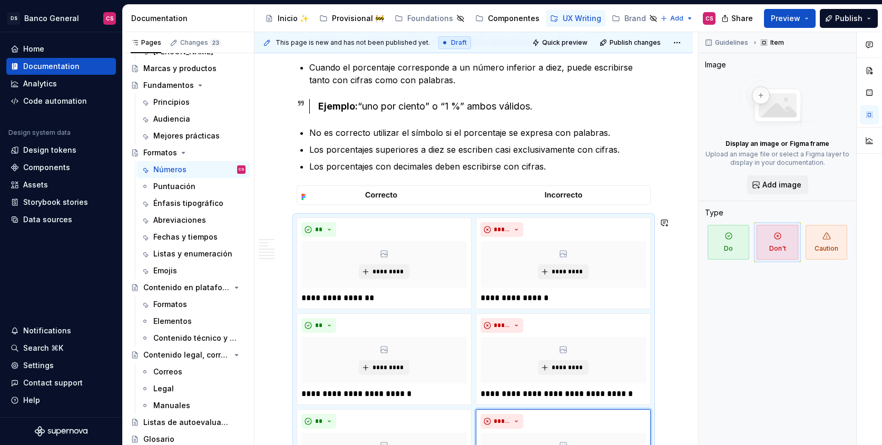
scroll to position [1327, 0]
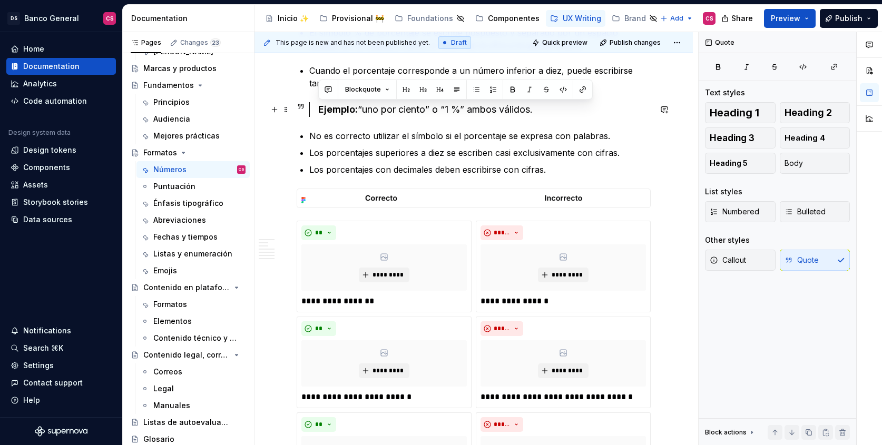
drag, startPoint x: 548, startPoint y: 107, endPoint x: 296, endPoint y: 110, distance: 252.0
click at [297, 110] on div "Ejemplo: “uno por ciento” o “1 %” ambos válidos." at bounding box center [474, 109] width 354 height 15
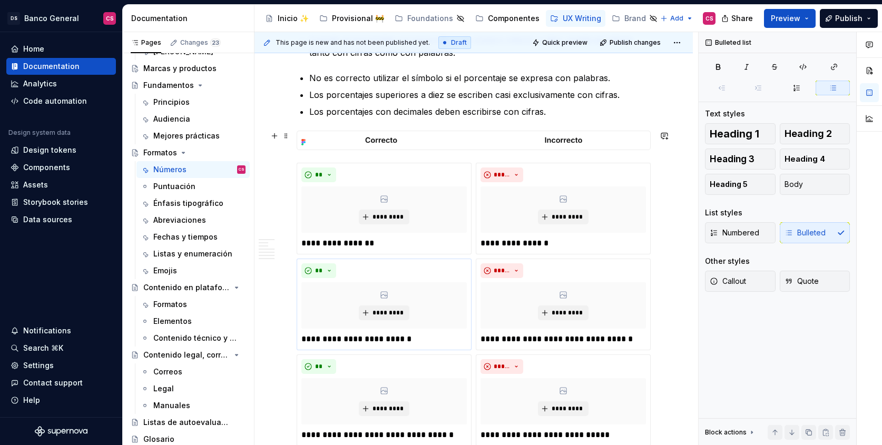
scroll to position [1361, 0]
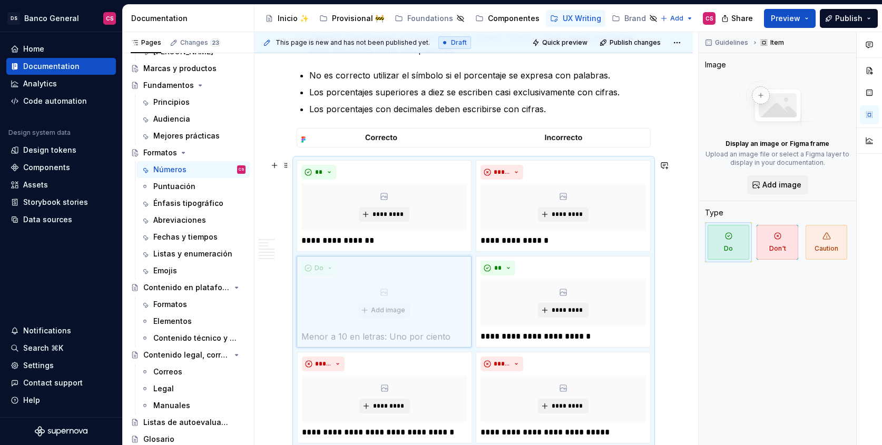
drag, startPoint x: 381, startPoint y: 363, endPoint x: 378, endPoint y: 277, distance: 86.5
click at [378, 277] on body "DS Banco General CS Home Documentation Analytics Code automation Design system …" at bounding box center [441, 222] width 882 height 445
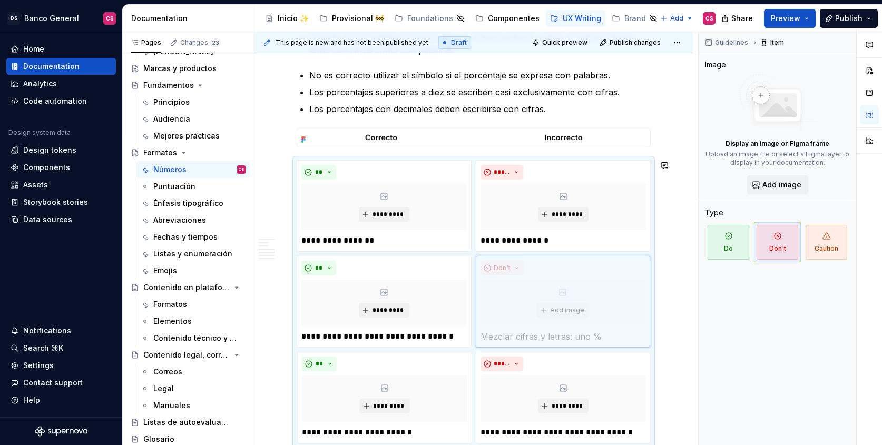
drag, startPoint x: 579, startPoint y: 370, endPoint x: 571, endPoint y: 285, distance: 84.7
click at [571, 285] on body "DS Banco General CS Home Documentation Analytics Code automation Design system …" at bounding box center [441, 222] width 882 height 445
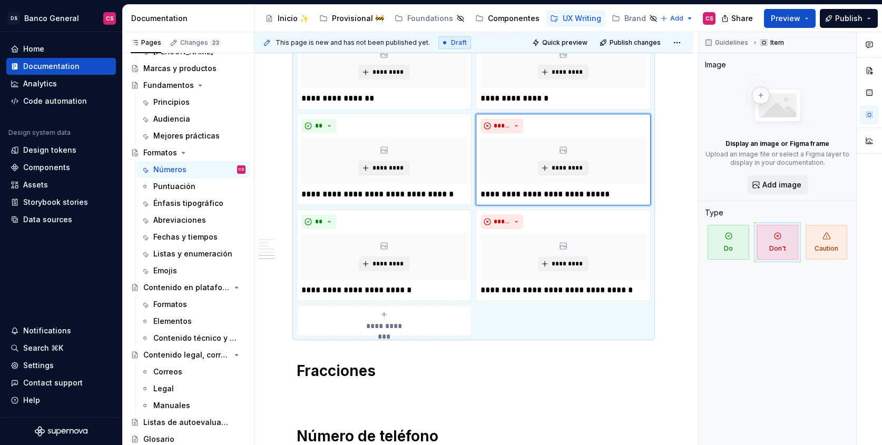
scroll to position [1520, 0]
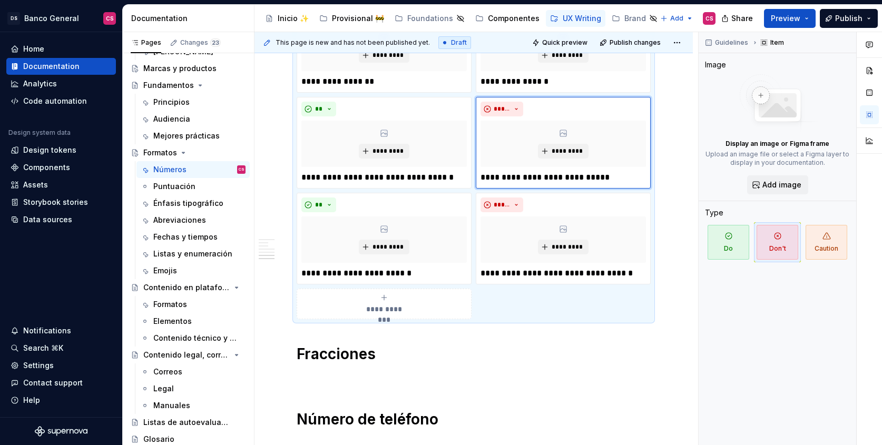
click at [403, 305] on span "**********" at bounding box center [384, 309] width 48 height 11
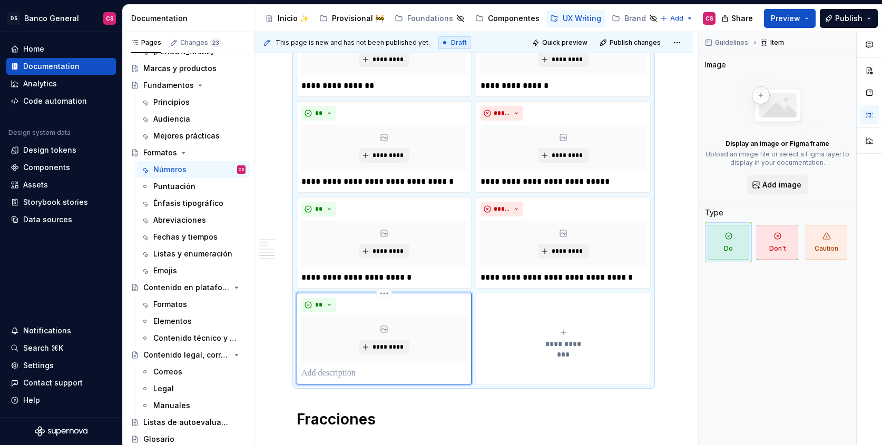
scroll to position [1525, 0]
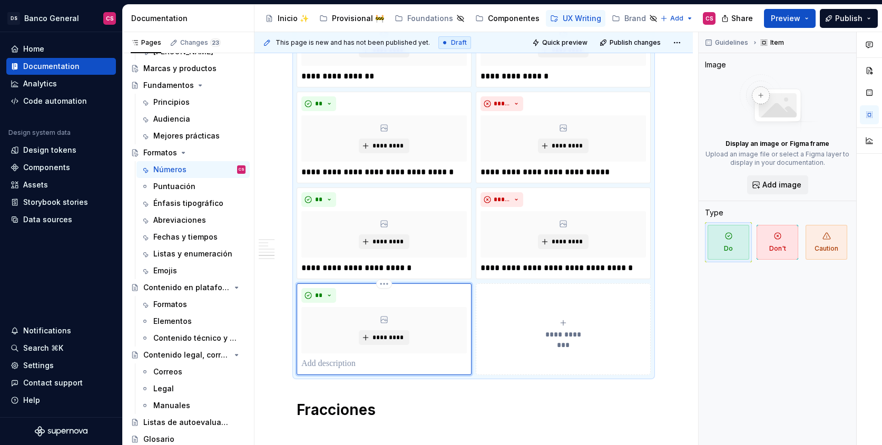
click at [353, 362] on p at bounding box center [385, 364] width 166 height 13
click at [617, 310] on button "**********" at bounding box center [563, 330] width 175 height 92
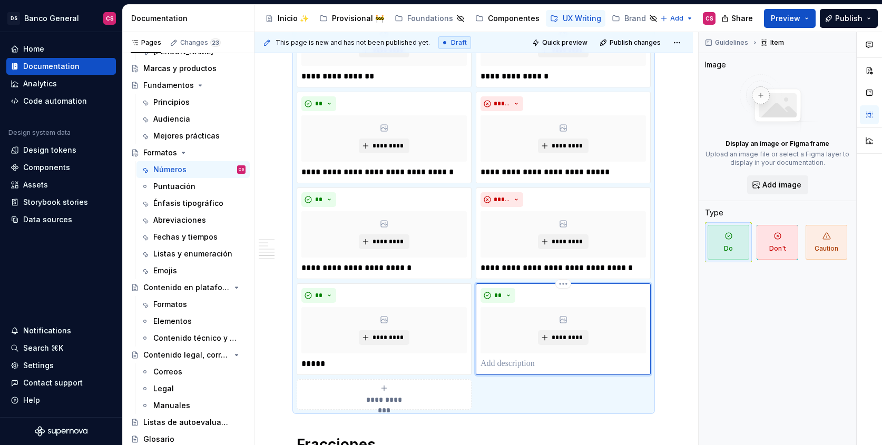
click at [504, 363] on p at bounding box center [564, 364] width 166 height 13
click at [494, 296] on span "**" at bounding box center [498, 296] width 8 height 8
click at [514, 332] on div "Don't" at bounding box center [523, 333] width 20 height 11
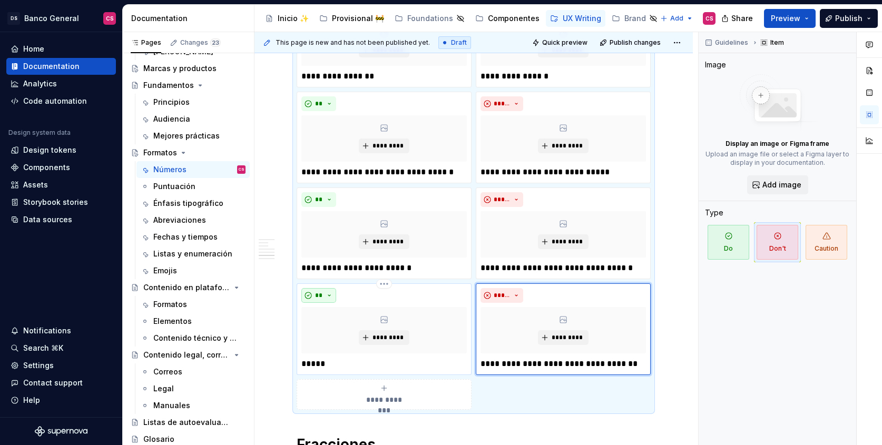
click at [309, 294] on button "**" at bounding box center [319, 295] width 35 height 15
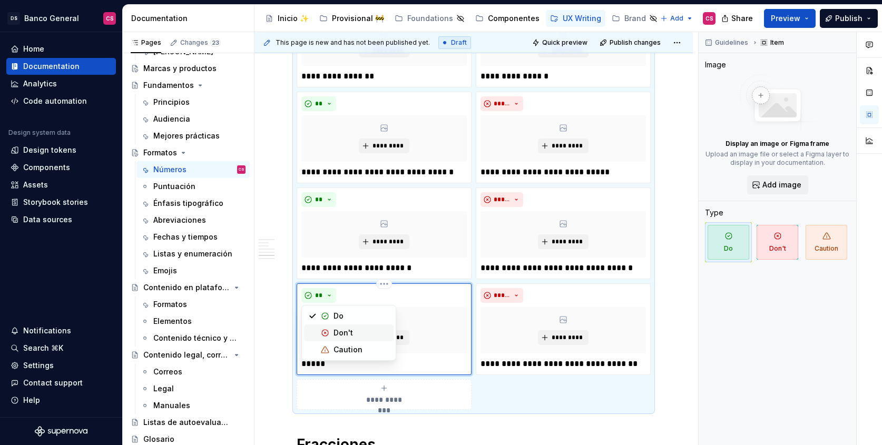
click at [343, 335] on div "Don't" at bounding box center [344, 333] width 20 height 11
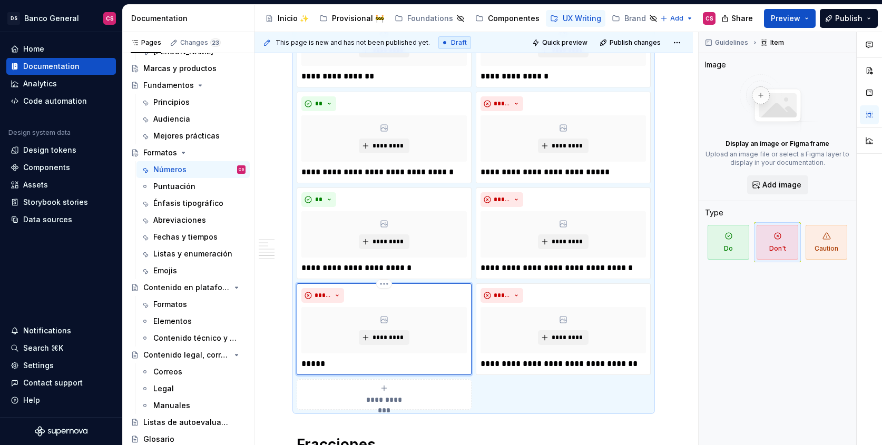
click at [307, 360] on p "*****" at bounding box center [385, 364] width 166 height 13
click at [319, 295] on span "*****" at bounding box center [323, 296] width 16 height 8
click at [336, 316] on div "Do" at bounding box center [339, 316] width 10 height 11
click at [300, 363] on div "** ********* *****" at bounding box center [384, 330] width 175 height 92
drag, startPoint x: 303, startPoint y: 362, endPoint x: 349, endPoint y: 379, distance: 49.0
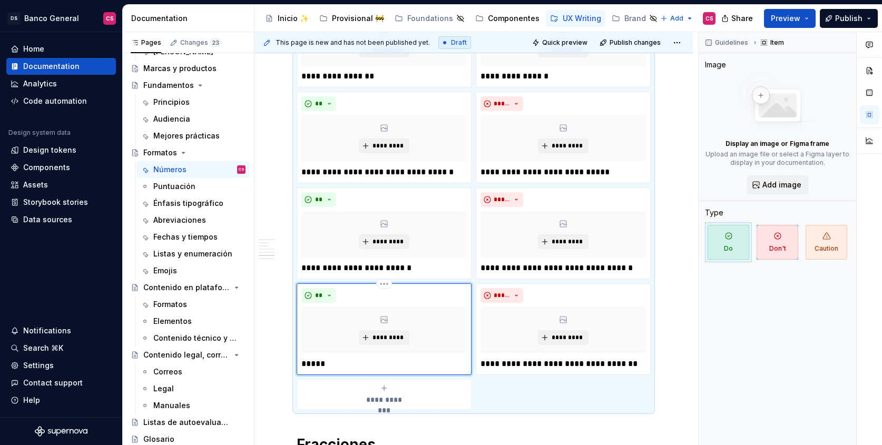
click at [303, 361] on p "*****" at bounding box center [385, 364] width 166 height 13
click at [521, 363] on p "**********" at bounding box center [564, 364] width 166 height 13
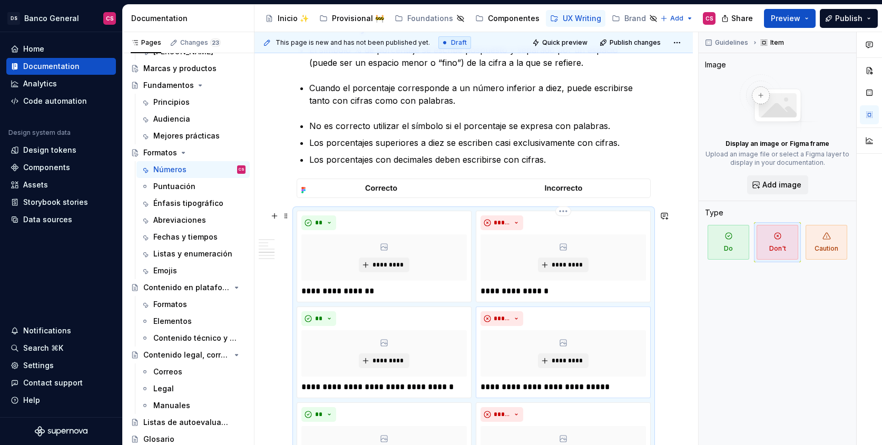
scroll to position [1156, 0]
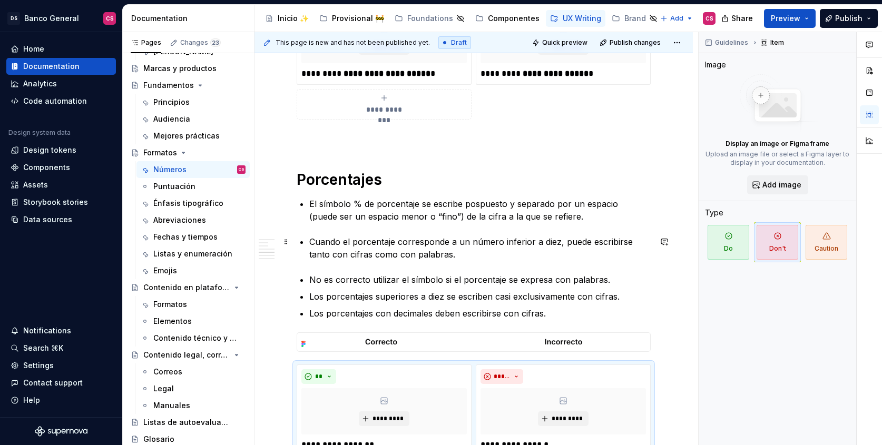
click at [309, 238] on li "Cuando el porcentaje corresponde a un número inferior a diez, puede escribirse …" at bounding box center [480, 248] width 342 height 25
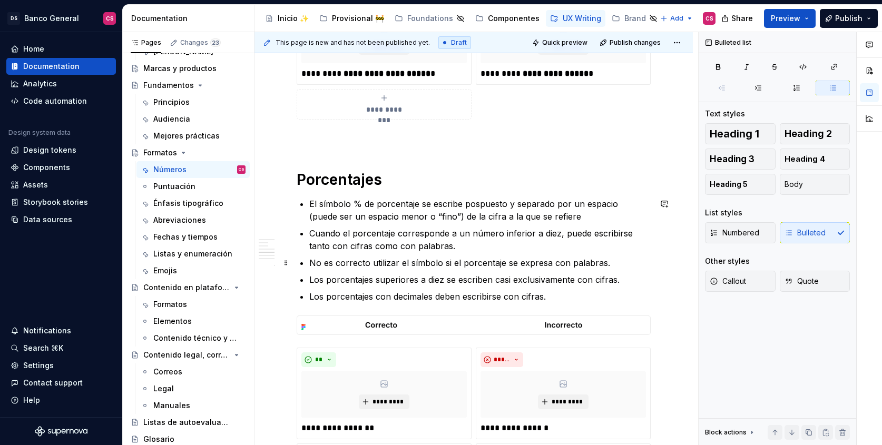
click at [412, 265] on p "No es correcto utilizar el símbolo si el porcentaje se expresa con palabras." at bounding box center [480, 263] width 342 height 13
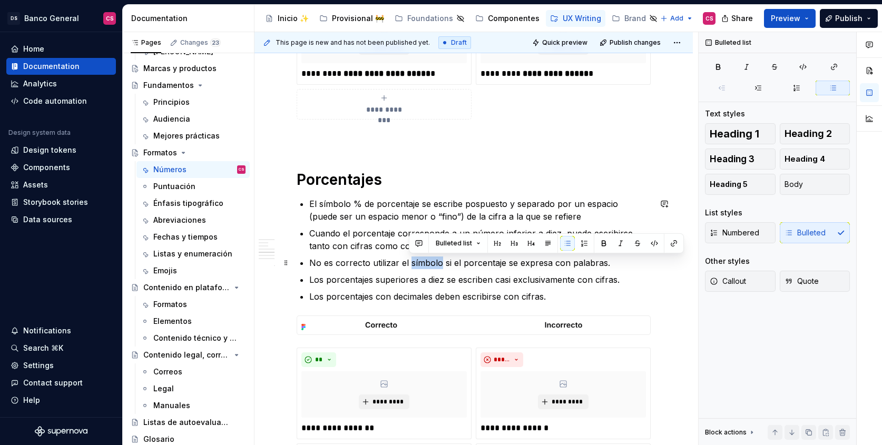
click at [412, 265] on p "No es correcto utilizar el símbolo si el porcentaje se expresa con palabras." at bounding box center [480, 263] width 342 height 13
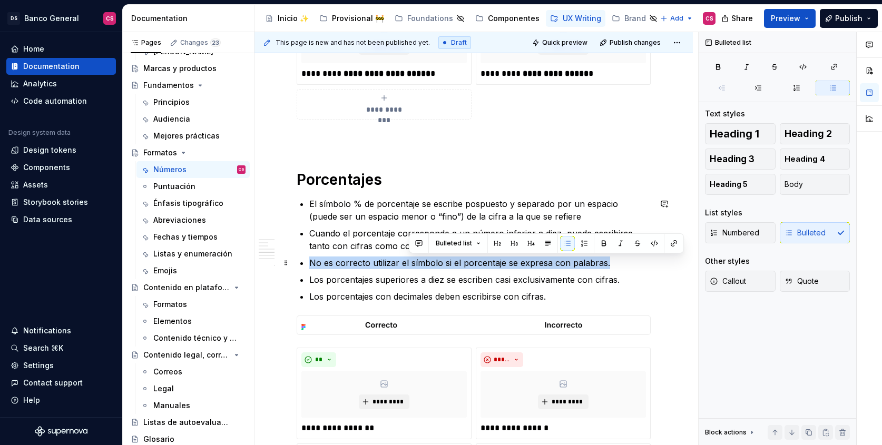
click at [412, 265] on p "No es correcto utilizar el símbolo si el porcentaje se expresa con palabras." at bounding box center [480, 263] width 342 height 13
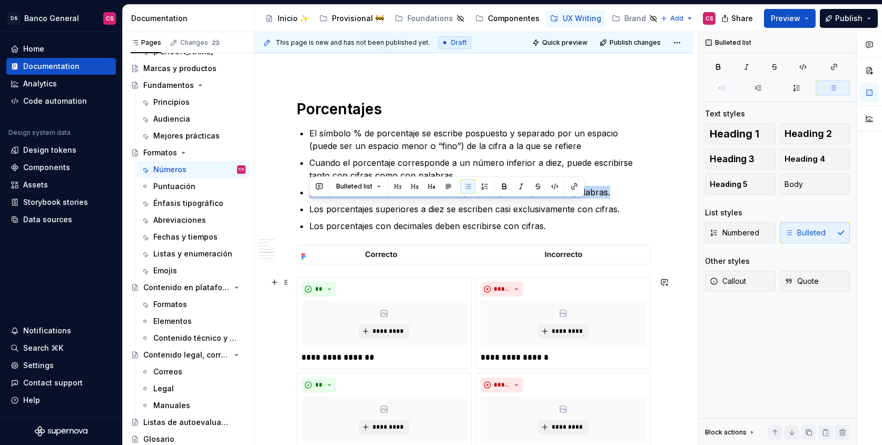
scroll to position [1200, 0]
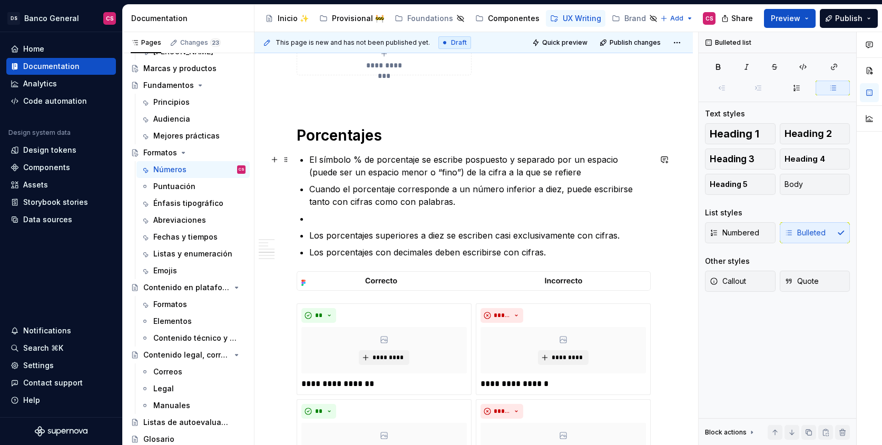
click at [570, 177] on p "El símbolo % de porcentaje se escribe pospuesto y separado por un espacio (pued…" at bounding box center [480, 165] width 342 height 25
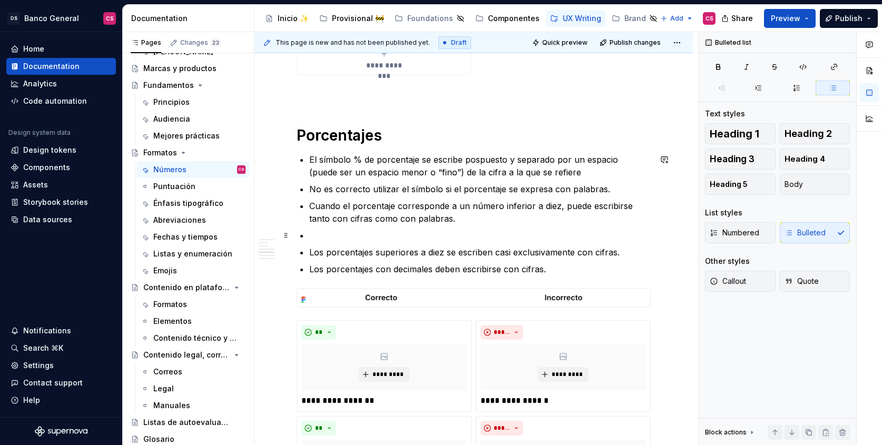
click at [350, 231] on p at bounding box center [480, 235] width 342 height 13
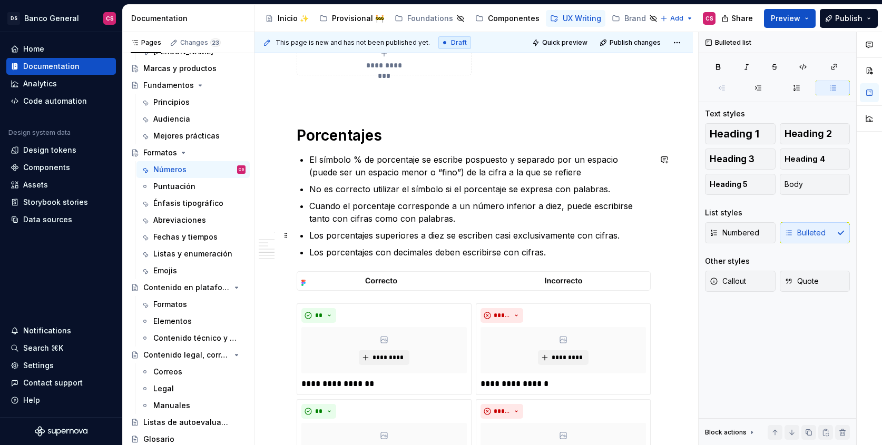
scroll to position [1201, 0]
type textarea "*"
